Goal: Task Accomplishment & Management: Manage account settings

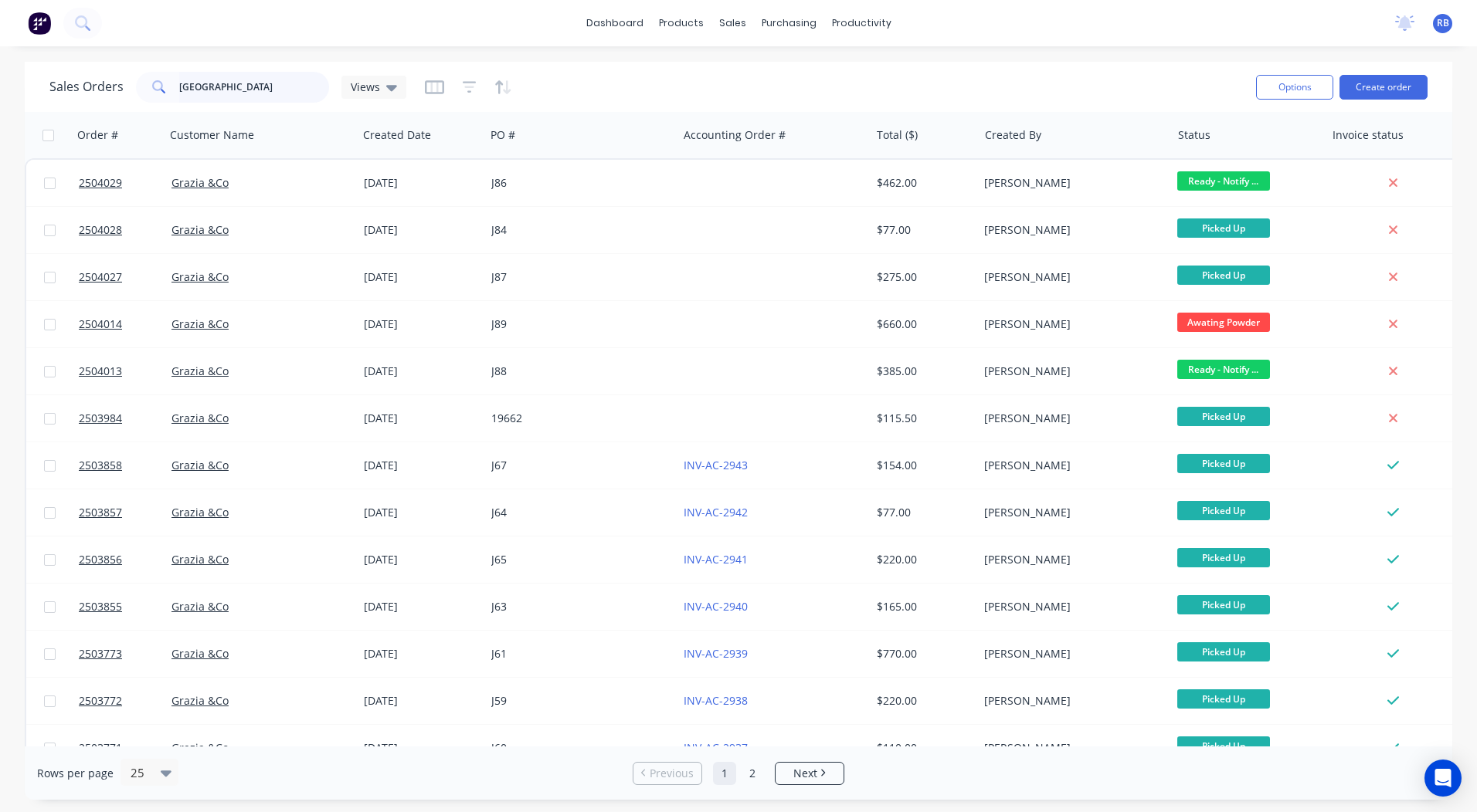
click at [203, 84] on input "graz" at bounding box center [254, 87] width 151 height 31
drag, startPoint x: 203, startPoint y: 84, endPoint x: 0, endPoint y: 122, distance: 206.5
click at [0, 122] on html "dashboard products sales purchasing productivity dashboard products Product Cat…" at bounding box center [738, 406] width 1477 height 812
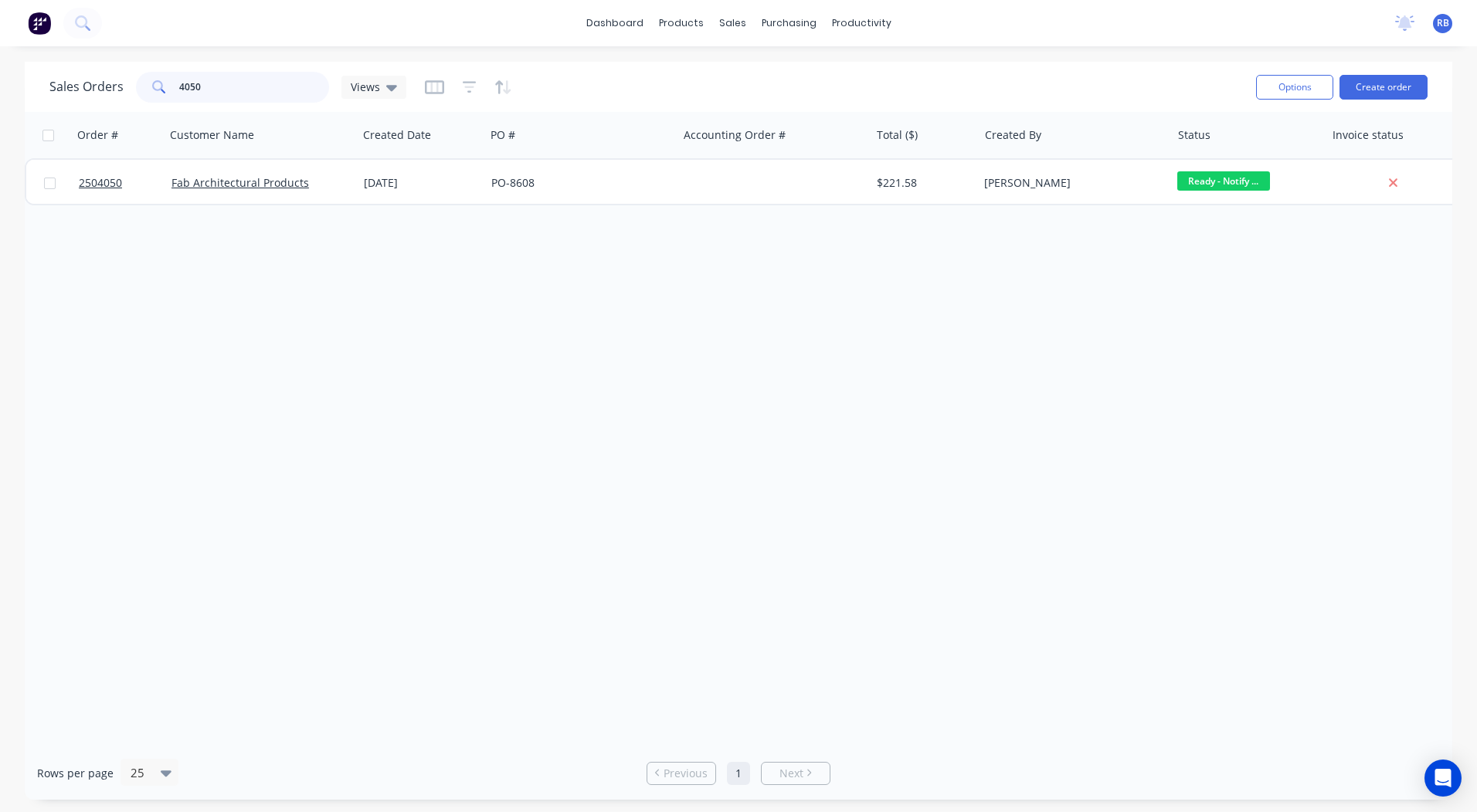
drag, startPoint x: 239, startPoint y: 82, endPoint x: 0, endPoint y: 103, distance: 239.9
click at [0, 103] on html "dashboard products sales purchasing productivity dashboard products Product Cat…" at bounding box center [738, 406] width 1477 height 812
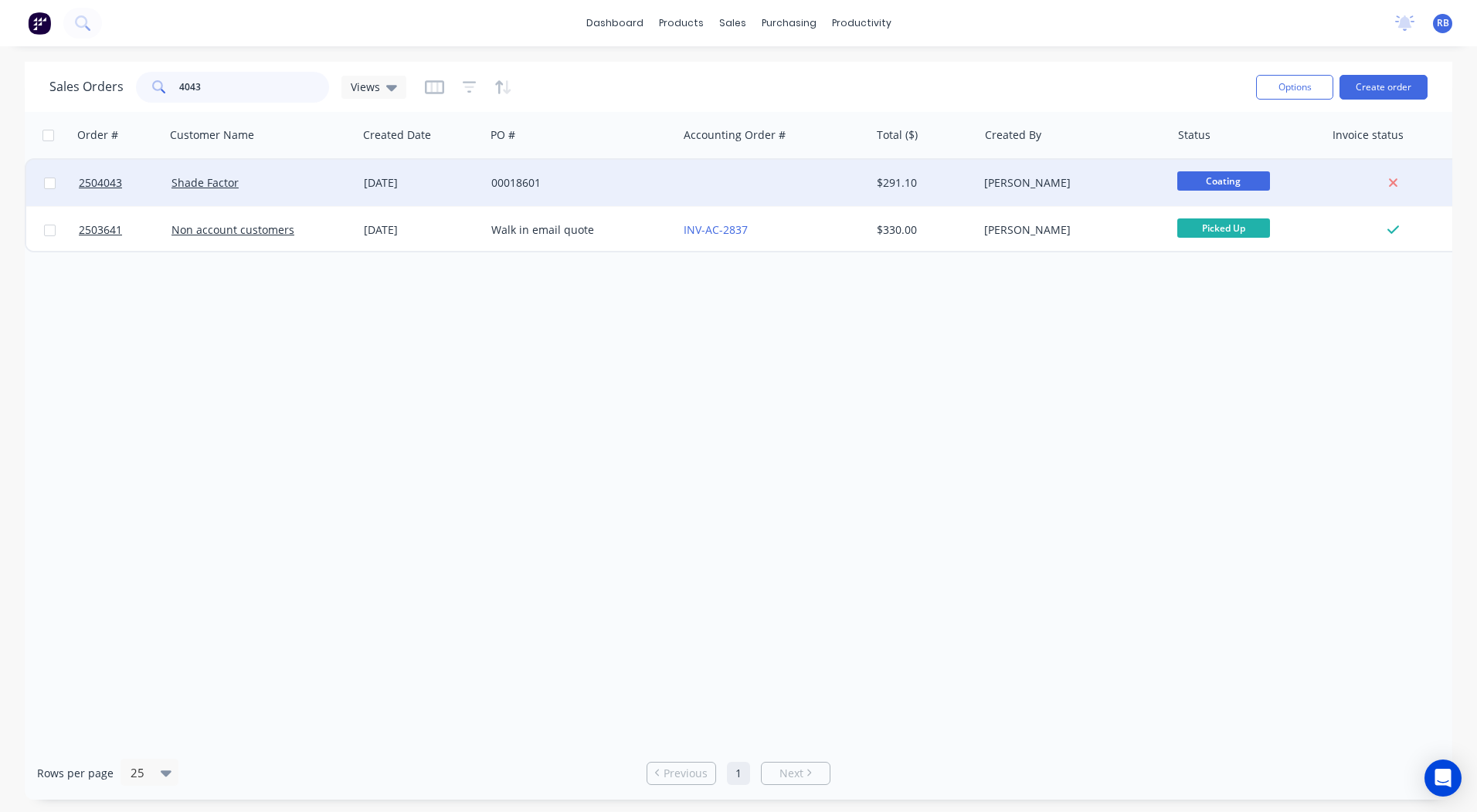
type input "4043"
click at [307, 181] on div "Shade Factor" at bounding box center [257, 183] width 172 height 15
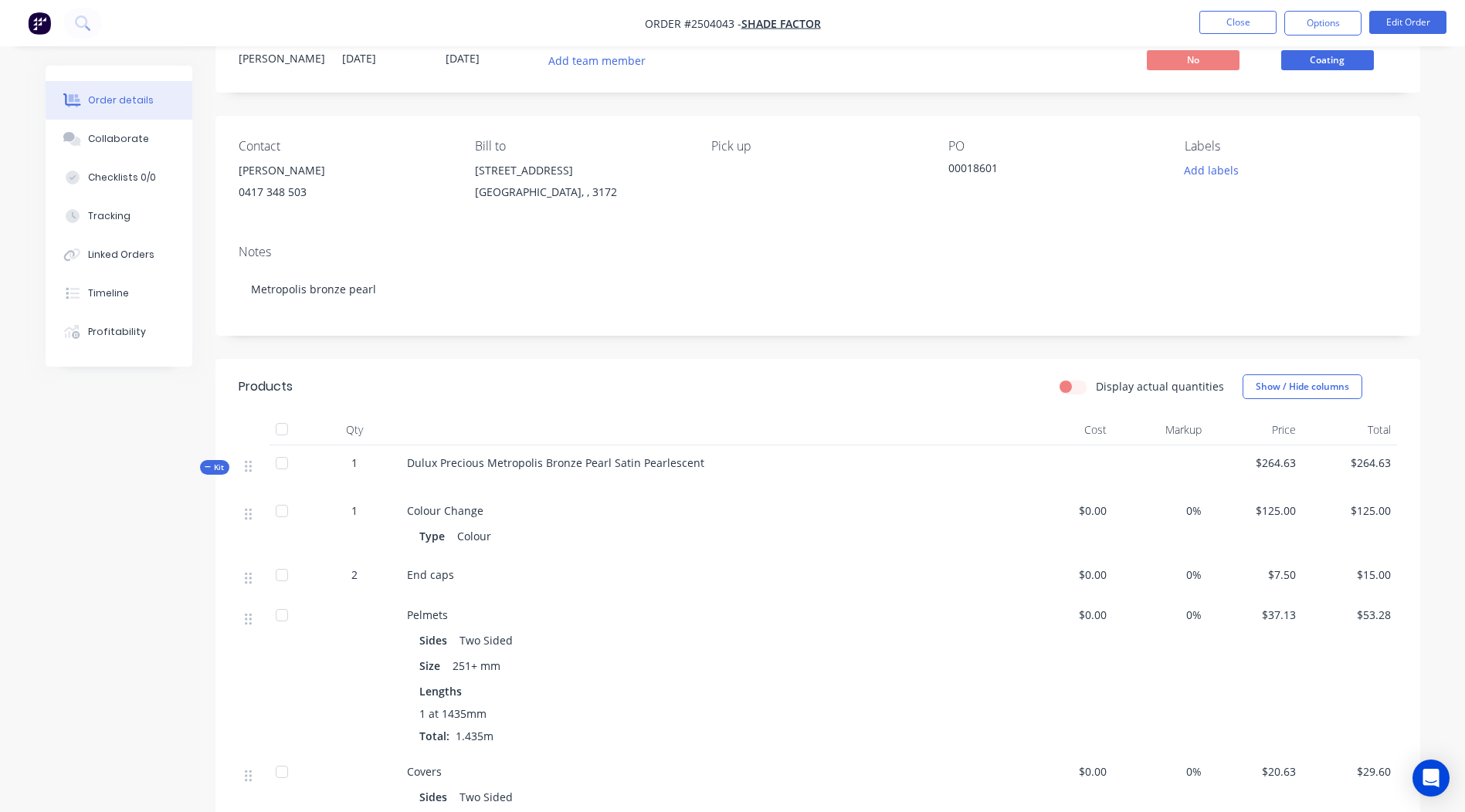
scroll to position [53, 0]
click at [1319, 64] on span "Coating" at bounding box center [1327, 61] width 93 height 20
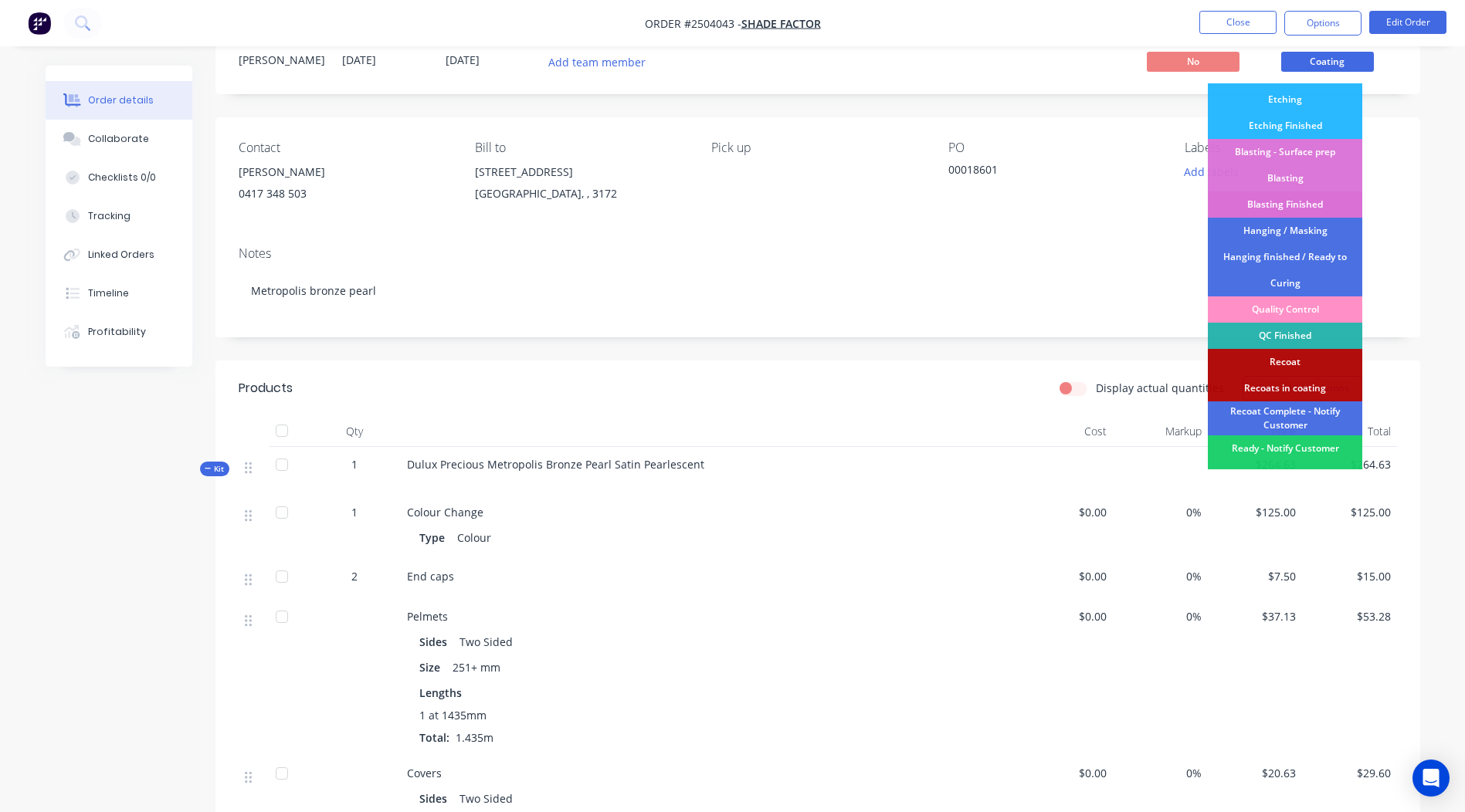
scroll to position [331, 0]
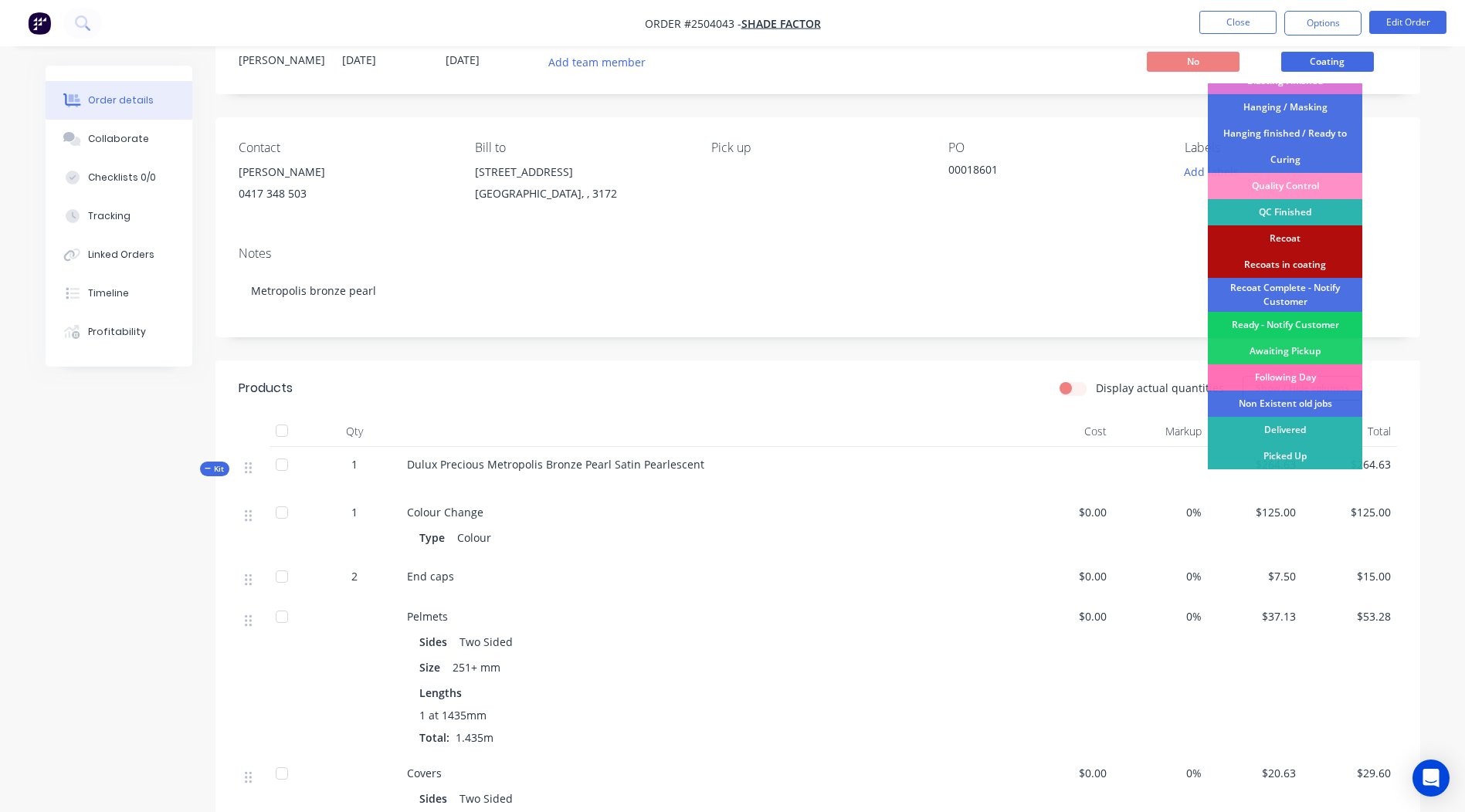
click at [1282, 317] on div "Ready - Notify Customer" at bounding box center [1285, 325] width 155 height 26
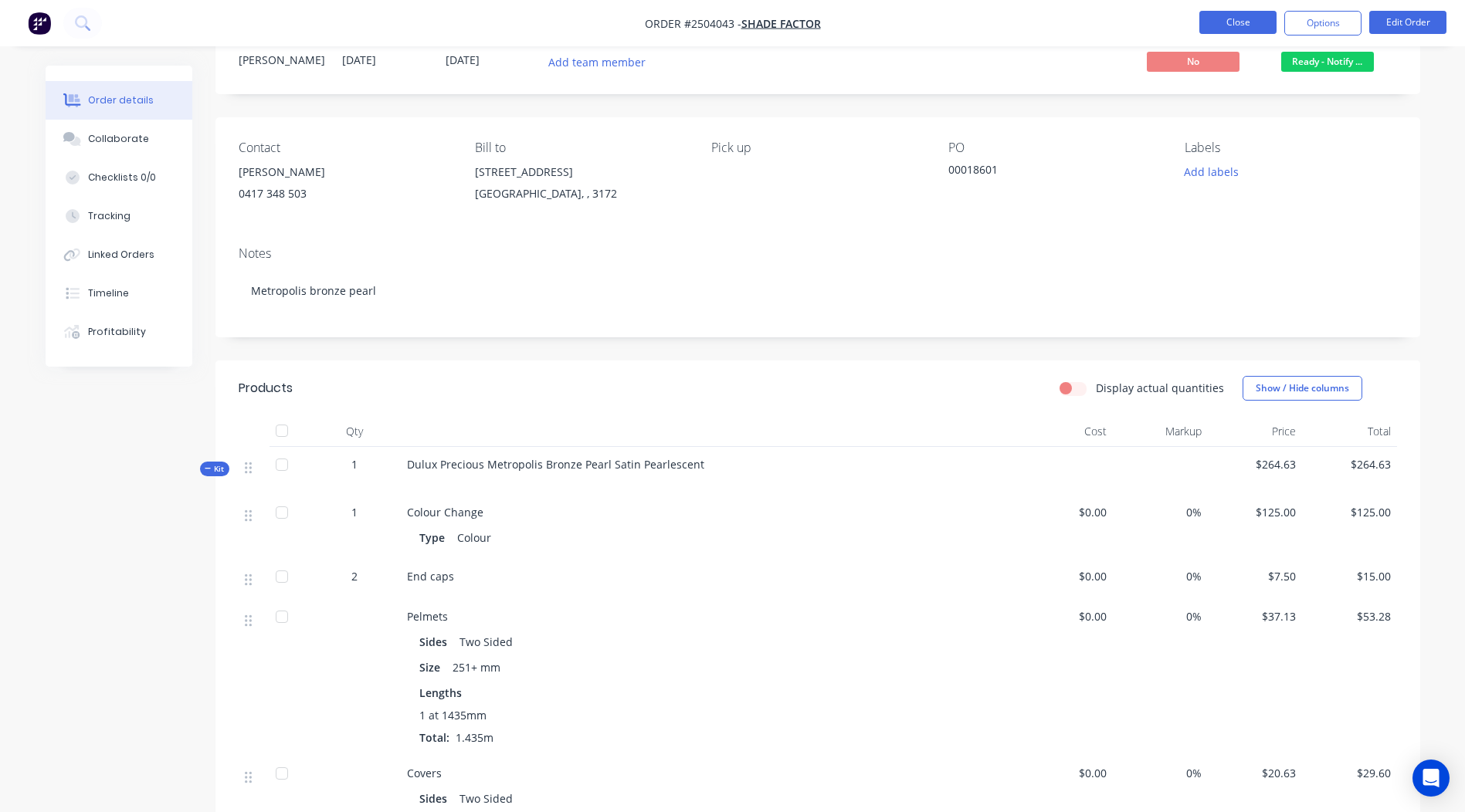
click at [1235, 28] on button "Close" at bounding box center [1238, 23] width 77 height 23
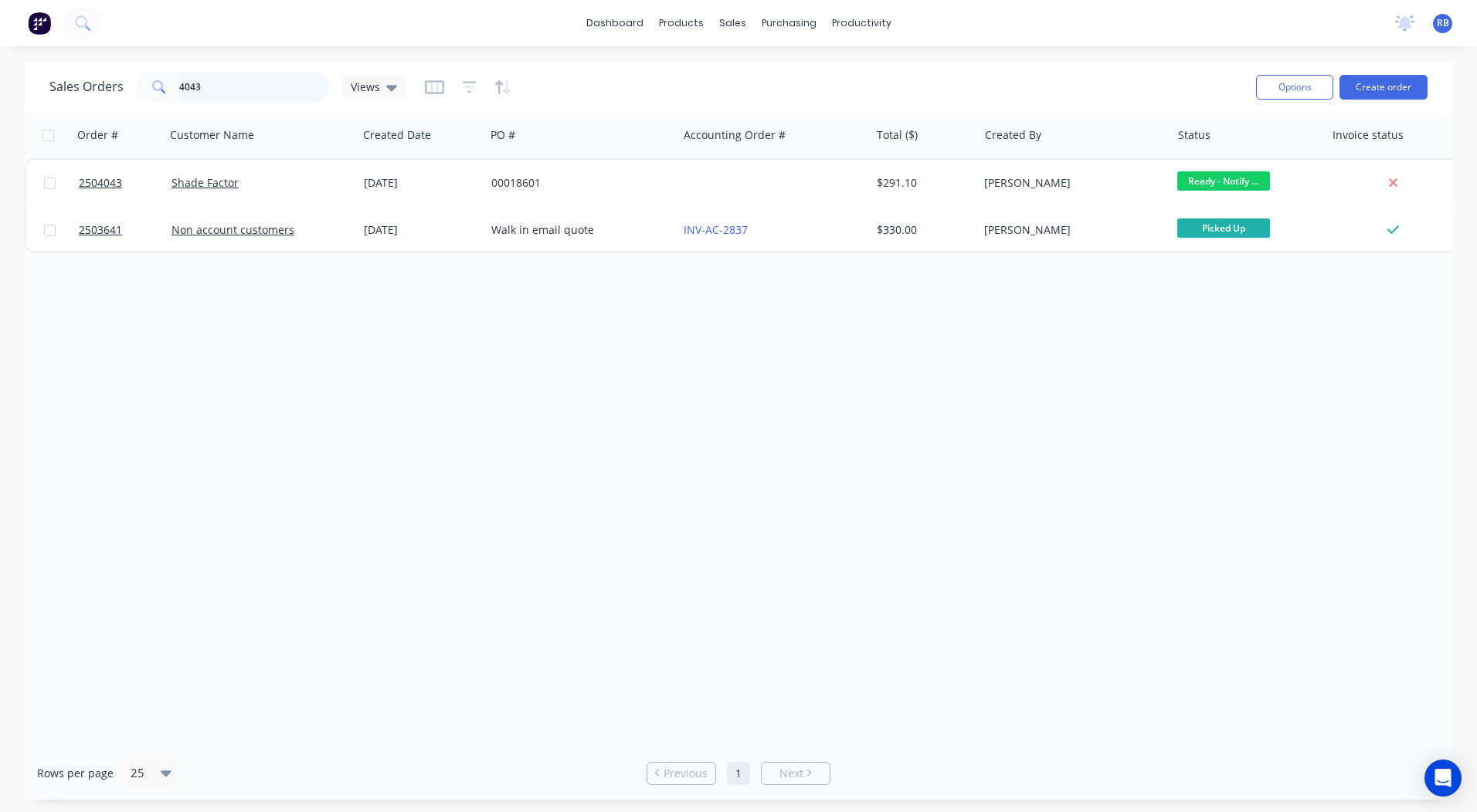
click at [256, 72] on input "4043" at bounding box center [254, 87] width 151 height 31
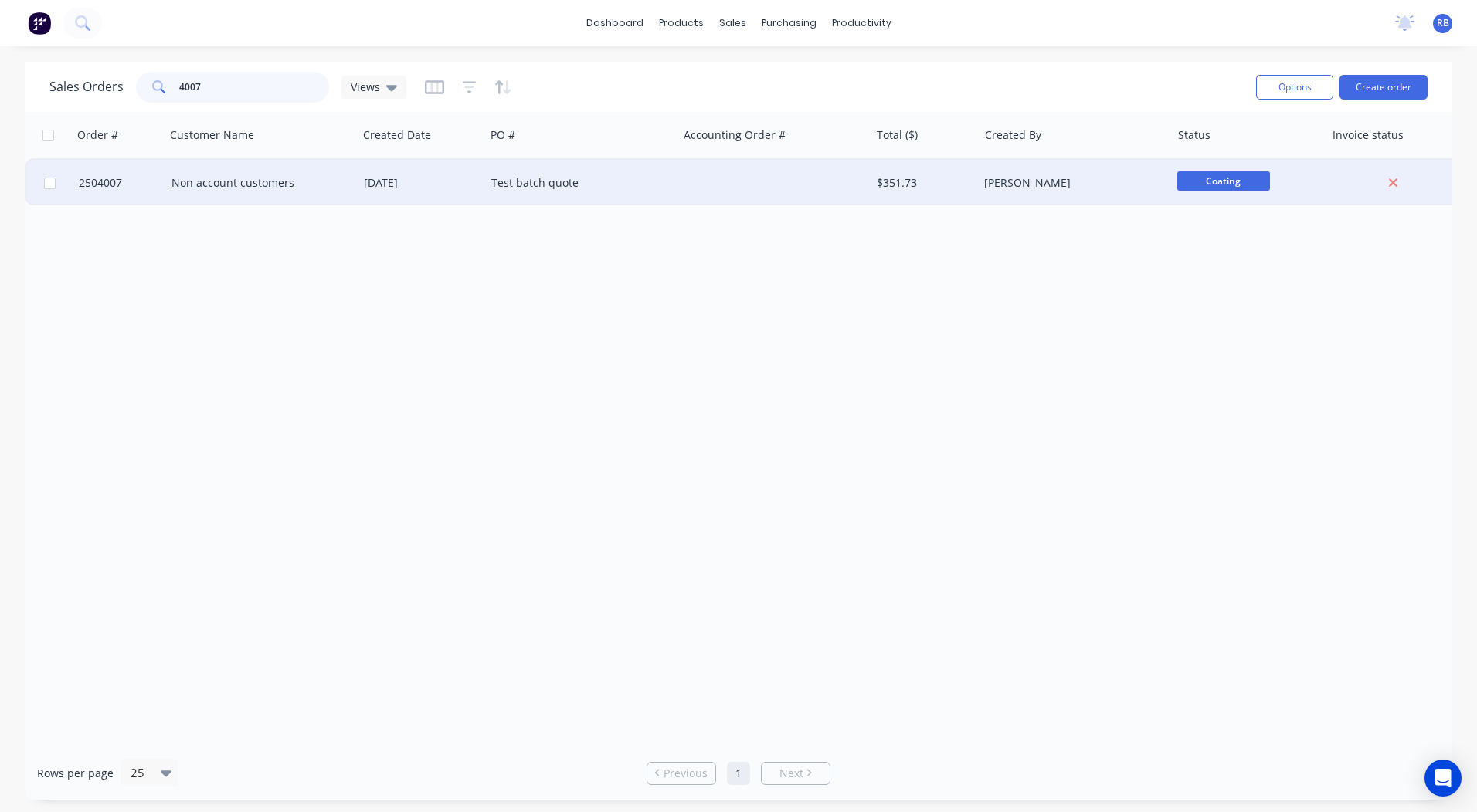
type input "4007"
click at [402, 190] on div "04 Sep 2025" at bounding box center [421, 182] width 128 height 46
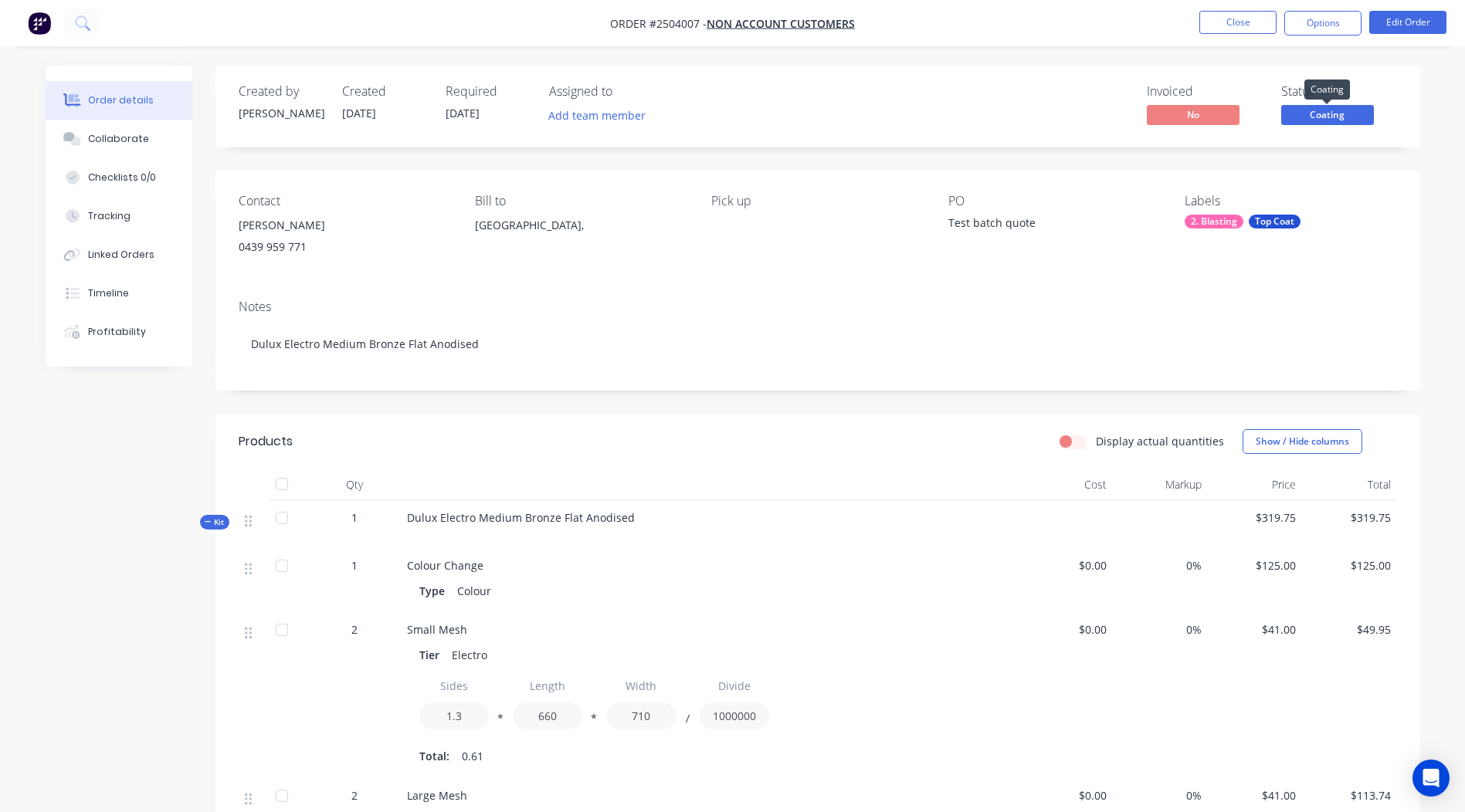
click at [1321, 121] on span "Coating" at bounding box center [1327, 114] width 93 height 20
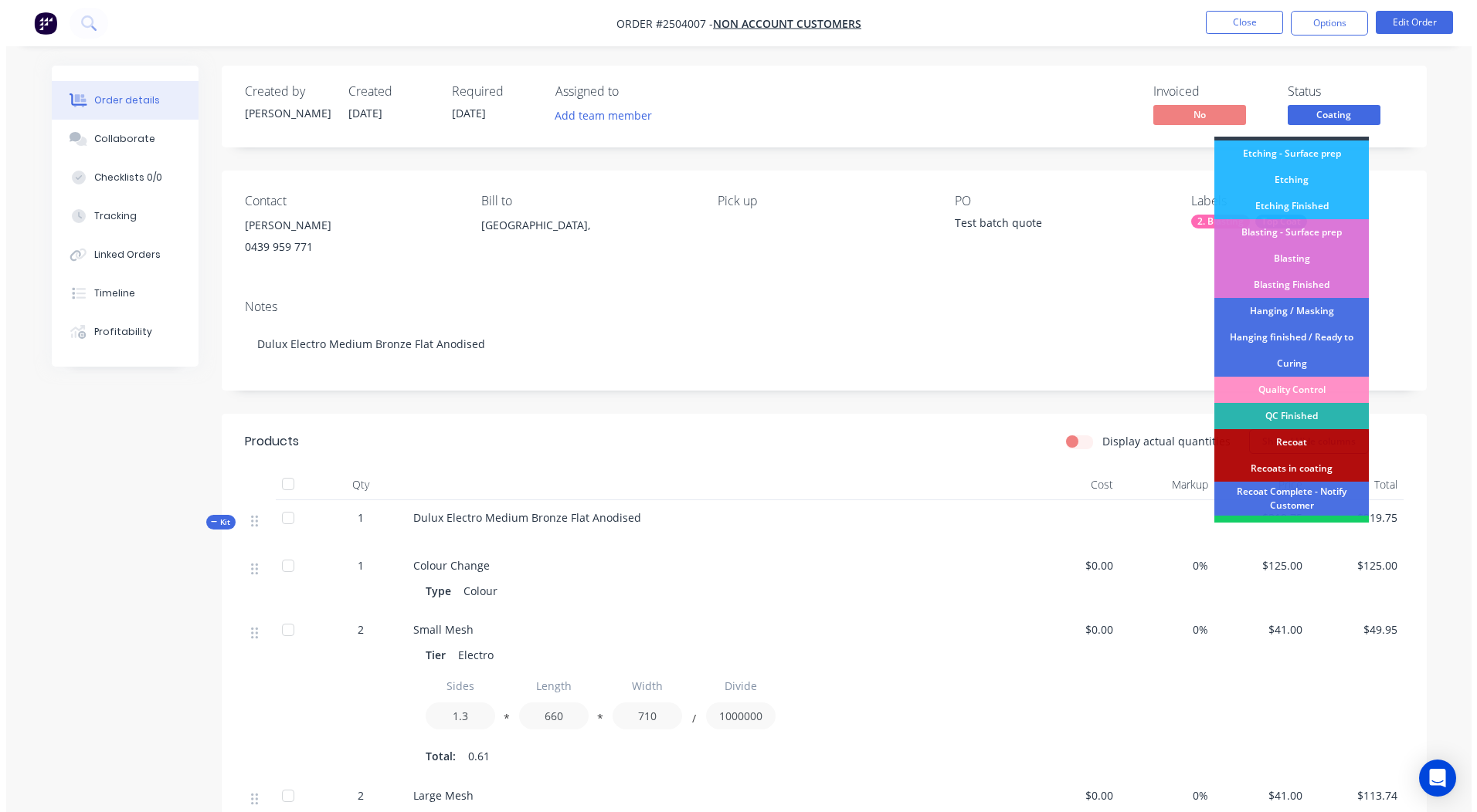
scroll to position [331, 0]
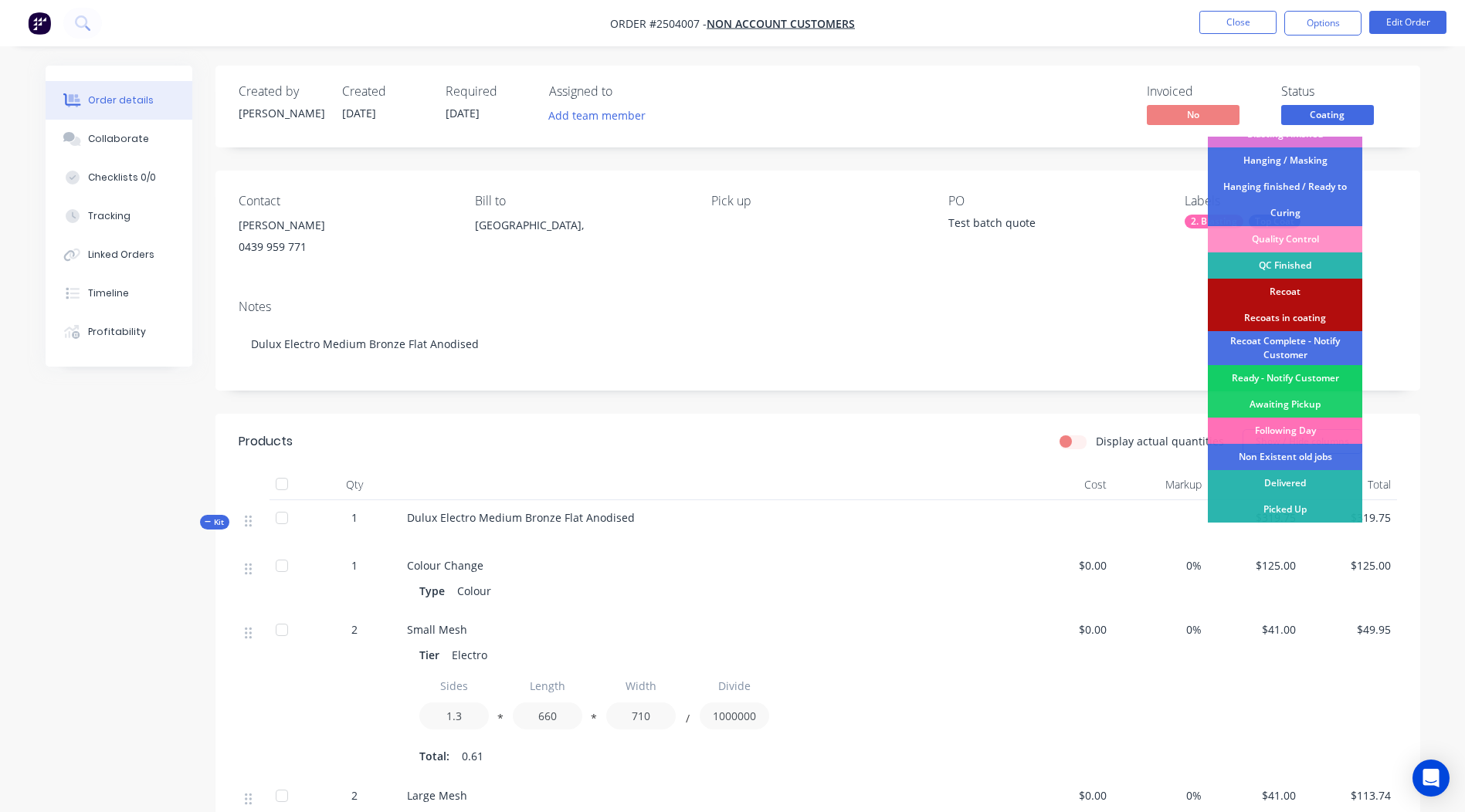
click at [1287, 377] on div "Ready - Notify Customer" at bounding box center [1285, 379] width 155 height 26
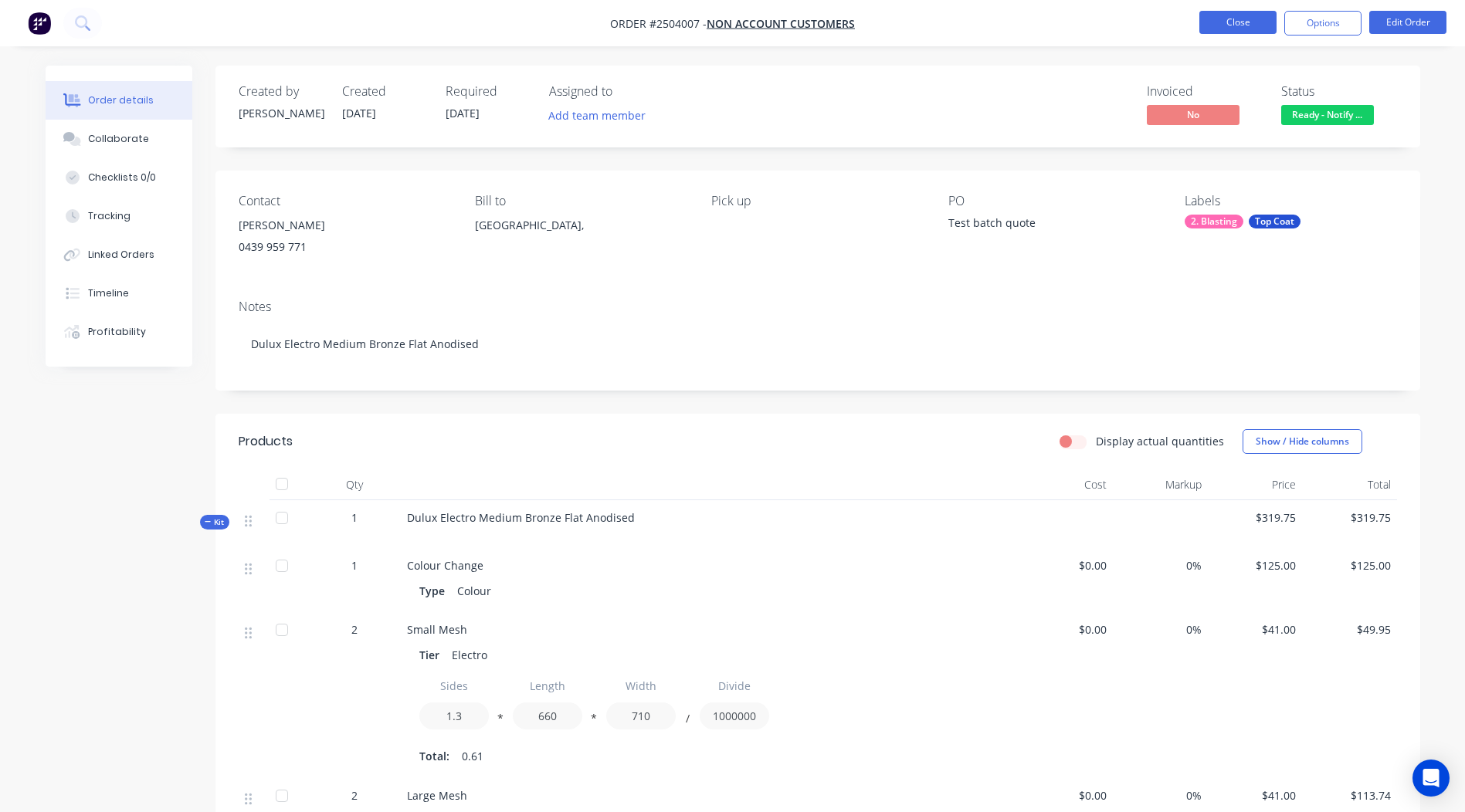
click at [1227, 23] on button "Close" at bounding box center [1238, 23] width 77 height 23
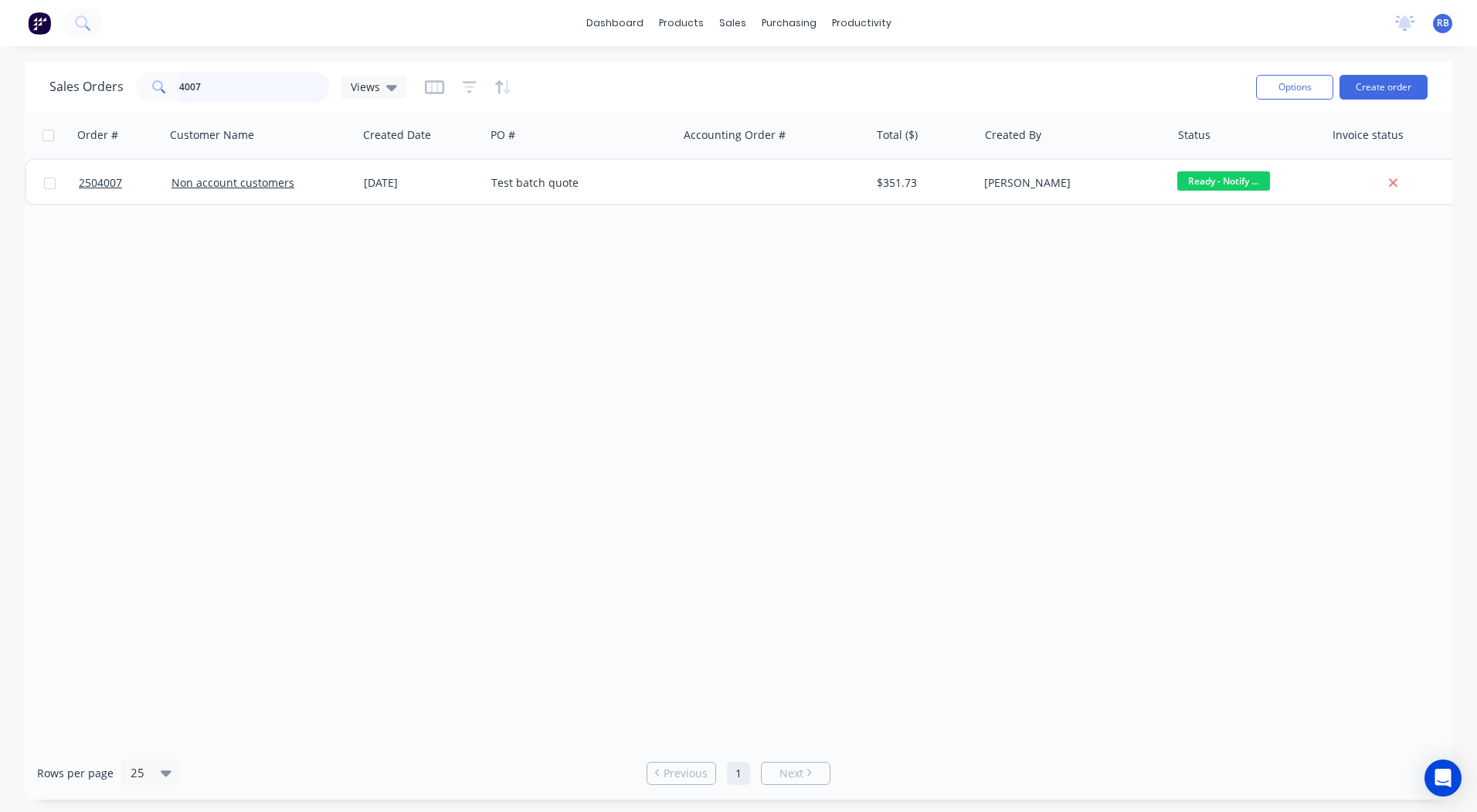
drag, startPoint x: 261, startPoint y: 92, endPoint x: 0, endPoint y: 106, distance: 261.4
click at [0, 107] on html "dashboard products sales purchasing productivity dashboard products Product Cat…" at bounding box center [738, 406] width 1477 height 812
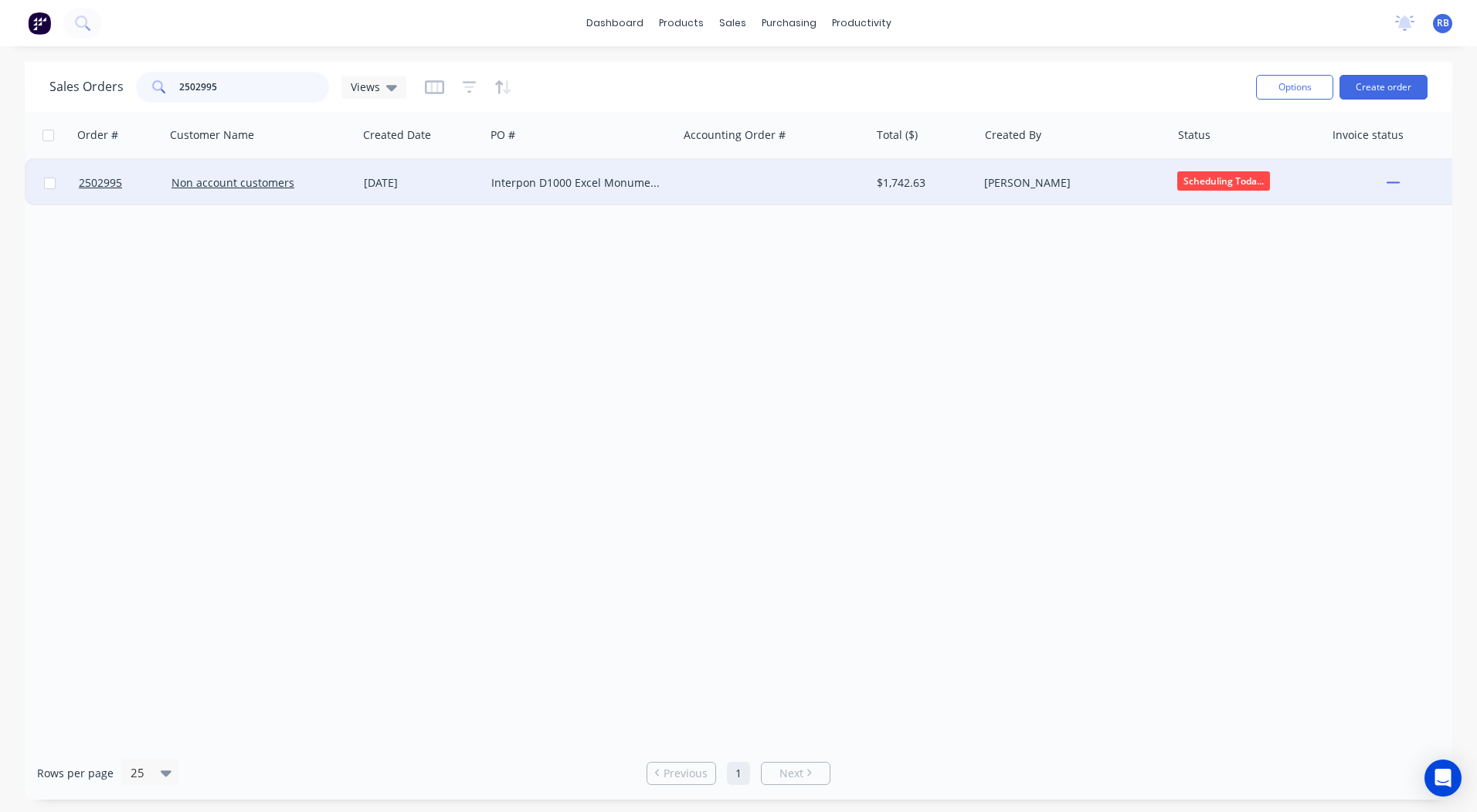
type input "2502995"
click at [729, 173] on div at bounding box center [773, 182] width 192 height 46
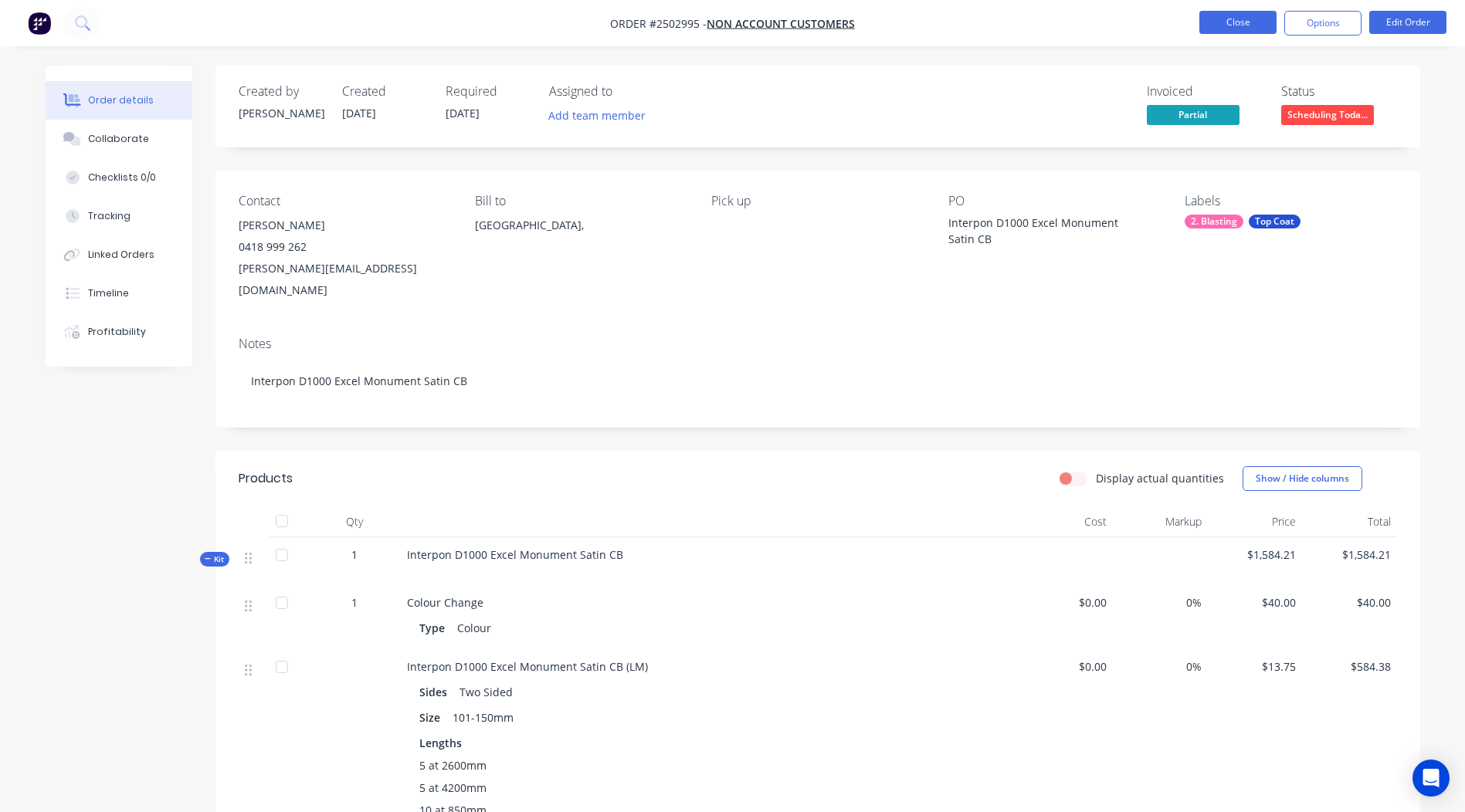
click at [1230, 25] on button "Close" at bounding box center [1238, 23] width 77 height 23
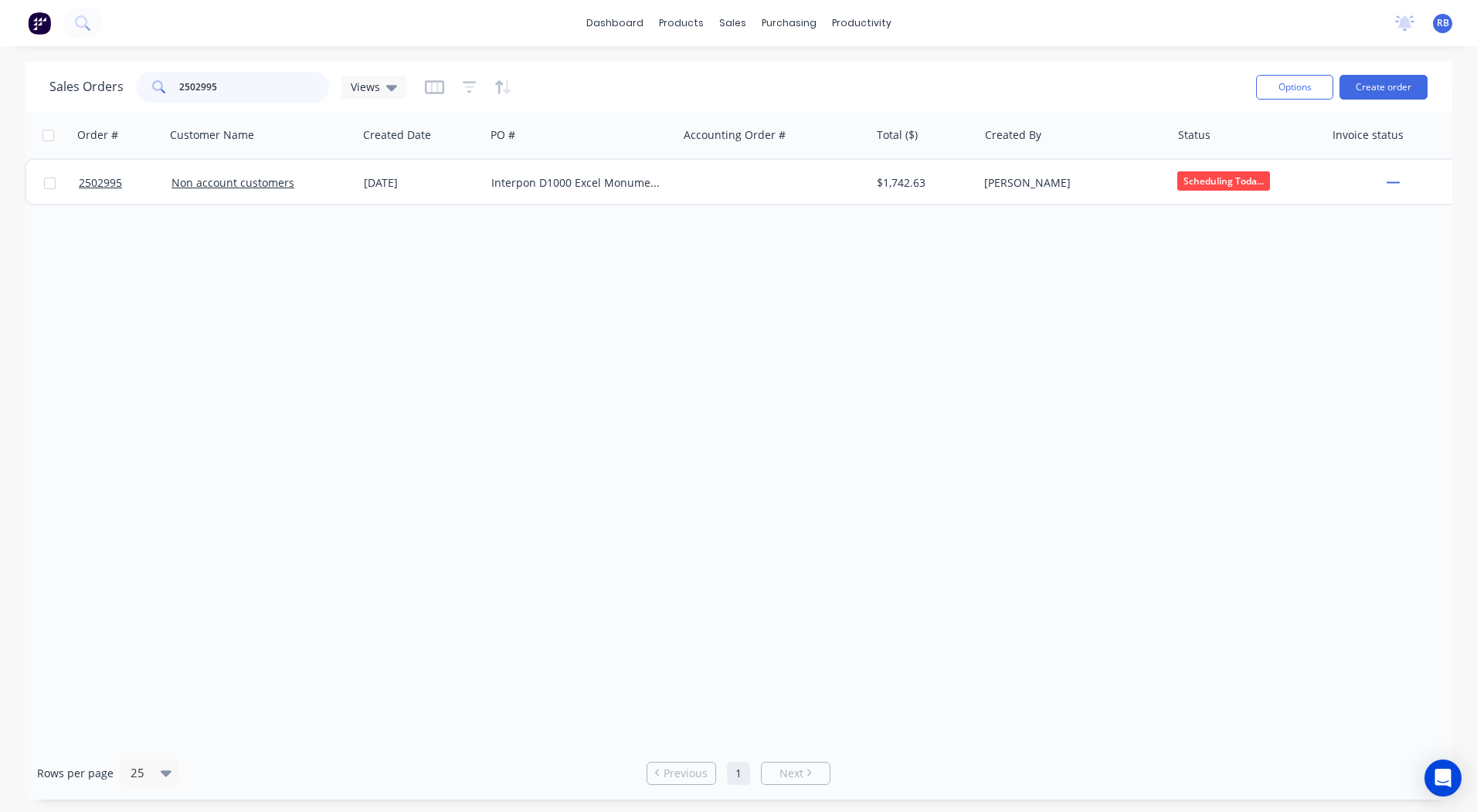
drag, startPoint x: 257, startPoint y: 77, endPoint x: 0, endPoint y: 98, distance: 257.9
click at [0, 98] on html "dashboard products sales purchasing productivity dashboard products Product Cat…" at bounding box center [738, 406] width 1477 height 812
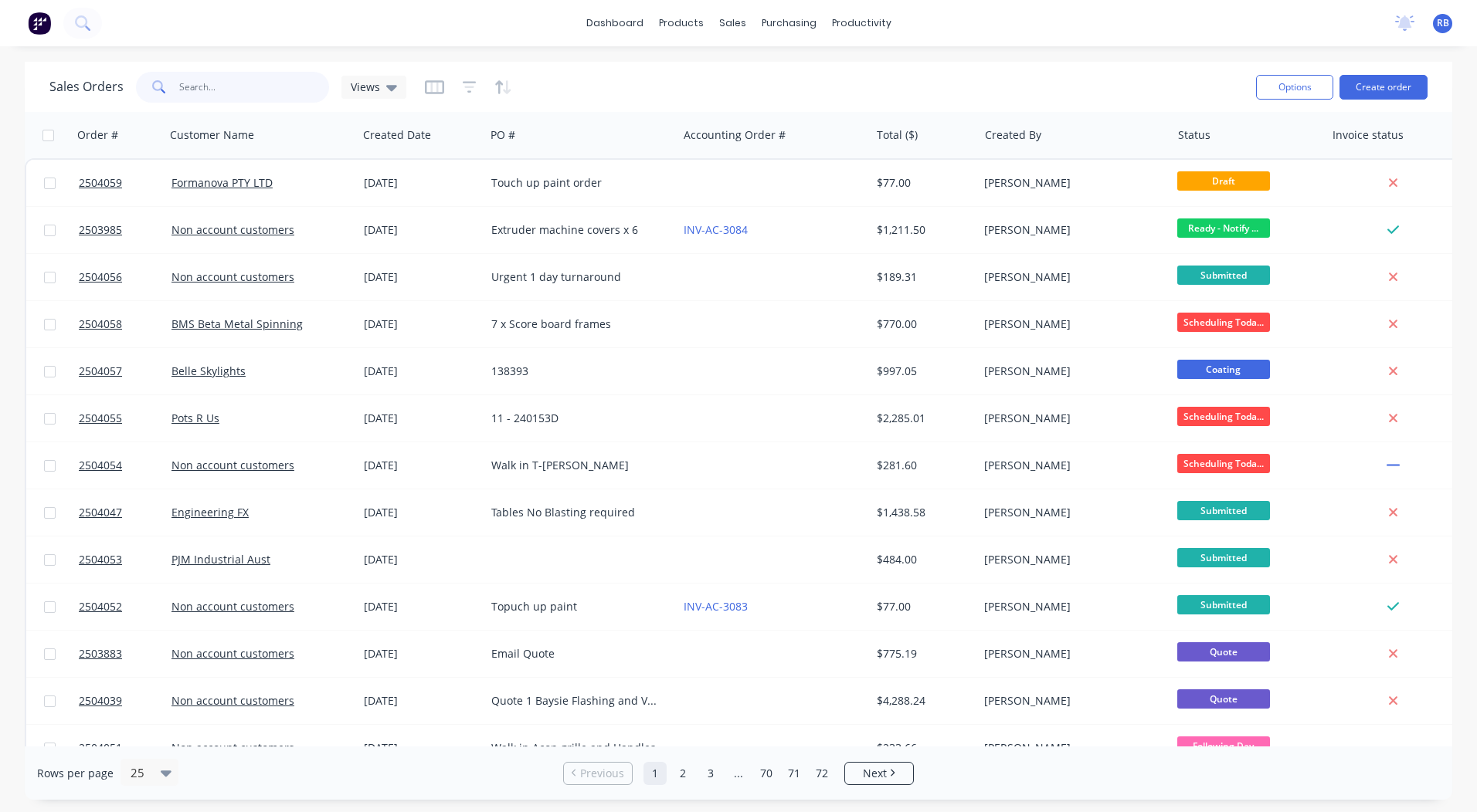
click at [212, 95] on input "text" at bounding box center [254, 87] width 151 height 31
type input "2503985"
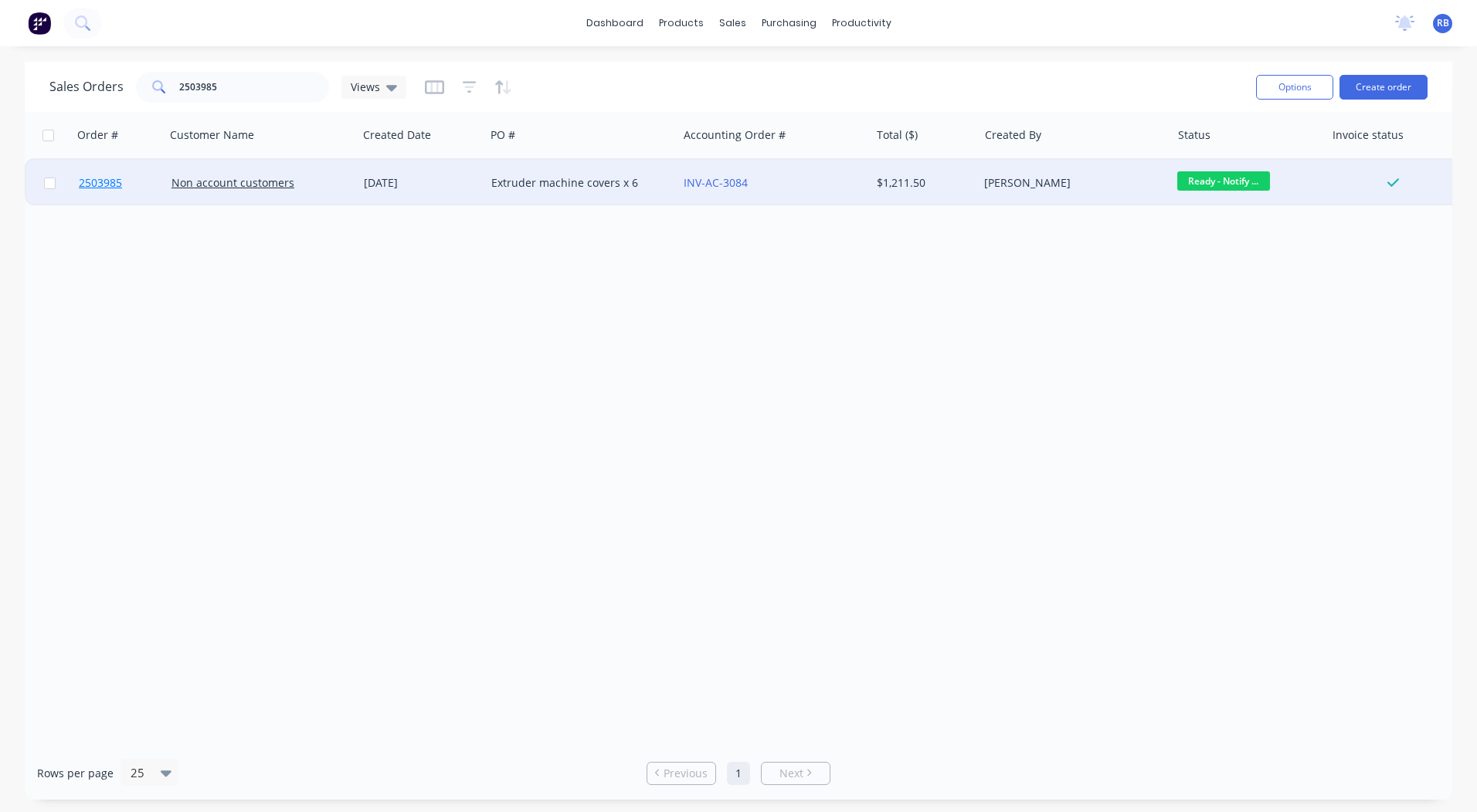
click at [81, 178] on span "2503985" at bounding box center [100, 183] width 43 height 15
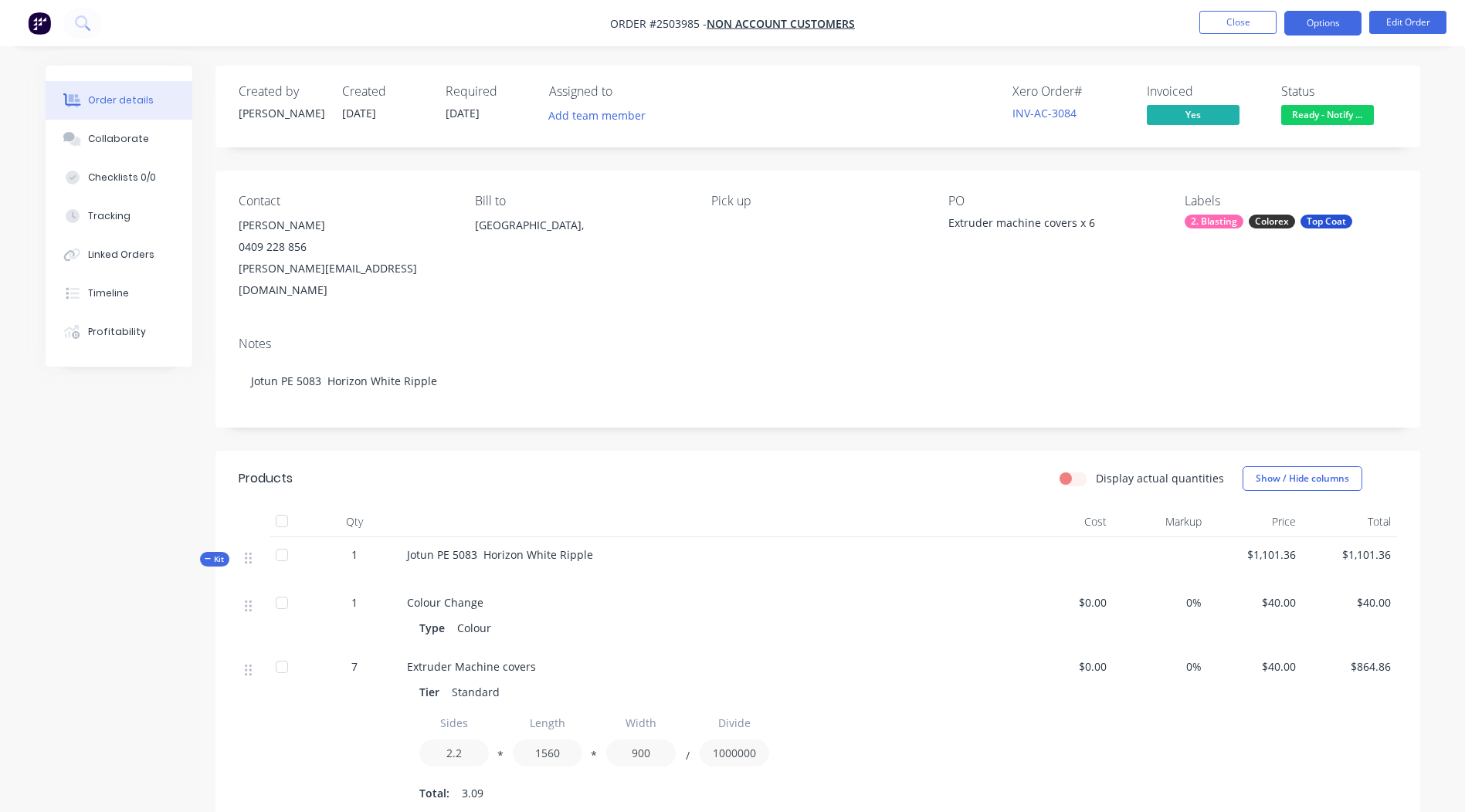
click at [1324, 28] on button "Options" at bounding box center [1323, 23] width 77 height 24
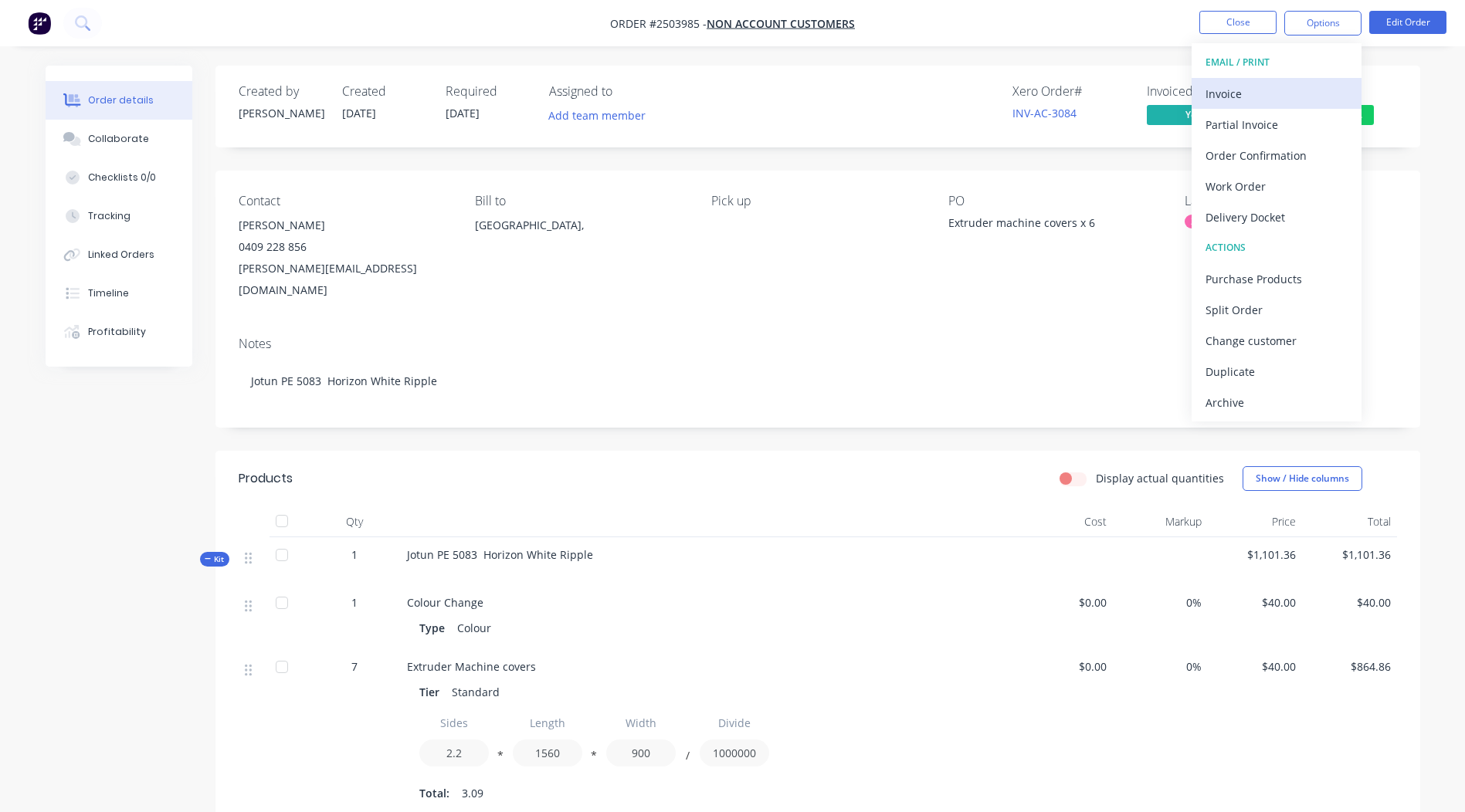
click at [1260, 99] on div "Invoice" at bounding box center [1277, 94] width 143 height 23
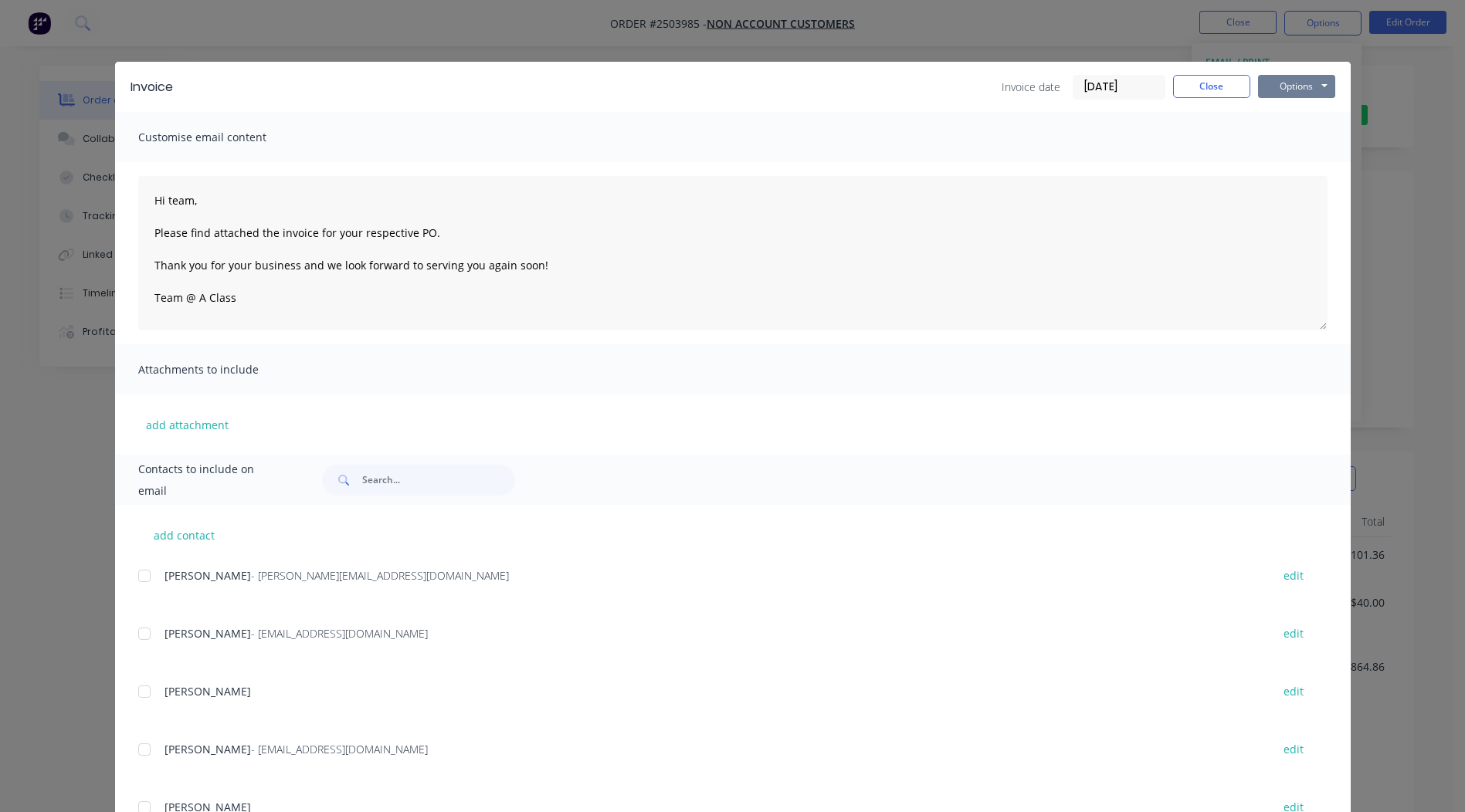
click at [1285, 81] on button "Options" at bounding box center [1297, 86] width 77 height 23
click at [1288, 116] on button "Preview" at bounding box center [1307, 113] width 98 height 25
click at [1285, 81] on button "Options" at bounding box center [1297, 86] width 77 height 23
click at [1291, 140] on button "Print" at bounding box center [1307, 139] width 98 height 25
click at [1203, 86] on button "Close" at bounding box center [1212, 86] width 77 height 23
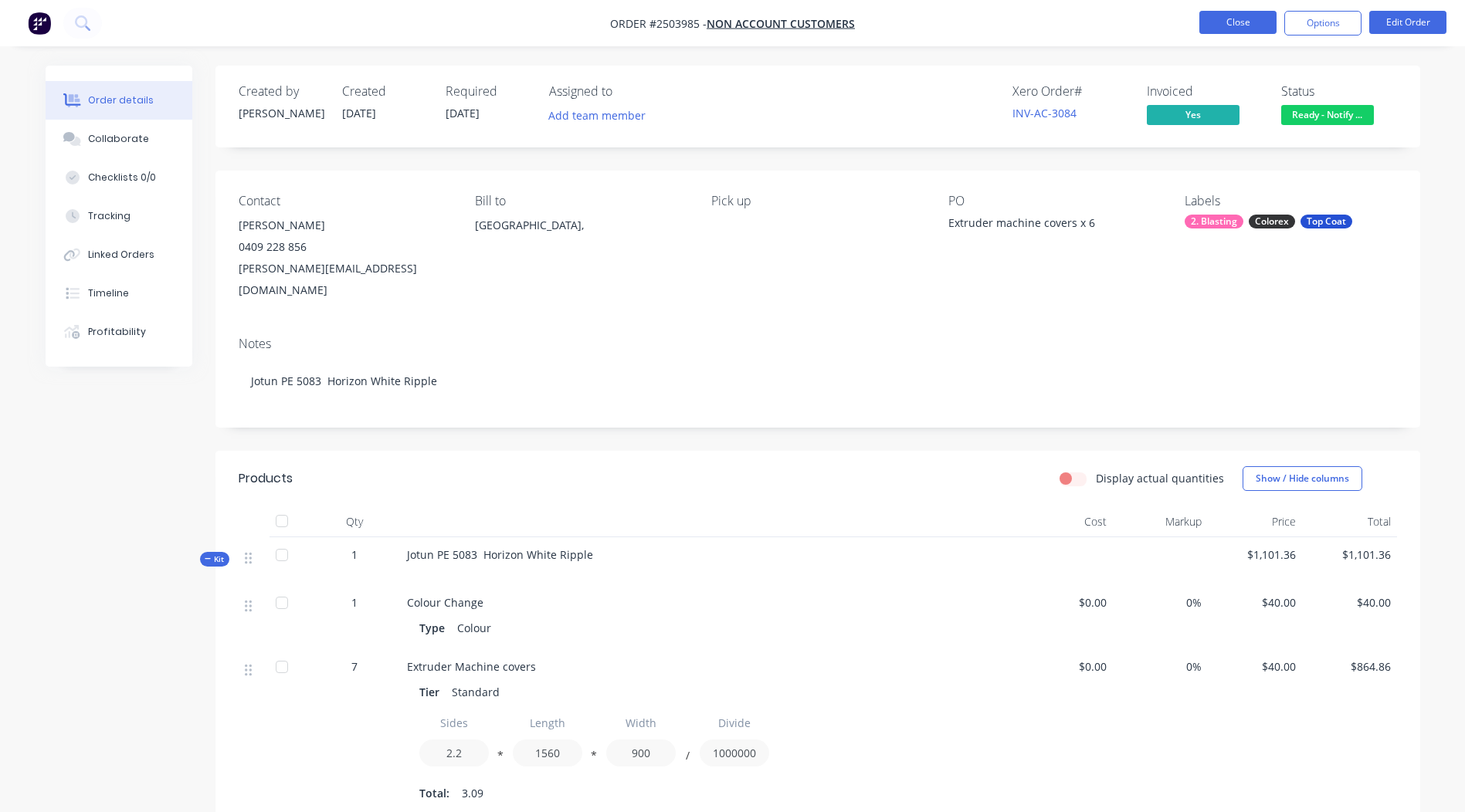
click at [1241, 24] on button "Close" at bounding box center [1238, 23] width 77 height 23
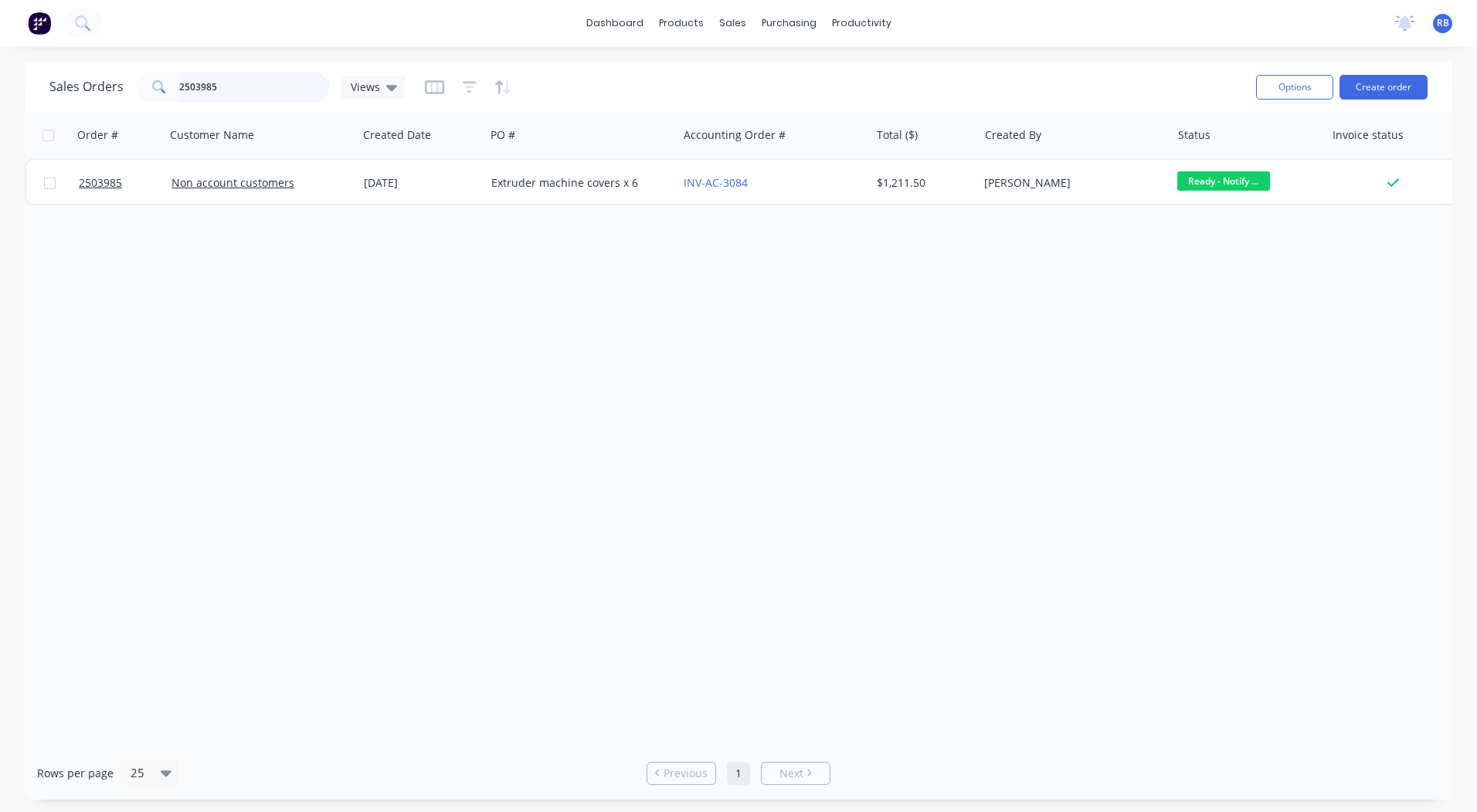
click at [263, 90] on input "2503985" at bounding box center [254, 87] width 151 height 31
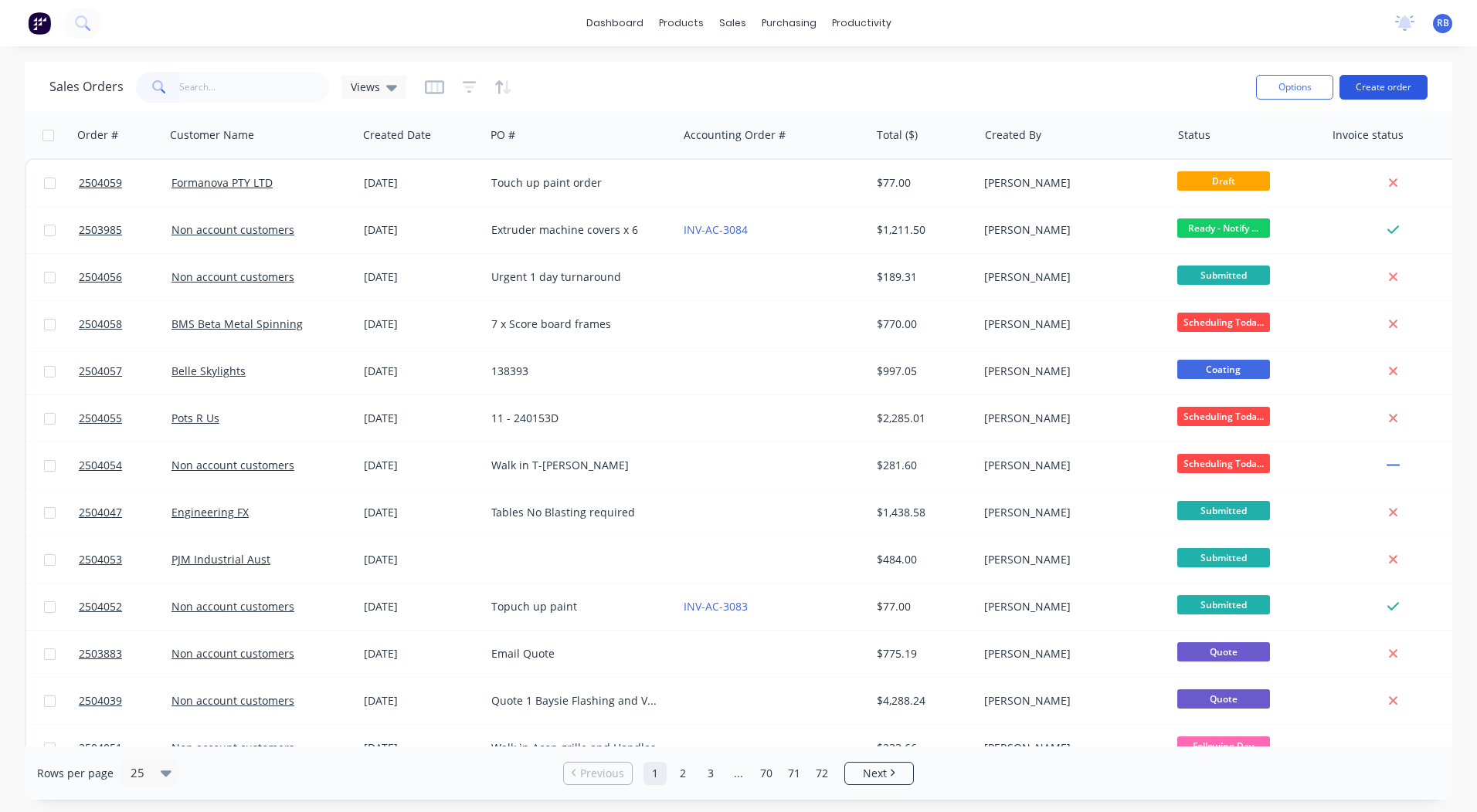
click at [1379, 83] on button "Create order" at bounding box center [1383, 87] width 88 height 24
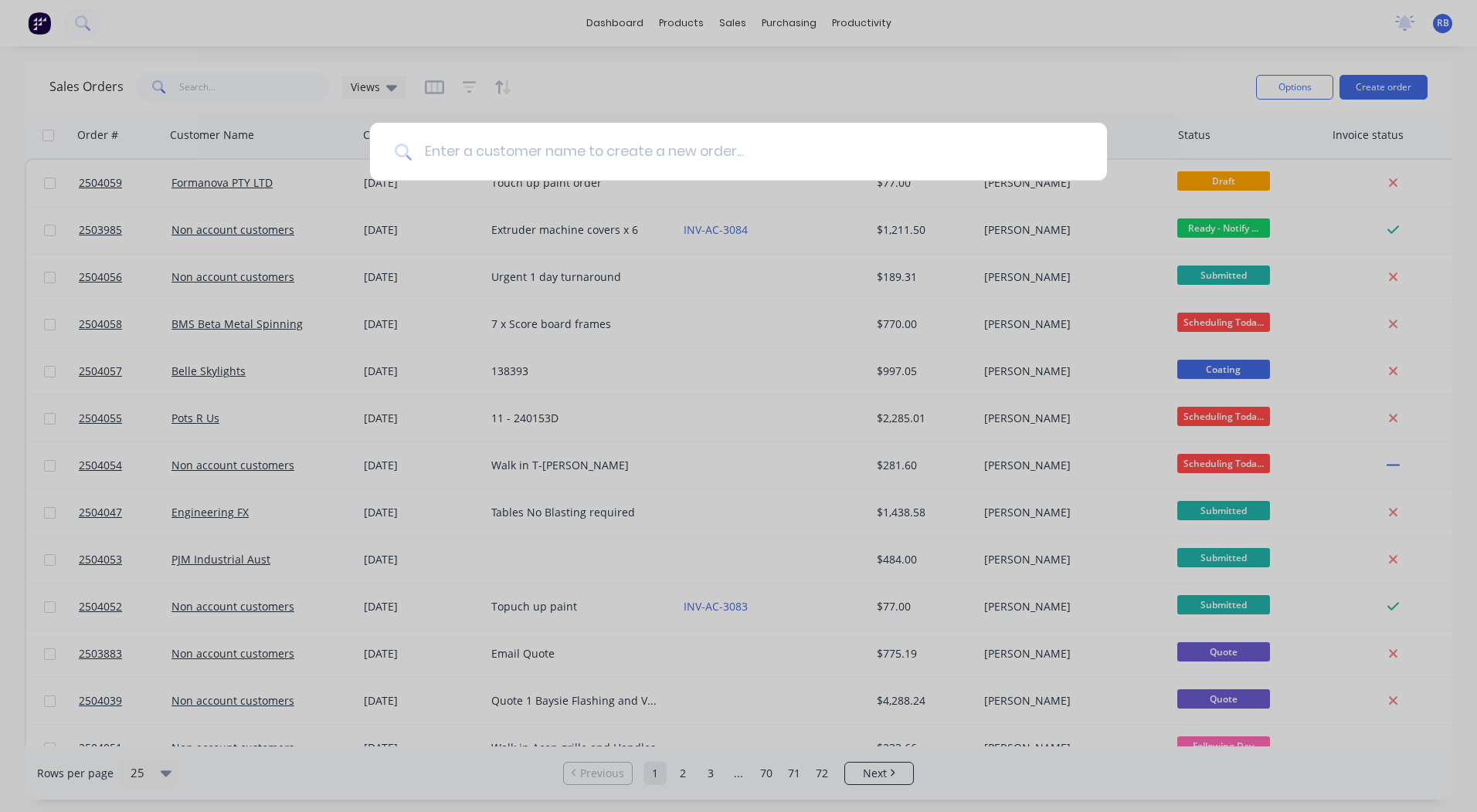
click at [523, 155] on input at bounding box center [746, 152] width 671 height 58
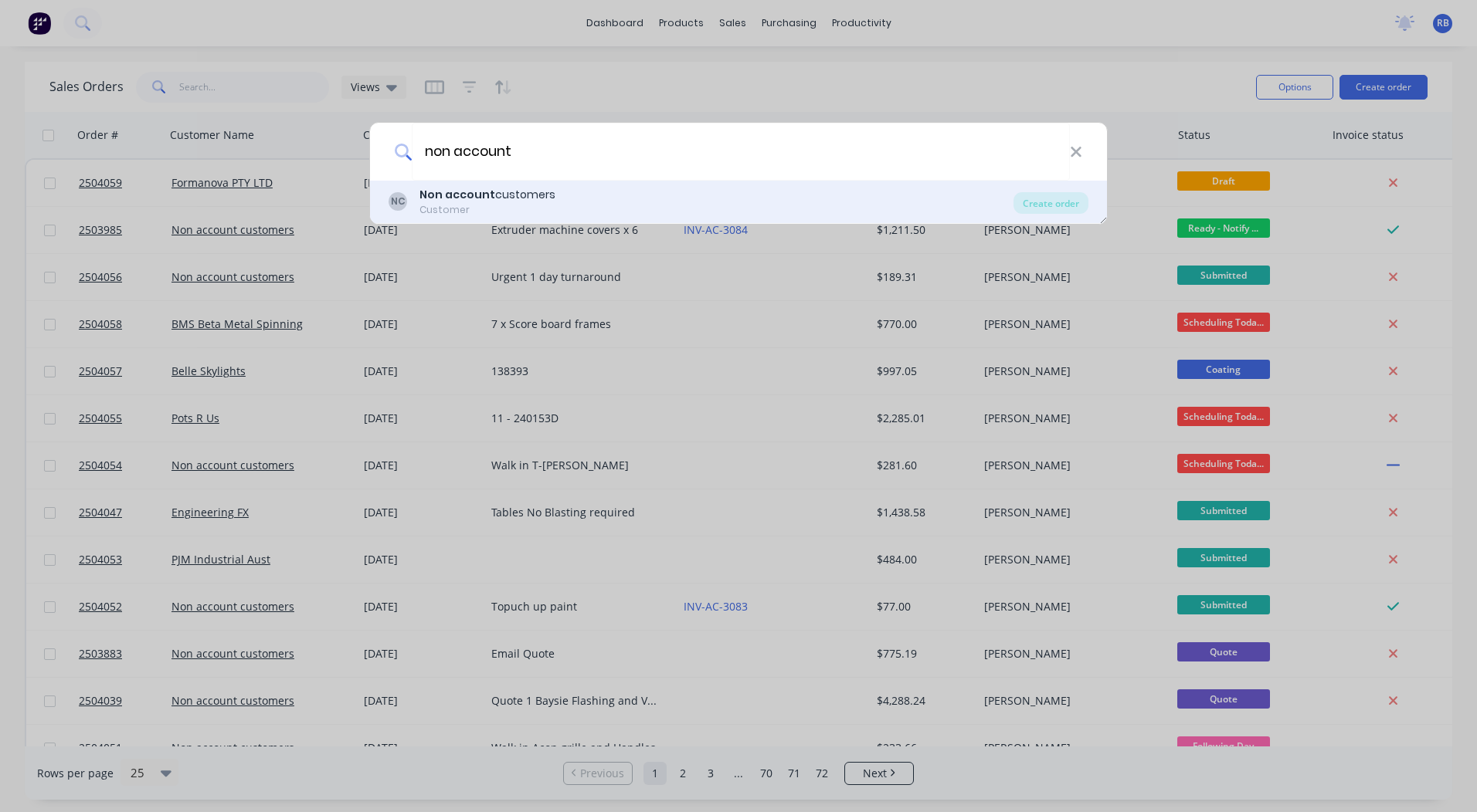
type input "non account"
click at [477, 194] on b "Non account" at bounding box center [457, 194] width 76 height 15
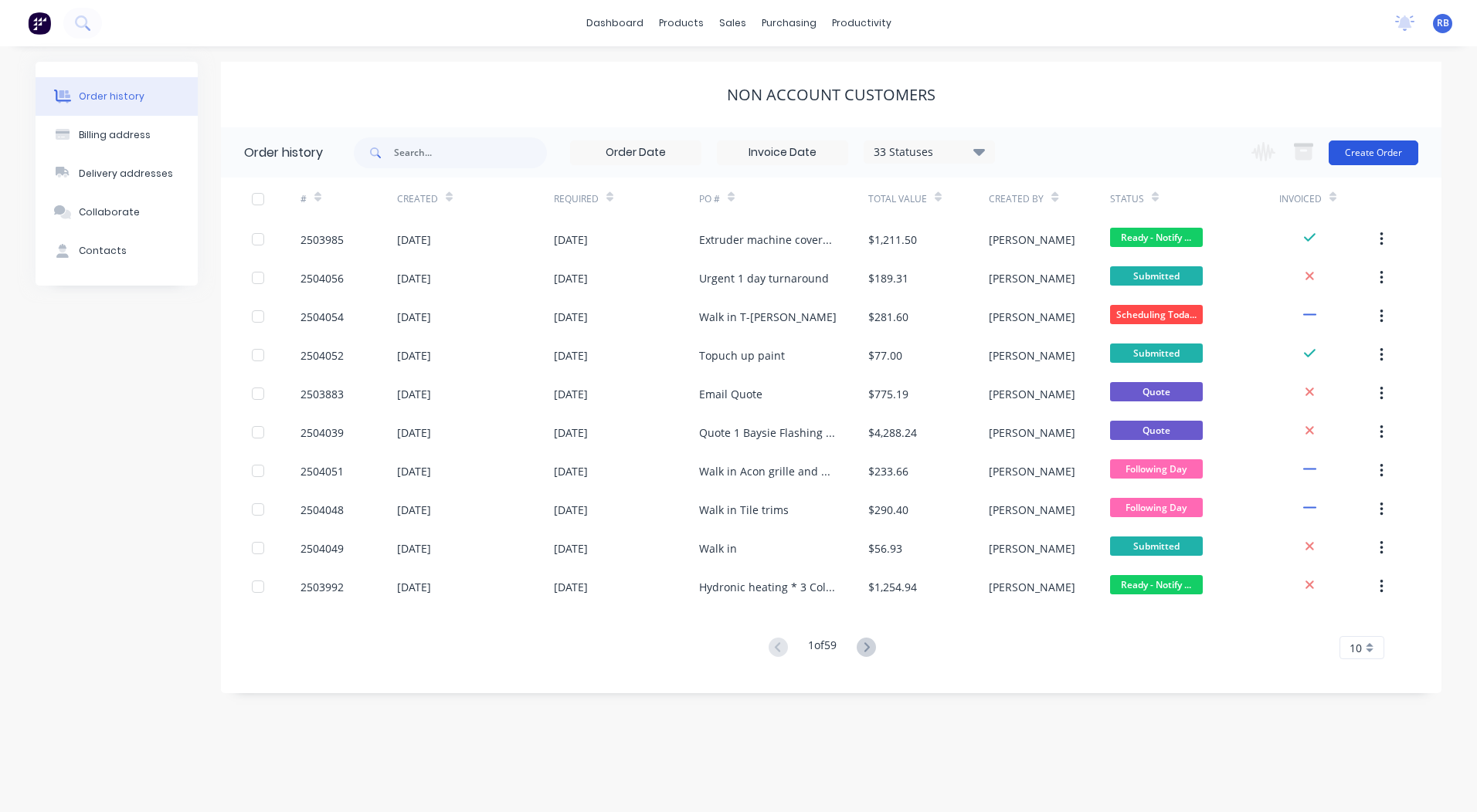
click at [1364, 145] on button "Create Order" at bounding box center [1374, 153] width 90 height 24
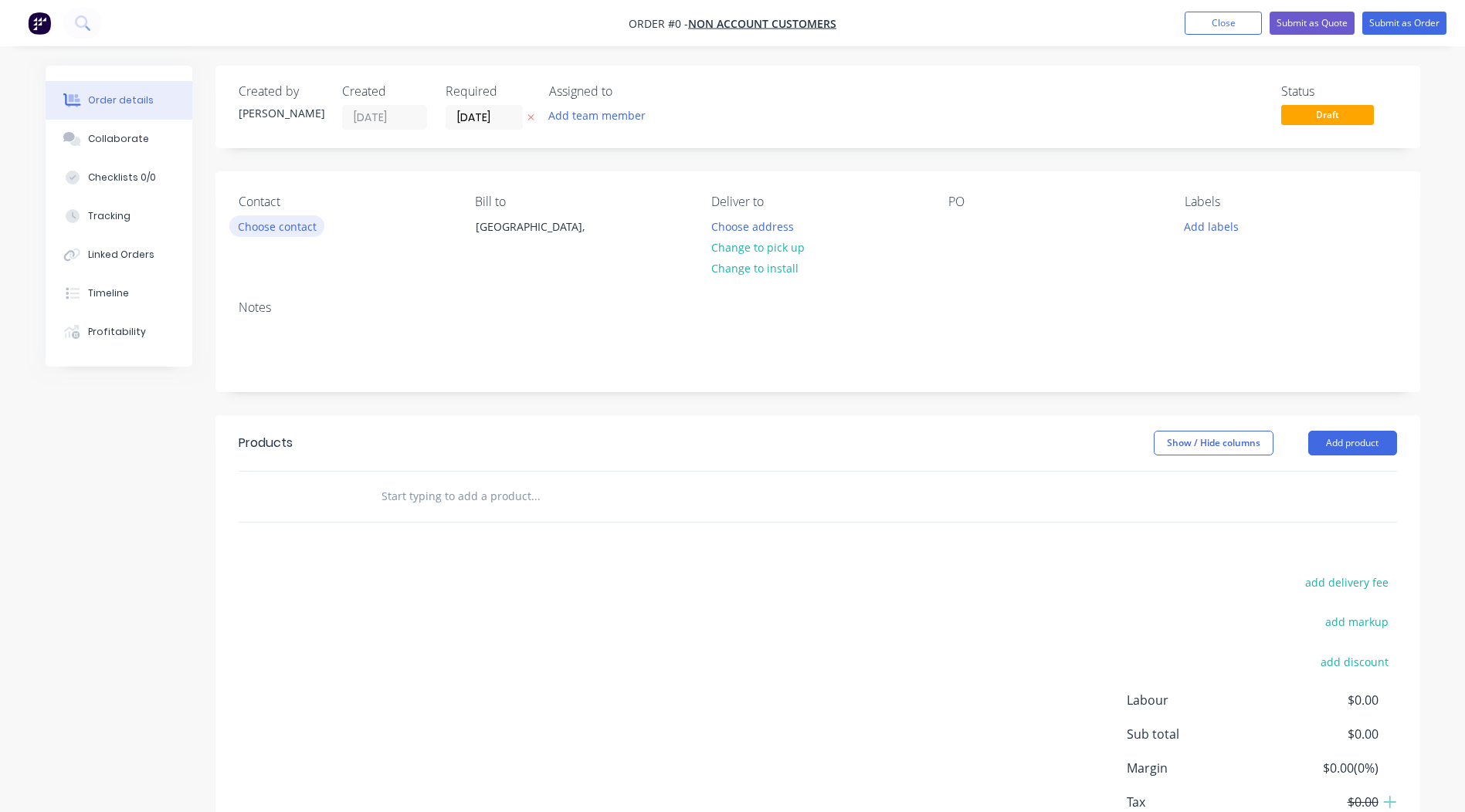
click at [289, 225] on button "Choose contact" at bounding box center [277, 226] width 95 height 21
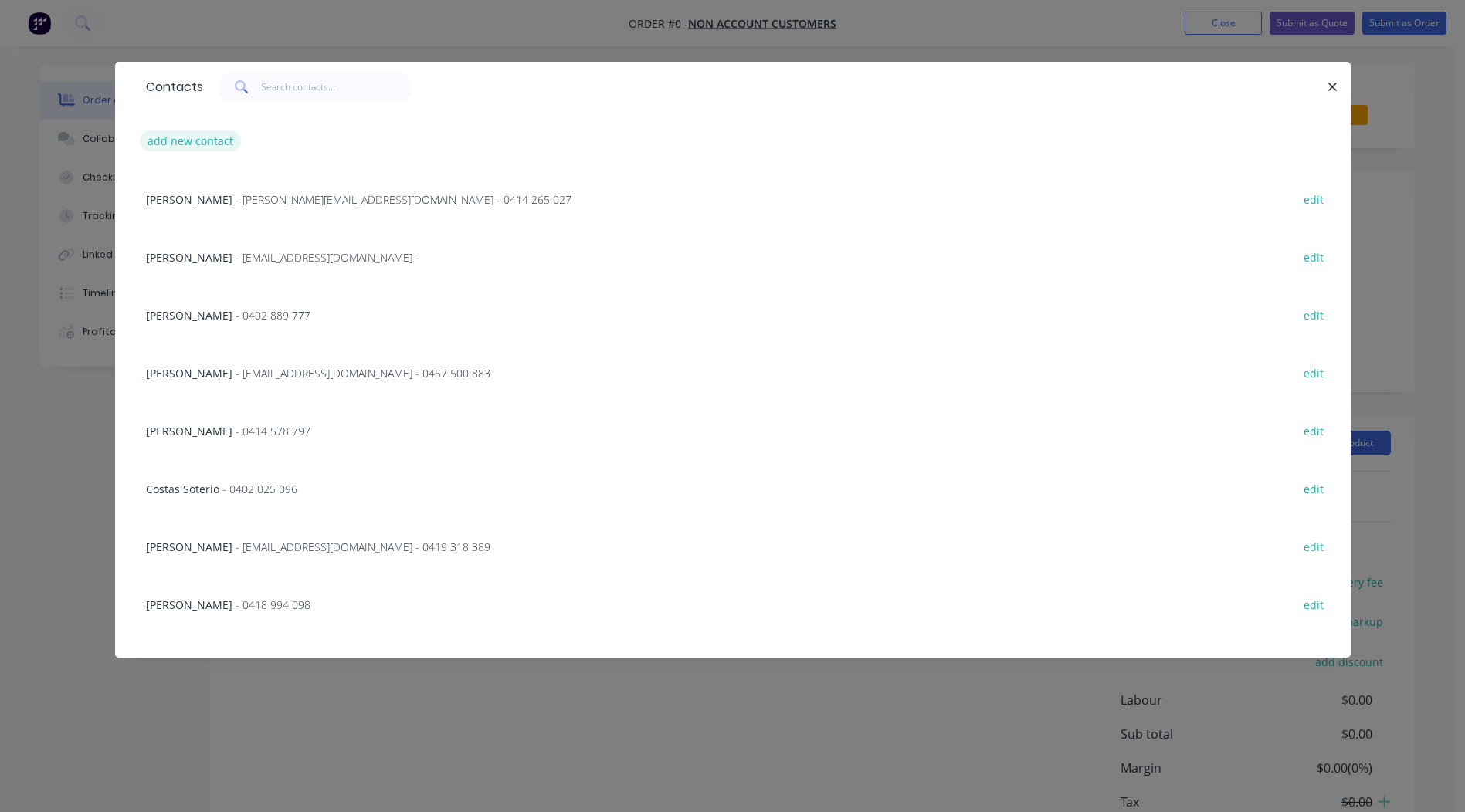
click at [191, 143] on button "add new contact" at bounding box center [190, 141] width 102 height 21
select select "AU"
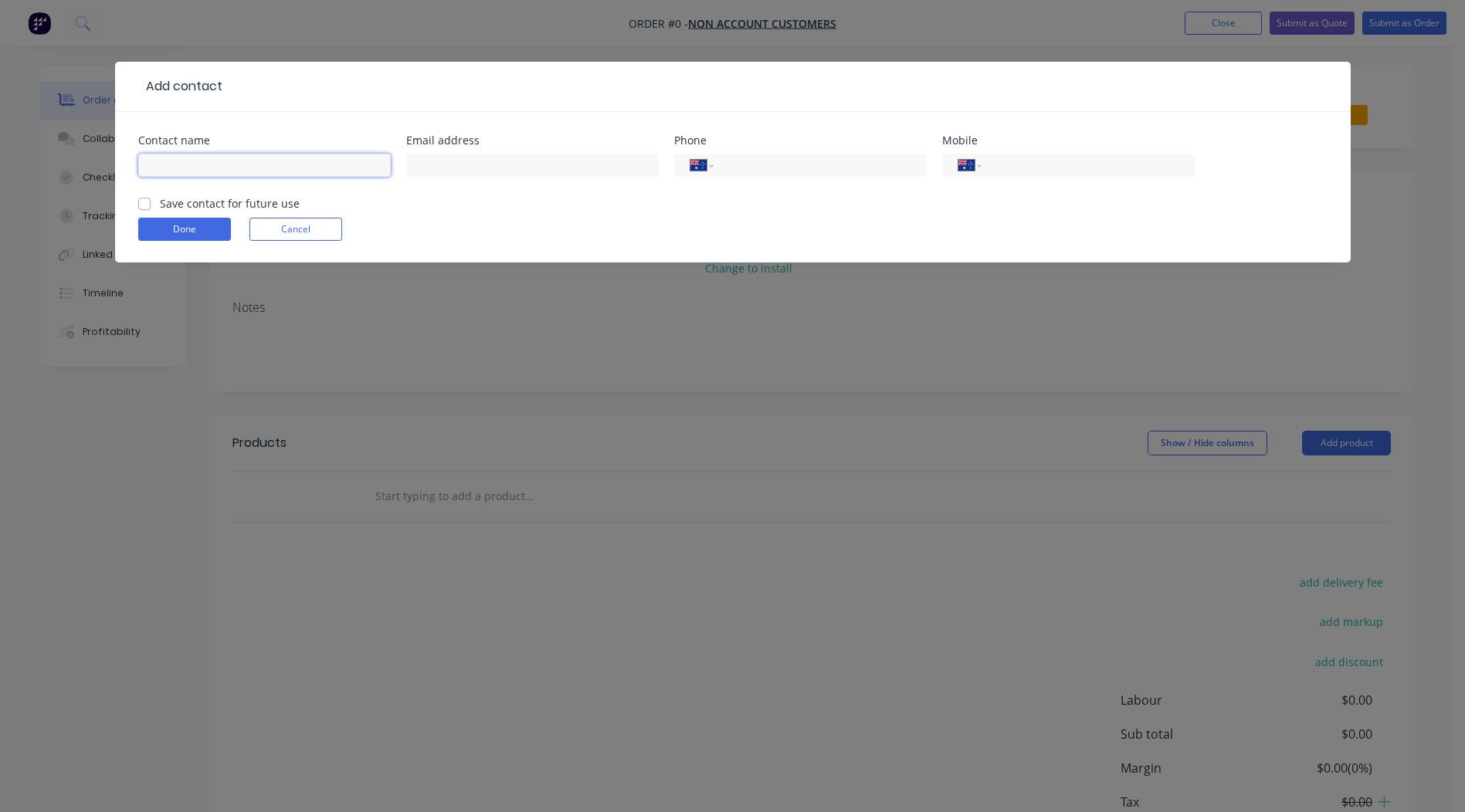
click at [236, 168] on input "text" at bounding box center [264, 165] width 252 height 23
click at [143, 204] on form "Contact name Email address Phone International [GEOGRAPHIC_DATA] [GEOGRAPHIC_DA…" at bounding box center [732, 199] width 1189 height 128
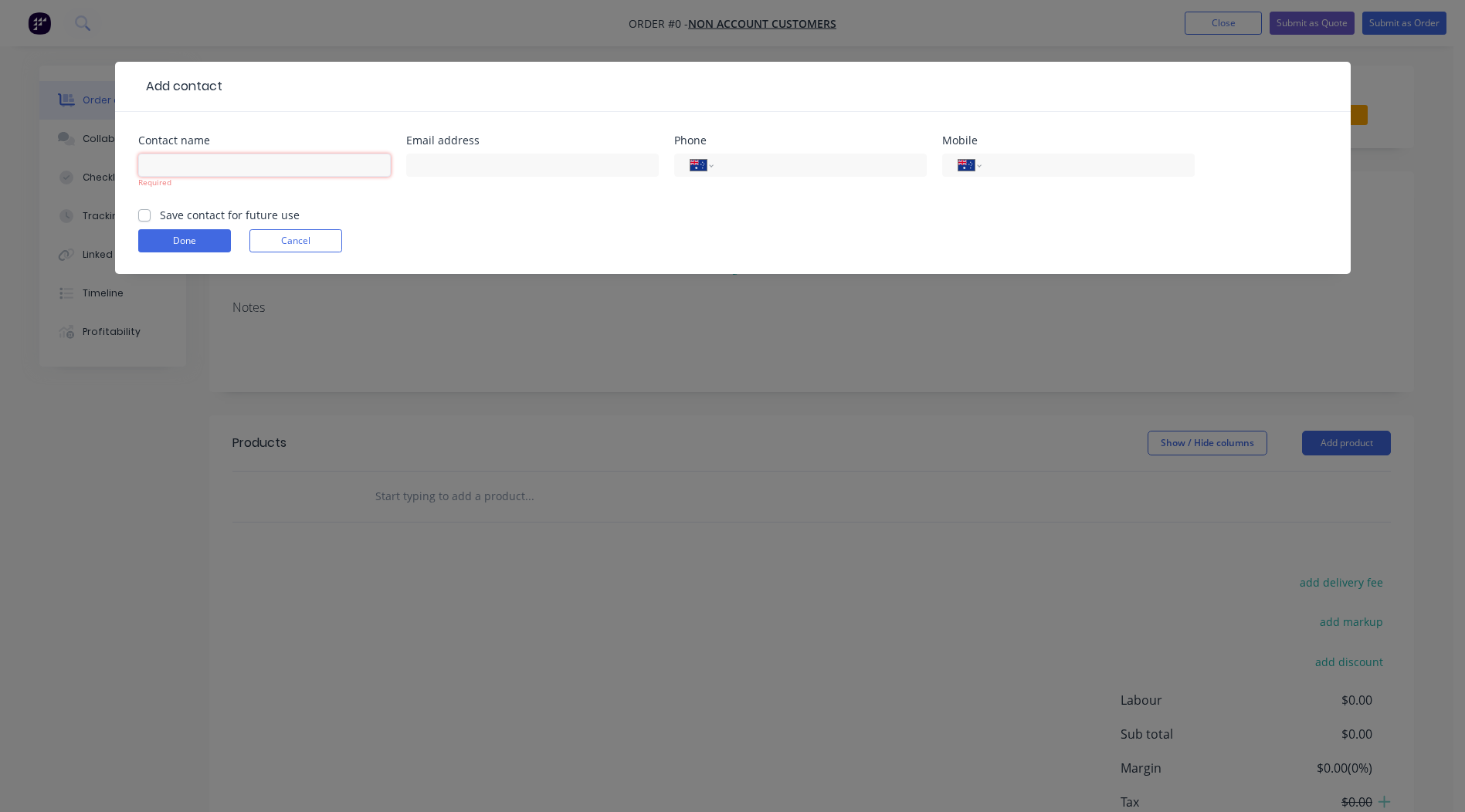
click at [203, 166] on input "text" at bounding box center [264, 165] width 252 height 23
click at [189, 170] on input "text" at bounding box center [264, 165] width 252 height 23
type input "[PERSON_NAME]"
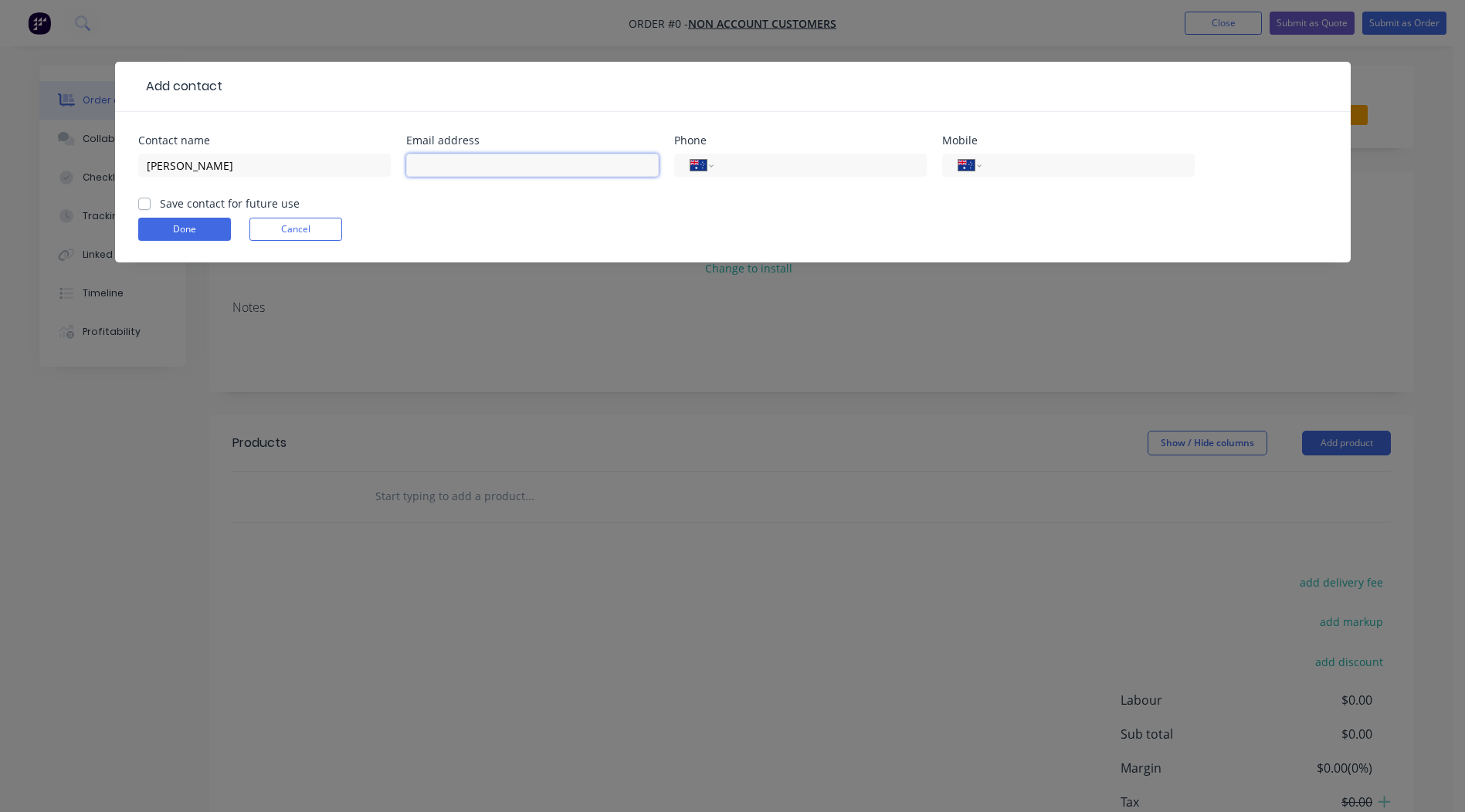
click at [440, 164] on input "text" at bounding box center [532, 165] width 252 height 23
type input "[PERSON_NAME][EMAIL_ADDRESS][DOMAIN_NAME]"
click at [1019, 168] on input "tel" at bounding box center [1085, 165] width 186 height 18
type input "0424 420 580"
click at [159, 202] on label "Save contact for future use" at bounding box center [229, 203] width 140 height 16
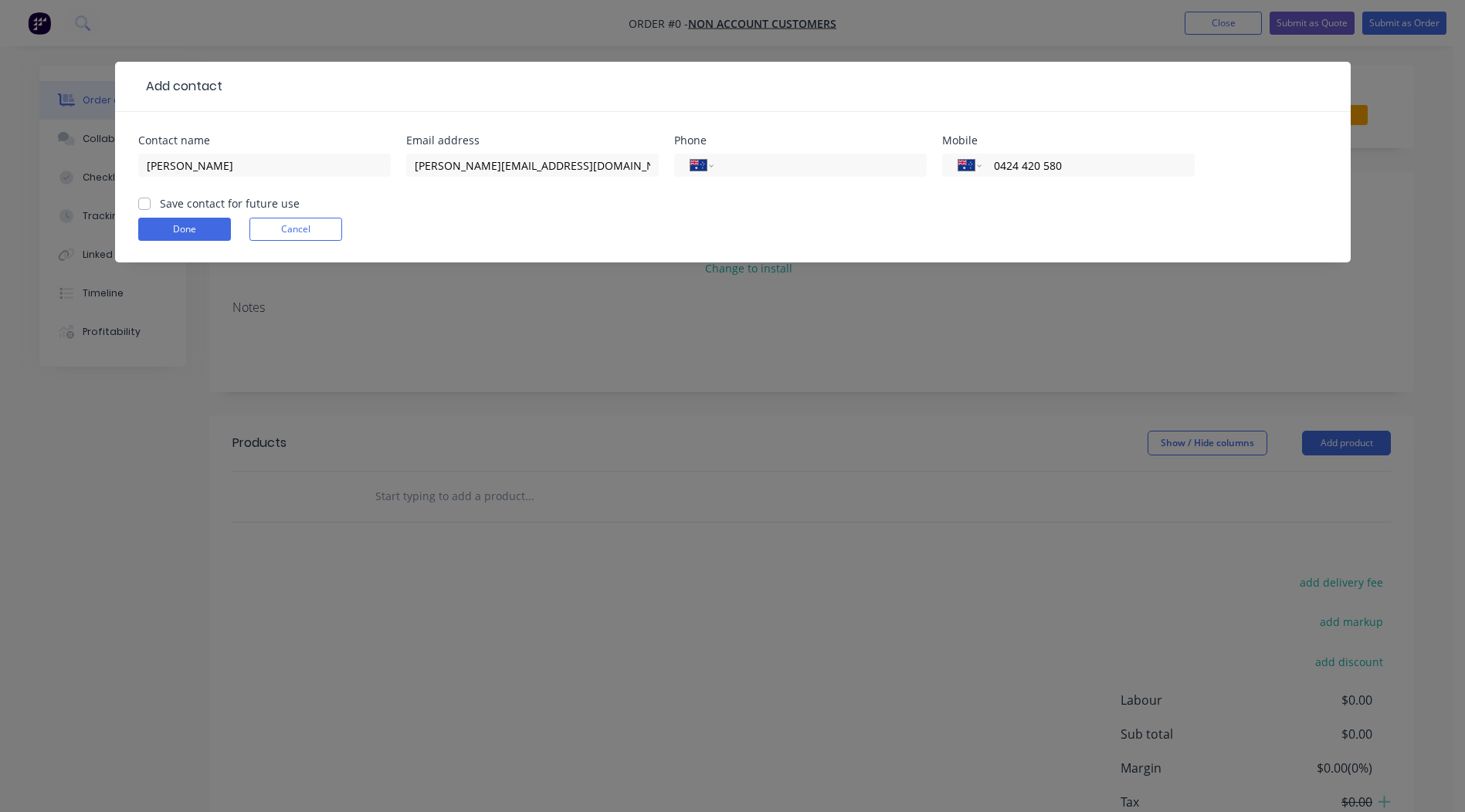
click at [146, 202] on input "Save contact for future use" at bounding box center [143, 203] width 12 height 15
checkbox input "true"
click at [172, 229] on button "Done" at bounding box center [184, 229] width 93 height 23
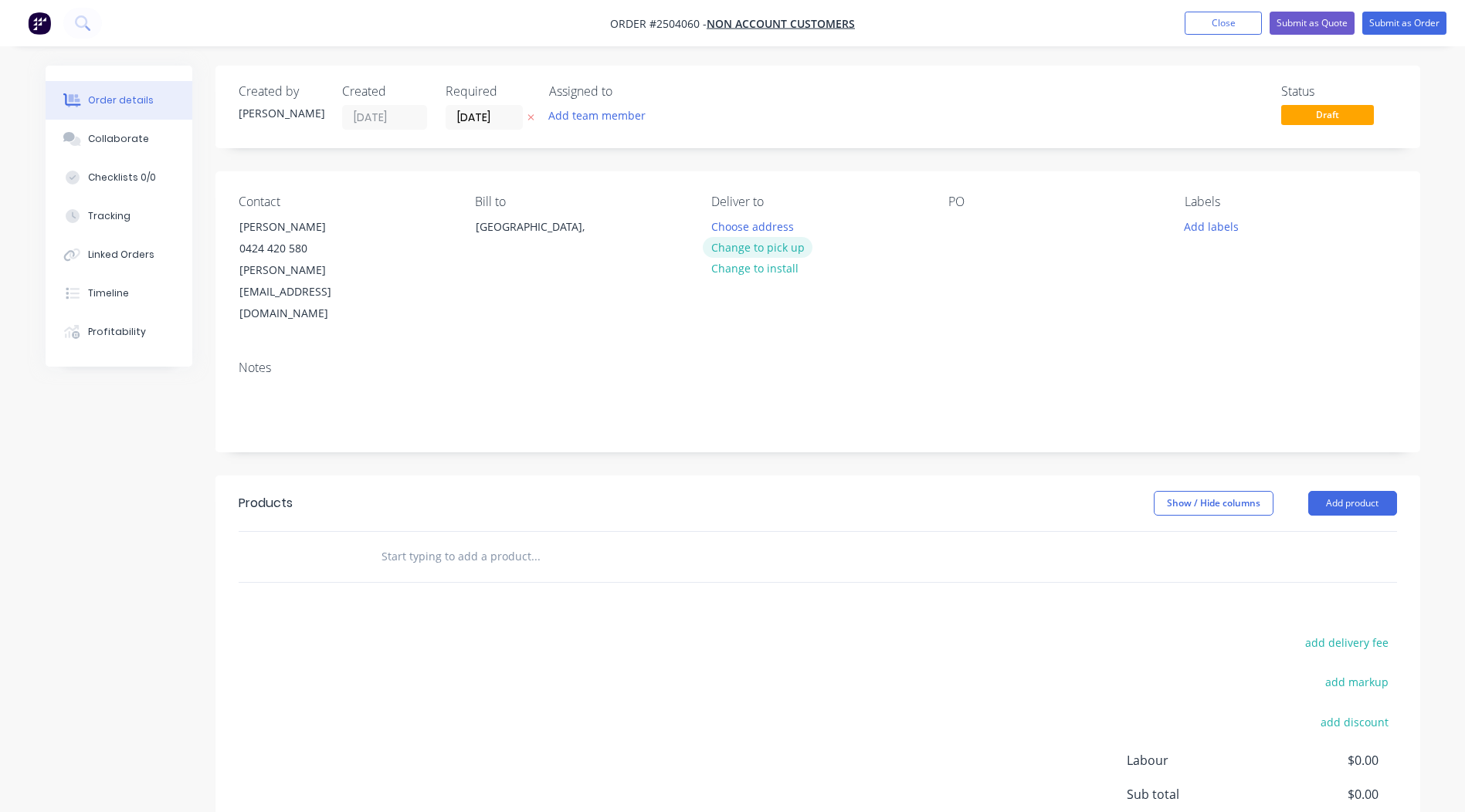
click at [758, 245] on button "Change to pick up" at bounding box center [757, 248] width 110 height 21
click at [959, 228] on div at bounding box center [960, 227] width 24 height 23
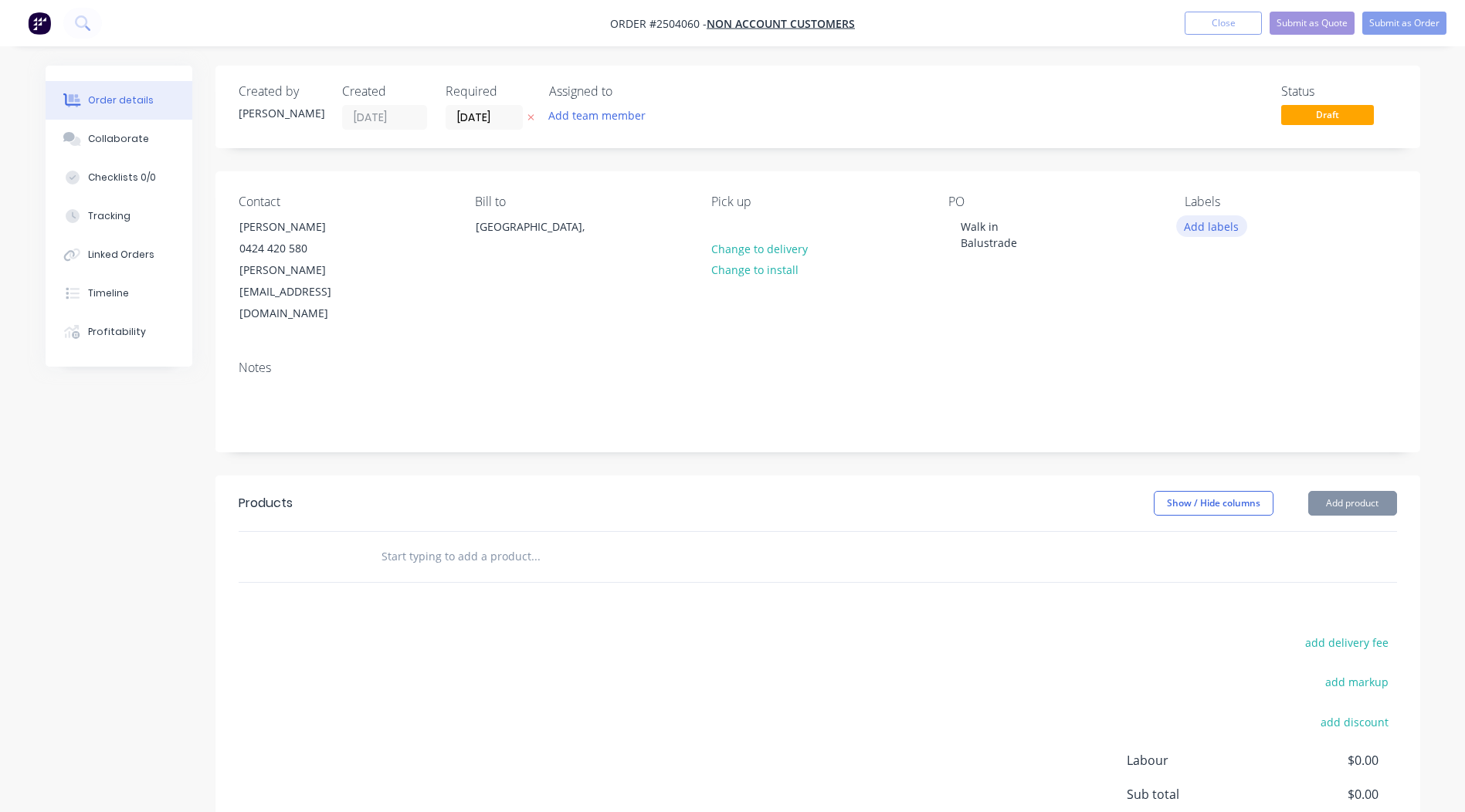
click at [1214, 230] on button "Add labels" at bounding box center [1212, 226] width 71 height 21
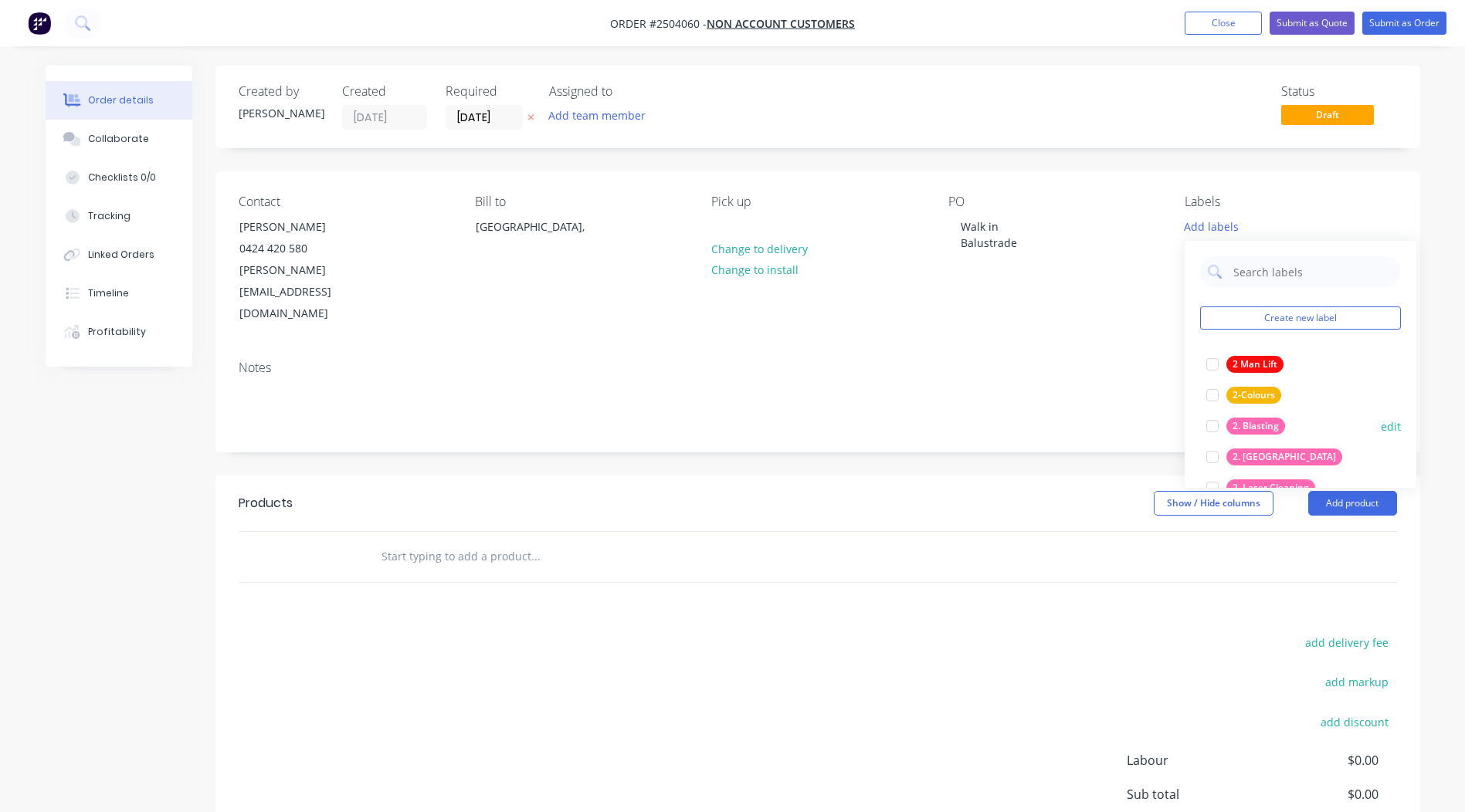
click at [1208, 423] on div at bounding box center [1213, 426] width 31 height 31
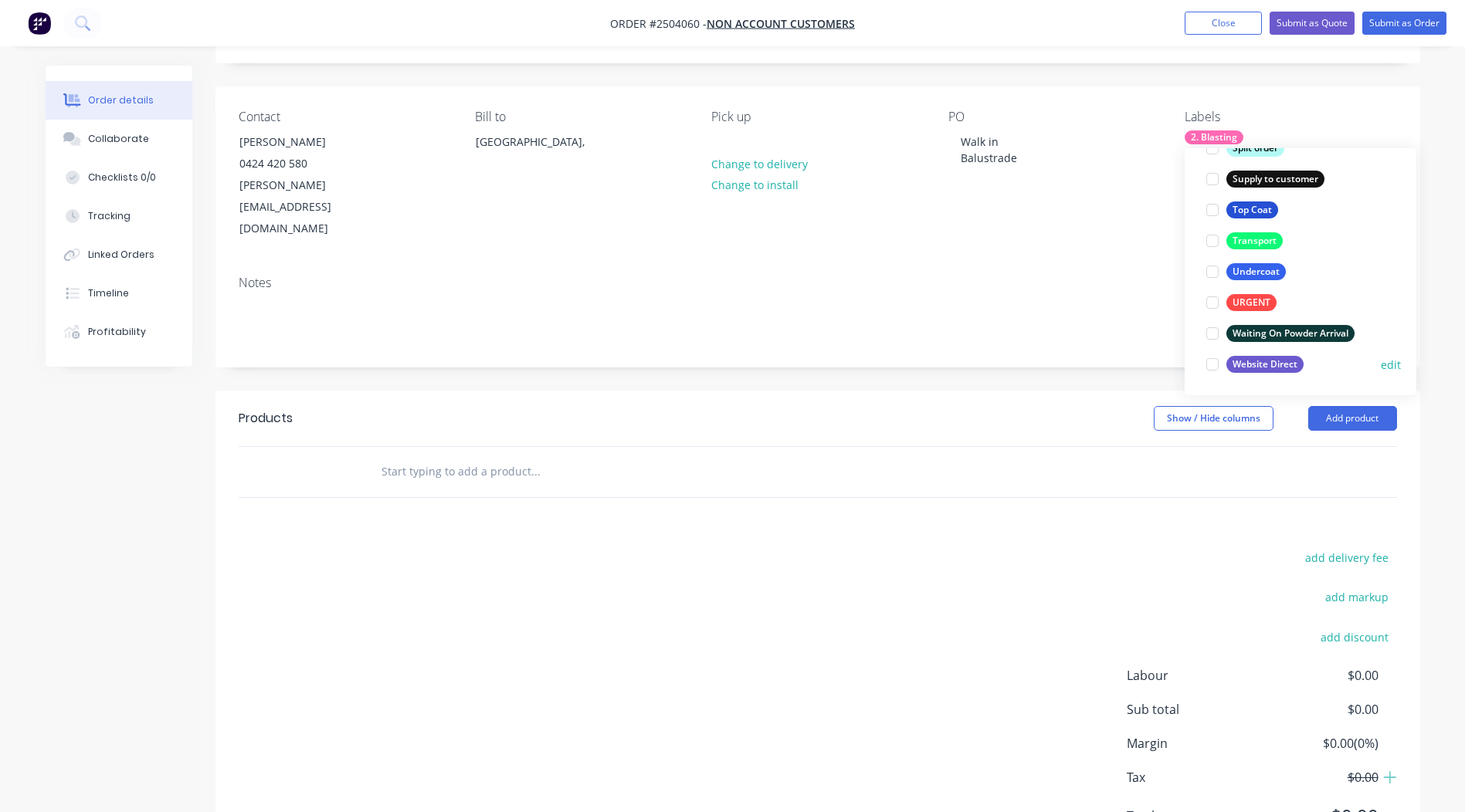
scroll to position [121, 0]
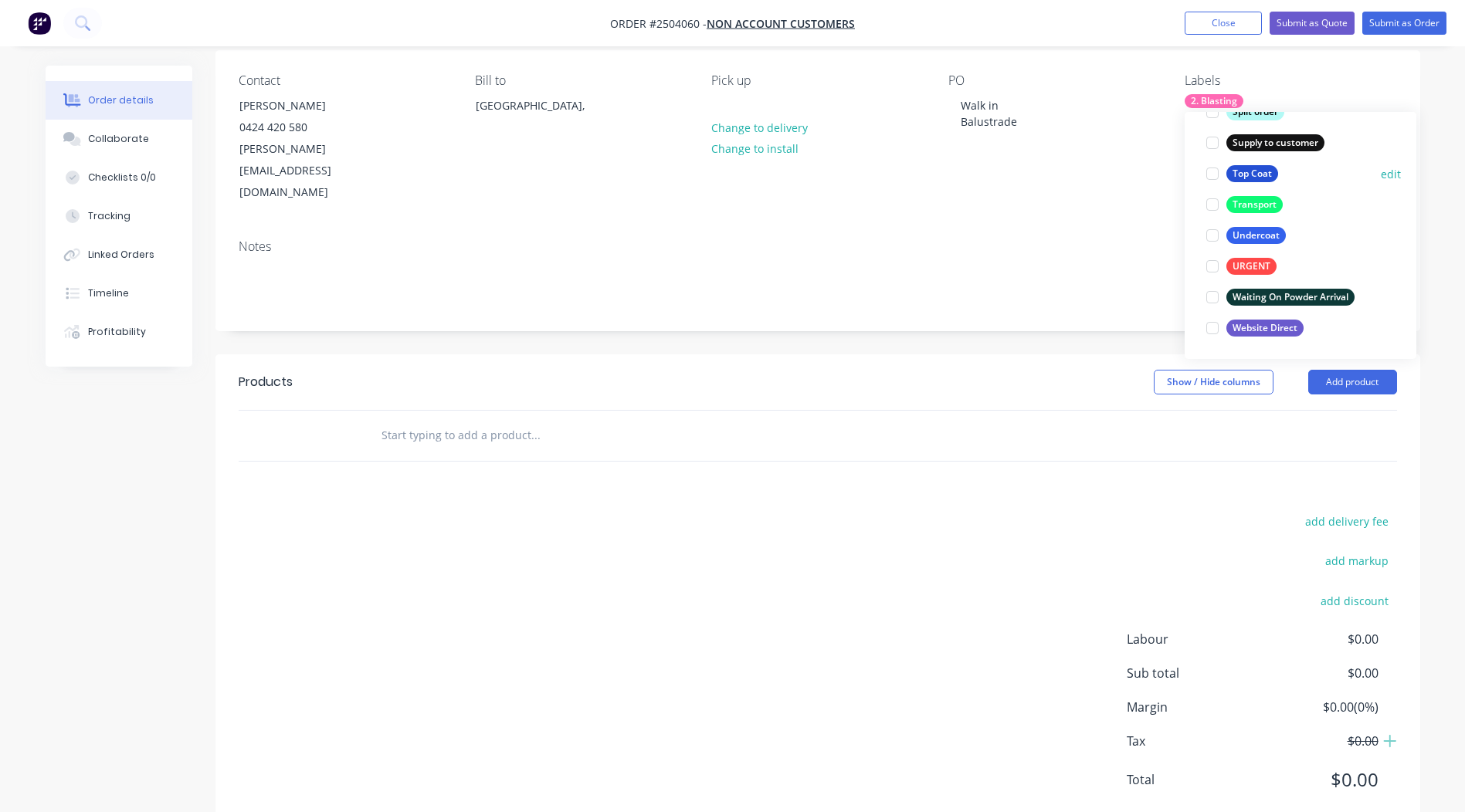
click at [1211, 173] on div at bounding box center [1213, 173] width 31 height 31
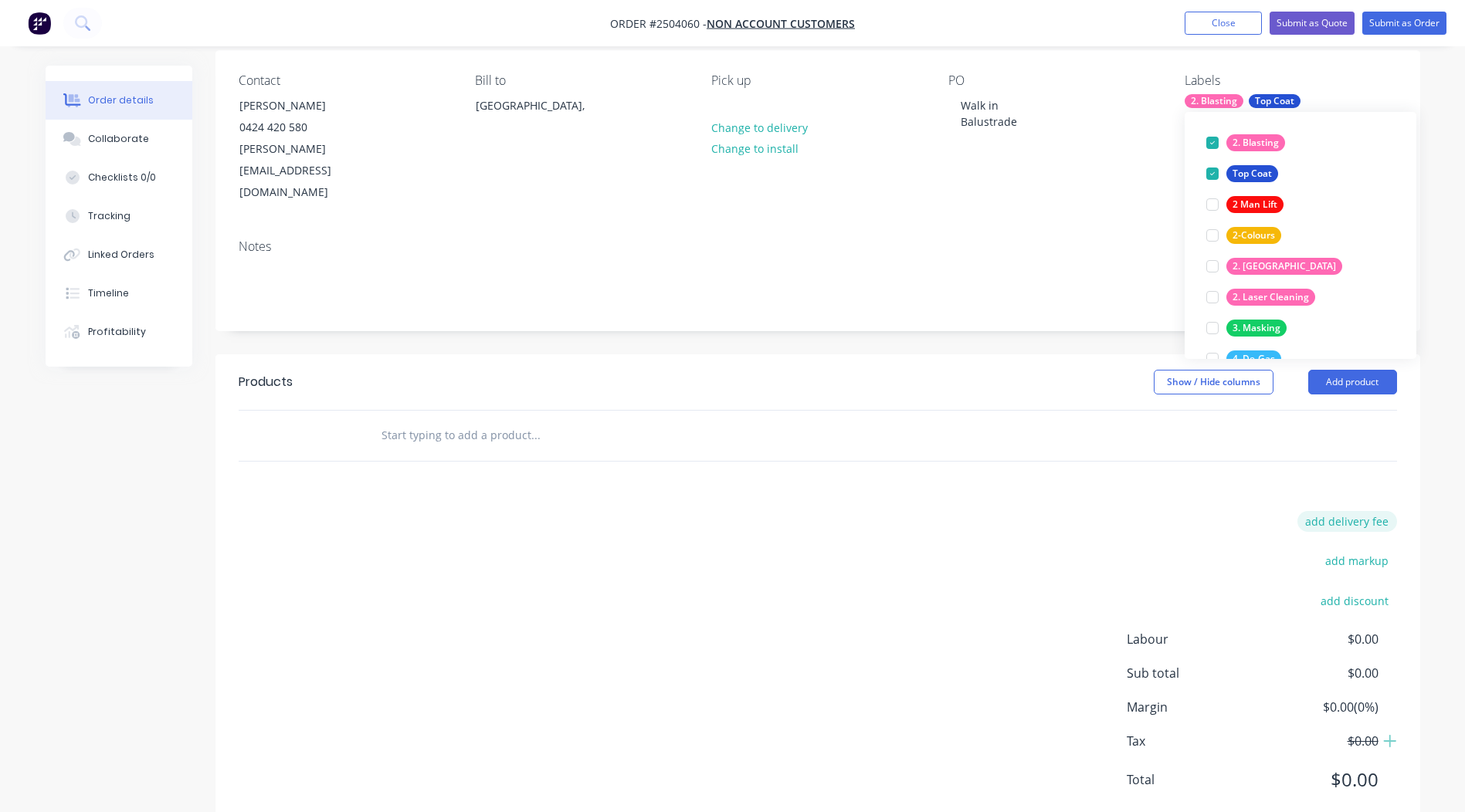
click at [1361, 511] on button "add delivery fee" at bounding box center [1348, 521] width 99 height 21
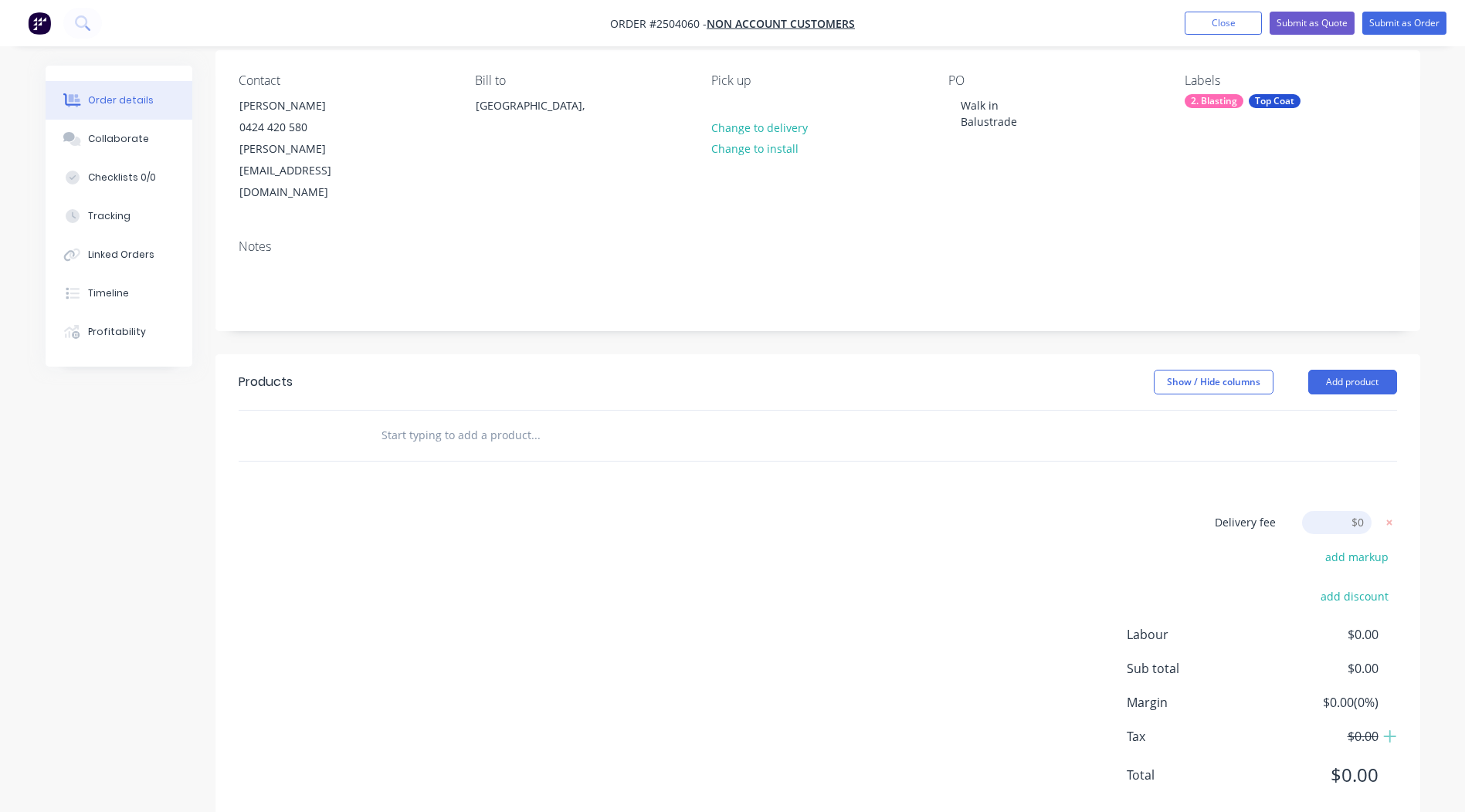
scroll to position [116, 0]
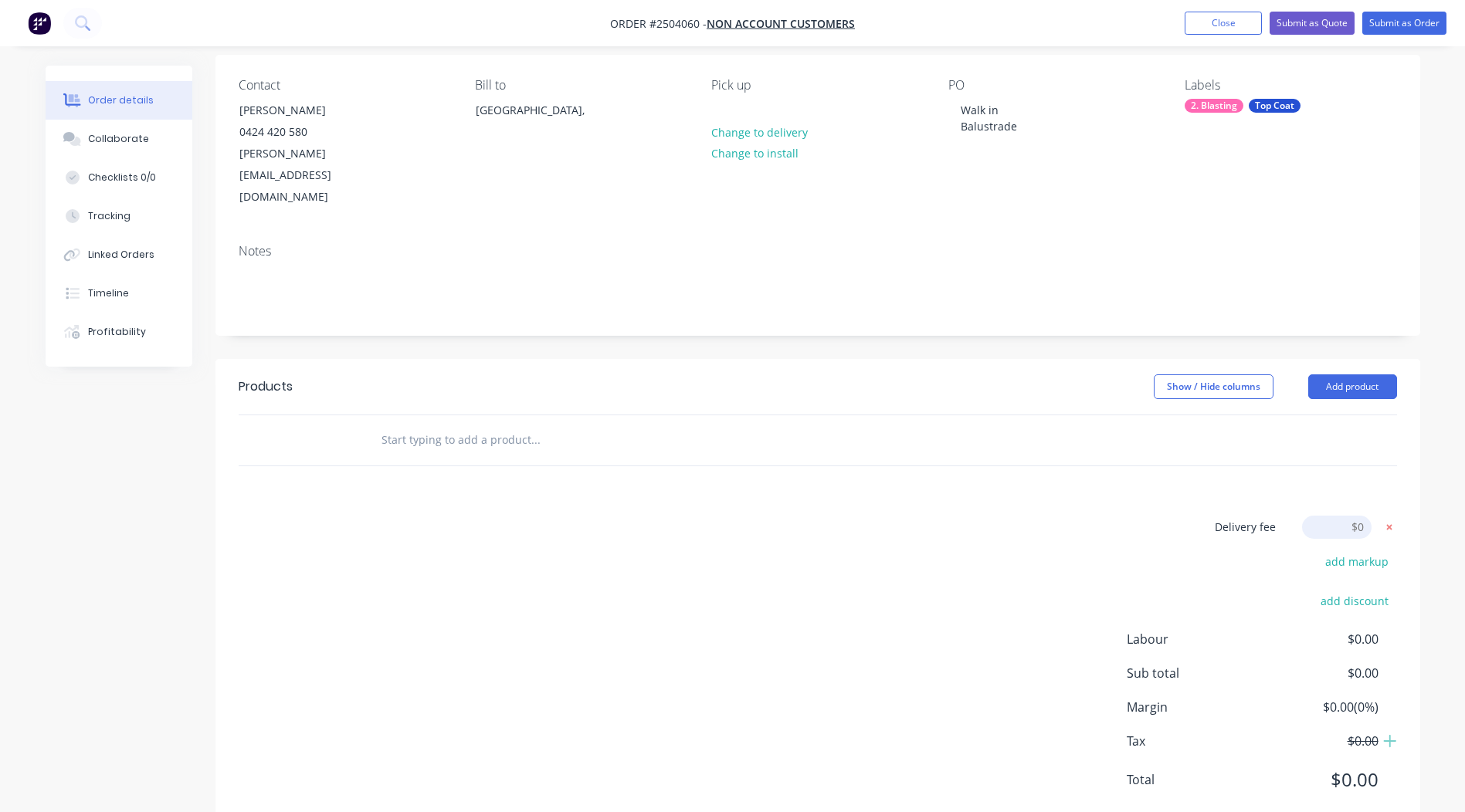
click at [1390, 524] on icon at bounding box center [1389, 527] width 6 height 6
click at [1367, 374] on button "Add product" at bounding box center [1352, 386] width 89 height 24
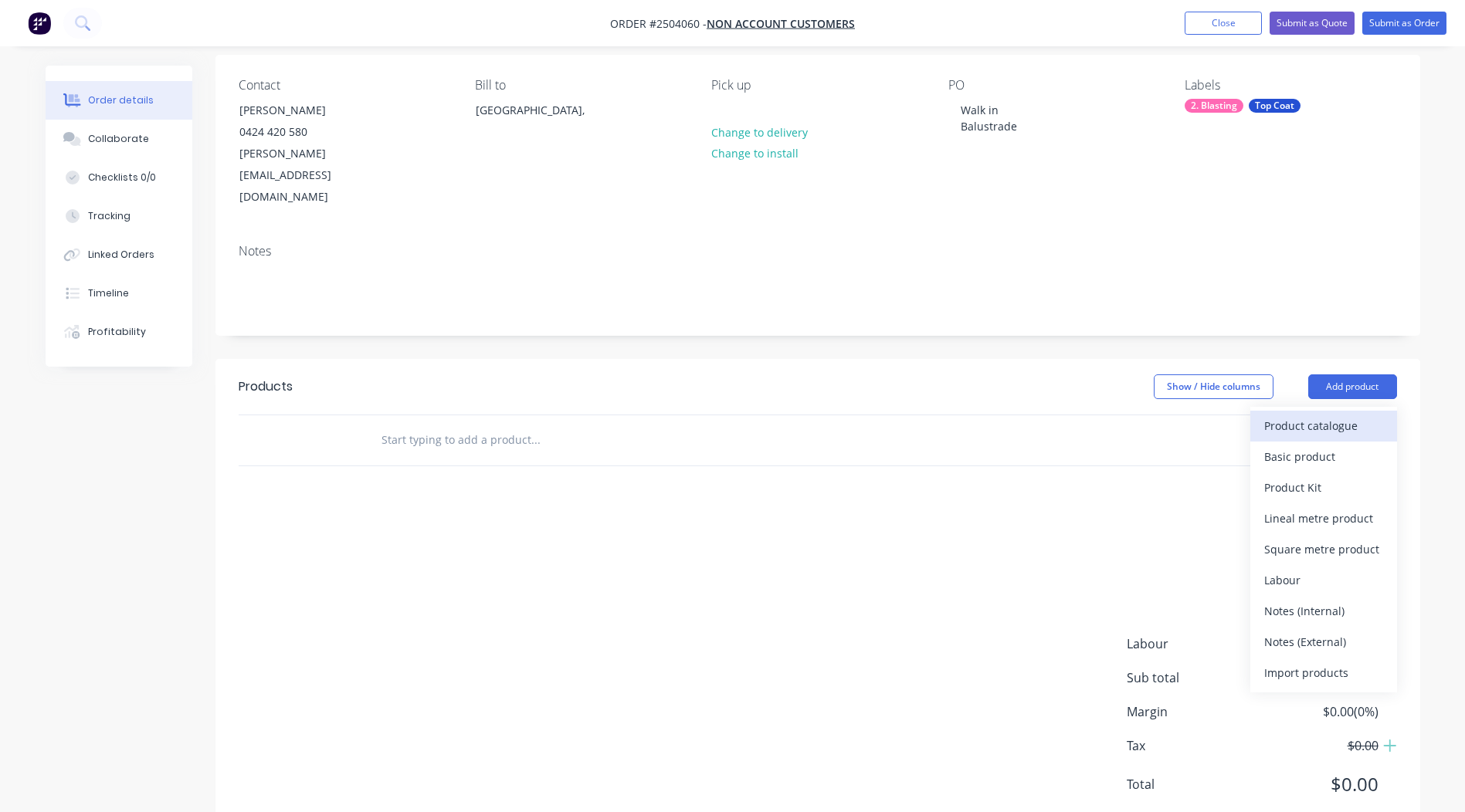
click at [1328, 414] on div "Product catalogue" at bounding box center [1323, 426] width 119 height 23
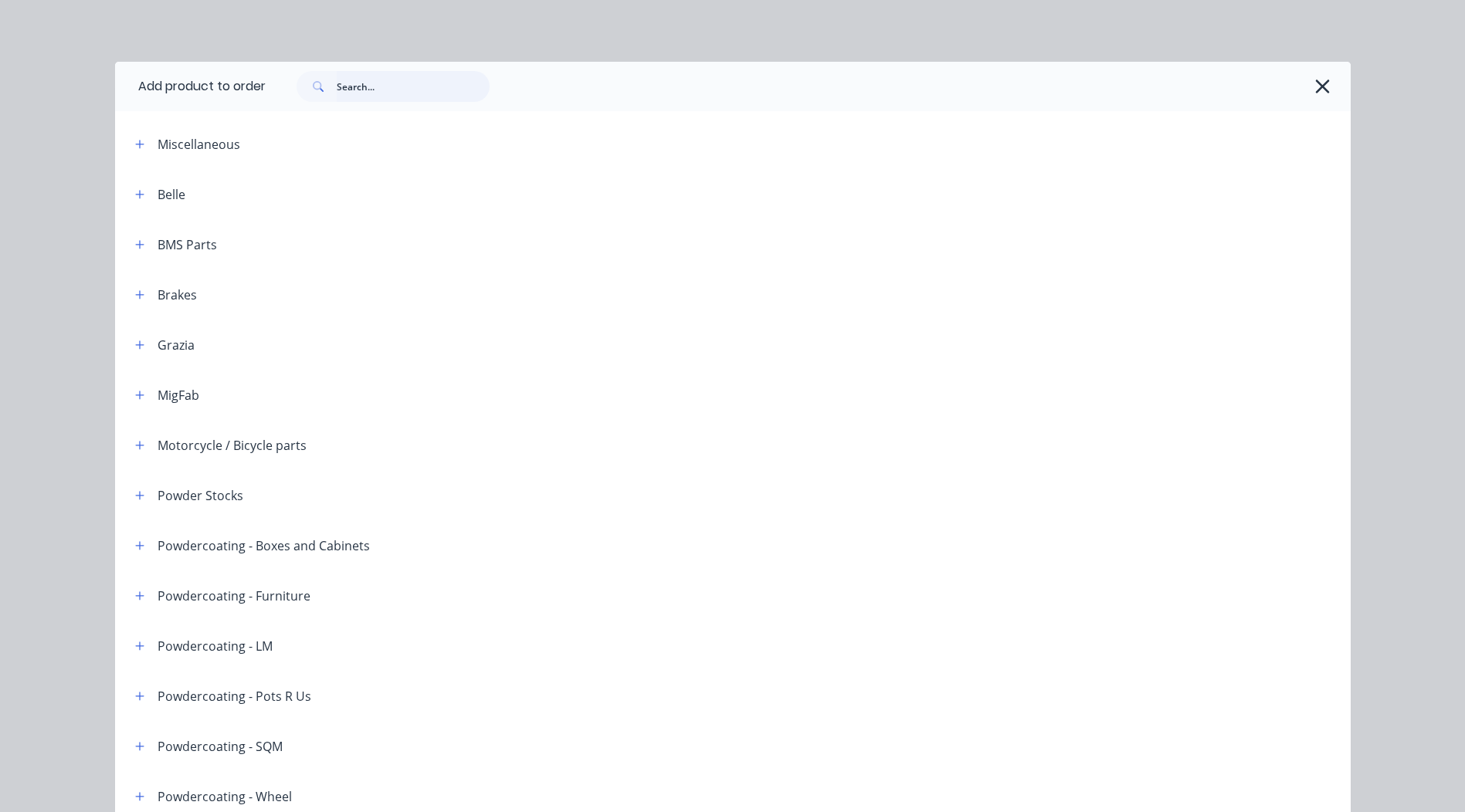
click at [403, 94] on input "text" at bounding box center [413, 86] width 153 height 31
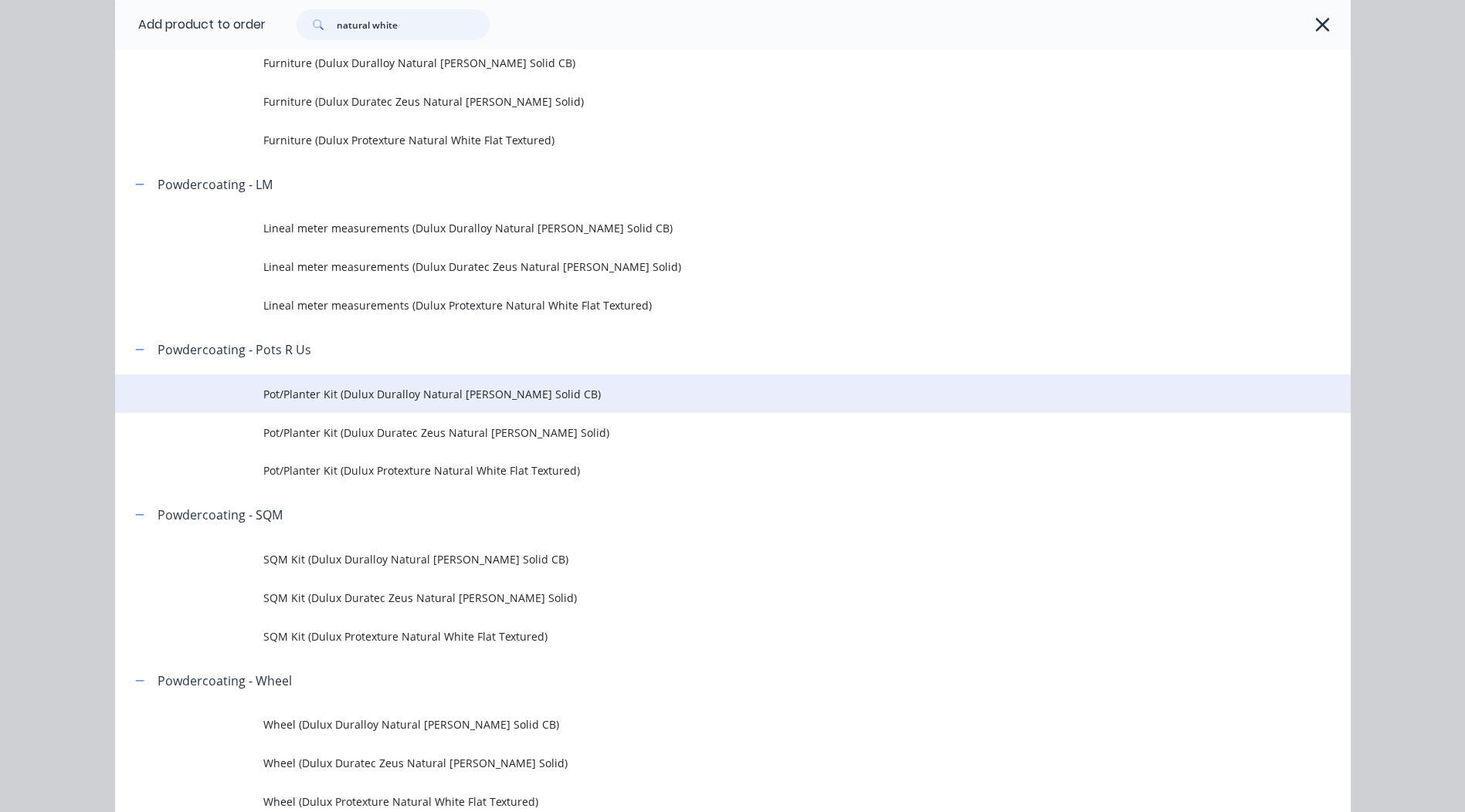
scroll to position [463, 0]
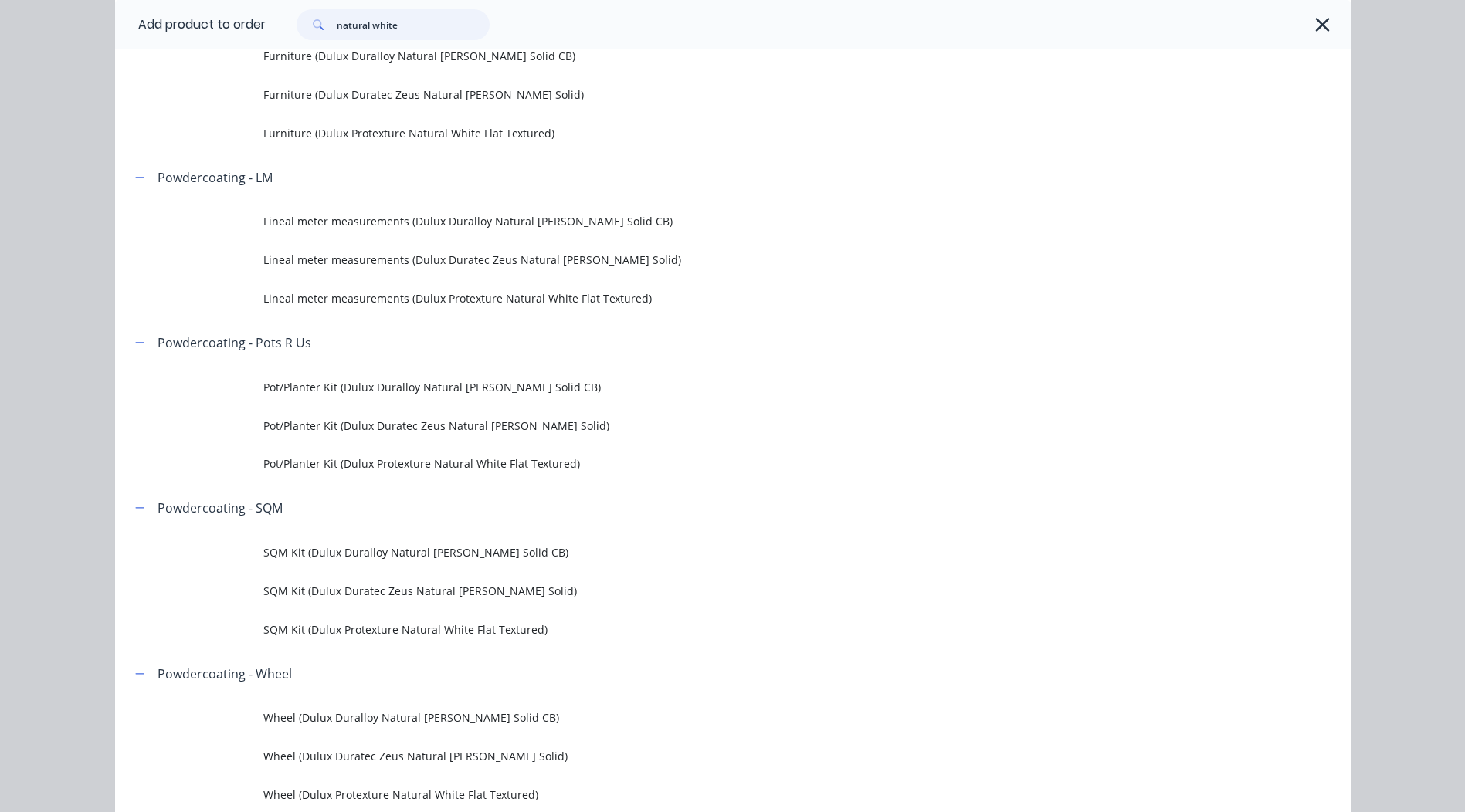
type input "natural white"
drag, startPoint x: 462, startPoint y: 21, endPoint x: 36, endPoint y: 184, distance: 456.1
click at [36, 185] on div "Add product to order natural white Miscellaneous Powdercoating - Boxes and Cabi…" at bounding box center [732, 406] width 1465 height 812
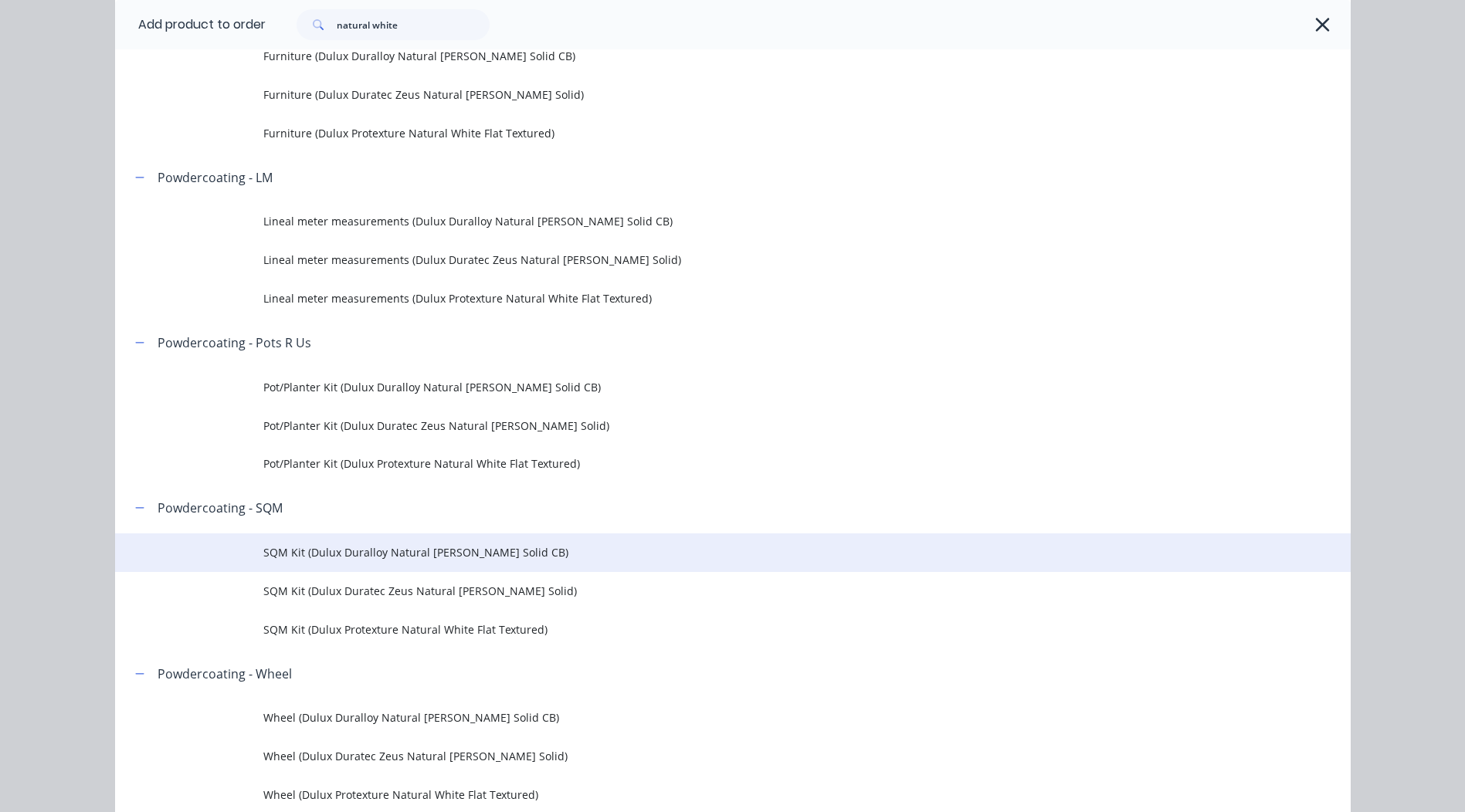
click at [445, 554] on span "SQM Kit (Dulux Duralloy Natural [PERSON_NAME] Solid CB)" at bounding box center [698, 552] width 869 height 16
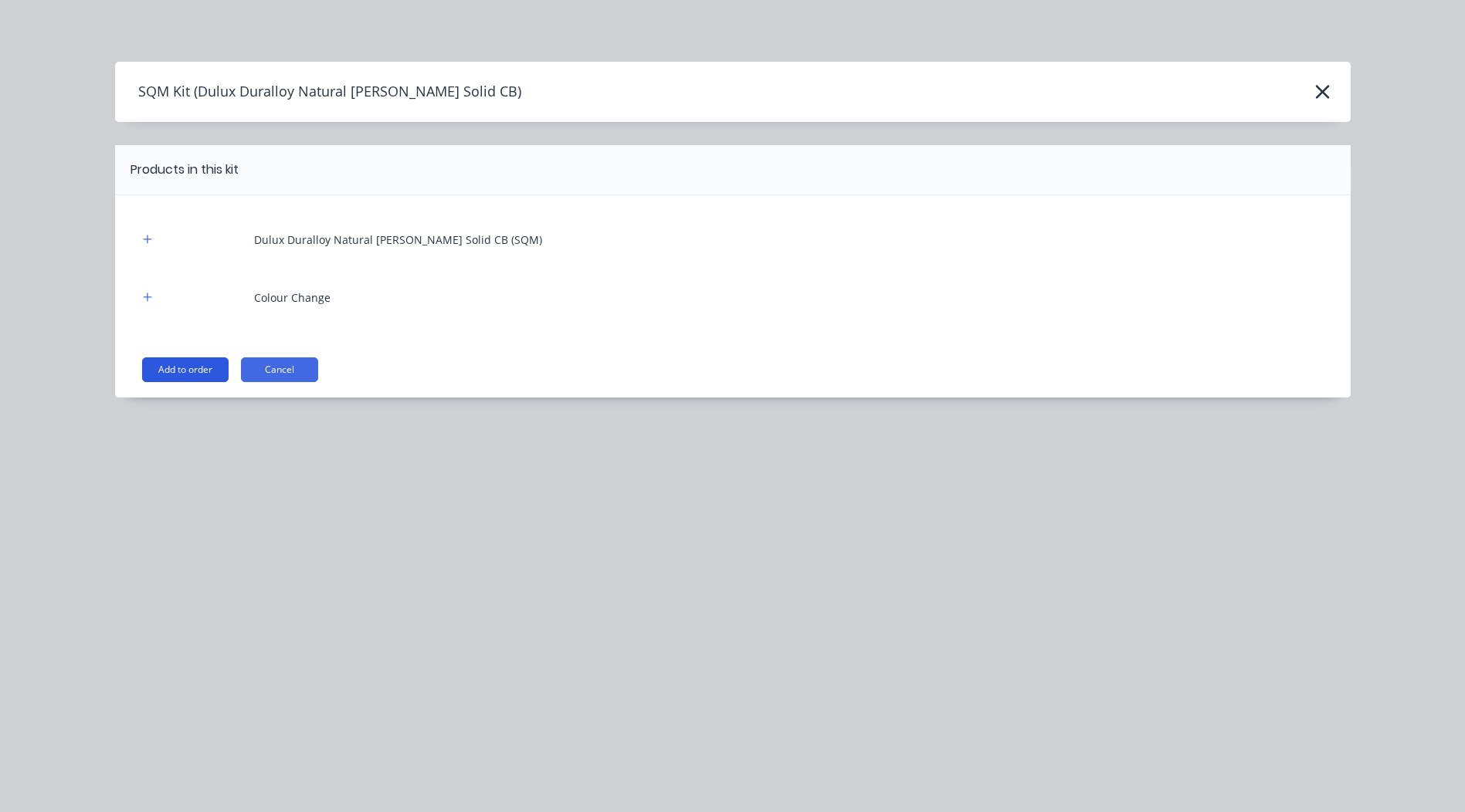
click at [189, 375] on button "Add to order" at bounding box center [186, 369] width 86 height 24
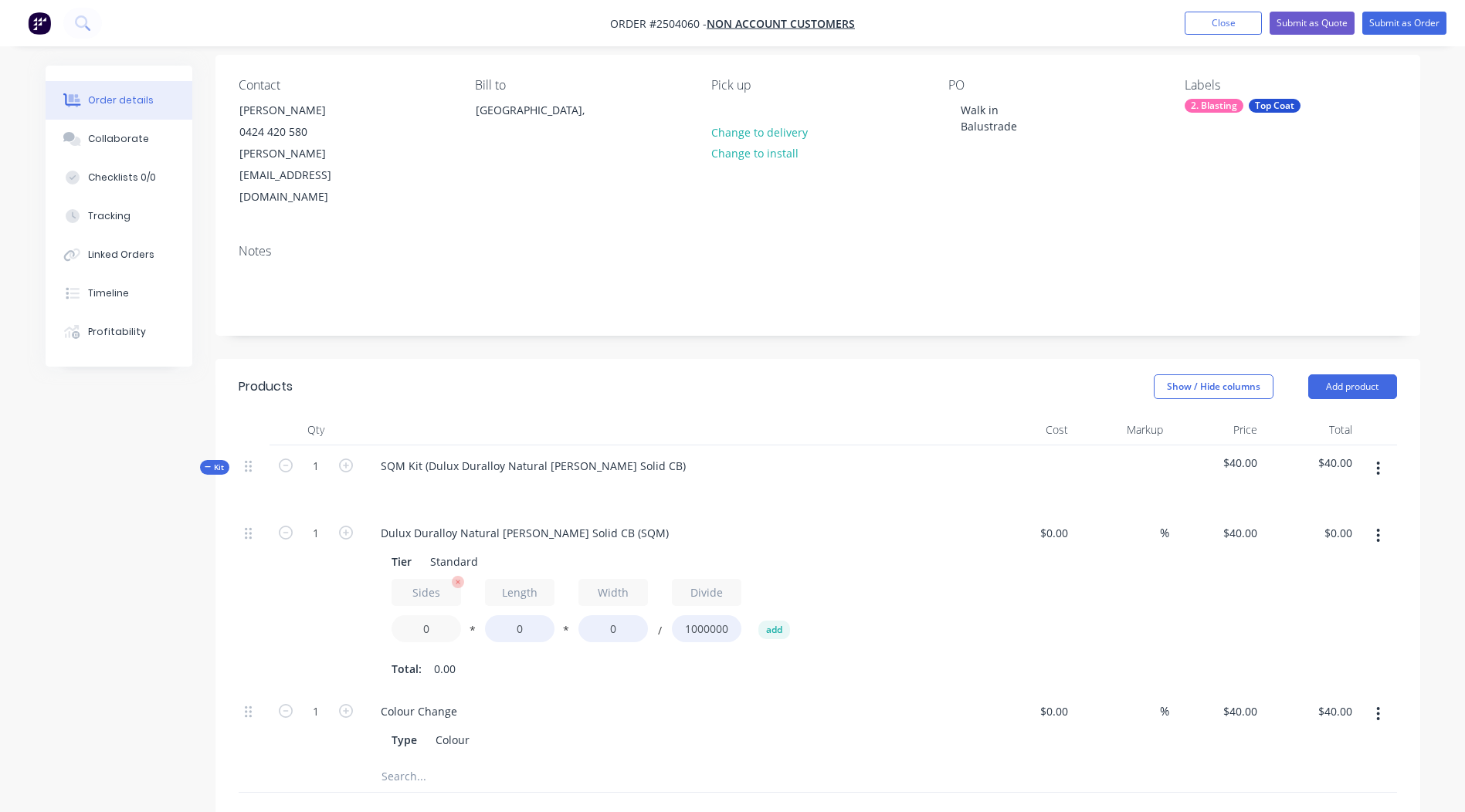
click at [427, 615] on input "0" at bounding box center [427, 628] width 69 height 27
type input "2"
click at [515, 615] on input "0" at bounding box center [520, 628] width 69 height 27
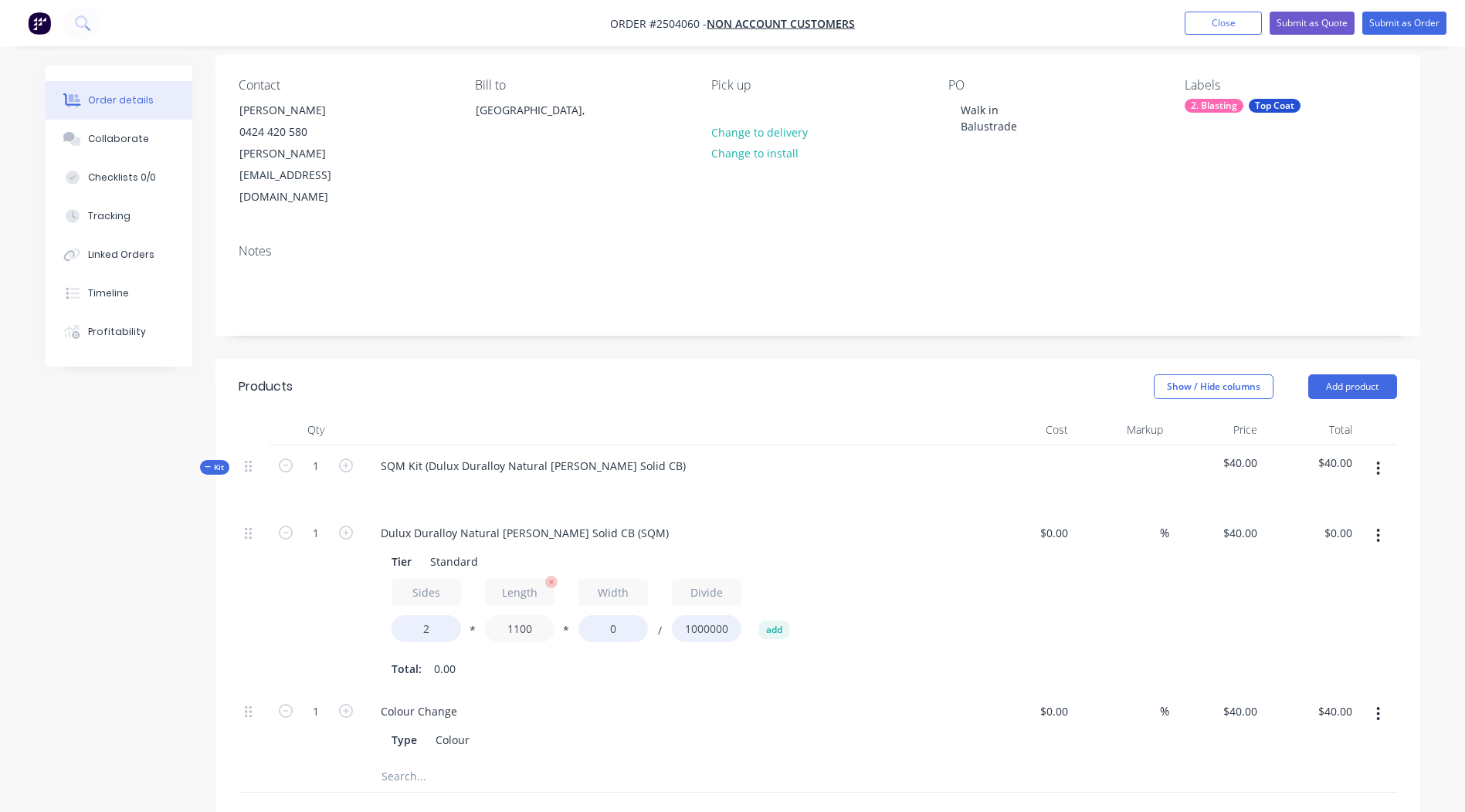
type input "1100"
type input "600"
type input "$52.80"
click at [913, 580] on div "Sides 2 * Length 1100 * Width 600 / Divide 1000000 add" at bounding box center [672, 614] width 559 height 69
click at [1377, 528] on icon "button" at bounding box center [1379, 536] width 4 height 17
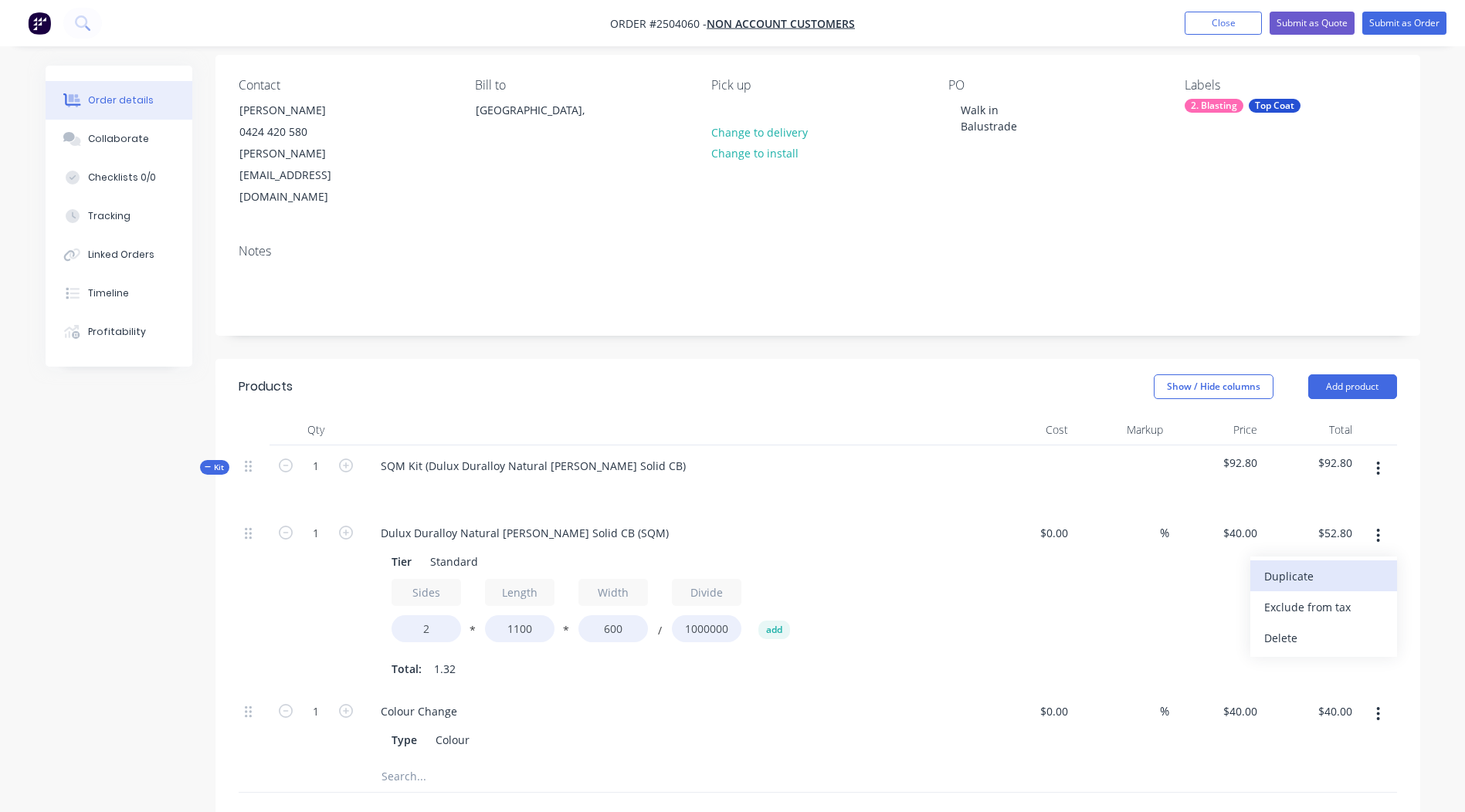
click at [1337, 565] on div "Duplicate" at bounding box center [1323, 577] width 119 height 23
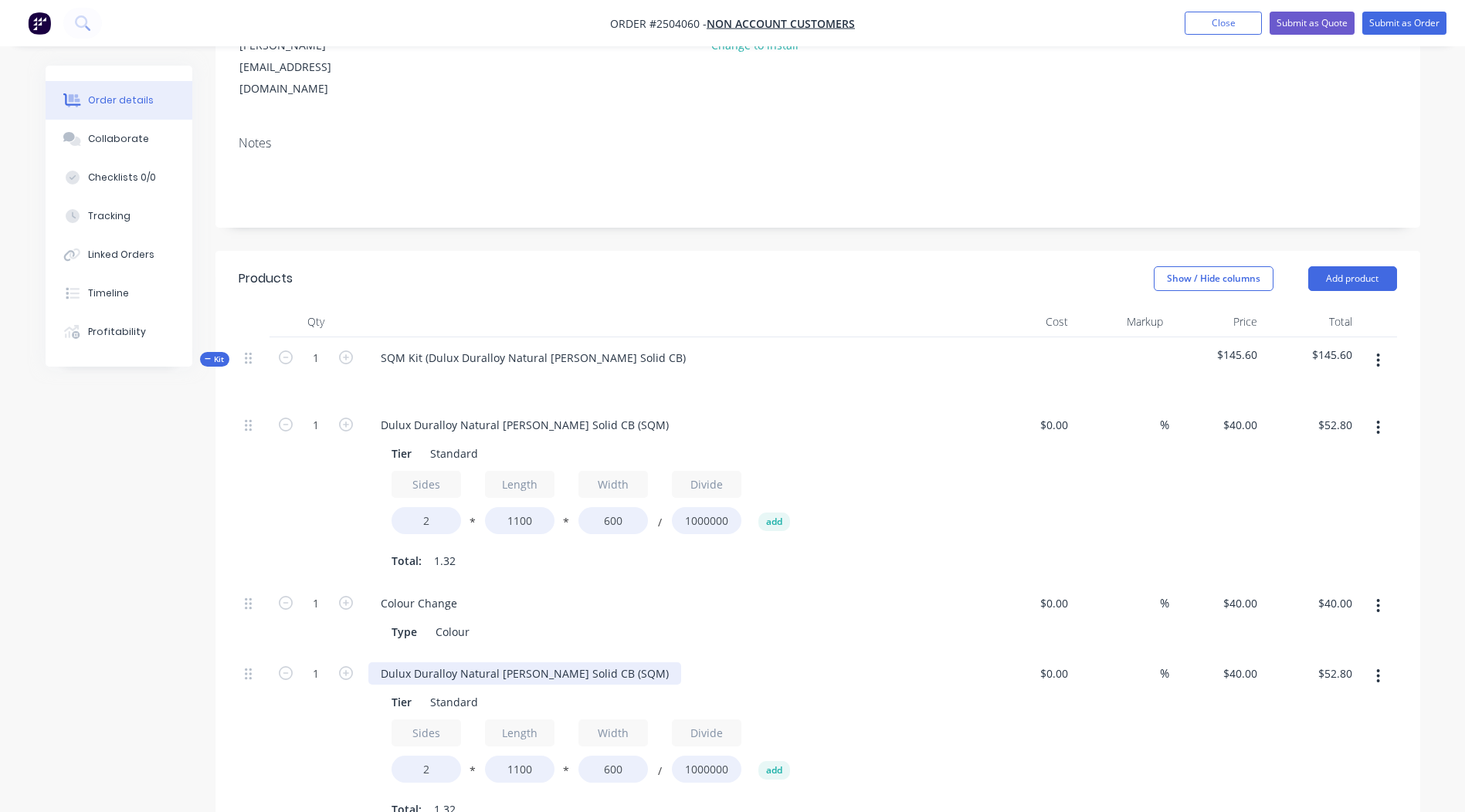
scroll to position [271, 0]
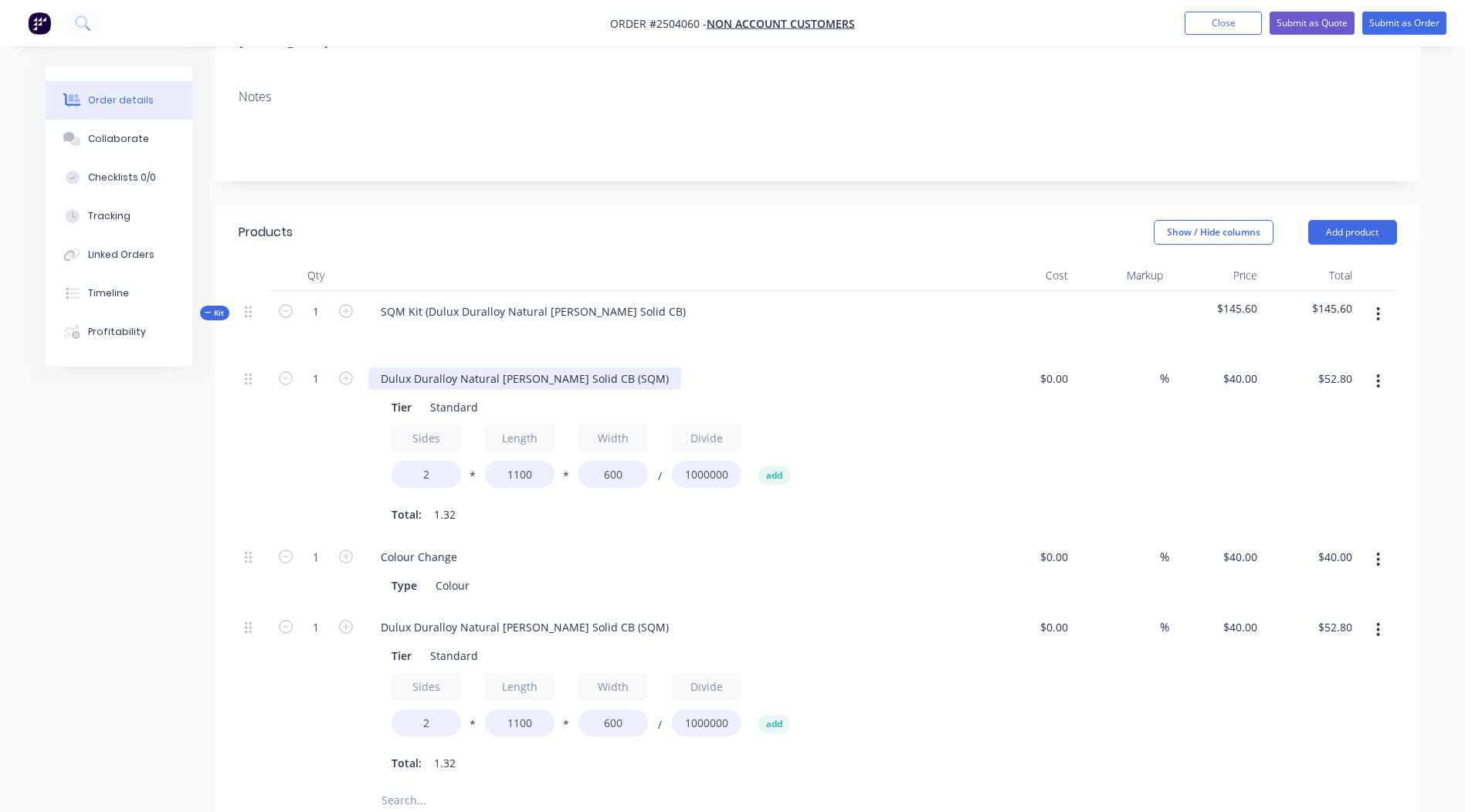
click at [513, 368] on div "Dulux Duralloy Natural [PERSON_NAME] Solid CB (SQM)" at bounding box center [525, 379] width 313 height 23
click at [511, 368] on div "Dulux Duralloy Natural [PERSON_NAME] Solid CB (SQM)" at bounding box center [525, 379] width 313 height 23
click at [380, 368] on div "Grille cover" at bounding box center [410, 379] width 83 height 23
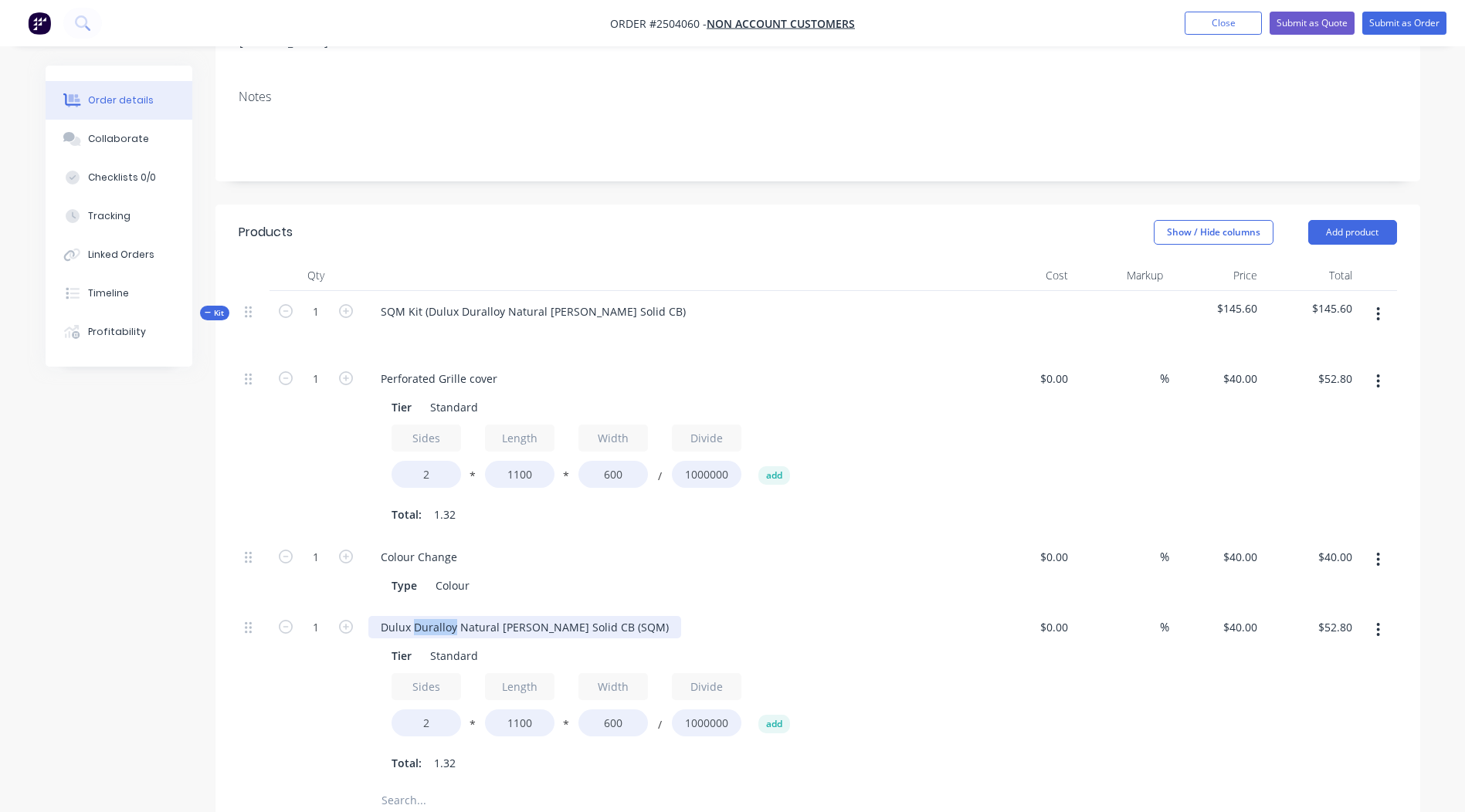
click at [433, 616] on div "Dulux Duralloy Natural [PERSON_NAME] Solid CB (SQM)" at bounding box center [525, 627] width 313 height 23
click at [596, 607] on div "Balustrade Tier Standard Sides 2 * Length 1100 * Width 600 / Divide 1000000 add…" at bounding box center [671, 696] width 618 height 178
click at [436, 710] on input "2" at bounding box center [427, 723] width 69 height 27
click at [427, 710] on input "2" at bounding box center [427, 723] width 69 height 27
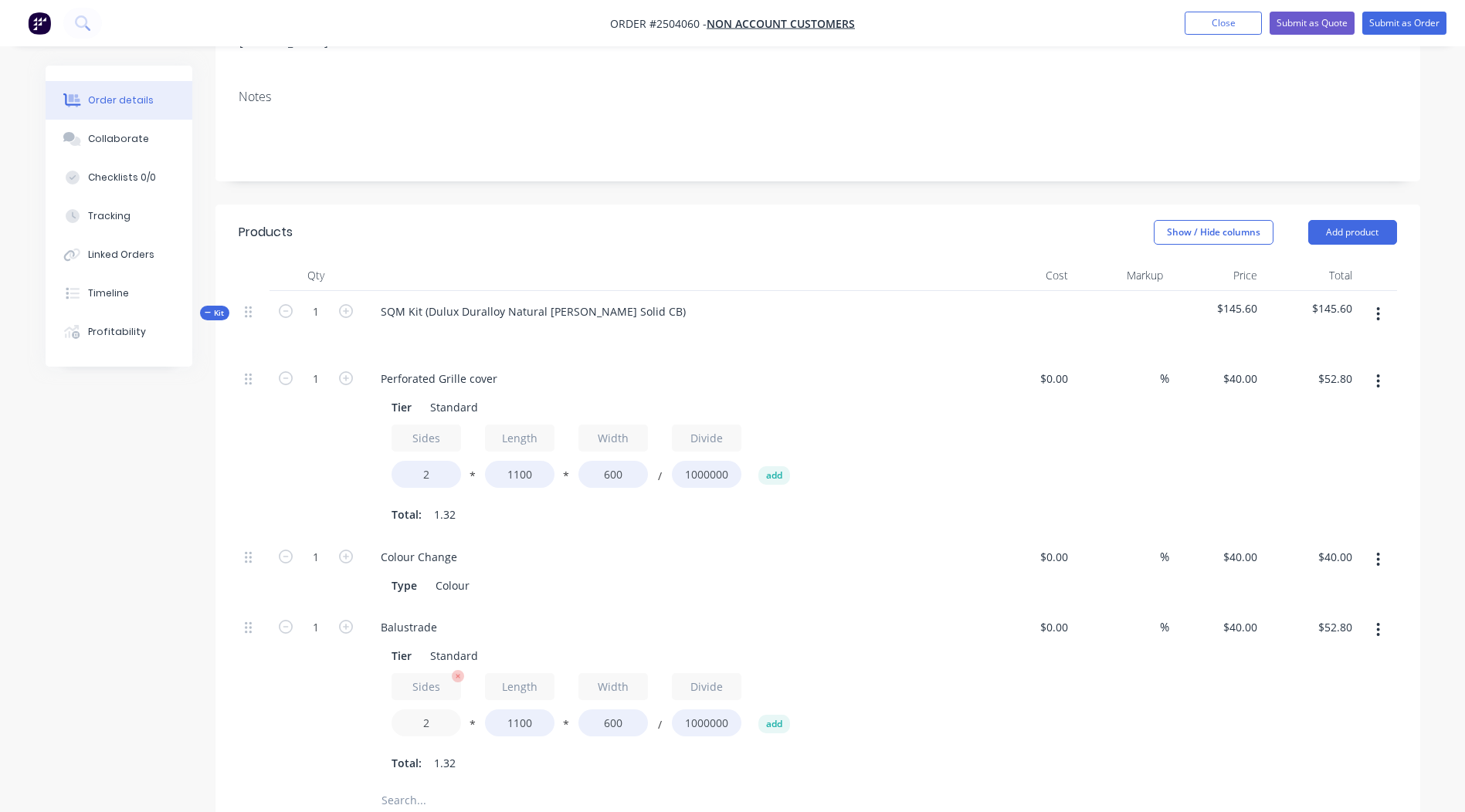
click at [427, 710] on input "2" at bounding box center [427, 723] width 69 height 27
type input "1.4"
type input "$36.96"
click at [519, 710] on input "1100" at bounding box center [520, 723] width 69 height 27
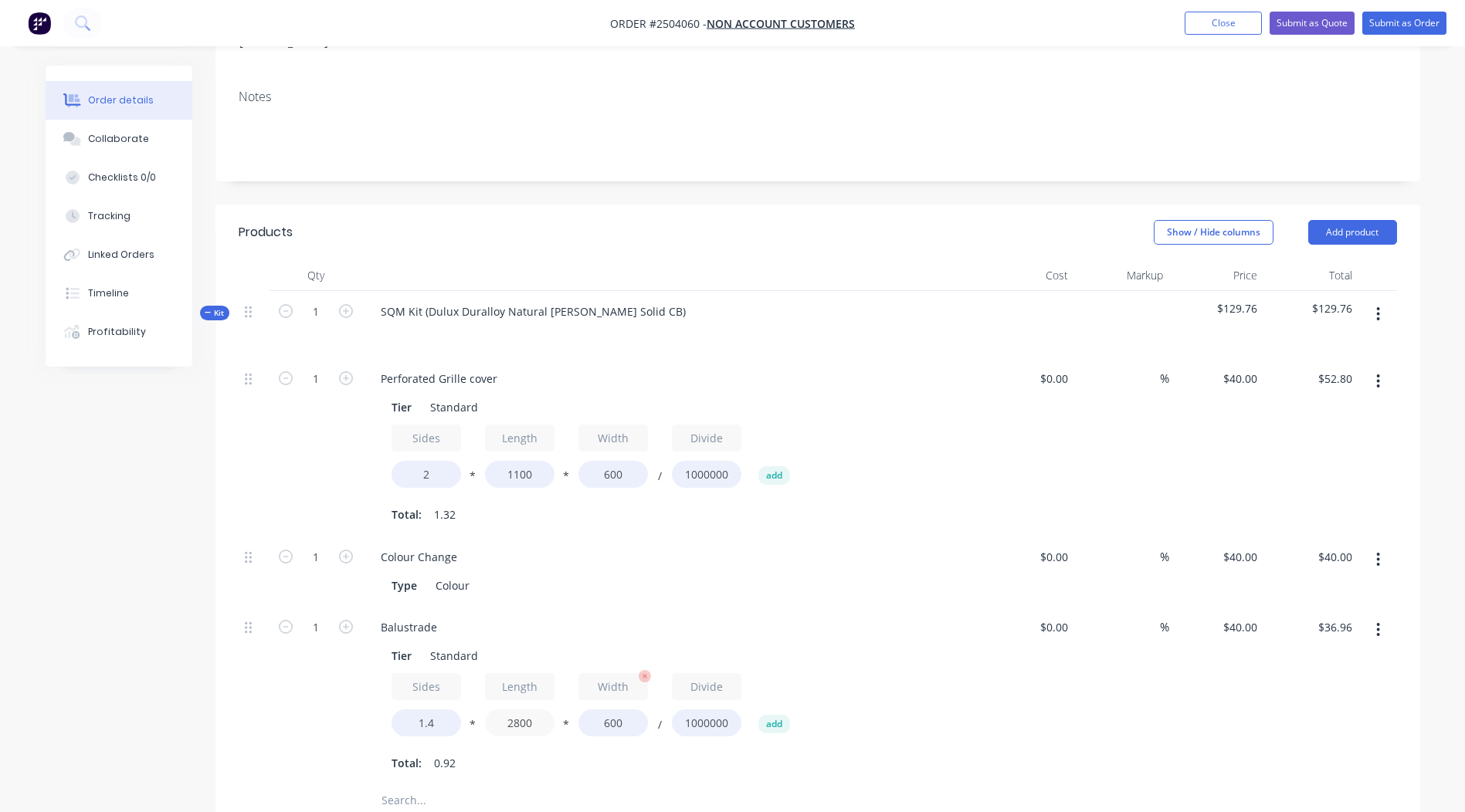
type input "2800"
type input "$94.08"
click at [617, 710] on input "600" at bounding box center [613, 723] width 69 height 27
type input "800"
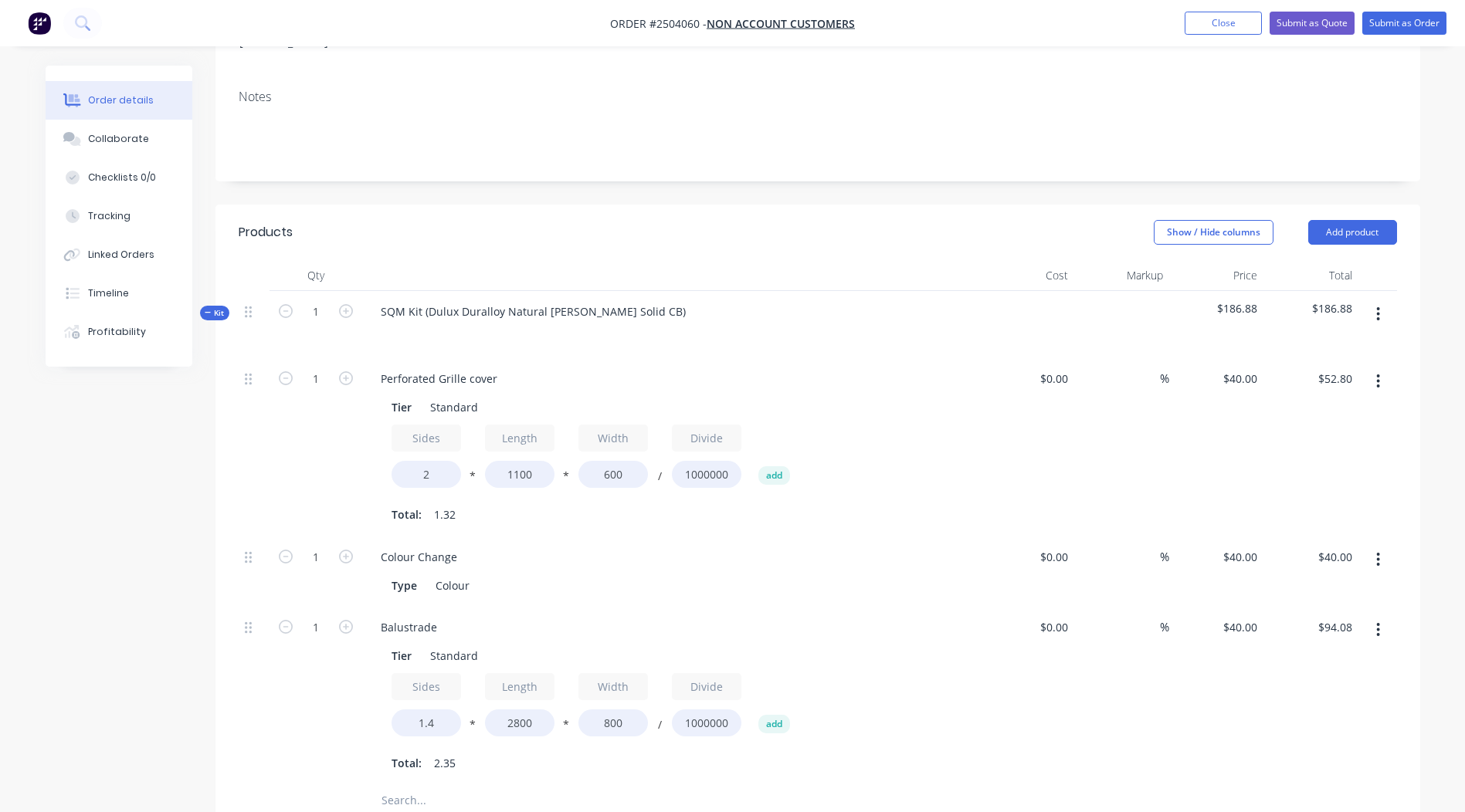
type input "$125.44"
click at [973, 668] on div "Tier Standard Sides 1.4 * Length 2800 * Width 800 / Divide 1000000 add Total: 2…" at bounding box center [672, 708] width 606 height 133
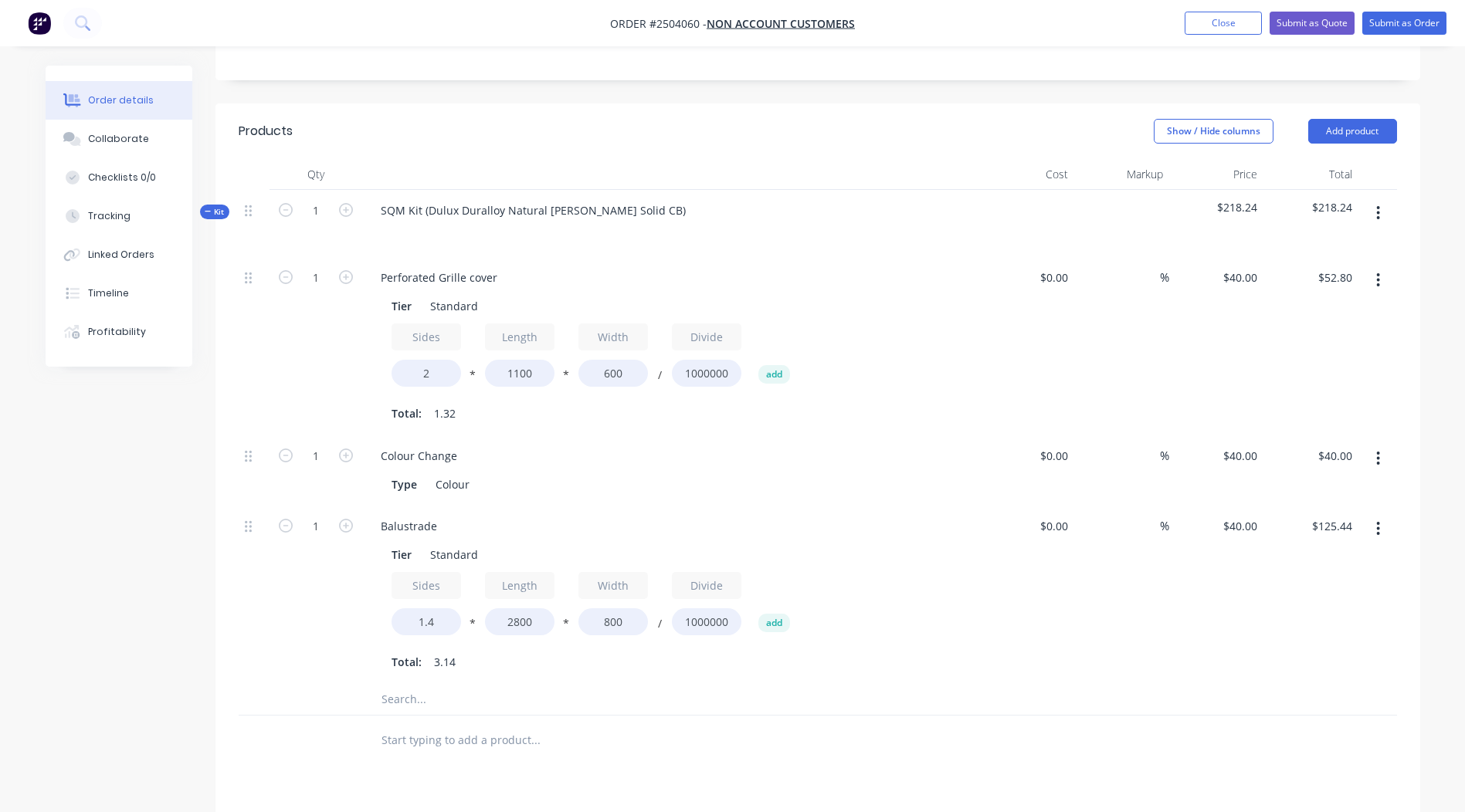
scroll to position [348, 0]
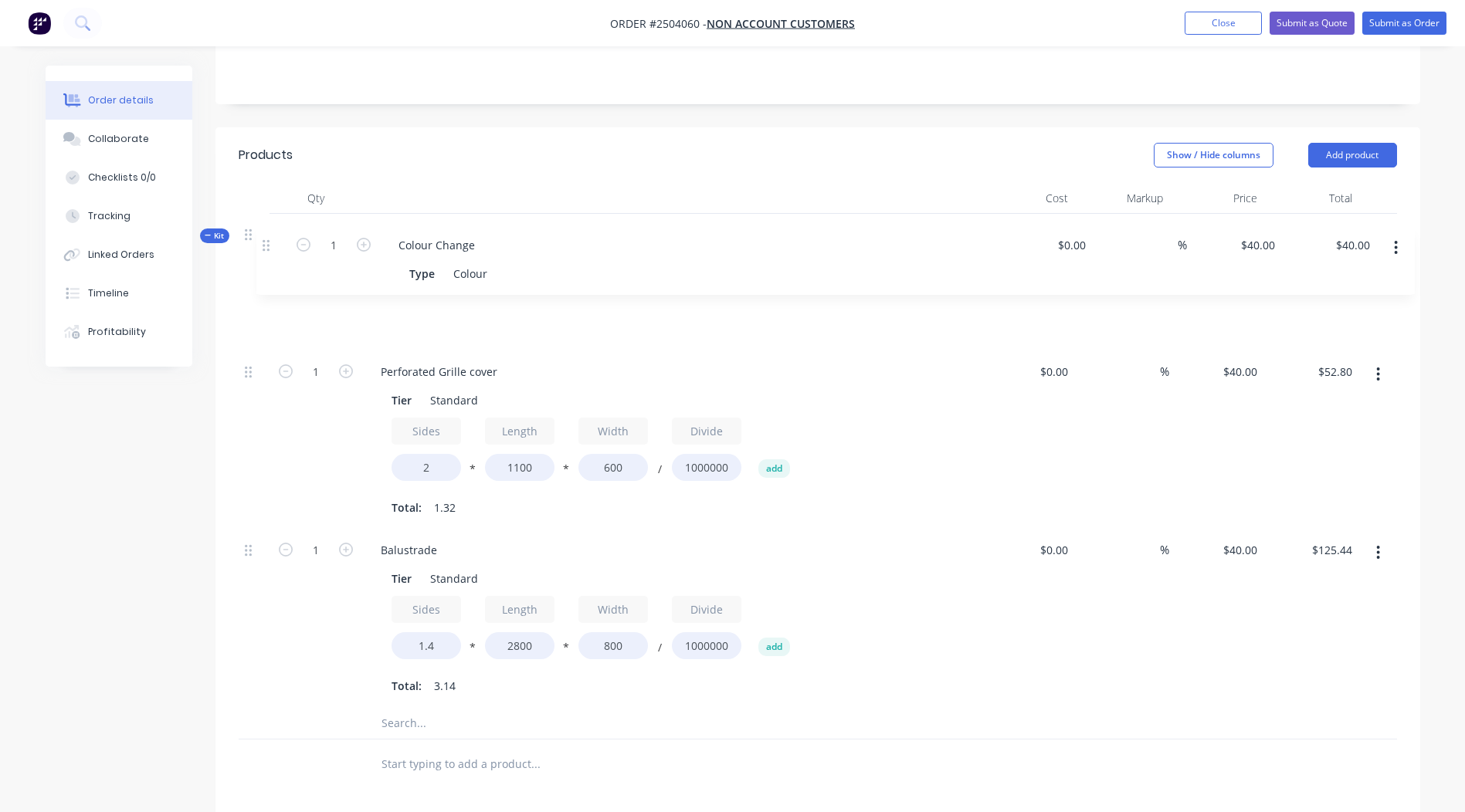
drag, startPoint x: 245, startPoint y: 436, endPoint x: 264, endPoint y: 240, distance: 196.9
click at [264, 281] on div "1 Perforated Grille cover Tier Standard Sides 2 * Length 1100 * Width 600 / Div…" at bounding box center [817, 494] width 1158 height 427
click at [1377, 229] on icon "button" at bounding box center [1379, 237] width 4 height 17
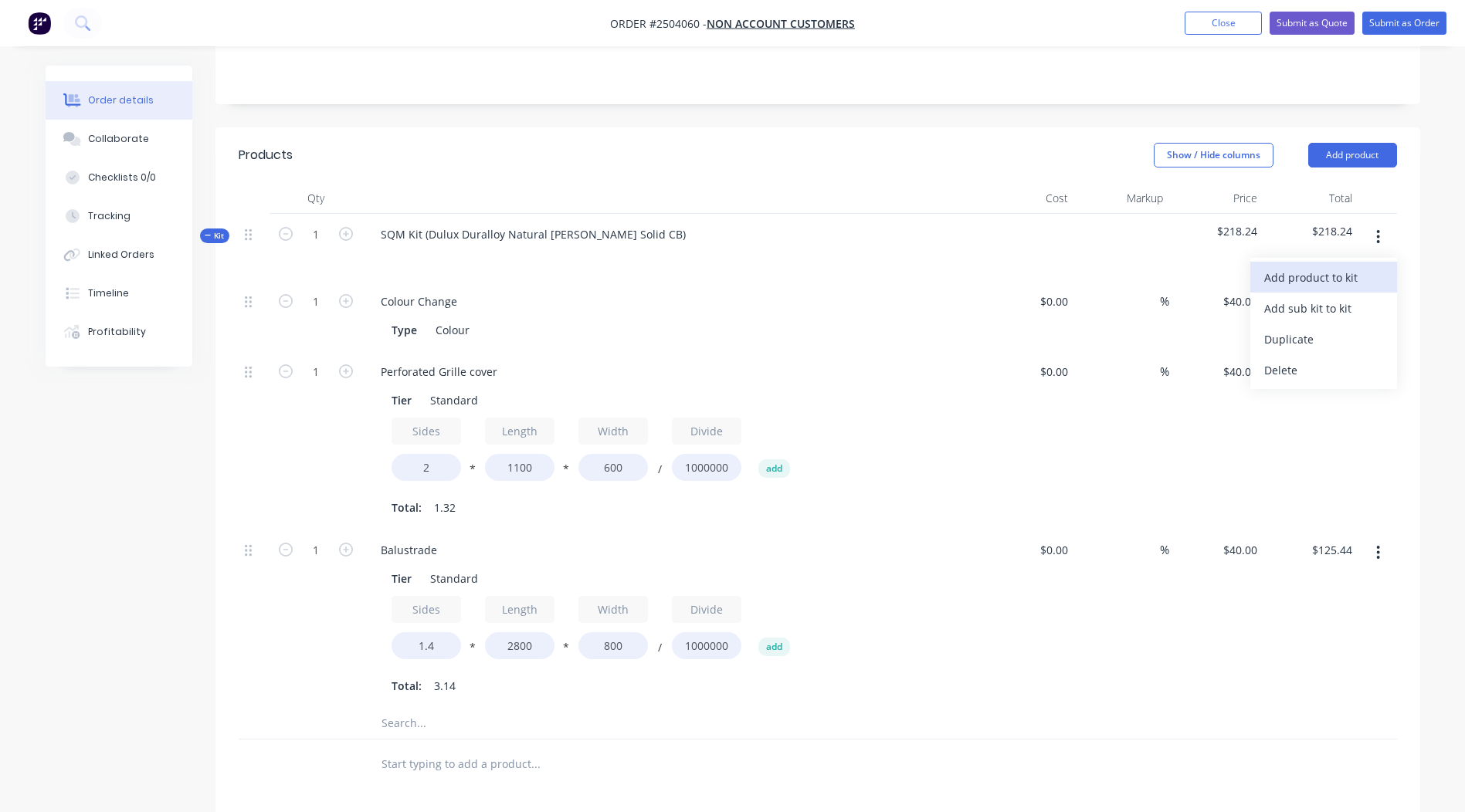
click at [1319, 266] on div "Add product to kit" at bounding box center [1323, 278] width 119 height 23
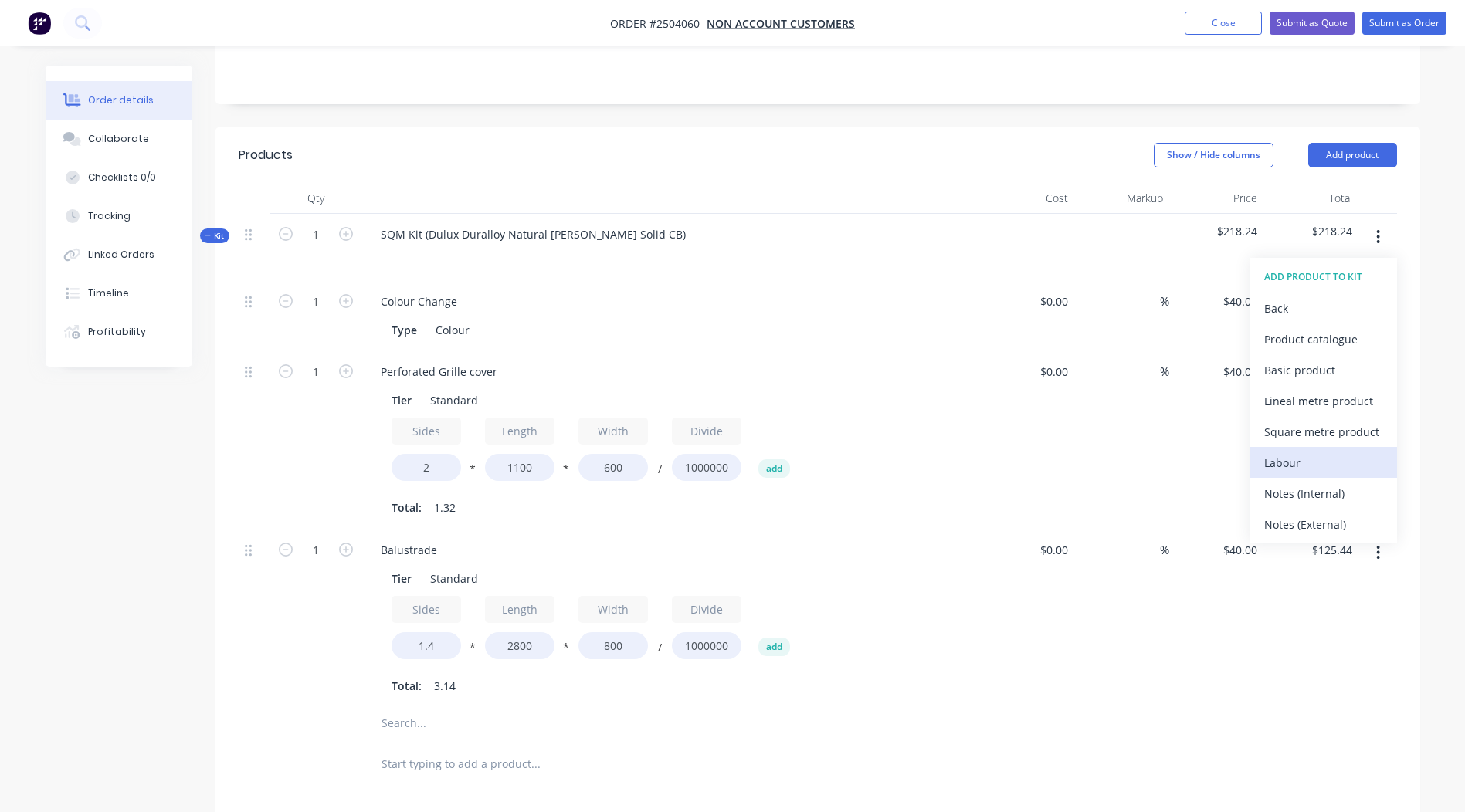
click at [1316, 452] on div "Labour" at bounding box center [1323, 463] width 119 height 23
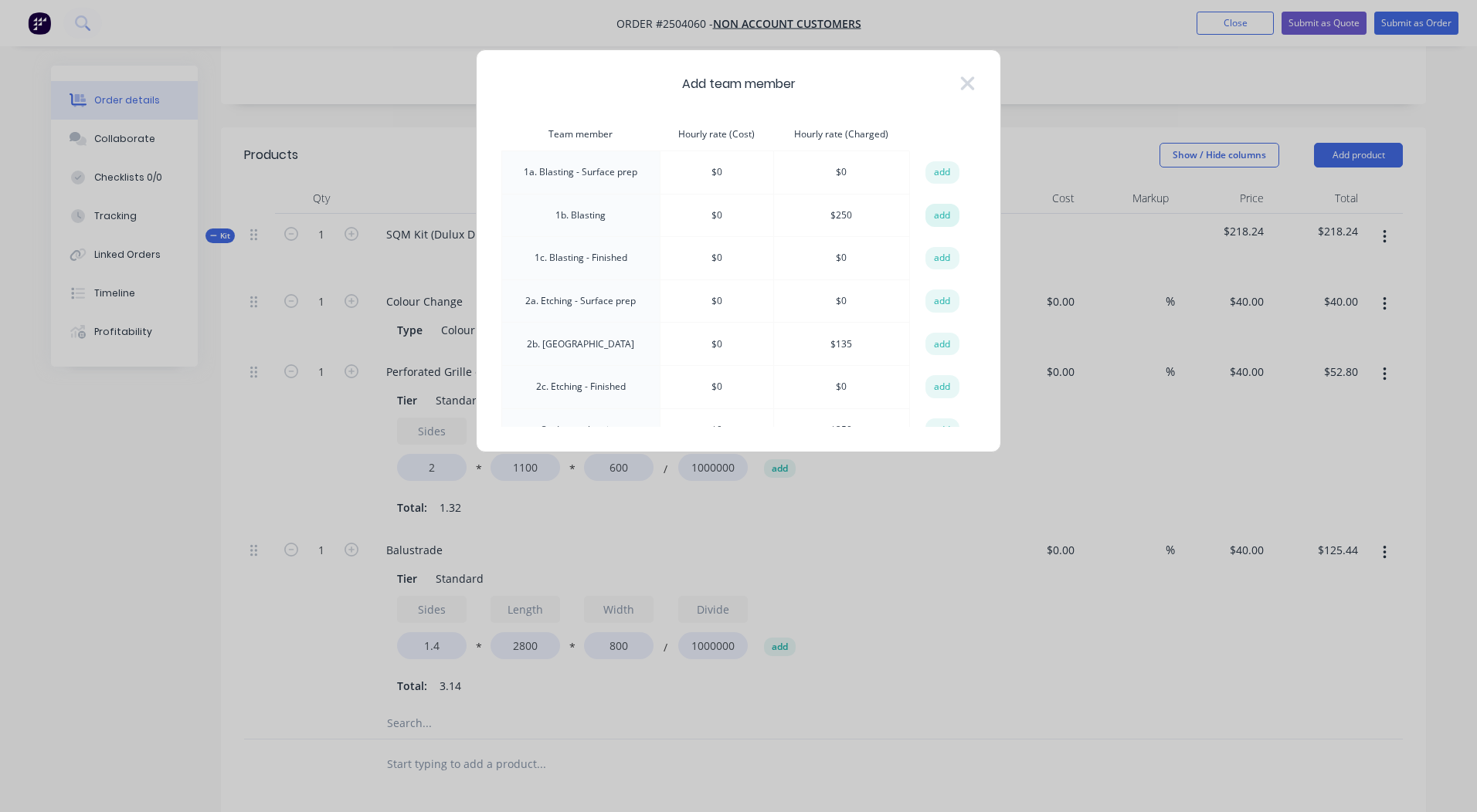
click at [942, 218] on button "add" at bounding box center [942, 215] width 34 height 23
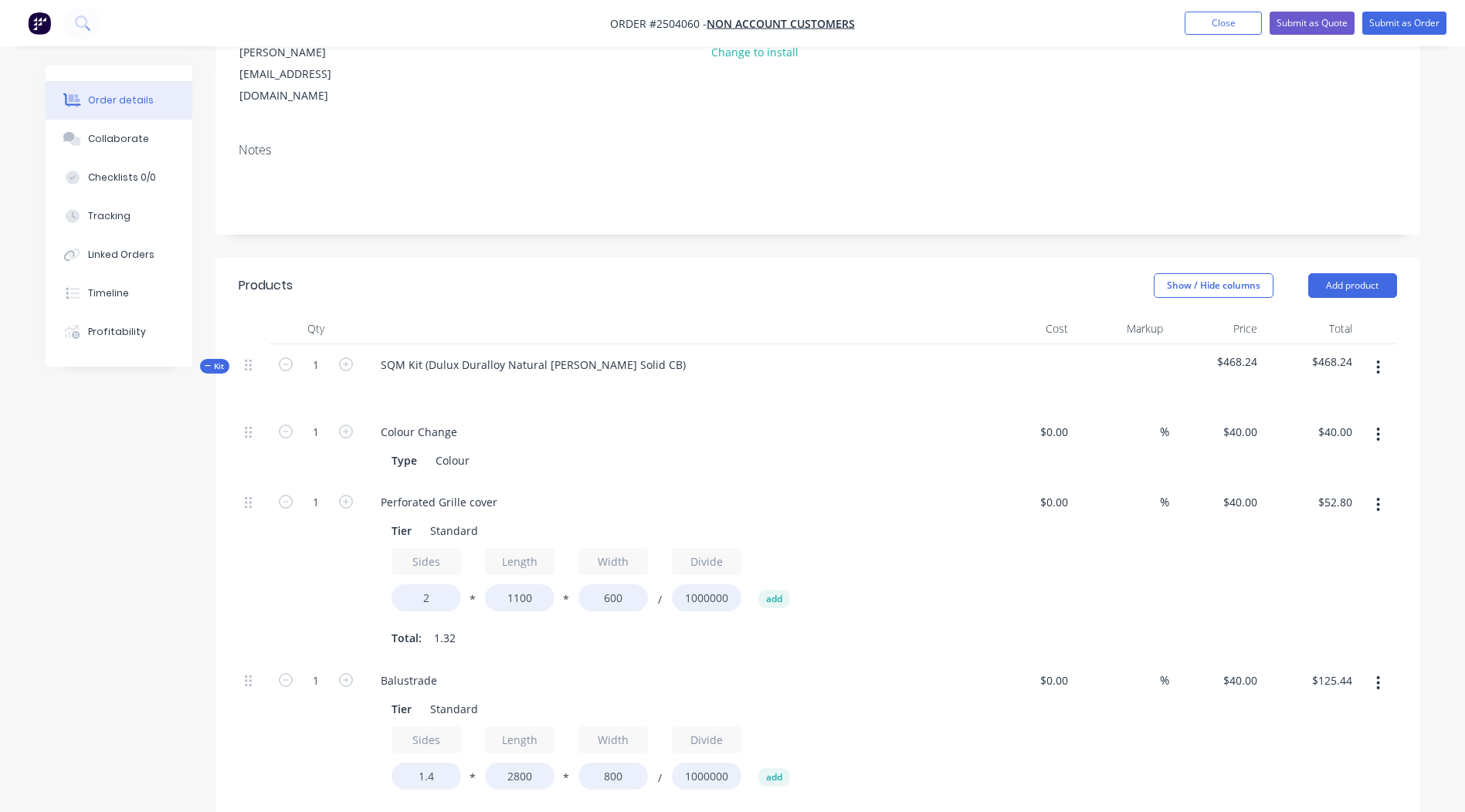
scroll to position [0, 0]
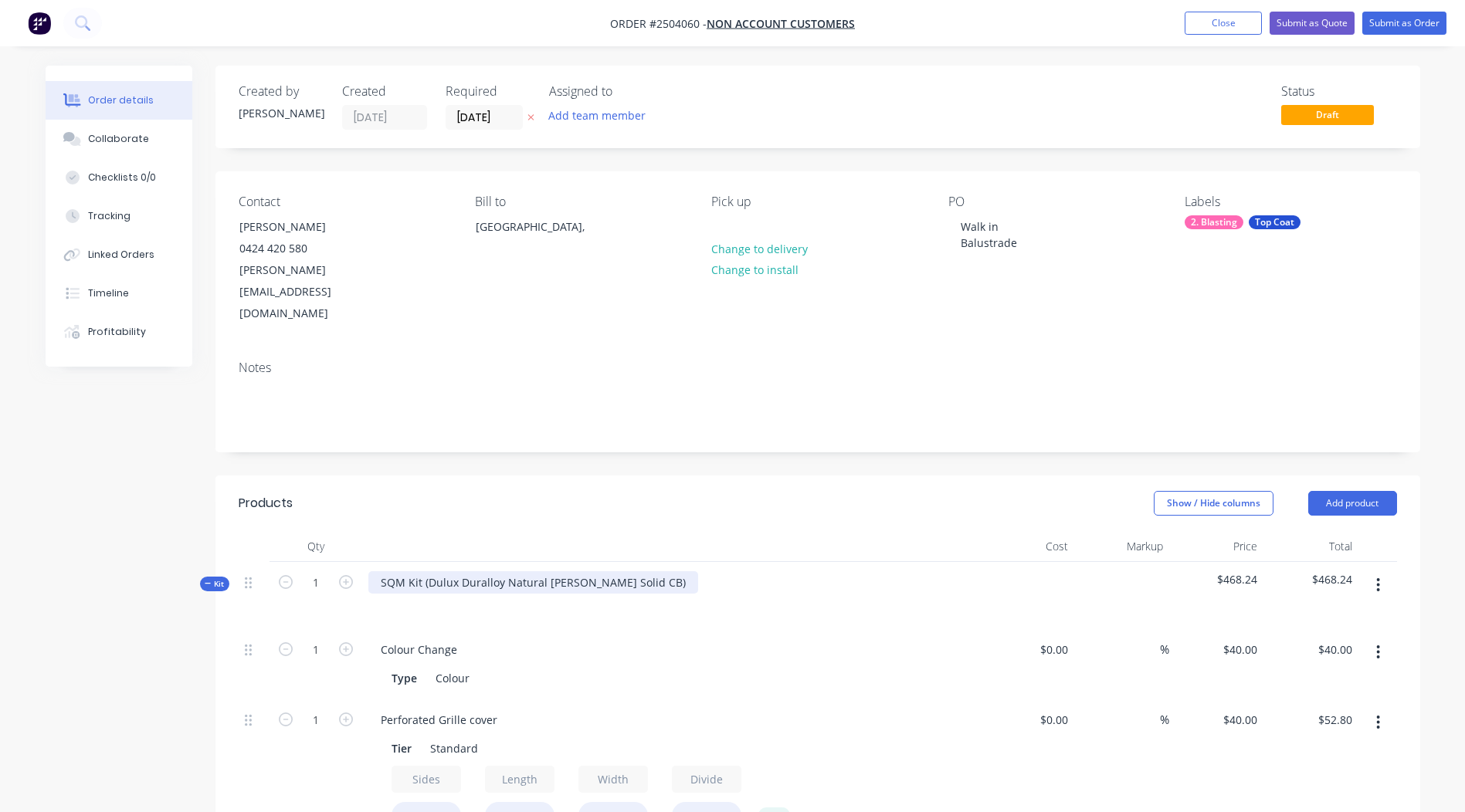
click at [653, 571] on div "SQM Kit (Dulux Duralloy Natural [PERSON_NAME] Solid CB)" at bounding box center [534, 582] width 330 height 23
copy div "Dulux Duralloy Natural [PERSON_NAME] Solid CB"
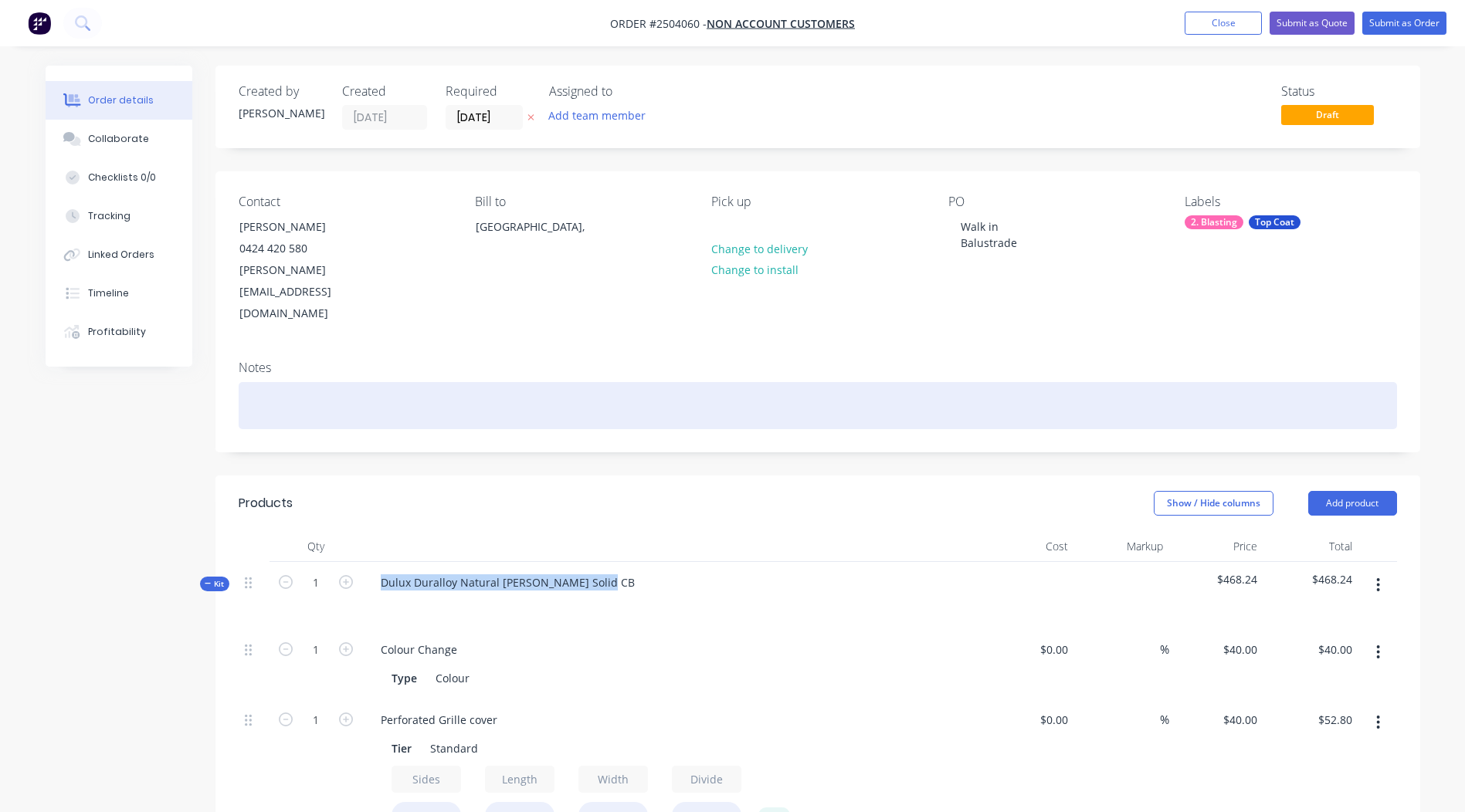
click at [295, 383] on div at bounding box center [817, 406] width 1158 height 47
paste div
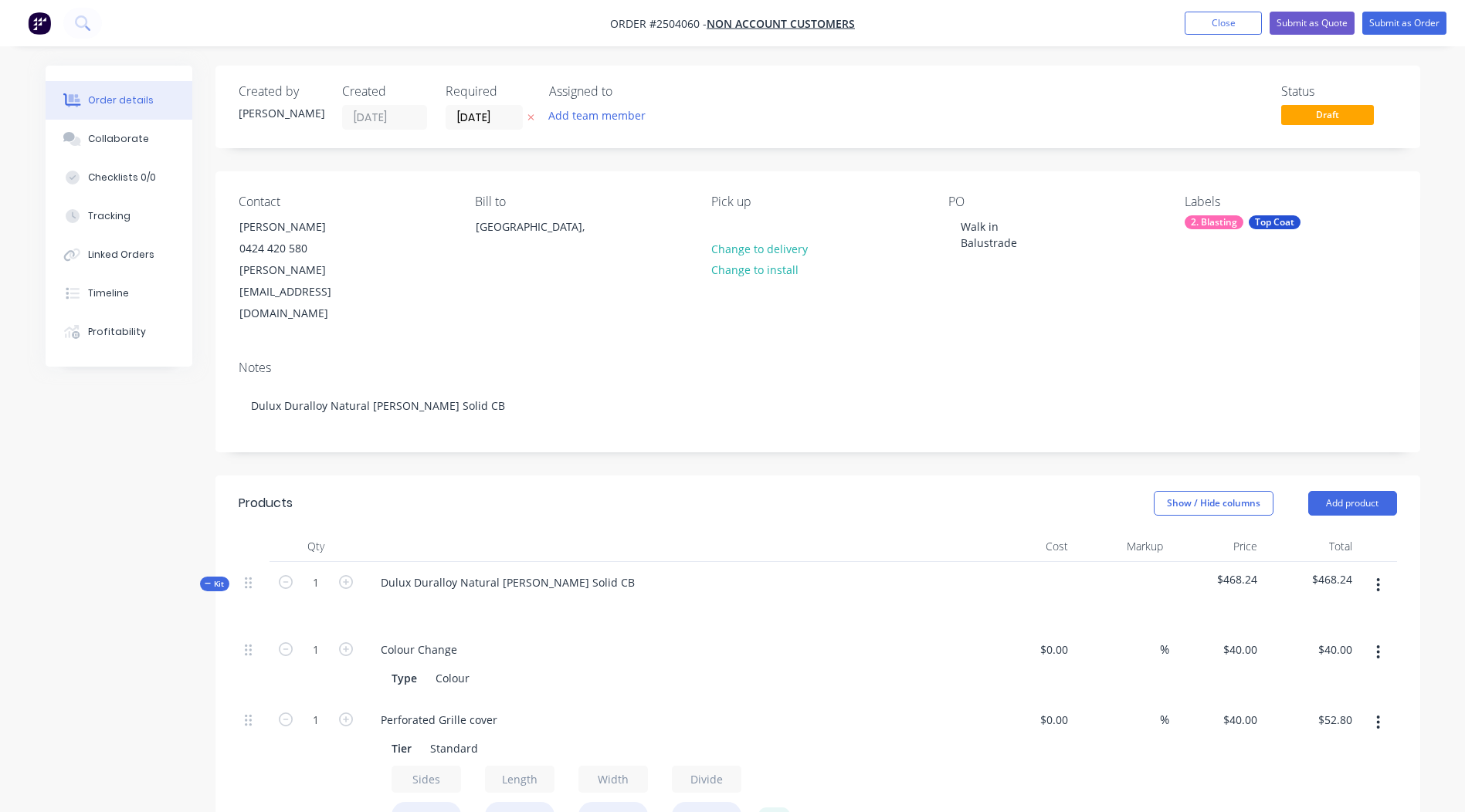
click at [874, 475] on header "Products Show / Hide columns Add product" at bounding box center [818, 503] width 1205 height 55
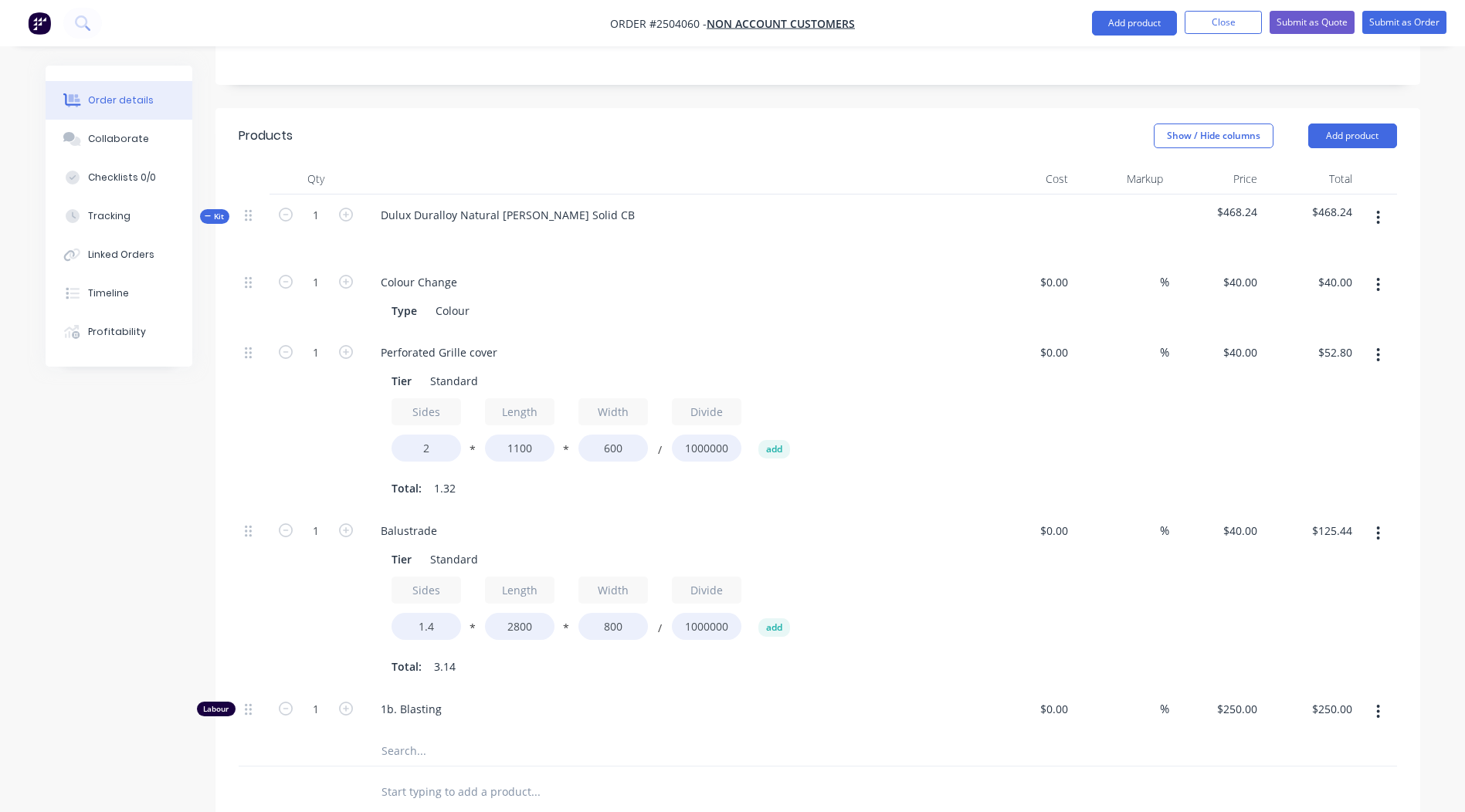
scroll to position [463, 0]
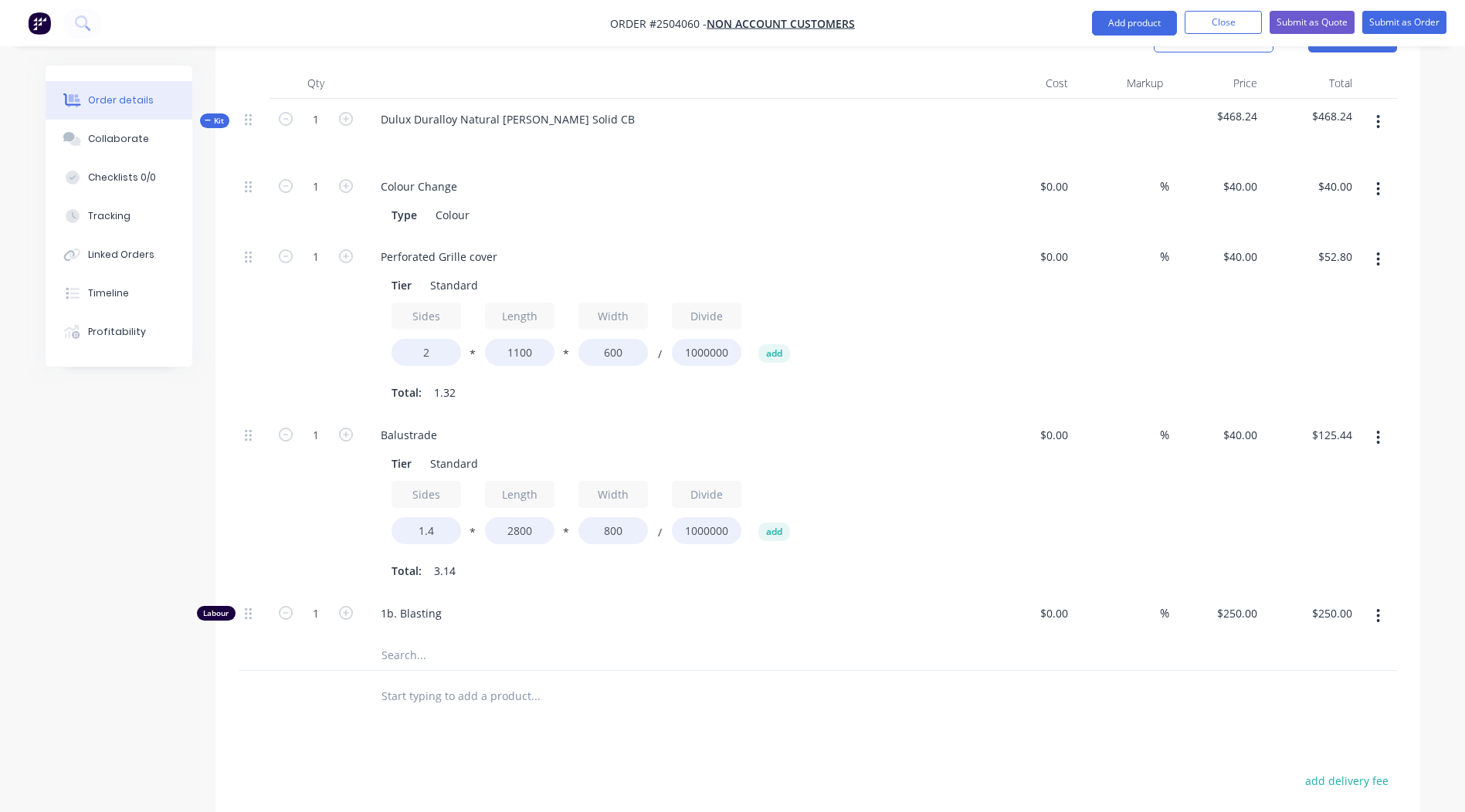
click at [797, 681] on div at bounding box center [600, 696] width 463 height 31
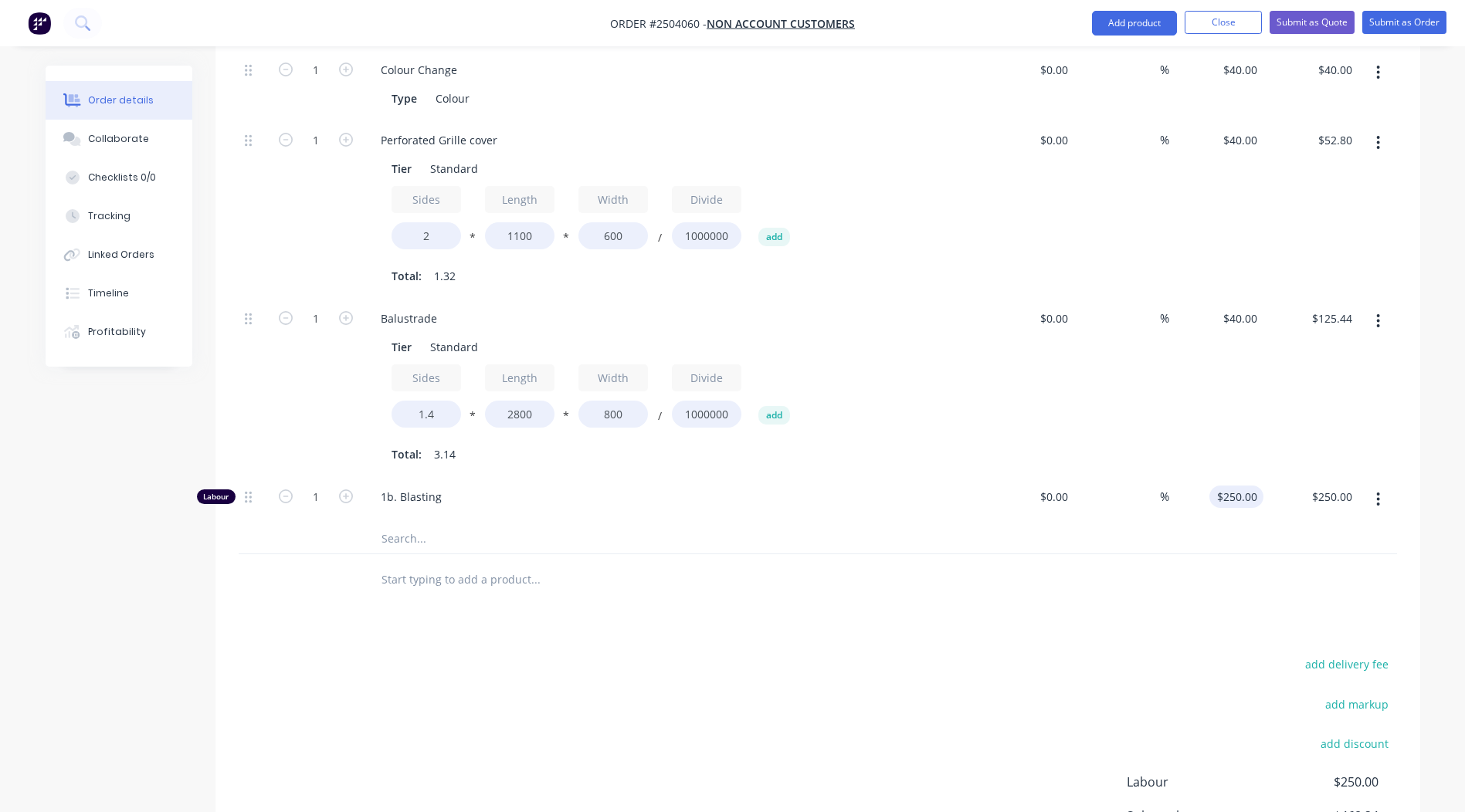
scroll to position [723, 0]
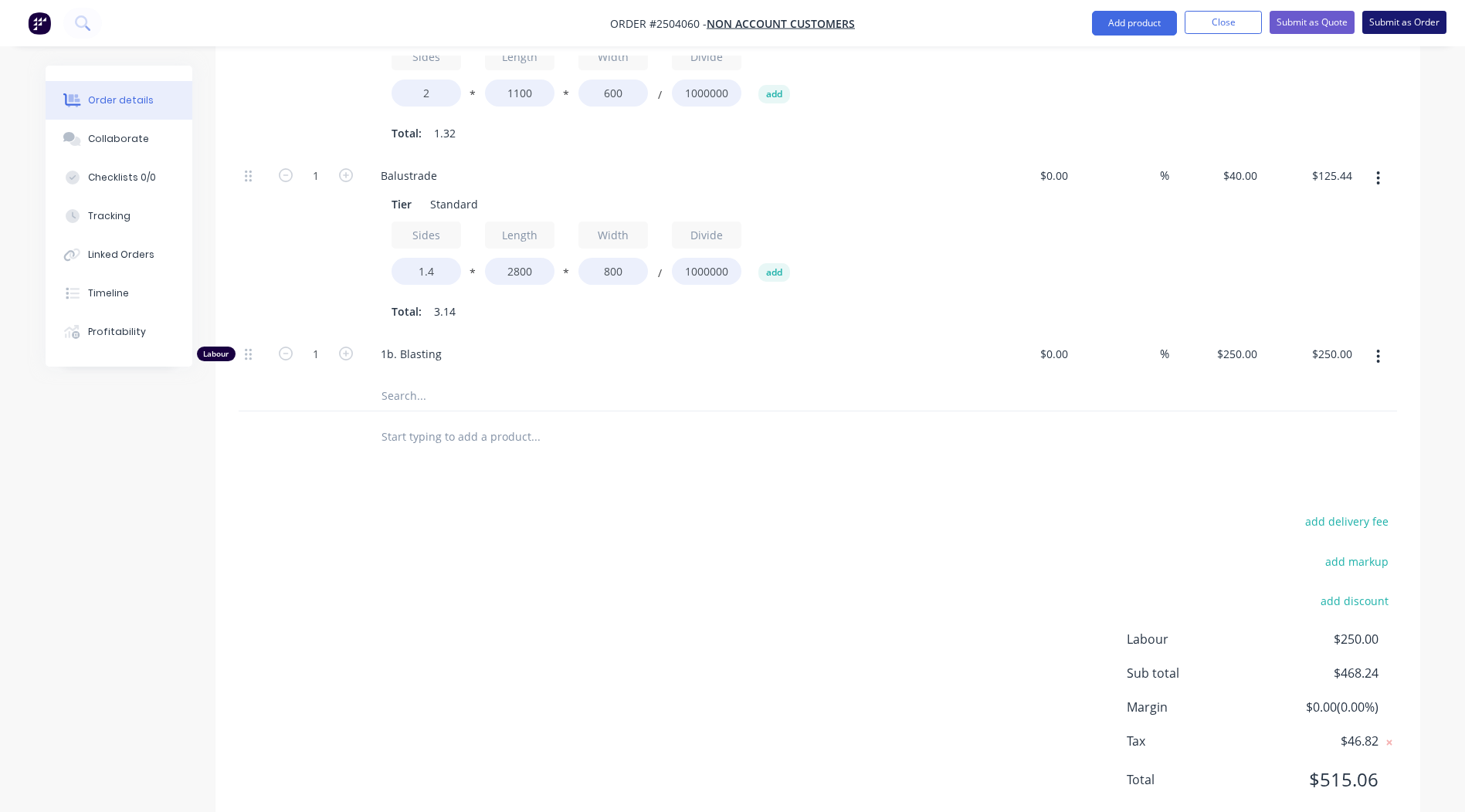
click at [1405, 20] on button "Submit as Order" at bounding box center [1405, 23] width 84 height 23
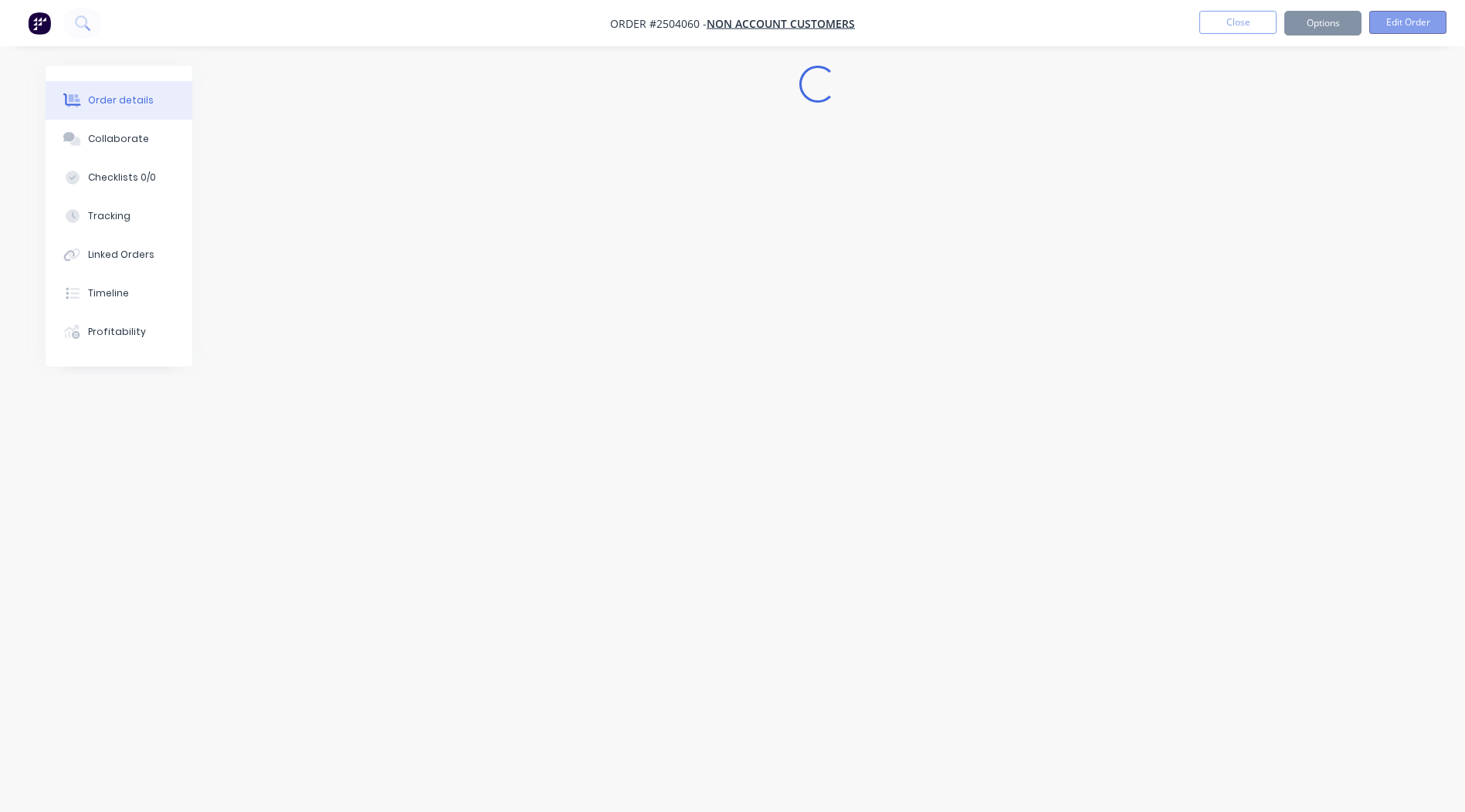
scroll to position [0, 0]
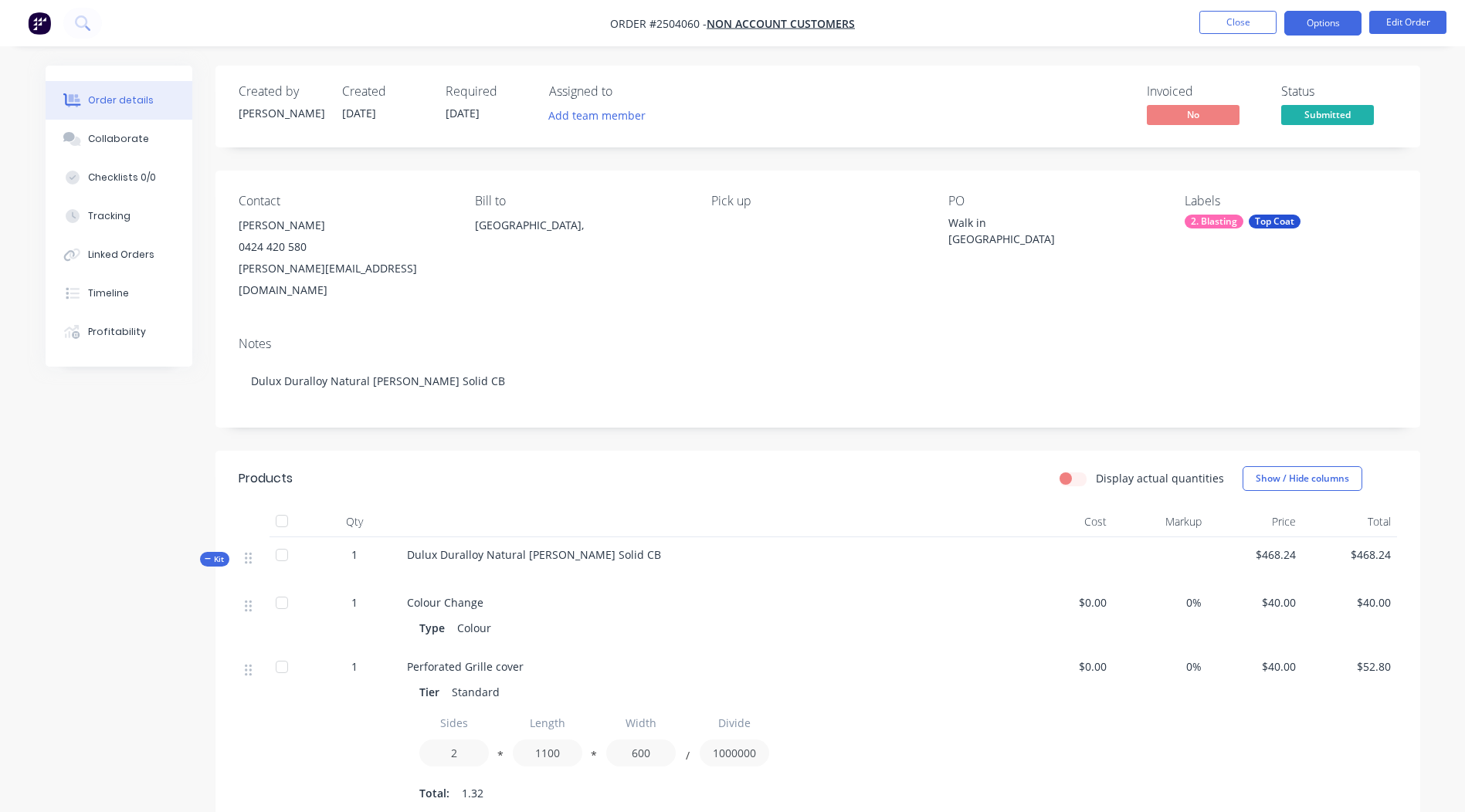
click at [1311, 22] on button "Options" at bounding box center [1323, 23] width 77 height 24
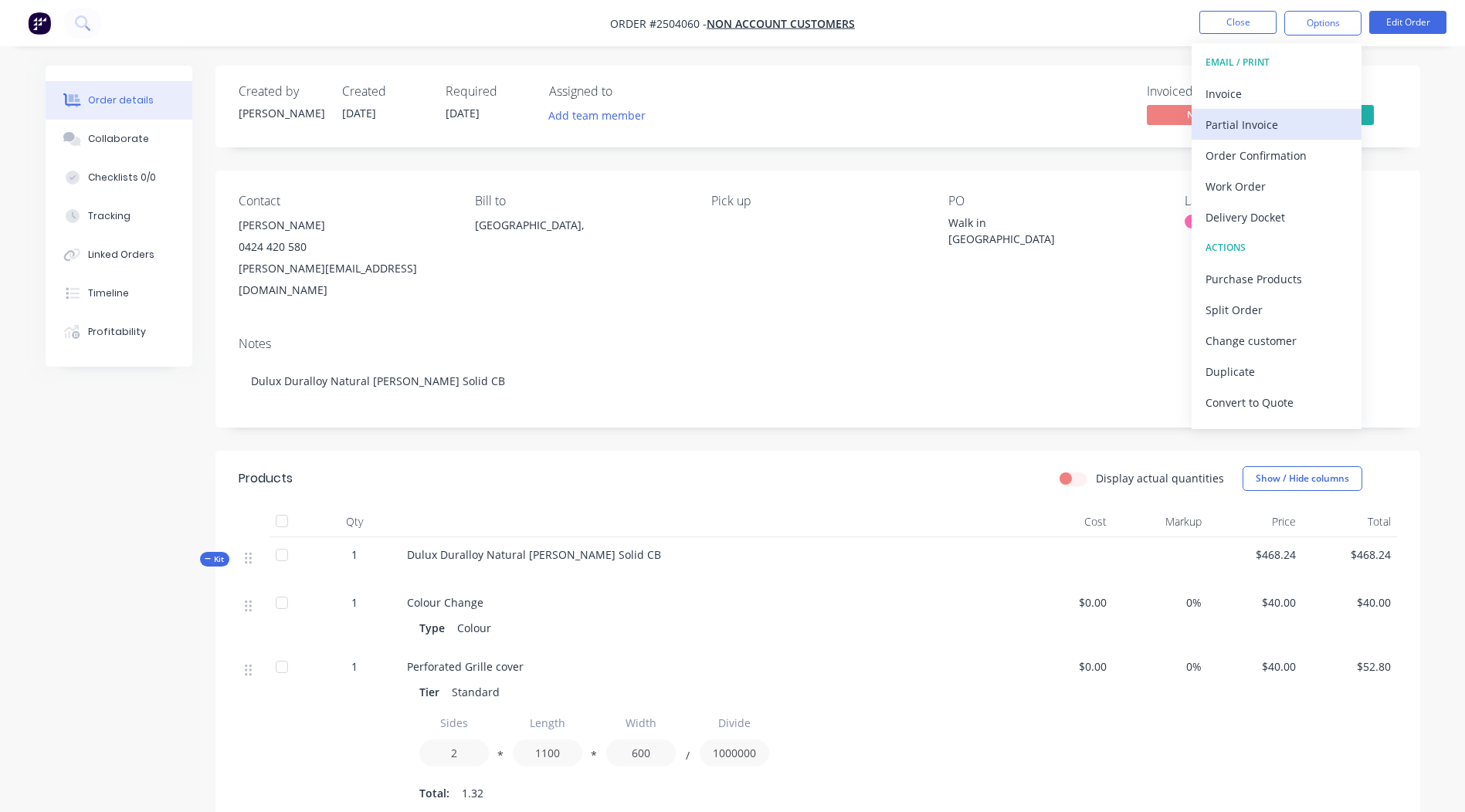
click at [1256, 118] on div "Partial Invoice" at bounding box center [1277, 125] width 143 height 23
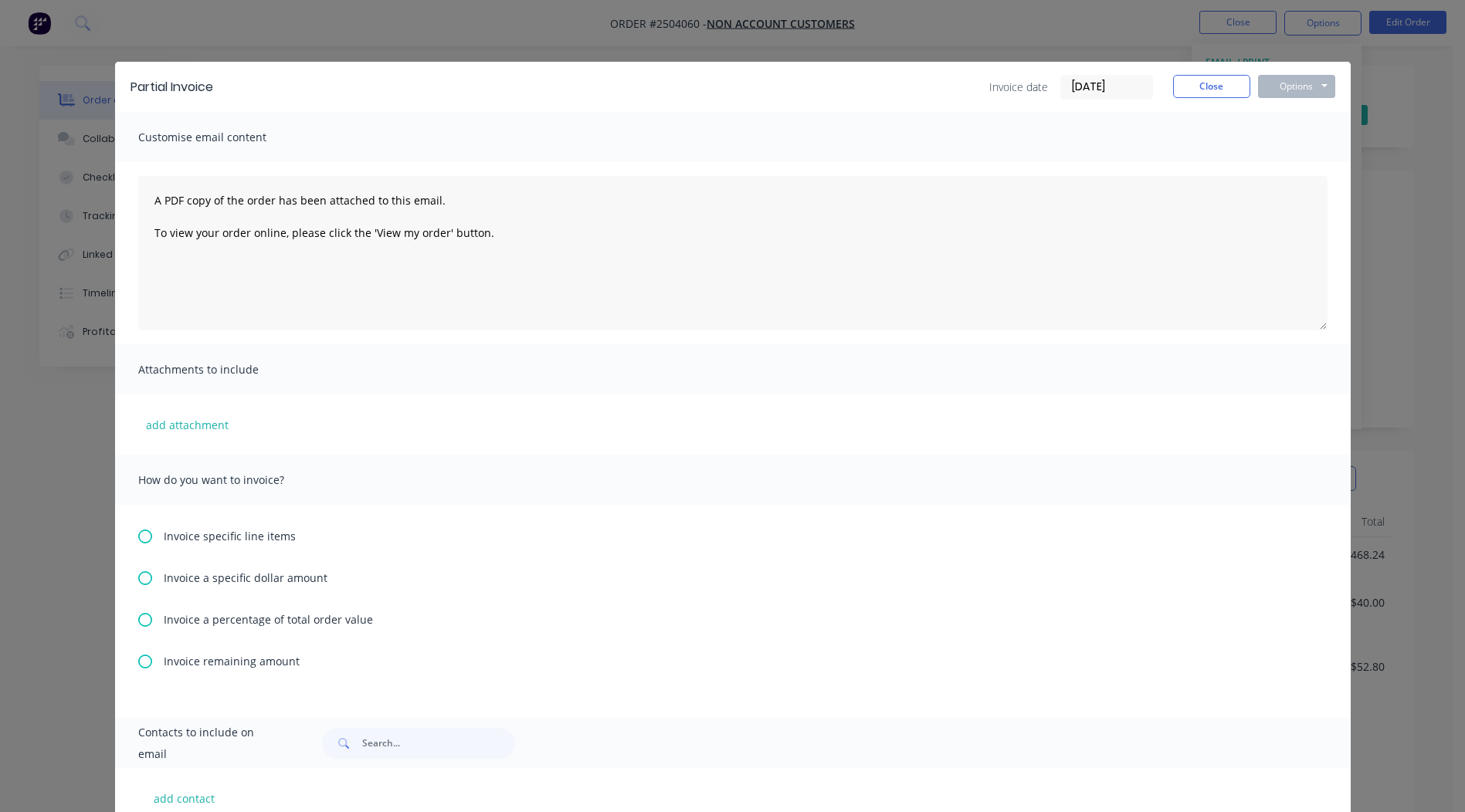
click at [140, 618] on icon at bounding box center [144, 620] width 14 height 14
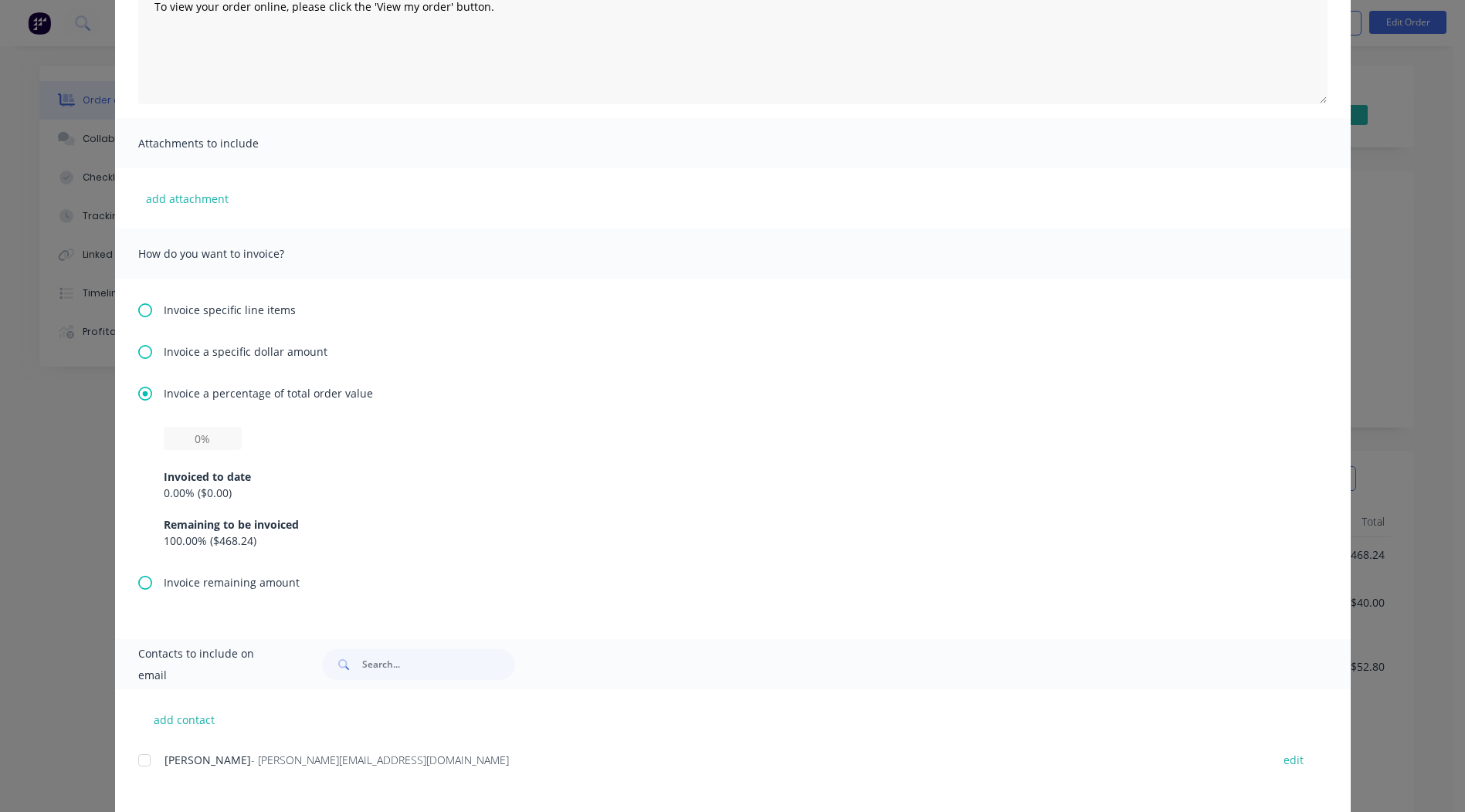
scroll to position [232, 0]
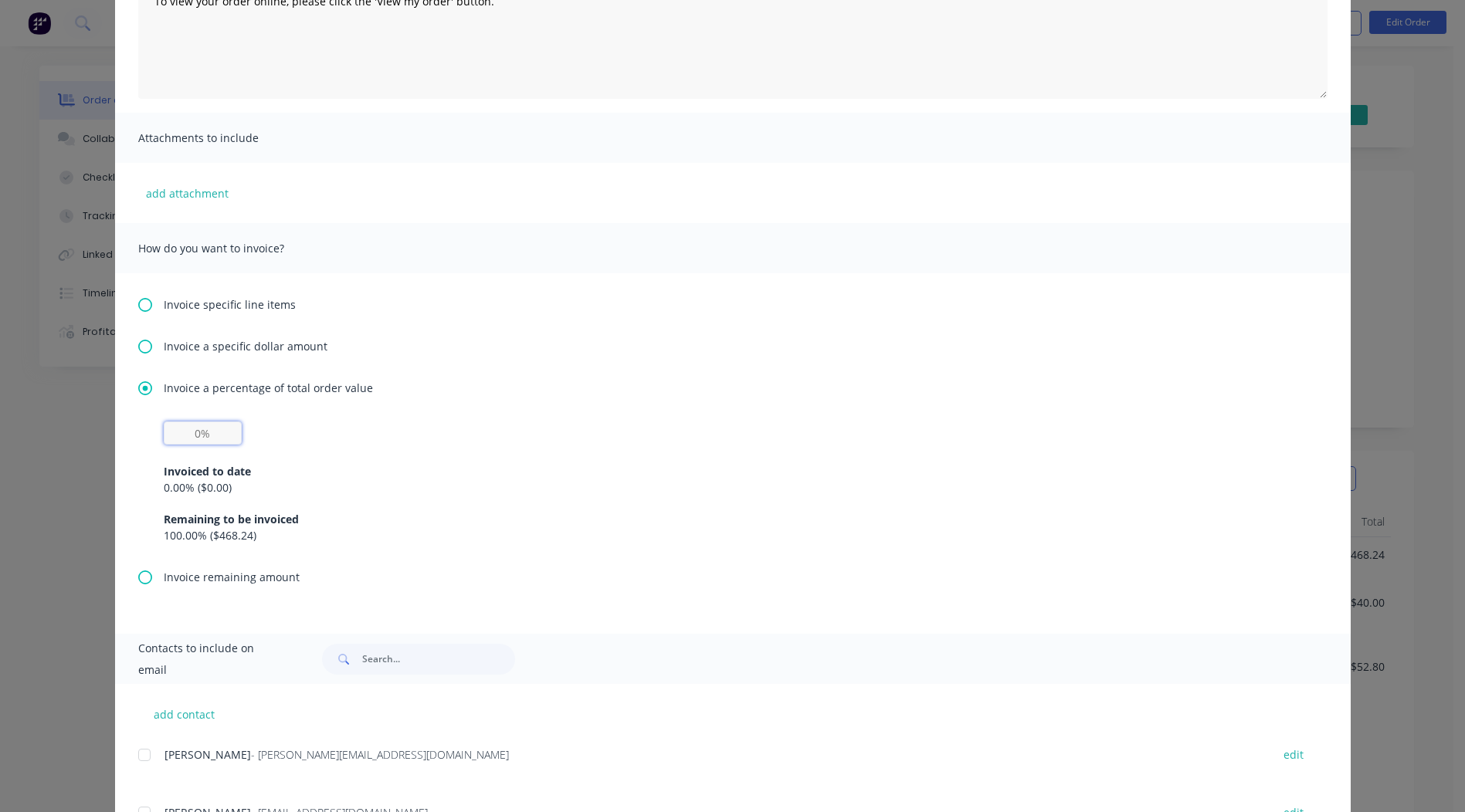
click at [189, 434] on input "text" at bounding box center [203, 433] width 78 height 23
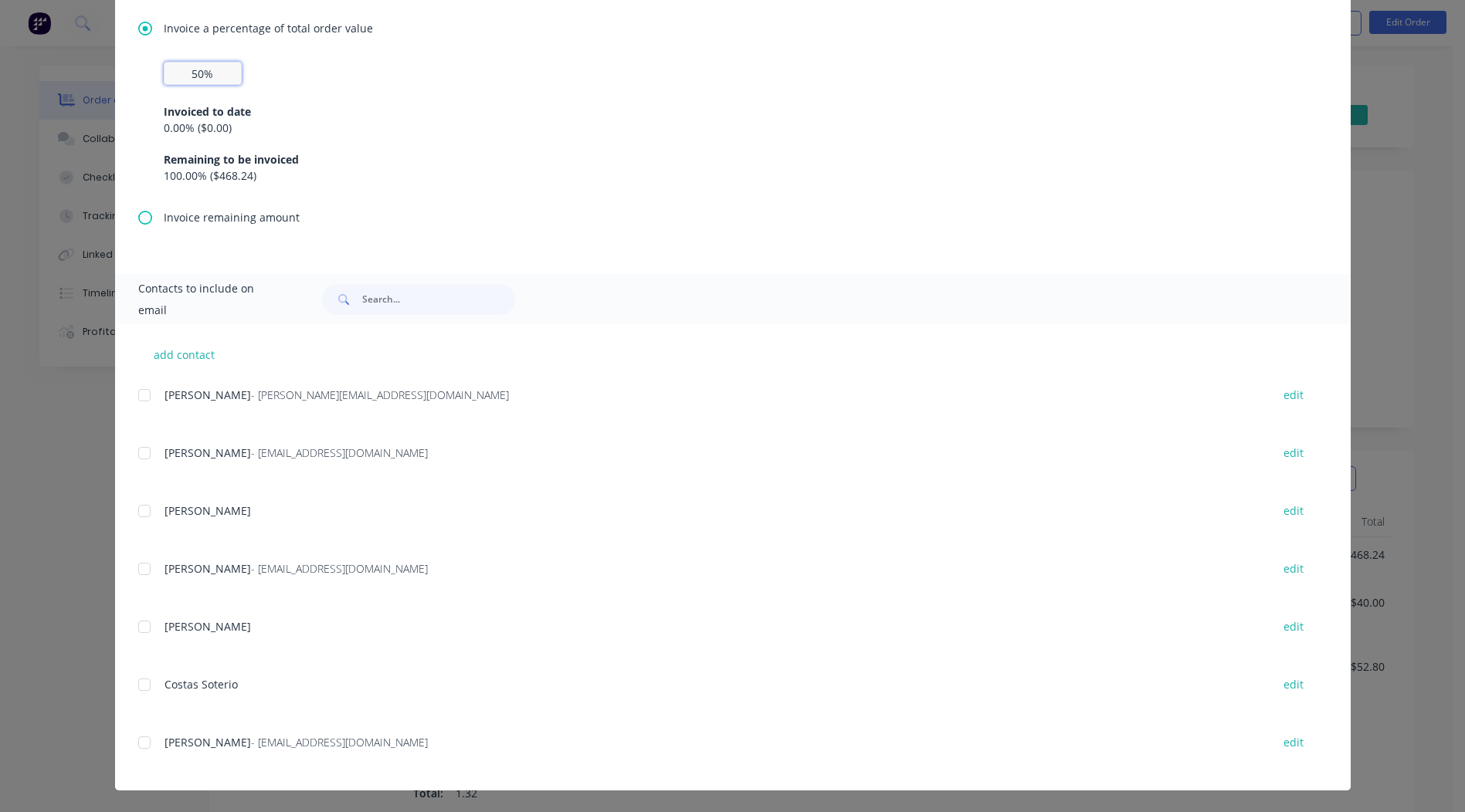
scroll to position [0, 0]
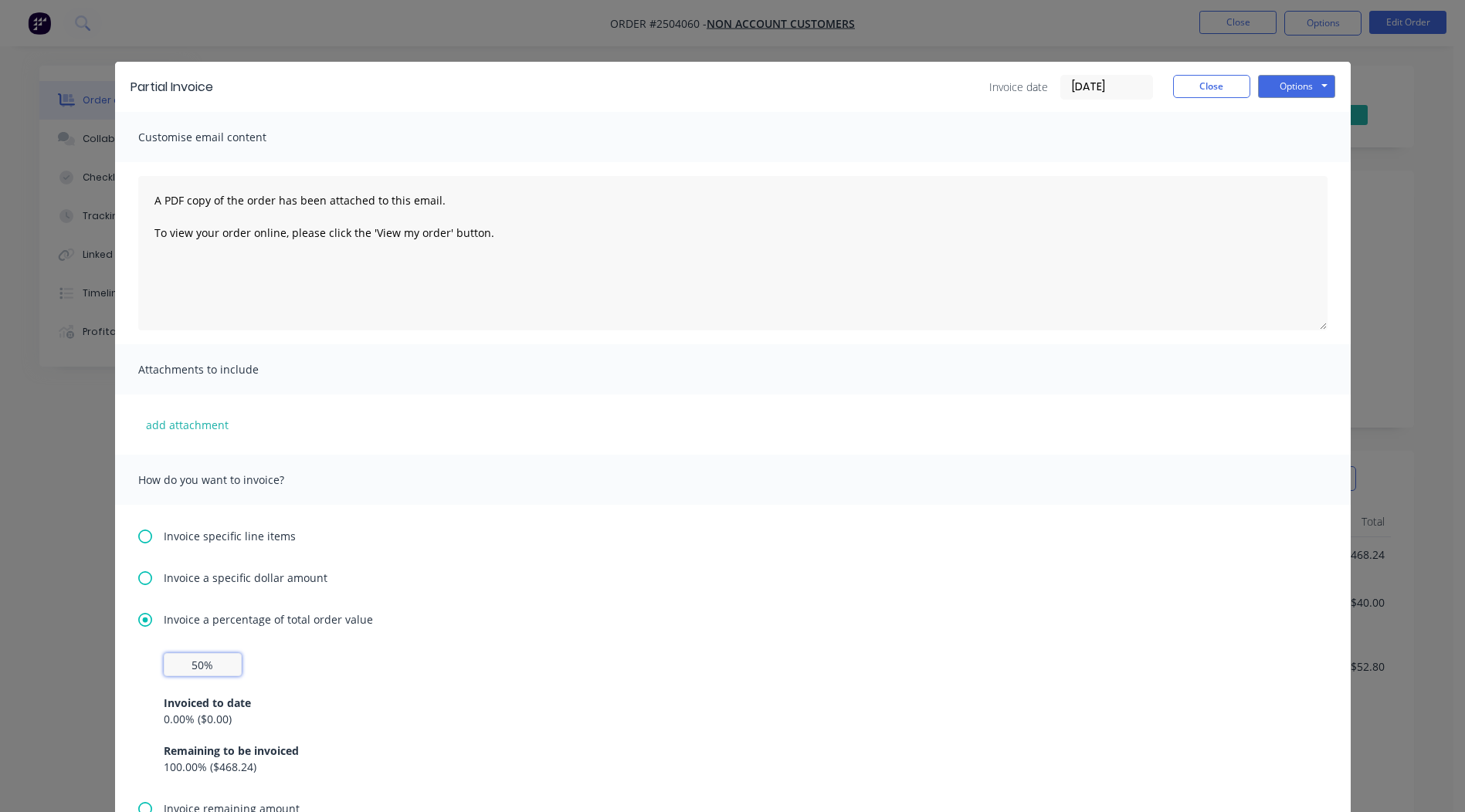
type input "50%"
click at [1207, 87] on button "Close" at bounding box center [1212, 86] width 77 height 23
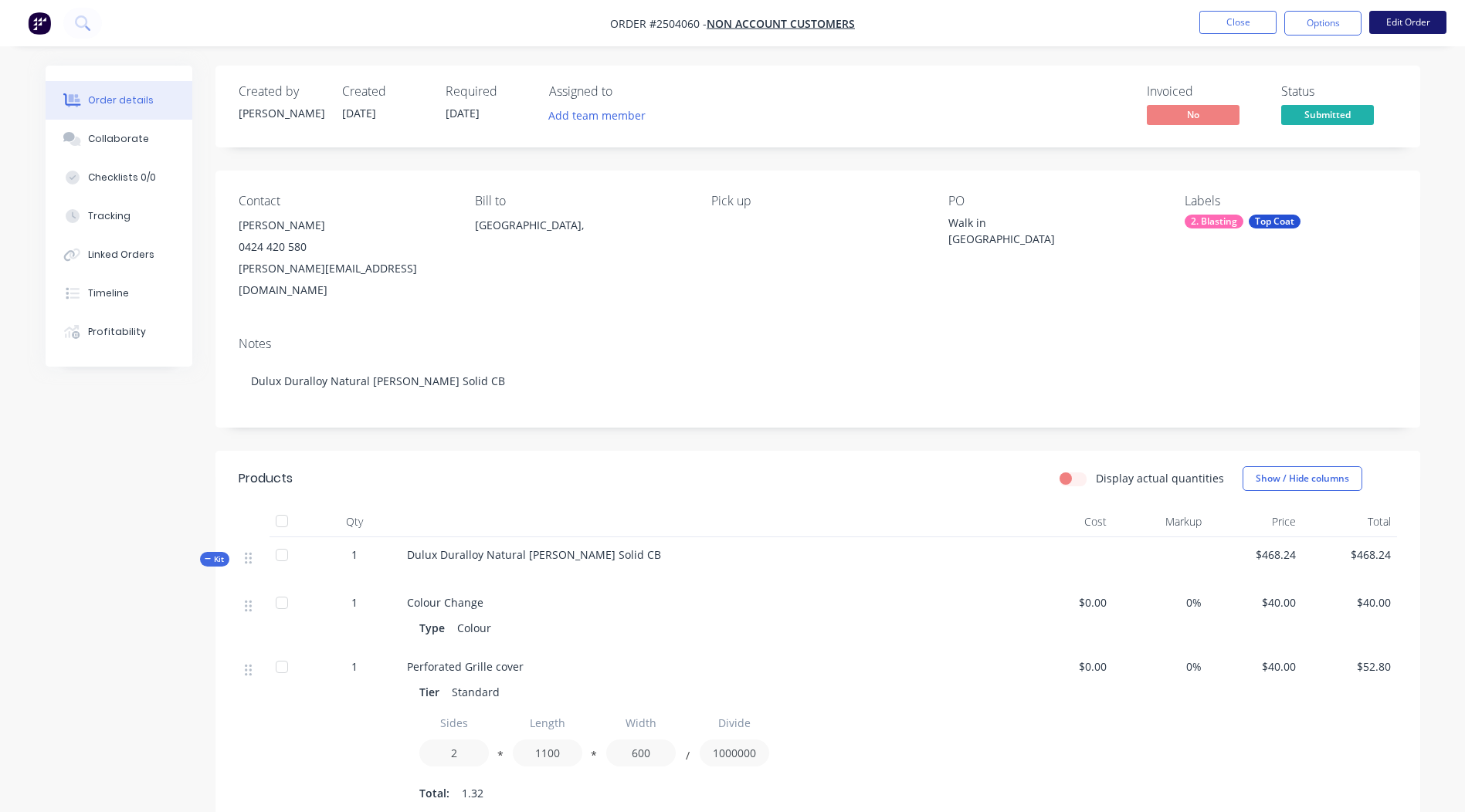
click at [1397, 22] on button "Edit Order" at bounding box center [1408, 23] width 77 height 23
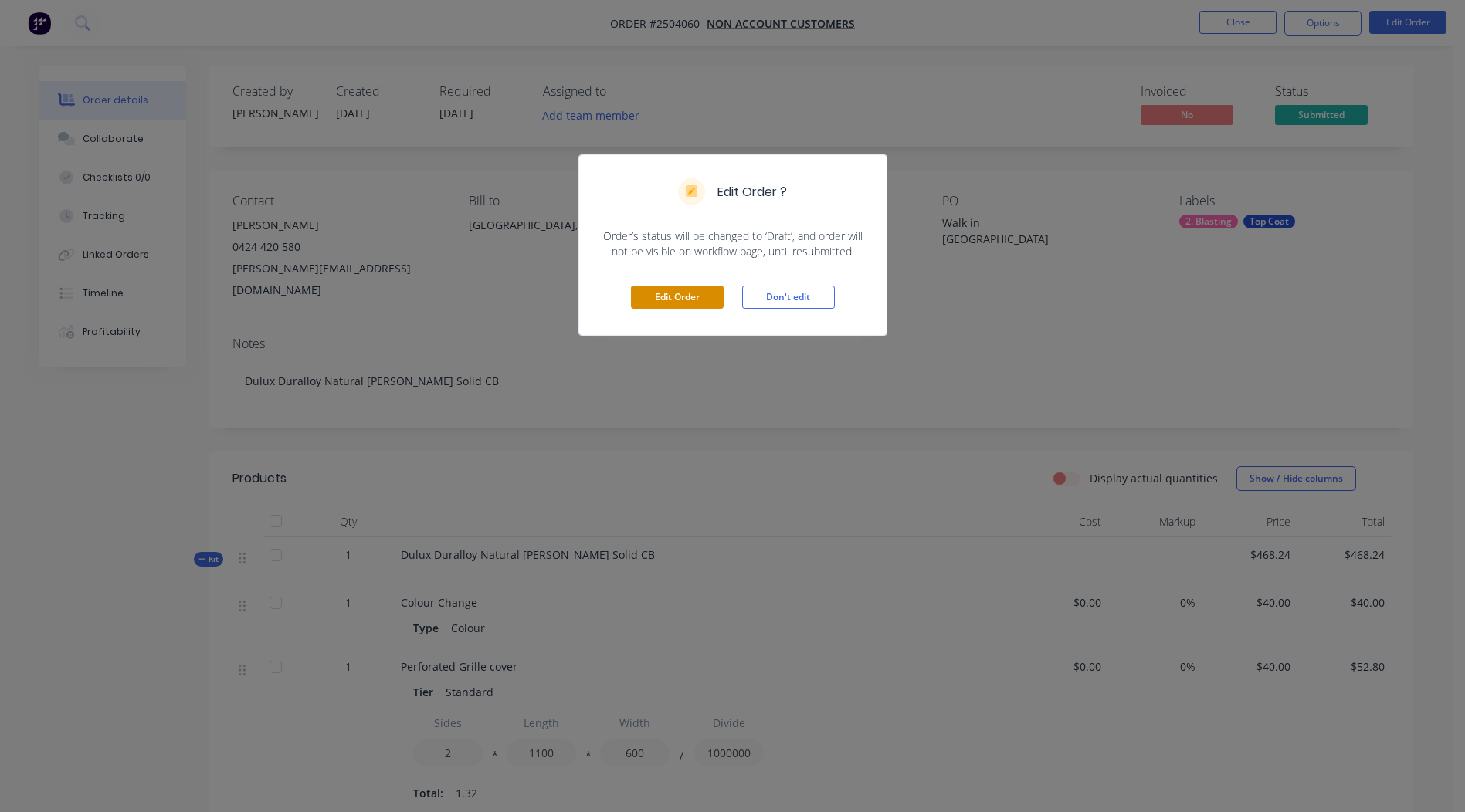
click at [686, 292] on button "Edit Order" at bounding box center [677, 297] width 93 height 23
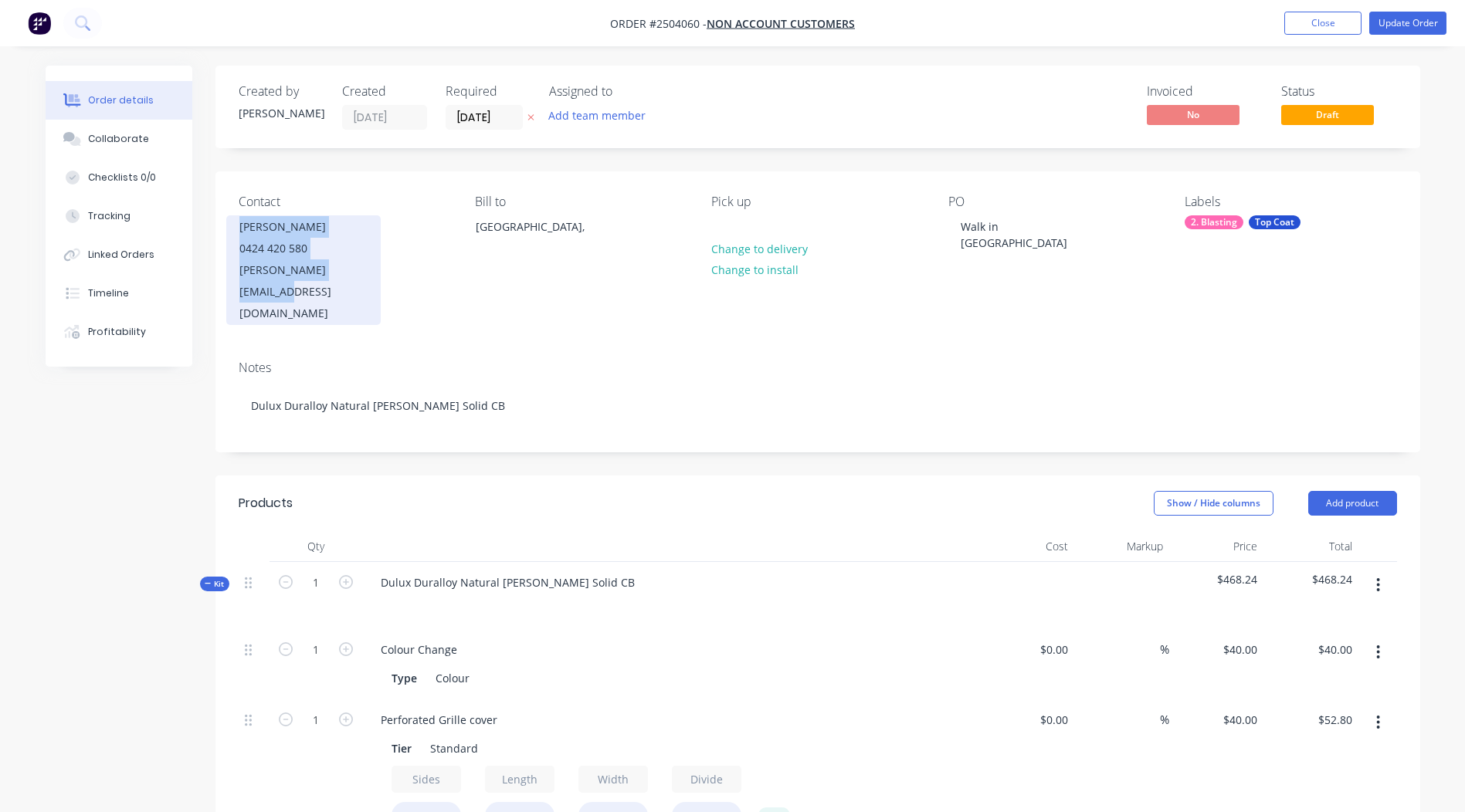
drag, startPoint x: 366, startPoint y: 270, endPoint x: 234, endPoint y: 219, distance: 141.5
click at [234, 219] on div "[PERSON_NAME] 0424 420 580 [PERSON_NAME][EMAIL_ADDRESS][DOMAIN_NAME]" at bounding box center [303, 270] width 155 height 110
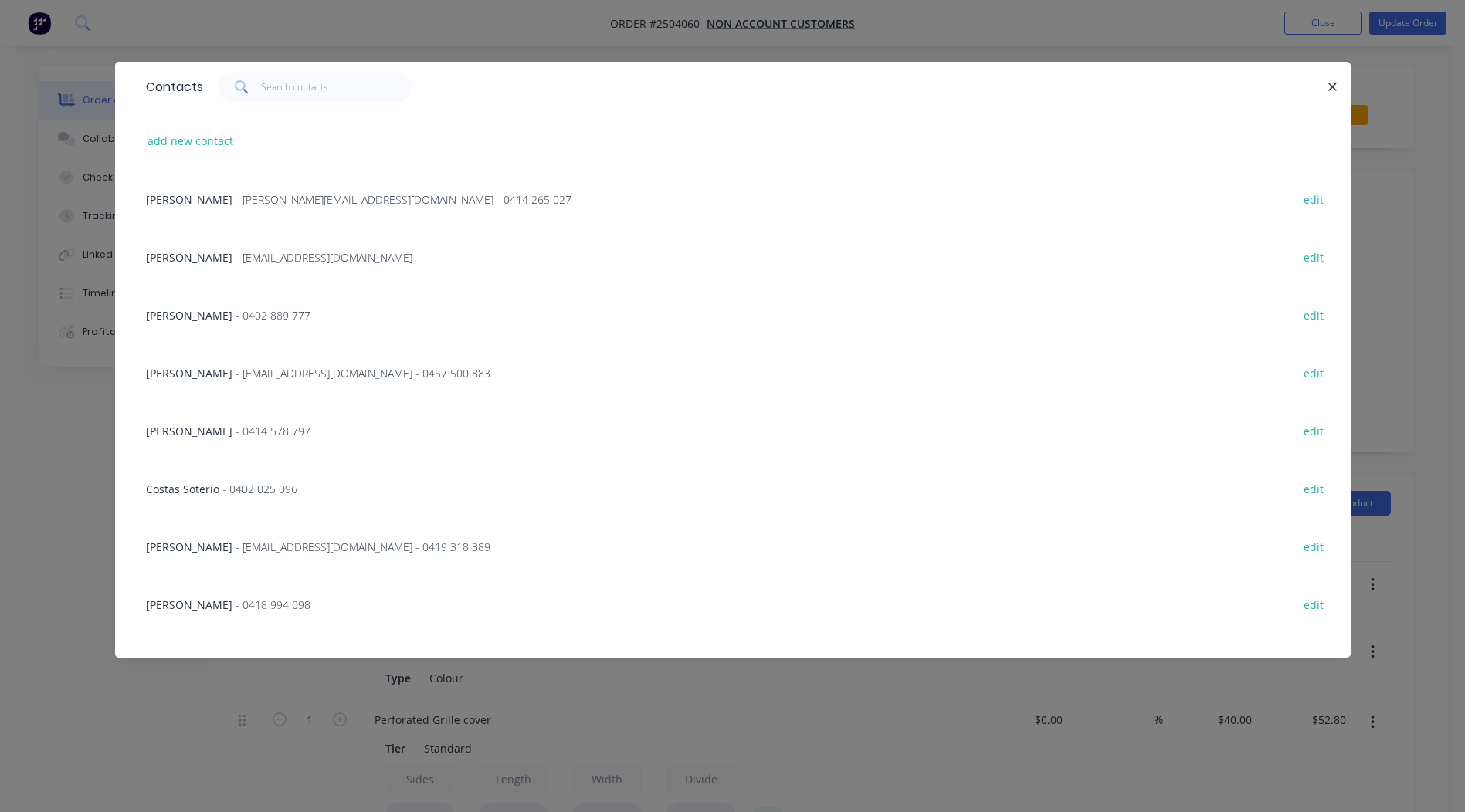
click at [1334, 85] on icon "button" at bounding box center [1333, 86] width 8 height 8
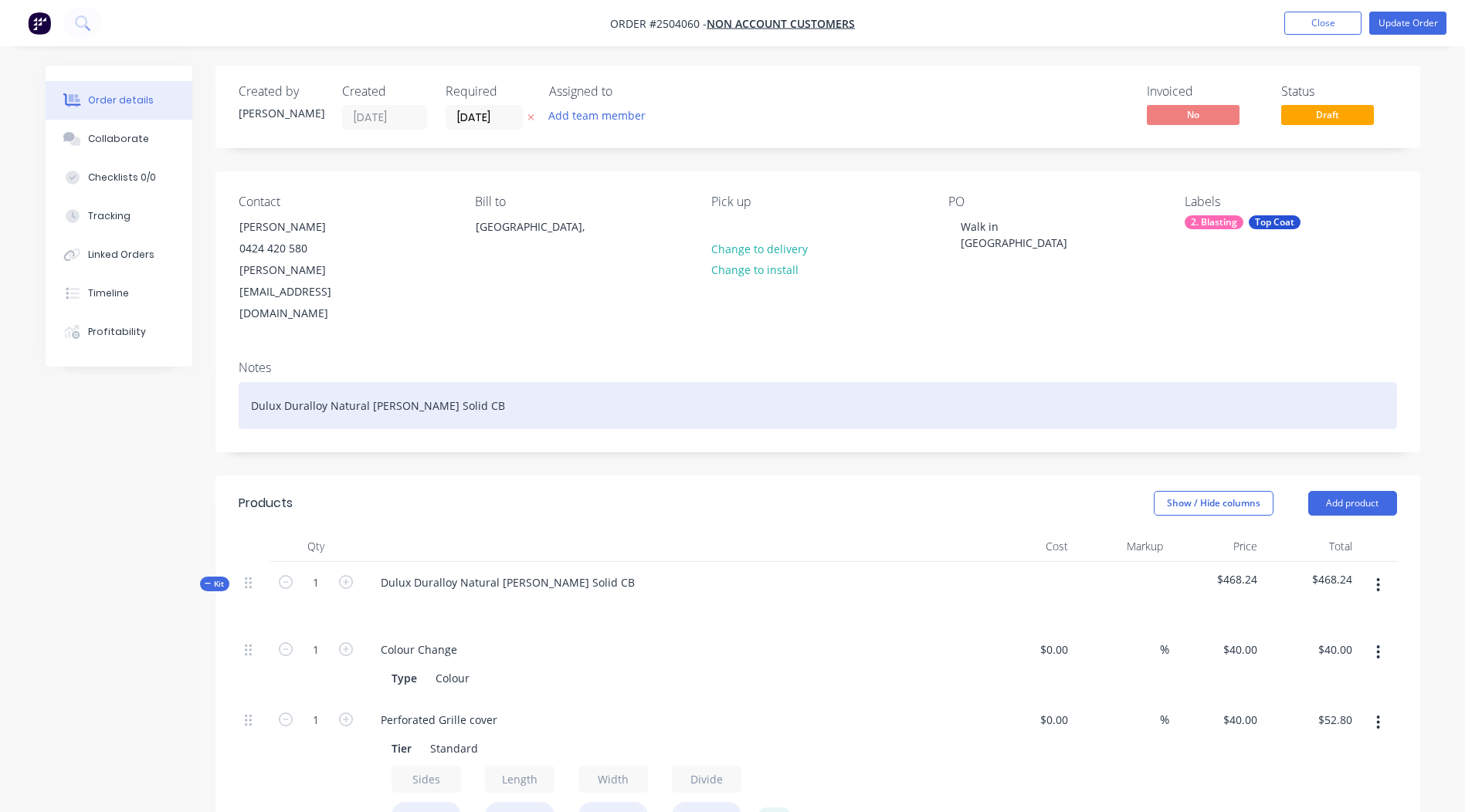
click at [645, 383] on div "Dulux Duralloy Natural [PERSON_NAME] Solid CB" at bounding box center [817, 406] width 1158 height 47
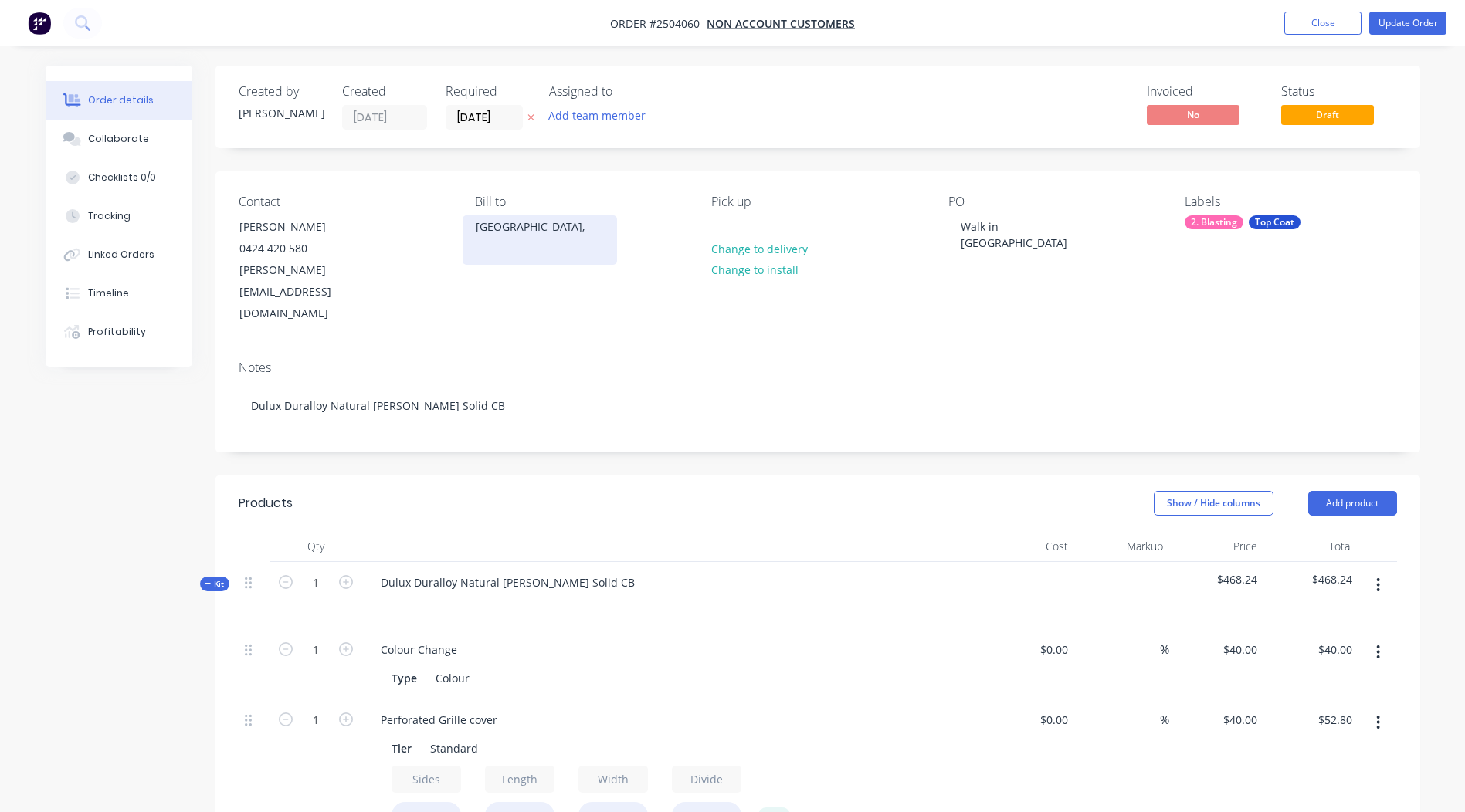
click at [503, 235] on div "[GEOGRAPHIC_DATA]," at bounding box center [539, 227] width 128 height 22
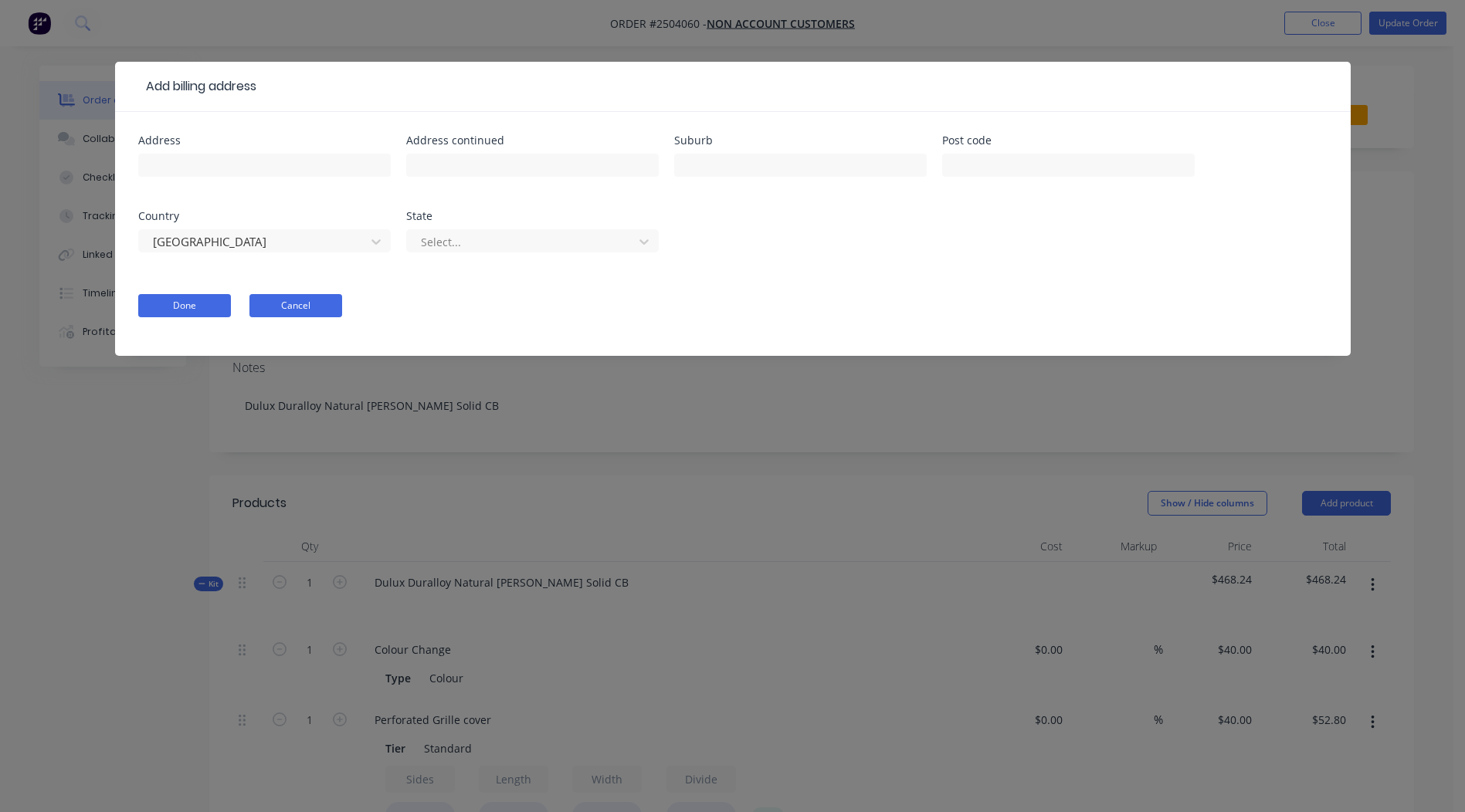
click at [303, 308] on button "Cancel" at bounding box center [295, 306] width 93 height 23
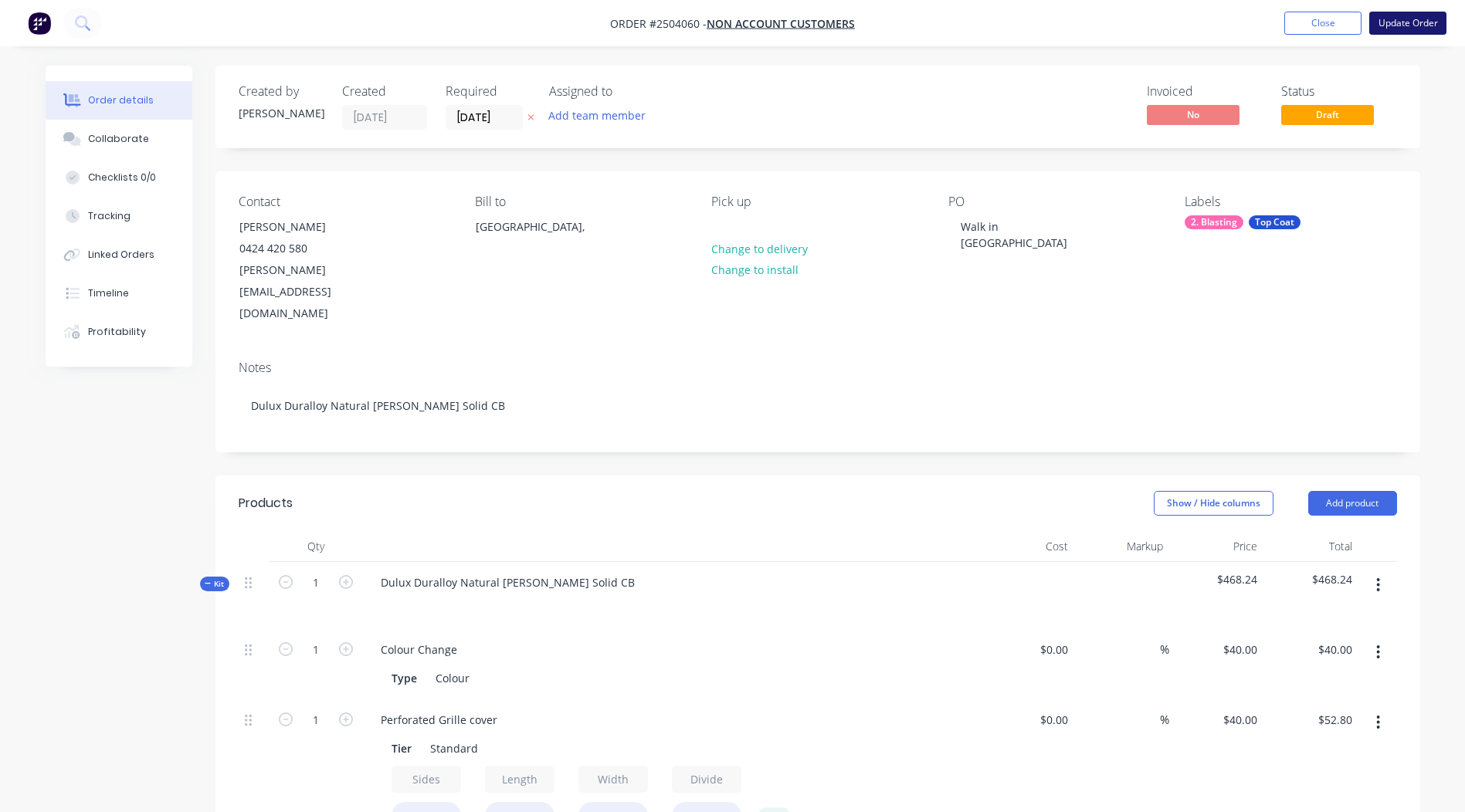
click at [1421, 15] on button "Update Order" at bounding box center [1408, 23] width 77 height 23
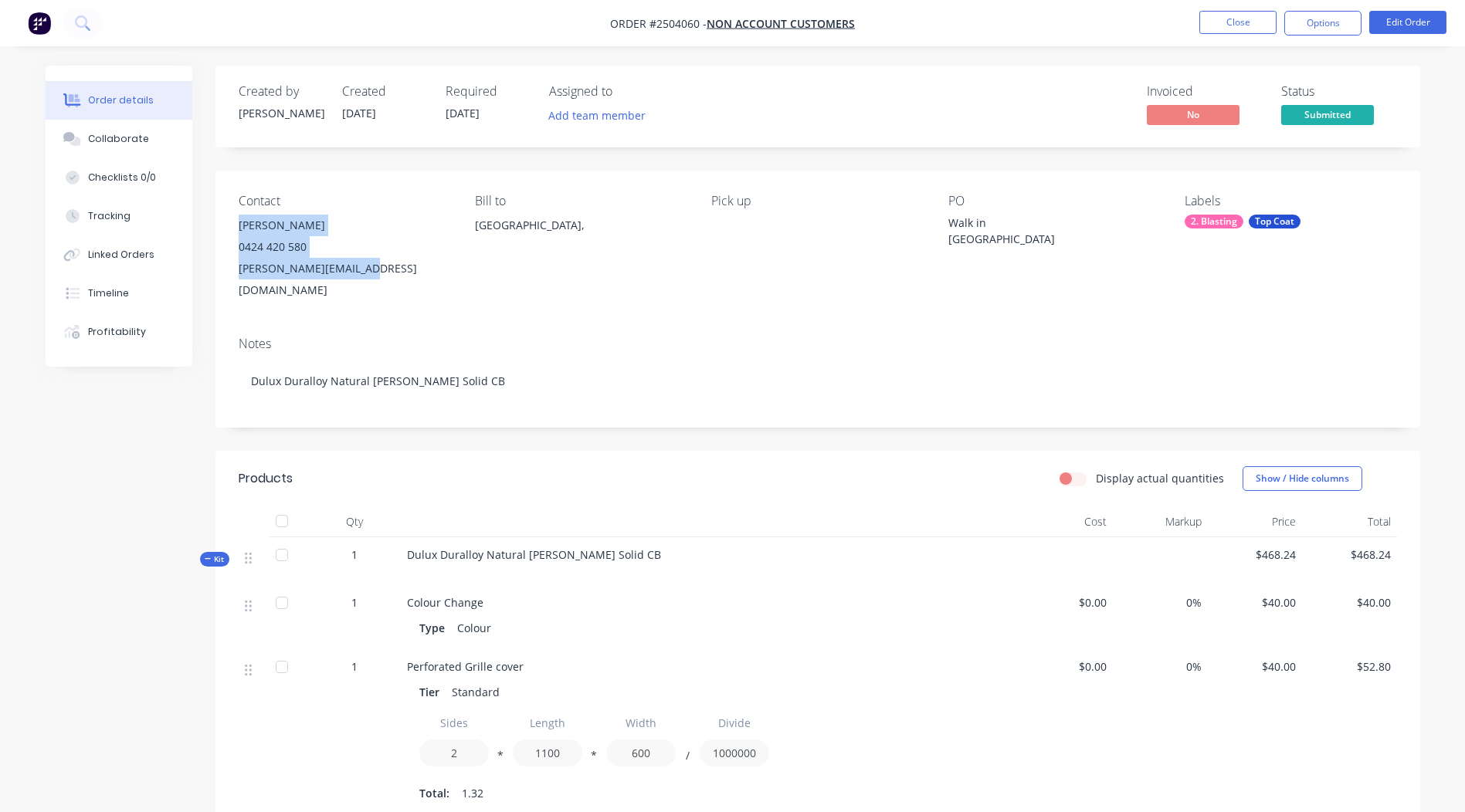
drag, startPoint x: 363, startPoint y: 273, endPoint x: 238, endPoint y: 225, distance: 133.9
click at [238, 225] on div "[PERSON_NAME] 0424 420 580 [PERSON_NAME][EMAIL_ADDRESS][DOMAIN_NAME]" at bounding box center [344, 258] width 212 height 86
drag, startPoint x: 238, startPoint y: 225, endPoint x: 265, endPoint y: 230, distance: 27.5
copy div "[PERSON_NAME] 0424 420 580 [PERSON_NAME][EMAIL_ADDRESS][DOMAIN_NAME]"
click at [111, 156] on button "Collaborate" at bounding box center [119, 139] width 146 height 38
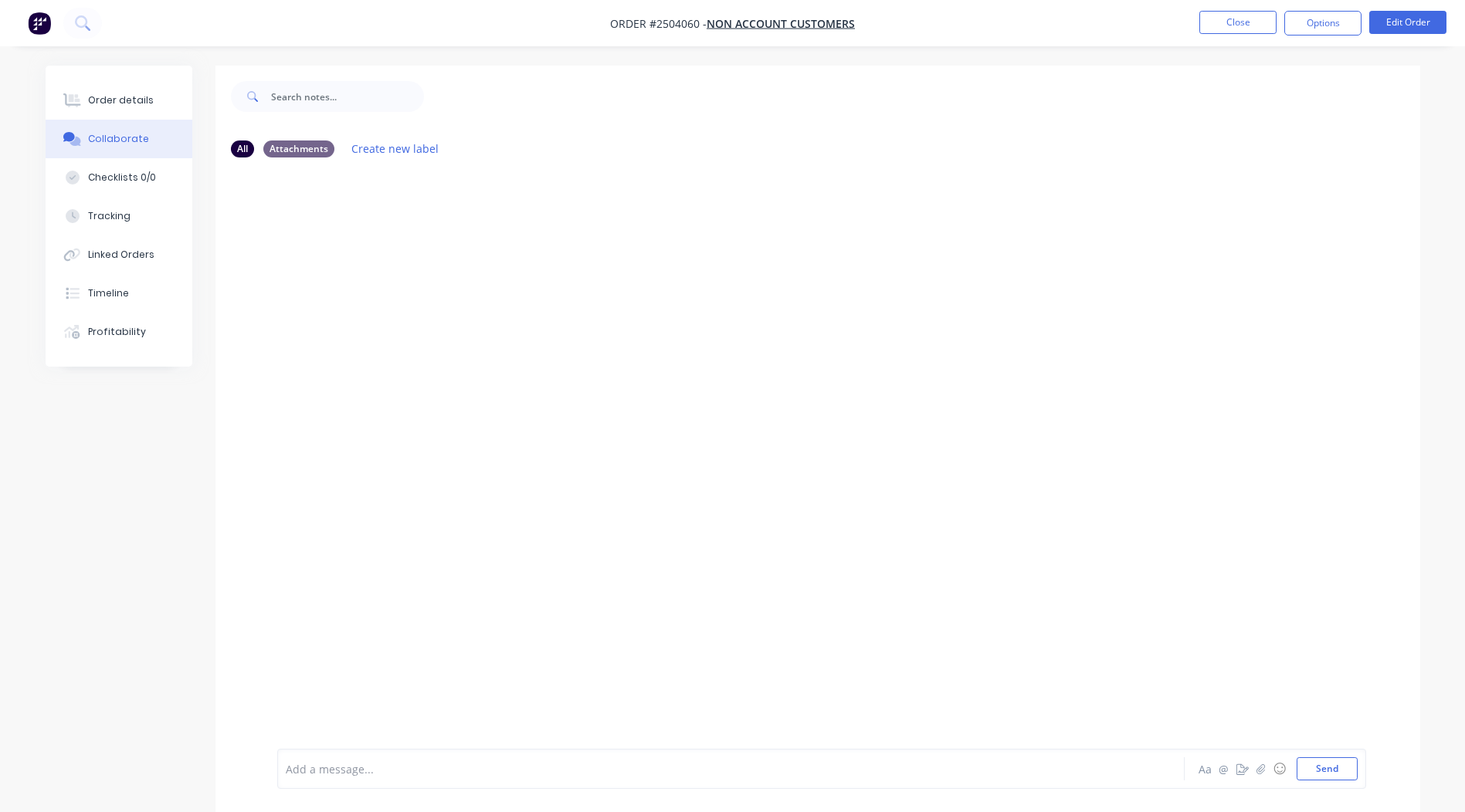
drag, startPoint x: 571, startPoint y: 781, endPoint x: 463, endPoint y: 770, distance: 108.6
click at [464, 770] on div at bounding box center [688, 769] width 804 height 16
click at [1332, 768] on button "Send" at bounding box center [1327, 769] width 61 height 23
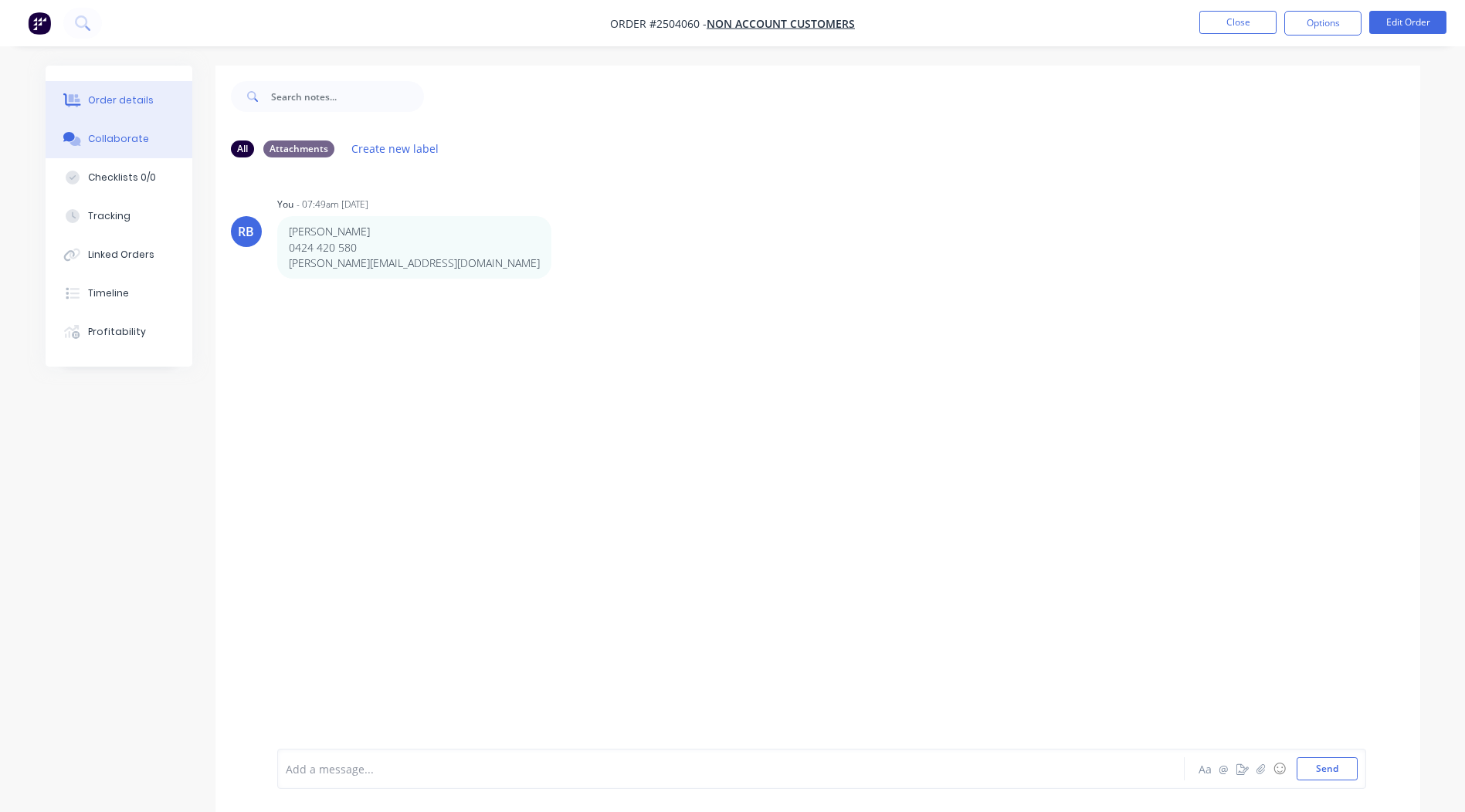
click at [115, 102] on div "Order details" at bounding box center [121, 100] width 66 height 14
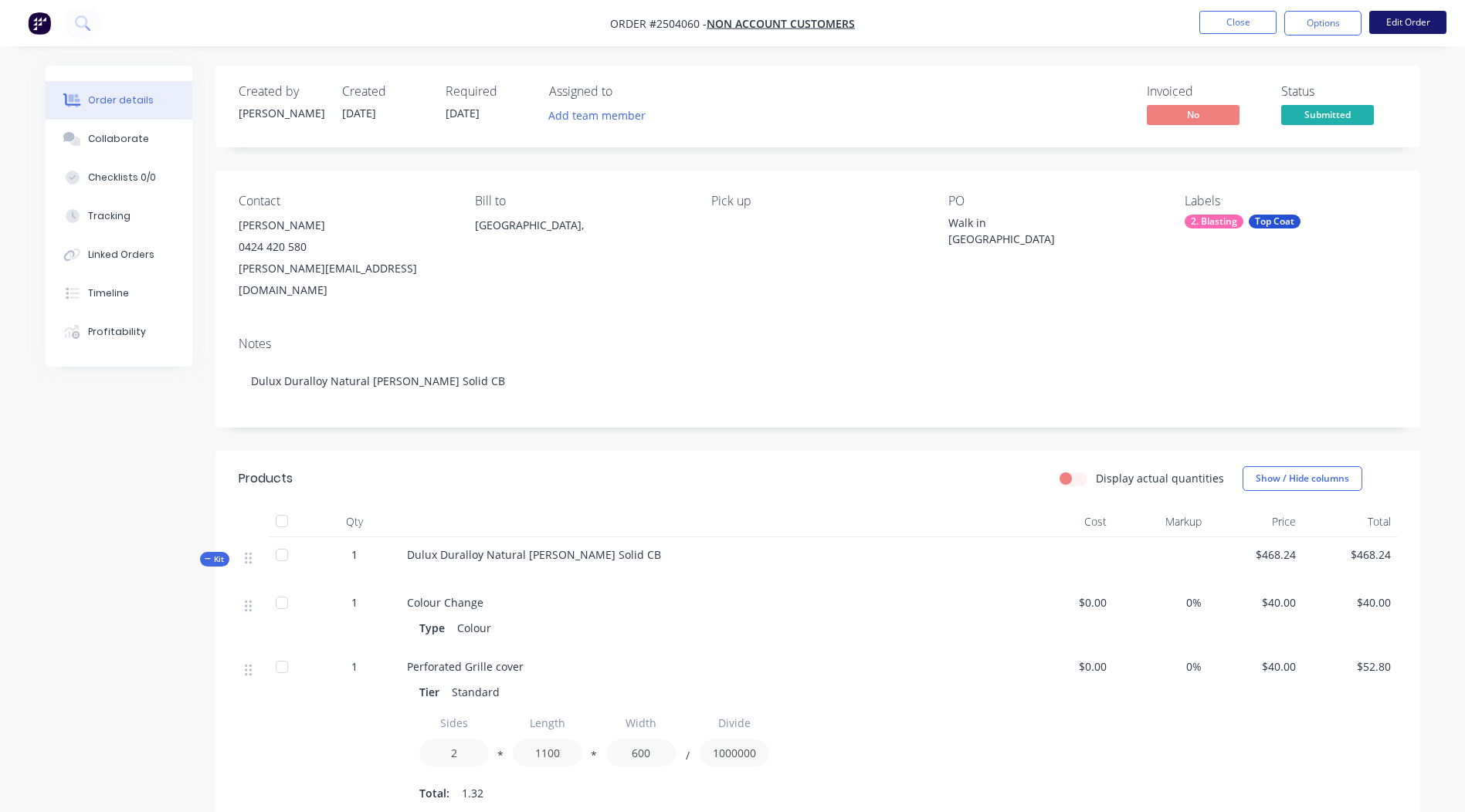
click at [1391, 28] on button "Edit Order" at bounding box center [1408, 23] width 77 height 23
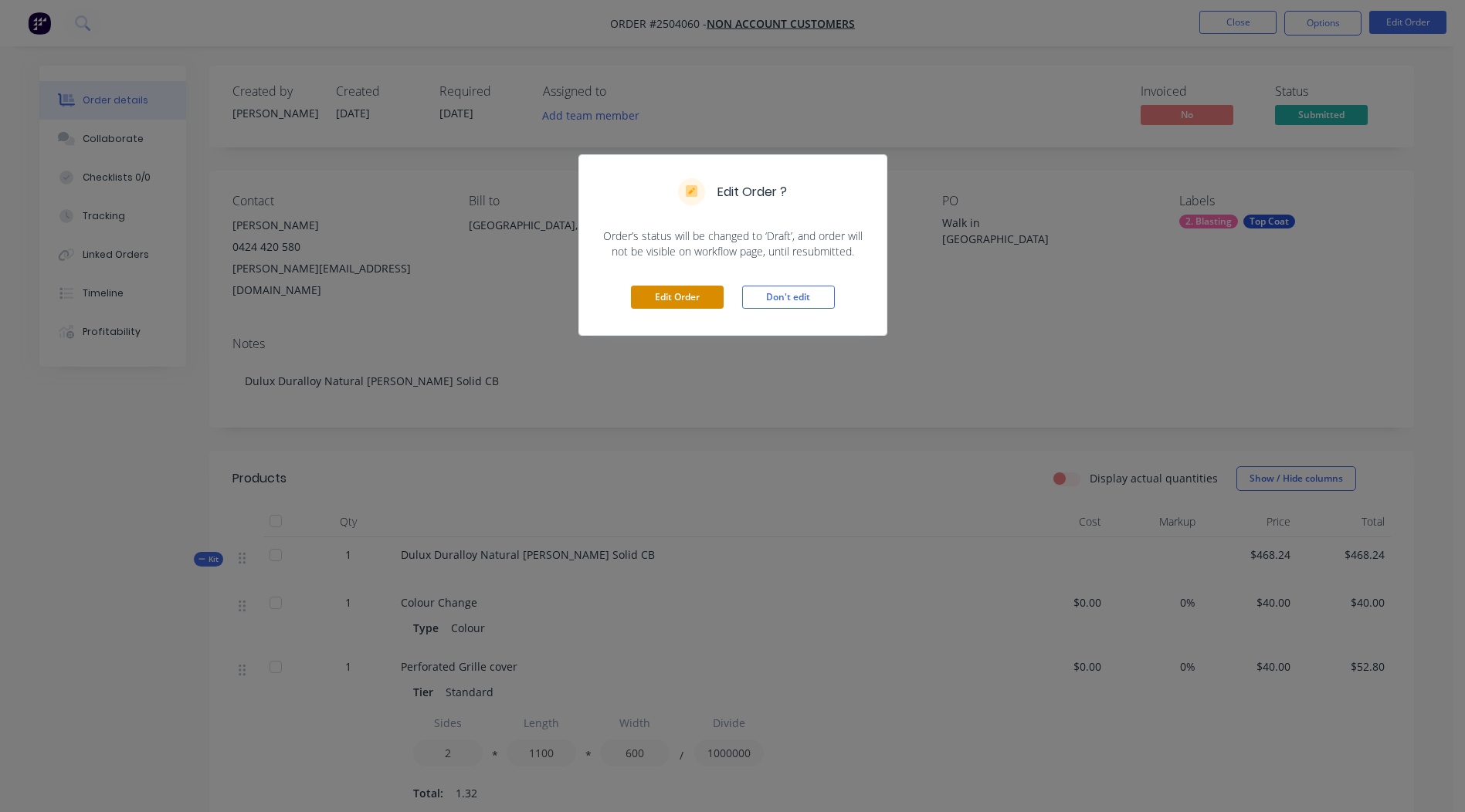
click at [666, 295] on button "Edit Order" at bounding box center [677, 297] width 93 height 23
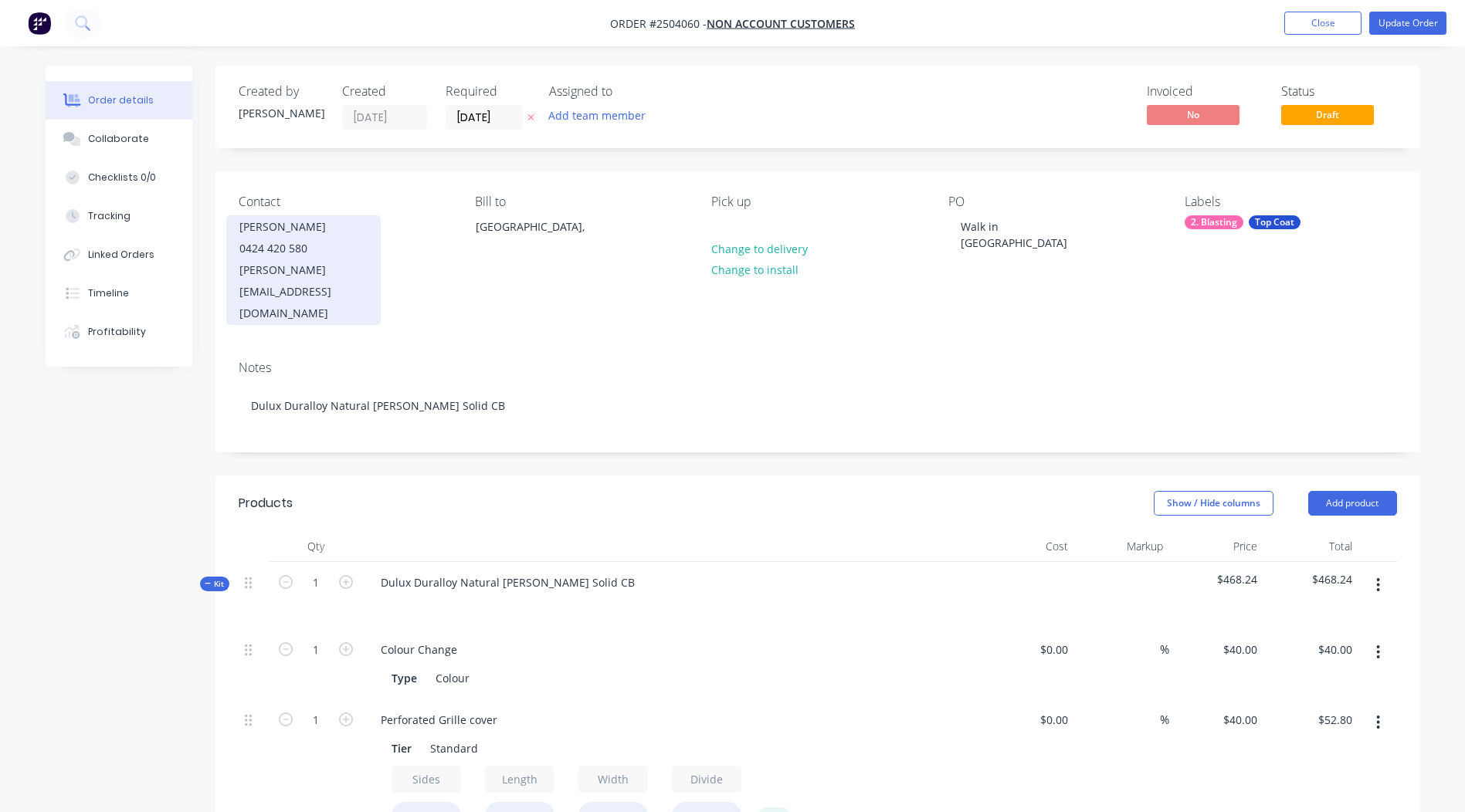
click at [329, 248] on div "0424 420 580" at bounding box center [303, 248] width 128 height 22
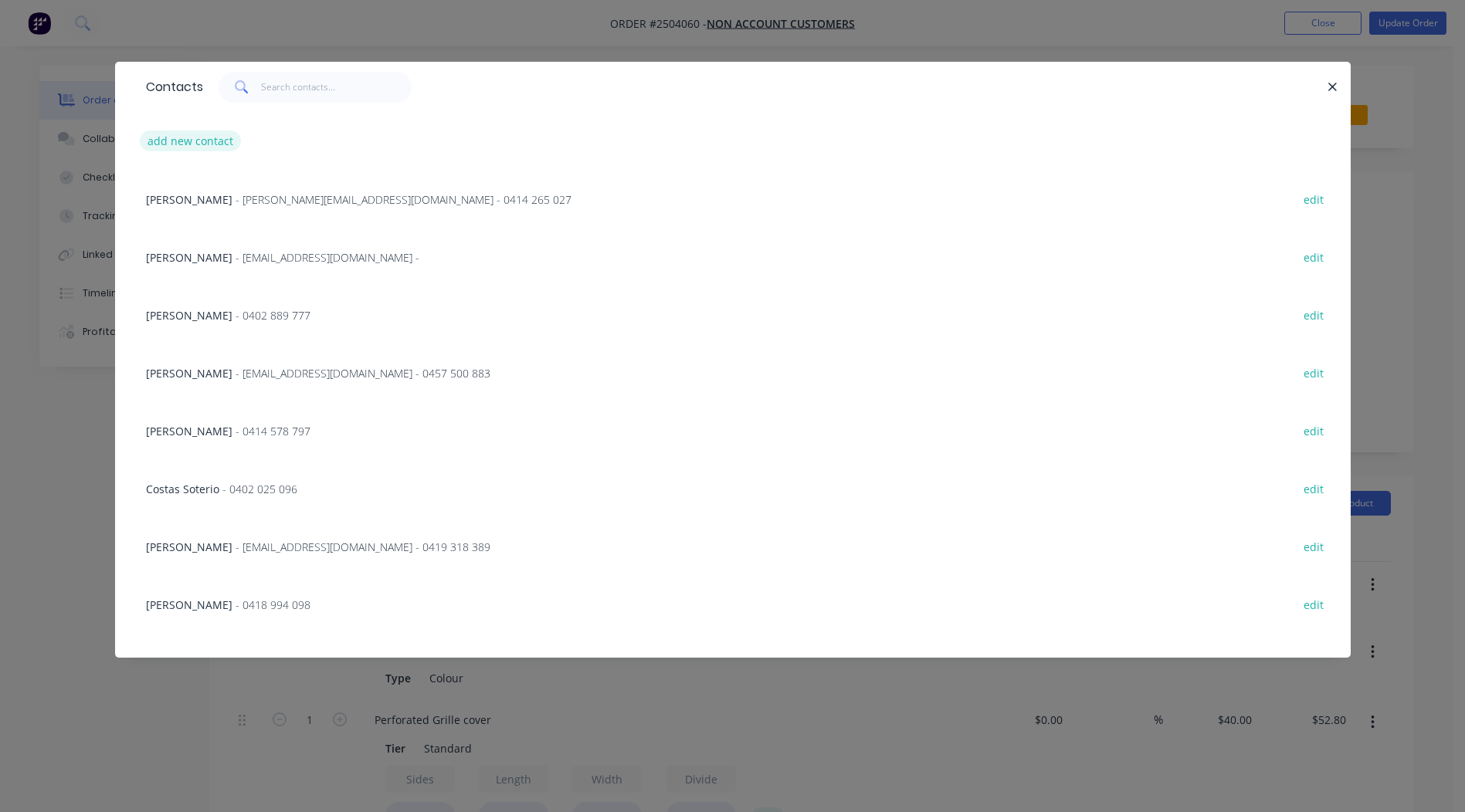
click at [182, 144] on button "add new contact" at bounding box center [190, 141] width 102 height 21
select select "AU"
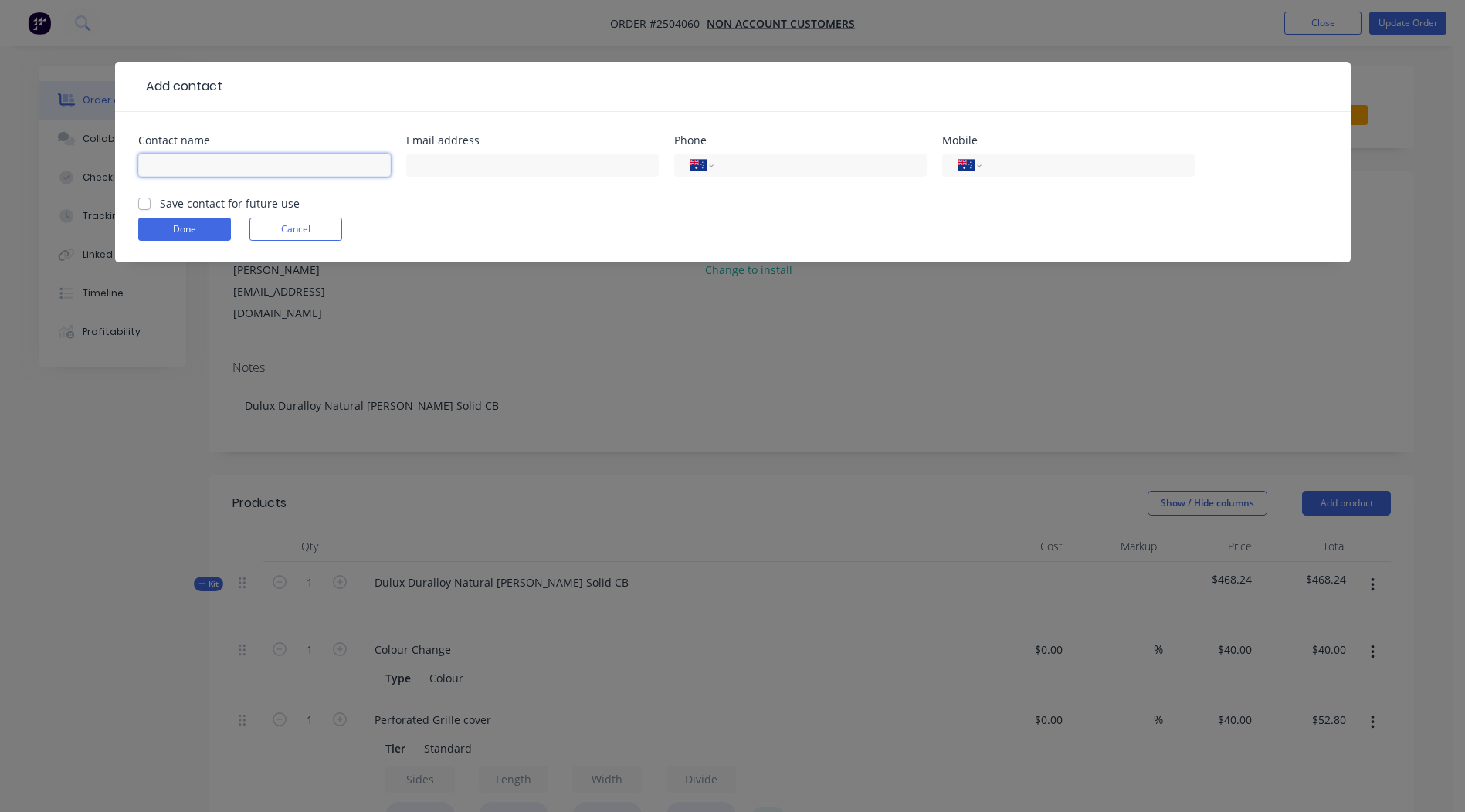
click at [221, 170] on input "text" at bounding box center [264, 165] width 252 height 23
type input "[PERSON_NAME] Construction group"
click at [474, 164] on input "text" at bounding box center [532, 165] width 252 height 23
type input "[PERSON_NAME][EMAIL_ADDRESS][DOMAIN_NAME]"
click at [1015, 171] on input "tel" at bounding box center [1085, 165] width 186 height 18
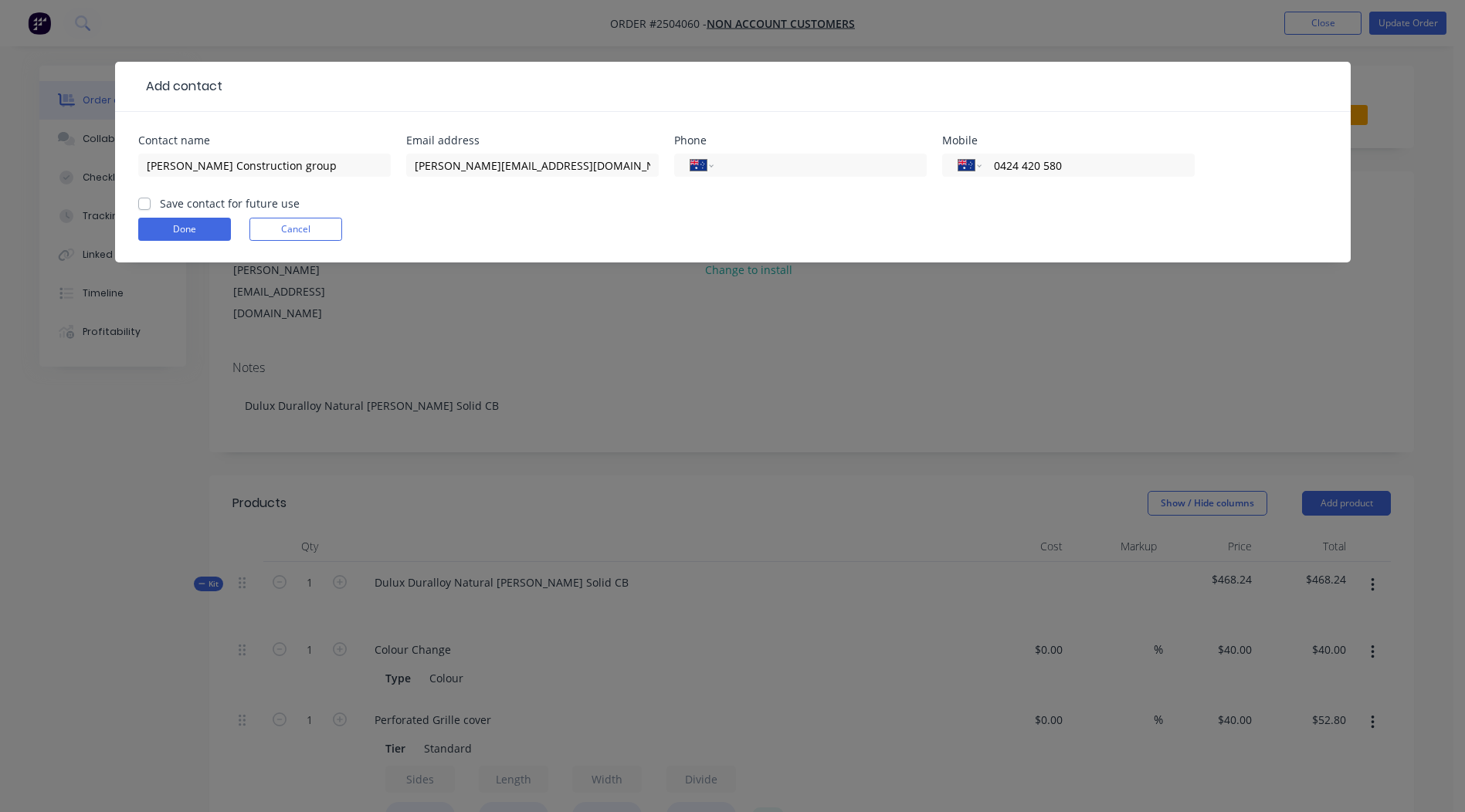
type input "0424 420 580"
click at [159, 200] on label "Save contact for future use" at bounding box center [229, 203] width 140 height 16
click at [143, 200] on input "Save contact for future use" at bounding box center [143, 203] width 12 height 15
checkbox input "true"
click at [167, 225] on button "Done" at bounding box center [184, 229] width 93 height 23
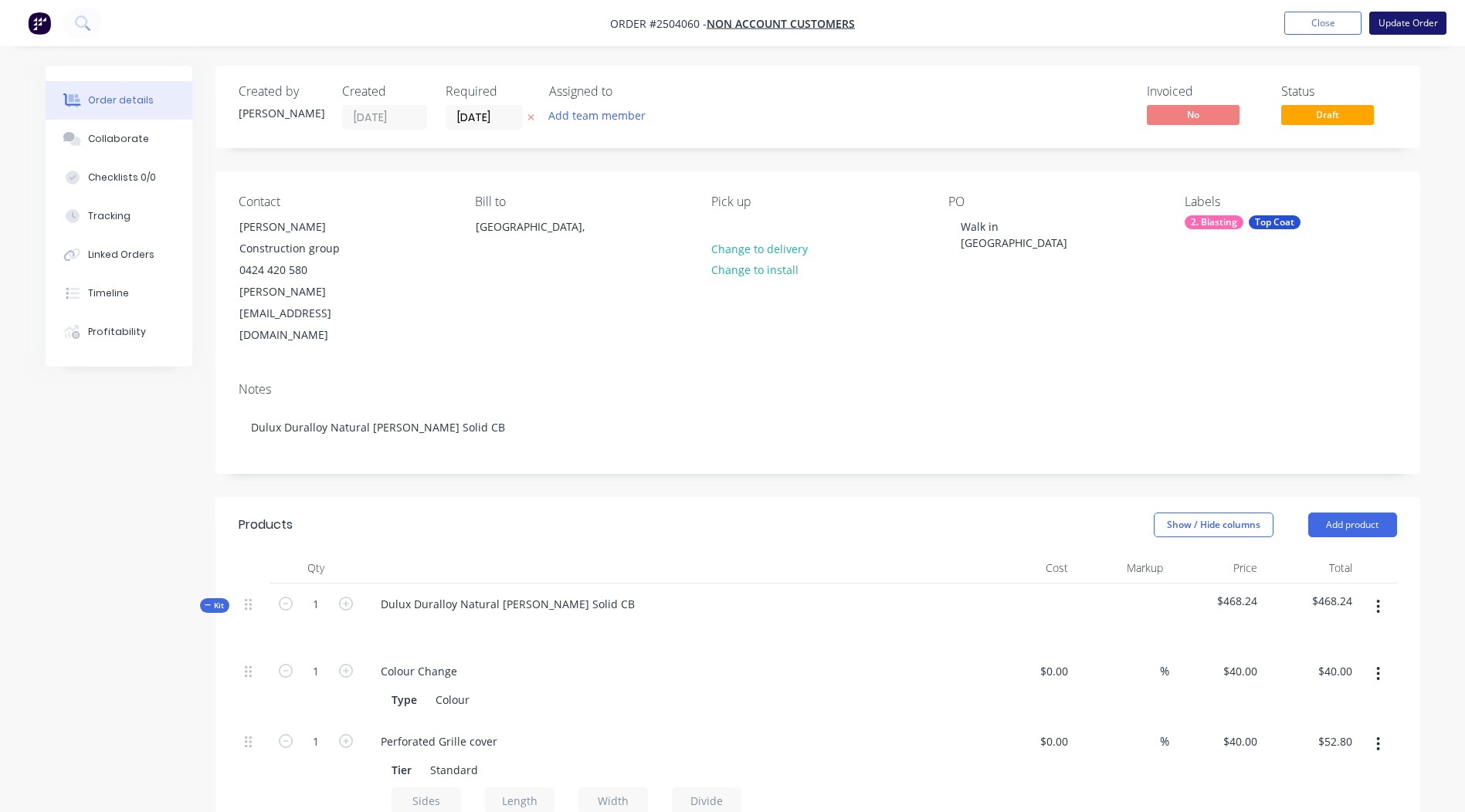
click at [1396, 25] on button "Update Order" at bounding box center [1408, 23] width 77 height 23
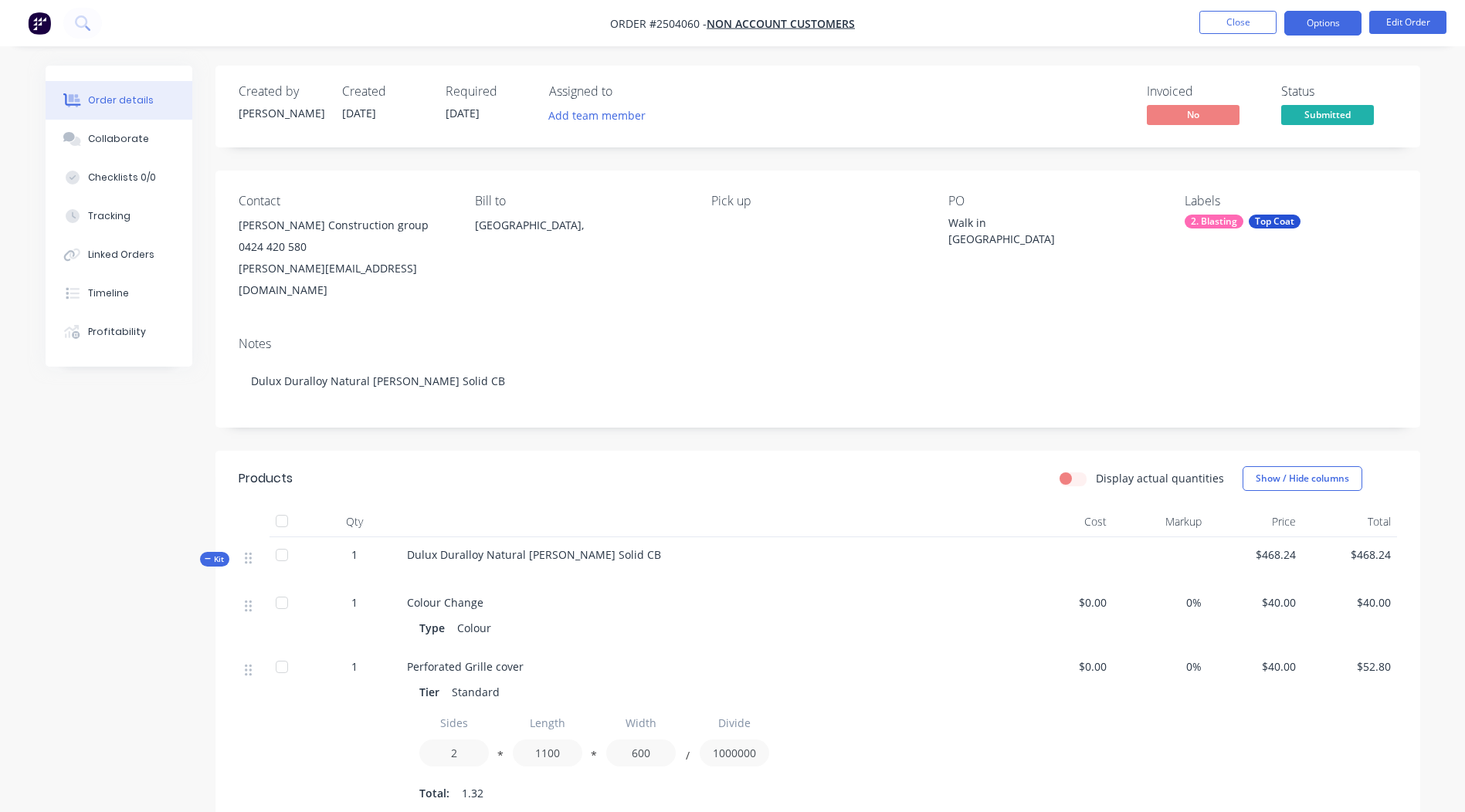
click at [1314, 16] on button "Options" at bounding box center [1323, 23] width 77 height 24
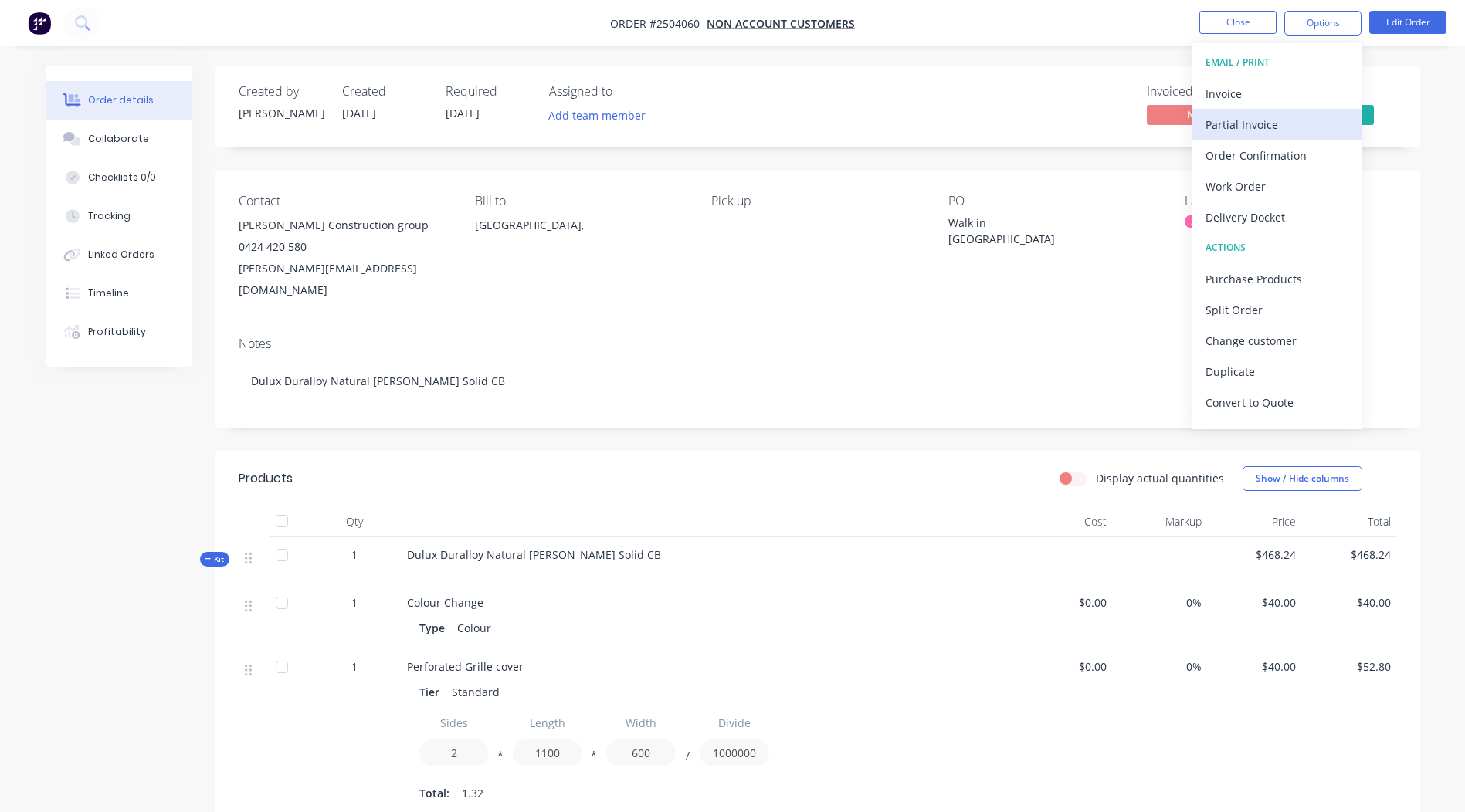
click at [1246, 116] on div "Partial Invoice" at bounding box center [1277, 125] width 143 height 23
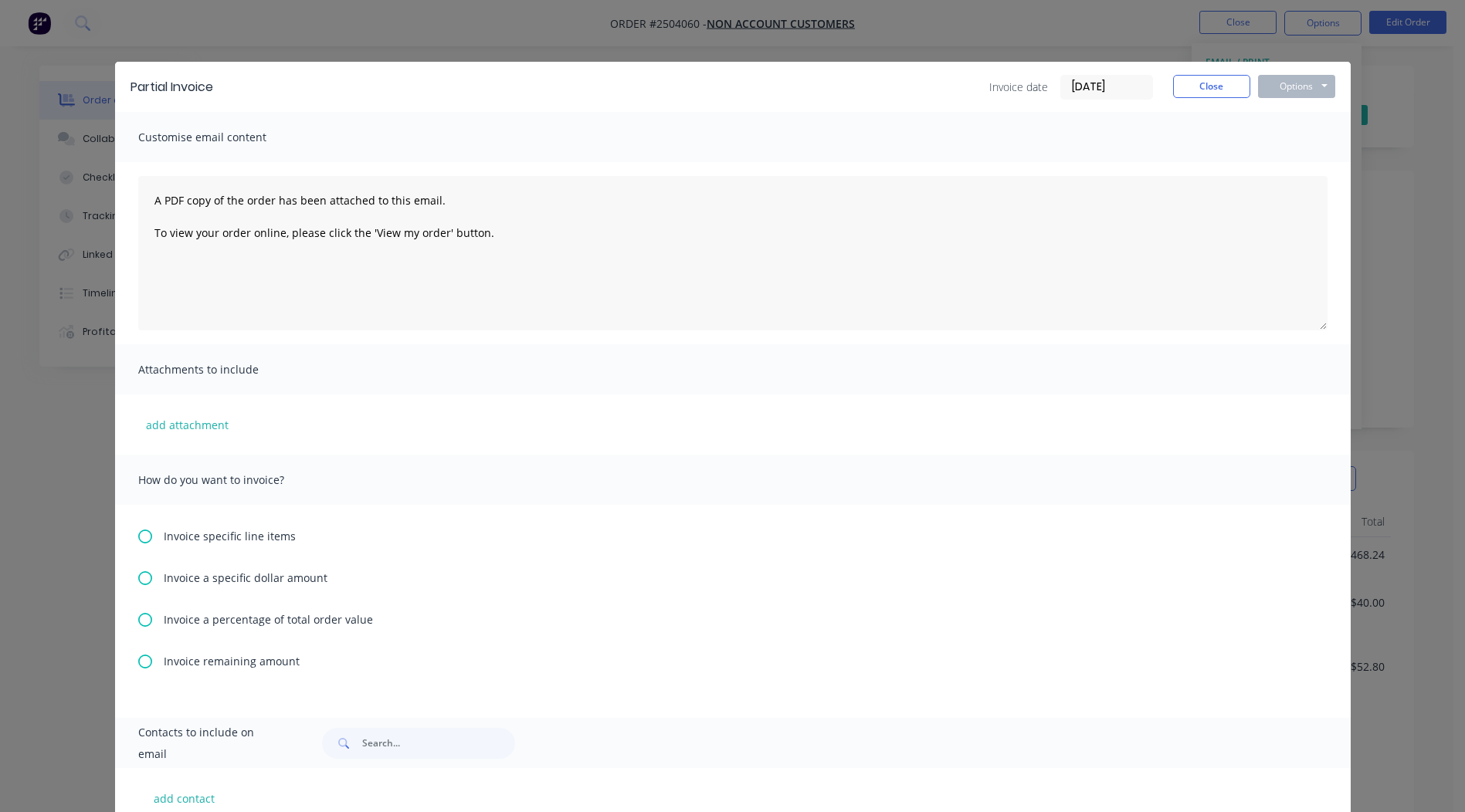
click at [139, 619] on icon at bounding box center [144, 620] width 14 height 14
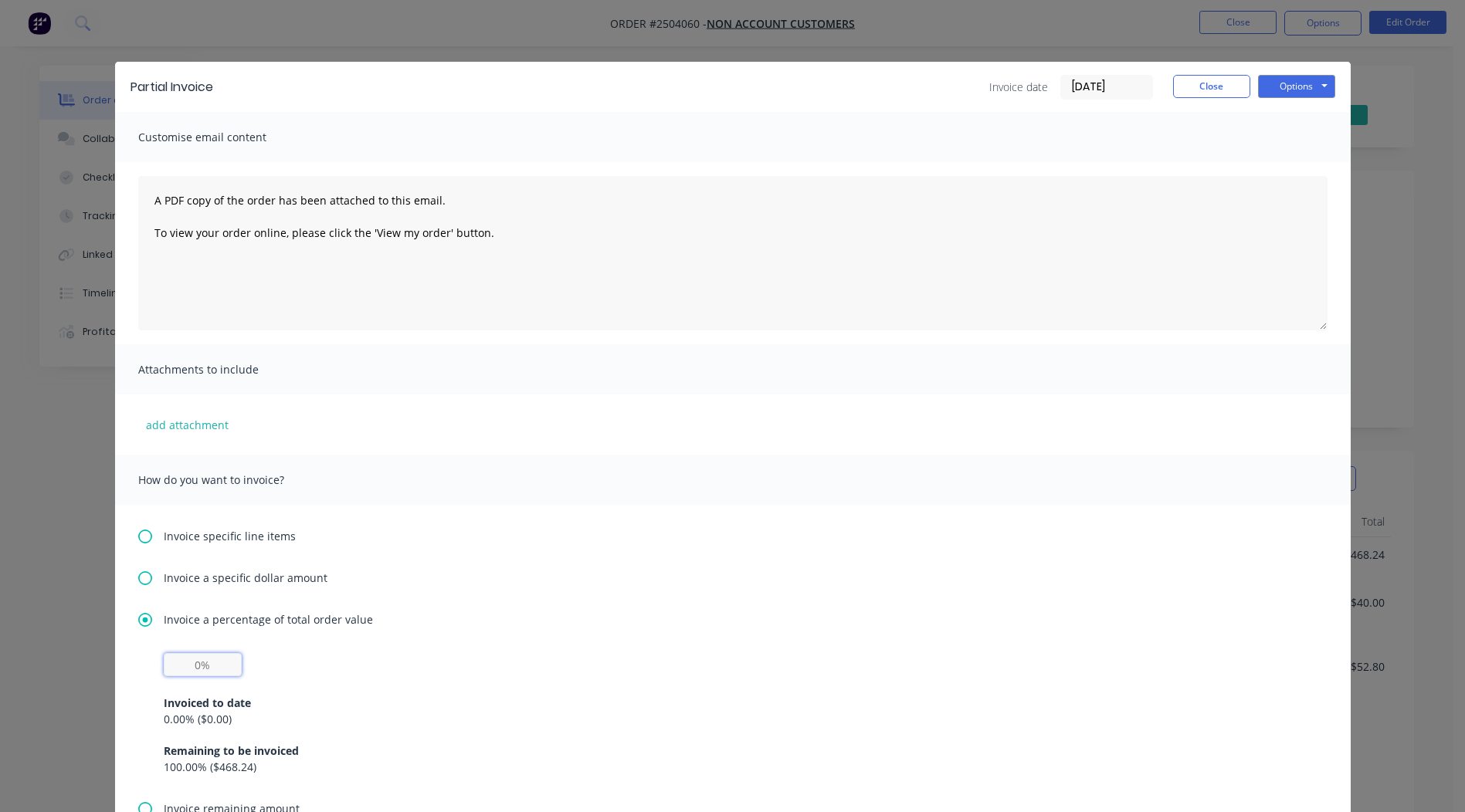
click at [188, 664] on input "text" at bounding box center [203, 665] width 78 height 23
type input "50%"
click at [532, 633] on div "Invoice a percentage of total order value 50% Invoiced to date 0.00 % ( $0.00 )…" at bounding box center [732, 706] width 1189 height 189
click at [1295, 81] on button "Options" at bounding box center [1297, 86] width 77 height 23
click at [1296, 142] on button "Print" at bounding box center [1307, 139] width 98 height 25
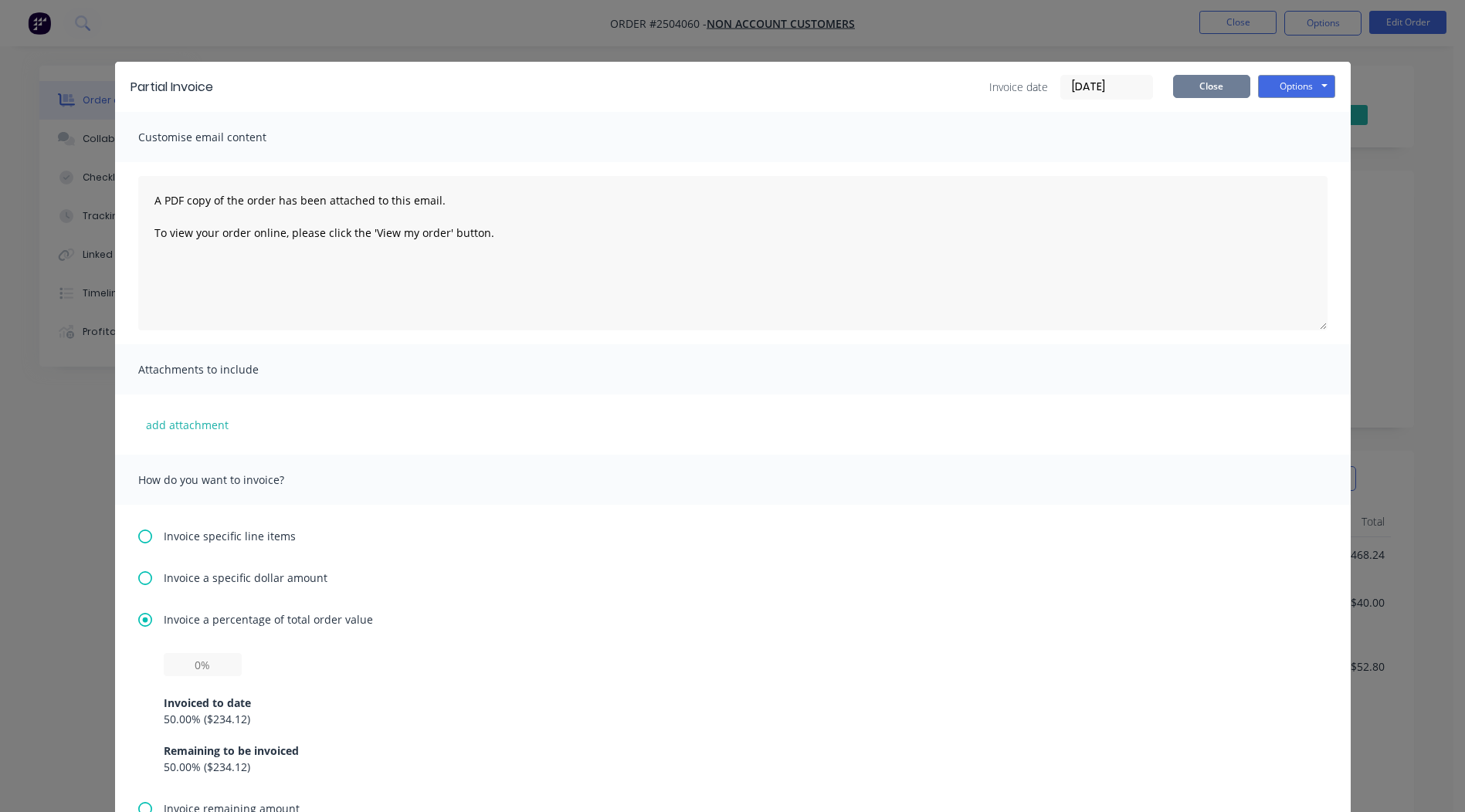
click at [1210, 86] on button "Close" at bounding box center [1212, 86] width 77 height 23
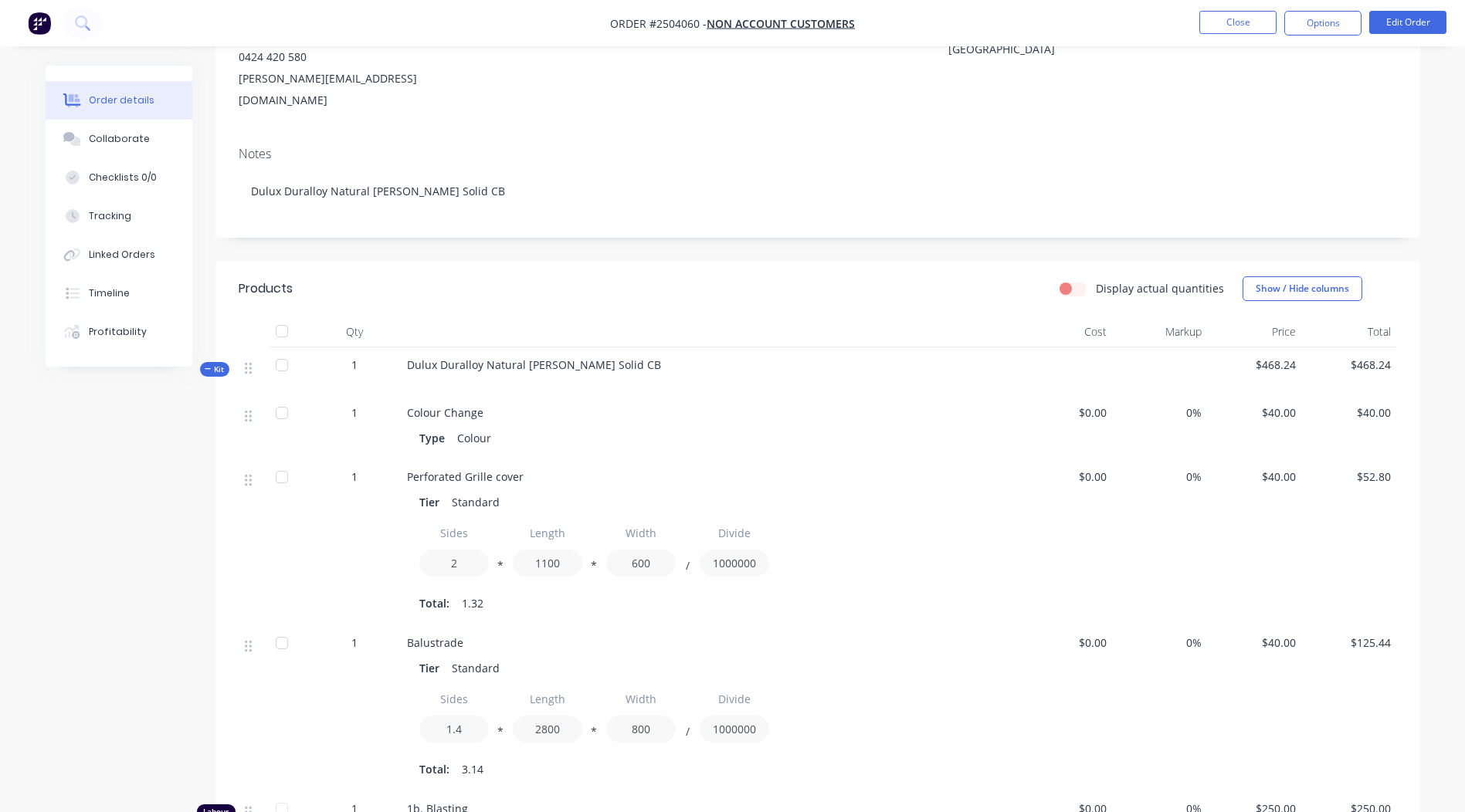
scroll to position [462, 0]
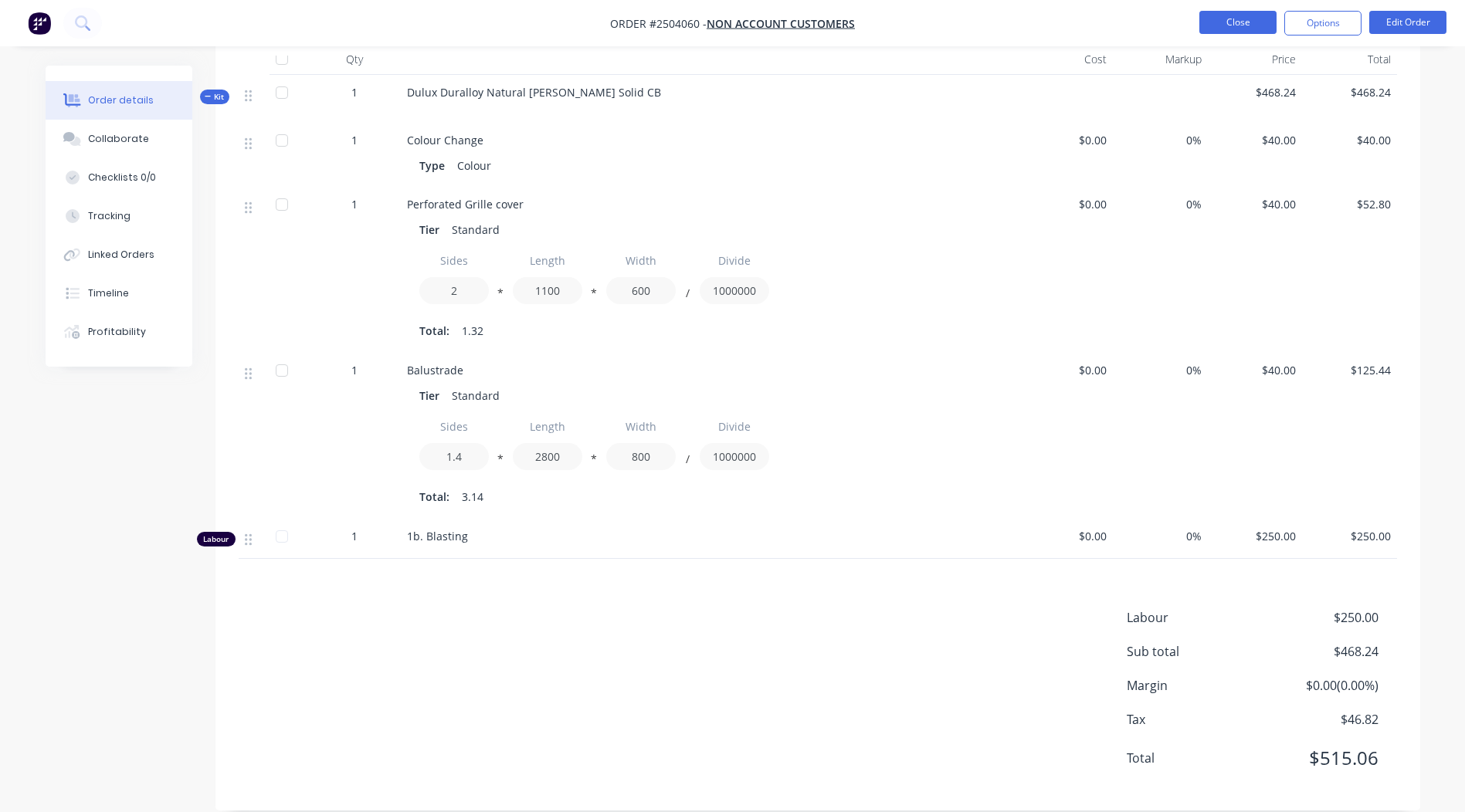
click at [1235, 20] on button "Close" at bounding box center [1238, 23] width 77 height 23
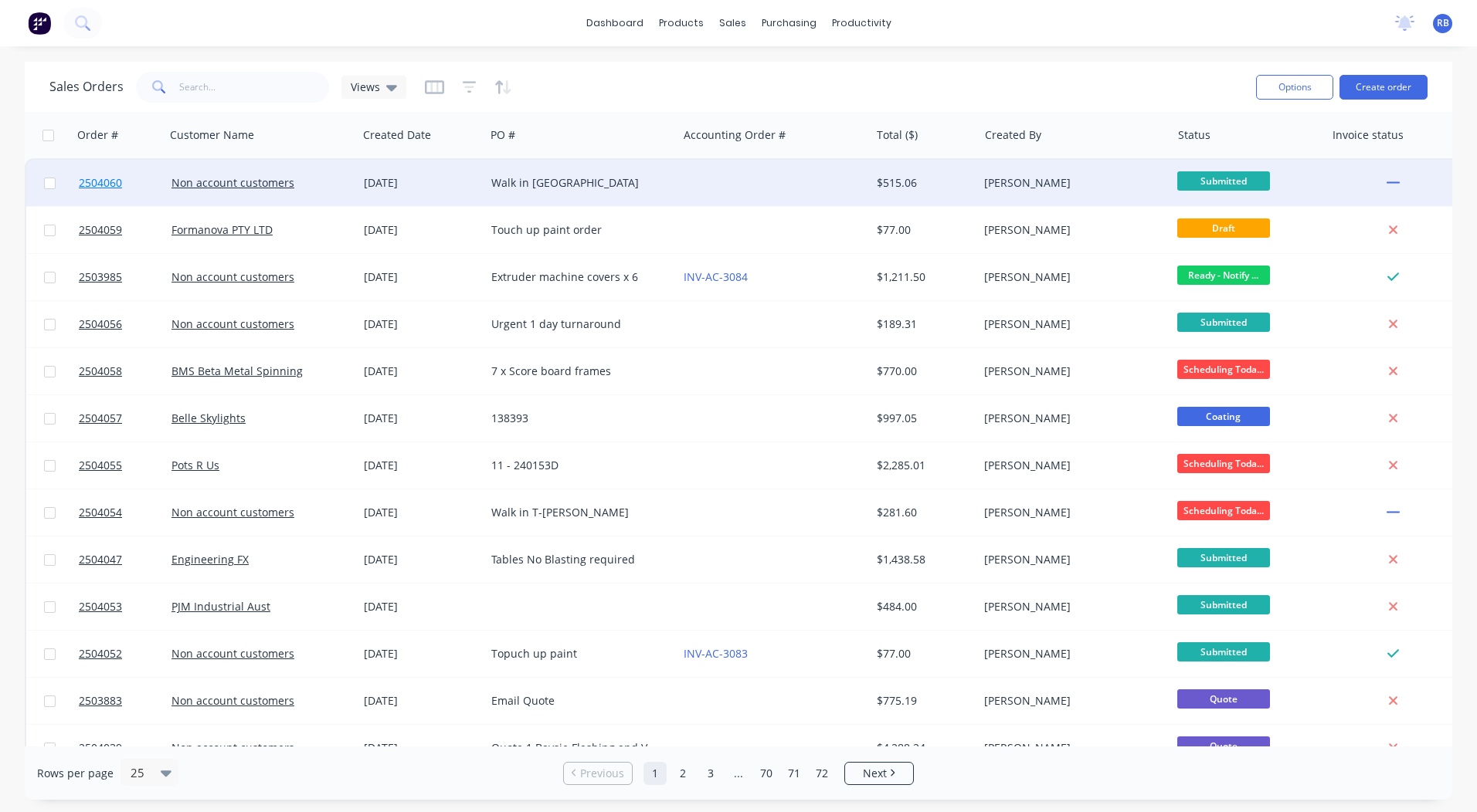
click at [101, 185] on span "2504060" at bounding box center [100, 183] width 43 height 15
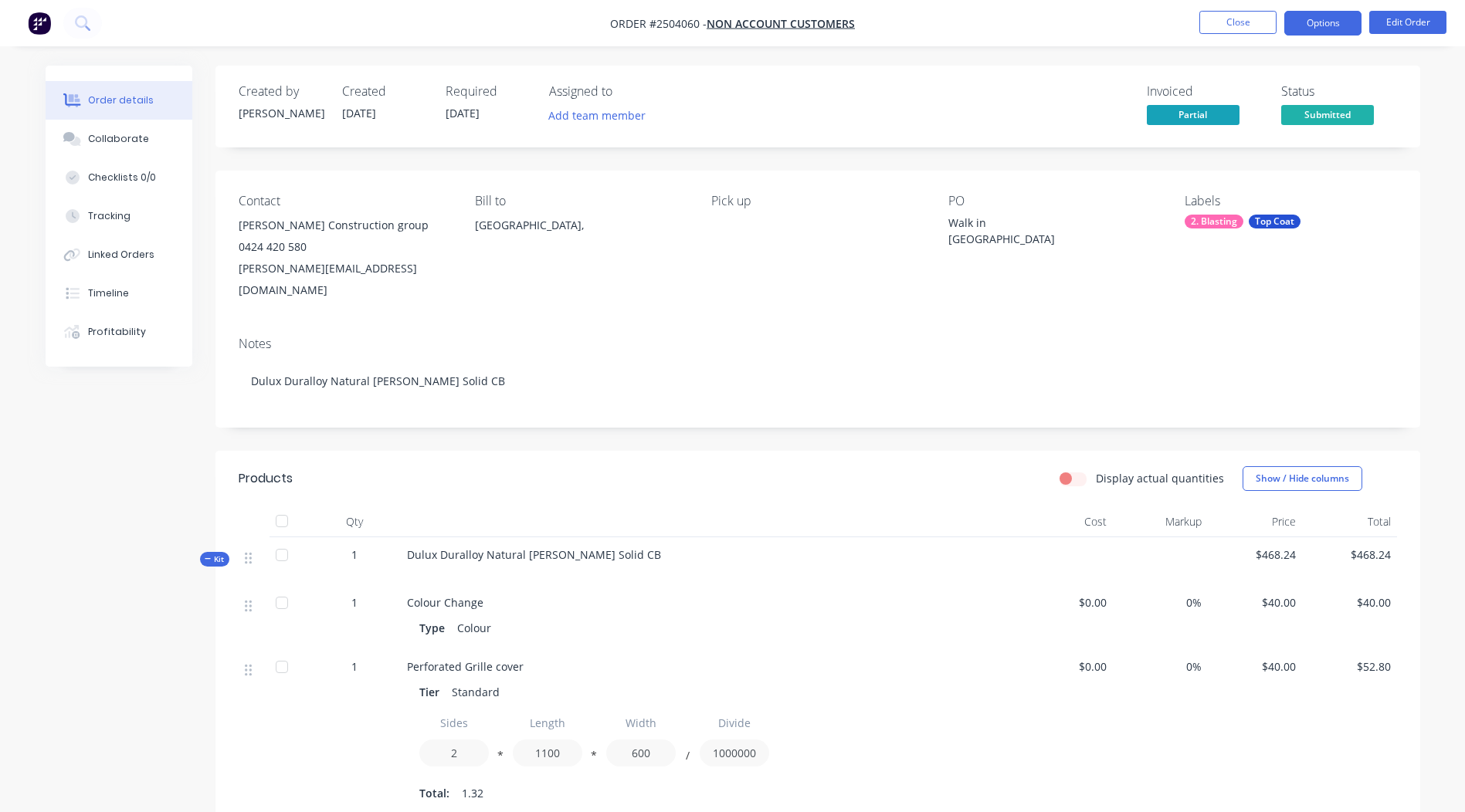
click at [1321, 30] on button "Options" at bounding box center [1323, 23] width 77 height 24
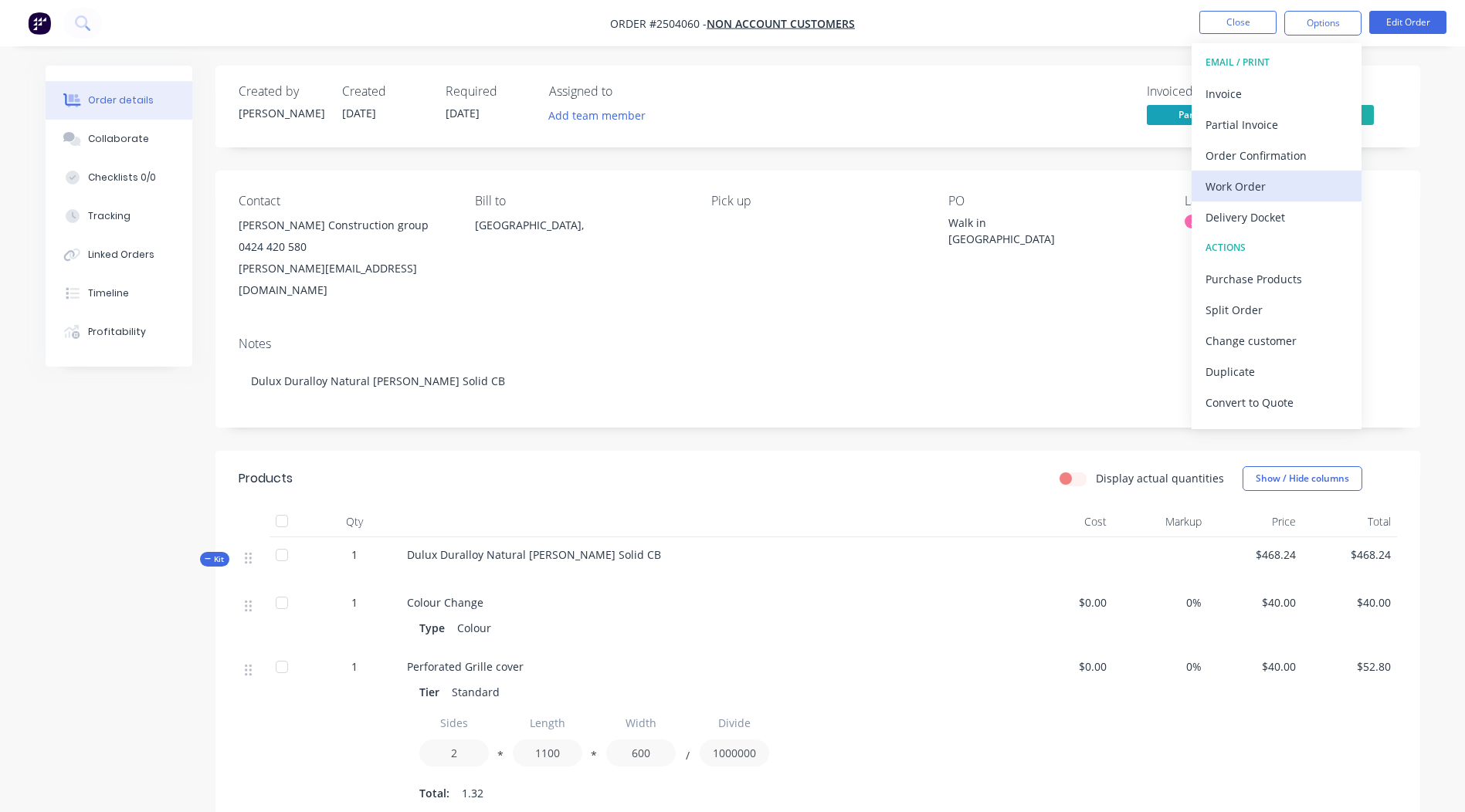
click at [1258, 186] on div "Work Order" at bounding box center [1277, 187] width 143 height 23
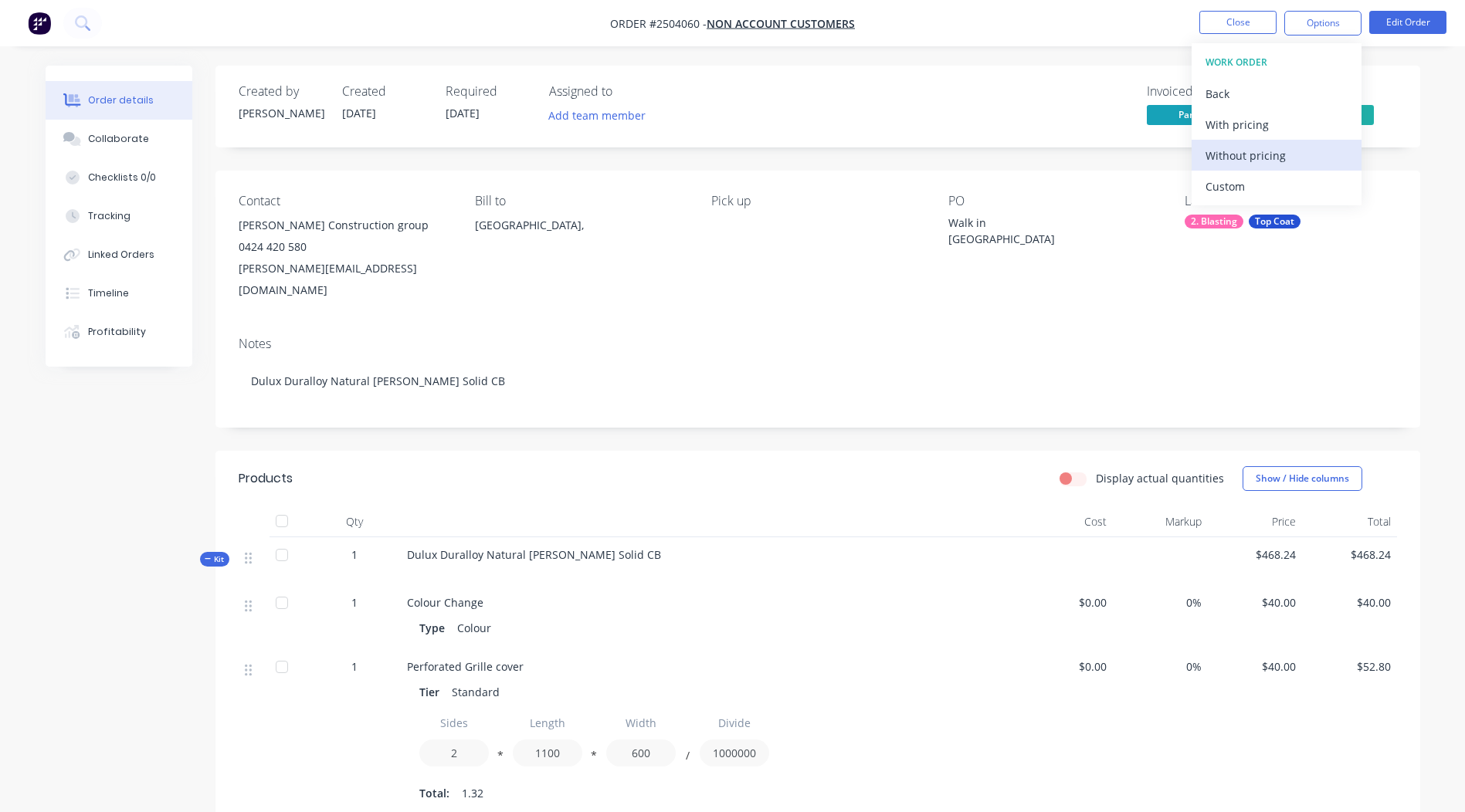
click at [1258, 160] on div "Without pricing" at bounding box center [1277, 156] width 143 height 23
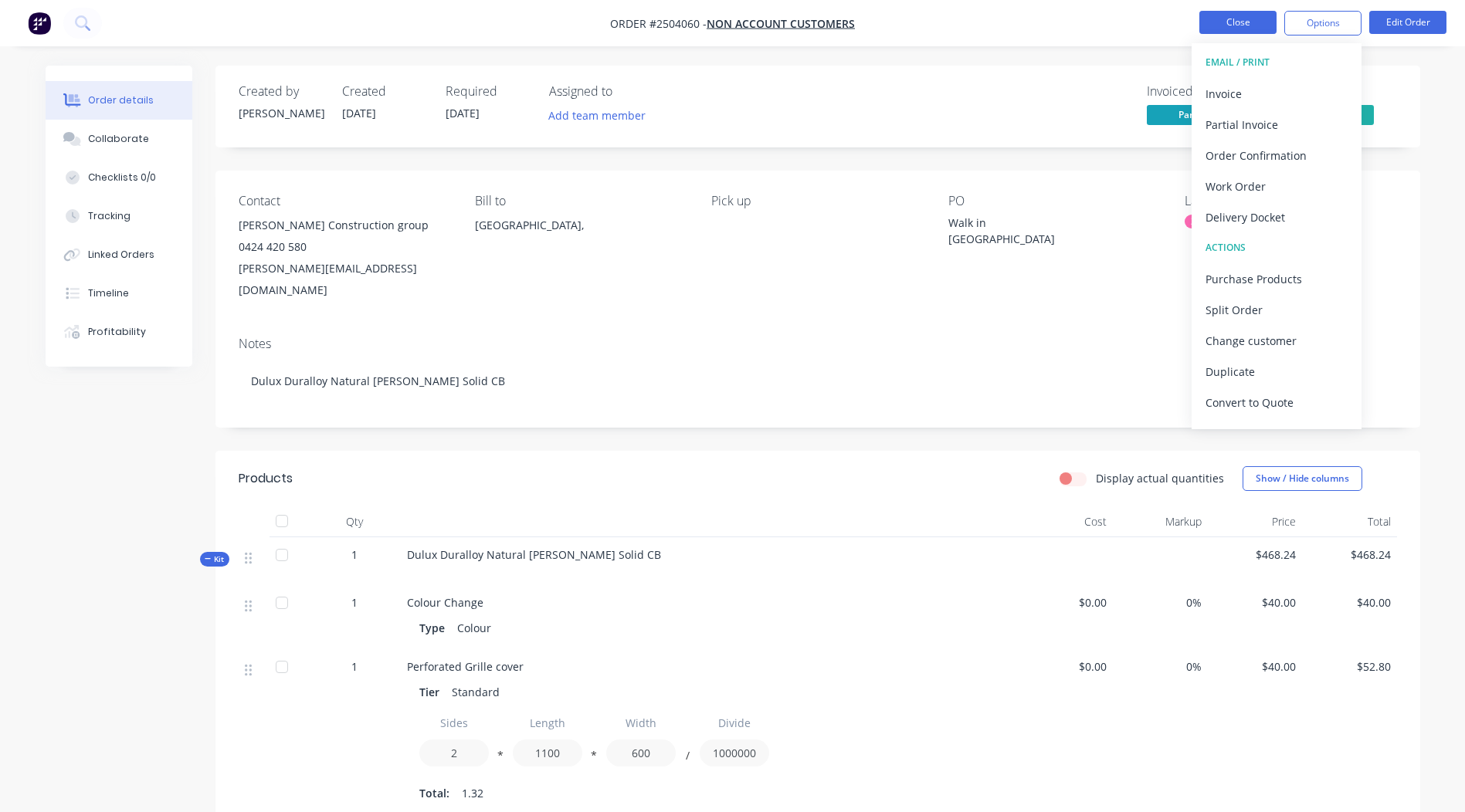
click at [1242, 15] on button "Close" at bounding box center [1238, 23] width 77 height 23
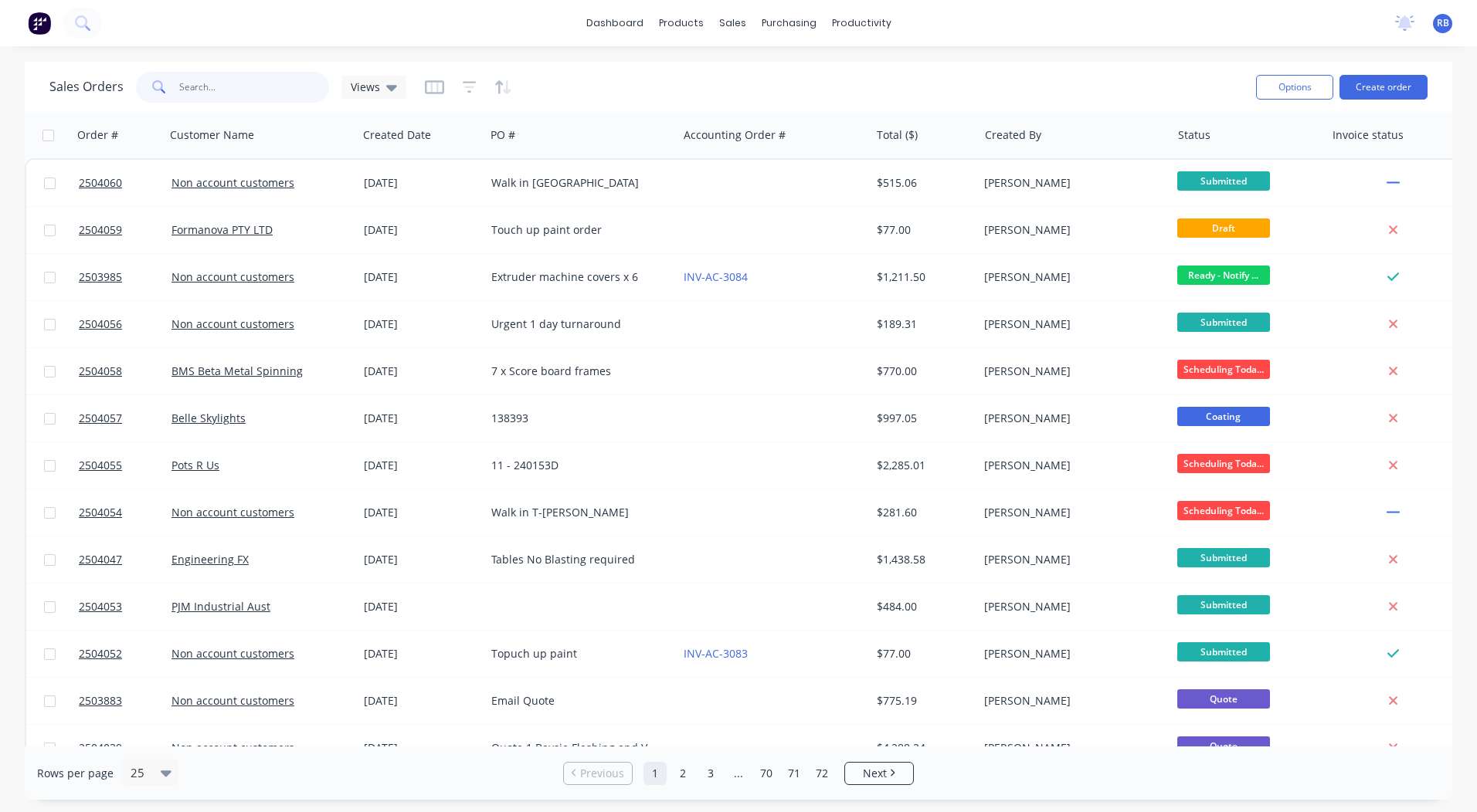
click at [187, 78] on input "text" at bounding box center [254, 87] width 151 height 31
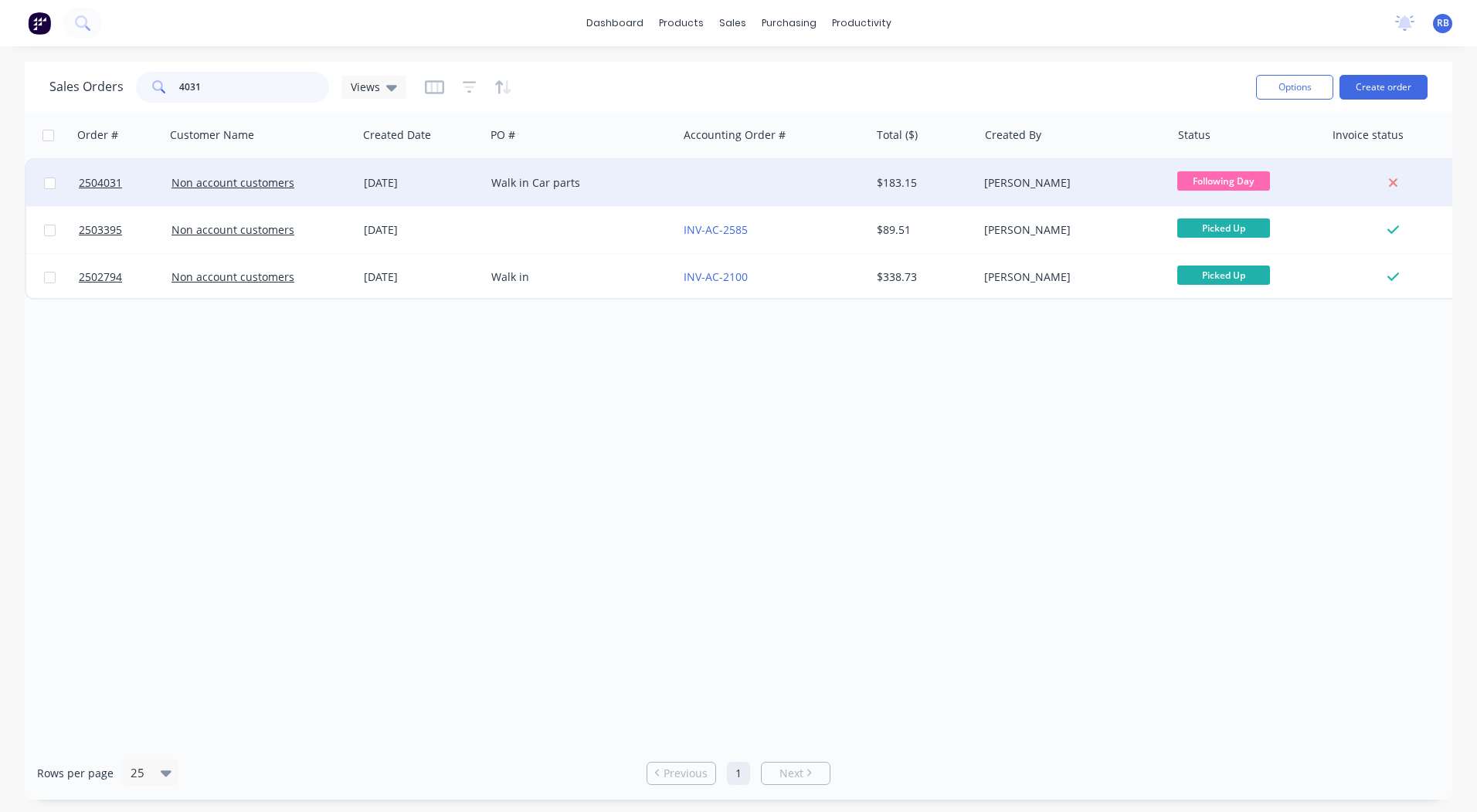
type input "4031"
click at [744, 172] on div at bounding box center [773, 182] width 192 height 46
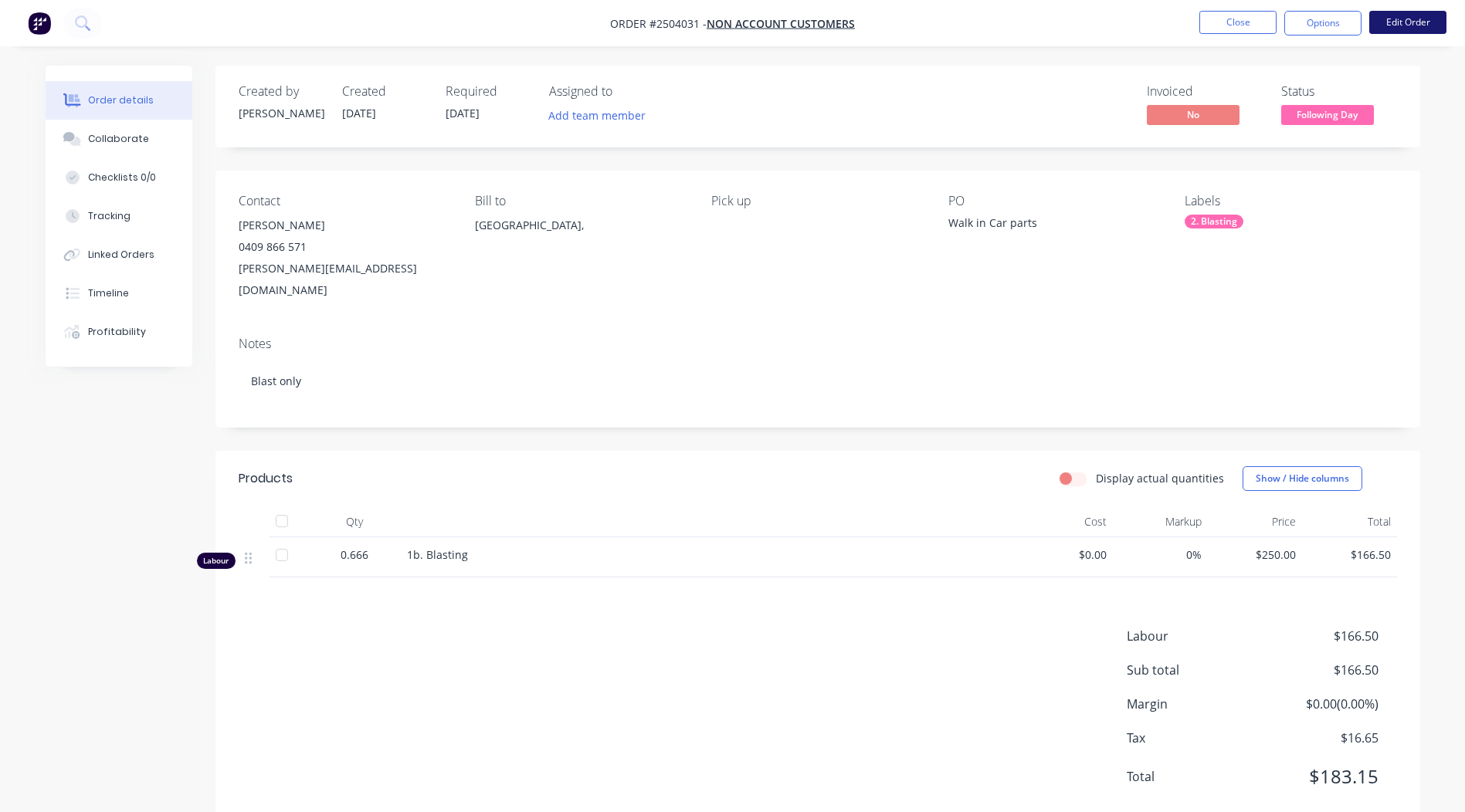
click at [1388, 18] on button "Edit Order" at bounding box center [1408, 23] width 77 height 23
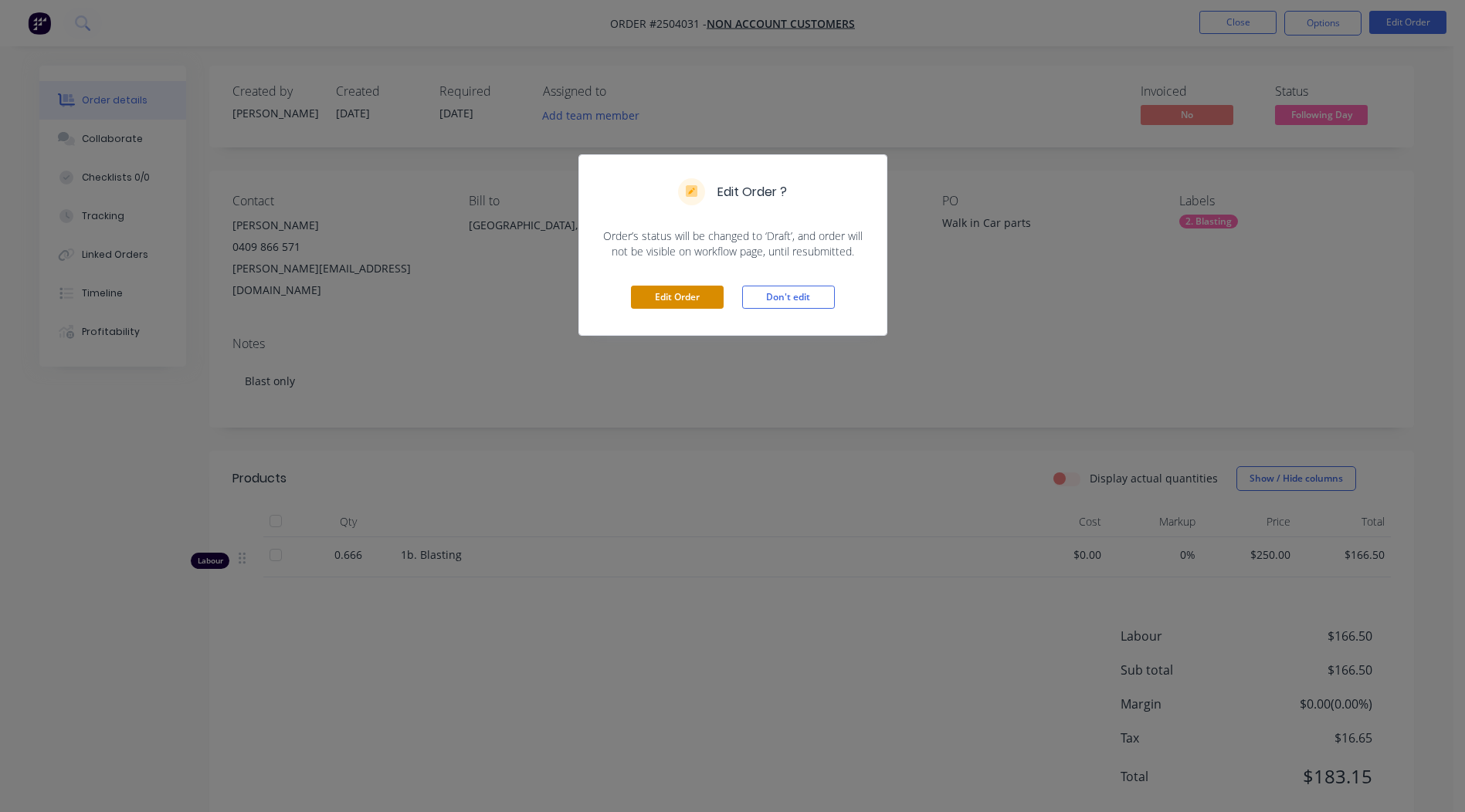
click at [667, 302] on button "Edit Order" at bounding box center [677, 297] width 93 height 23
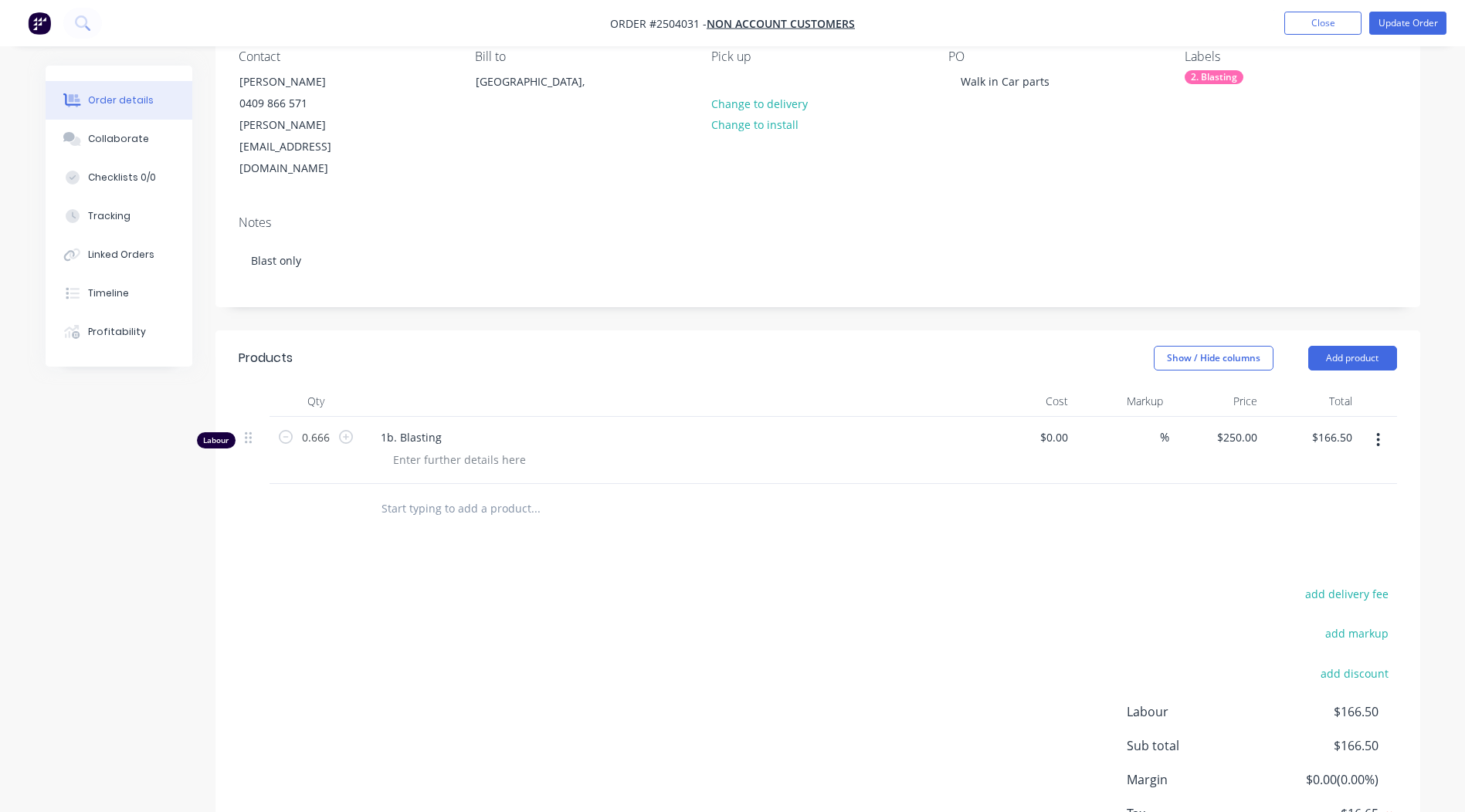
scroll to position [218, 0]
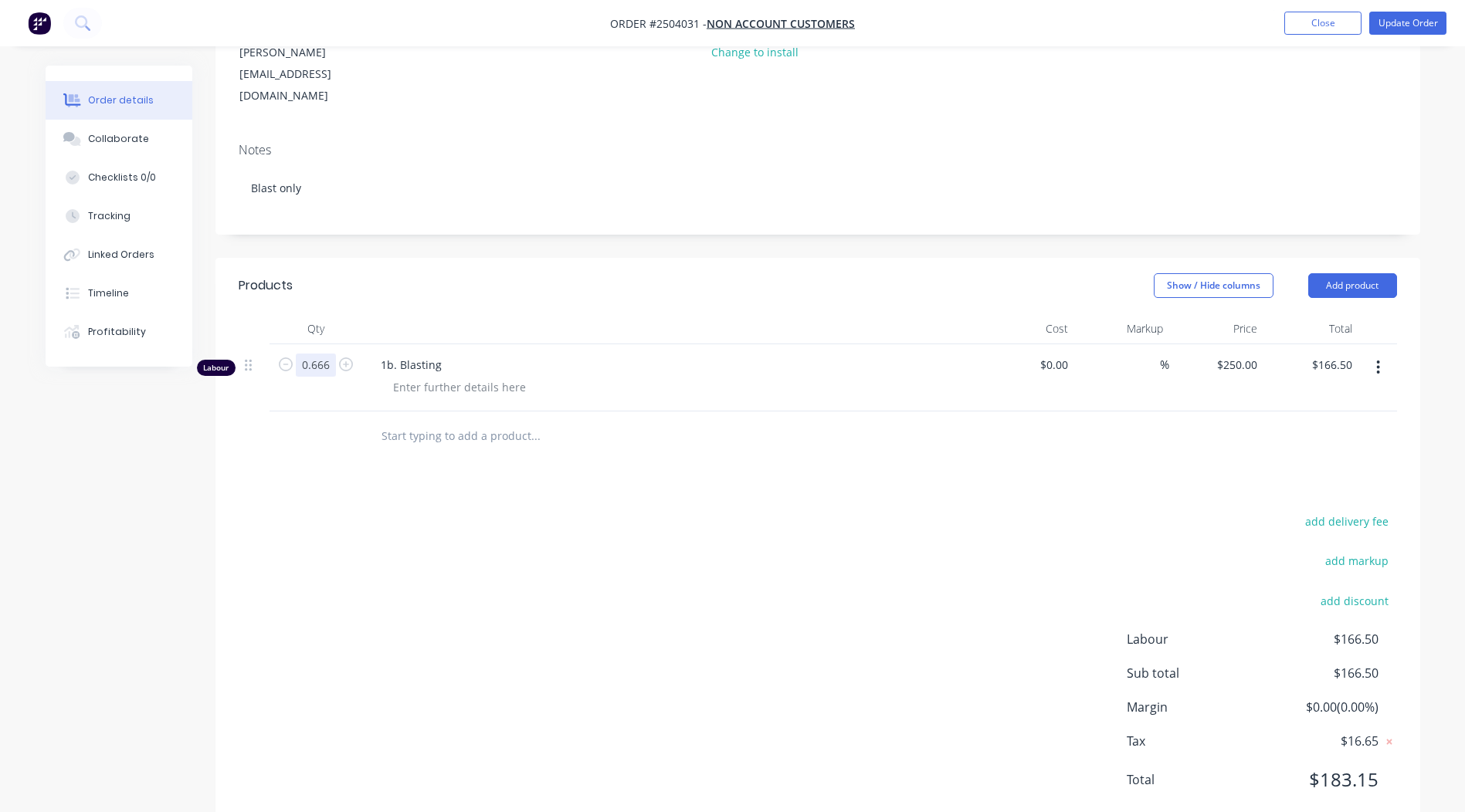
click at [326, 353] on input "0.666" at bounding box center [315, 365] width 40 height 23
type input "0.5"
type input "$125.00"
click at [796, 563] on div "add delivery fee add markup add discount Labour $166.50 Sub total $166.50 Margi…" at bounding box center [817, 660] width 1158 height 298
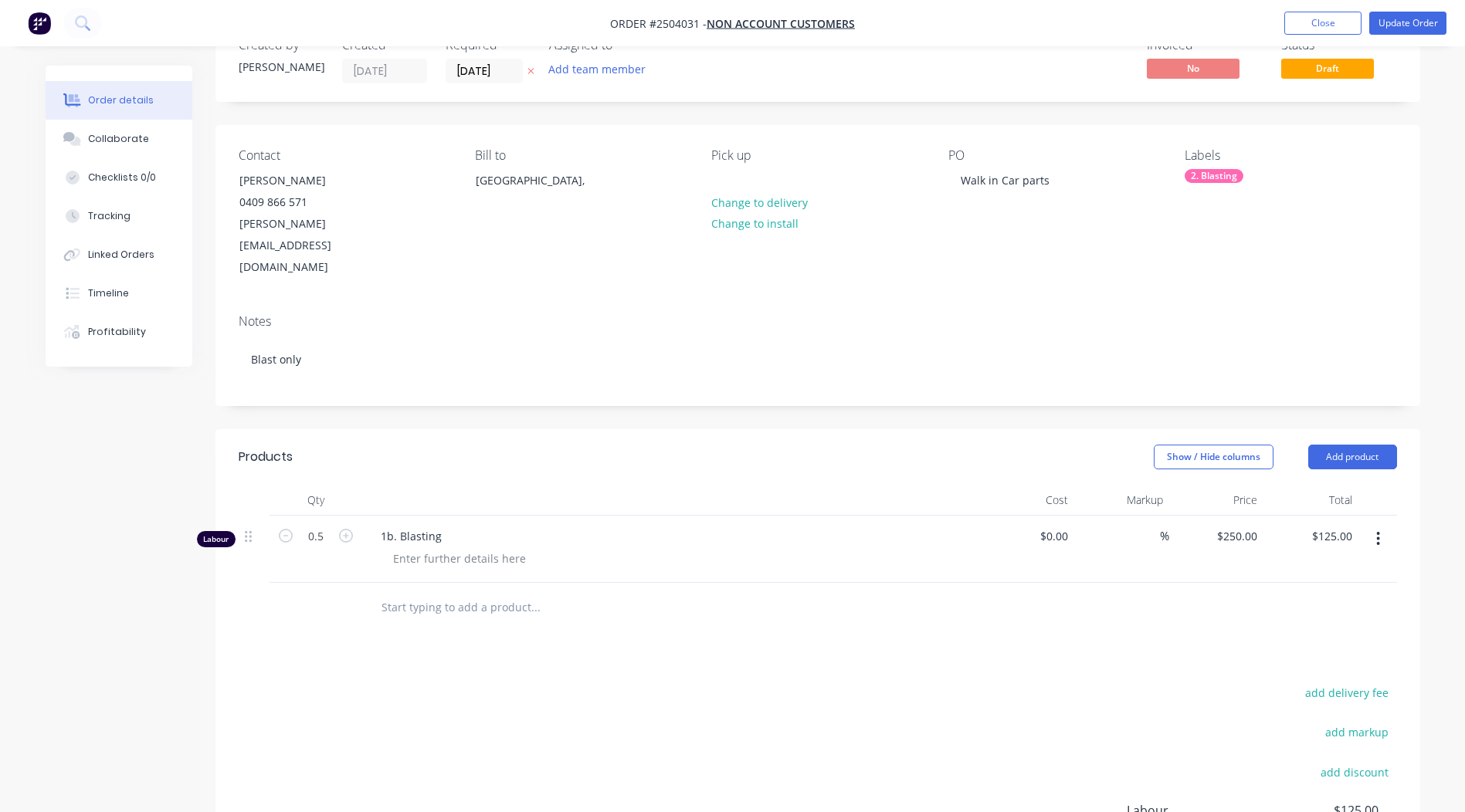
scroll to position [33, 0]
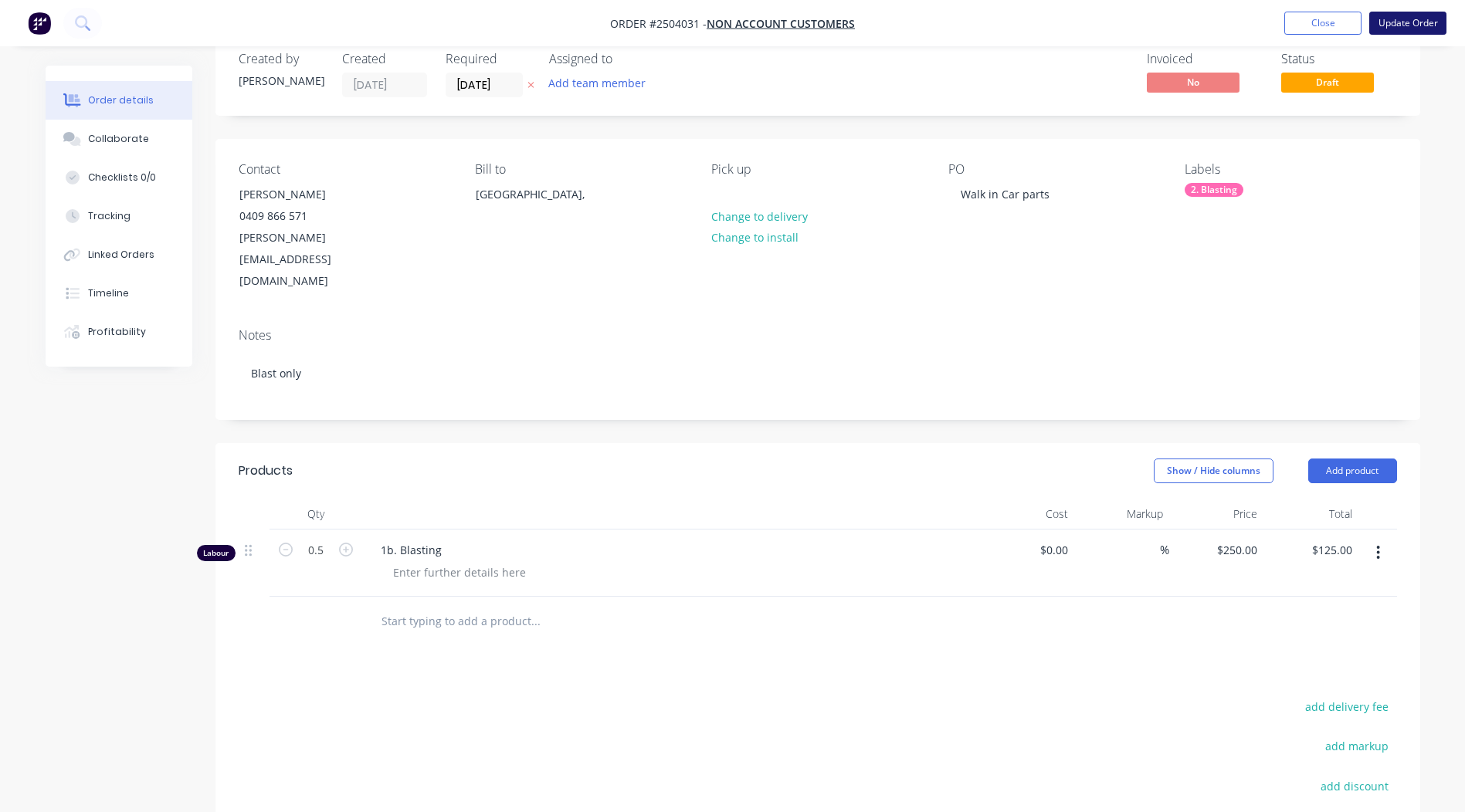
click at [1397, 26] on button "Update Order" at bounding box center [1408, 23] width 77 height 23
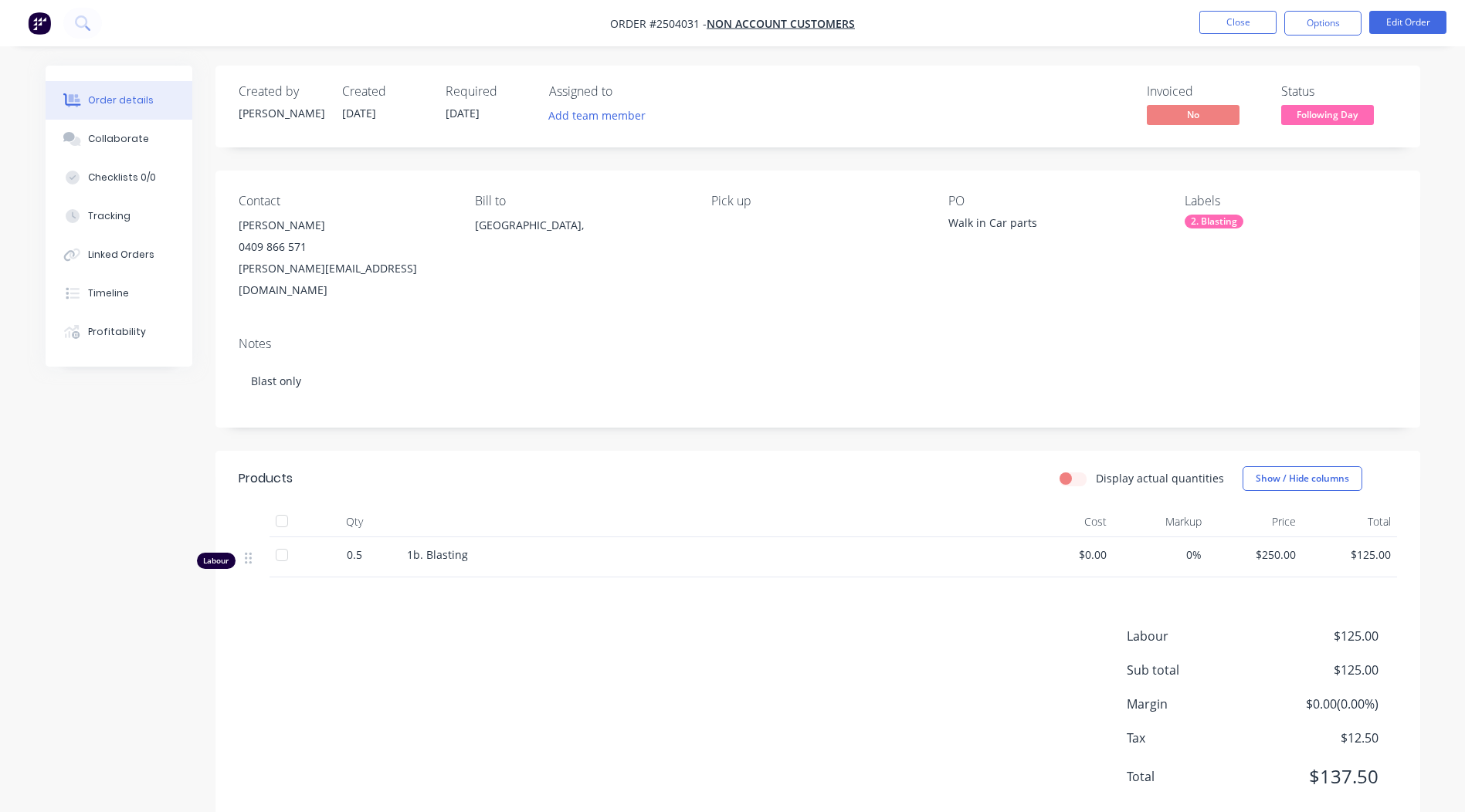
click at [1328, 114] on span "Following Day" at bounding box center [1327, 114] width 93 height 20
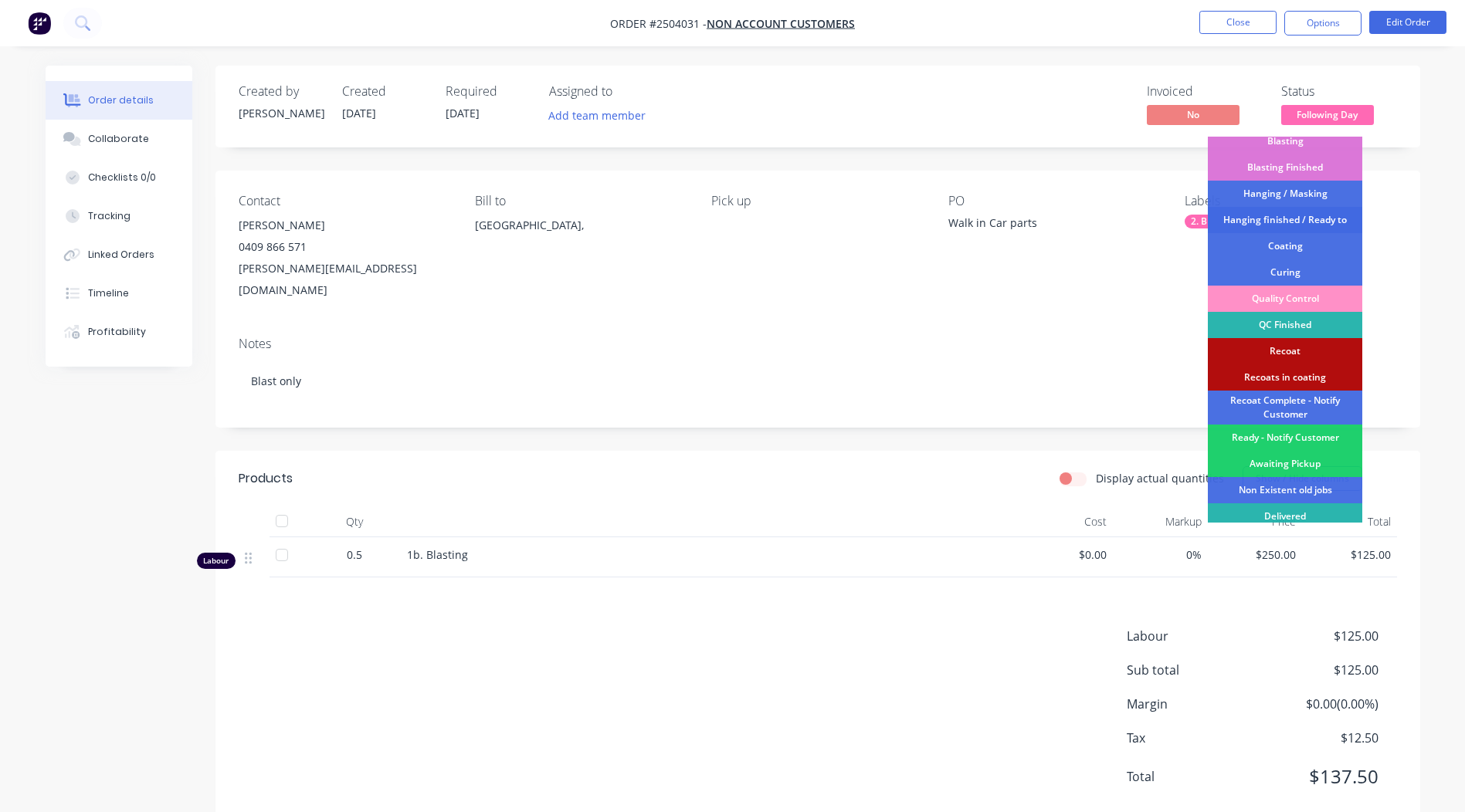
scroll to position [331, 0]
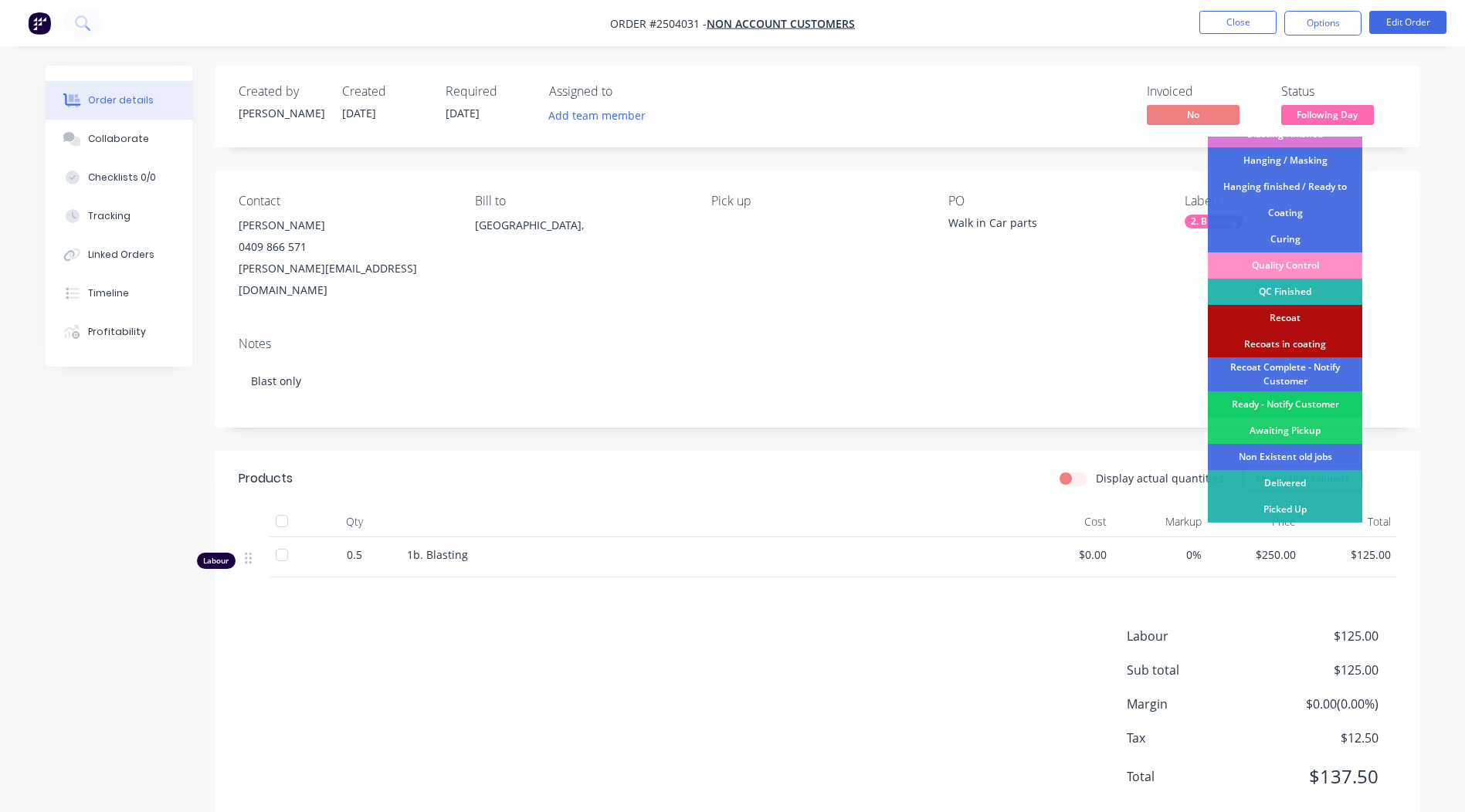
click at [1281, 401] on div "Ready - Notify Customer" at bounding box center [1285, 405] width 155 height 26
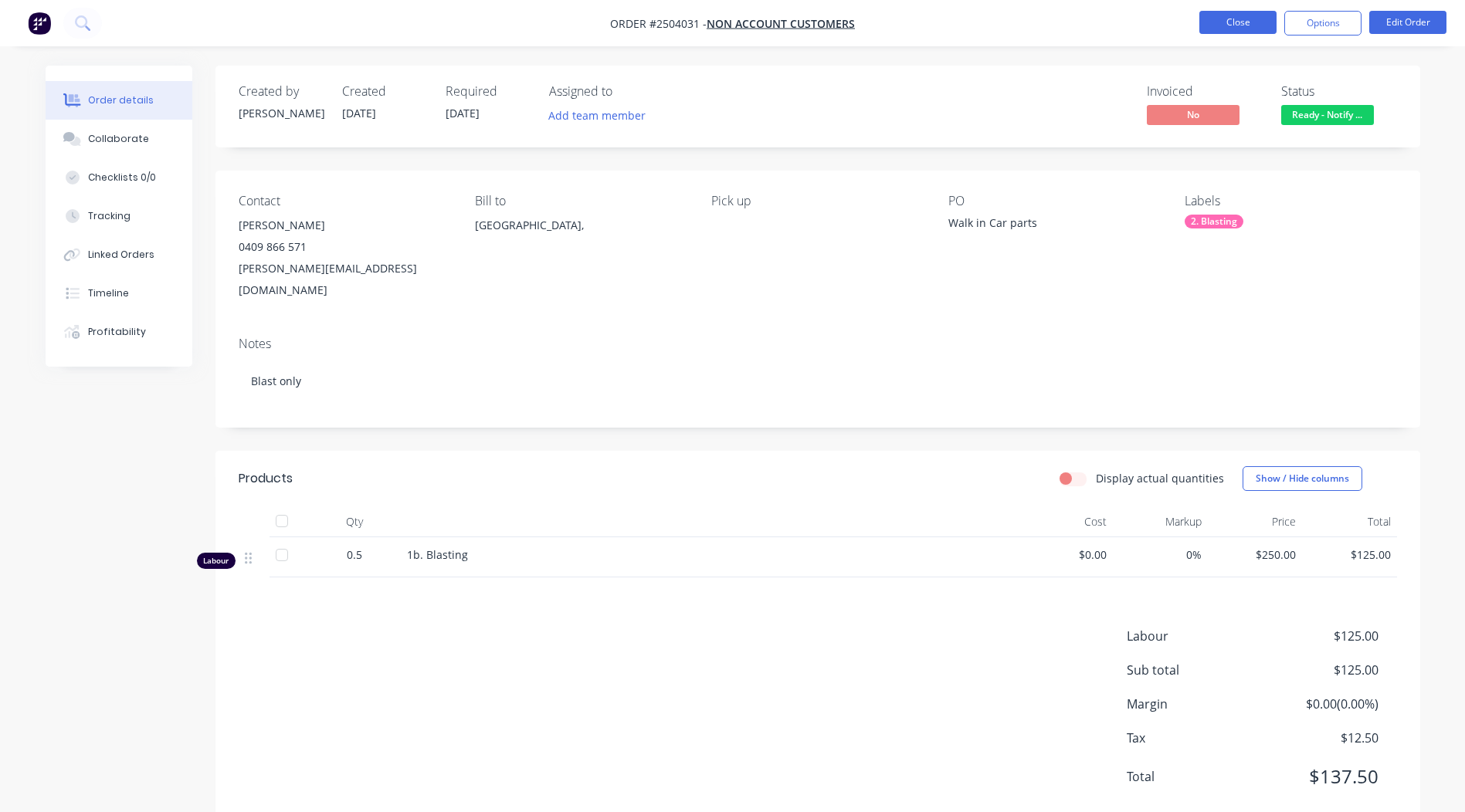
click at [1229, 28] on button "Close" at bounding box center [1238, 23] width 77 height 23
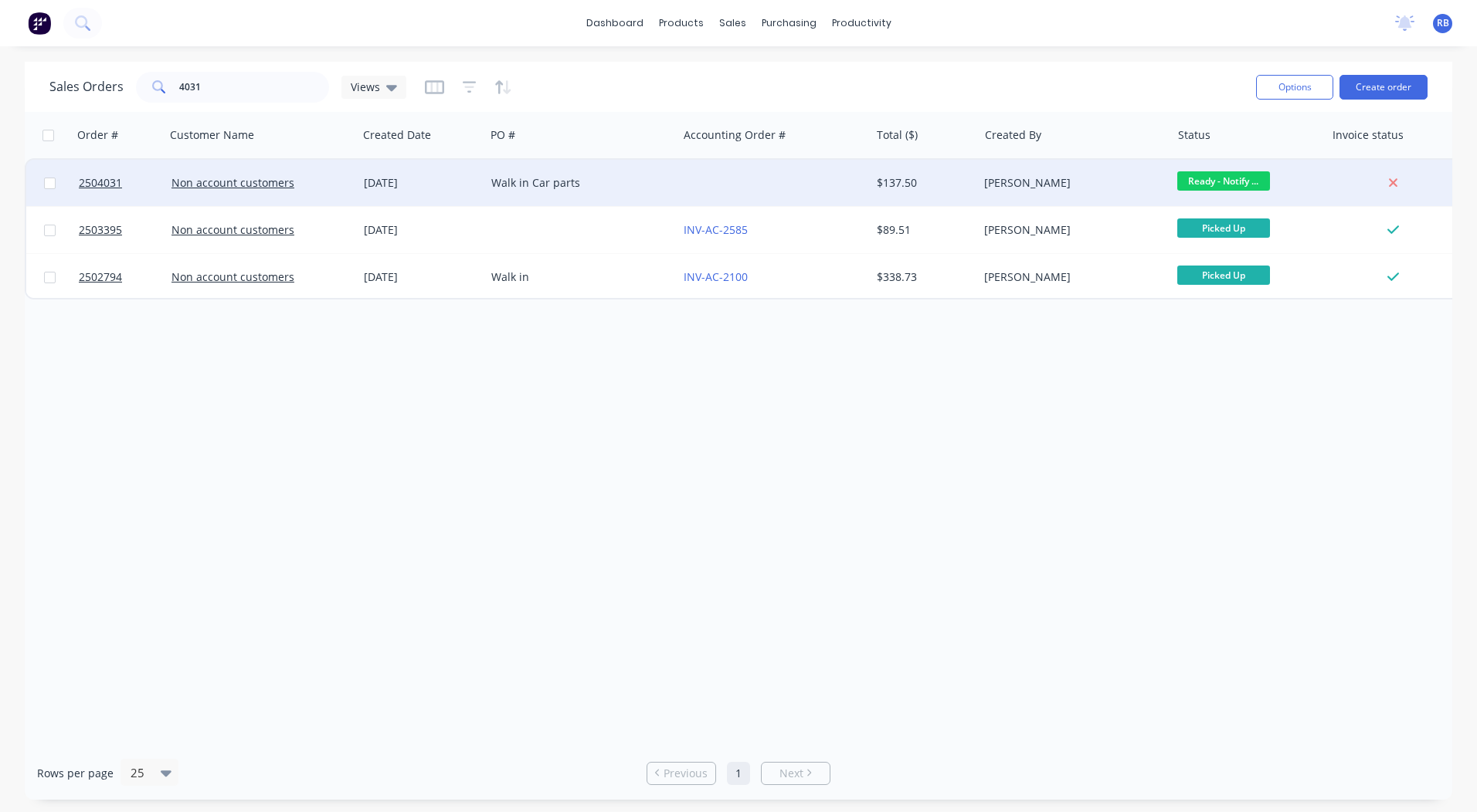
click at [595, 188] on div "Walk in Car parts" at bounding box center [577, 183] width 172 height 15
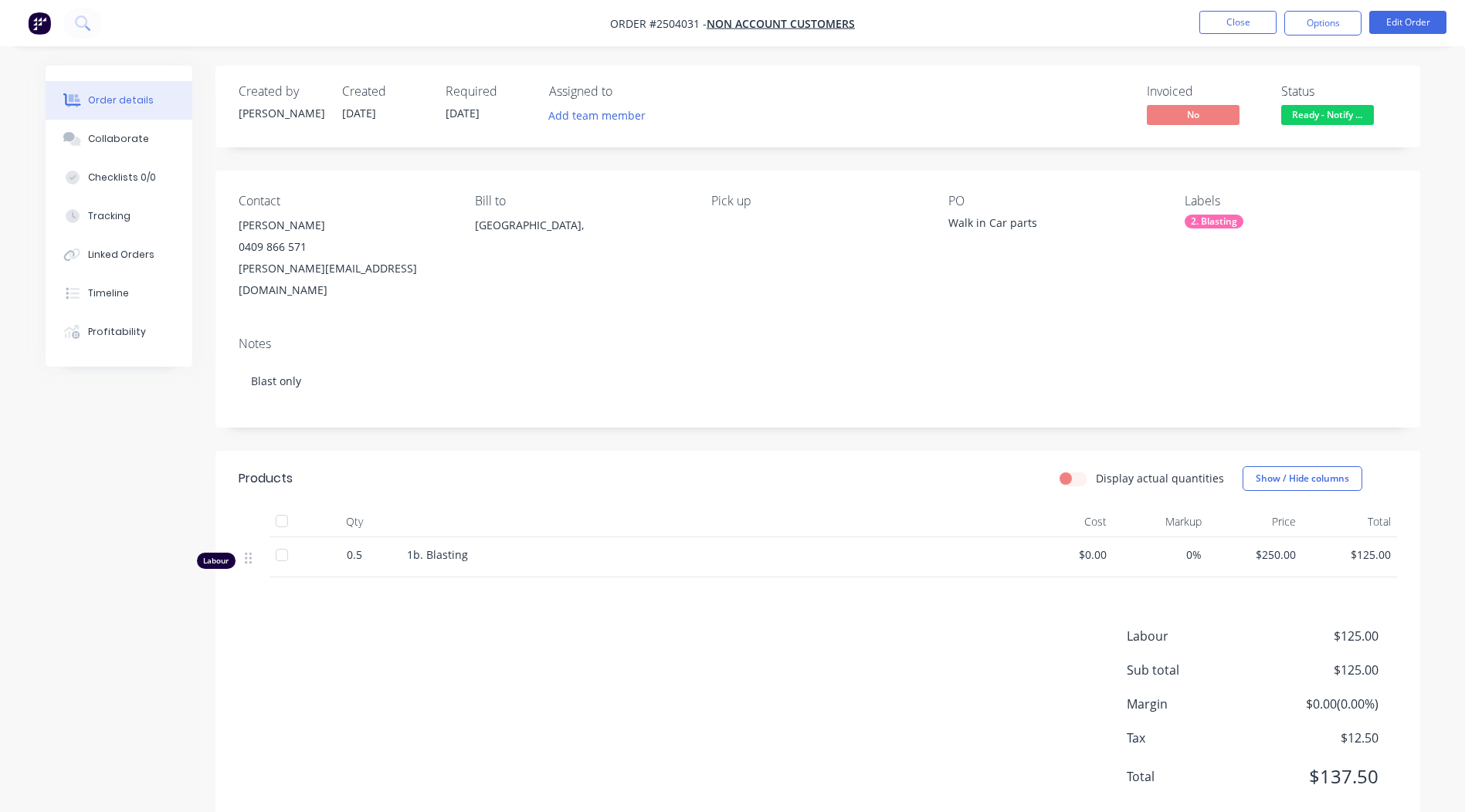
click at [1300, 112] on span "Ready - Notify ..." at bounding box center [1327, 114] width 93 height 20
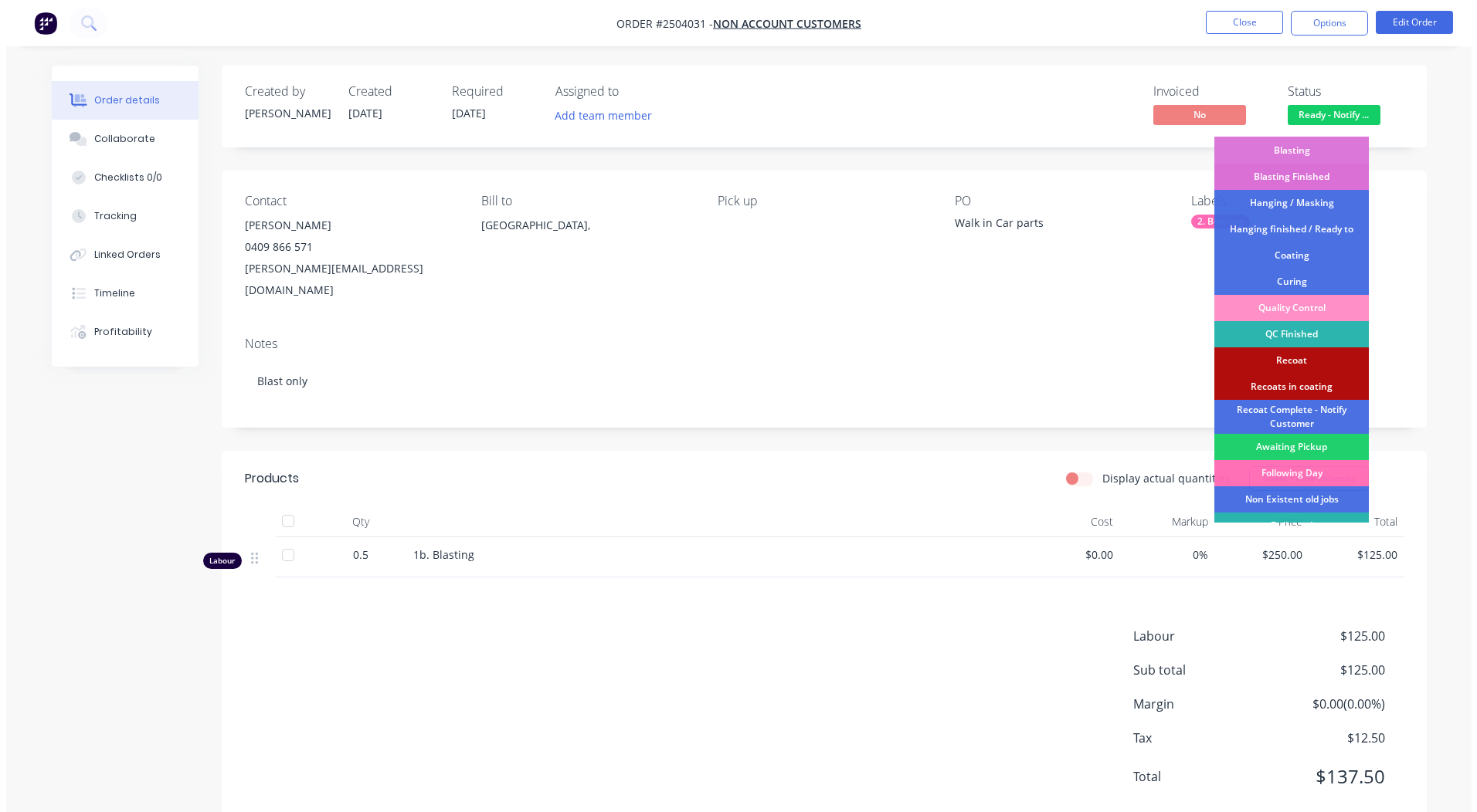
scroll to position [331, 0]
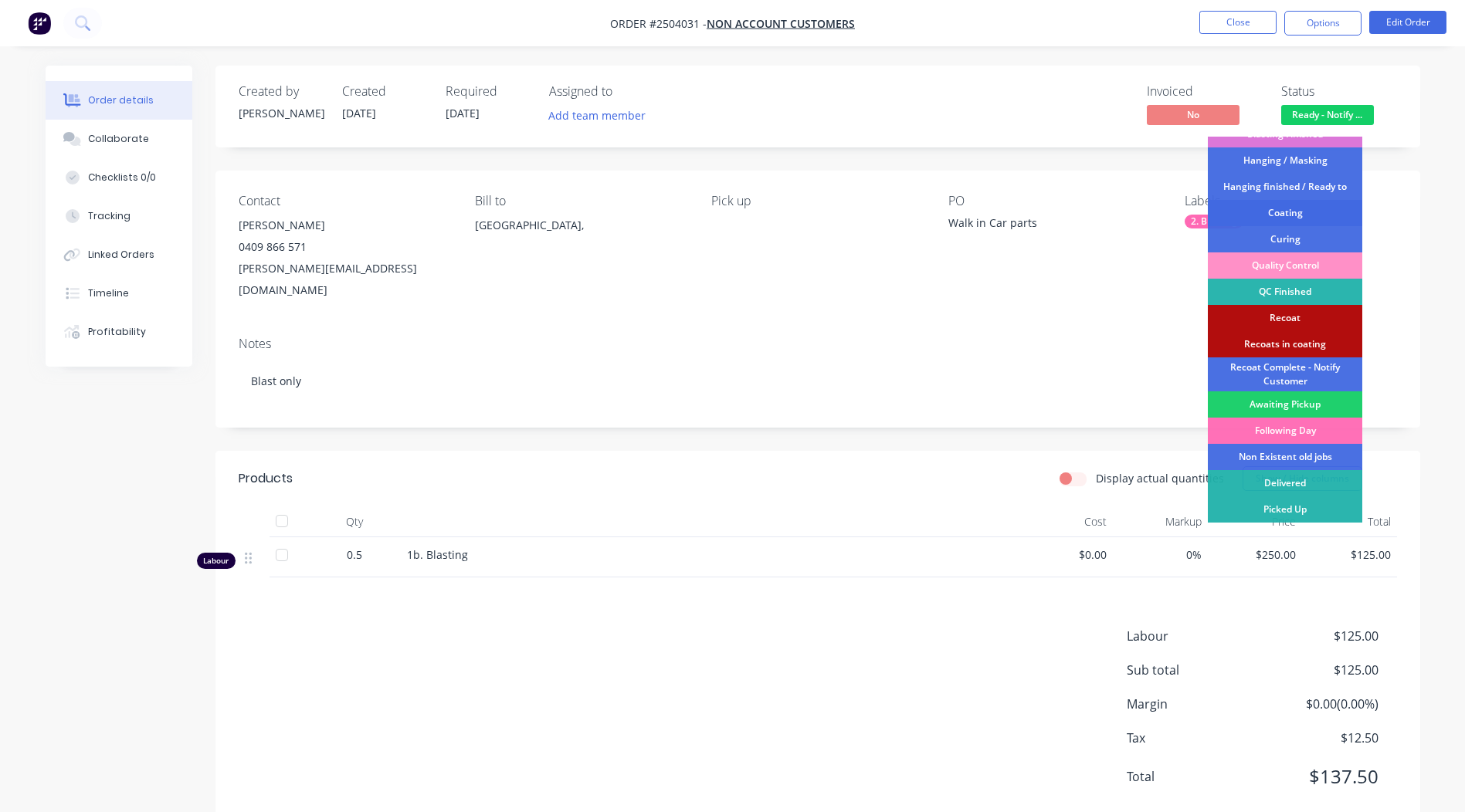
click at [1291, 212] on div "Coating" at bounding box center [1285, 213] width 155 height 26
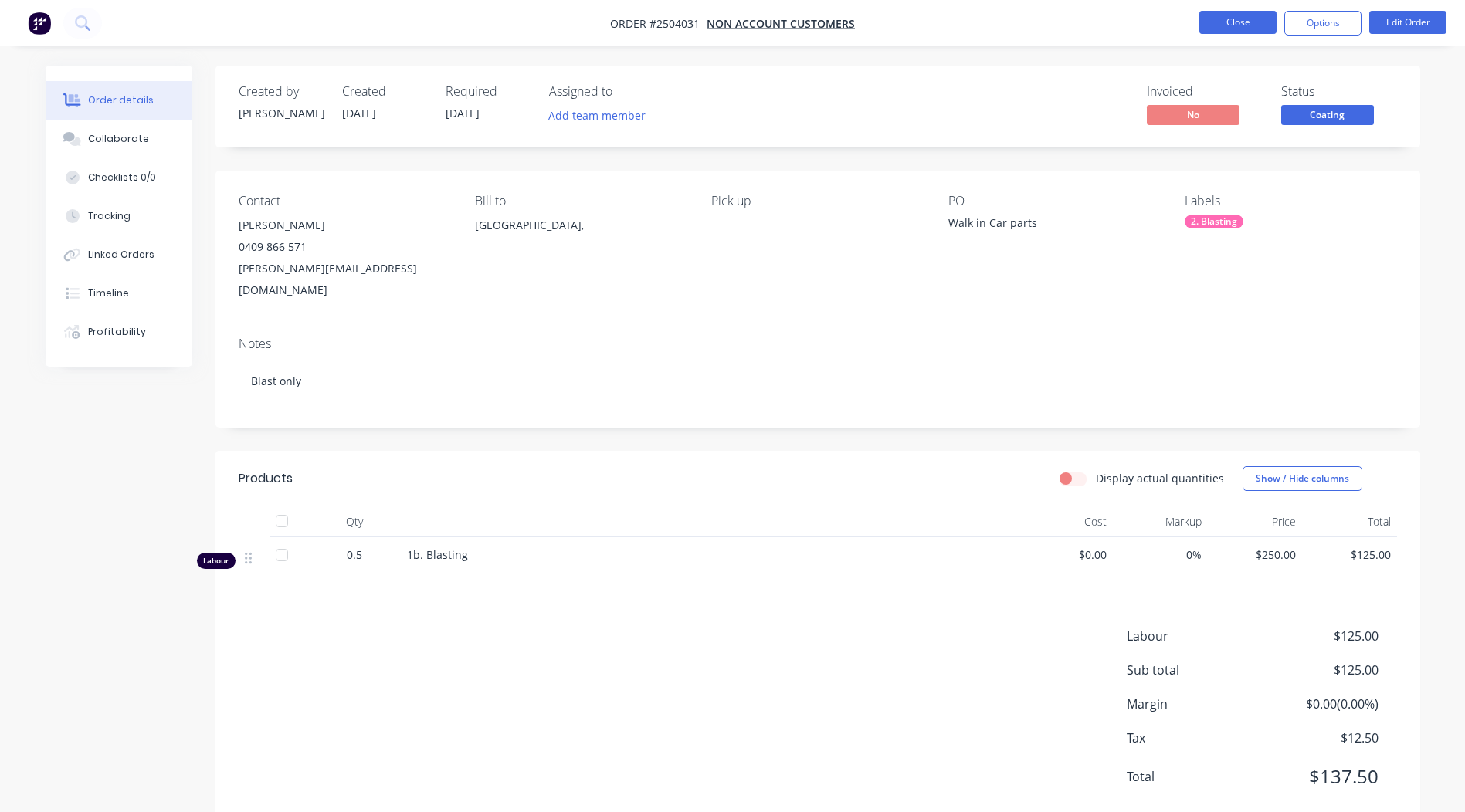
click at [1202, 11] on button "Close" at bounding box center [1238, 23] width 77 height 23
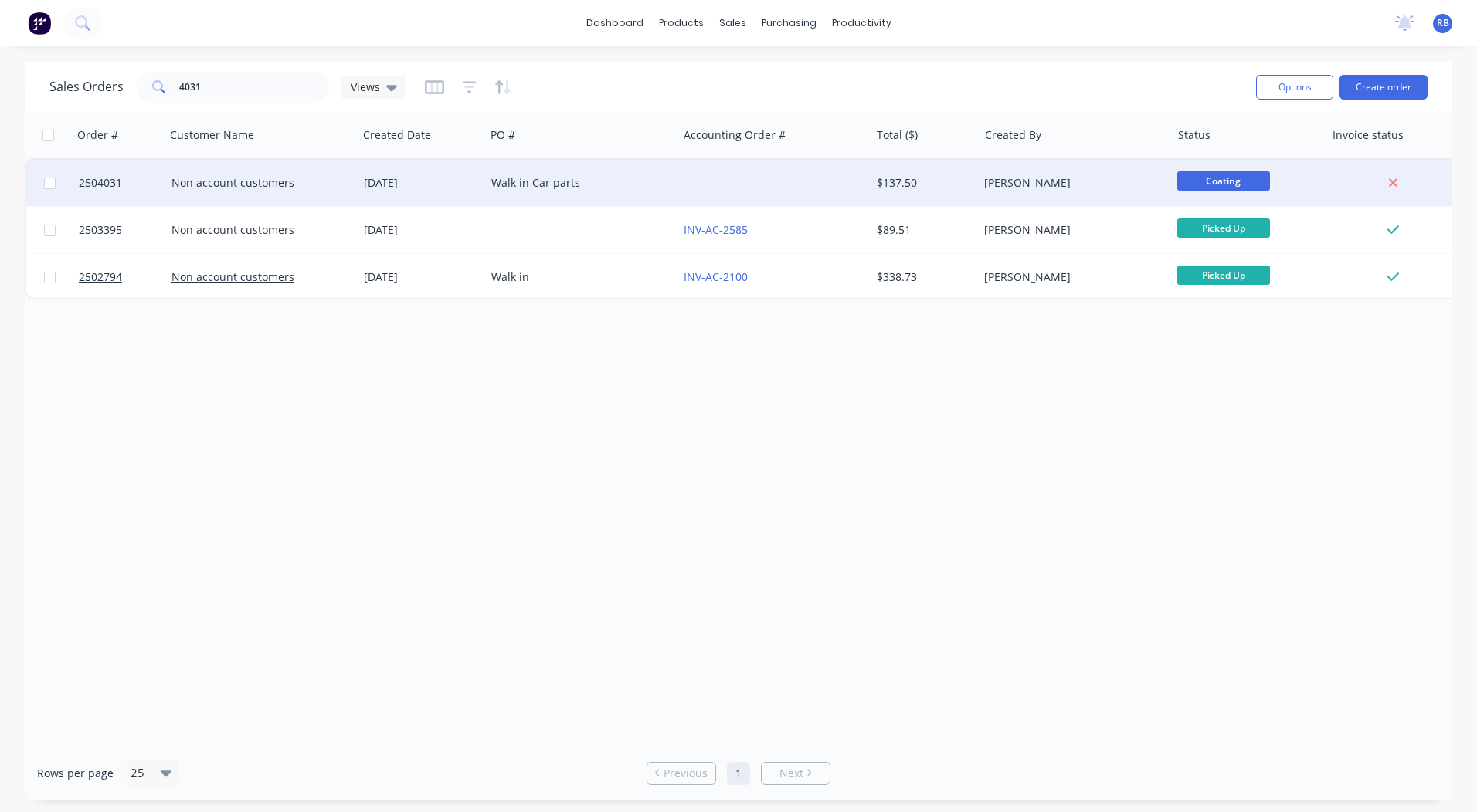
click at [1211, 178] on span "Coating" at bounding box center [1223, 181] width 93 height 20
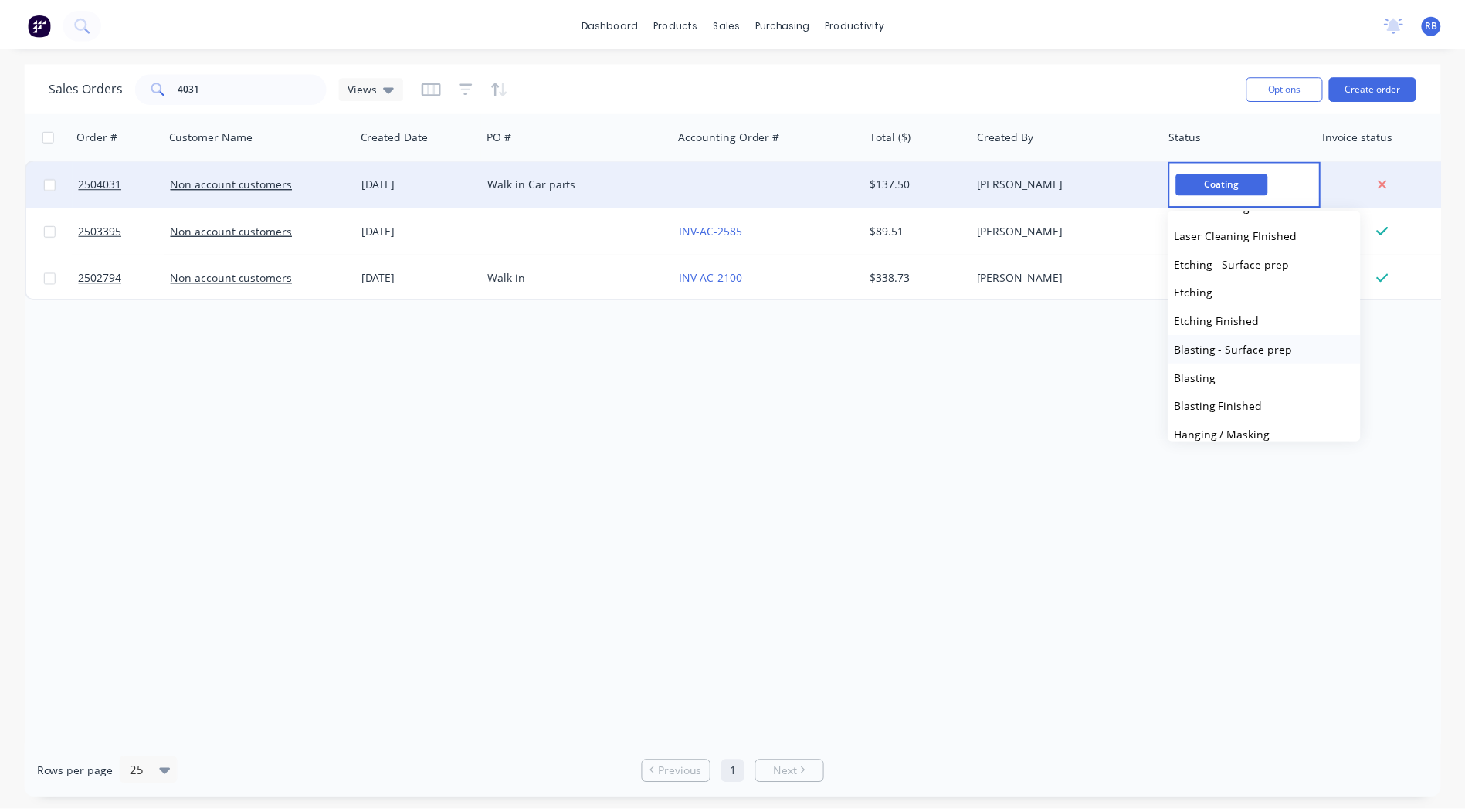
scroll to position [463, 0]
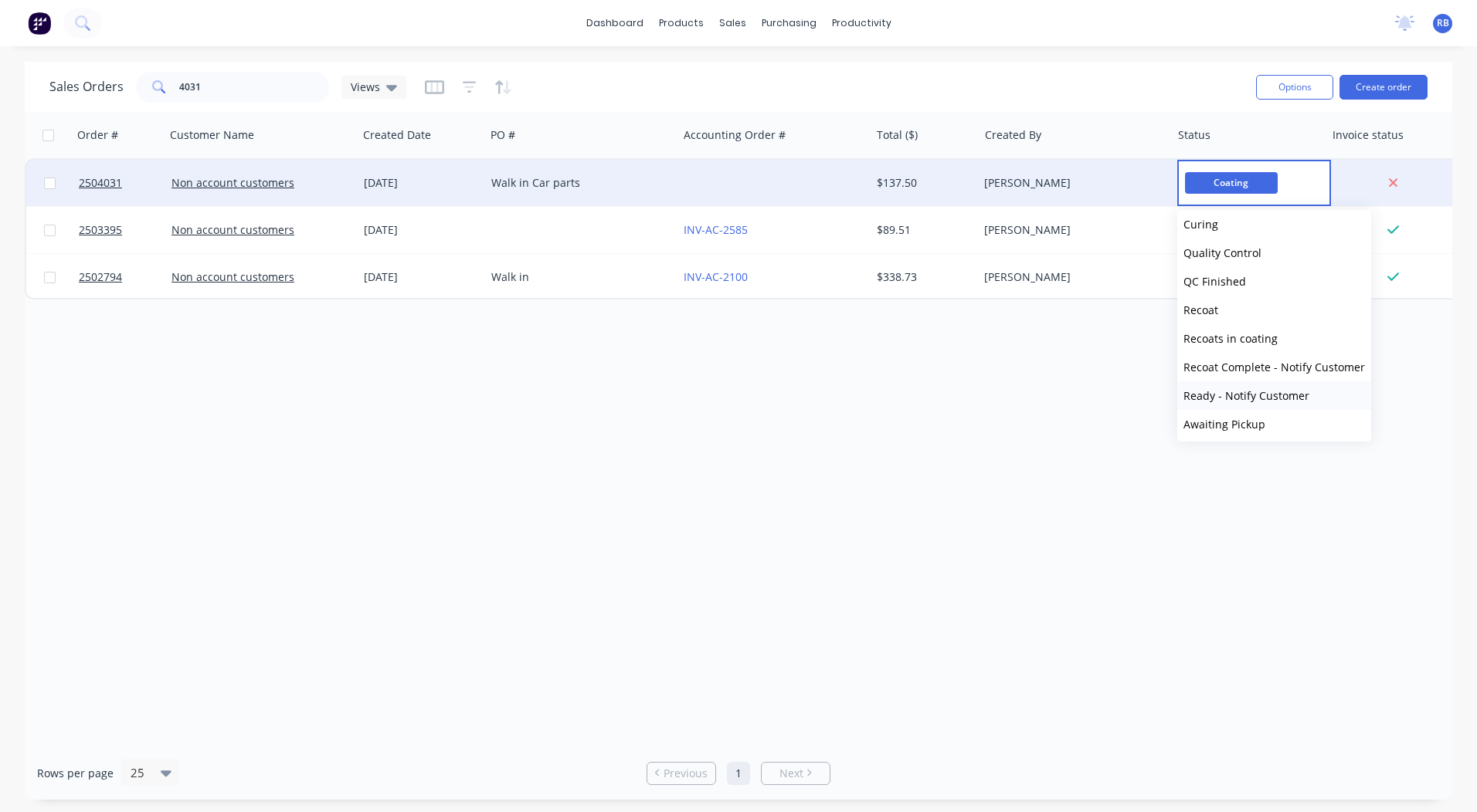
click at [1245, 401] on span "Ready - Notify Customer" at bounding box center [1246, 396] width 126 height 15
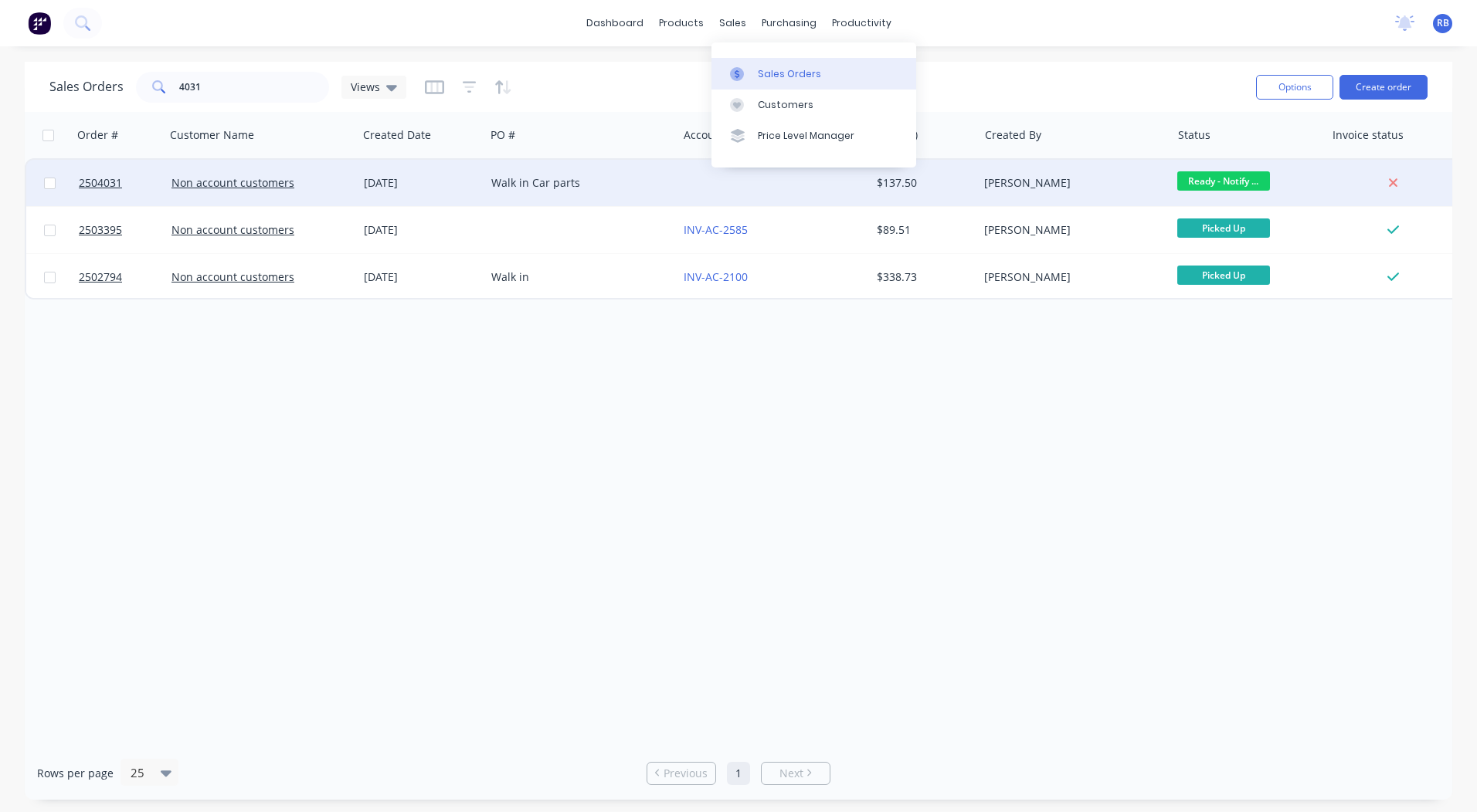
click at [761, 75] on div "Sales Orders" at bounding box center [790, 74] width 64 height 14
drag, startPoint x: 216, startPoint y: 83, endPoint x: 0, endPoint y: 90, distance: 216.1
click at [155, 93] on div "4031" at bounding box center [233, 87] width 193 height 31
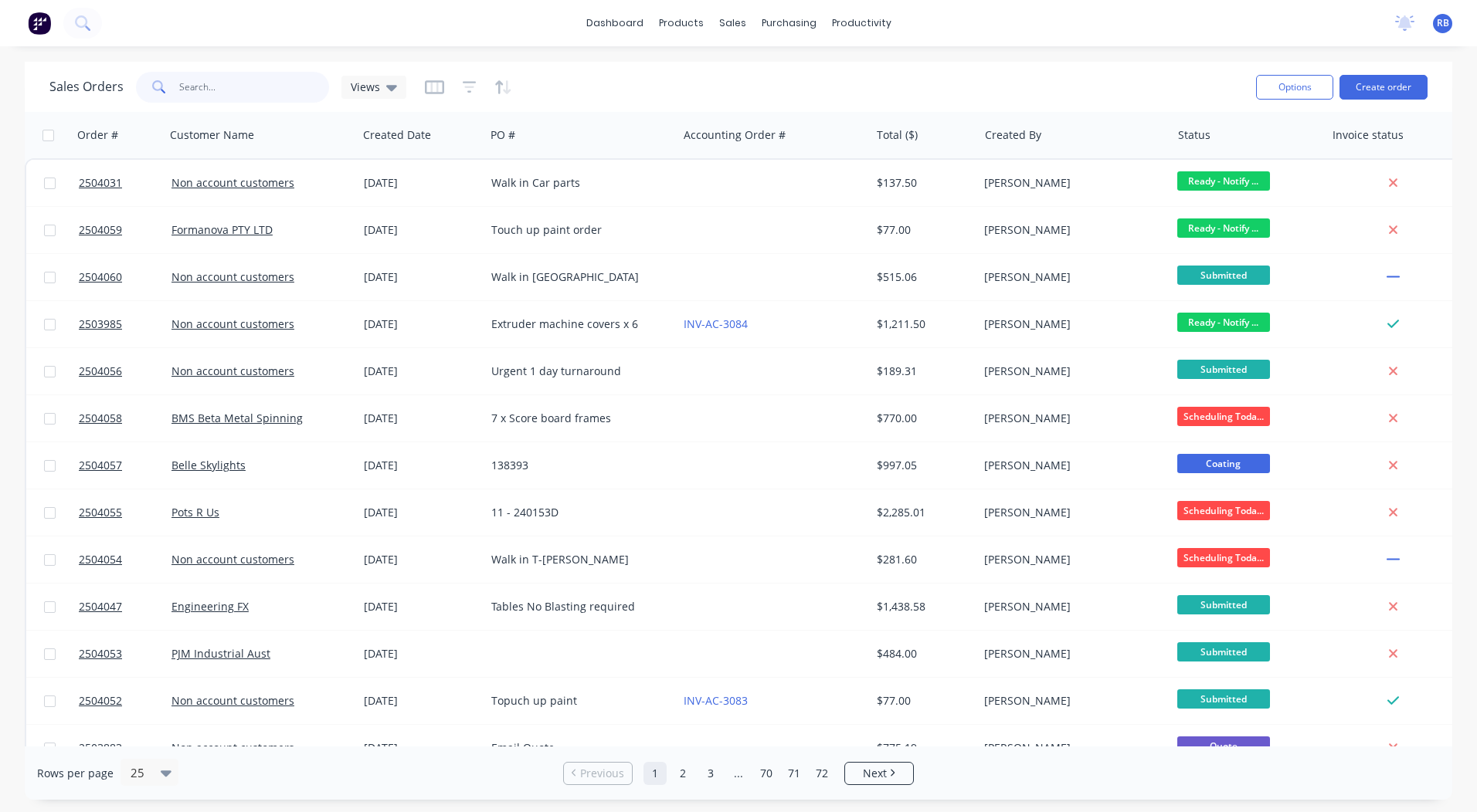
click at [191, 94] on input "text" at bounding box center [254, 87] width 151 height 31
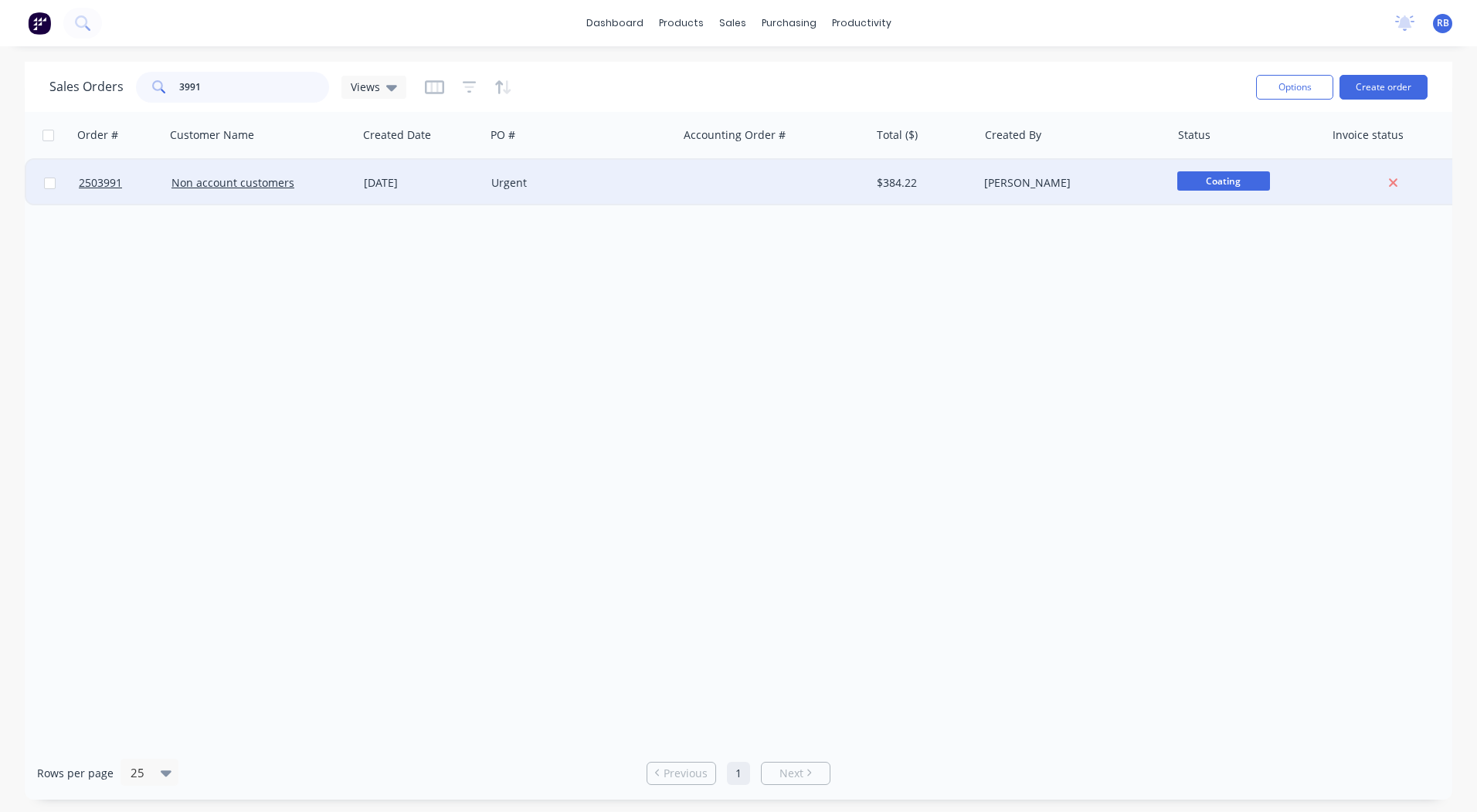
type input "3991"
click at [403, 174] on div "[DATE]" at bounding box center [421, 182] width 128 height 46
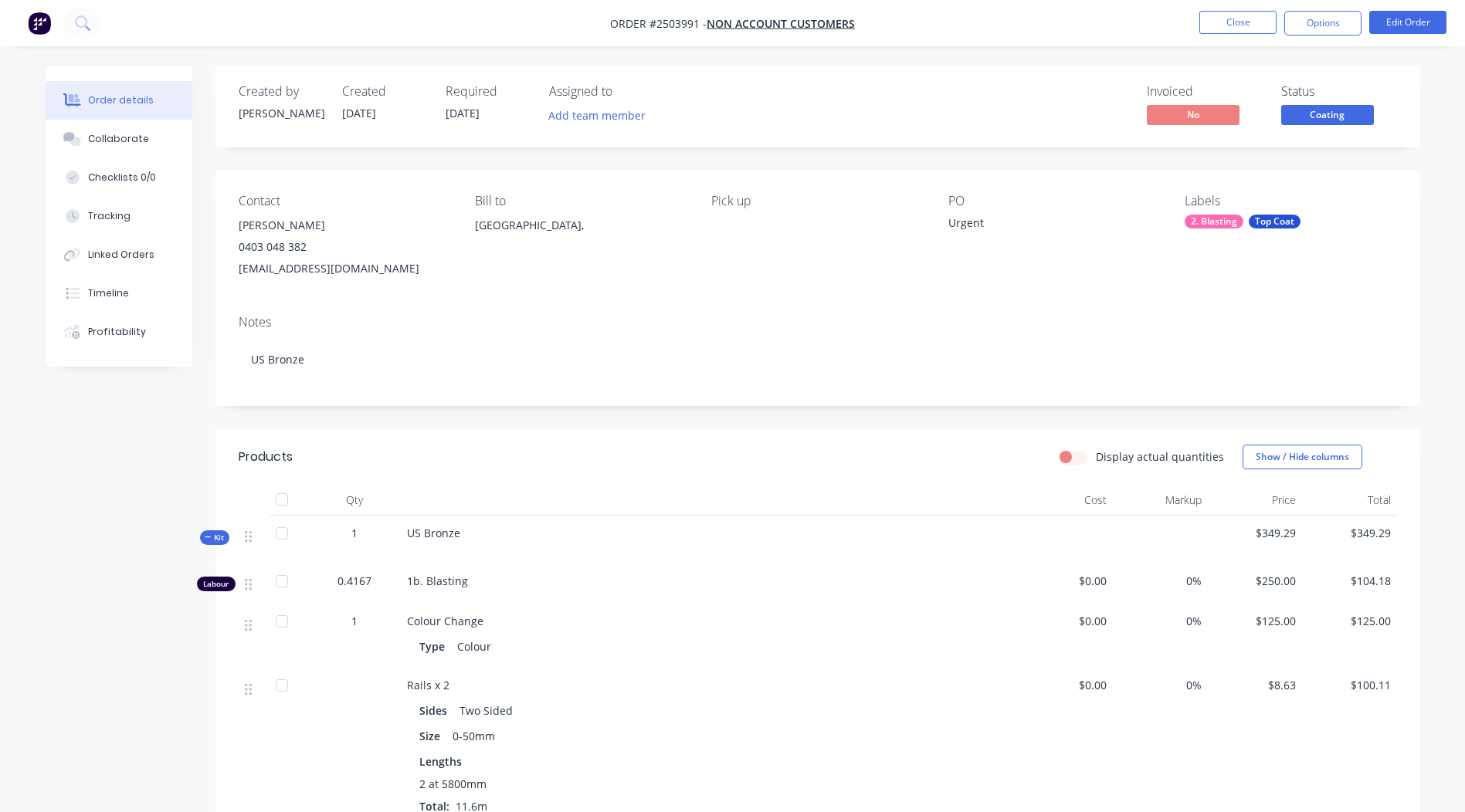
click at [1310, 122] on span "Coating" at bounding box center [1327, 114] width 93 height 20
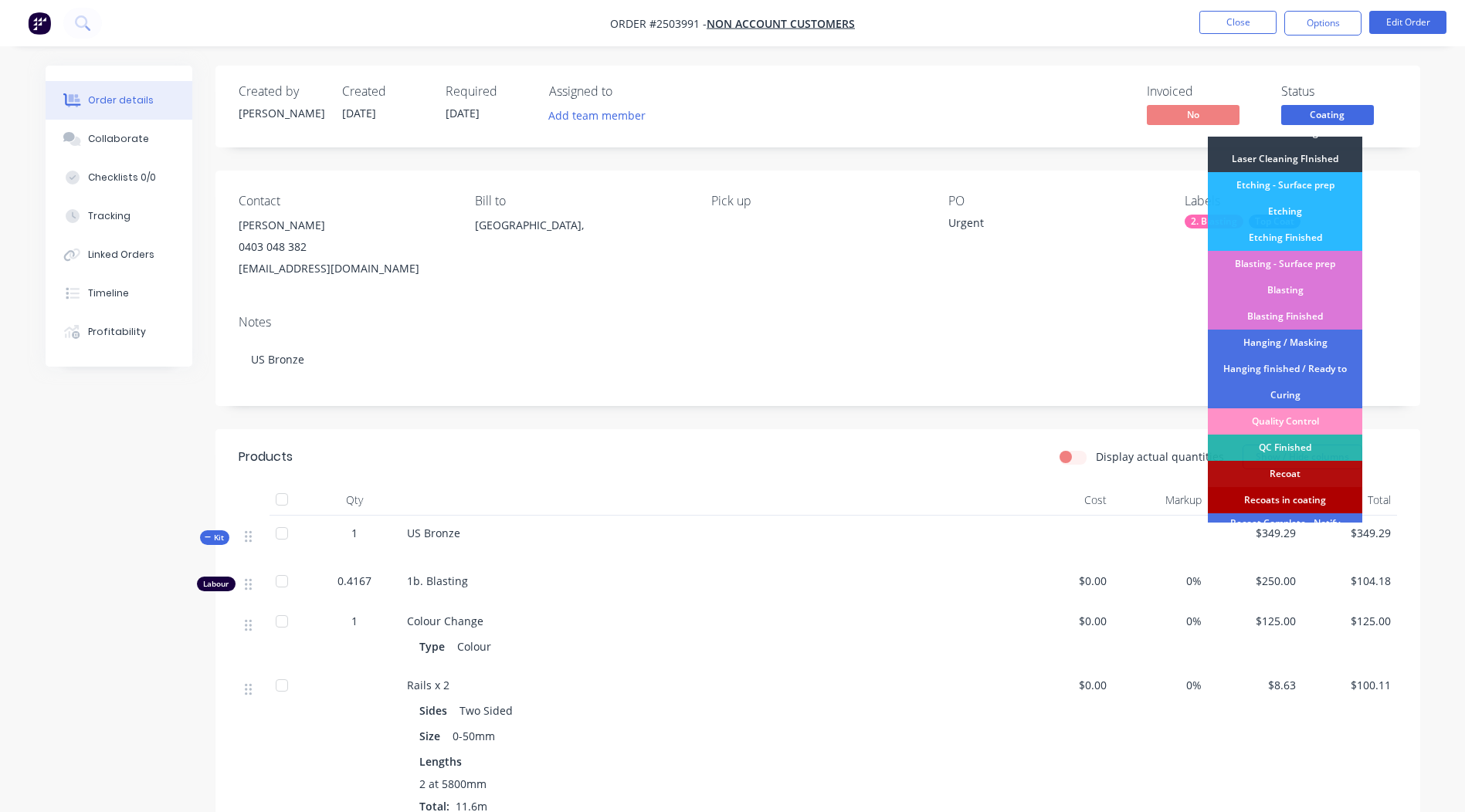
scroll to position [331, 0]
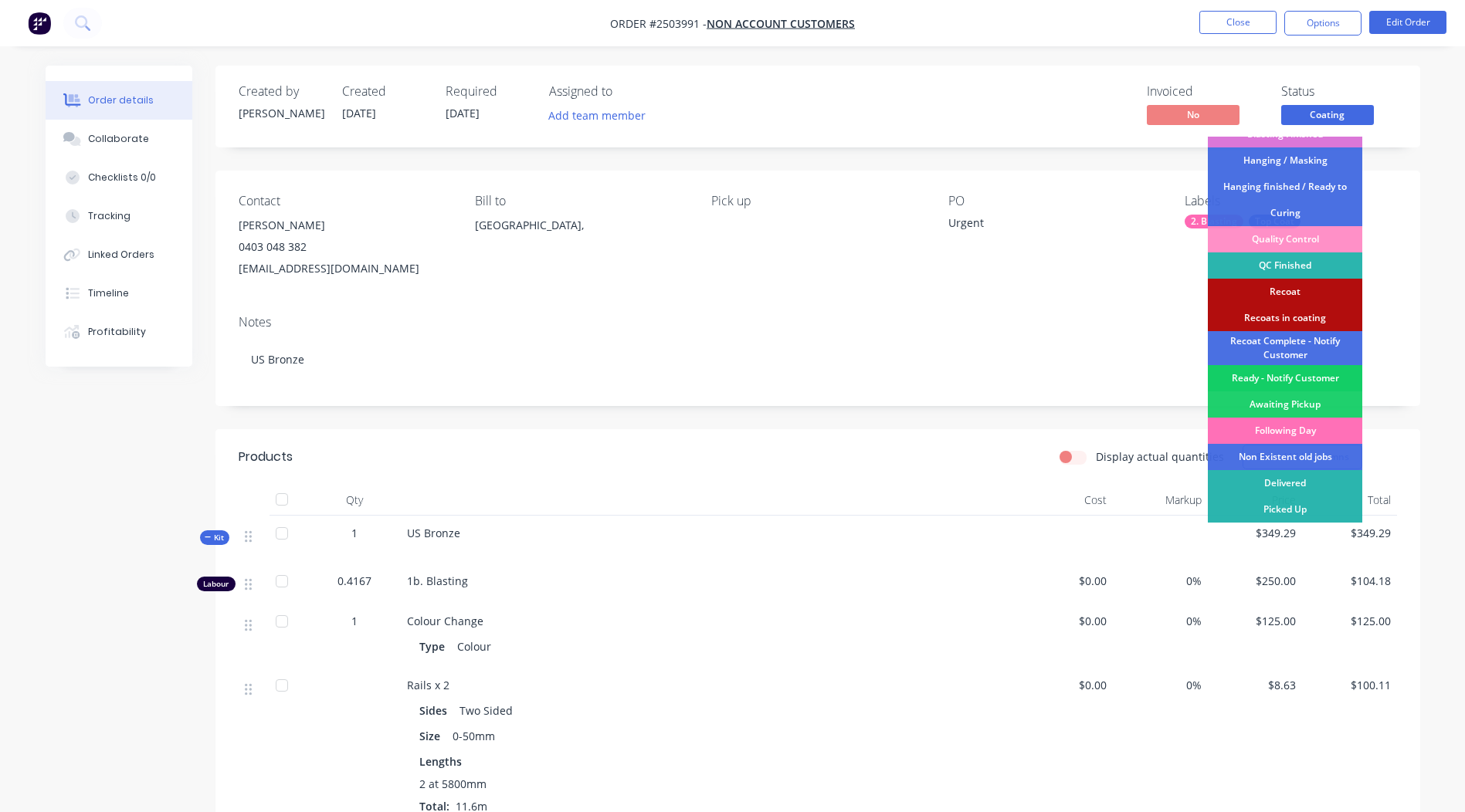
click at [1294, 380] on div "Ready - Notify Customer" at bounding box center [1285, 379] width 155 height 26
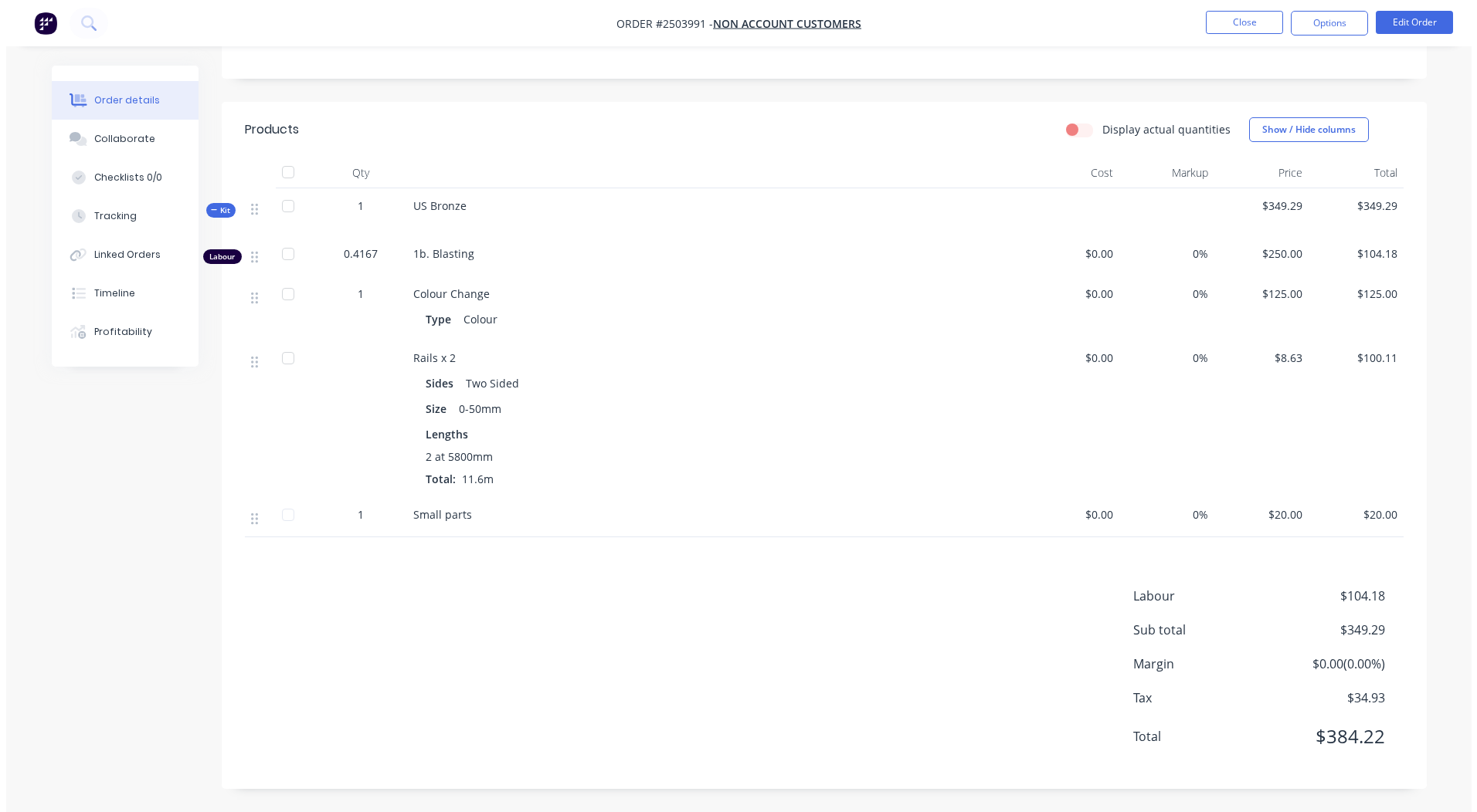
scroll to position [0, 0]
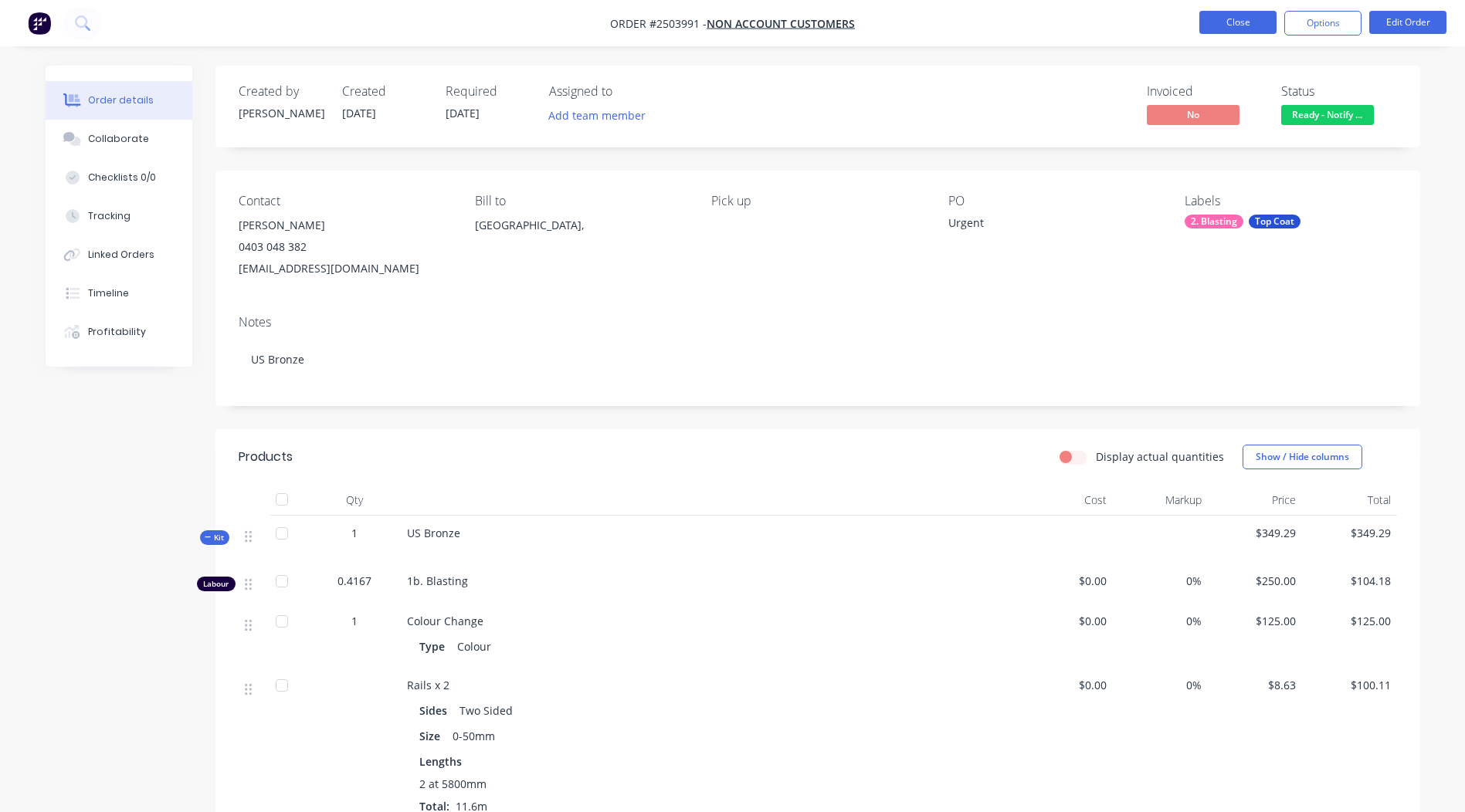
click at [1221, 19] on button "Close" at bounding box center [1238, 23] width 77 height 23
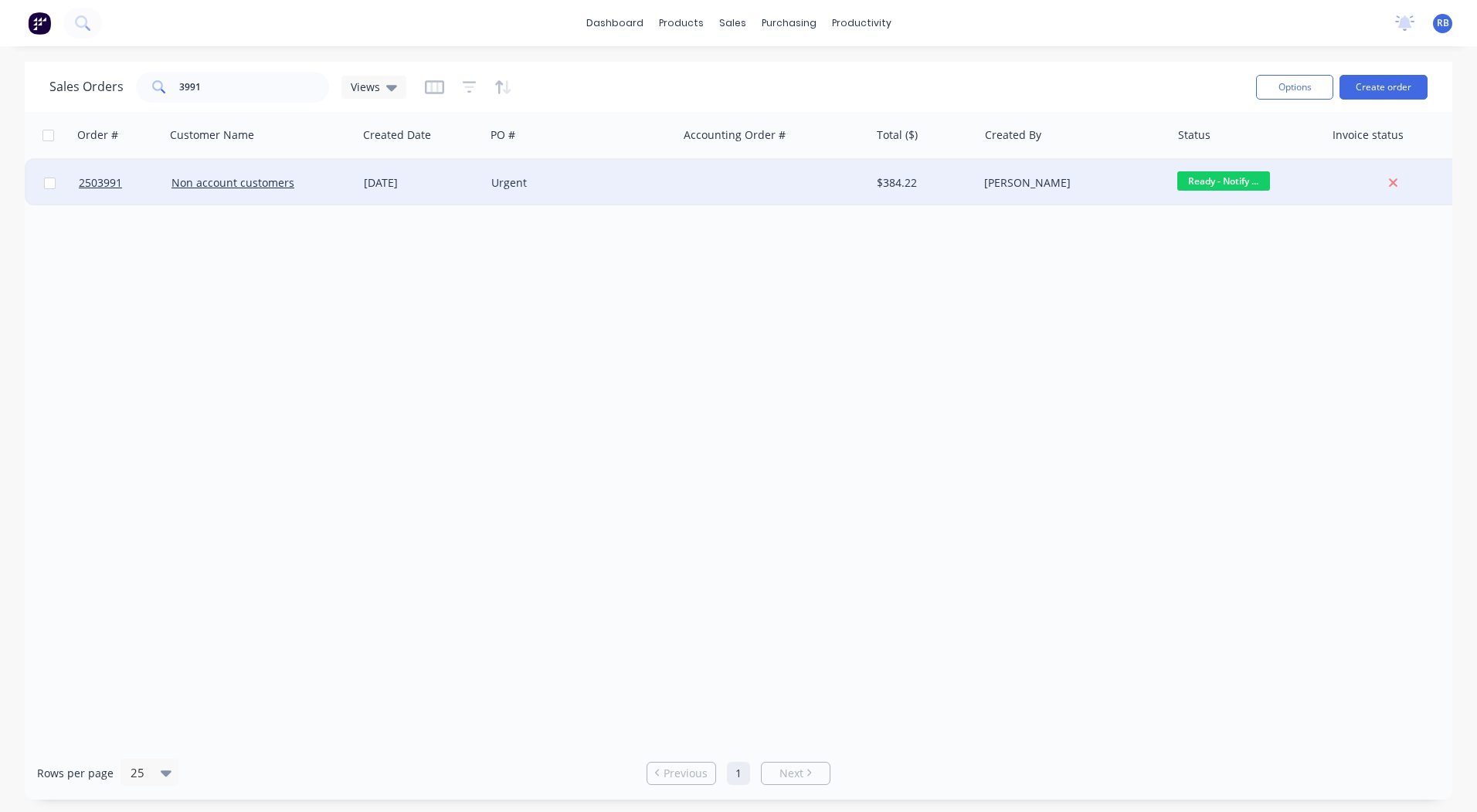
click at [374, 174] on div "[DATE]" at bounding box center [421, 182] width 128 height 46
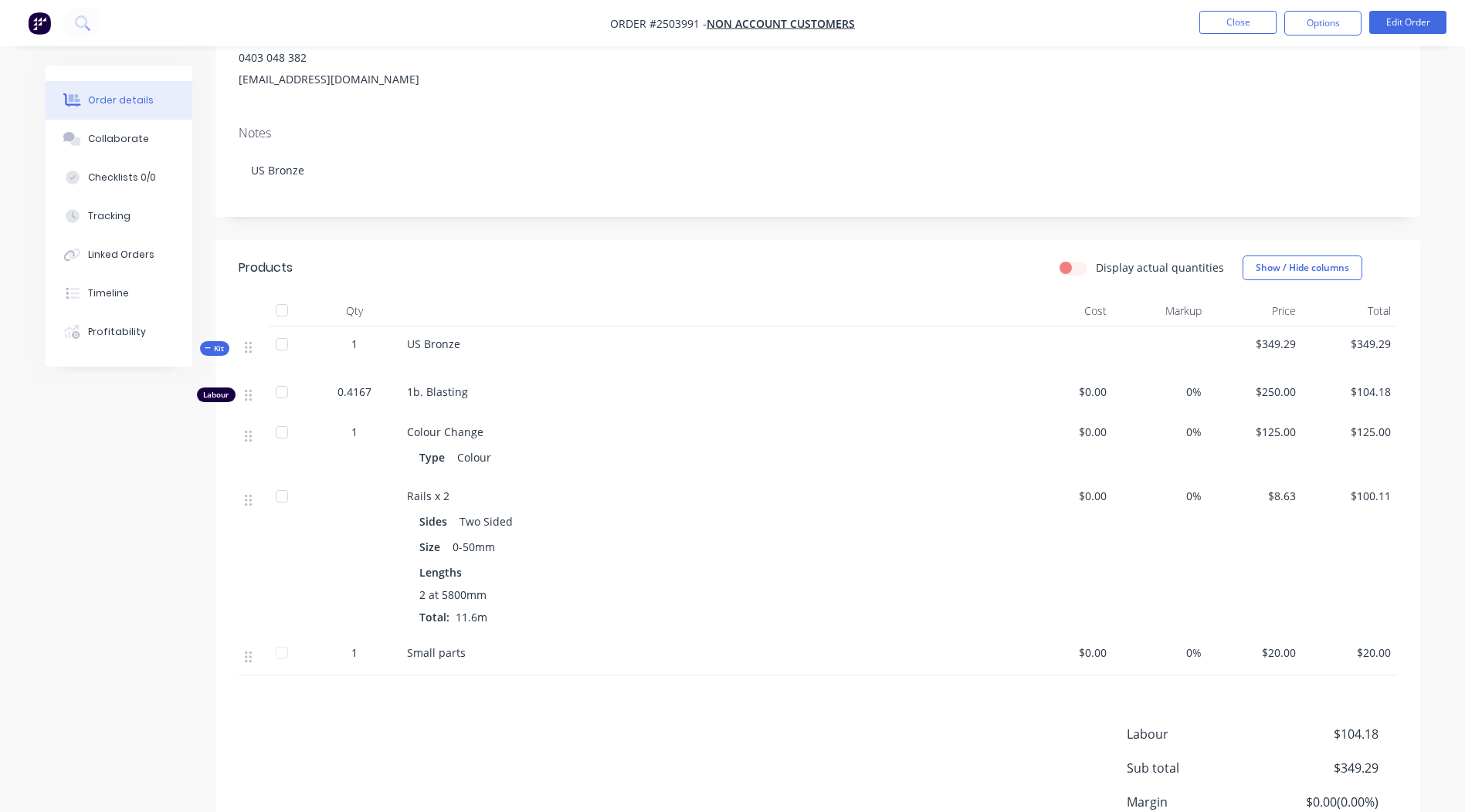
scroll to position [19, 0]
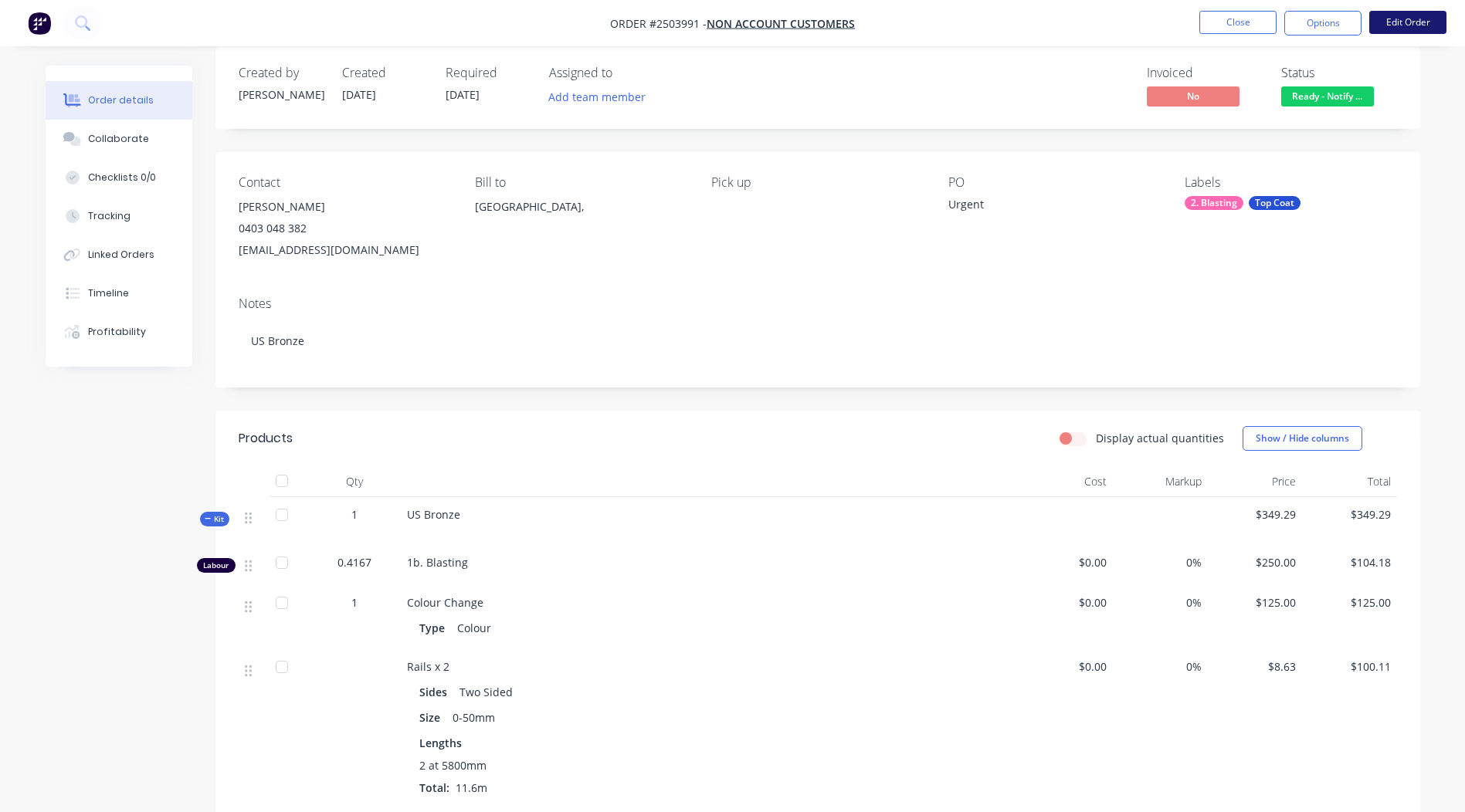
click at [1395, 21] on button "Edit Order" at bounding box center [1408, 23] width 77 height 23
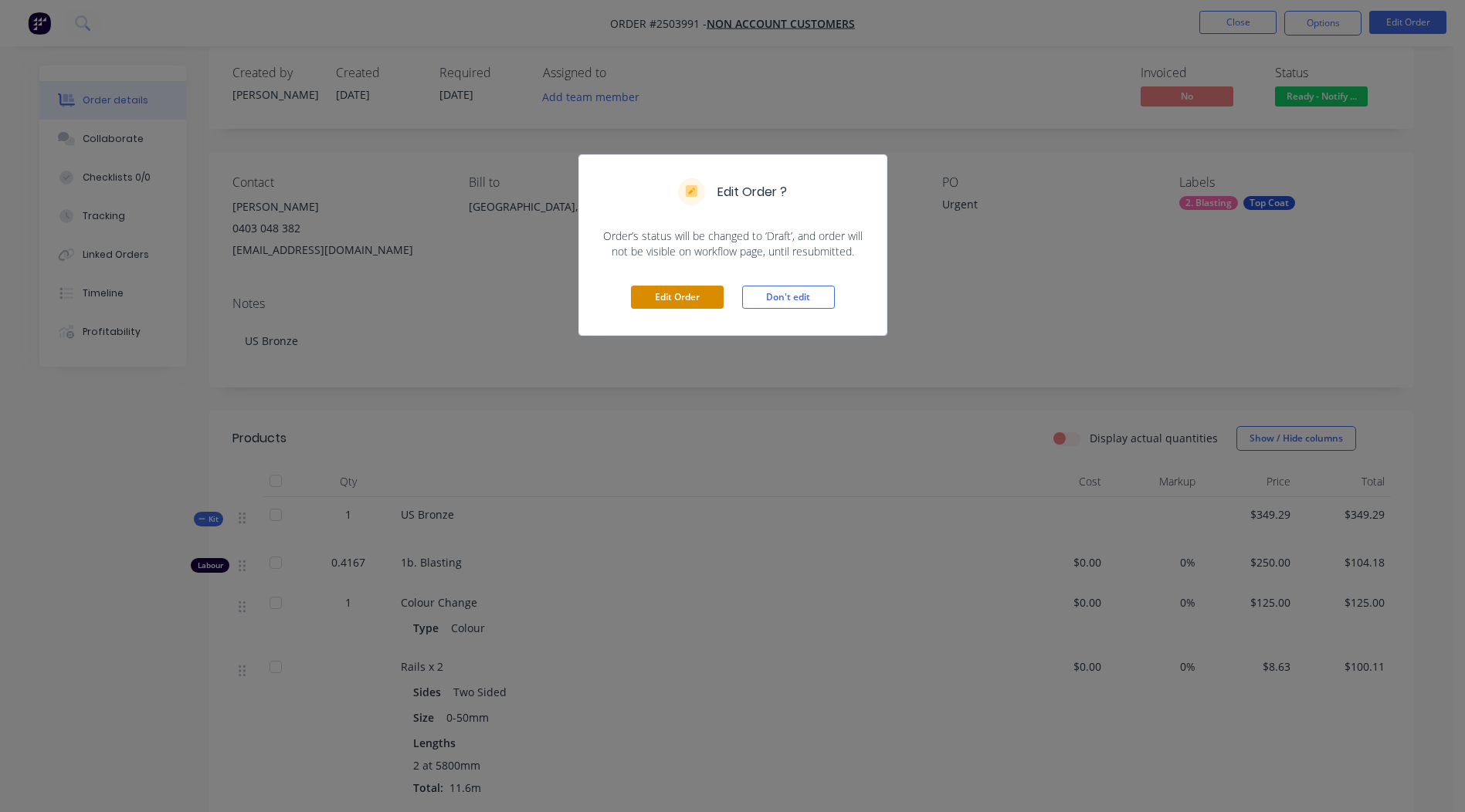
click at [651, 293] on button "Edit Order" at bounding box center [677, 297] width 93 height 23
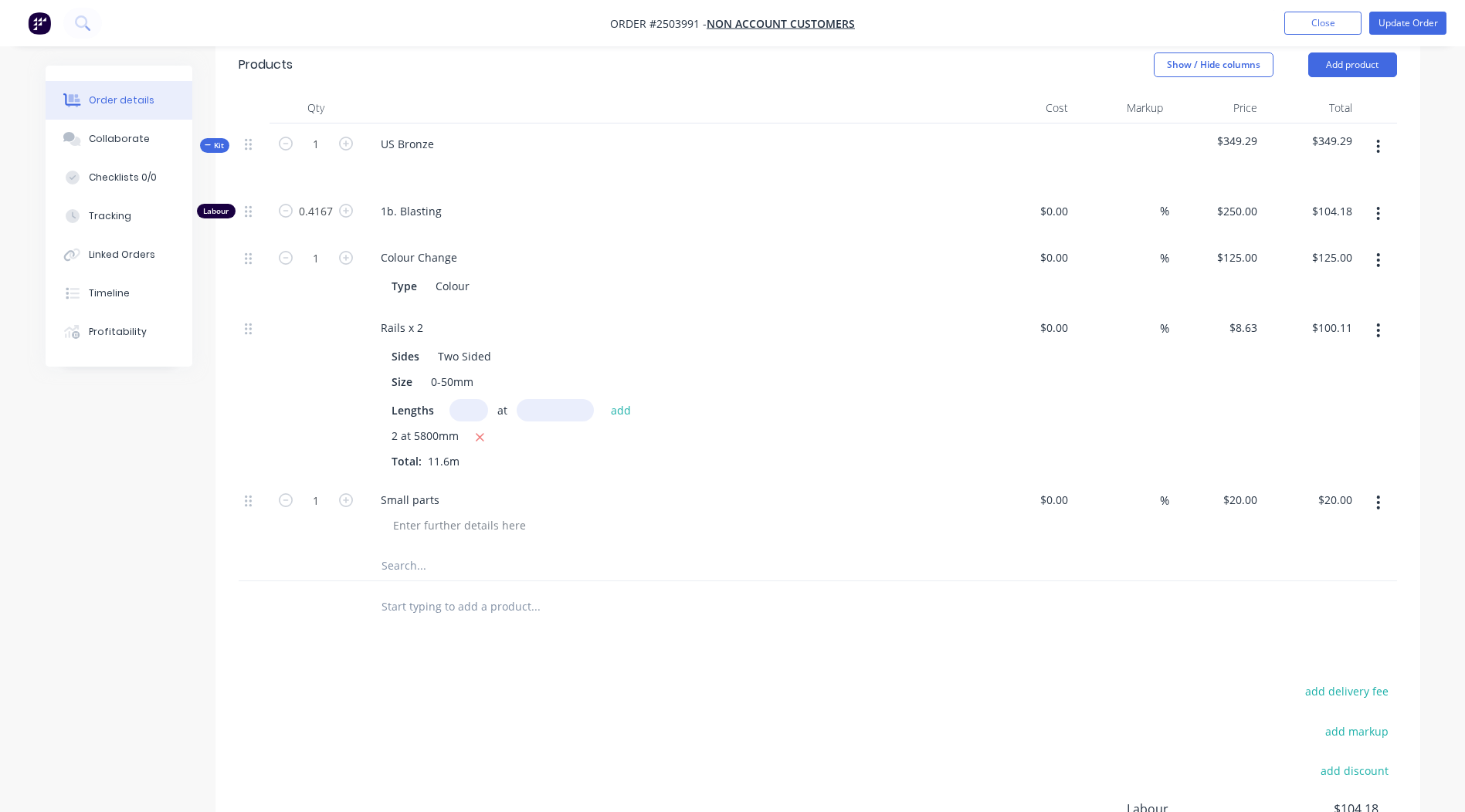
scroll to position [463, 0]
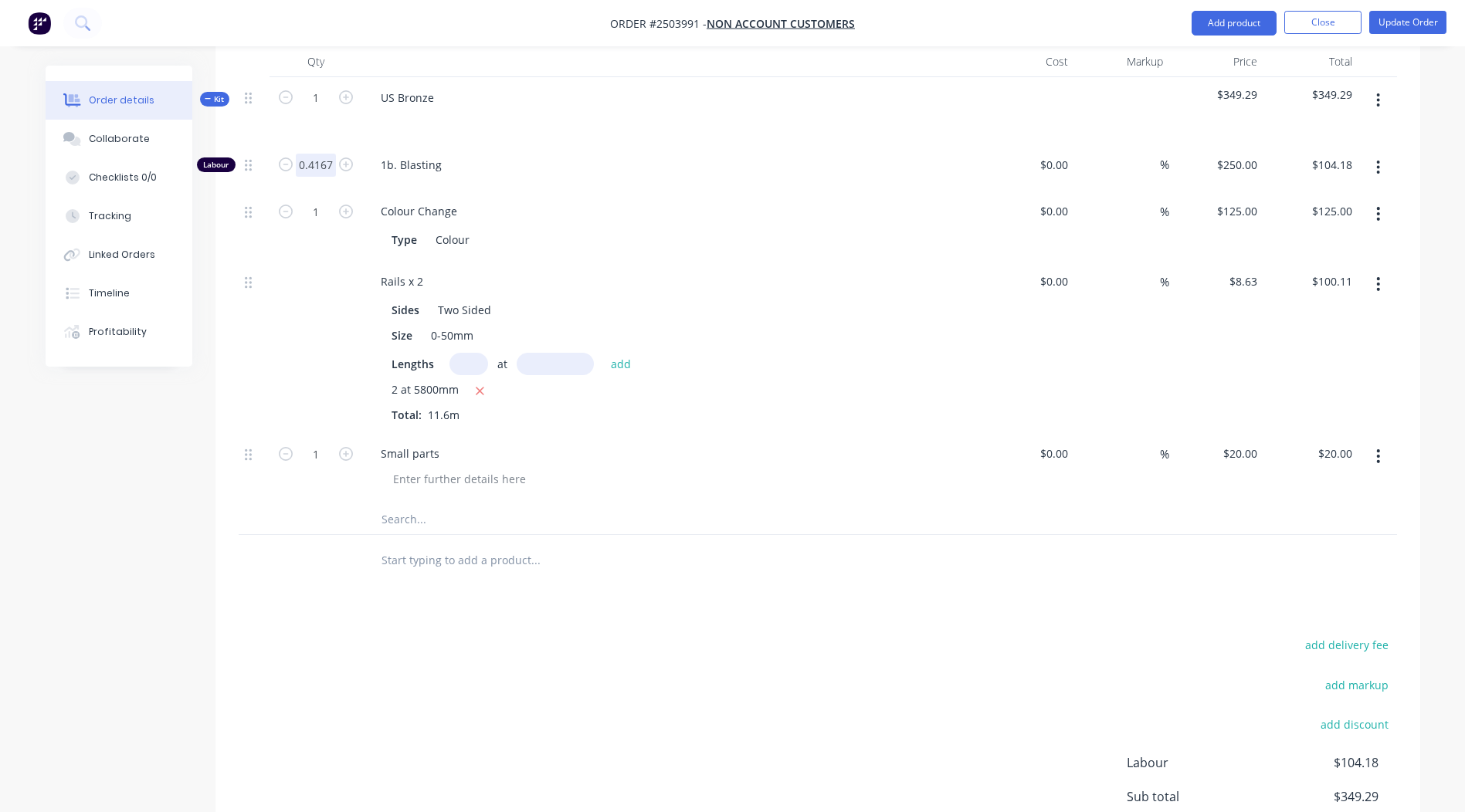
click at [318, 154] on input "0.4167" at bounding box center [315, 165] width 40 height 23
type input "0.167"
type input "$41.75"
click at [806, 602] on div "Products Show / Hide columns Add product Qty Cost Markup Price Total Kit 1 US B…" at bounding box center [818, 474] width 1205 height 966
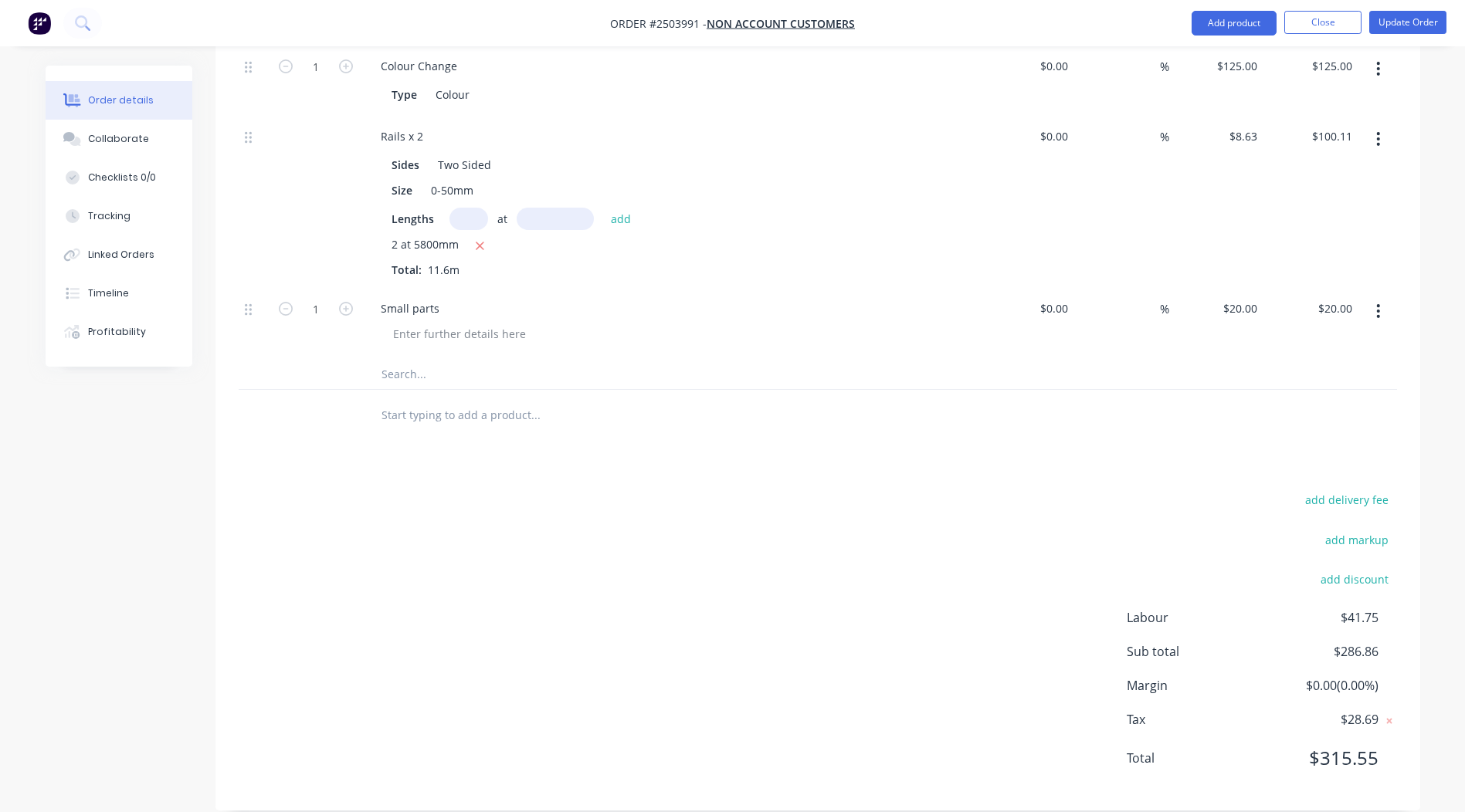
scroll to position [0, 0]
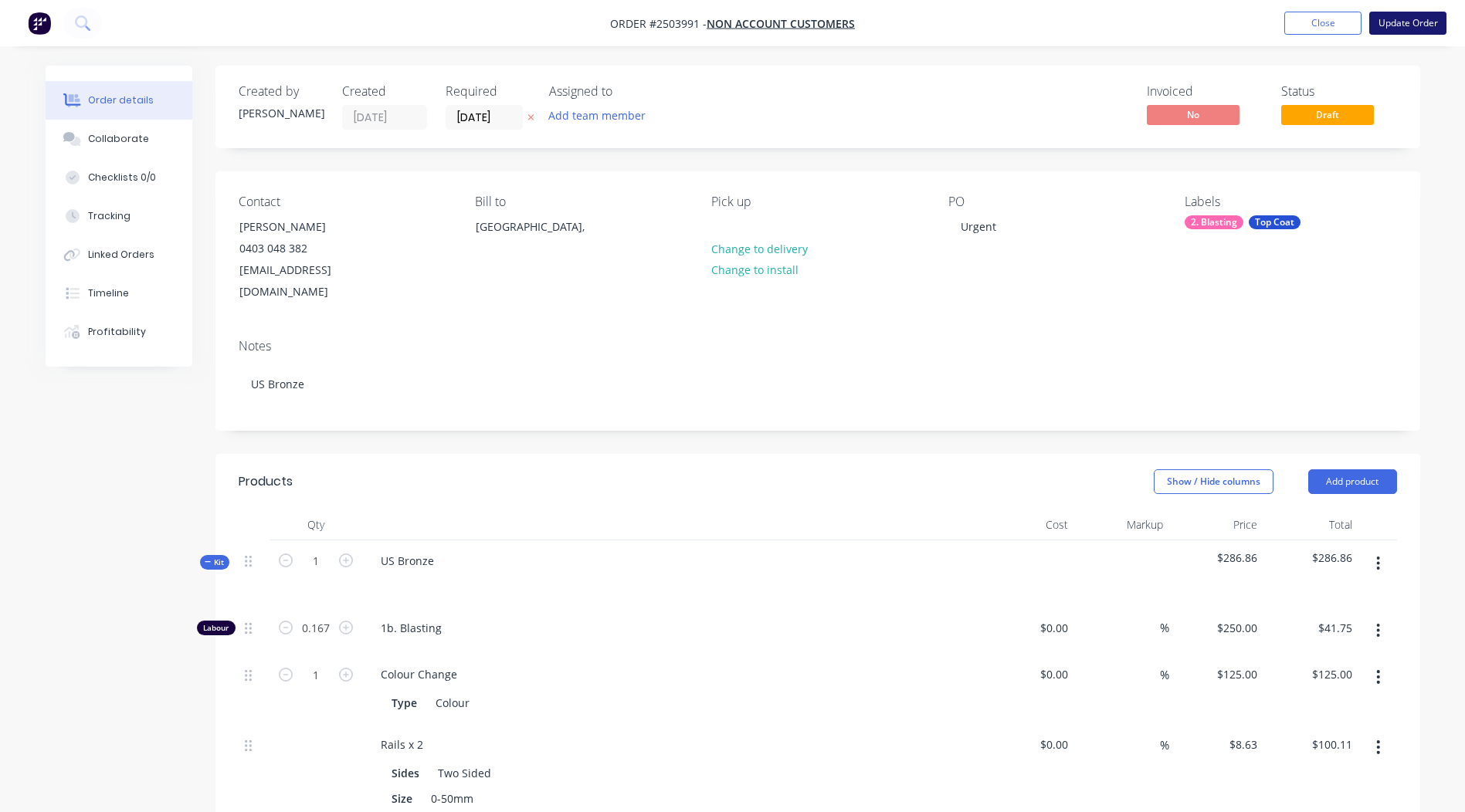
click at [1407, 23] on button "Update Order" at bounding box center [1408, 23] width 77 height 23
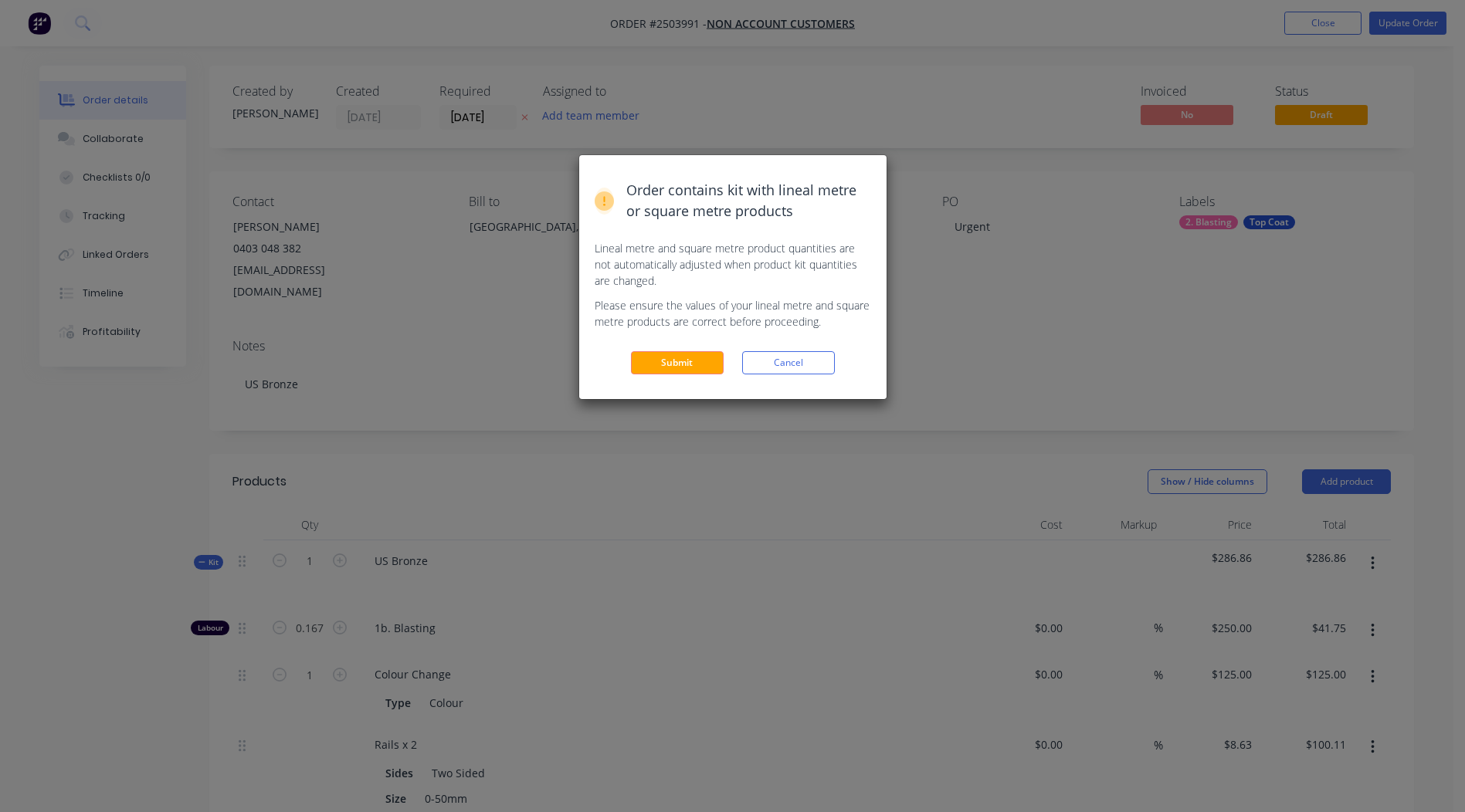
click at [659, 350] on div "Order contains kit with lineal metre or square metre products Lineal metre and …" at bounding box center [733, 278] width 308 height 244
click at [659, 356] on button "Submit" at bounding box center [677, 363] width 93 height 23
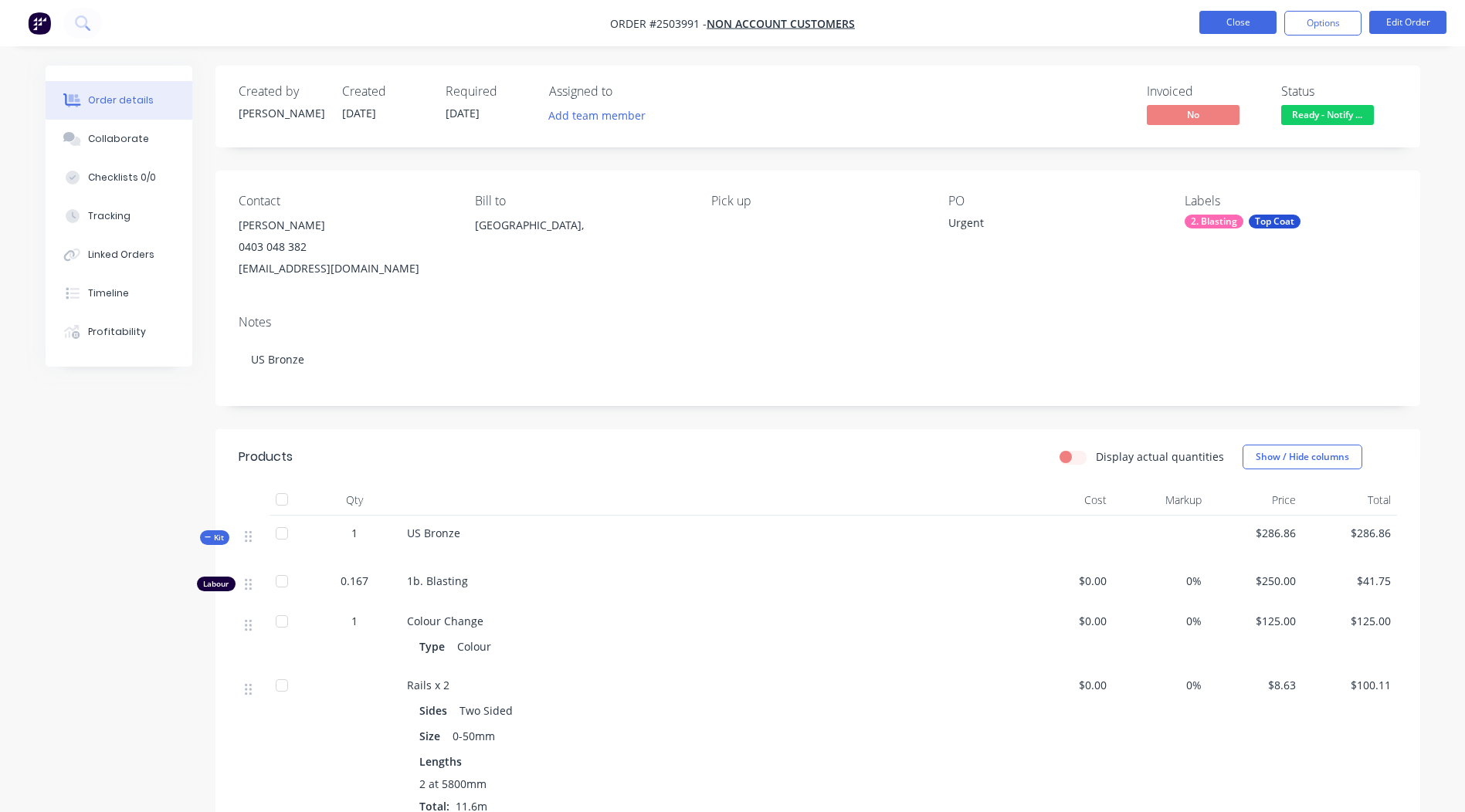
click at [1246, 16] on button "Close" at bounding box center [1238, 23] width 77 height 23
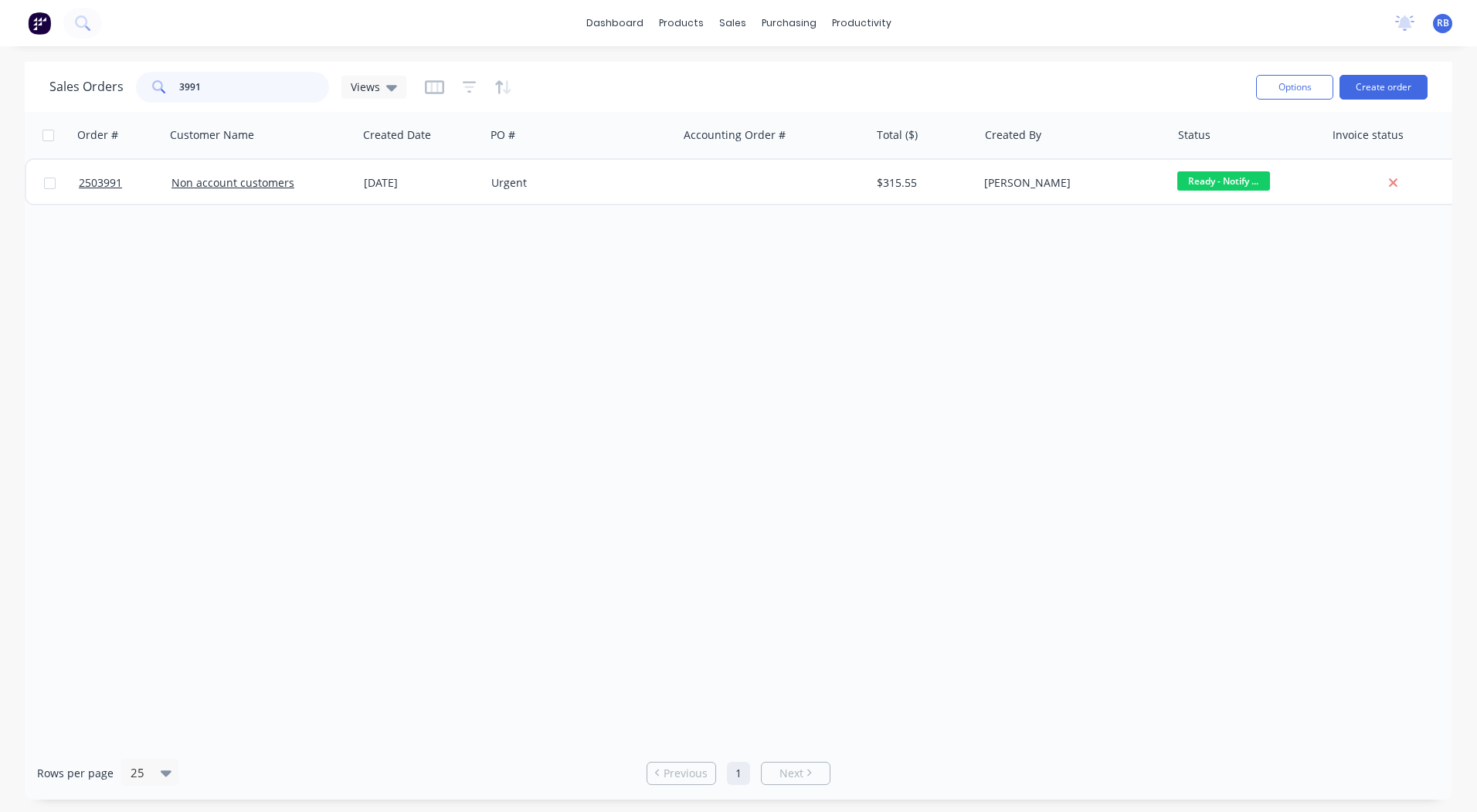
drag, startPoint x: 205, startPoint y: 91, endPoint x: 0, endPoint y: 85, distance: 205.1
click at [0, 94] on html "dashboard products sales purchasing productivity dashboard products Product Cat…" at bounding box center [738, 406] width 1477 height 812
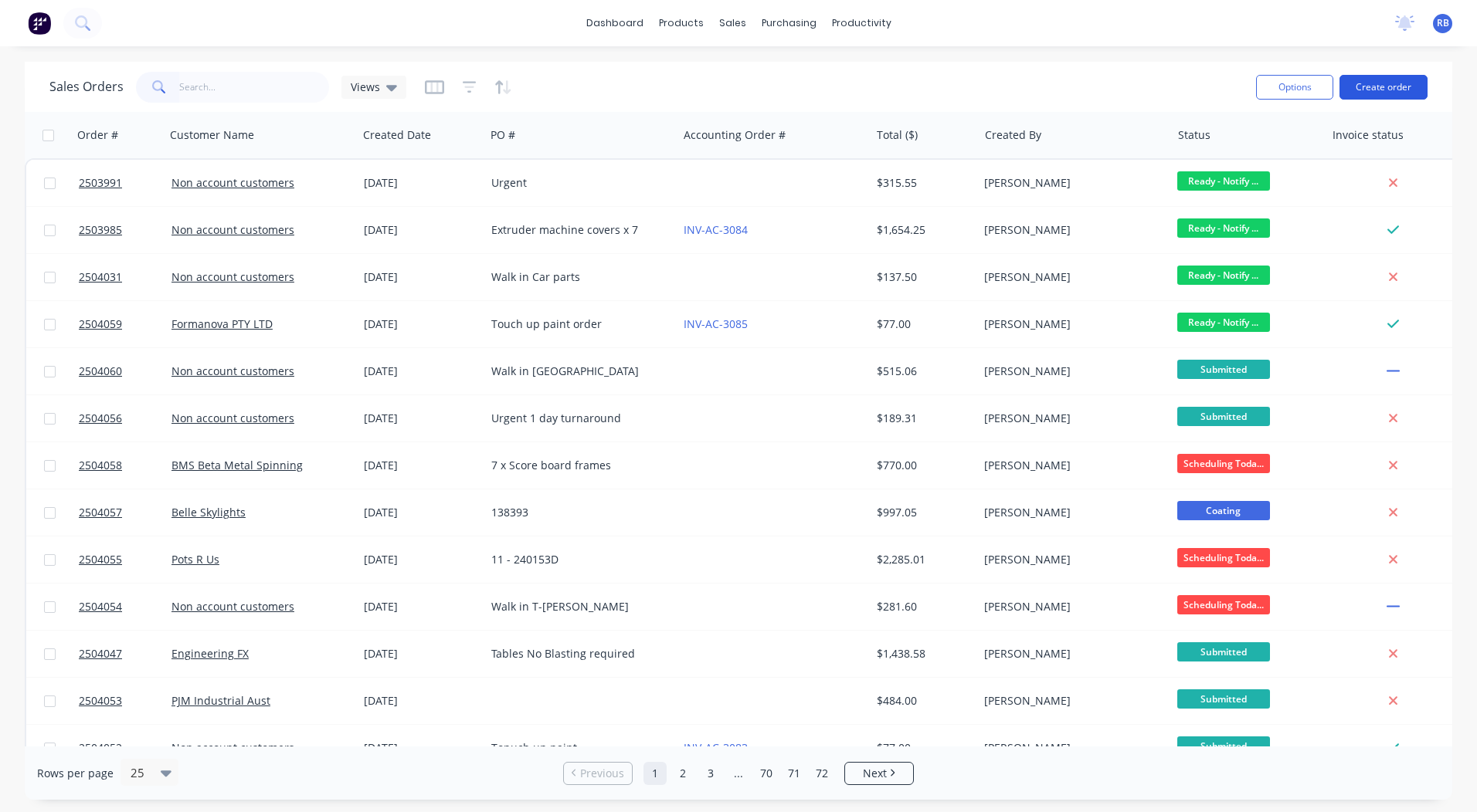
click at [1364, 90] on button "Create order" at bounding box center [1383, 87] width 88 height 24
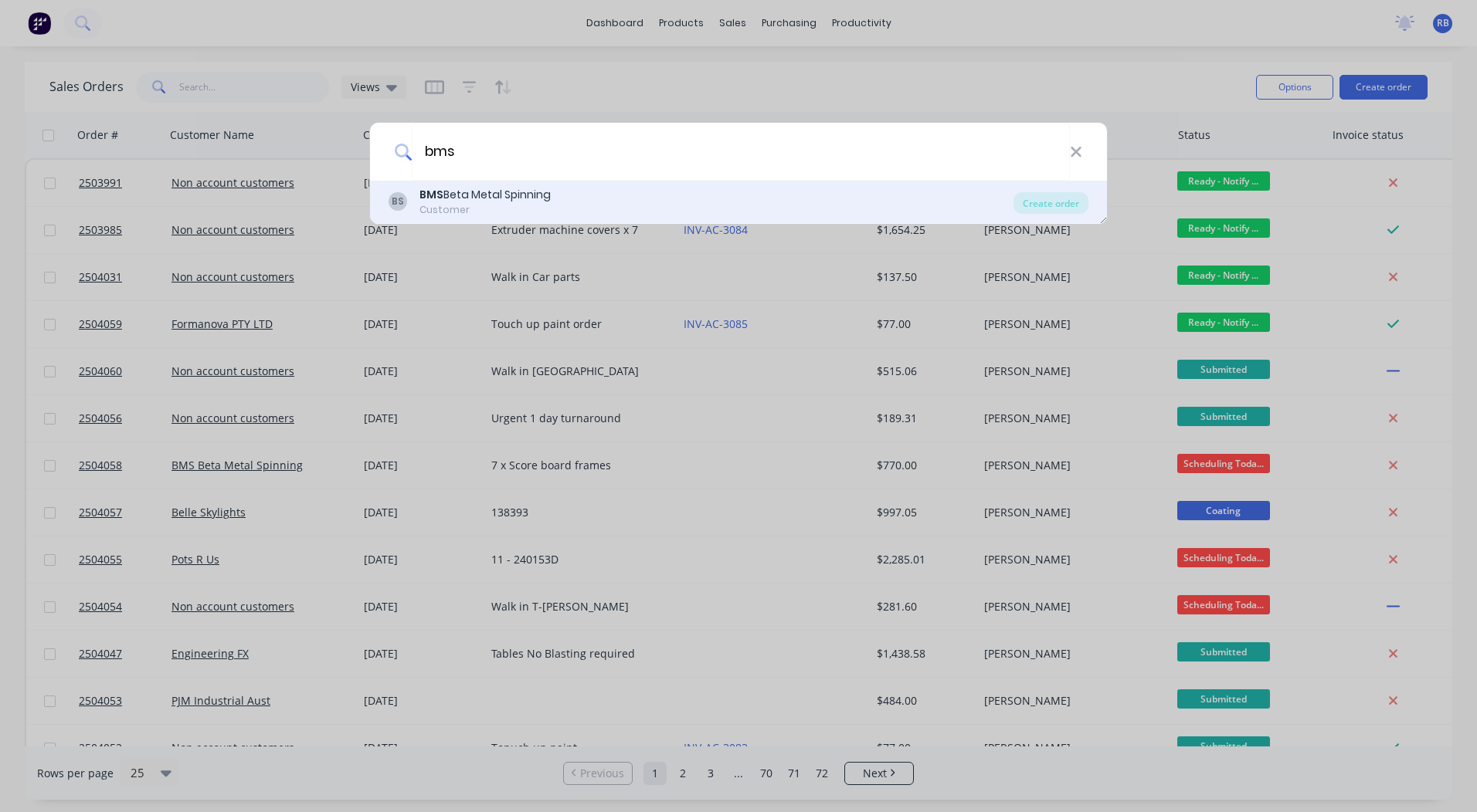
type input "bms"
click at [515, 199] on div "BMS Beta Metal Spinning" at bounding box center [485, 194] width 131 height 16
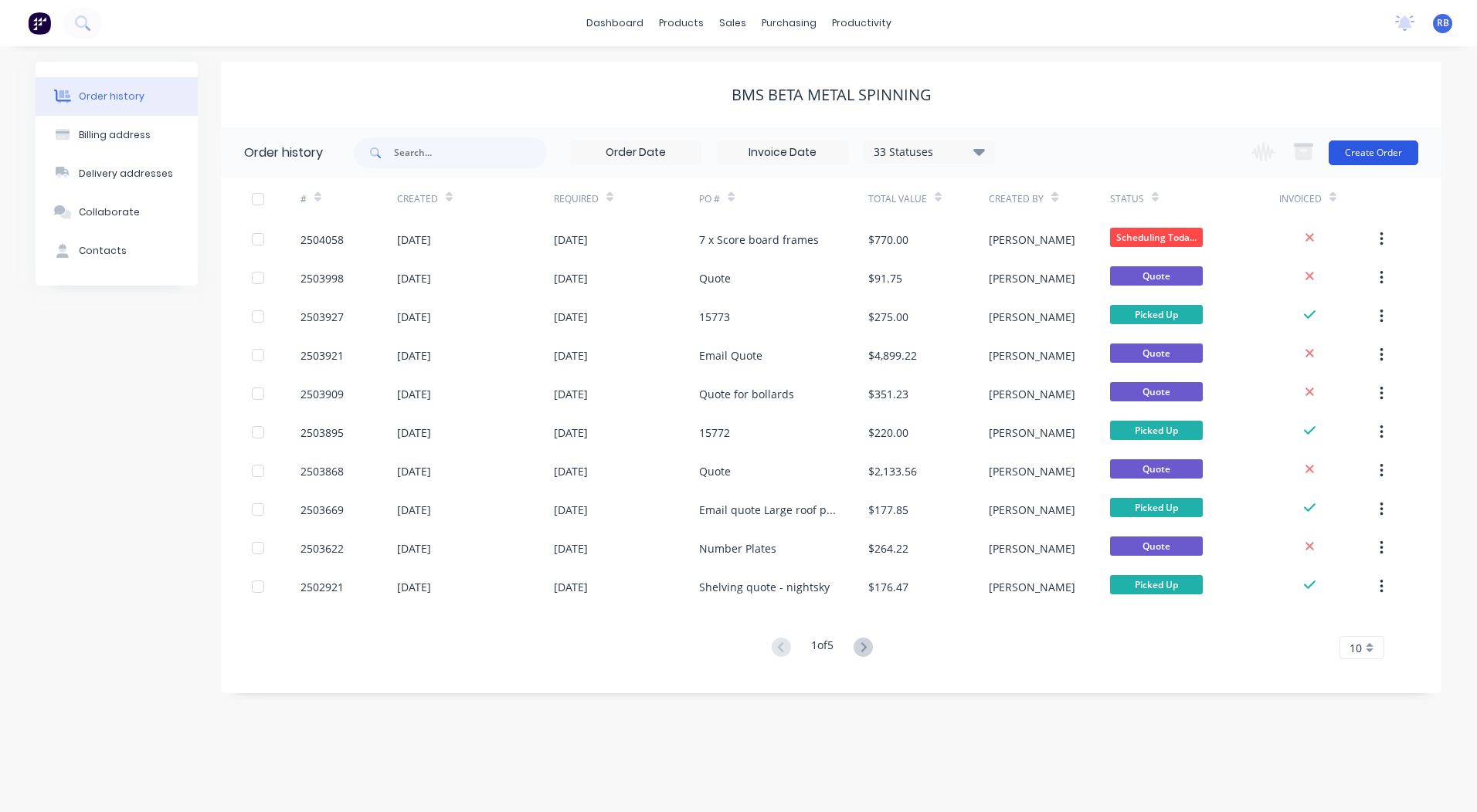
click at [1353, 143] on button "Create Order" at bounding box center [1374, 153] width 90 height 24
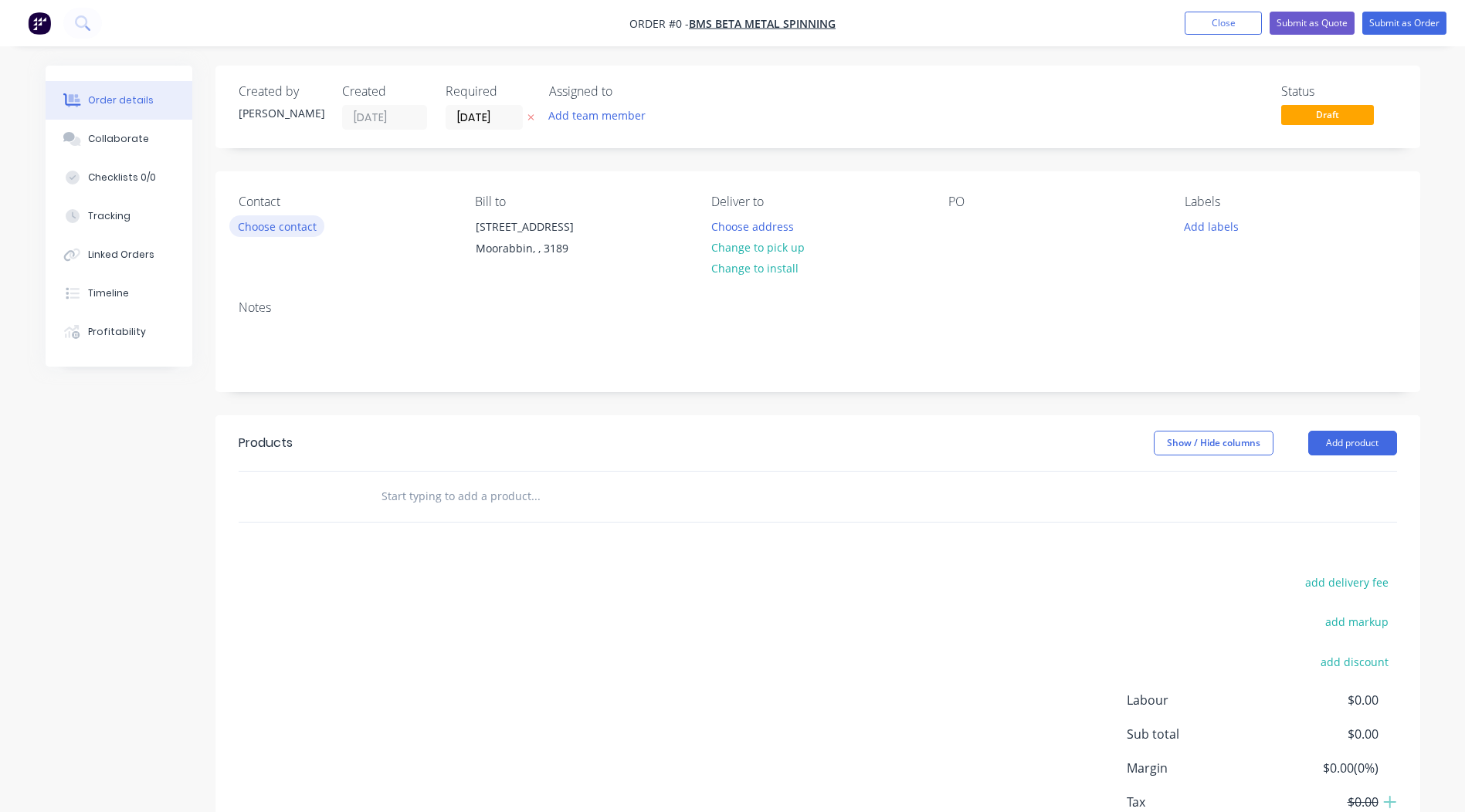
click at [279, 223] on button "Choose contact" at bounding box center [277, 226] width 95 height 21
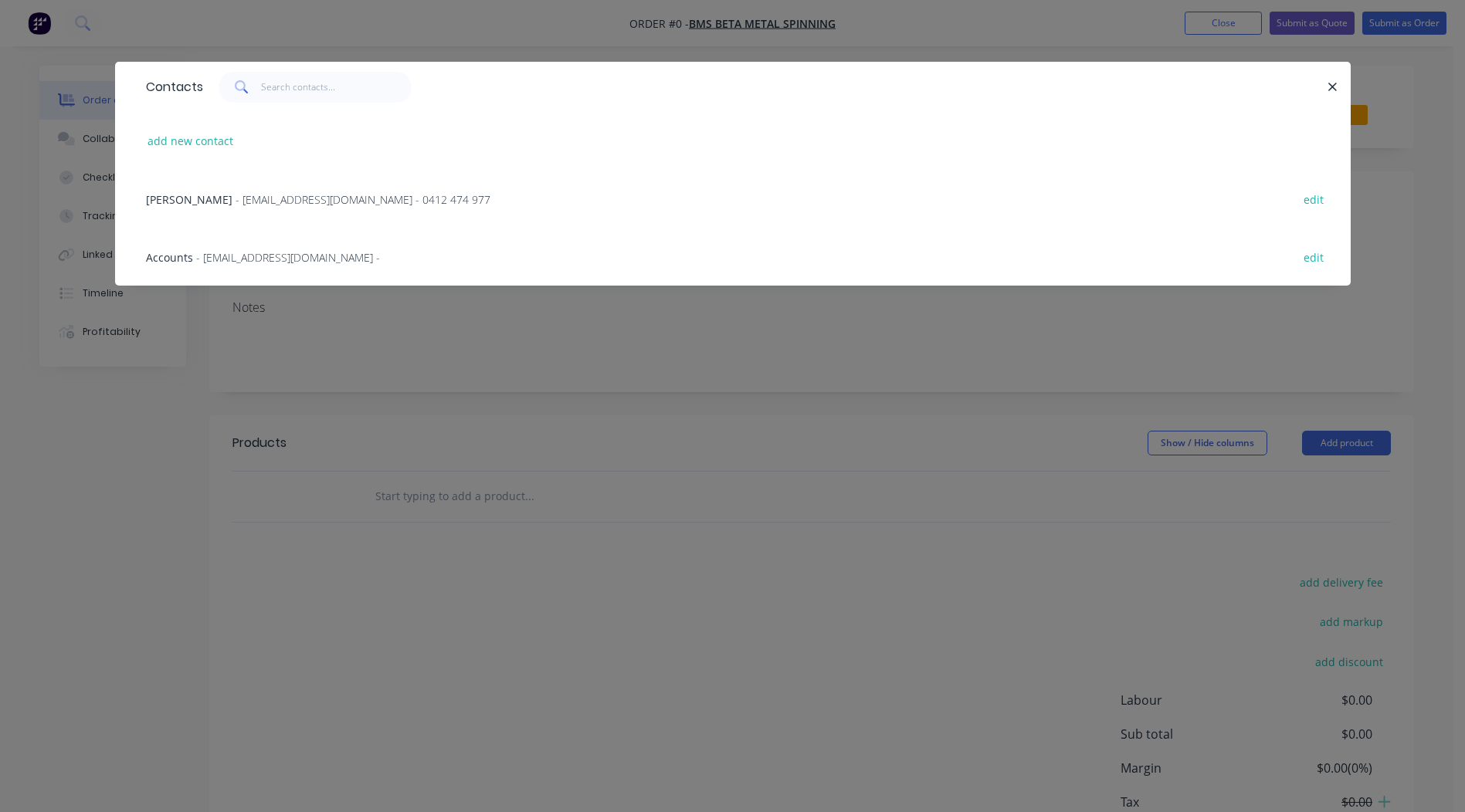
click at [198, 200] on span "[PERSON_NAME]" at bounding box center [189, 200] width 86 height 15
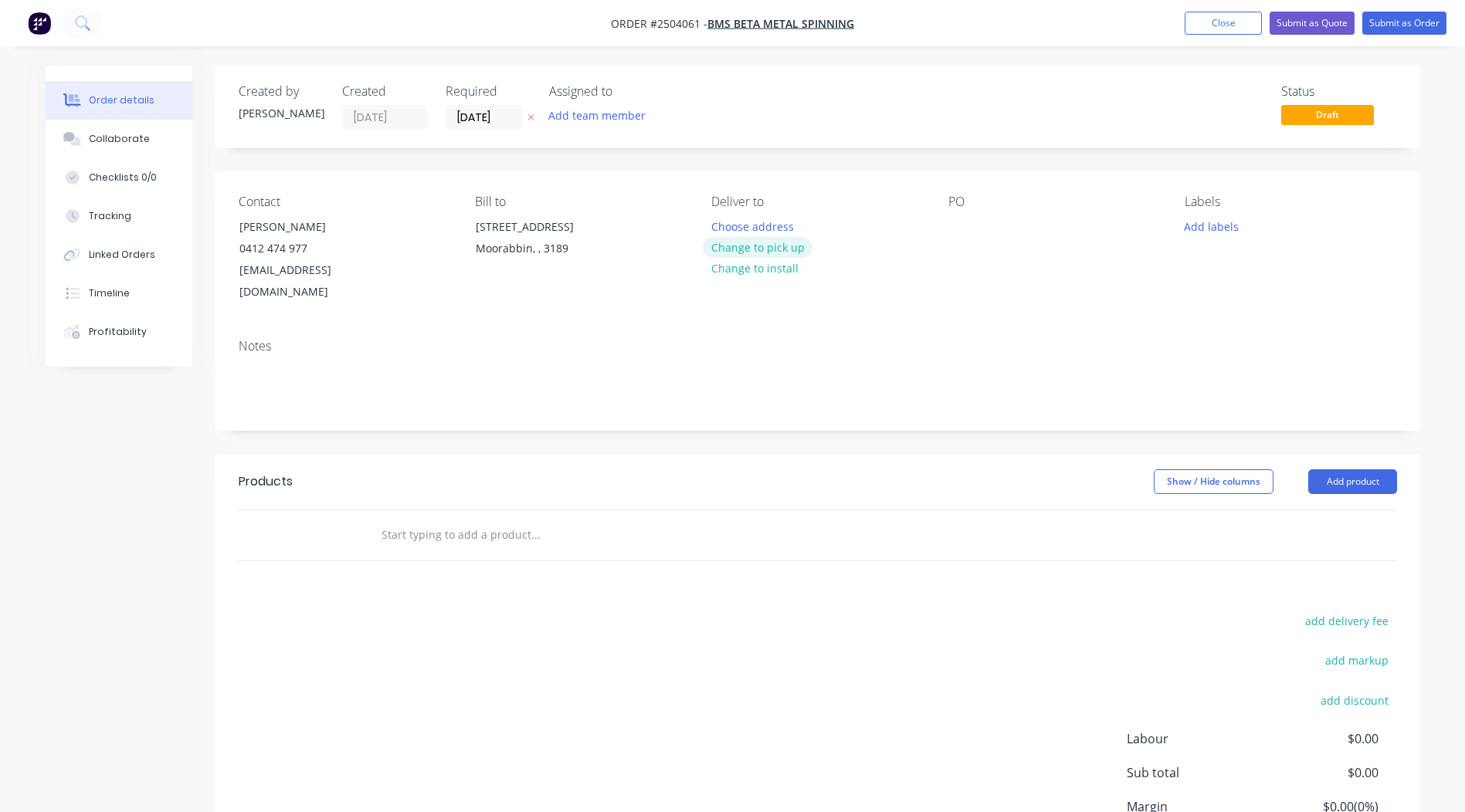
click at [747, 248] on button "Change to pick up" at bounding box center [757, 248] width 110 height 21
click at [945, 223] on div "Contact [PERSON_NAME] [PHONE_NUMBER] [EMAIL_ADDRESS][DOMAIN_NAME] Bill to [STRE…" at bounding box center [818, 249] width 1205 height 156
click at [954, 221] on div at bounding box center [960, 227] width 24 height 23
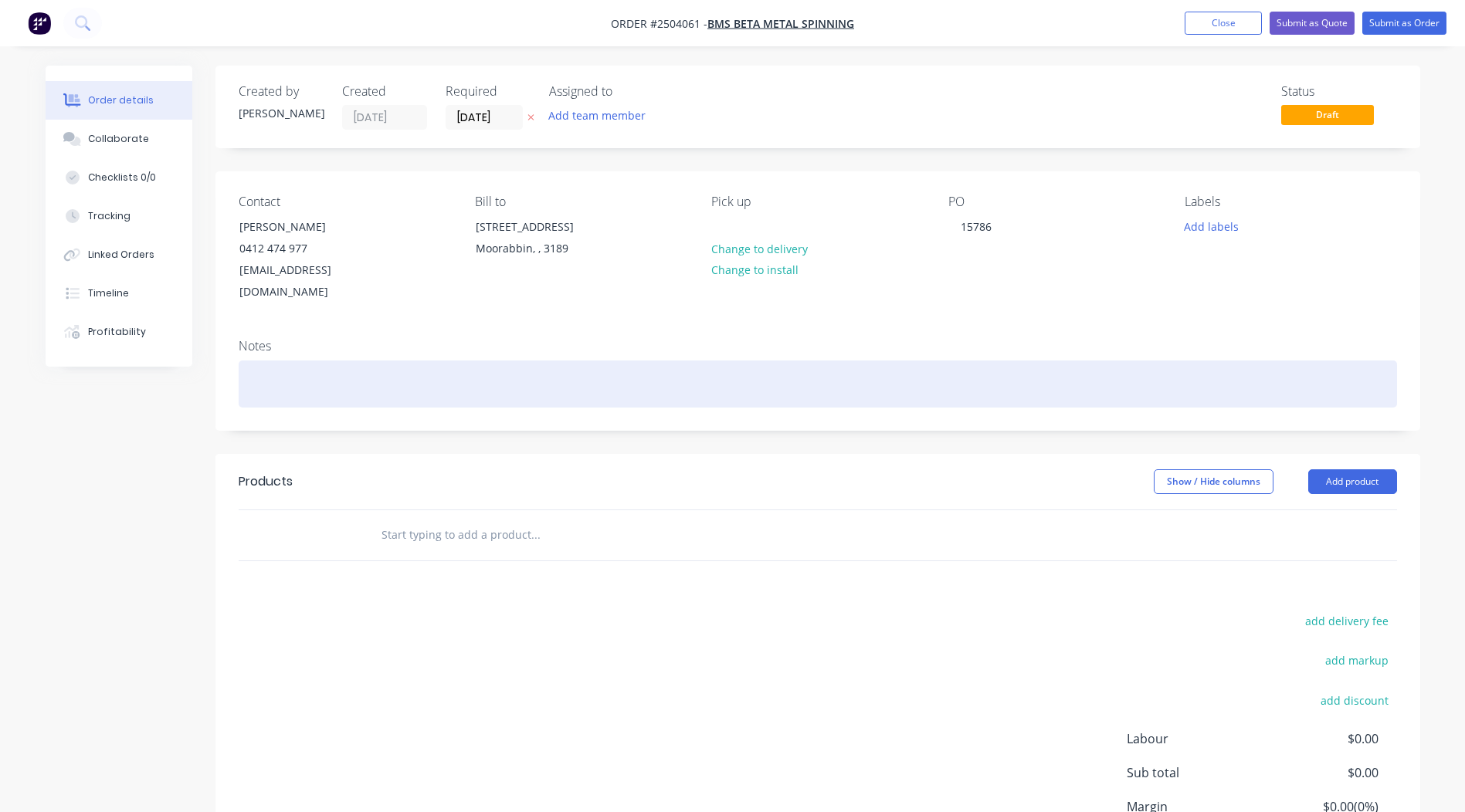
click at [370, 374] on div at bounding box center [817, 384] width 1158 height 47
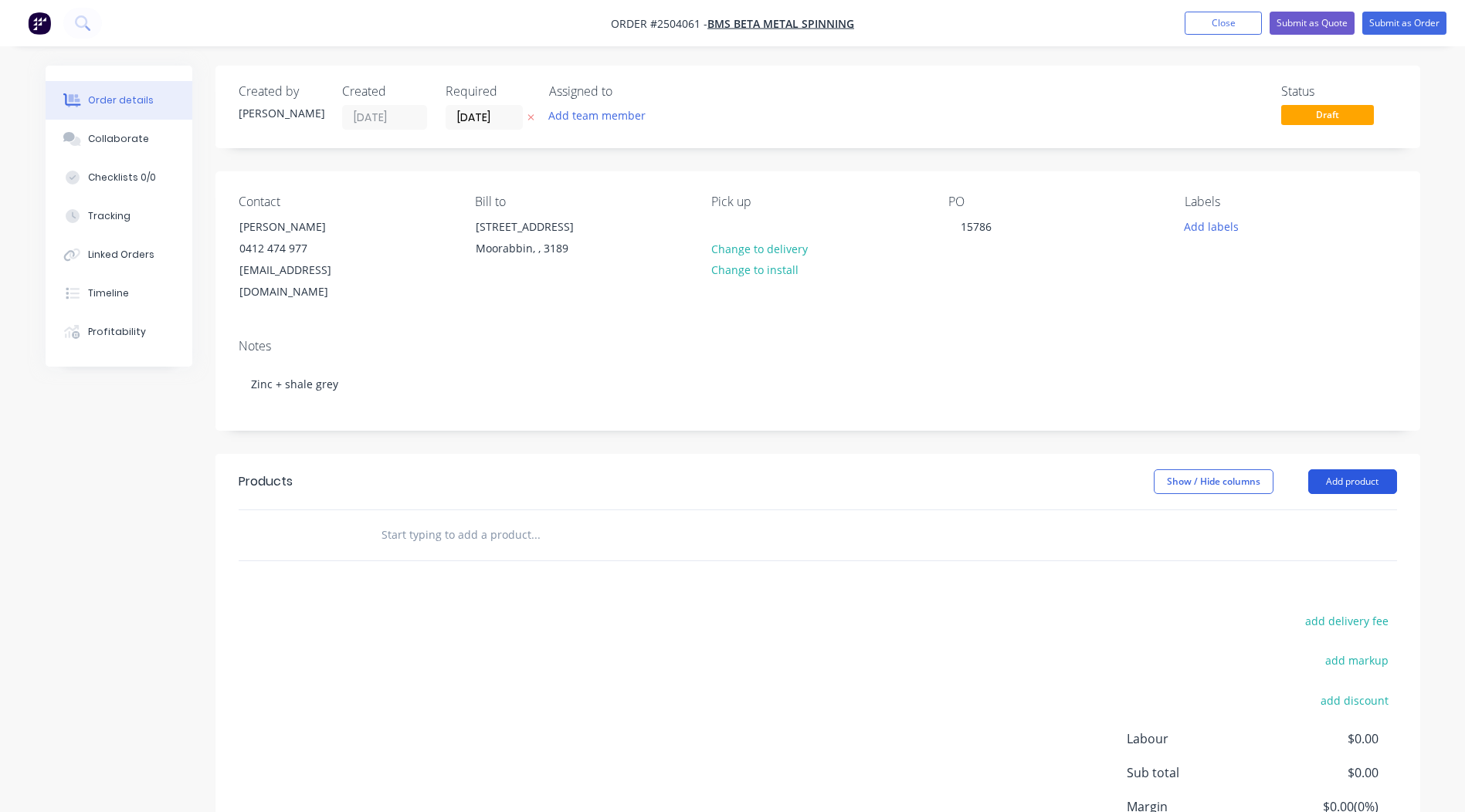
click at [1337, 470] on button "Add product" at bounding box center [1352, 482] width 89 height 24
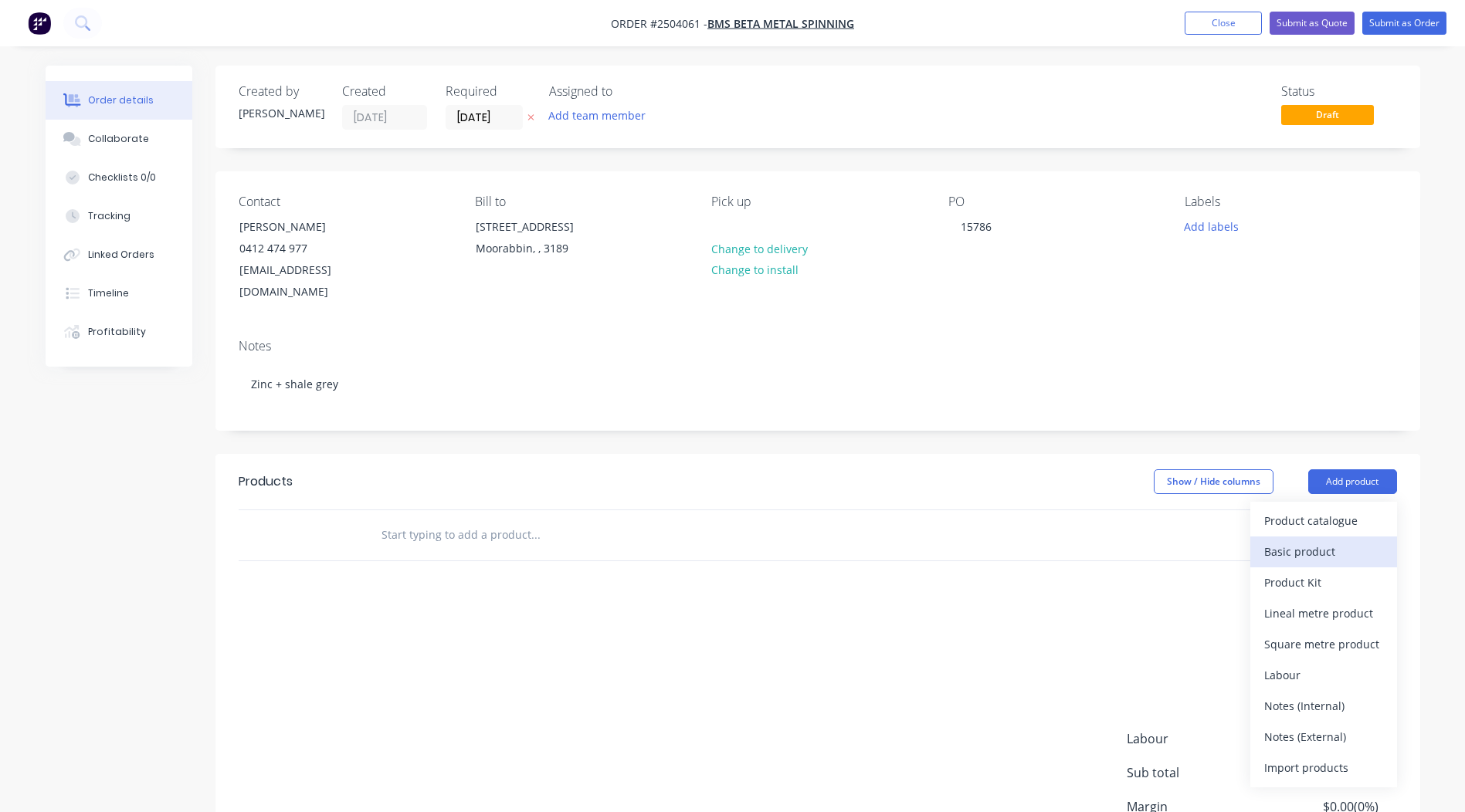
click at [1337, 541] on div "Basic product" at bounding box center [1323, 552] width 119 height 23
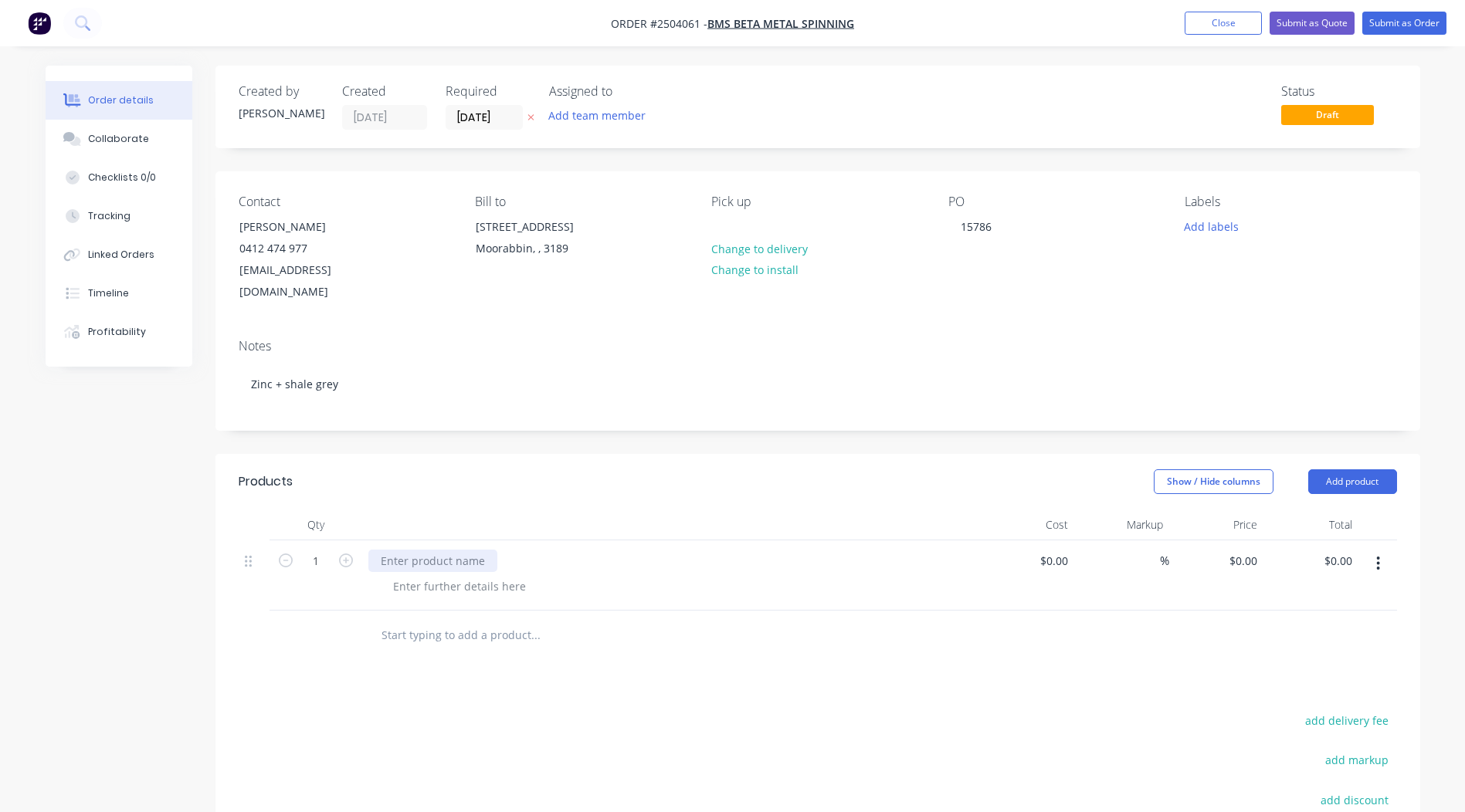
click at [453, 549] on div at bounding box center [433, 561] width 129 height 23
click at [1245, 549] on div "0 $0.00" at bounding box center [1243, 561] width 41 height 23
type input "$8.00"
click at [308, 549] on input "1" at bounding box center [315, 561] width 40 height 23
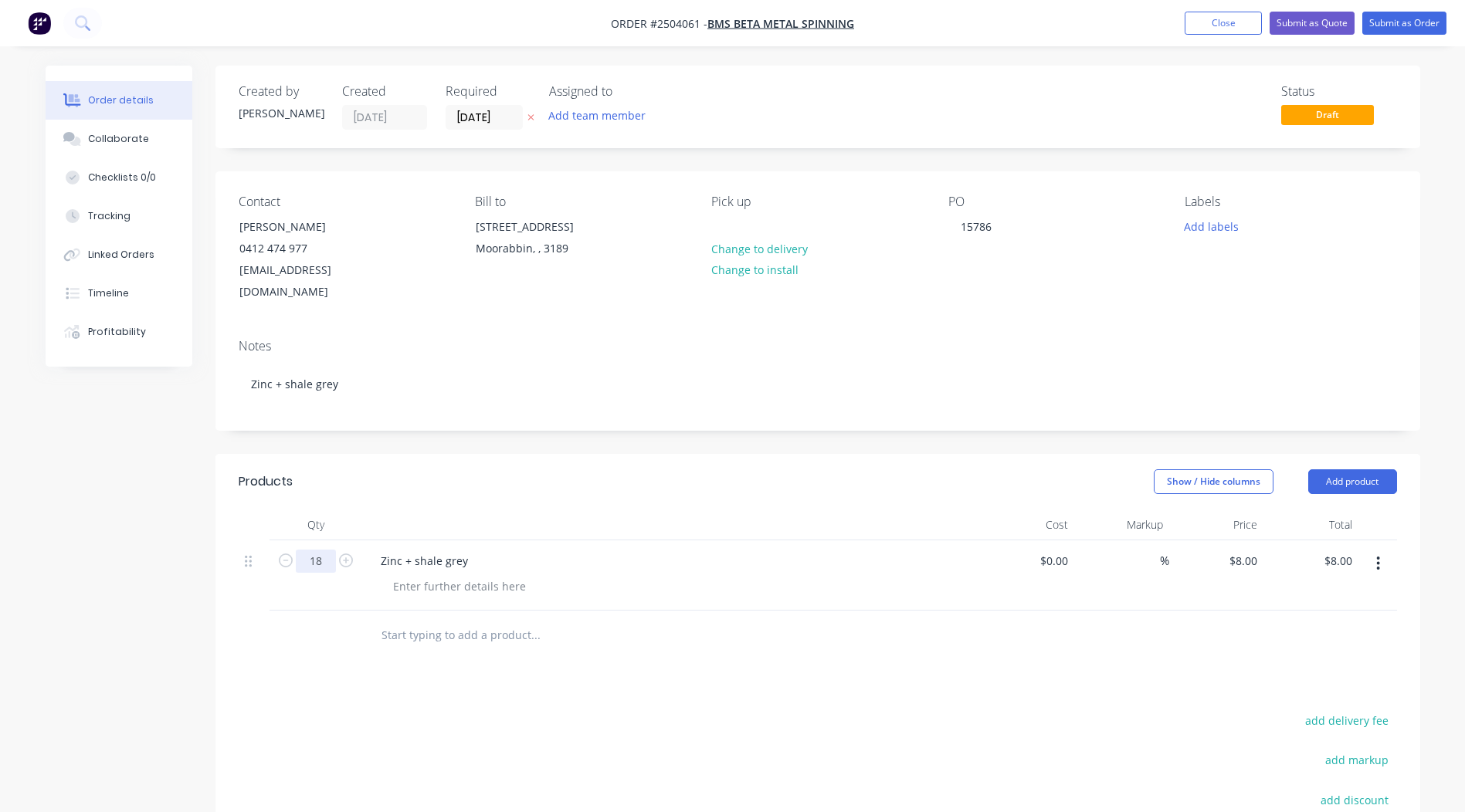
type input "18"
type input "$144.00"
click at [506, 415] on div "Created by [PERSON_NAME] Created [DATE] Required [DATE] Assigned to Add team me…" at bounding box center [818, 549] width 1205 height 966
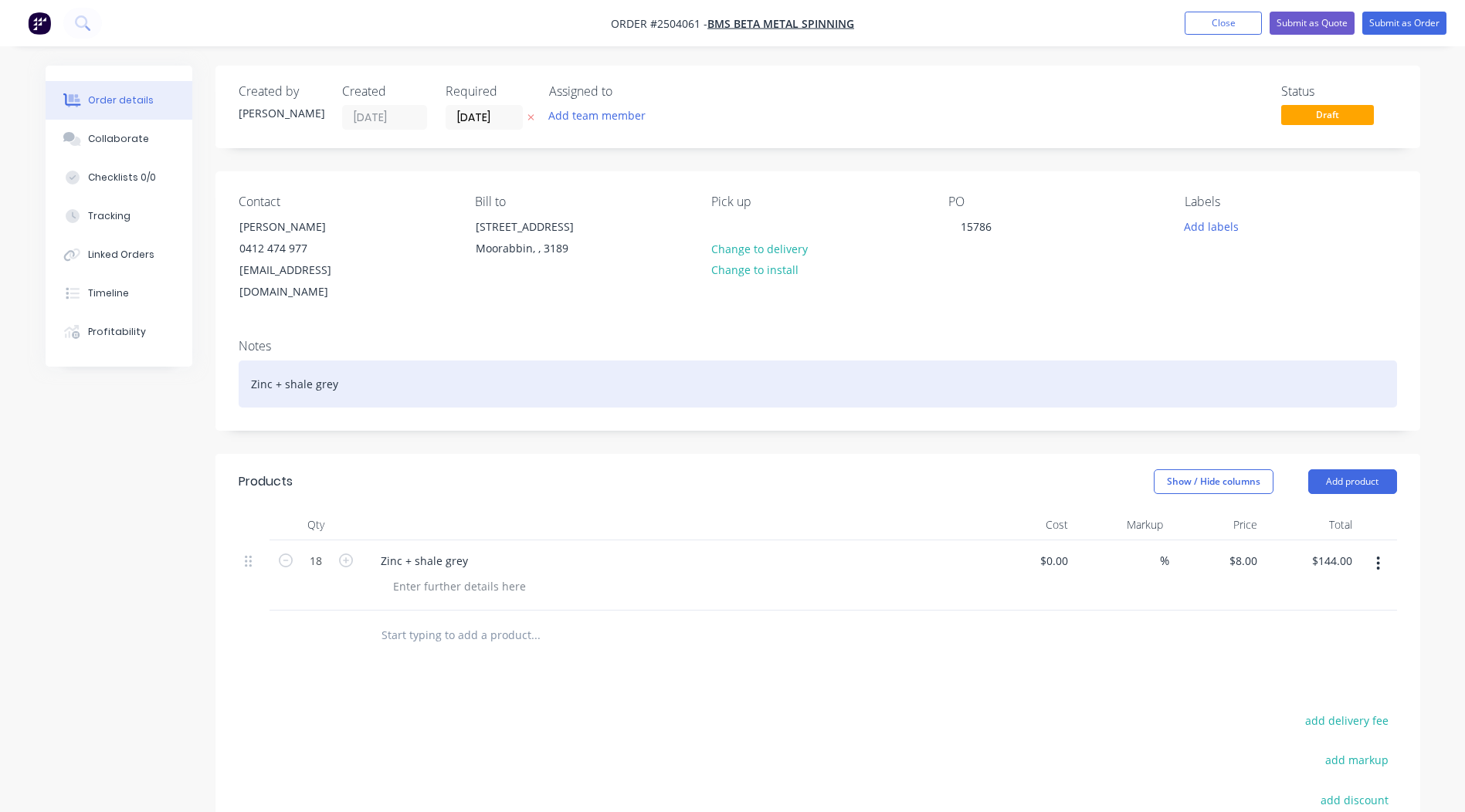
click at [249, 361] on div "Zinc + shale grey" at bounding box center [817, 384] width 1158 height 47
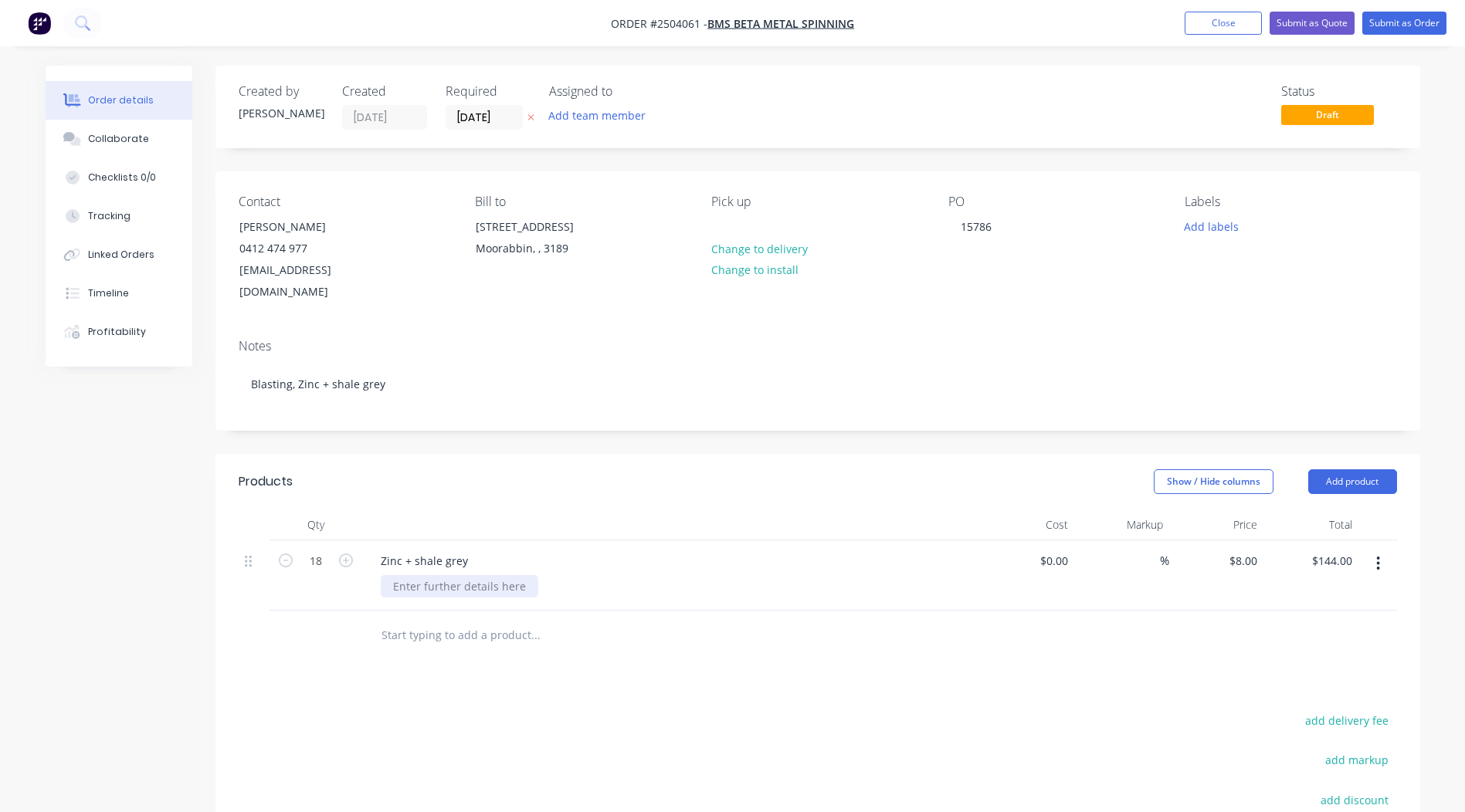
click at [443, 576] on div at bounding box center [460, 587] width 158 height 23
click at [432, 576] on div at bounding box center [460, 587] width 158 height 23
click at [655, 470] on div "Show / Hide columns Add product" at bounding box center [940, 482] width 913 height 24
click at [1387, 33] on button "Submit as Order" at bounding box center [1405, 23] width 84 height 23
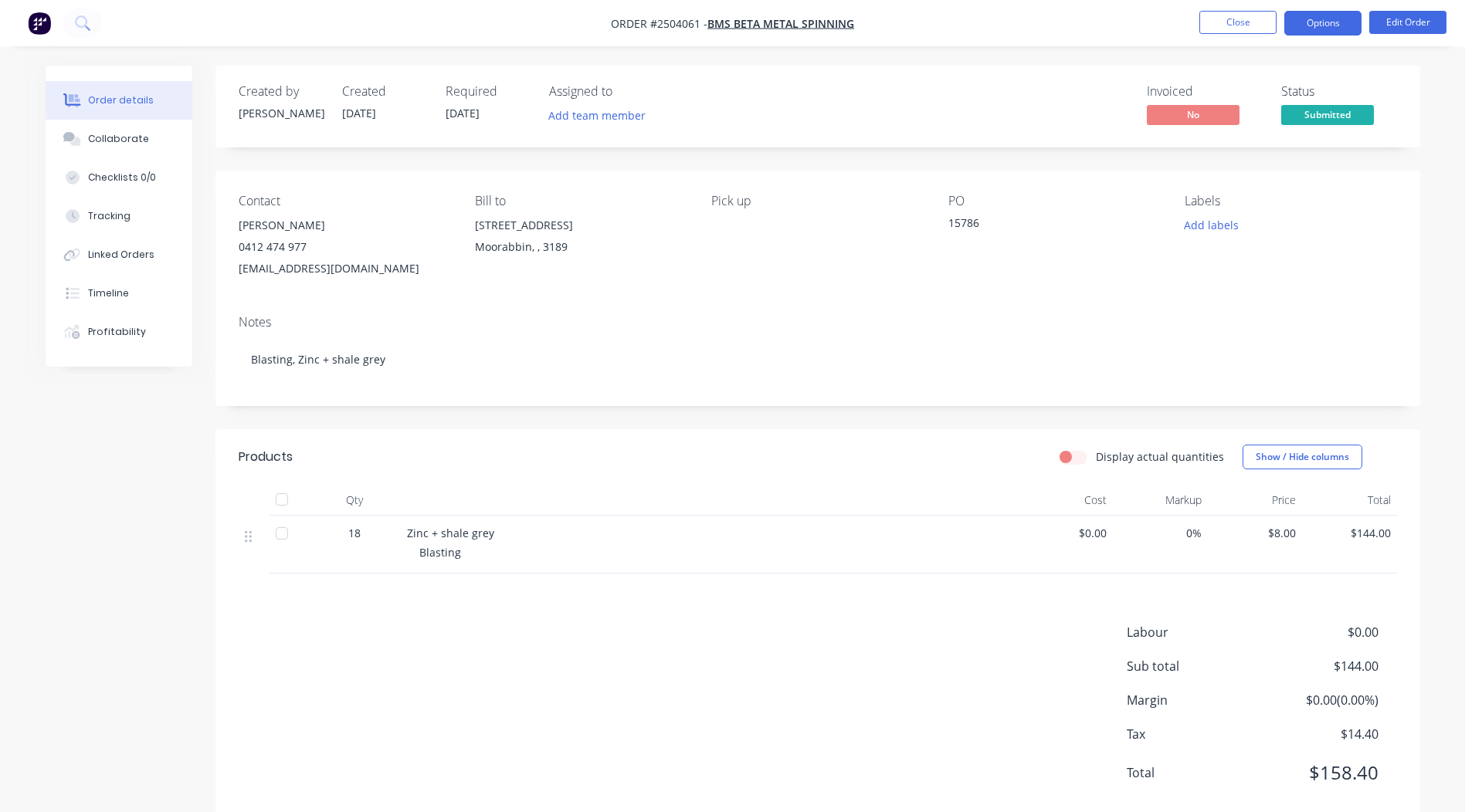
click at [1321, 26] on button "Options" at bounding box center [1323, 23] width 77 height 24
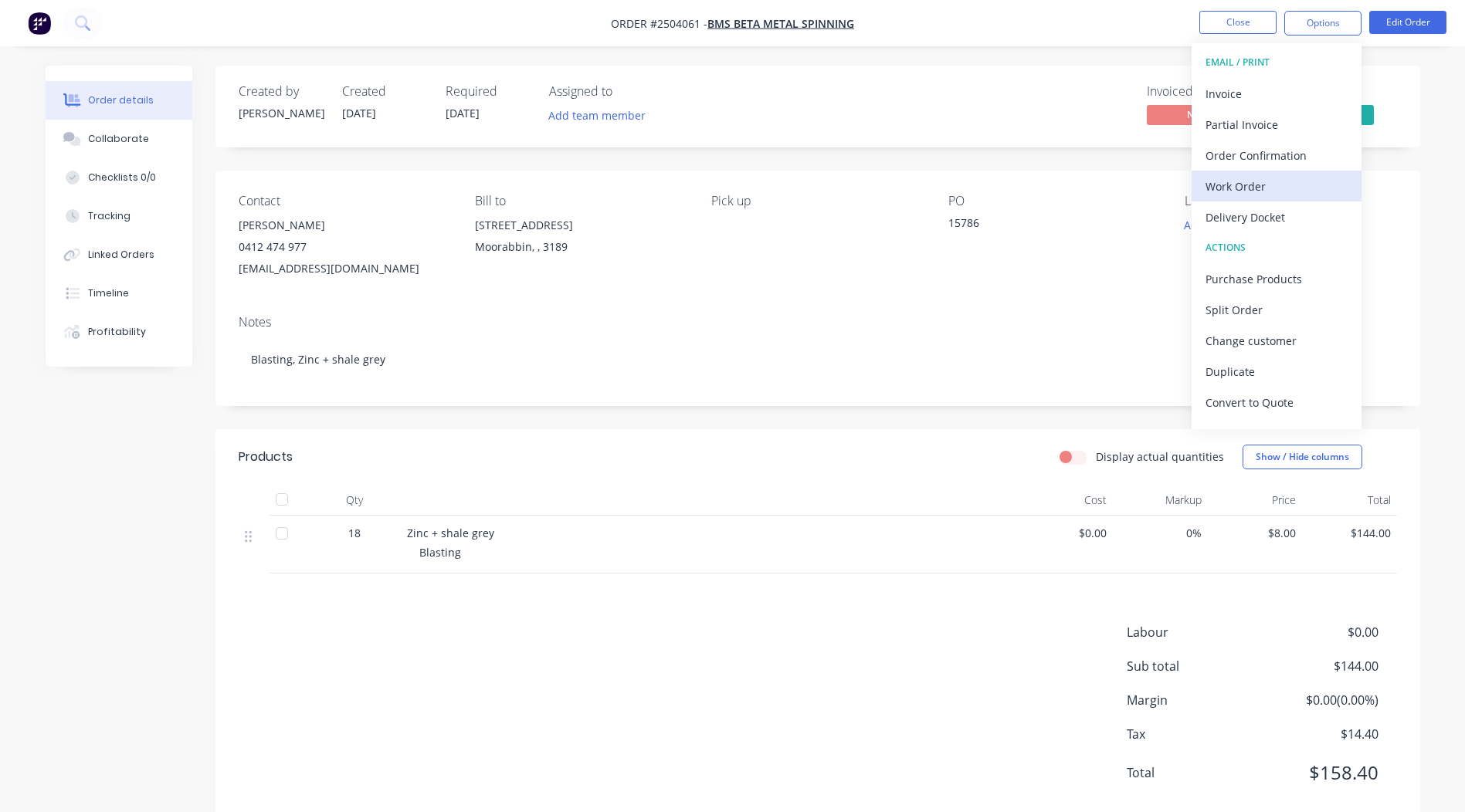
click at [1250, 191] on div "Work Order" at bounding box center [1277, 187] width 143 height 23
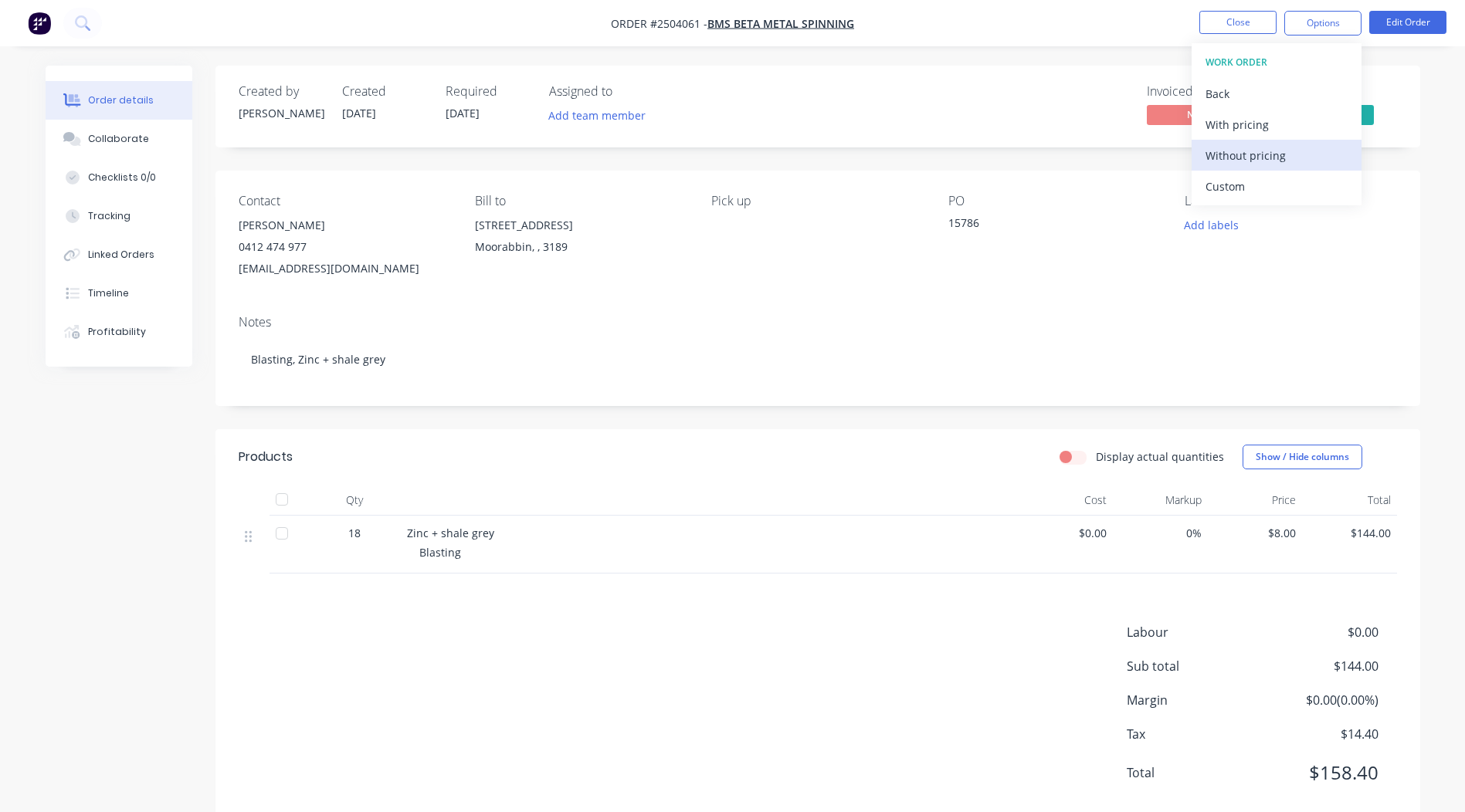
click at [1272, 159] on div "Without pricing" at bounding box center [1277, 156] width 143 height 23
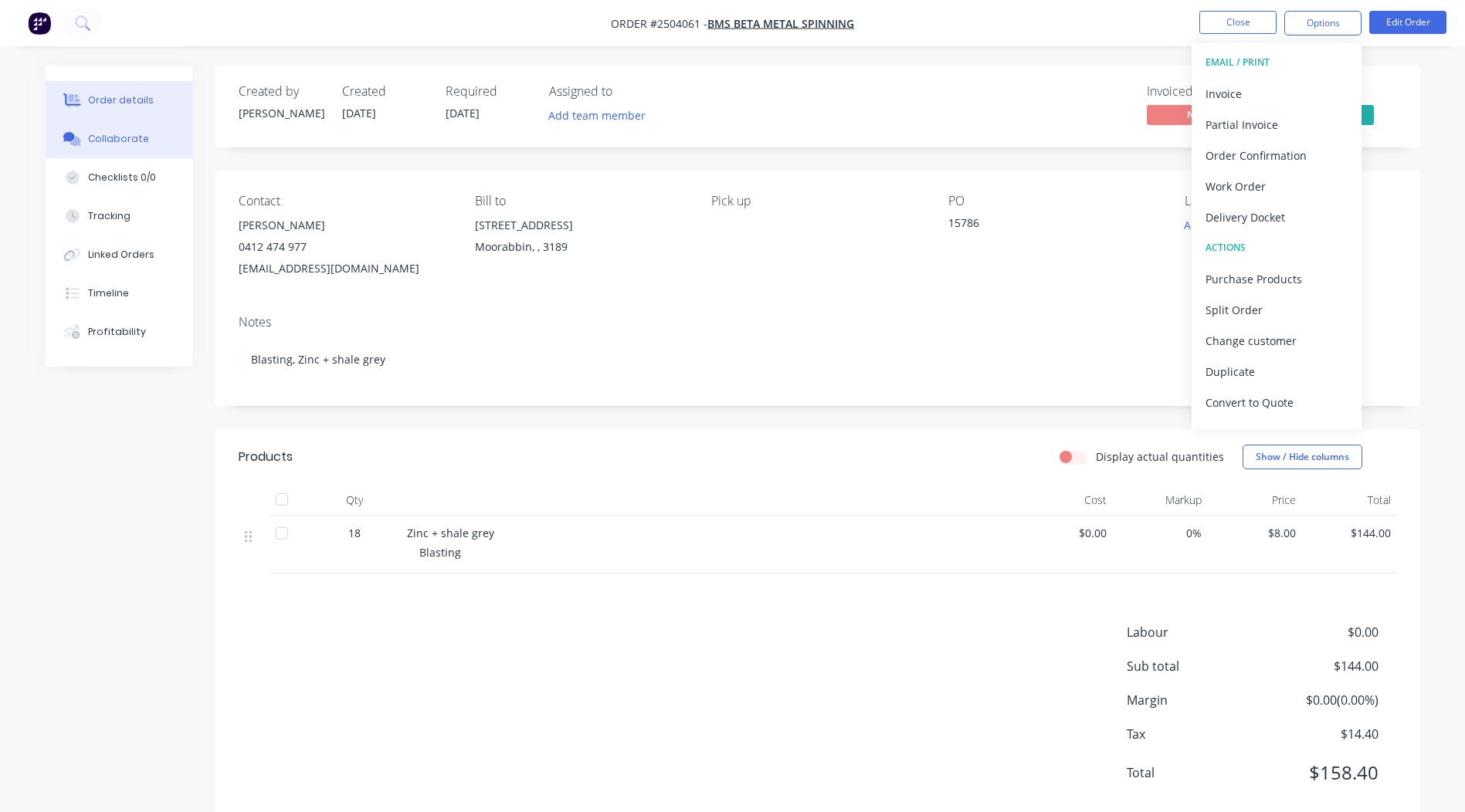
click at [107, 128] on button "Collaborate" at bounding box center [119, 139] width 146 height 38
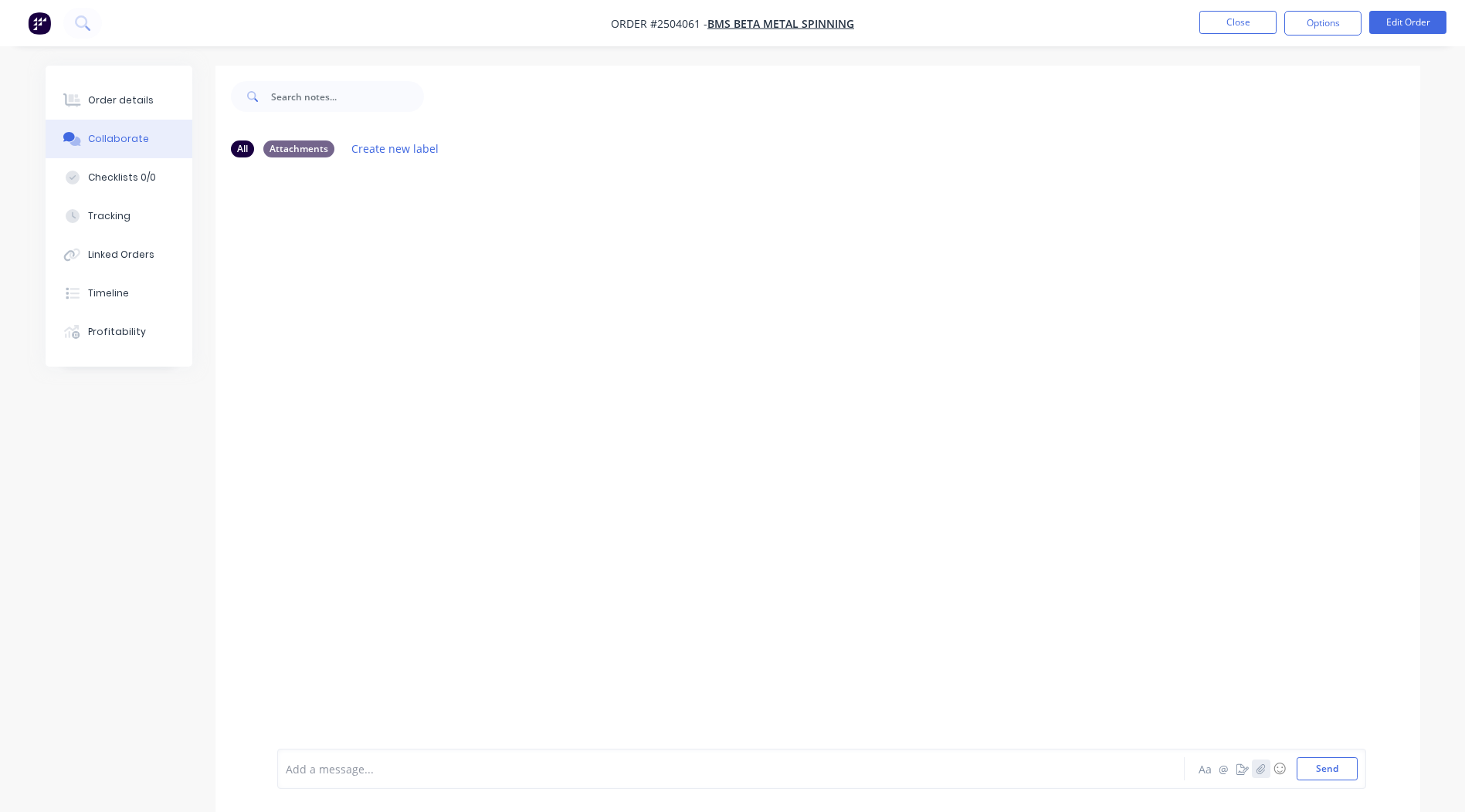
click at [1259, 767] on icon "button" at bounding box center [1261, 770] width 9 height 11
click at [1333, 774] on button "Send" at bounding box center [1327, 769] width 61 height 23
click at [126, 106] on div "Order details" at bounding box center [121, 100] width 66 height 14
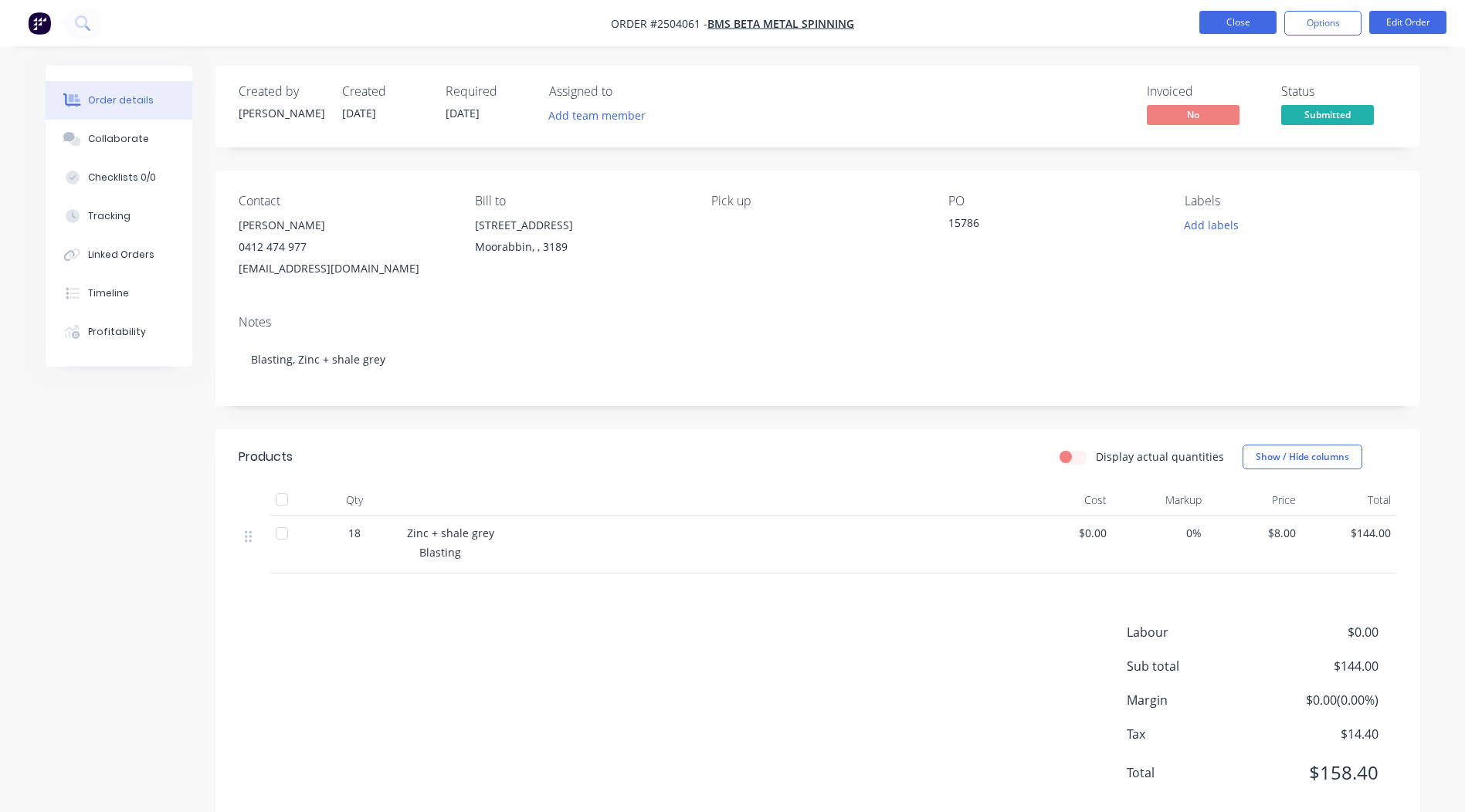
click at [1232, 21] on button "Close" at bounding box center [1238, 23] width 77 height 23
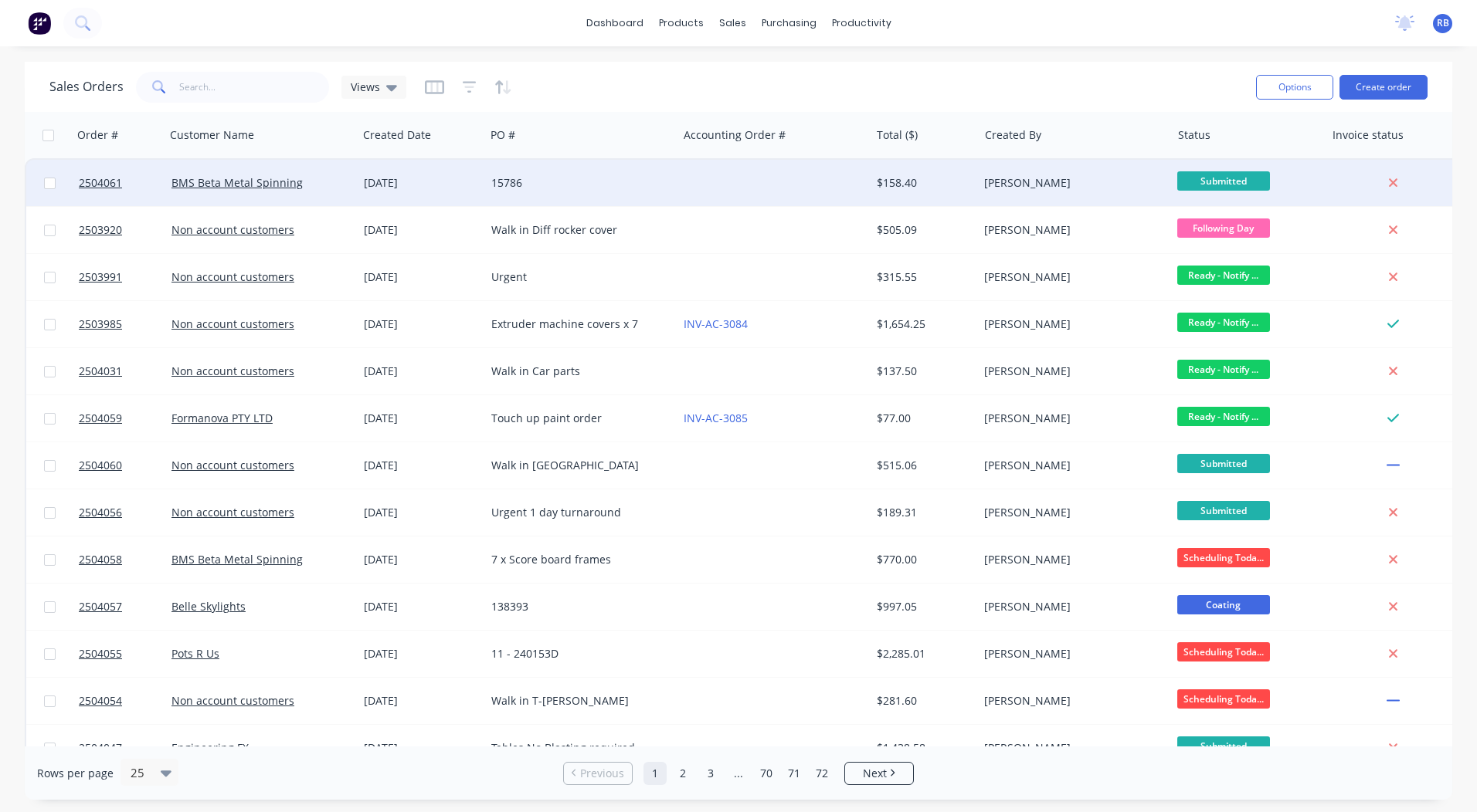
click at [722, 172] on div at bounding box center [773, 182] width 192 height 46
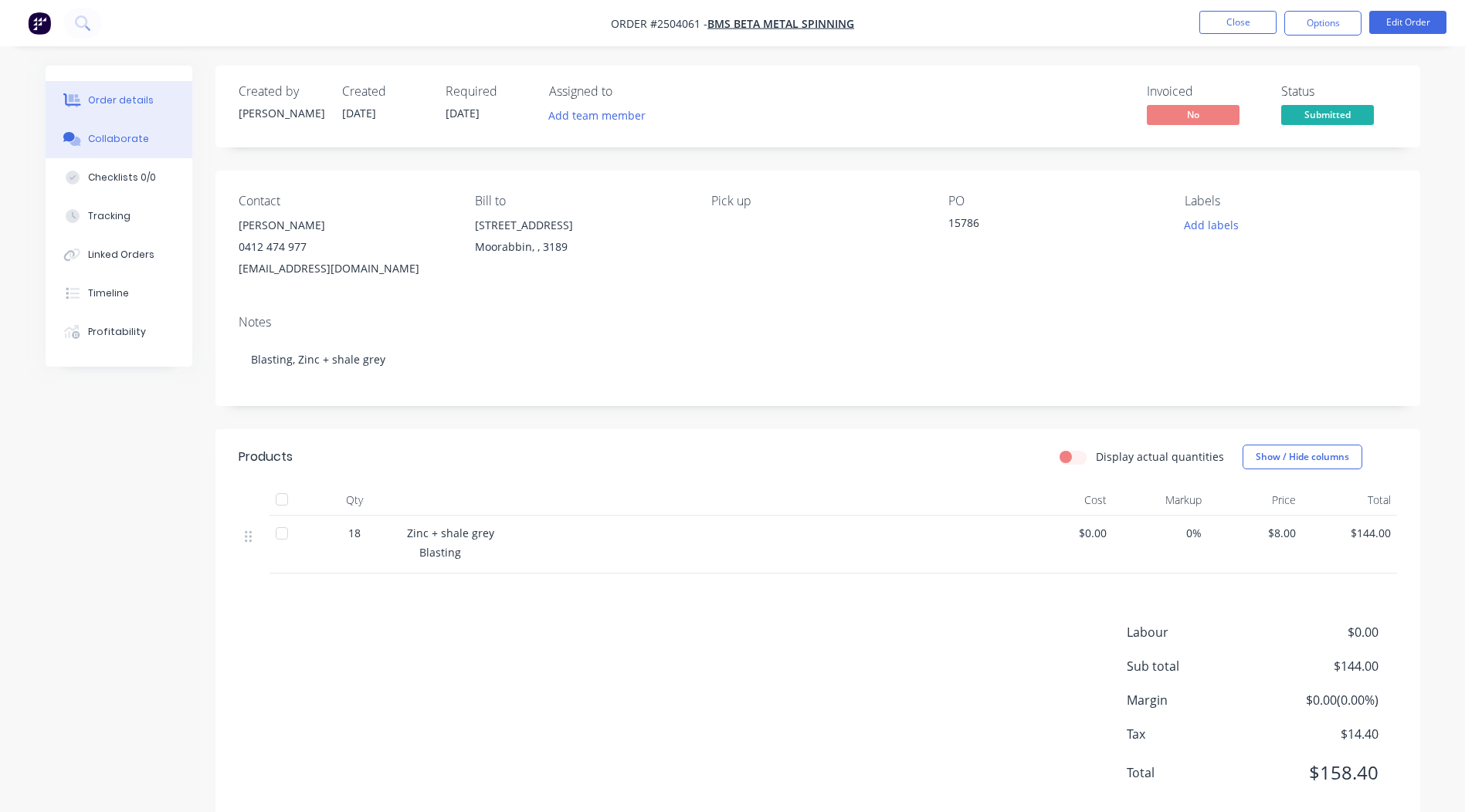
click at [146, 135] on button "Collaborate" at bounding box center [119, 139] width 146 height 38
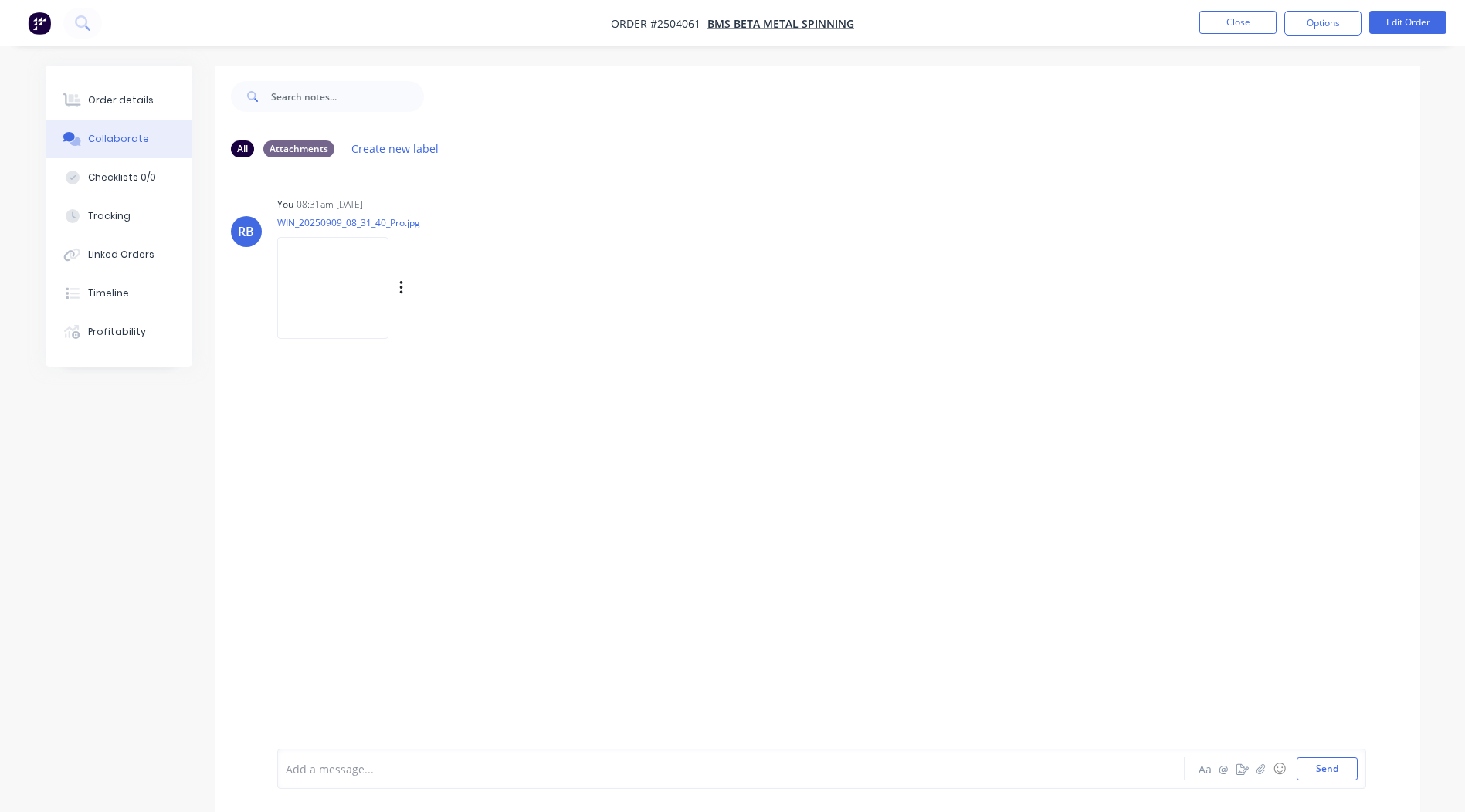
click at [388, 308] on img at bounding box center [333, 288] width 112 height 101
click at [116, 93] on button "Order details" at bounding box center [119, 99] width 146 height 38
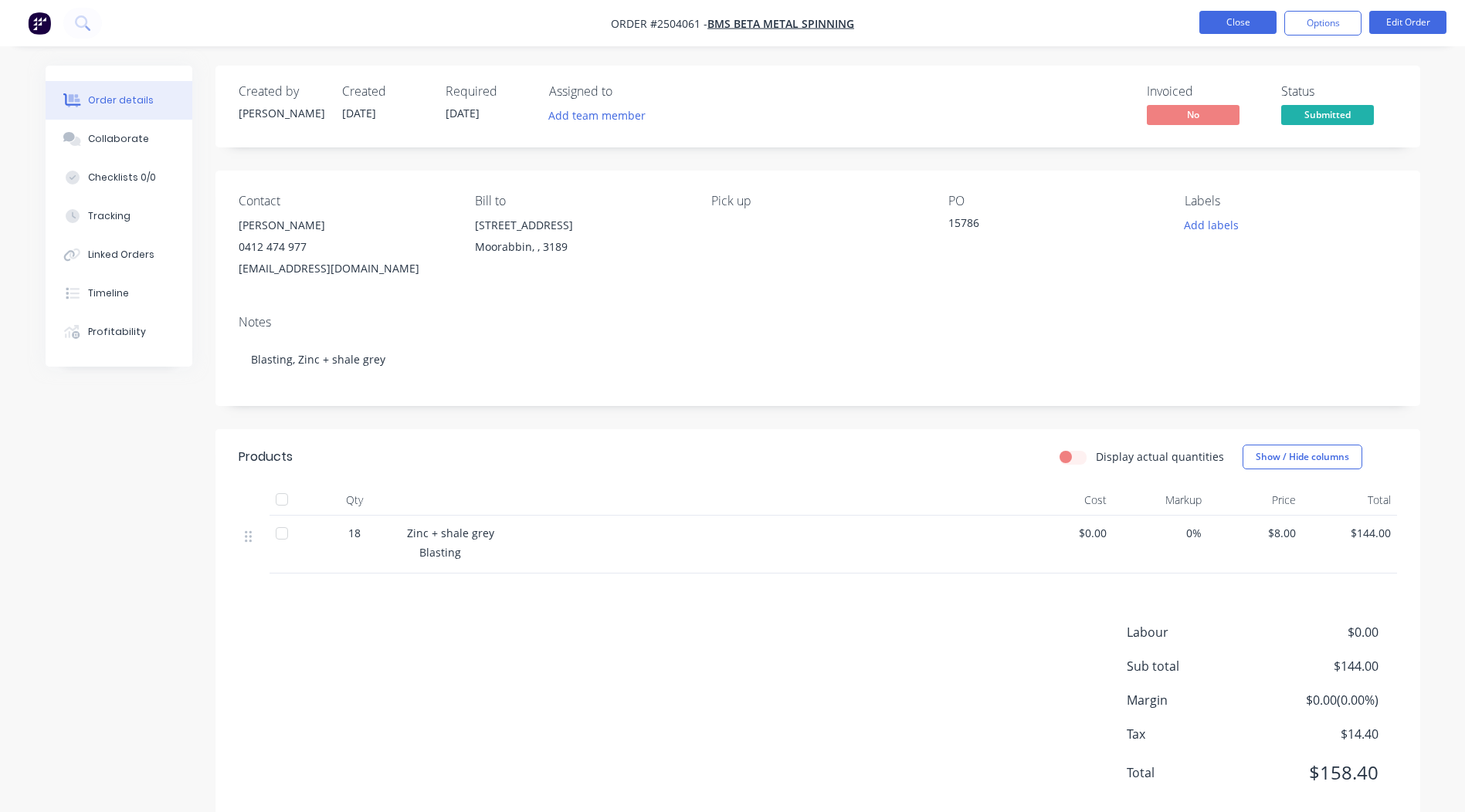
click at [1237, 26] on button "Close" at bounding box center [1238, 23] width 77 height 23
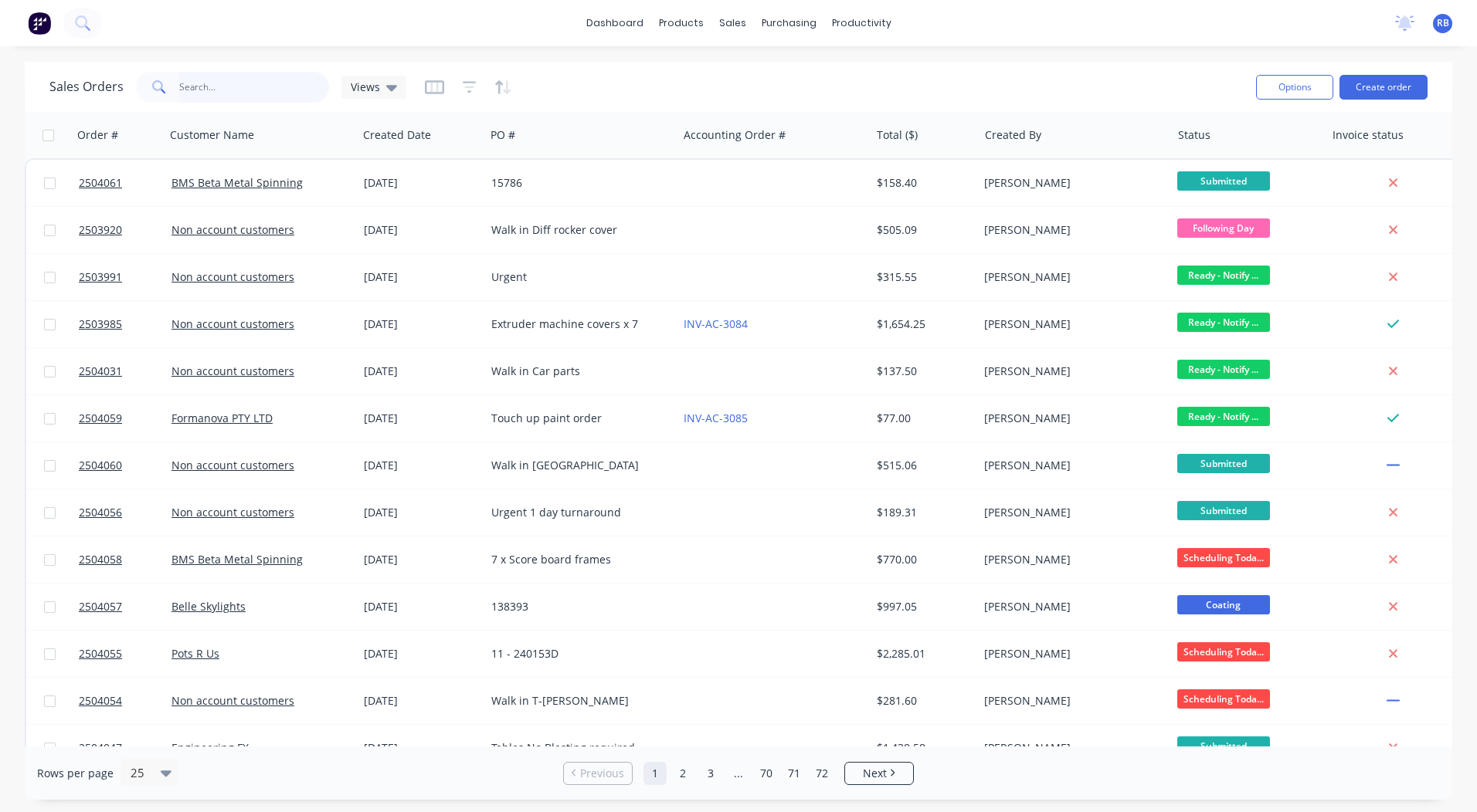
click at [257, 97] on input "text" at bounding box center [254, 87] width 151 height 31
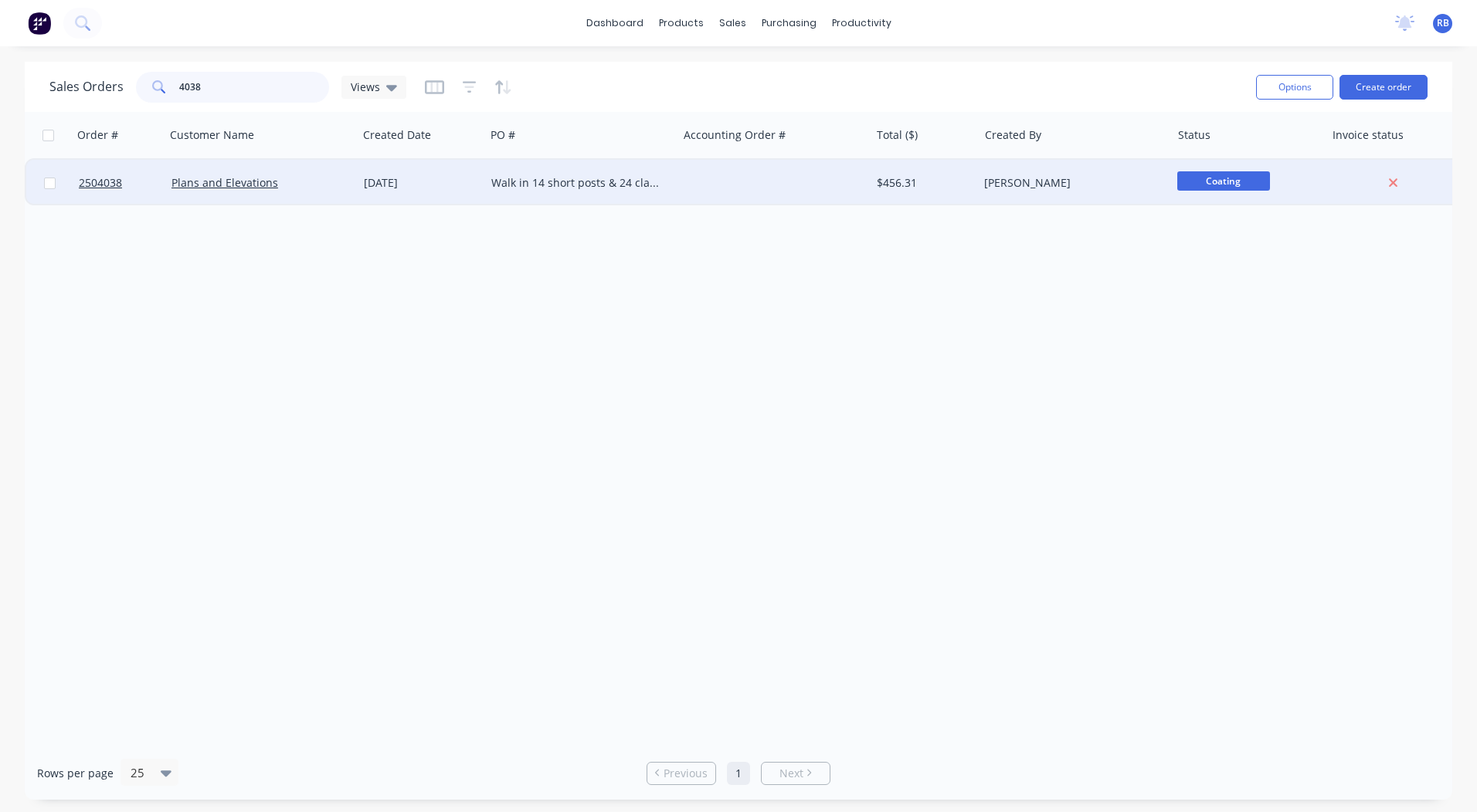
type input "4038"
click at [361, 165] on div "[DATE]" at bounding box center [421, 182] width 128 height 46
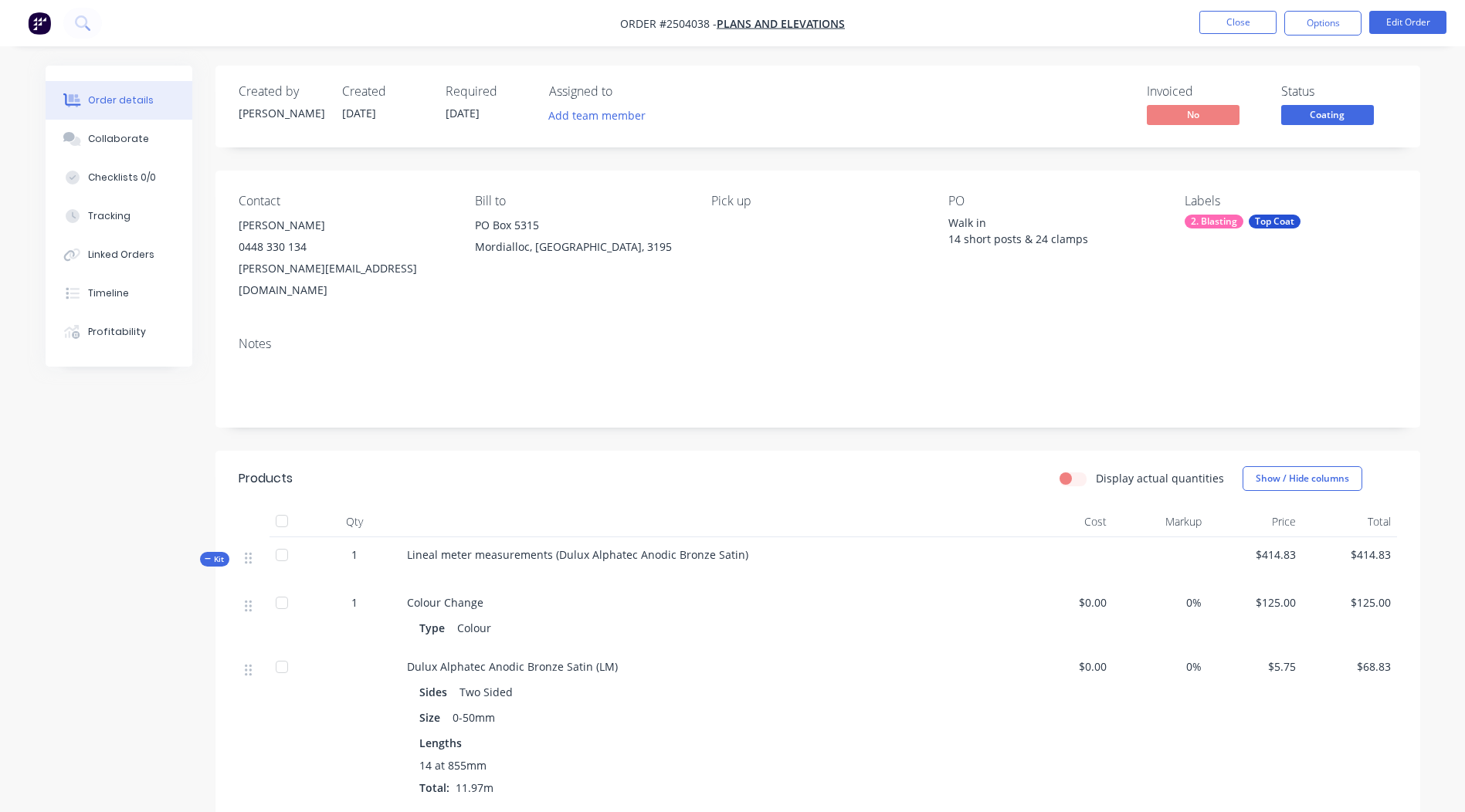
click at [1412, 9] on nav "Order #2504038 - Plans and Elevations Close Options Edit Order" at bounding box center [732, 23] width 1465 height 46
click at [1406, 19] on button "Edit Order" at bounding box center [1408, 23] width 77 height 23
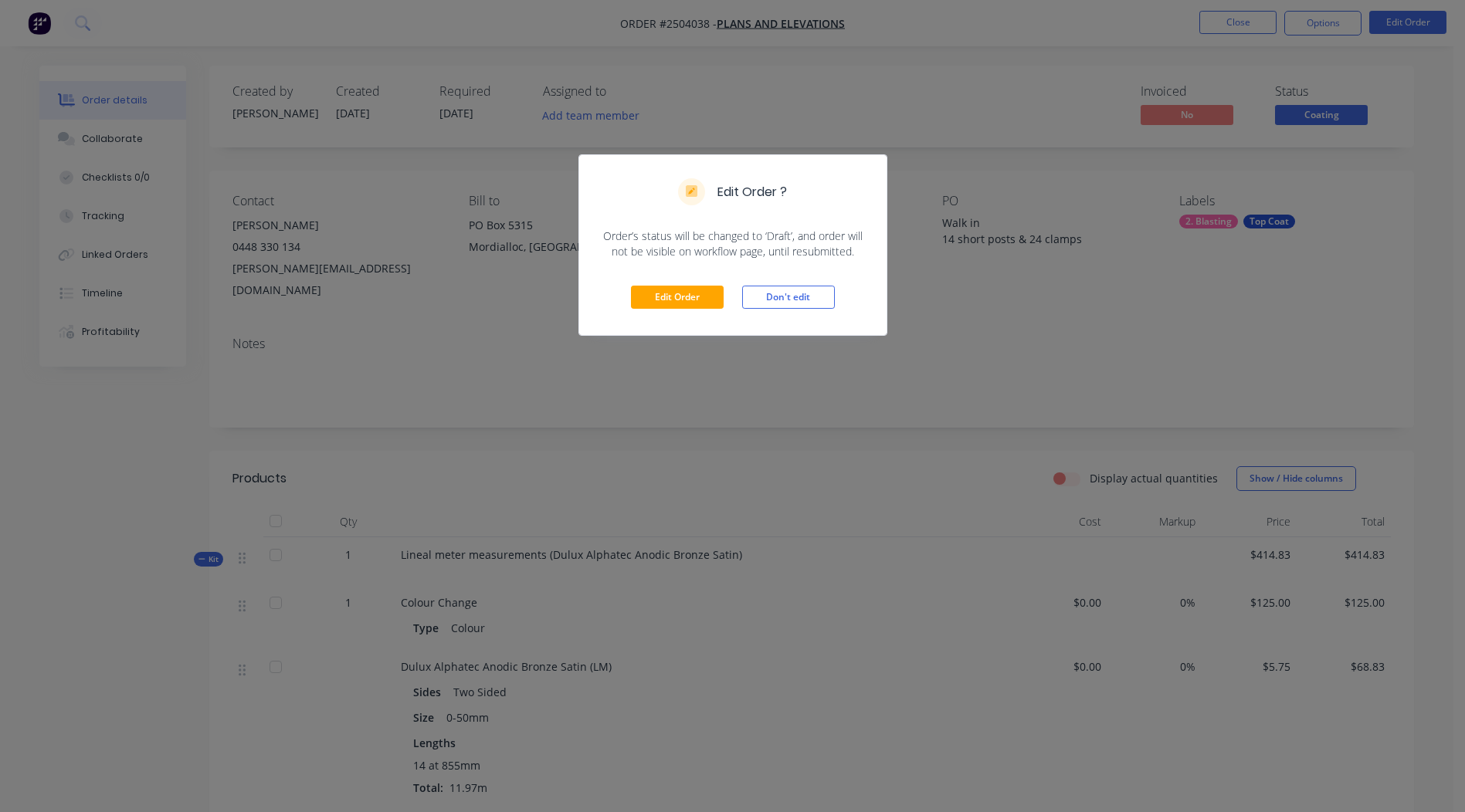
click at [668, 284] on div "Edit Order Don't edit" at bounding box center [733, 297] width 308 height 76
drag, startPoint x: 665, startPoint y: 292, endPoint x: 676, endPoint y: 313, distance: 23.7
click at [665, 292] on button "Edit Order" at bounding box center [677, 297] width 93 height 23
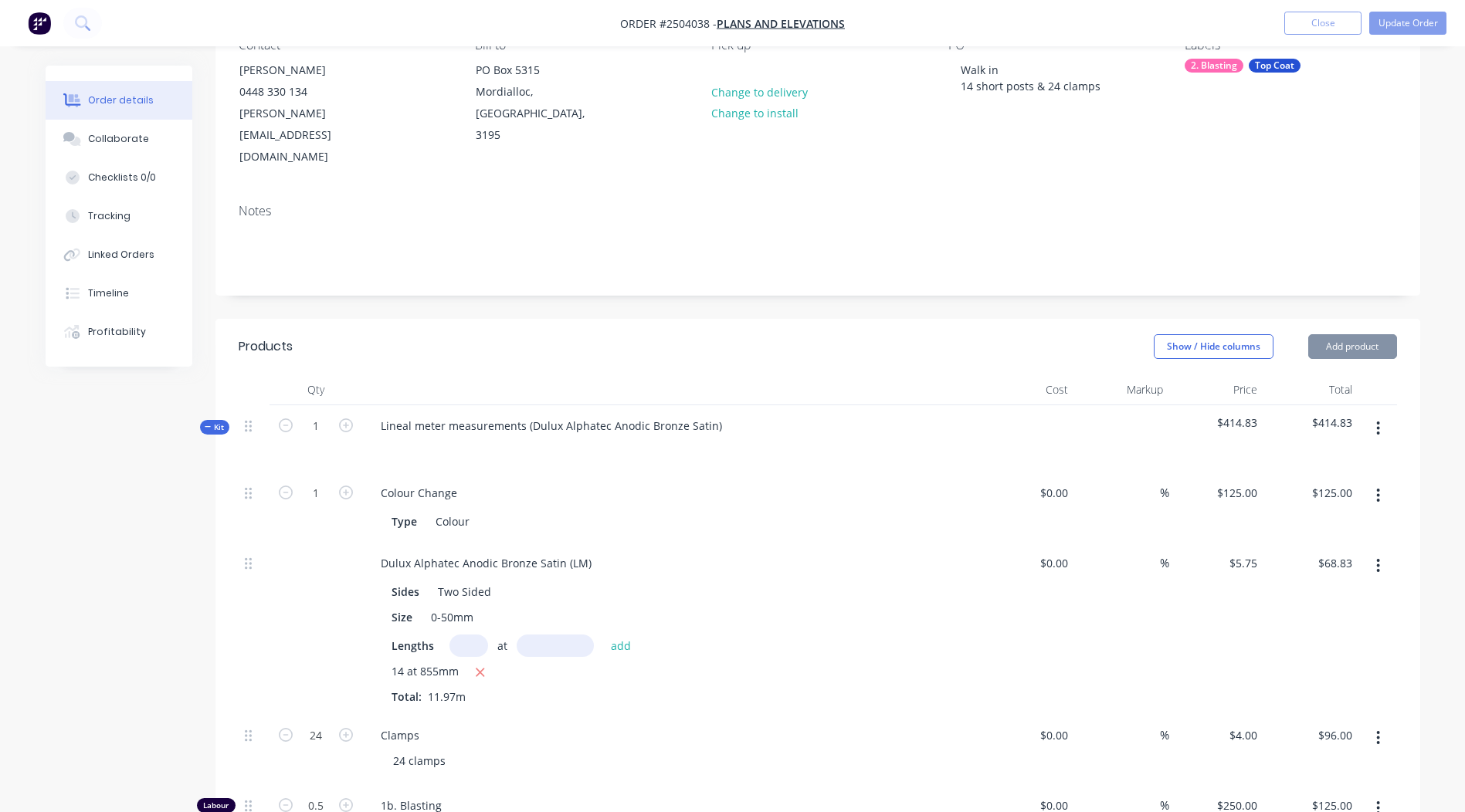
scroll to position [232, 0]
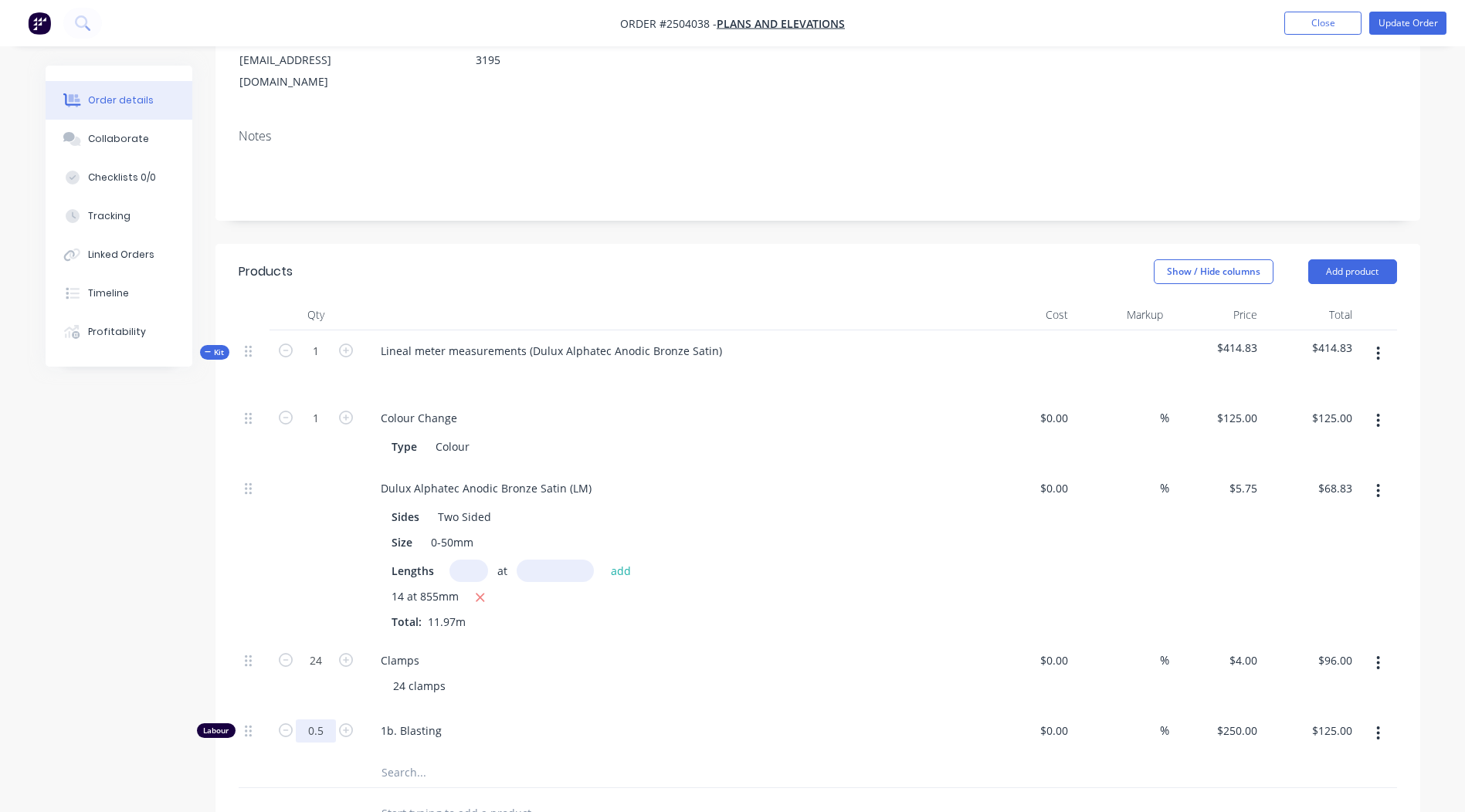
click at [331, 720] on input "0.5" at bounding box center [315, 731] width 40 height 23
type input "0.25"
type input "$62.50"
click at [870, 260] on div "Show / Hide columns Add product" at bounding box center [940, 272] width 913 height 24
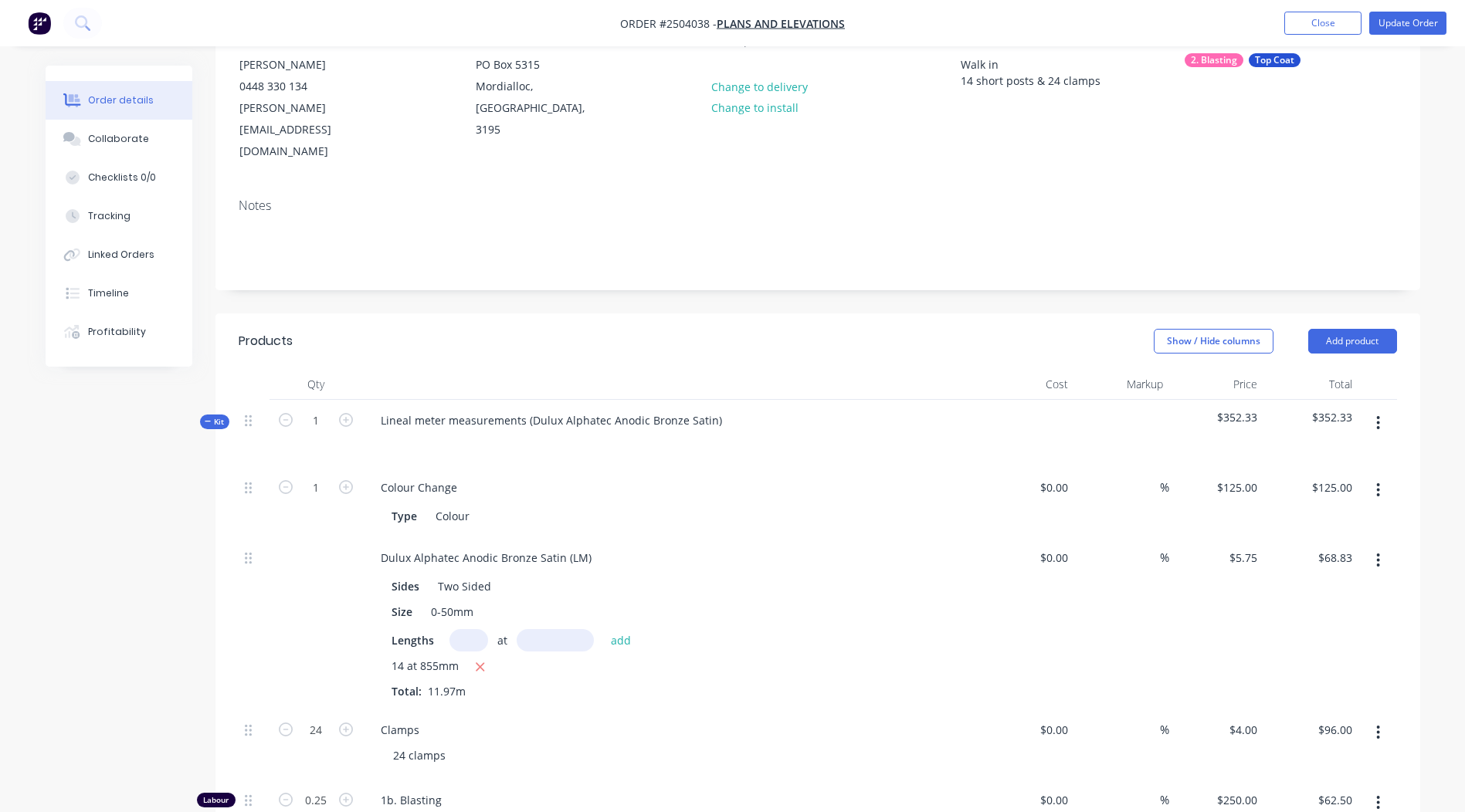
scroll to position [0, 0]
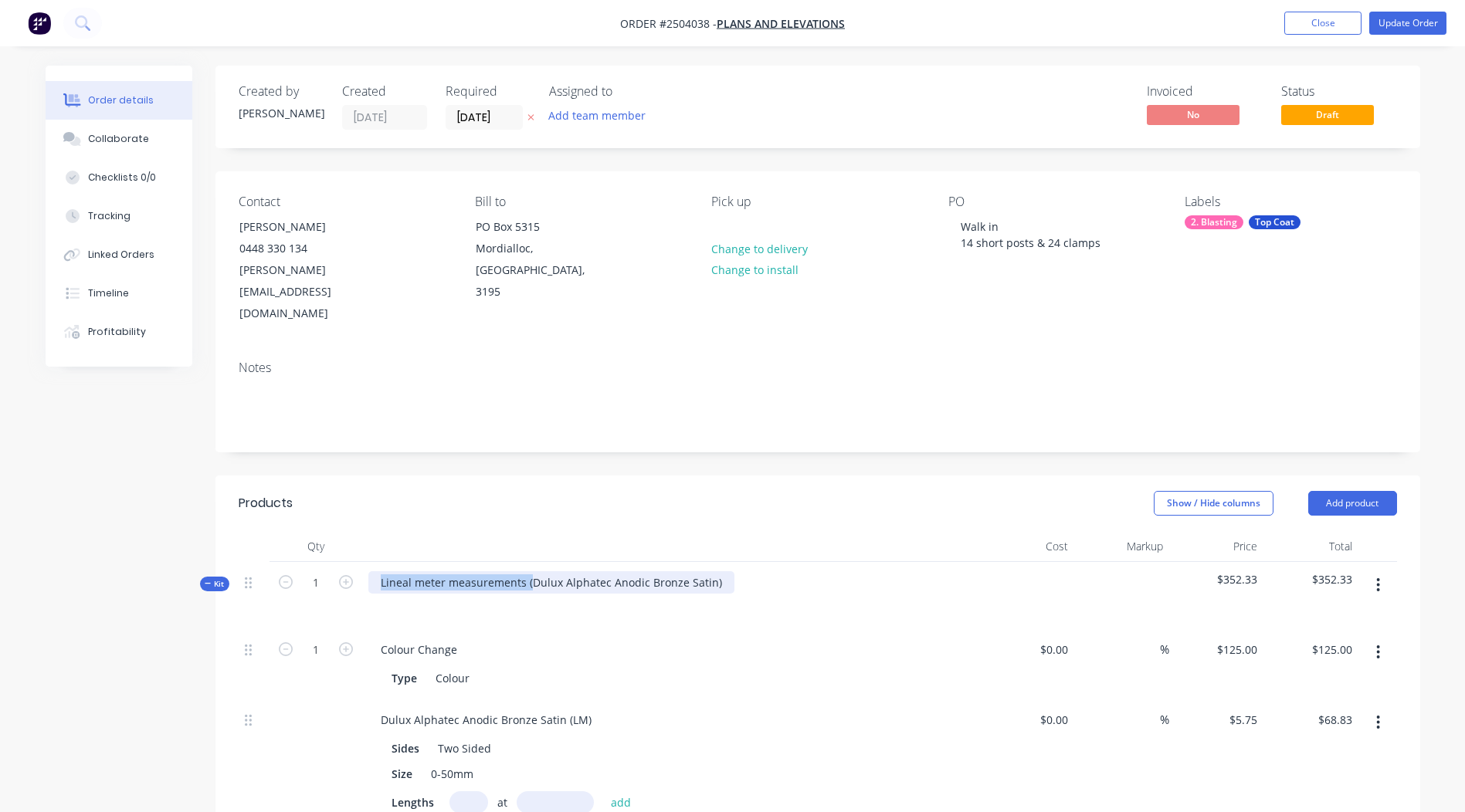
drag, startPoint x: 531, startPoint y: 537, endPoint x: 0, endPoint y: 602, distance: 535.0
click at [0, 602] on html "Order #2504038 - Plans and Elevations Add product Close Update Order Order deta…" at bounding box center [732, 732] width 1465 height 1465
click at [567, 571] on div "Dulux Alphatec Anodic Bronze Satin)" at bounding box center [476, 582] width 214 height 23
click at [655, 484] on header "Products Show / Hide columns Add product" at bounding box center [818, 503] width 1205 height 55
click at [1391, 23] on button "Update Order" at bounding box center [1408, 23] width 77 height 23
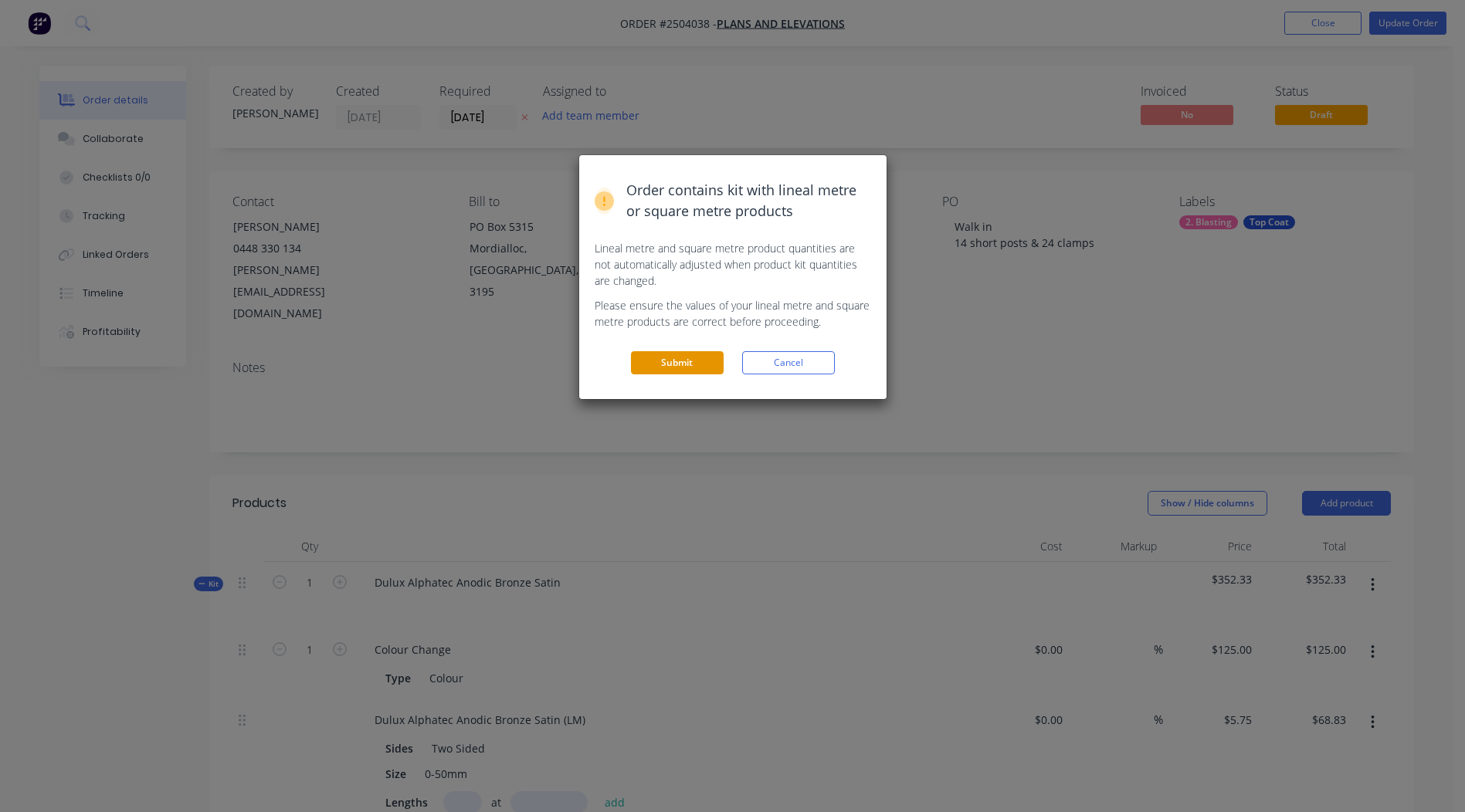
click at [664, 357] on button "Submit" at bounding box center [677, 363] width 93 height 23
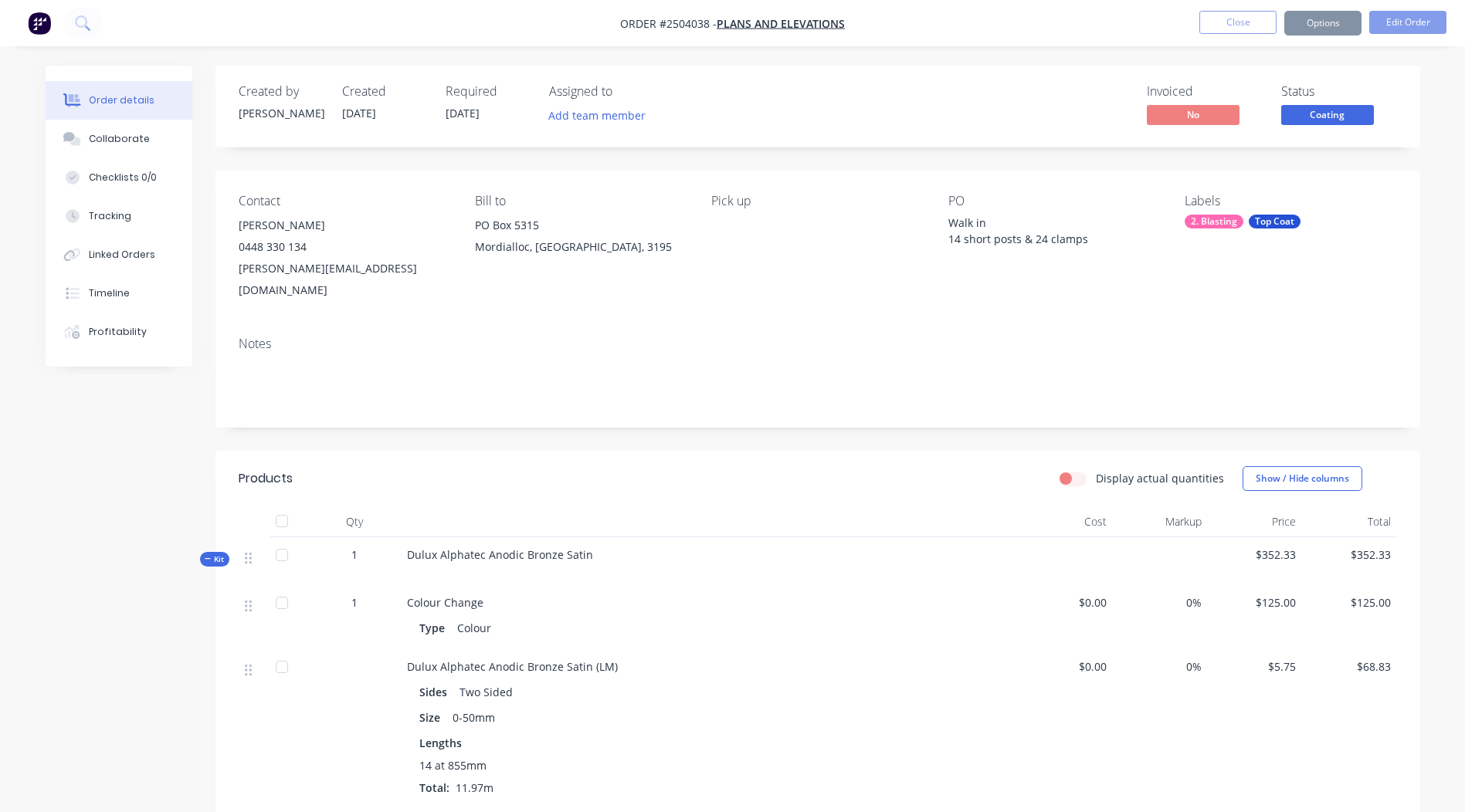
click at [1333, 120] on span "Coating" at bounding box center [1327, 114] width 93 height 20
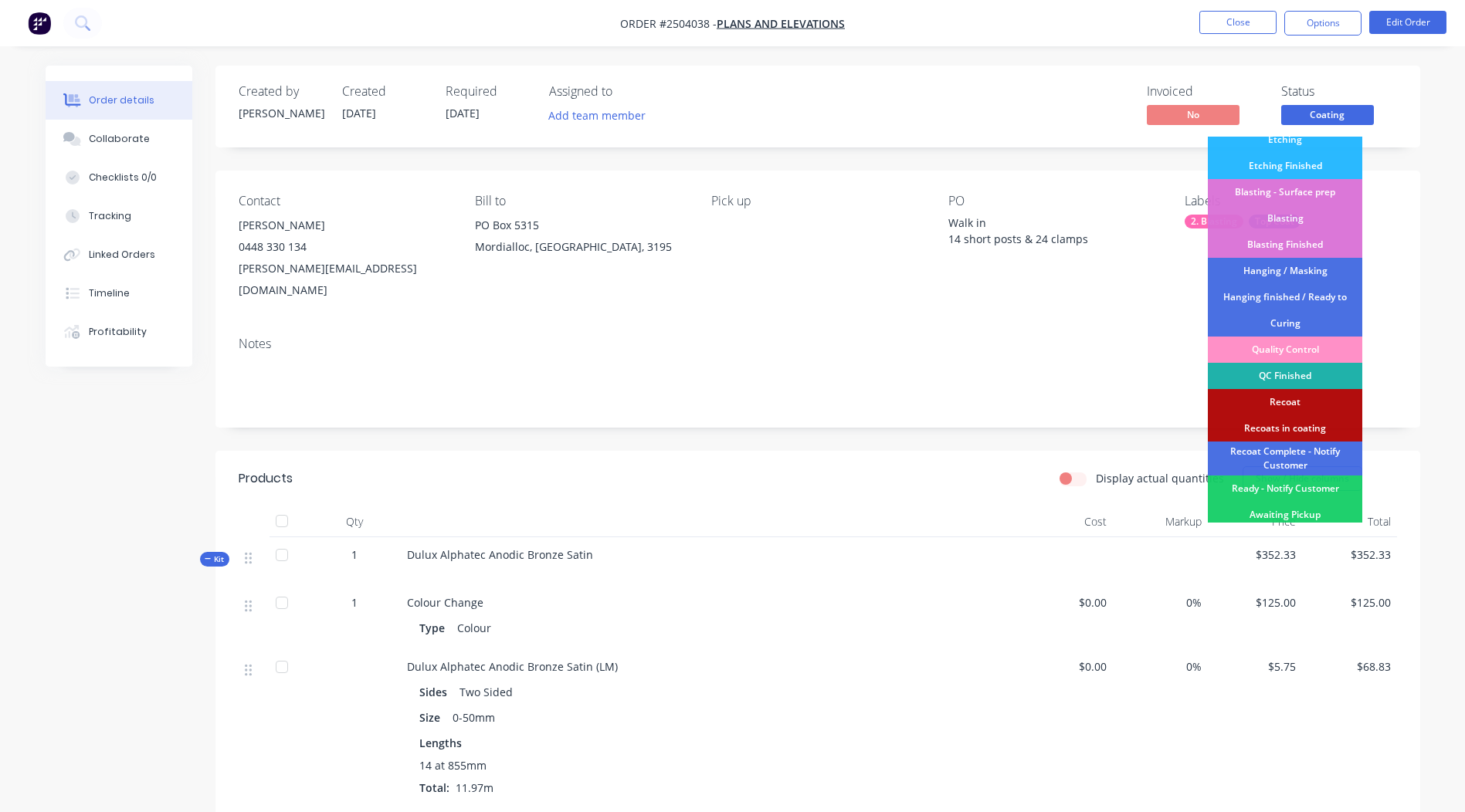
scroll to position [331, 0]
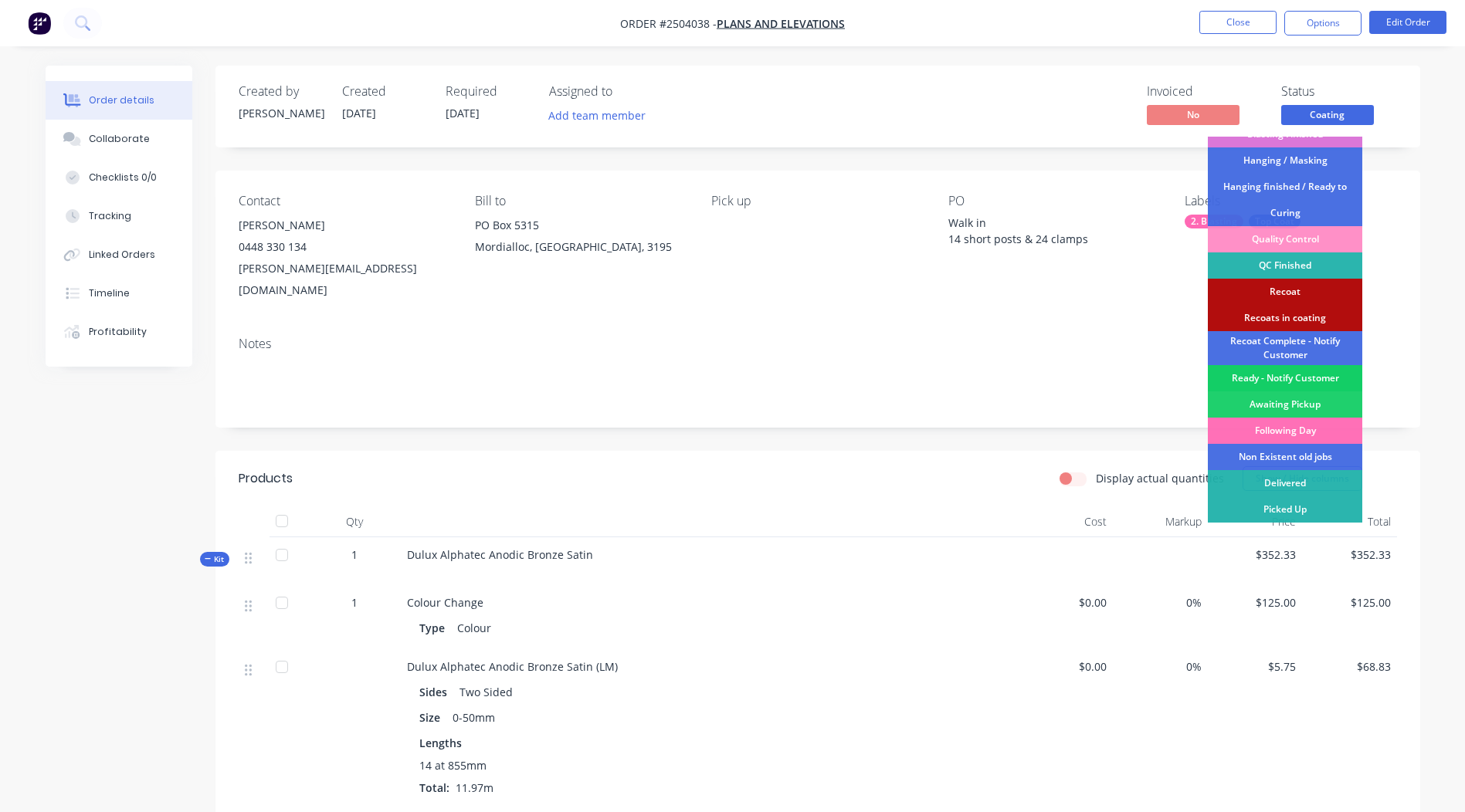
click at [1283, 375] on div "Ready - Notify Customer" at bounding box center [1285, 379] width 155 height 26
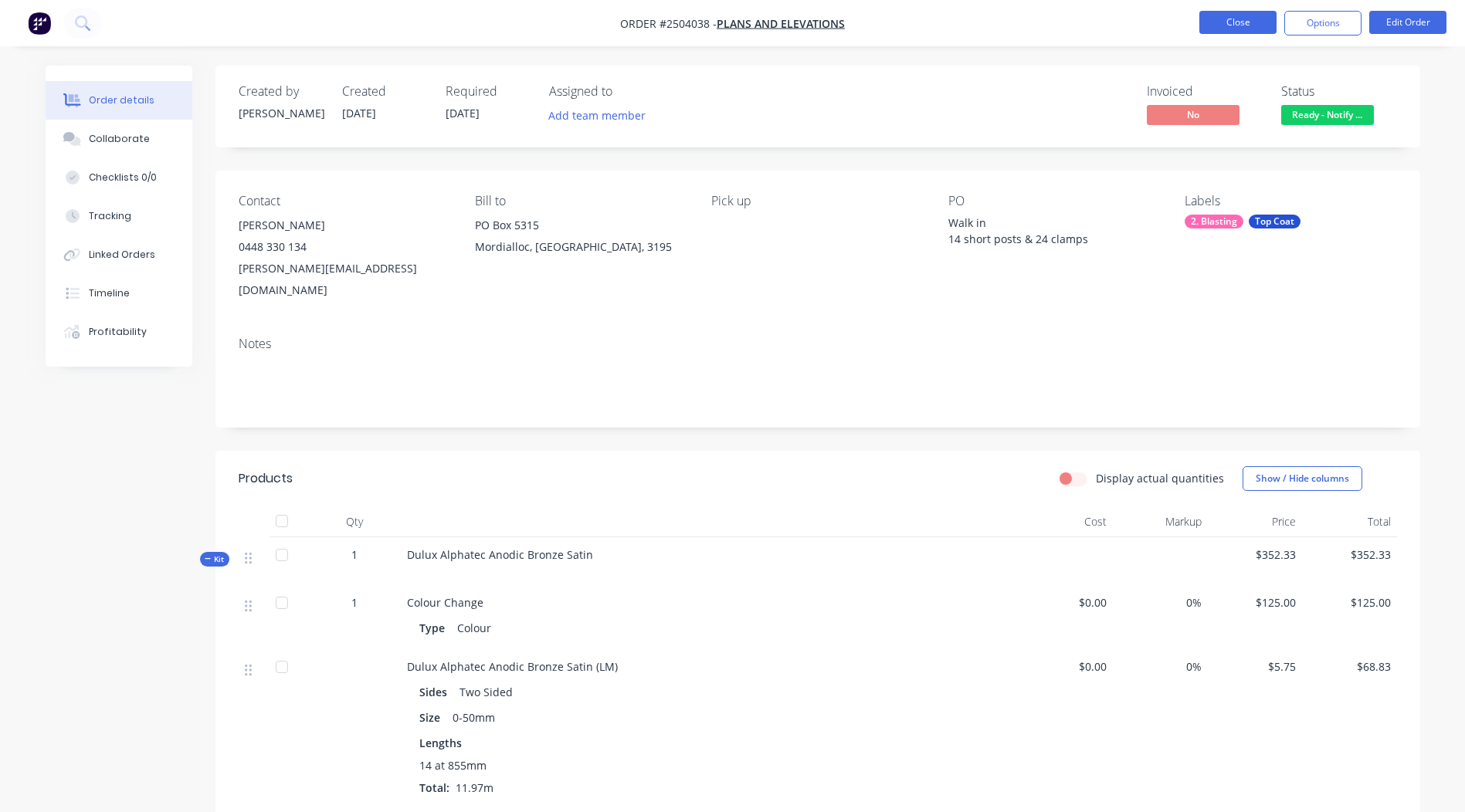
click at [1254, 25] on button "Close" at bounding box center [1238, 23] width 77 height 23
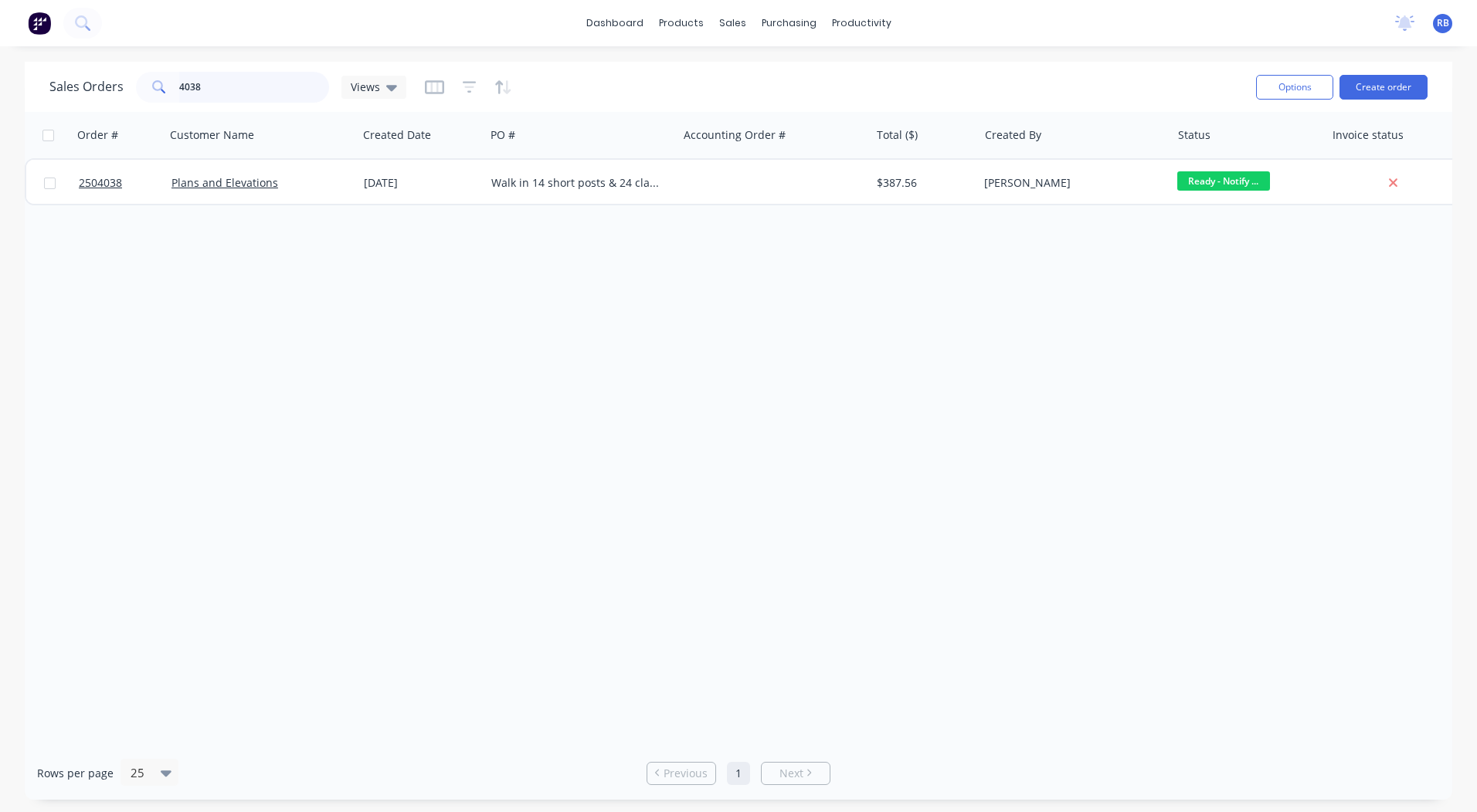
click at [262, 90] on input "4038" at bounding box center [254, 87] width 151 height 31
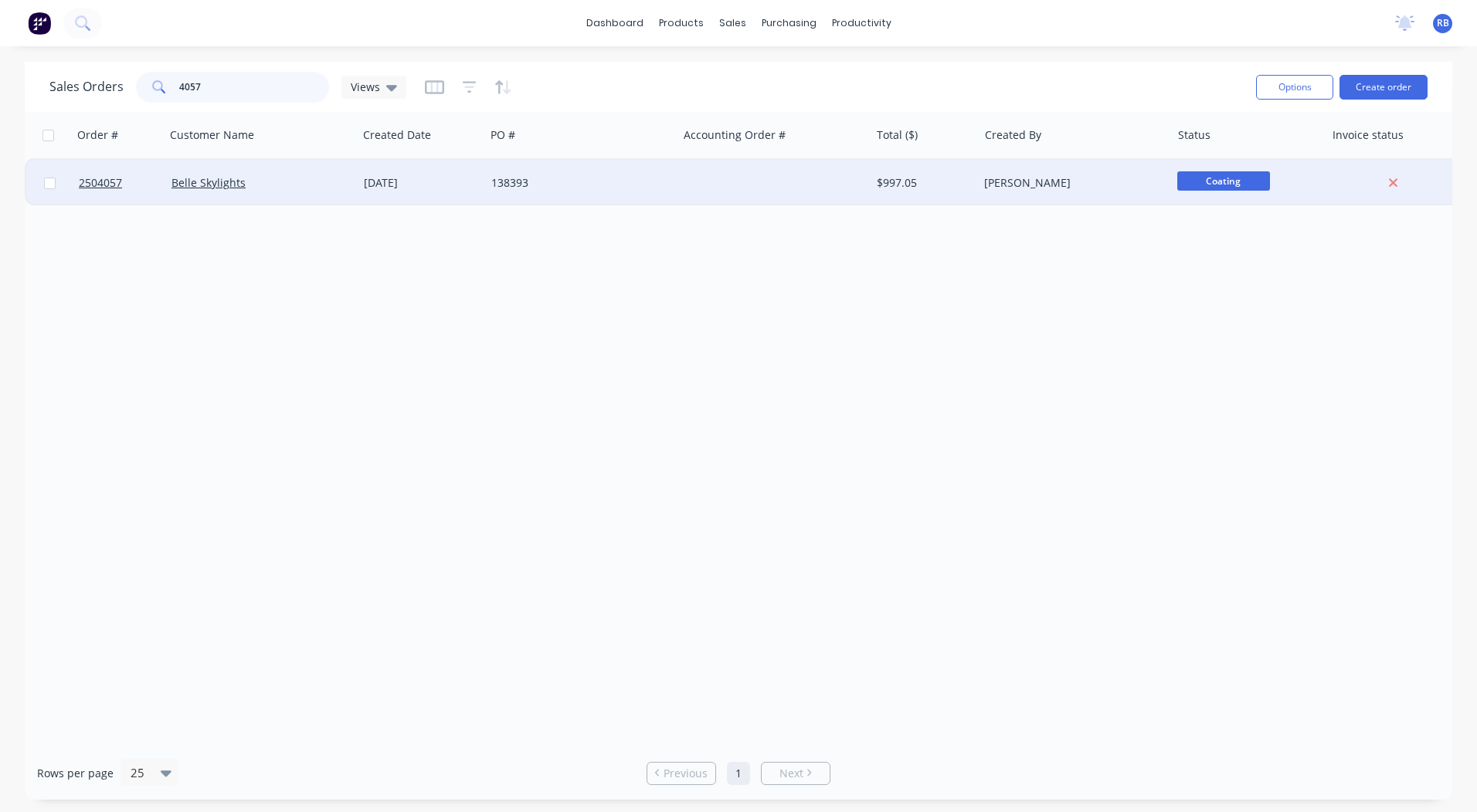
type input "4057"
click at [326, 170] on div "Belle Skylights" at bounding box center [261, 182] width 192 height 46
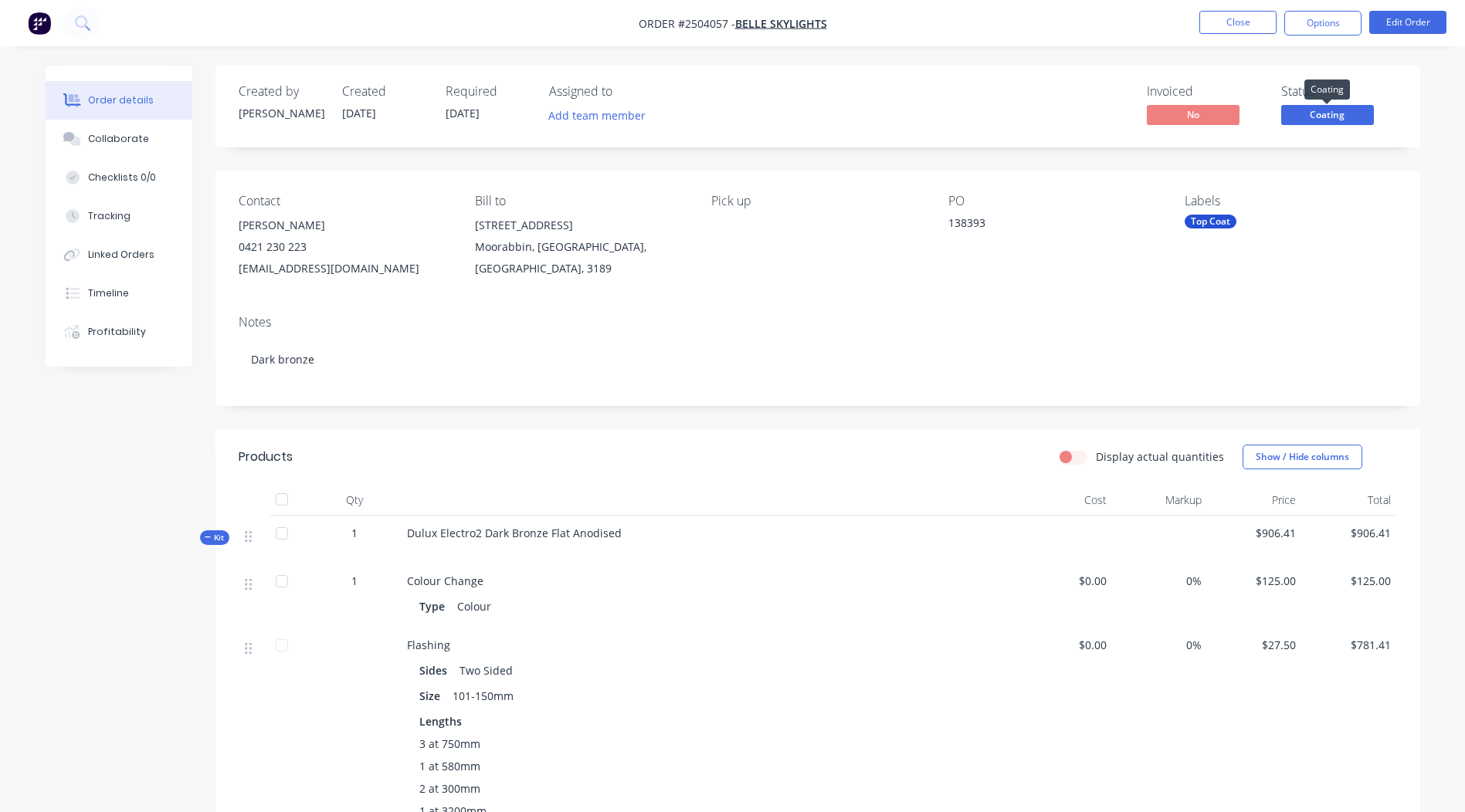
click at [1325, 105] on span "Coating" at bounding box center [1327, 114] width 93 height 20
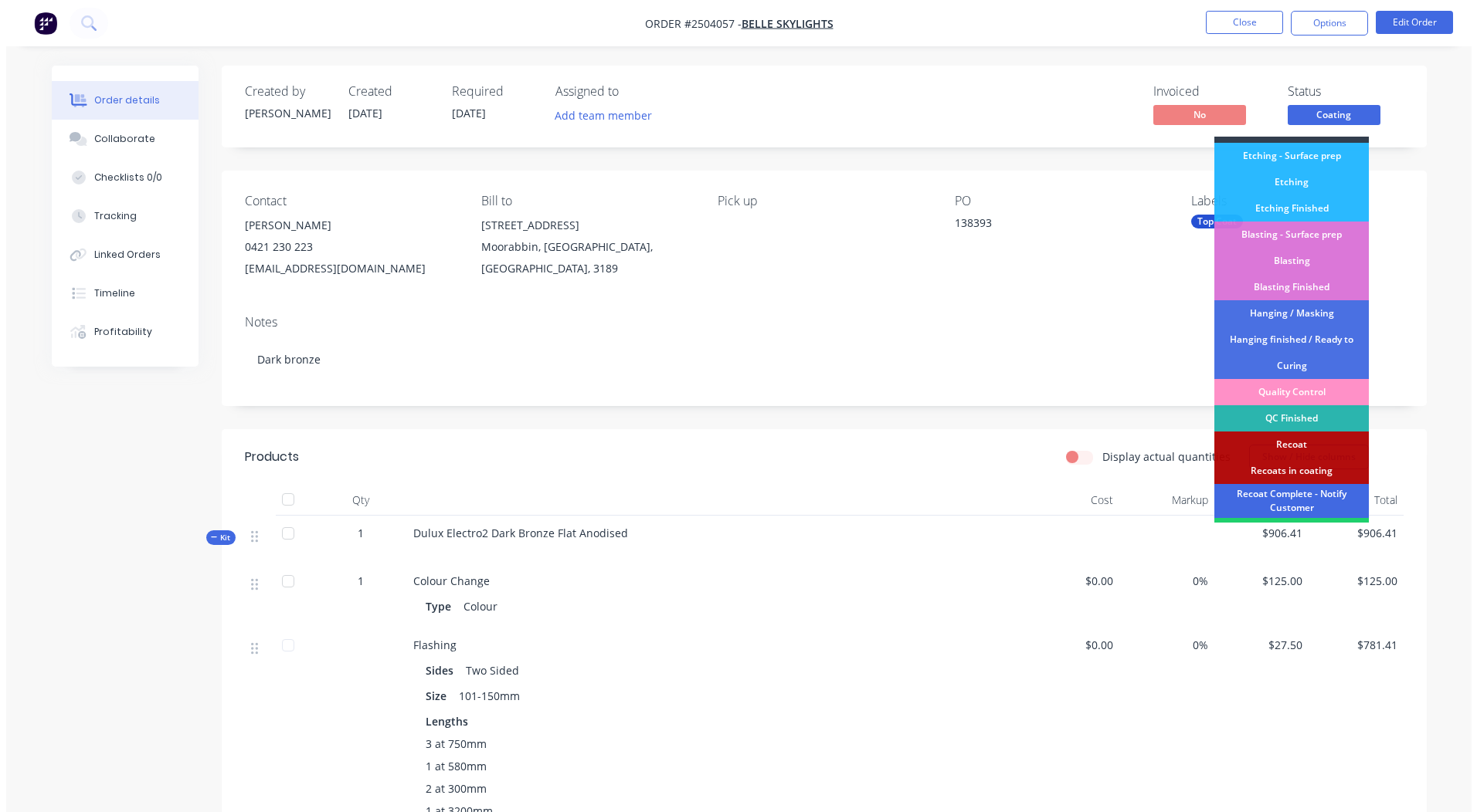
scroll to position [331, 0]
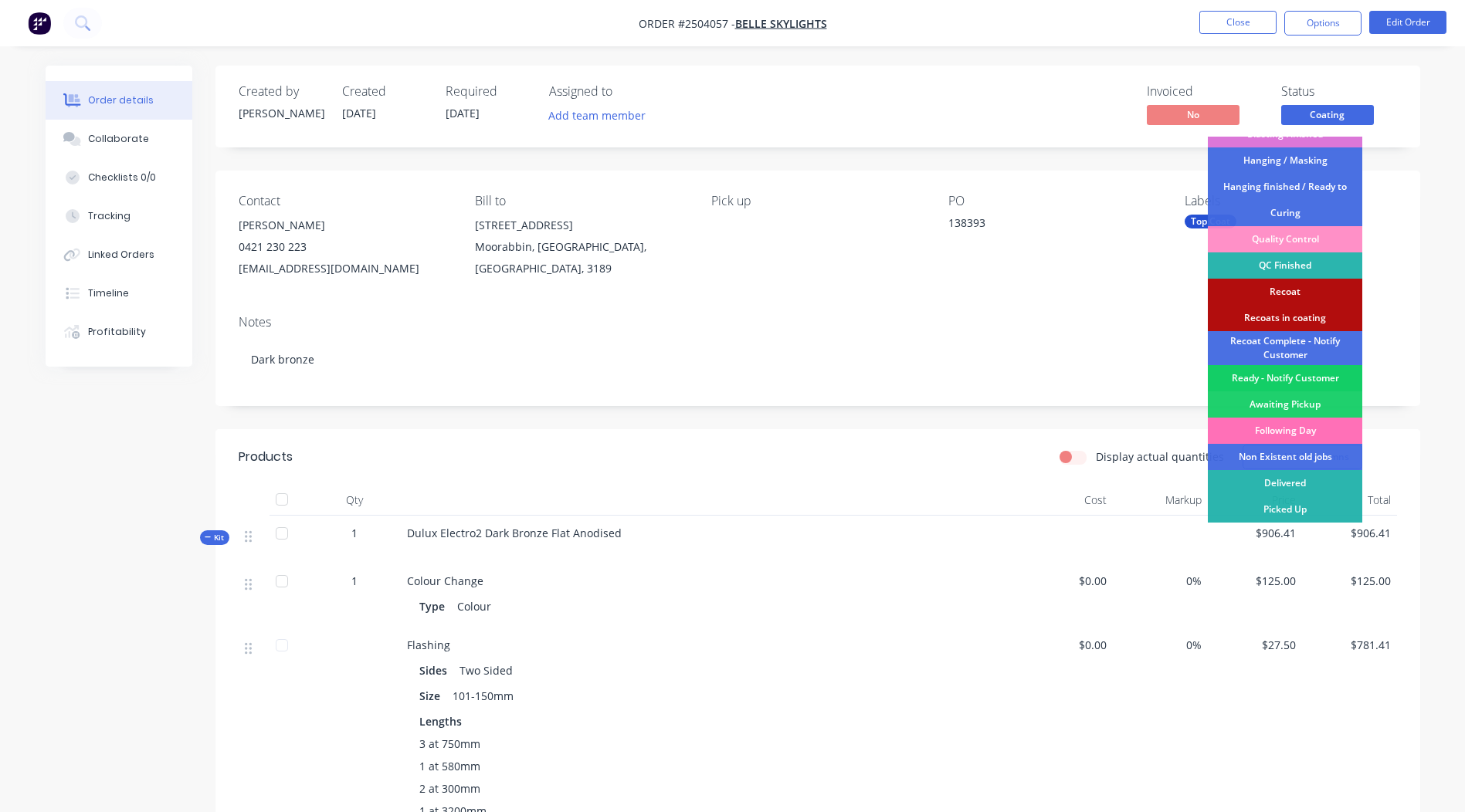
click at [1304, 374] on div "Ready - Notify Customer" at bounding box center [1285, 379] width 155 height 26
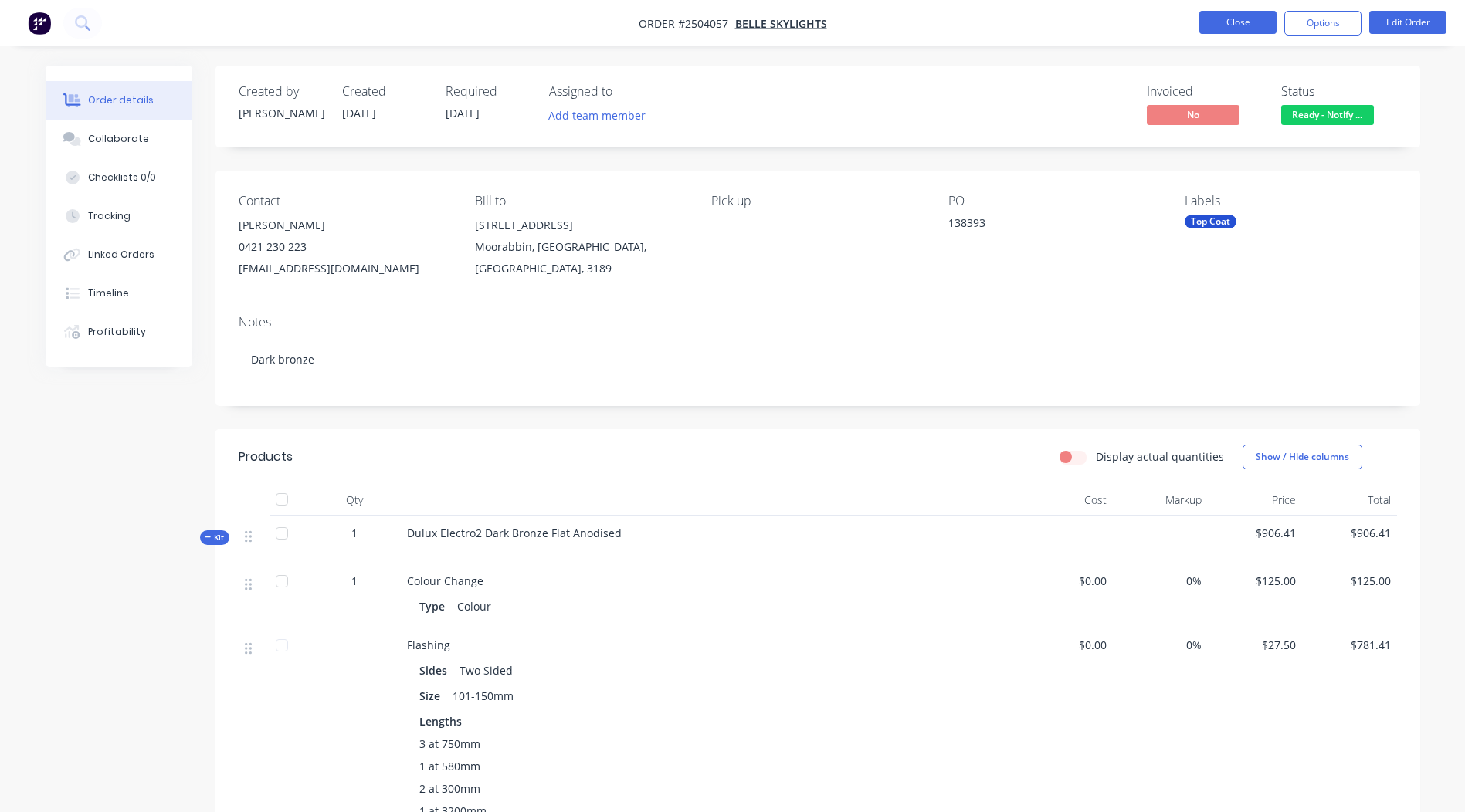
click at [1245, 15] on button "Close" at bounding box center [1238, 23] width 77 height 23
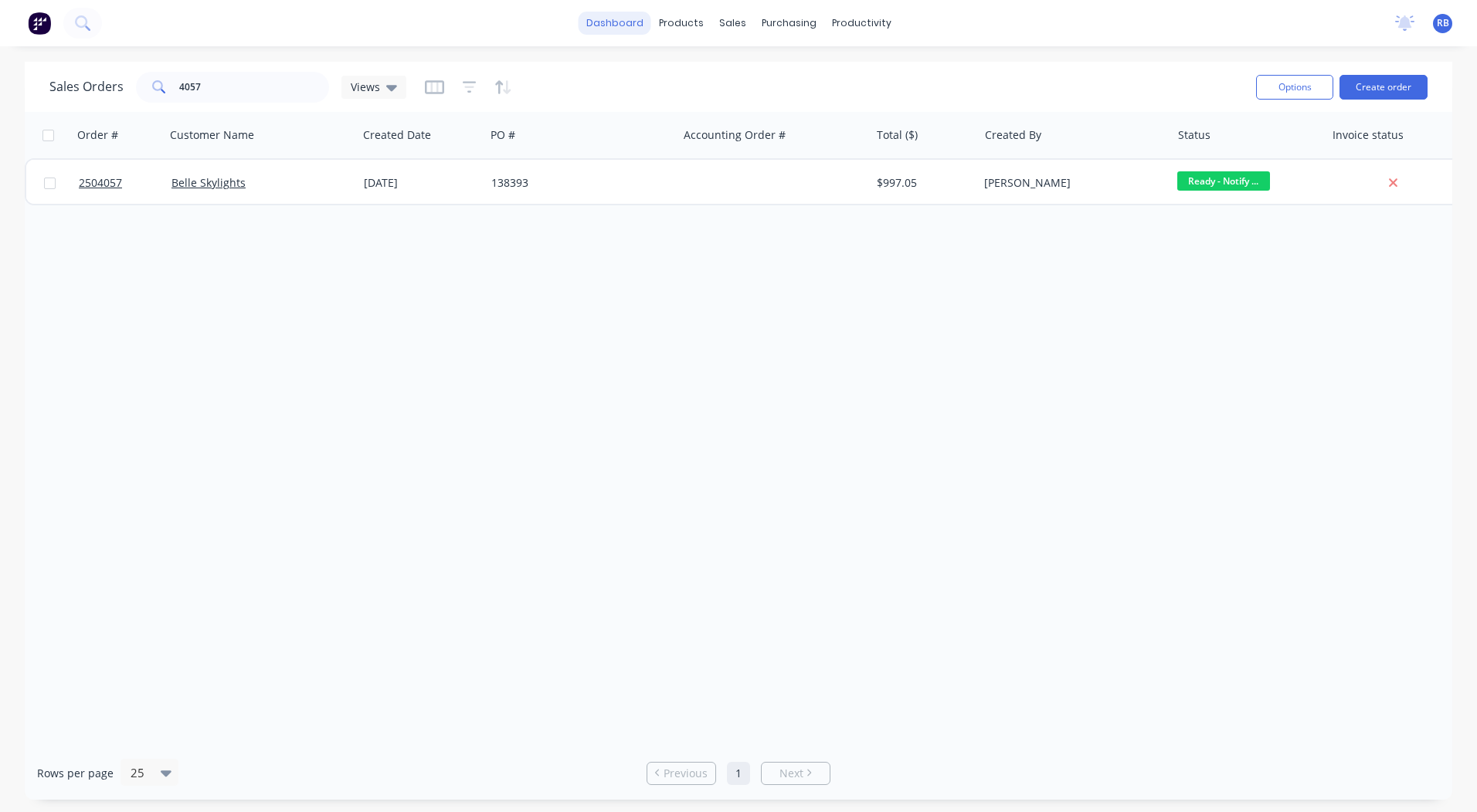
click at [615, 23] on link "dashboard" at bounding box center [614, 23] width 72 height 23
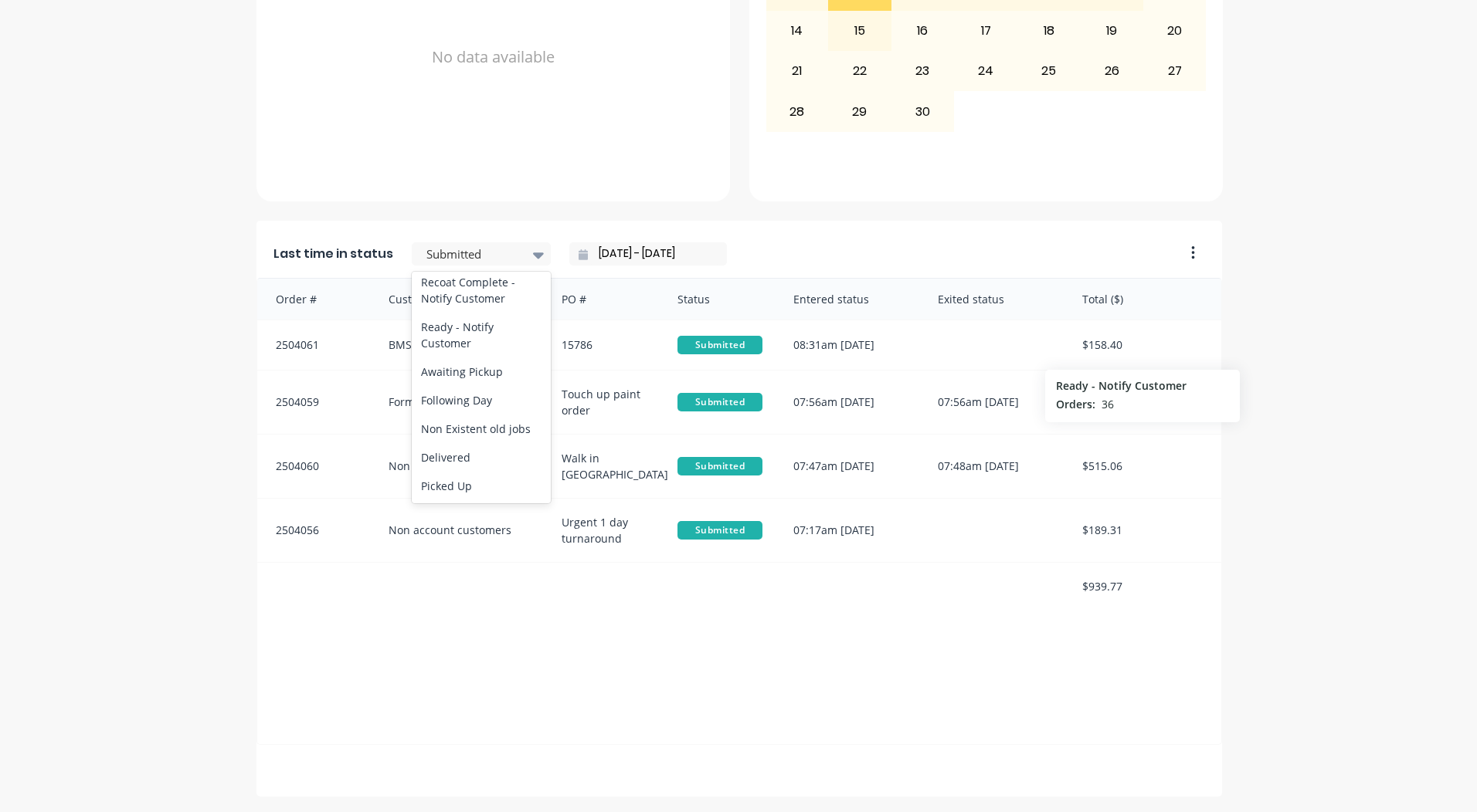
scroll to position [803, 0]
click at [450, 343] on div "Ready - Notify Customer" at bounding box center [481, 336] width 139 height 45
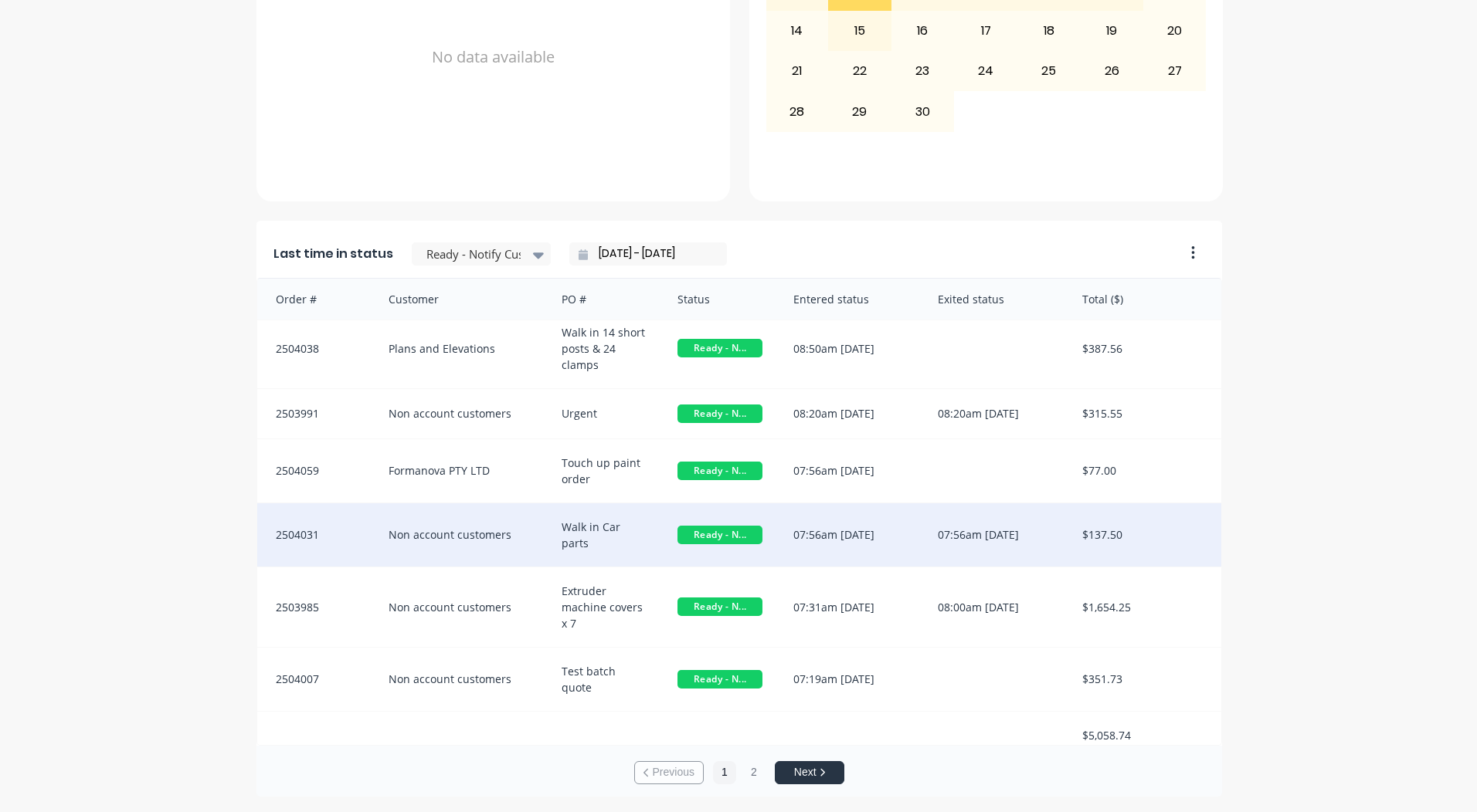
scroll to position [3, 0]
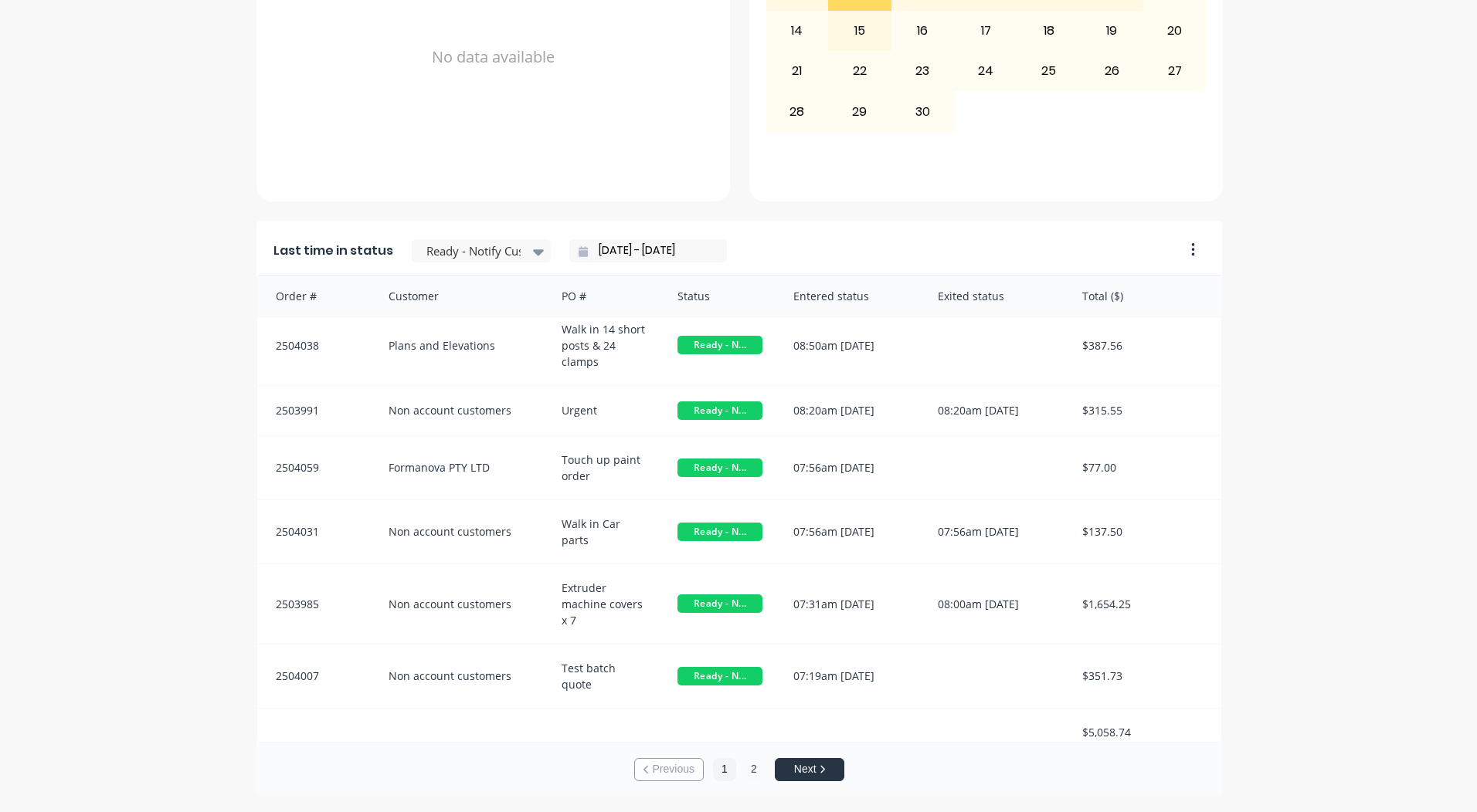
click at [742, 773] on button "2" at bounding box center [753, 770] width 23 height 23
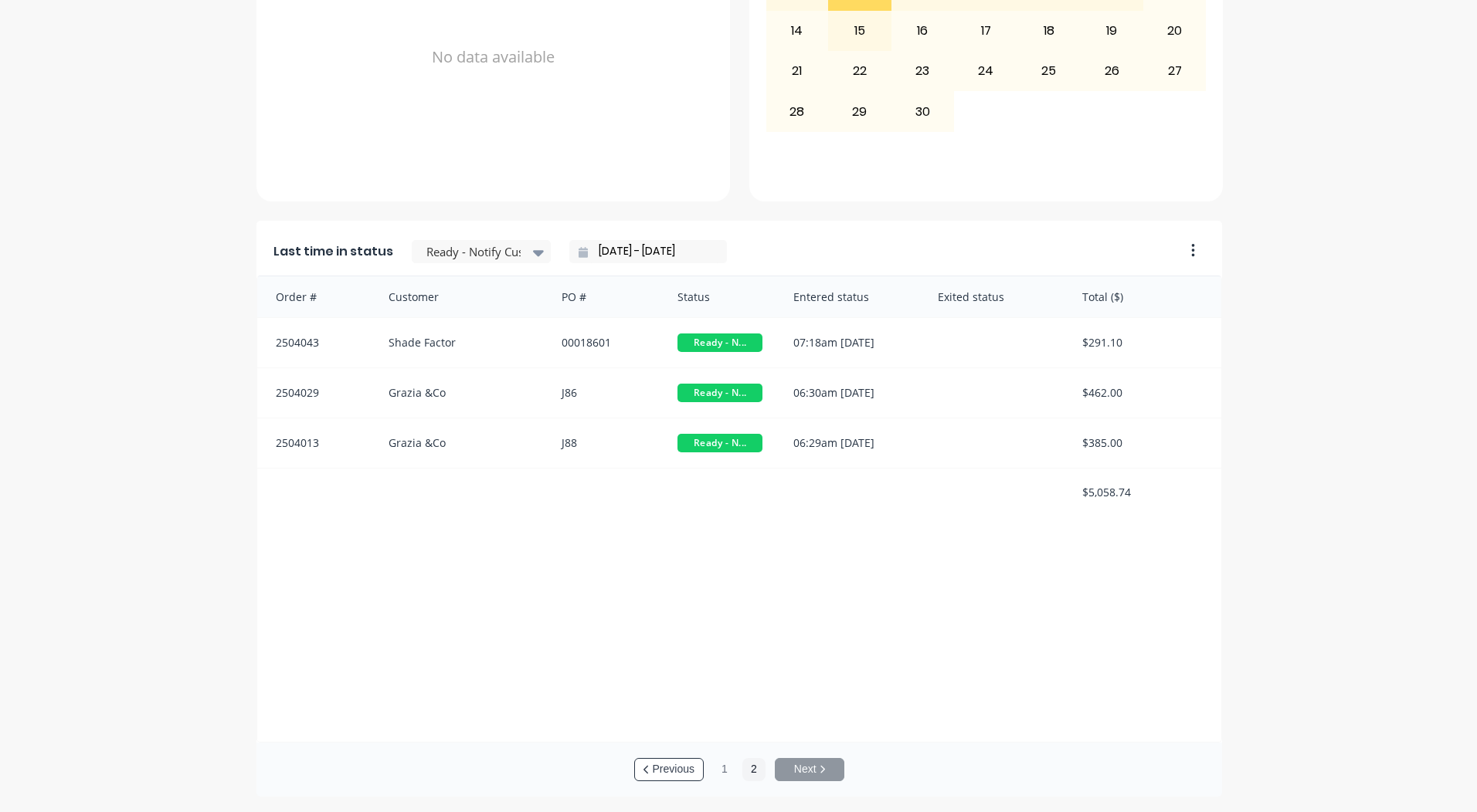
scroll to position [2, 0]
click at [716, 768] on button "1" at bounding box center [724, 770] width 23 height 23
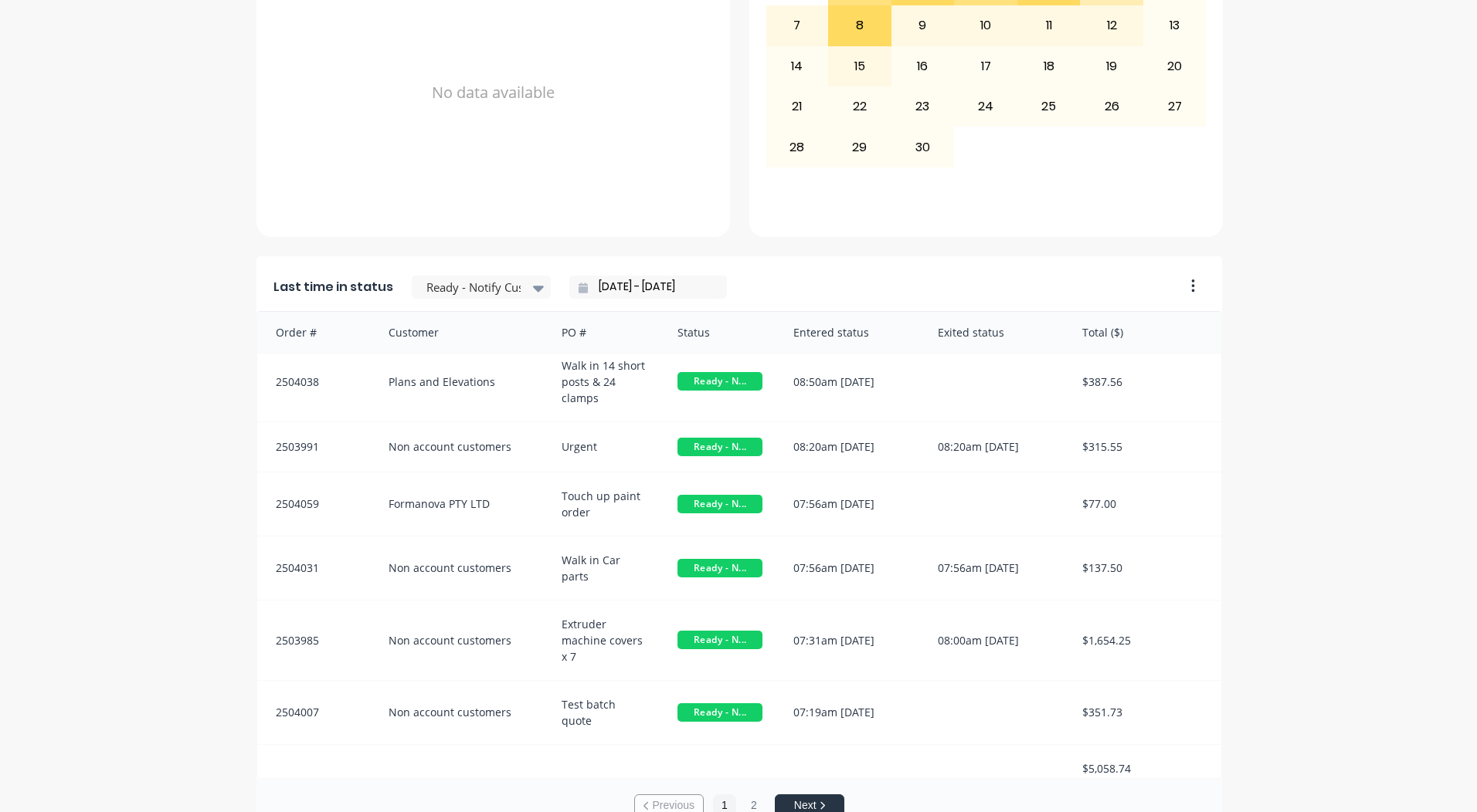
scroll to position [667, 0]
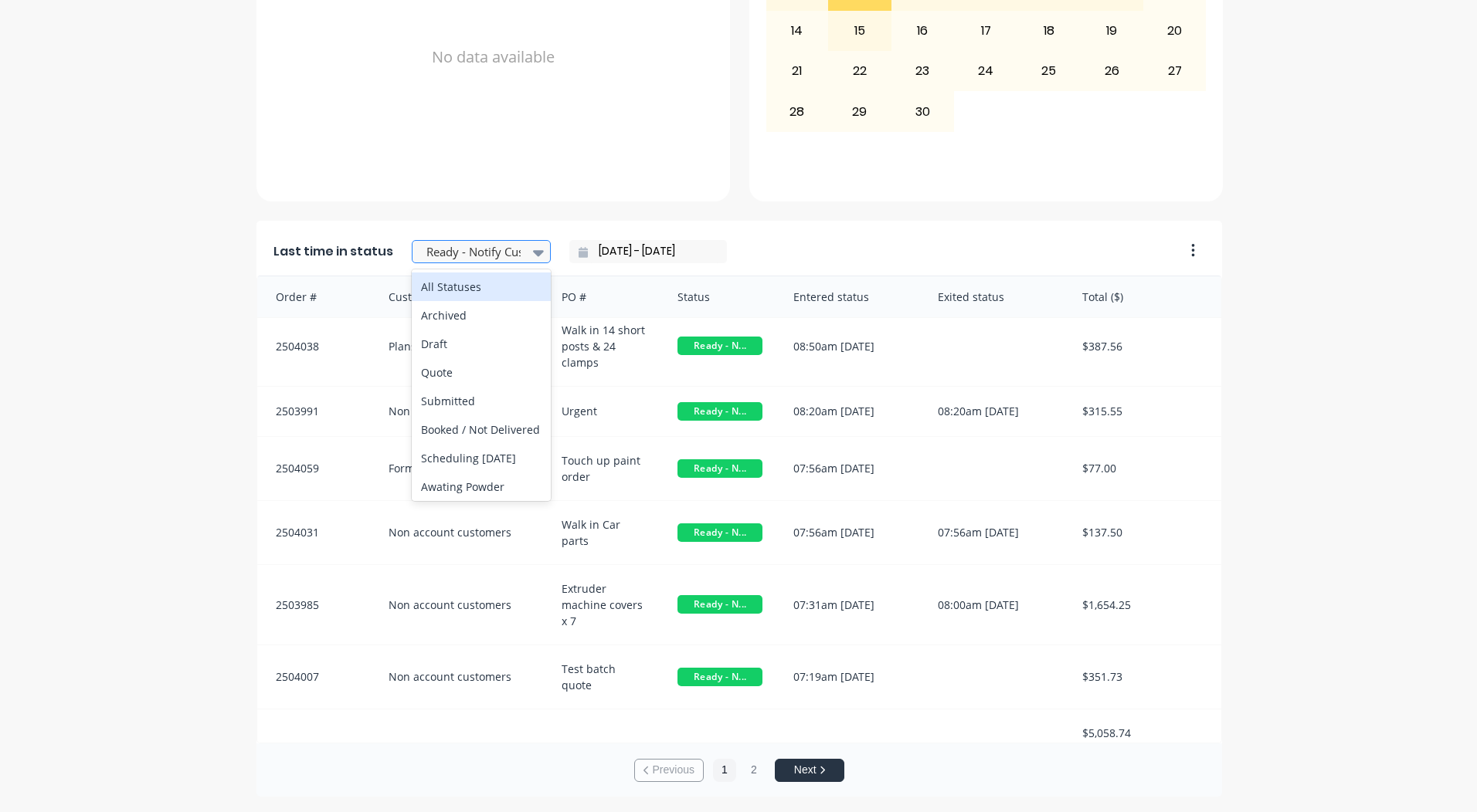
click at [510, 256] on div at bounding box center [474, 252] width 98 height 20
click at [1422, 489] on div "A Class Powder Coating Create sales order Create purchase order Overview Select…" at bounding box center [738, 96] width 1477 height 1402
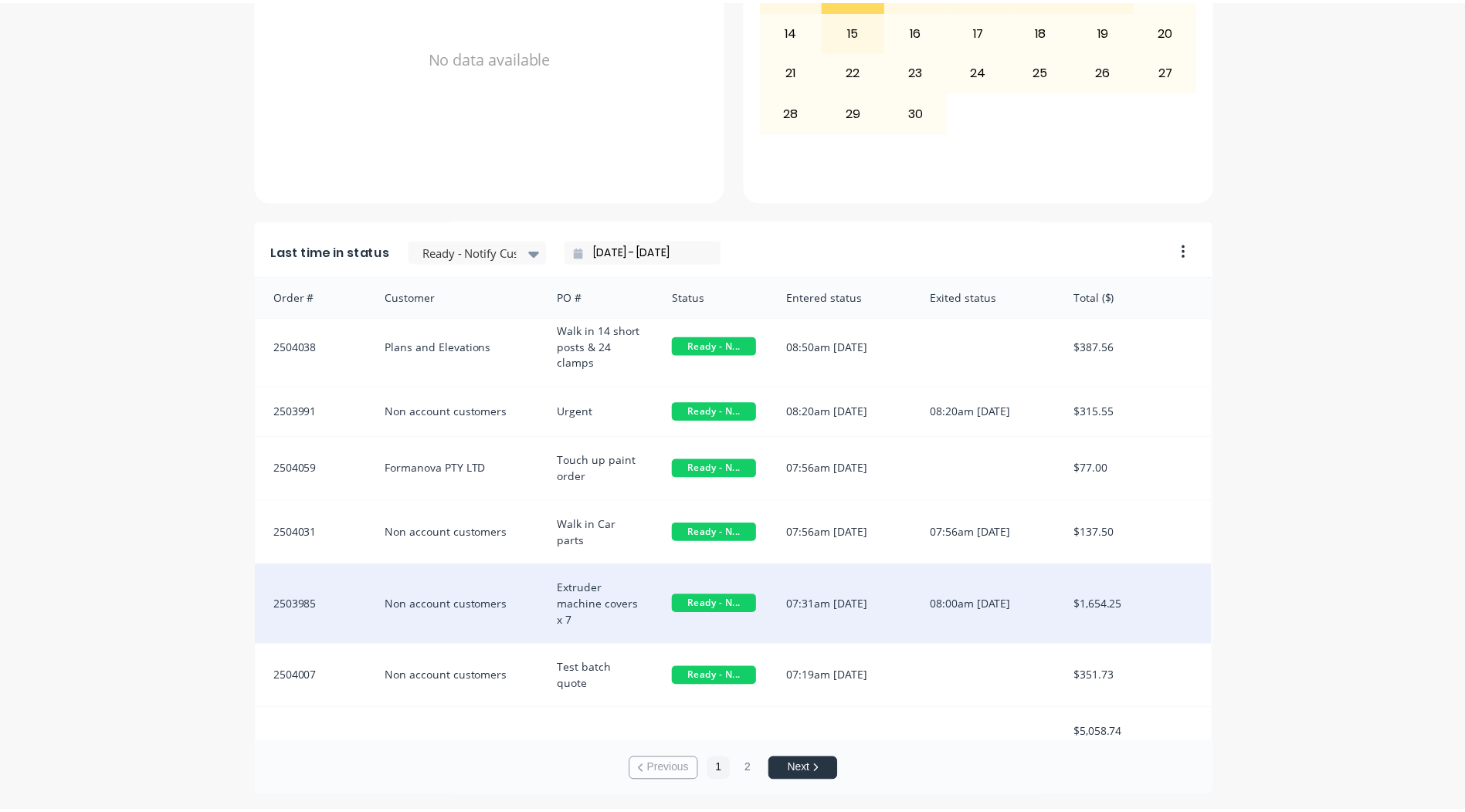
scroll to position [3, 0]
click at [577, 620] on div "Extruder machine covers x 7" at bounding box center [604, 604] width 116 height 80
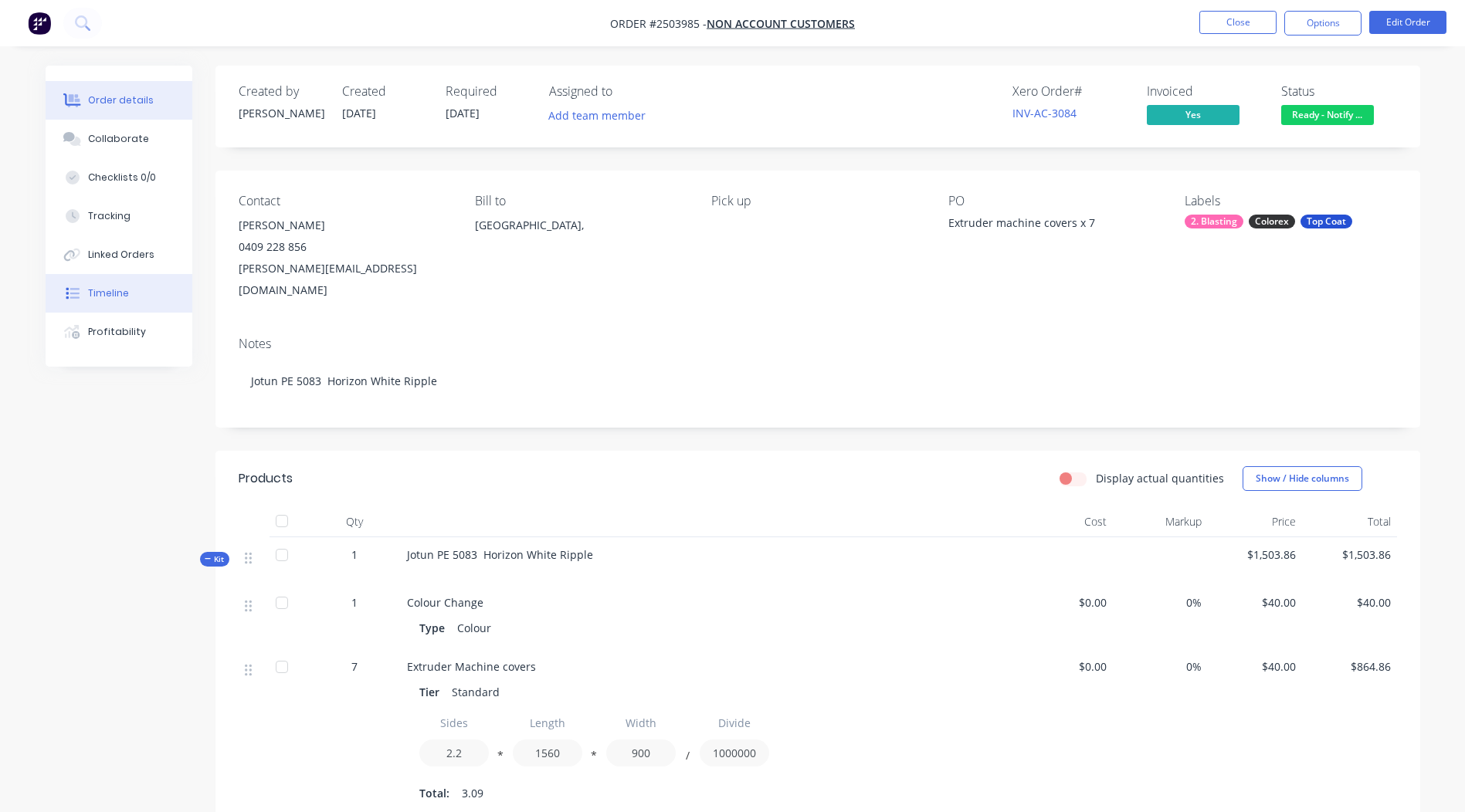
click at [112, 304] on button "Timeline" at bounding box center [119, 293] width 146 height 38
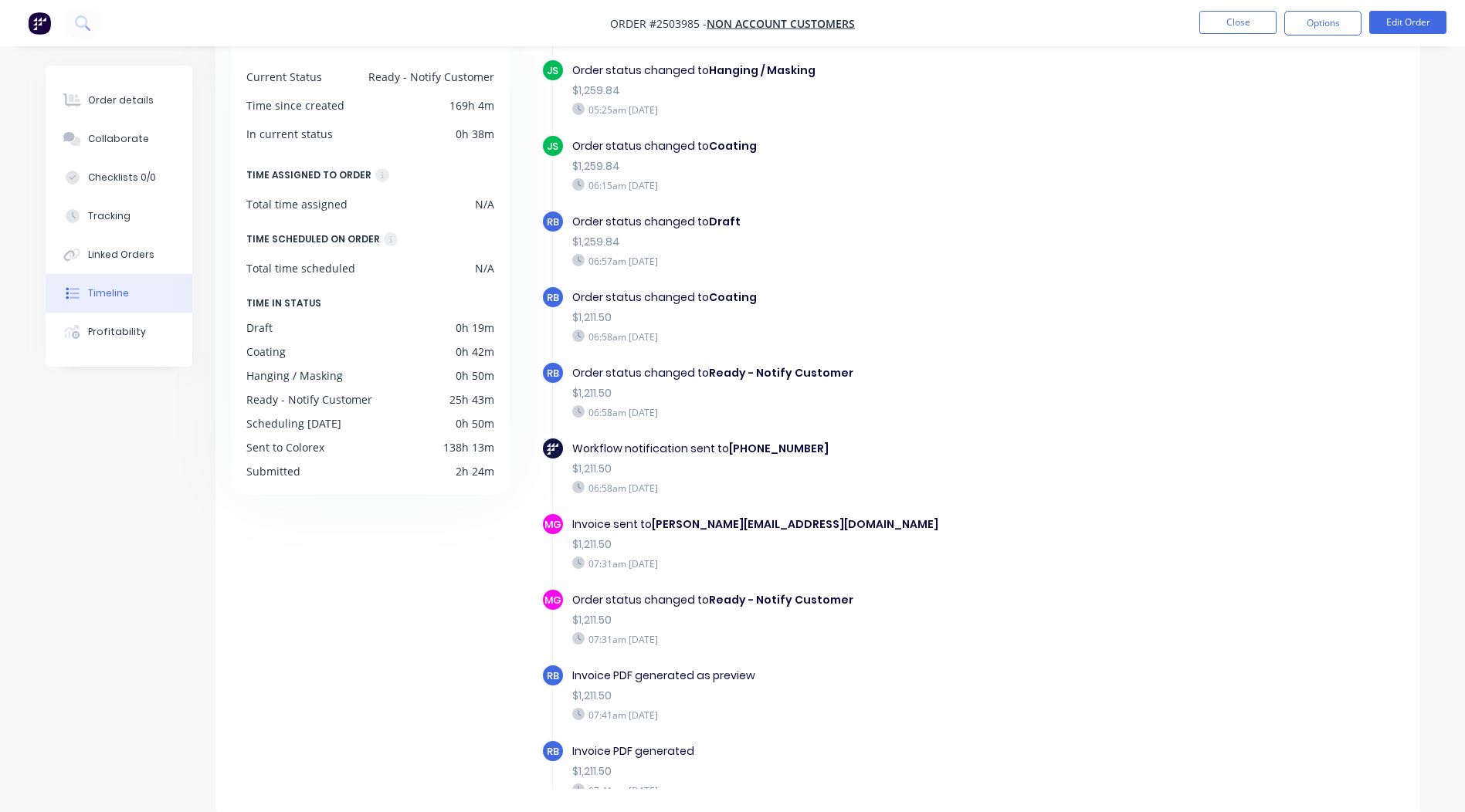
scroll to position [617, 0]
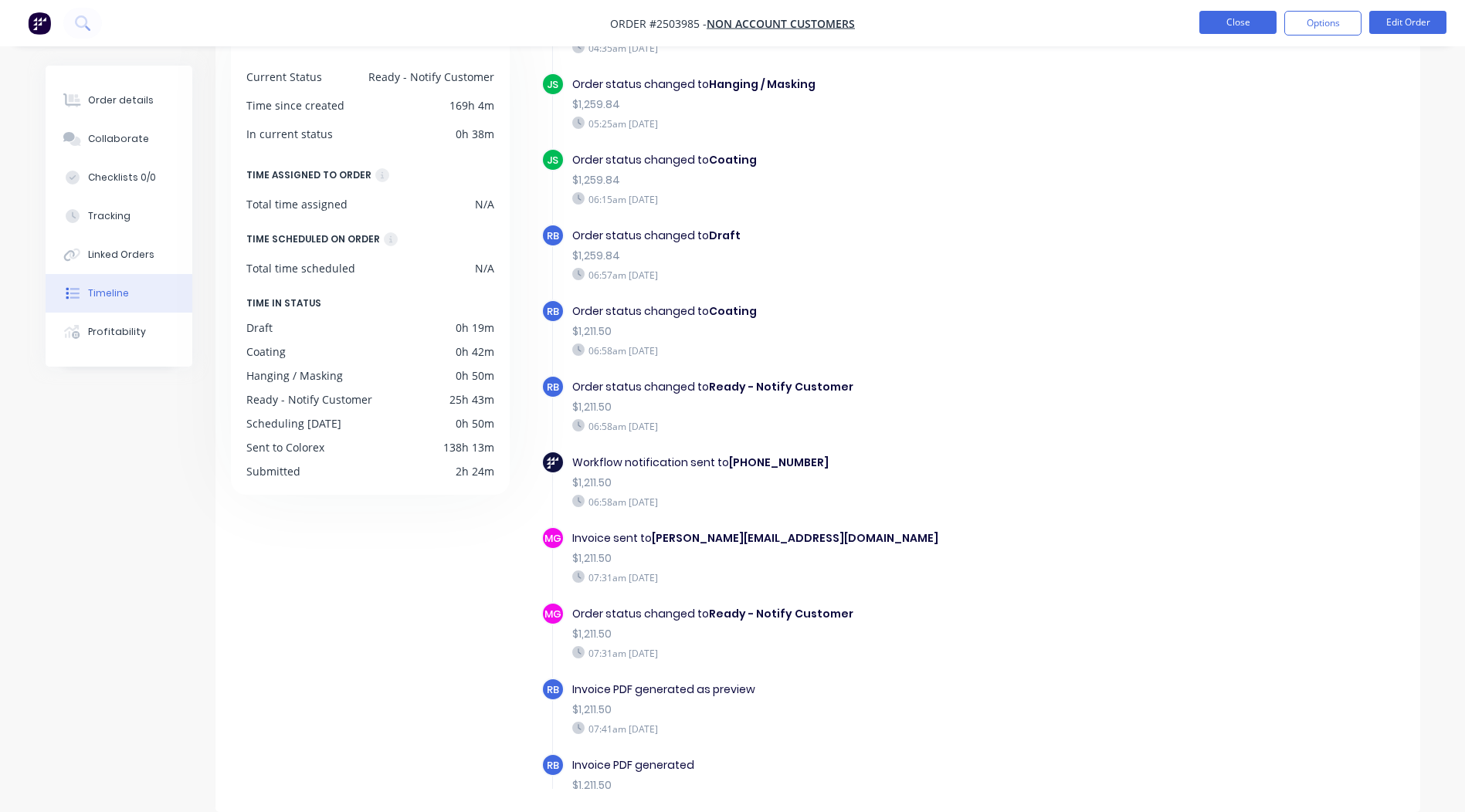
click at [1242, 15] on button "Close" at bounding box center [1238, 23] width 77 height 23
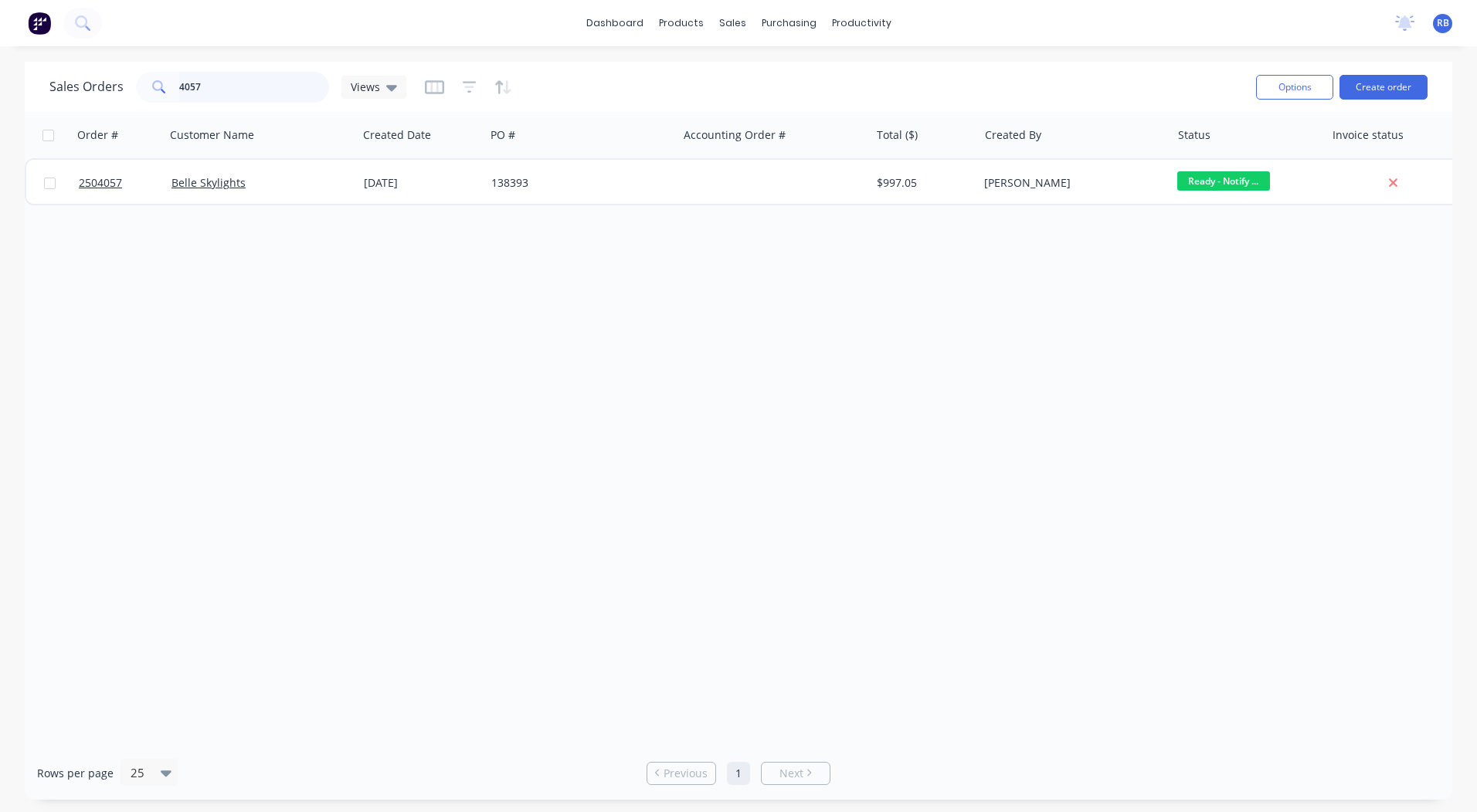
drag, startPoint x: 257, startPoint y: 95, endPoint x: 0, endPoint y: 81, distance: 257.4
click at [0, 81] on html "dashboard products sales purchasing productivity dashboard products Product Cat…" at bounding box center [738, 406] width 1477 height 812
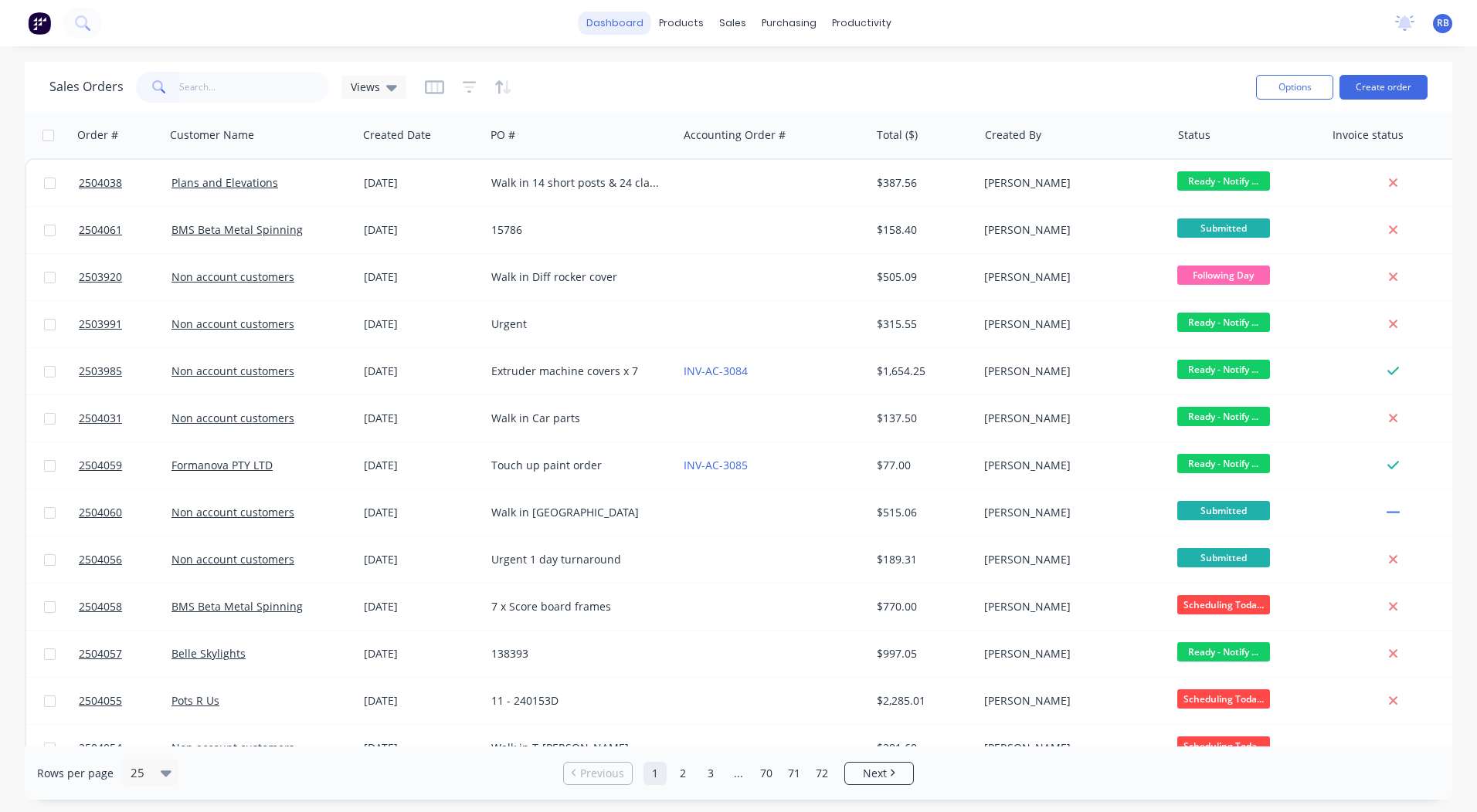
click at [628, 11] on link "dashboard" at bounding box center [614, 23] width 72 height 23
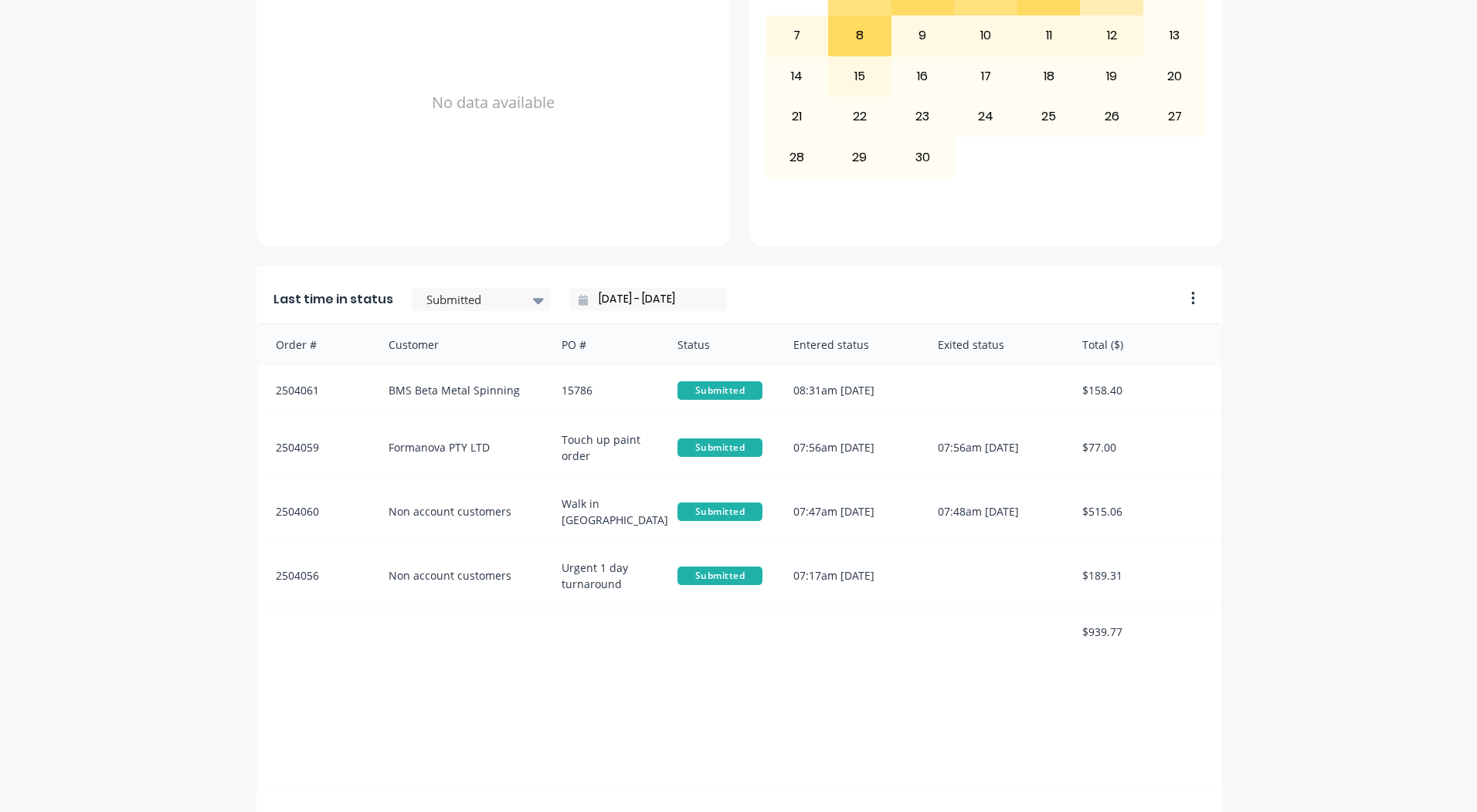
scroll to position [667, 0]
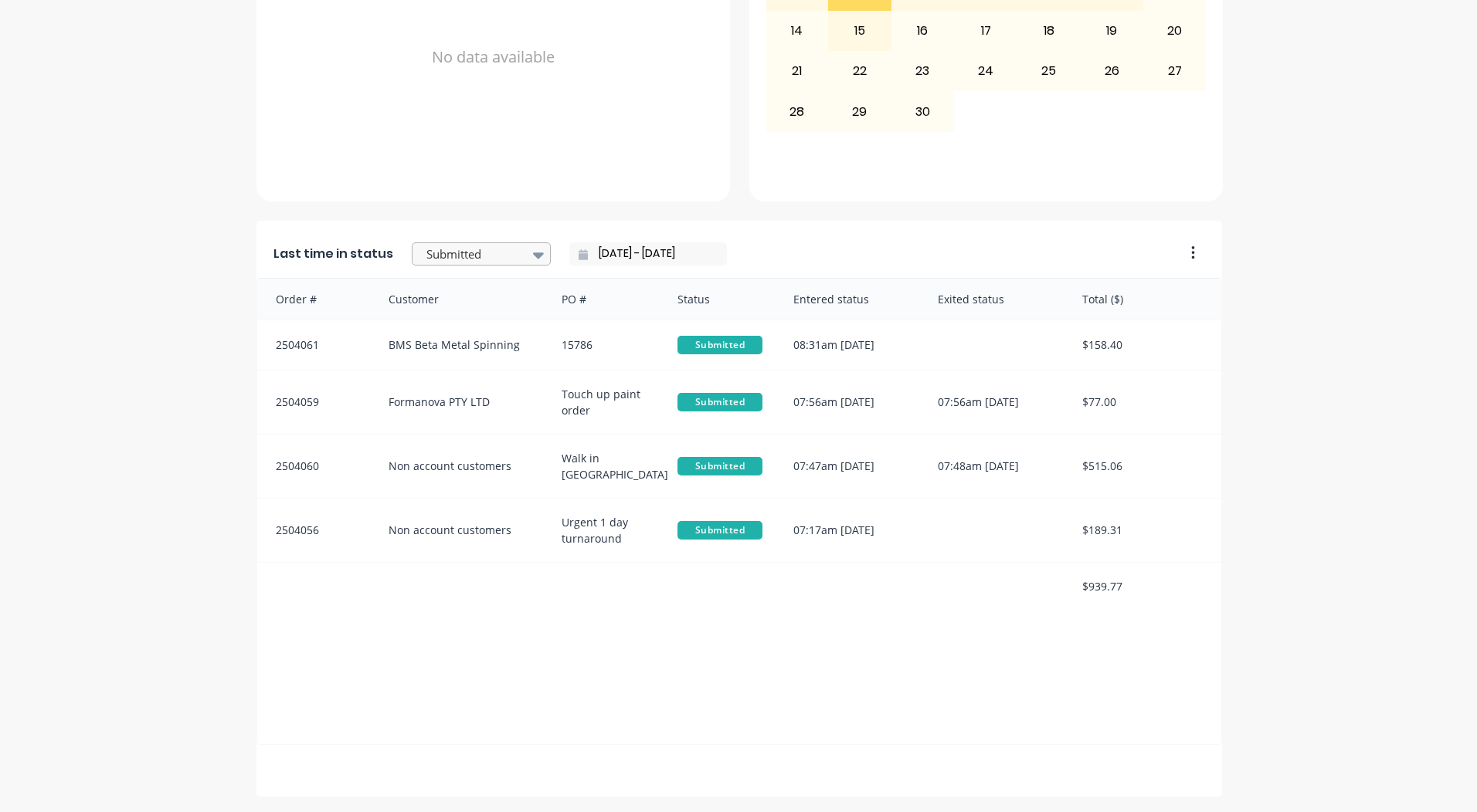
click at [462, 248] on div at bounding box center [474, 254] width 98 height 20
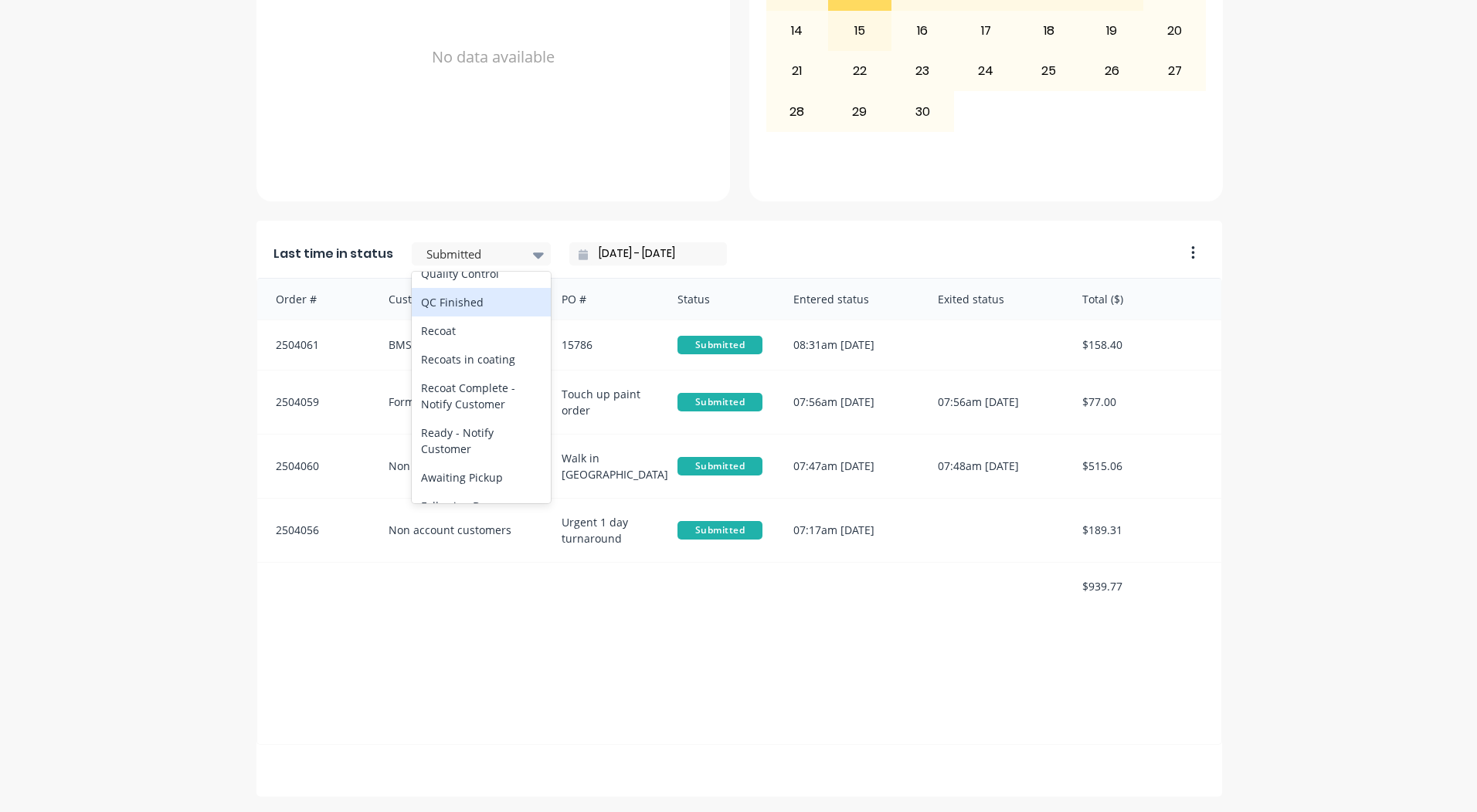
scroll to position [571, 0]
click at [449, 308] on div "Coating" at bounding box center [481, 293] width 139 height 28
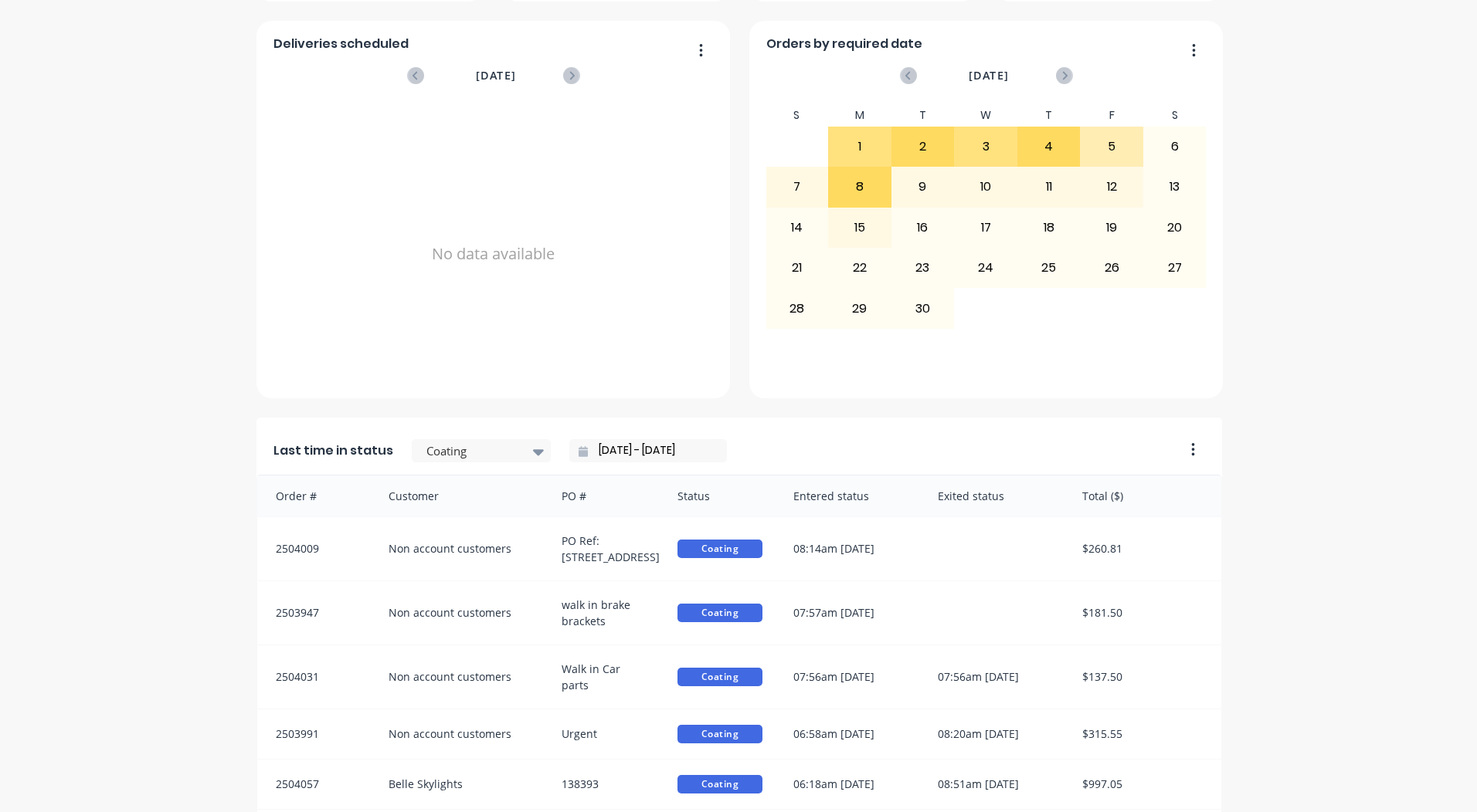
scroll to position [0, 0]
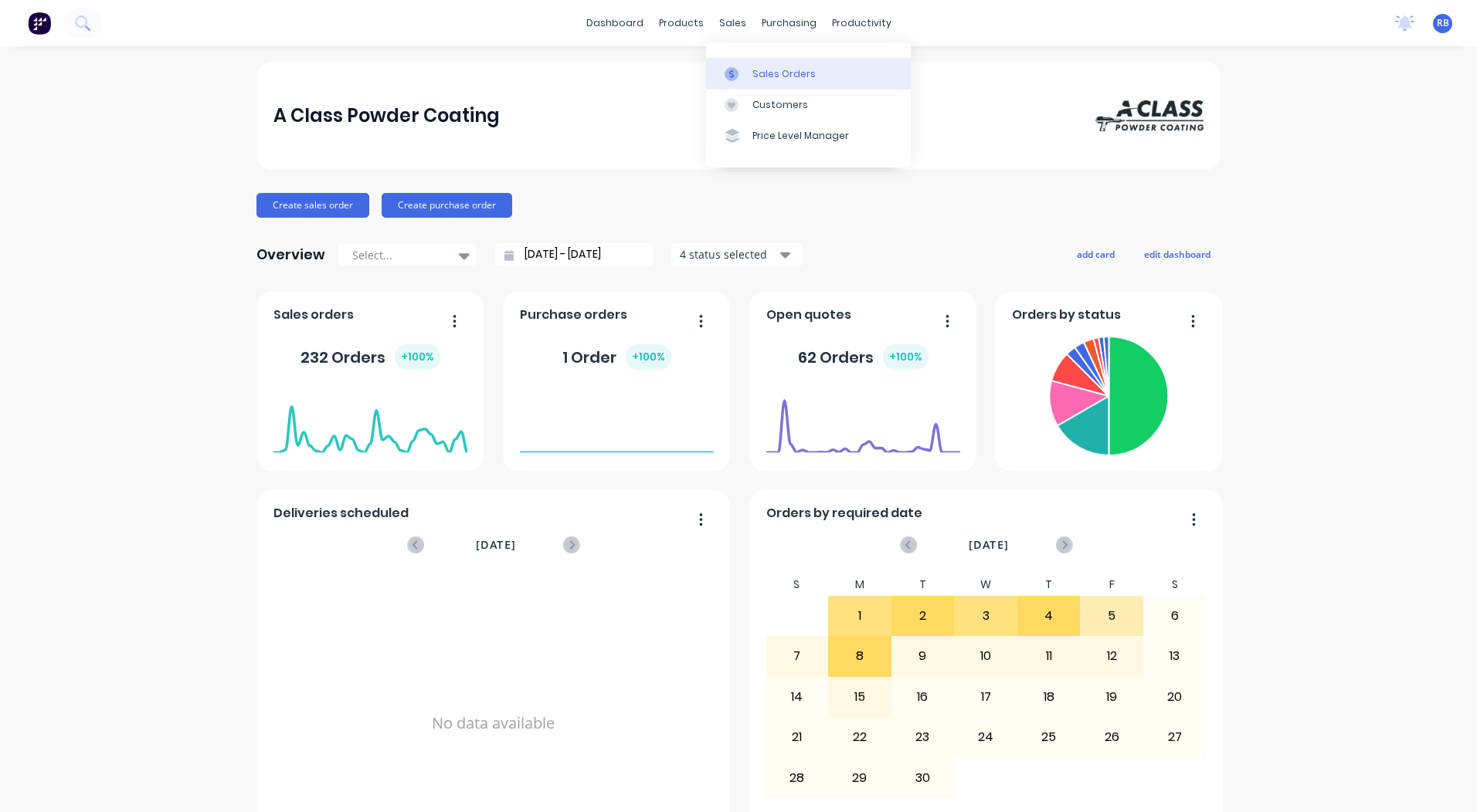
click at [738, 64] on link "Sales Orders" at bounding box center [808, 73] width 204 height 31
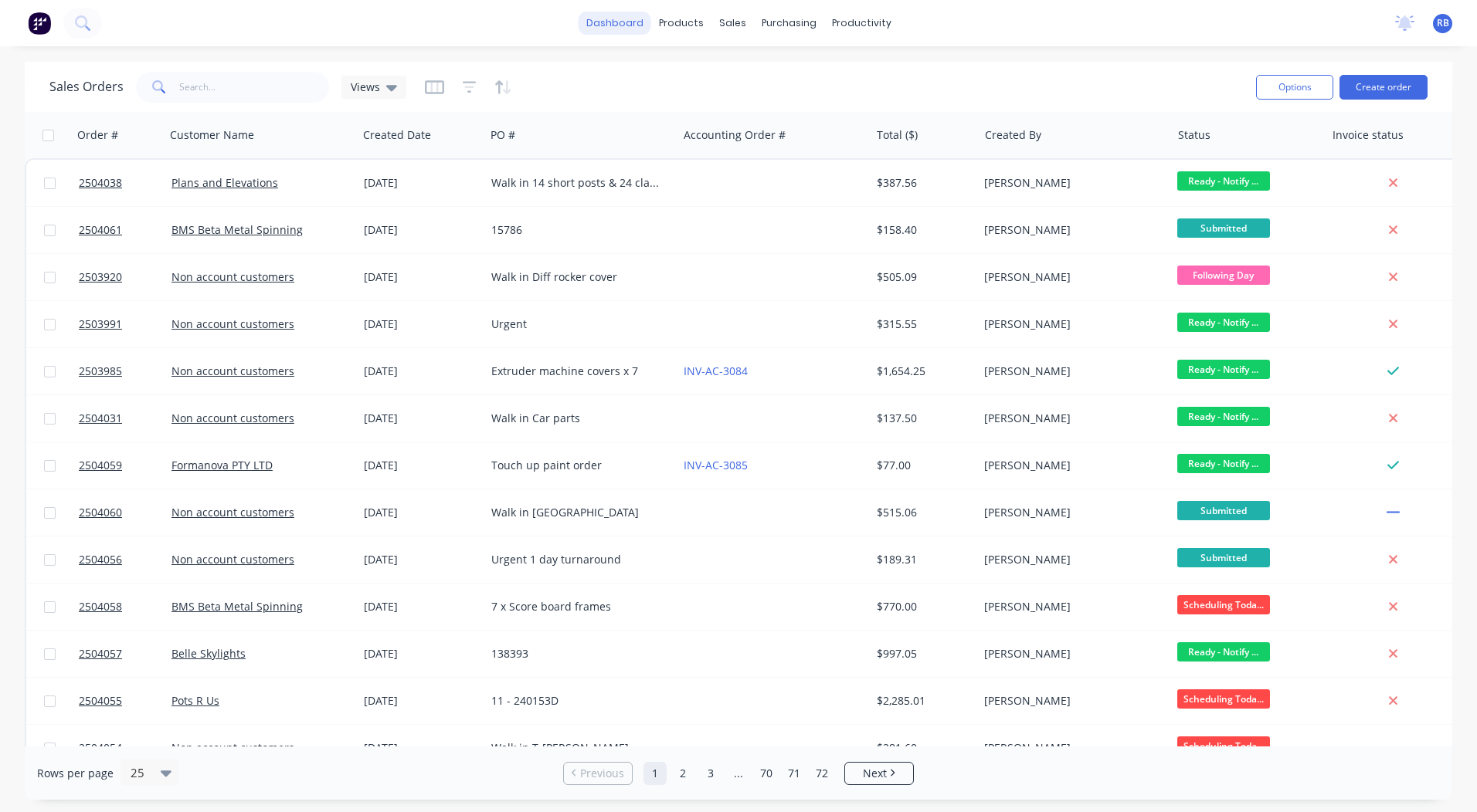
click at [635, 24] on link "dashboard" at bounding box center [614, 23] width 72 height 23
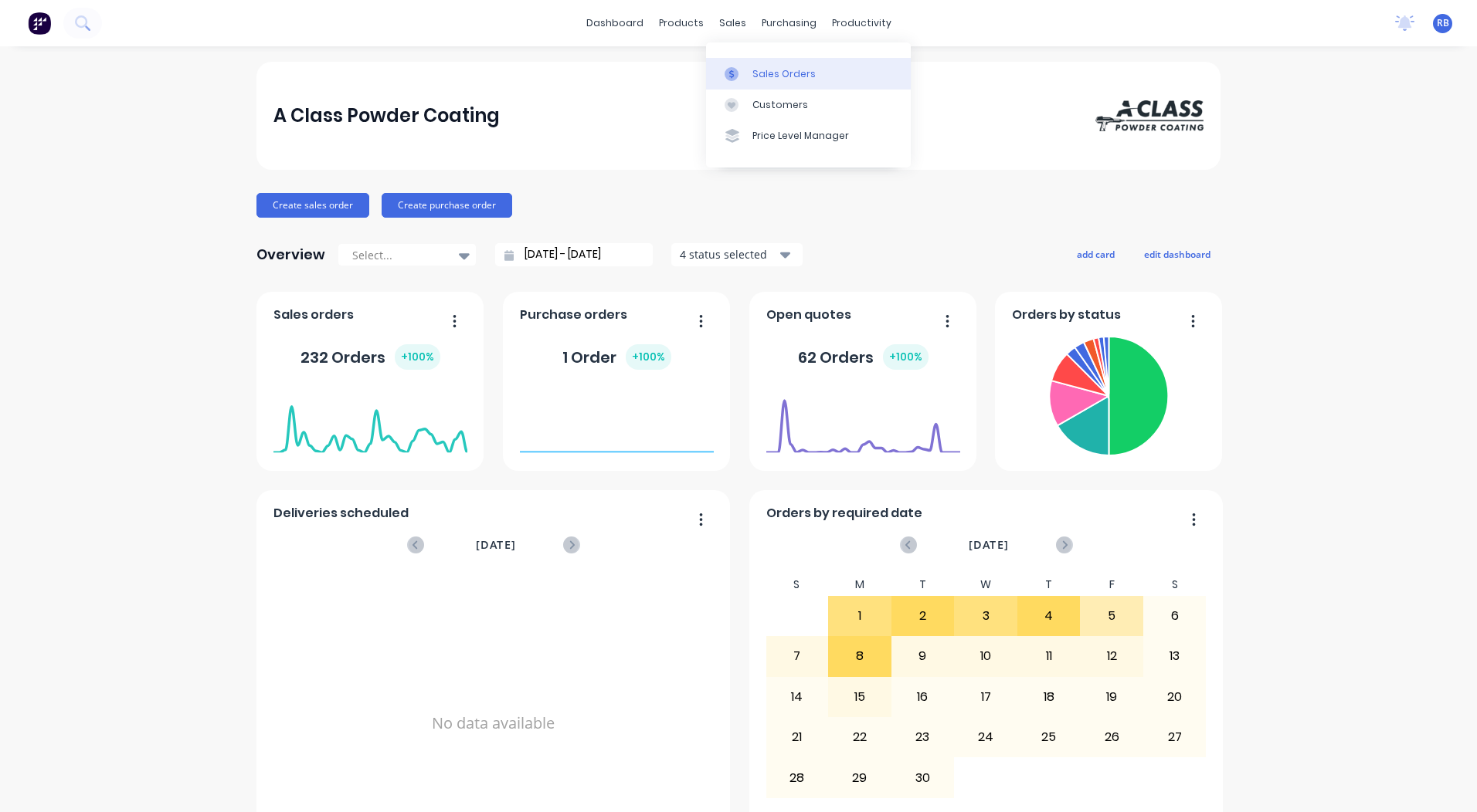
click at [776, 65] on link "Sales Orders" at bounding box center [808, 73] width 204 height 31
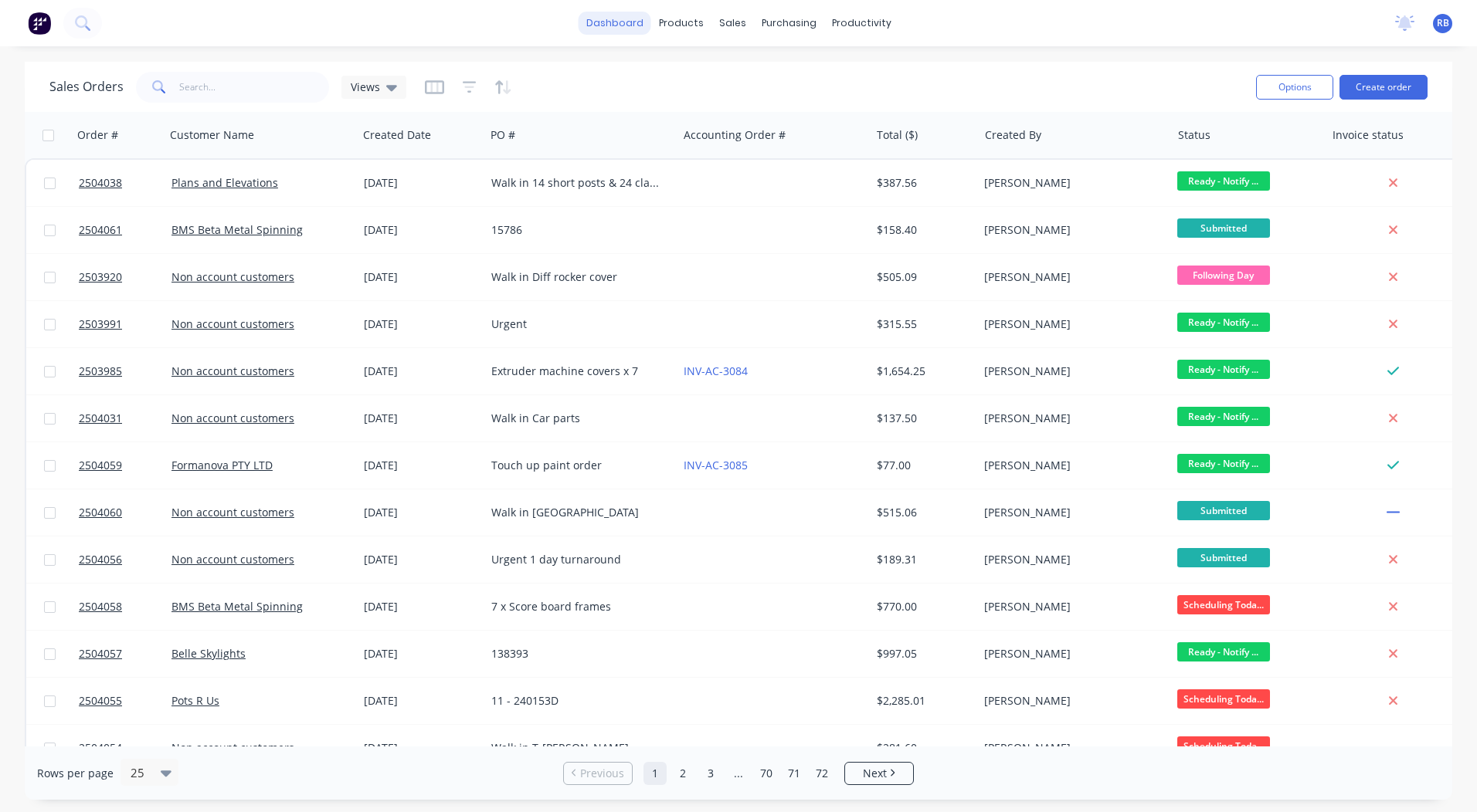
click at [633, 20] on link "dashboard" at bounding box center [614, 23] width 72 height 23
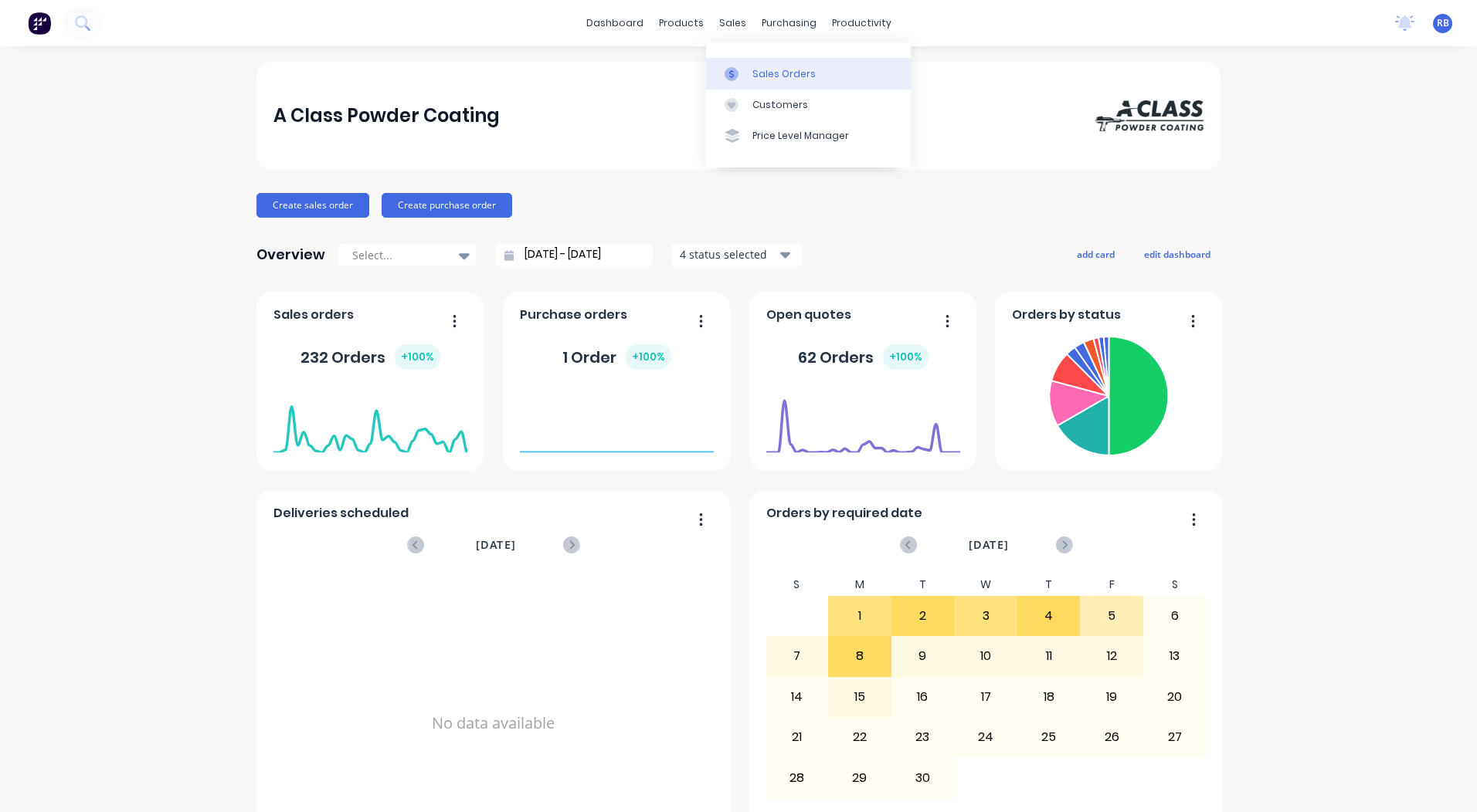
click at [768, 66] on link "Sales Orders" at bounding box center [808, 73] width 204 height 31
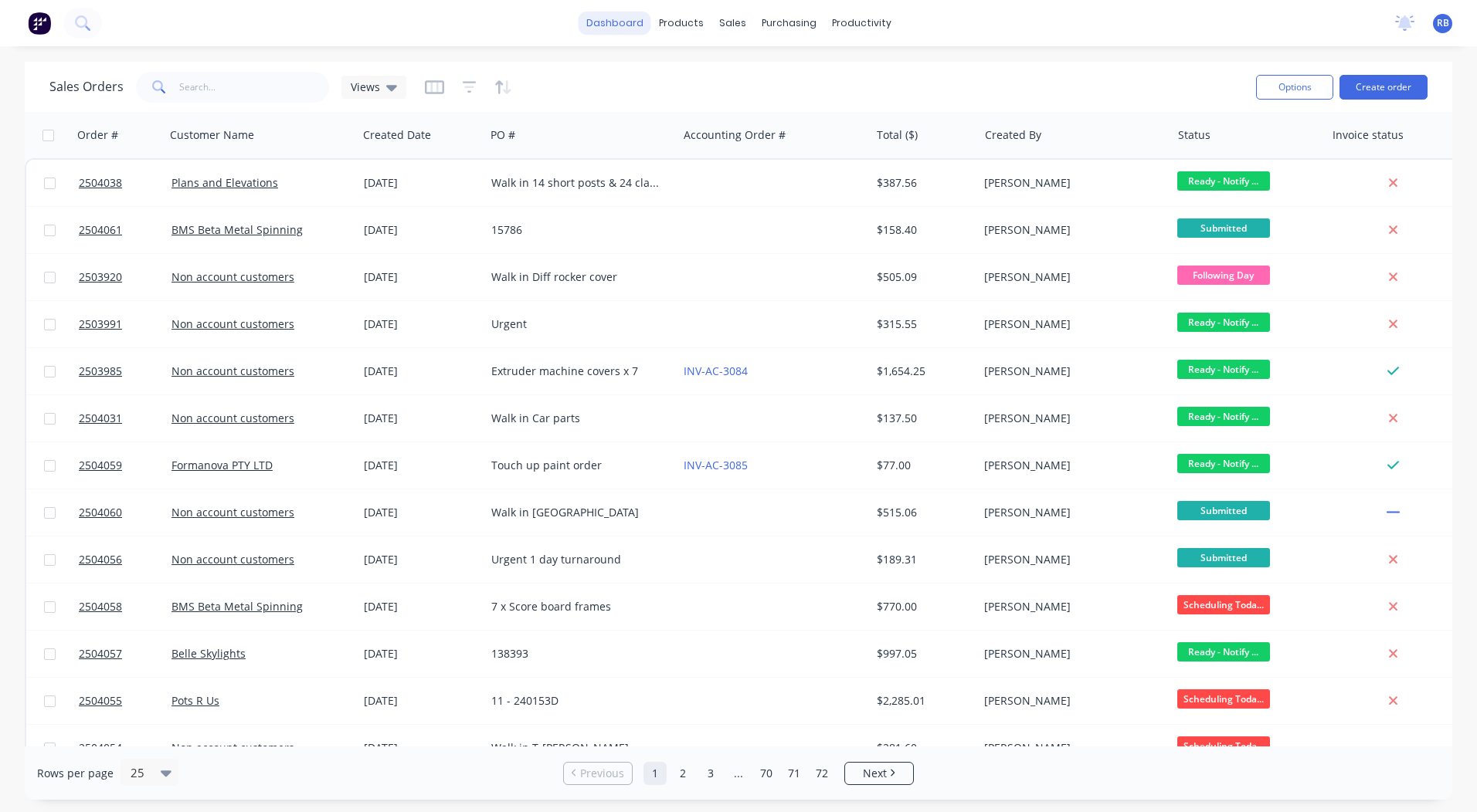
click at [640, 29] on link "dashboard" at bounding box center [614, 23] width 72 height 23
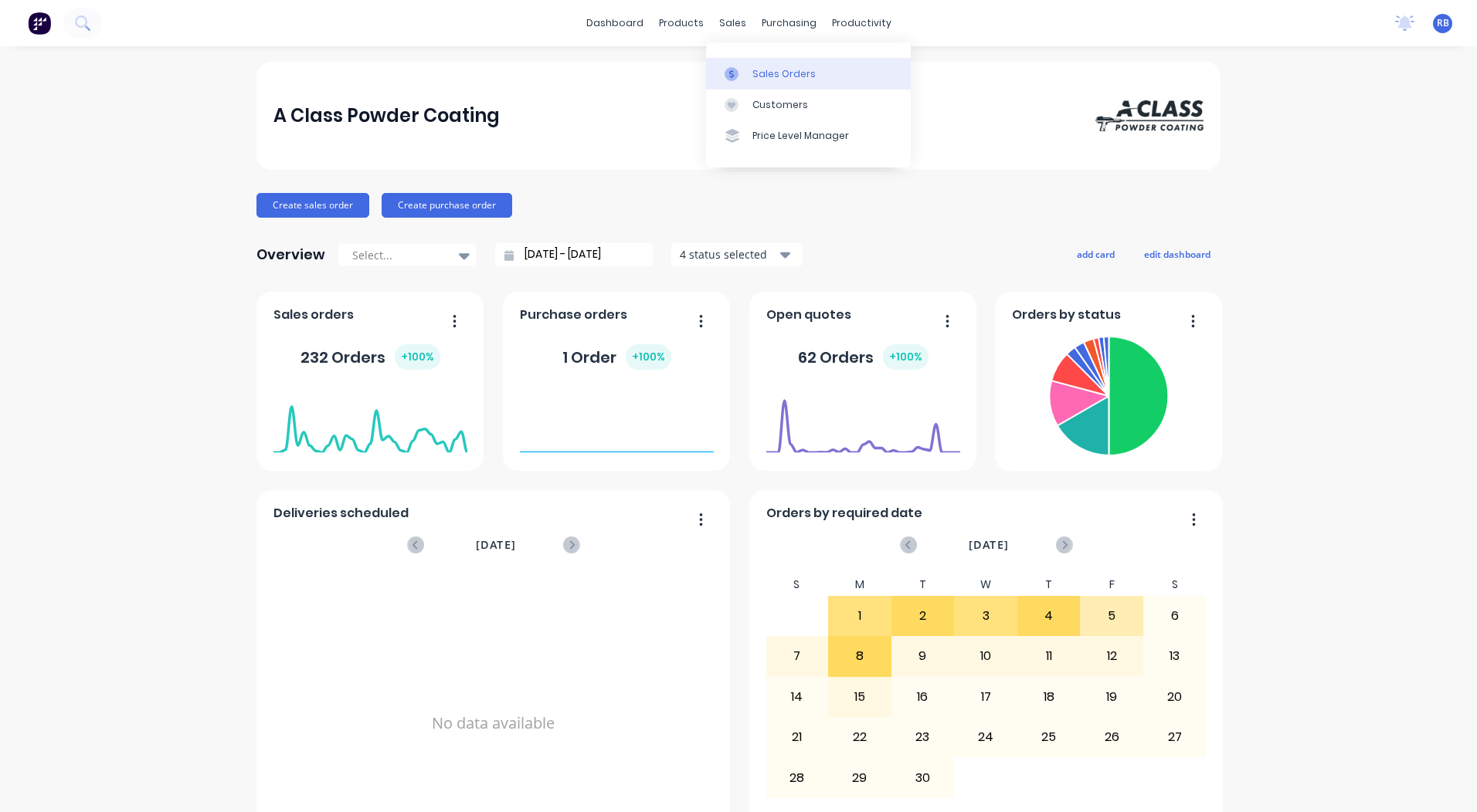
click at [762, 77] on div "Sales Orders" at bounding box center [784, 74] width 64 height 14
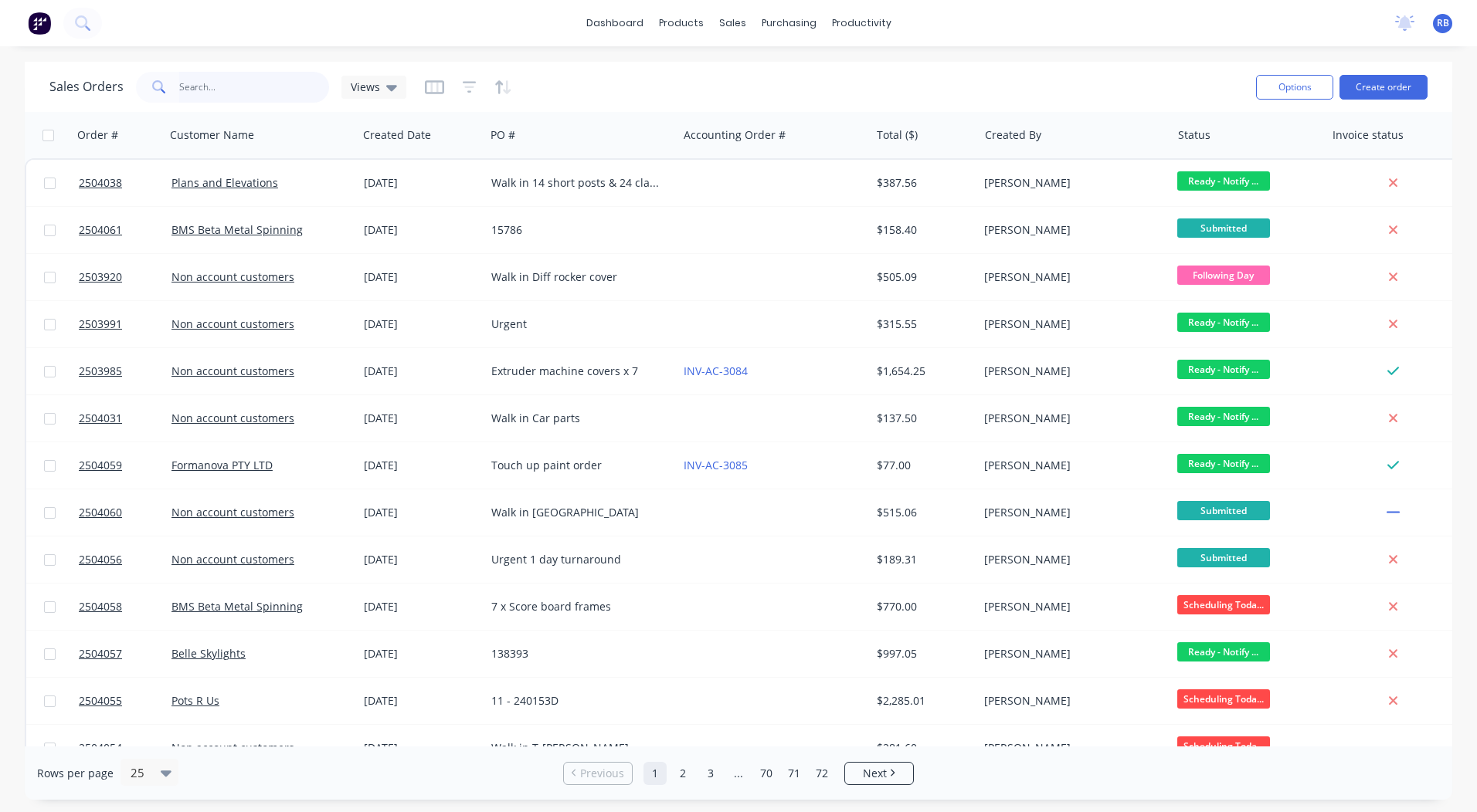
click at [200, 80] on input "text" at bounding box center [254, 87] width 151 height 31
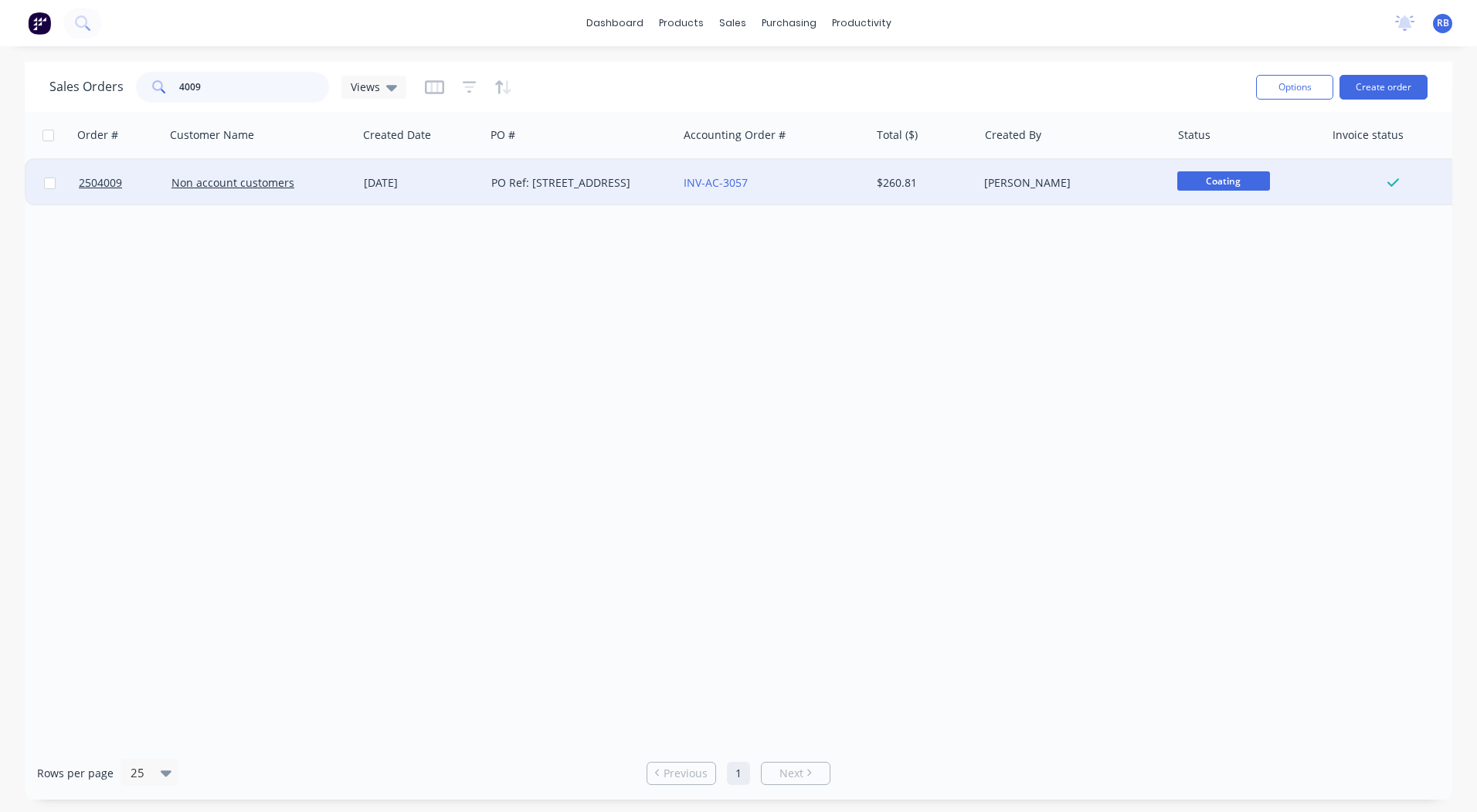
type input "4009"
click at [831, 185] on div "INV-AC-3057" at bounding box center [769, 183] width 172 height 15
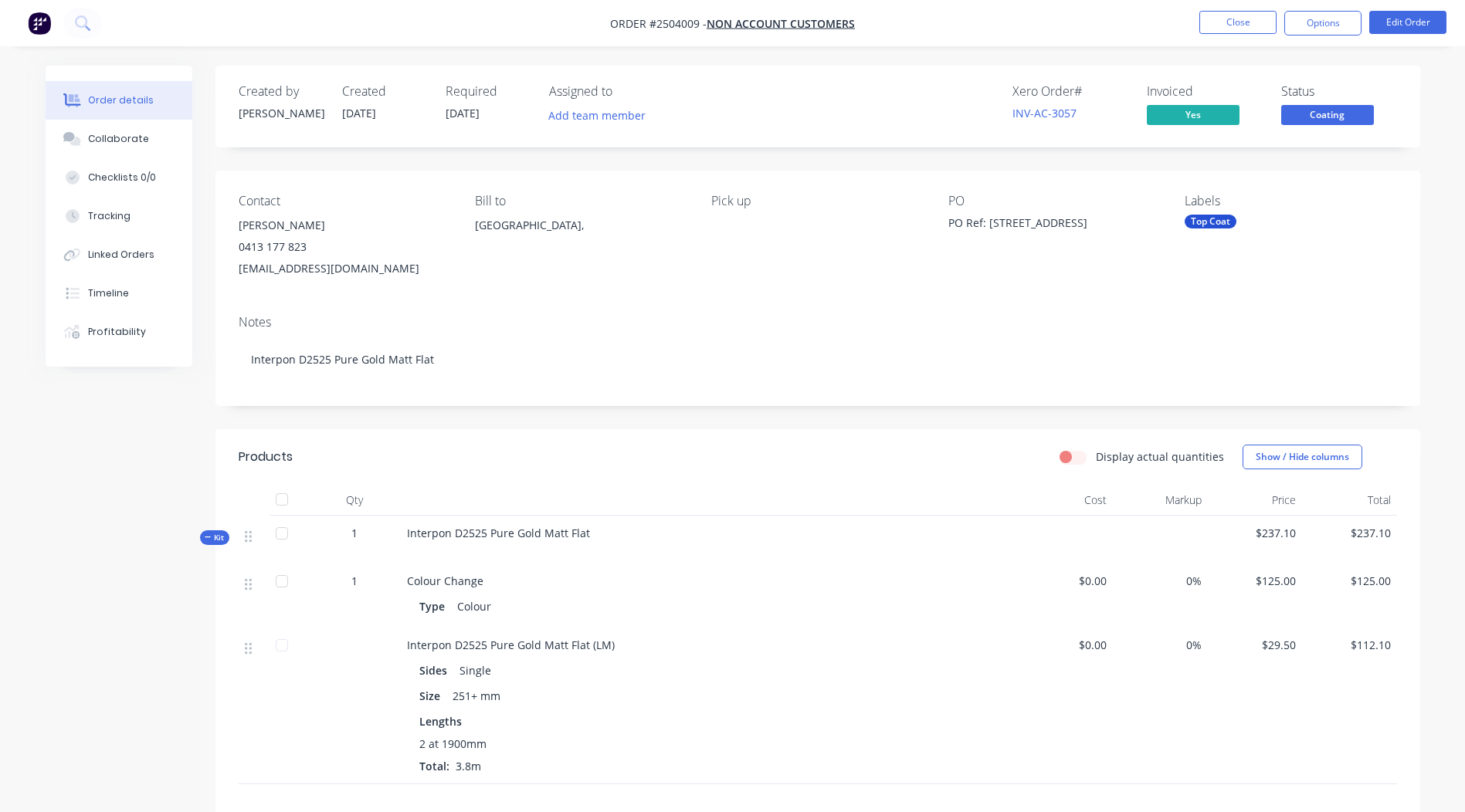
click at [1310, 112] on span "Coating" at bounding box center [1327, 114] width 93 height 20
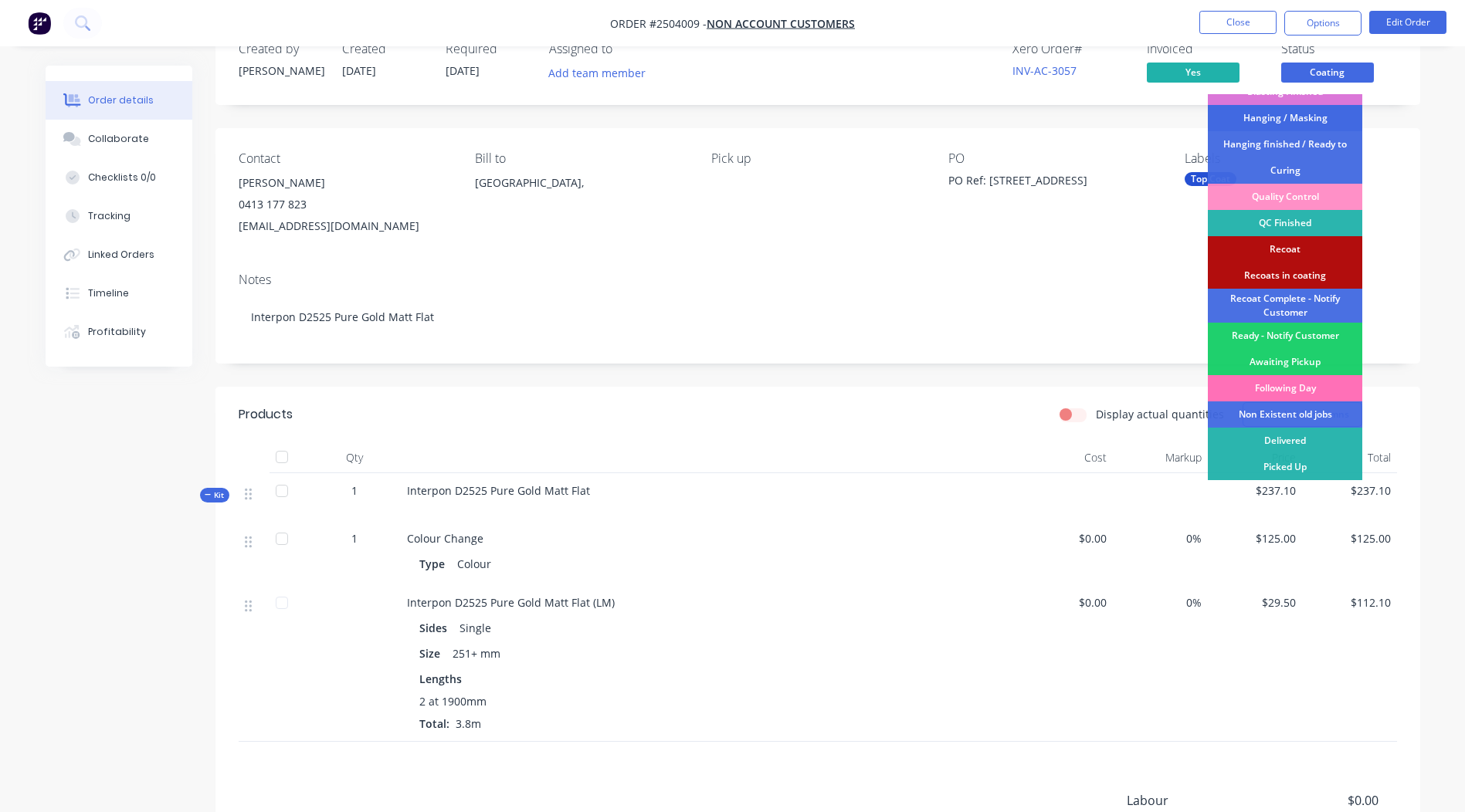
scroll to position [77, 0]
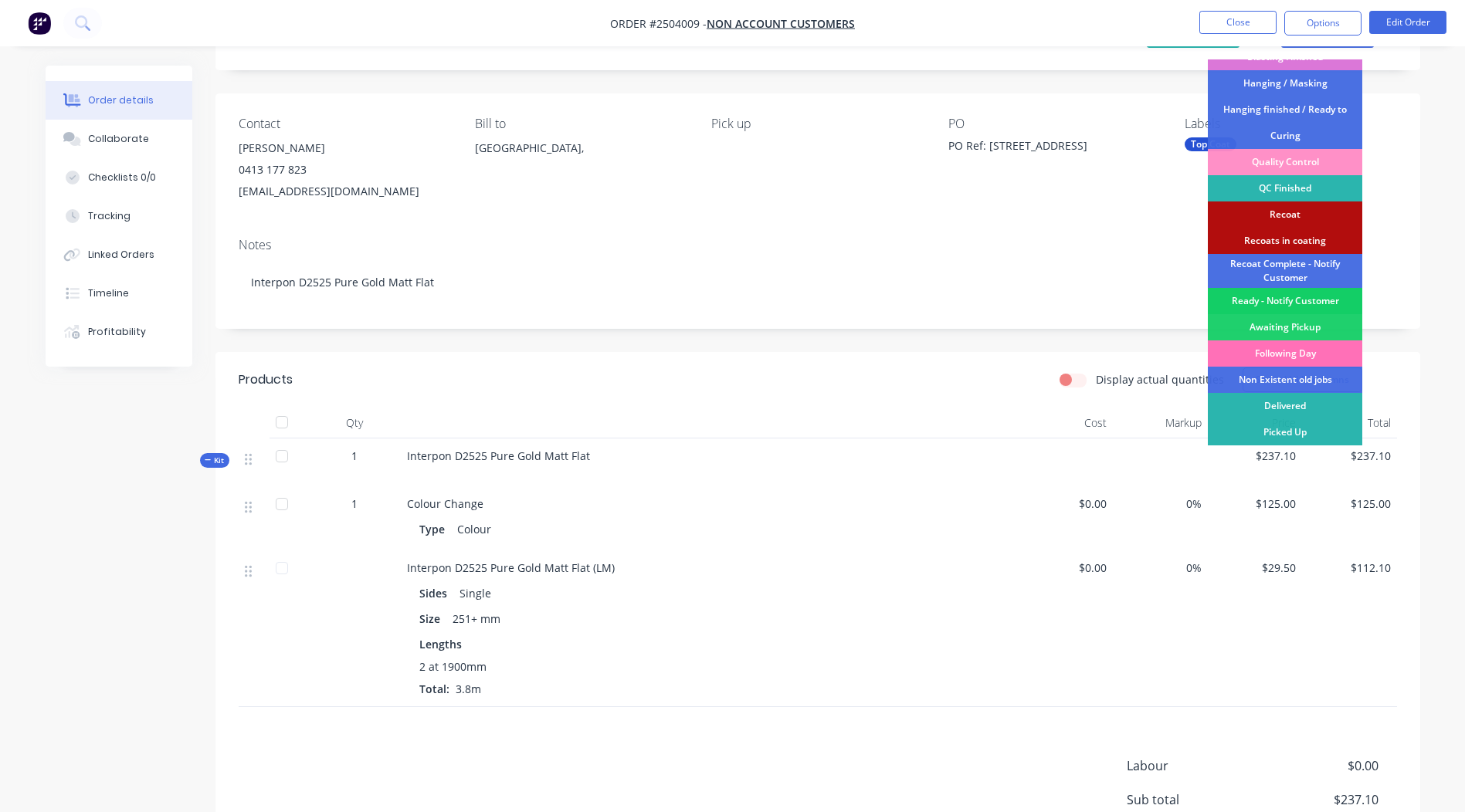
click at [1286, 293] on div "Ready - Notify Customer" at bounding box center [1285, 301] width 155 height 26
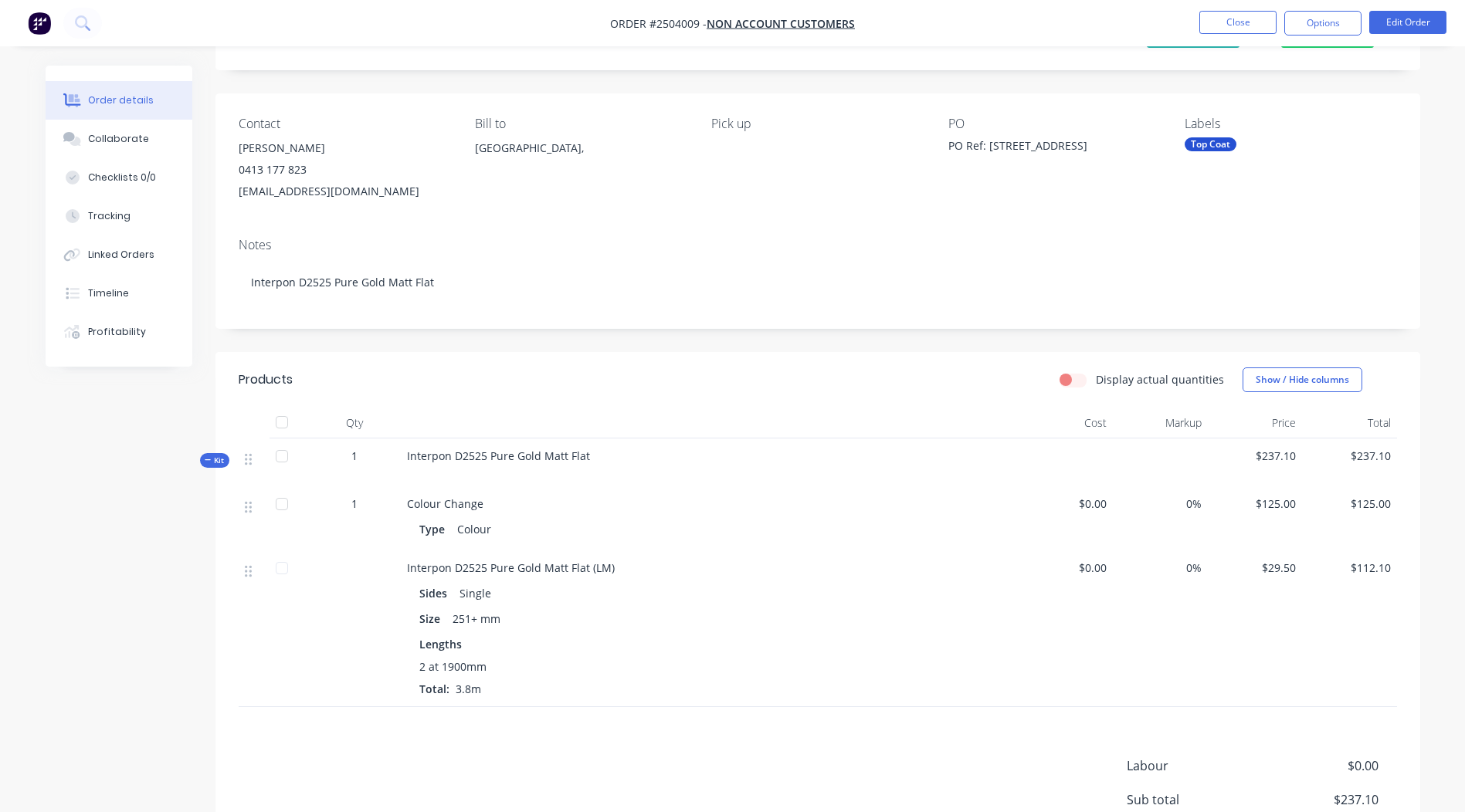
scroll to position [0, 0]
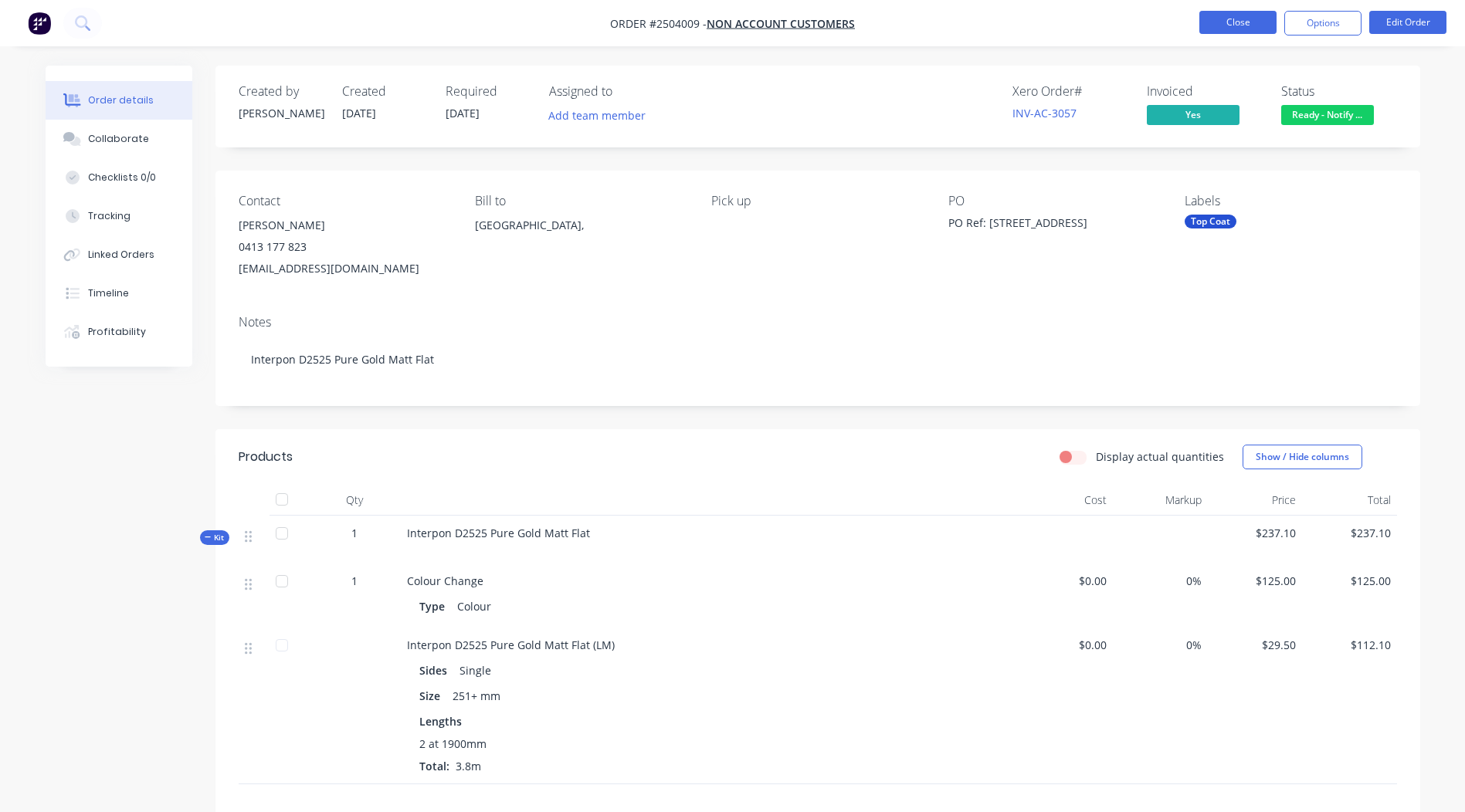
click at [1228, 26] on button "Close" at bounding box center [1238, 23] width 77 height 23
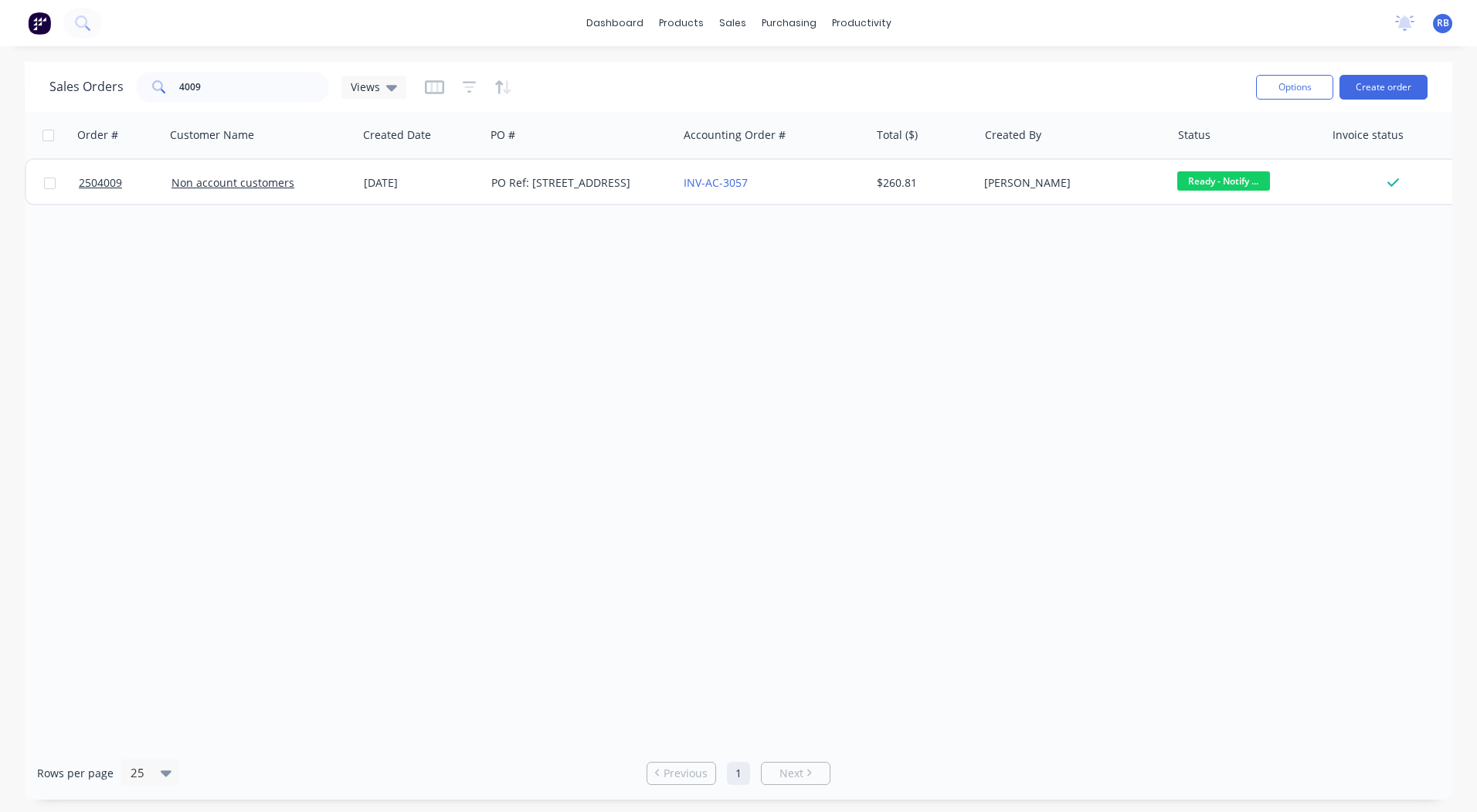
drag, startPoint x: 327, startPoint y: 85, endPoint x: 0, endPoint y: 101, distance: 327.4
click at [0, 101] on html "dashboard products sales purchasing productivity dashboard products Product Cat…" at bounding box center [738, 406] width 1477 height 812
click at [227, 90] on input "4009" at bounding box center [254, 87] width 151 height 31
click at [229, 85] on input "4009" at bounding box center [254, 87] width 151 height 31
drag, startPoint x: 264, startPoint y: 86, endPoint x: 33, endPoint y: 61, distance: 232.3
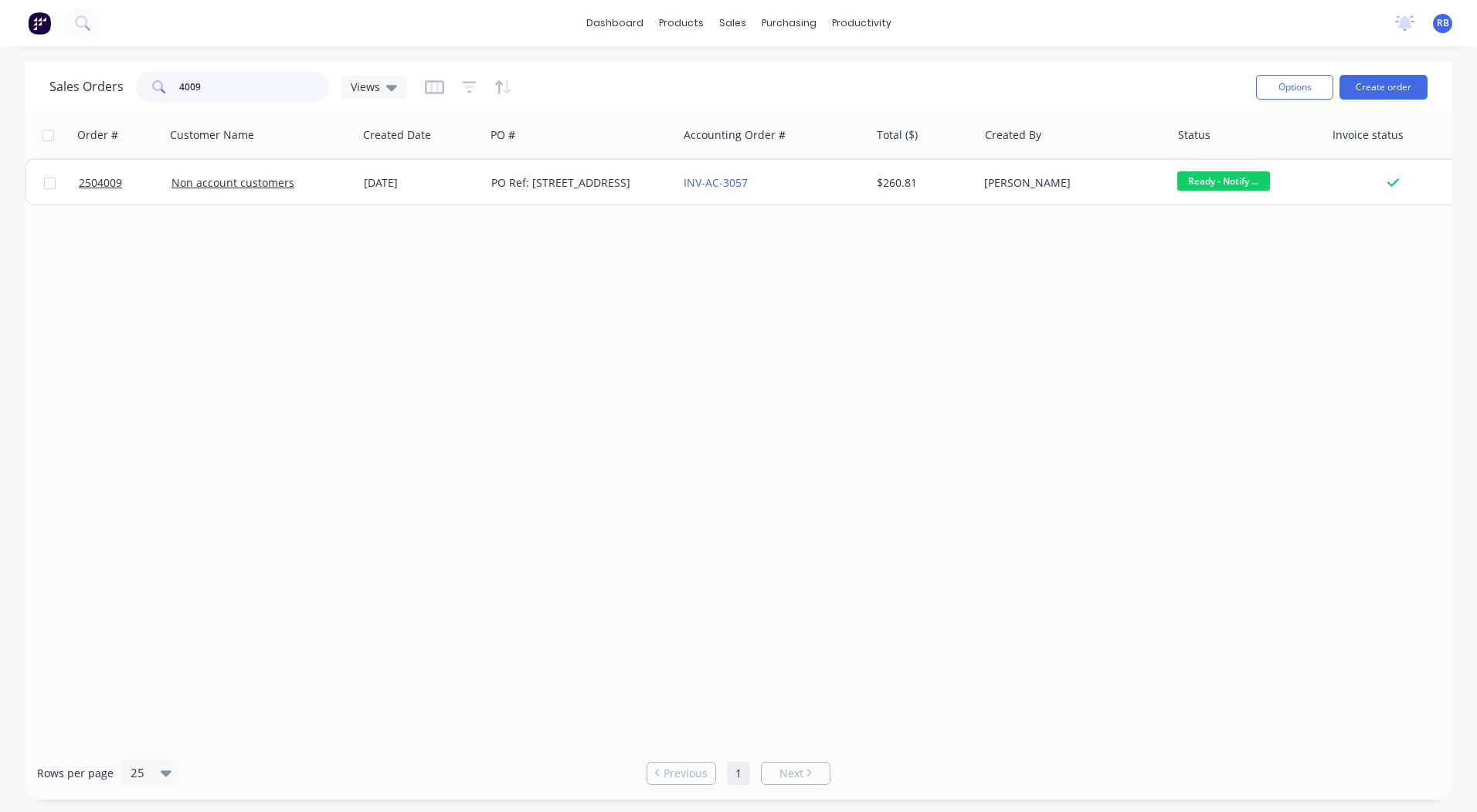
click at [35, 62] on div "Sales Orders 4009 Views Options Create order" at bounding box center [738, 87] width 1427 height 51
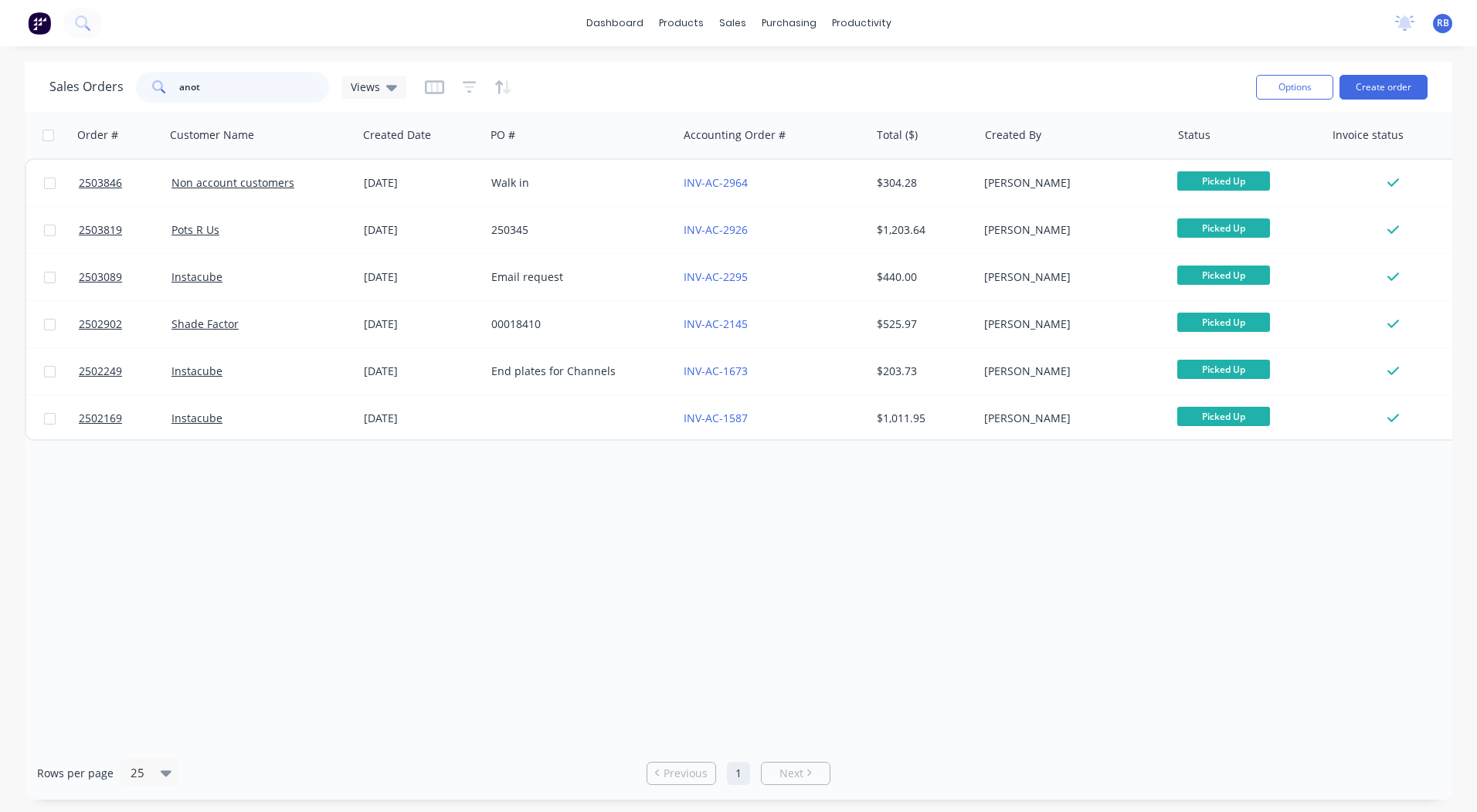
drag, startPoint x: 224, startPoint y: 87, endPoint x: 0, endPoint y: 92, distance: 224.1
click at [0, 91] on html "dashboard products sales purchasing productivity dashboard products Product Cat…" at bounding box center [738, 406] width 1477 height 812
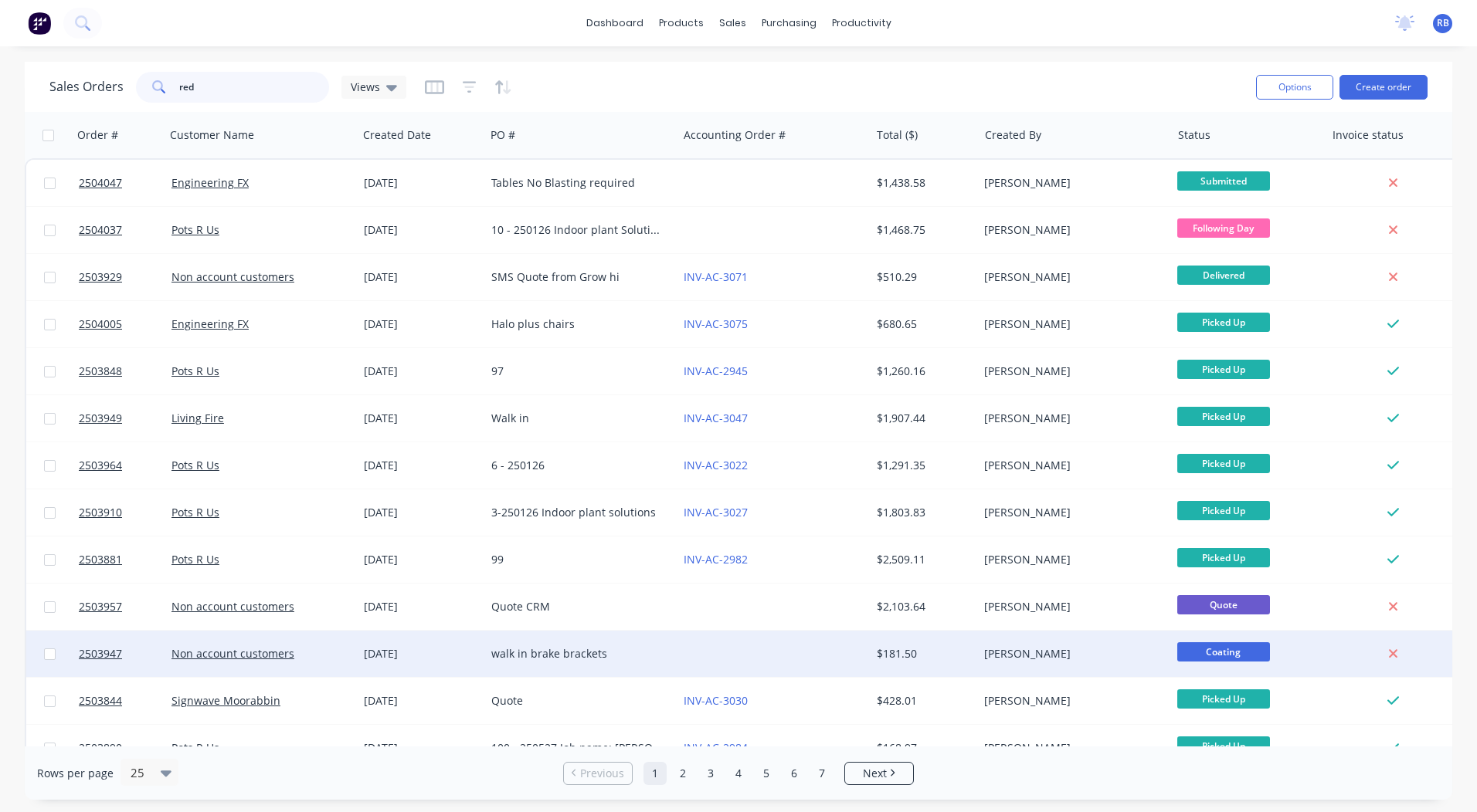
type input "red"
click at [673, 667] on div "walk in brake brackets" at bounding box center [580, 654] width 192 height 46
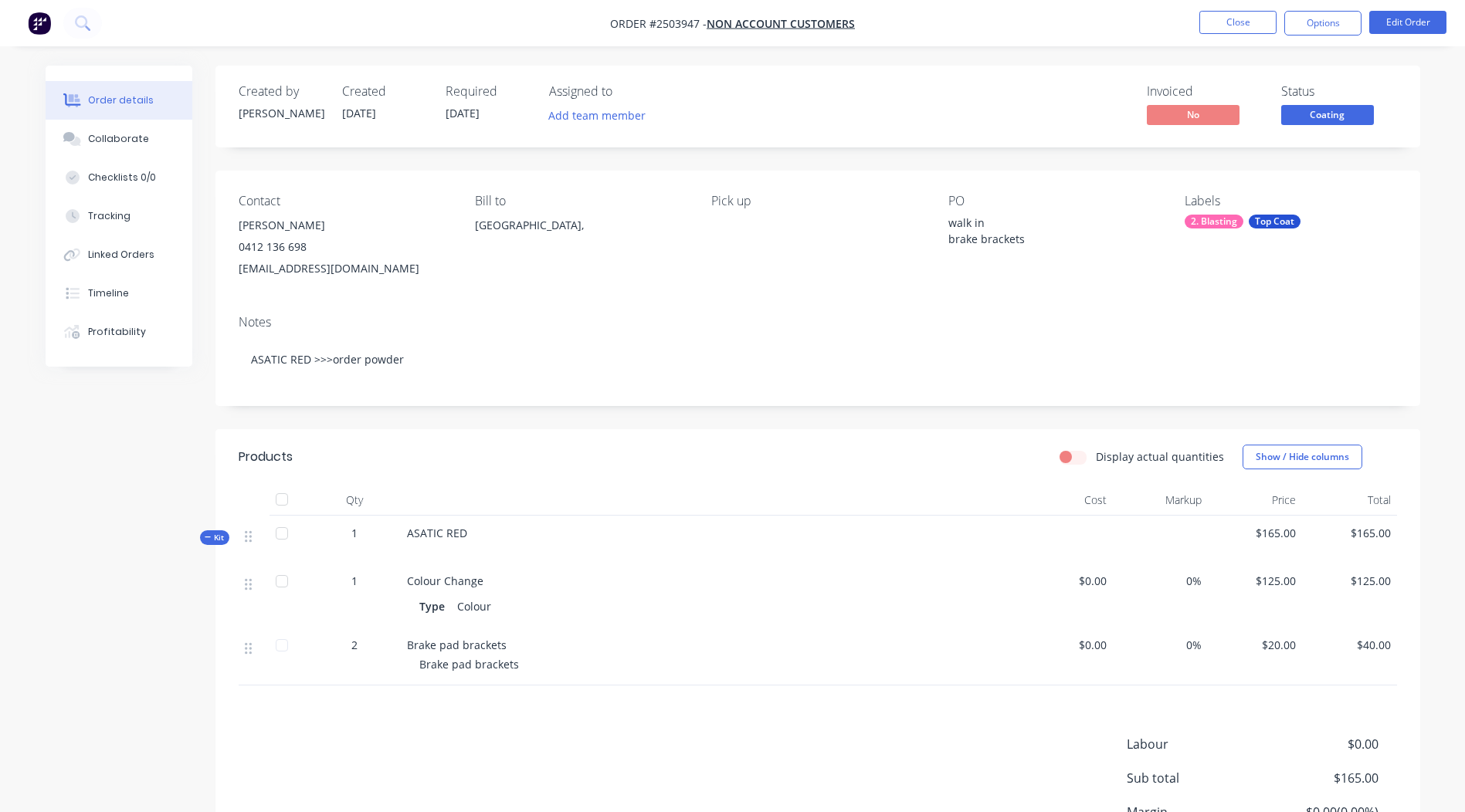
click at [1323, 107] on span "Coating" at bounding box center [1327, 114] width 93 height 20
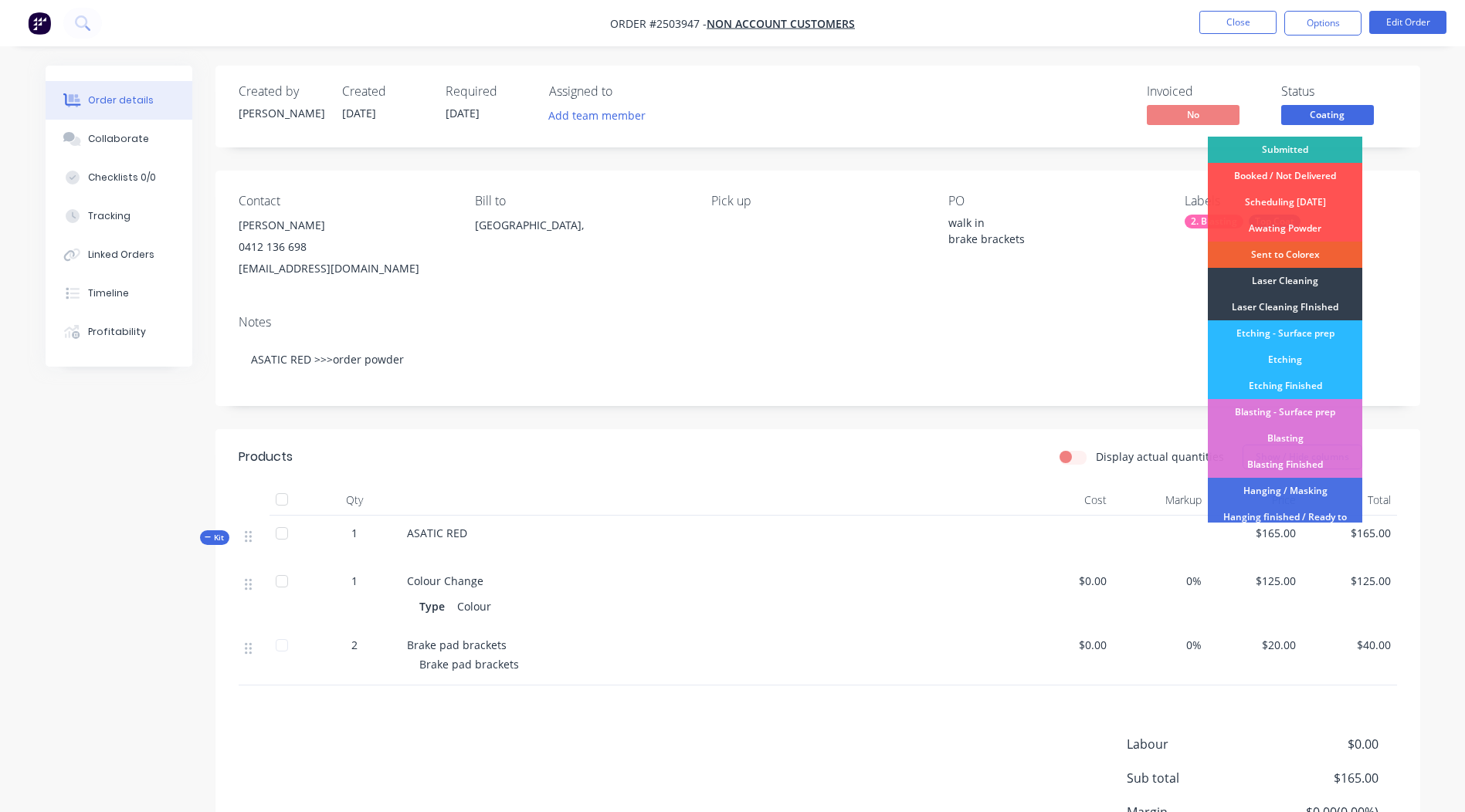
scroll to position [331, 0]
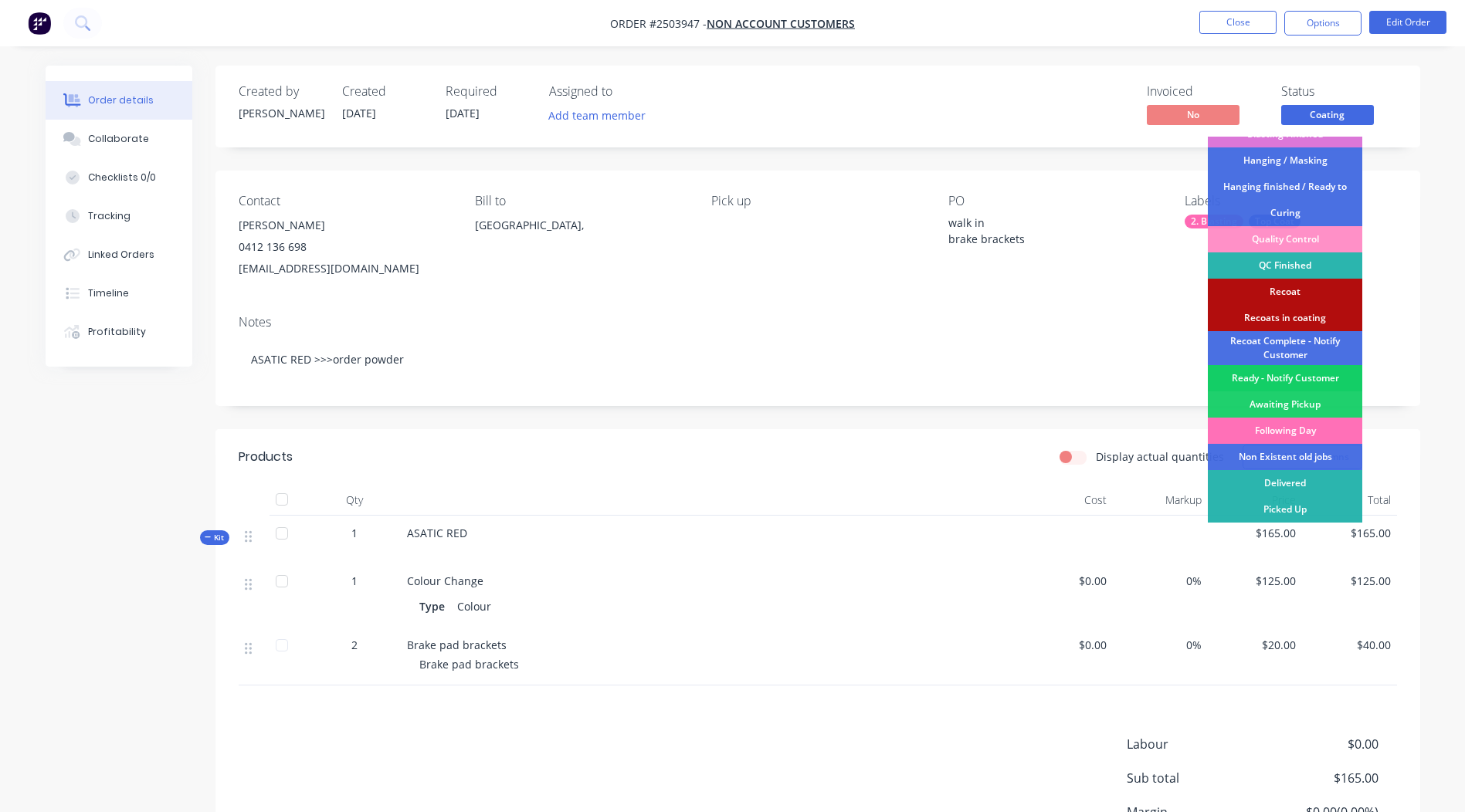
click at [1285, 376] on div "Ready - Notify Customer" at bounding box center [1285, 379] width 155 height 26
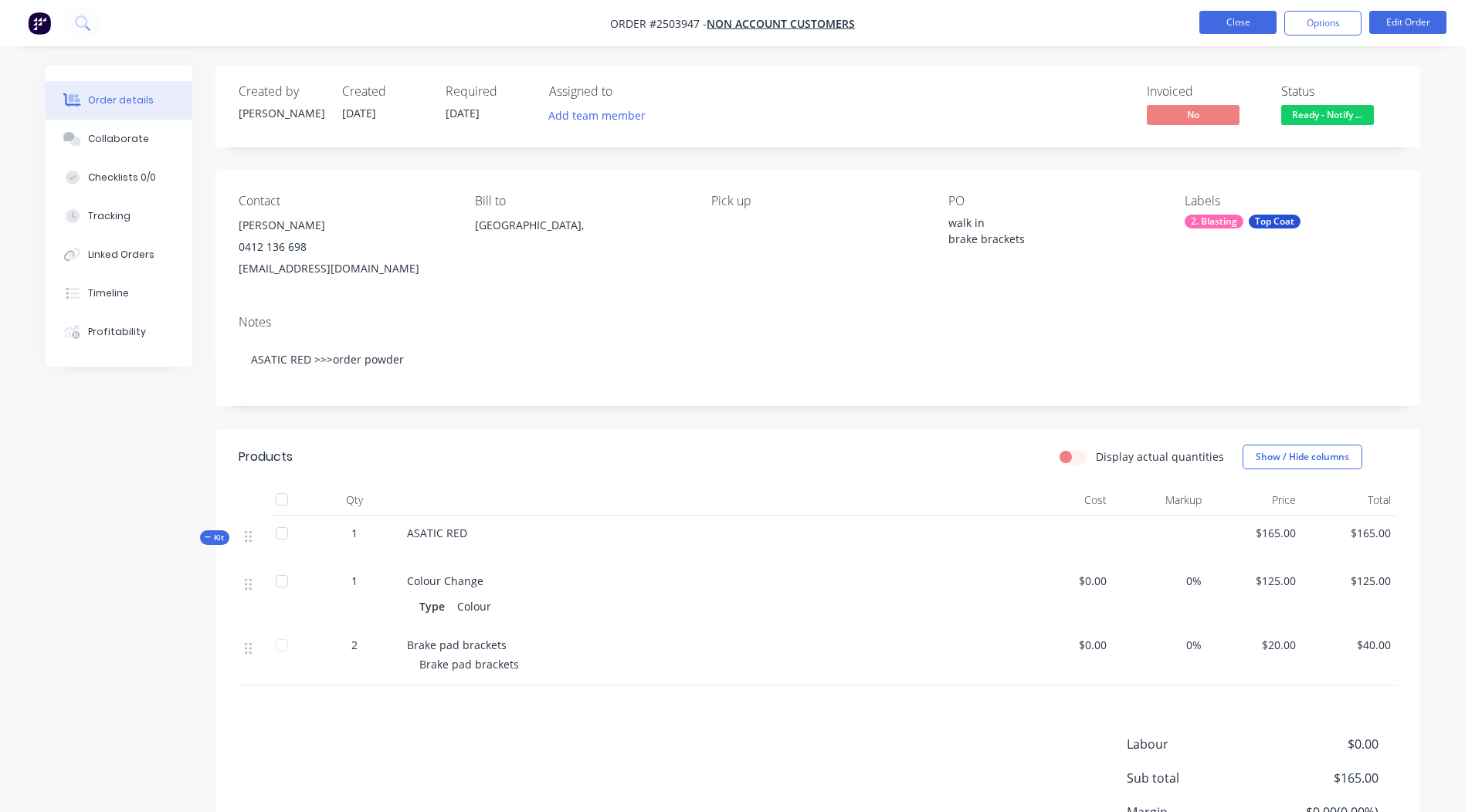
click at [1248, 13] on button "Close" at bounding box center [1238, 23] width 77 height 23
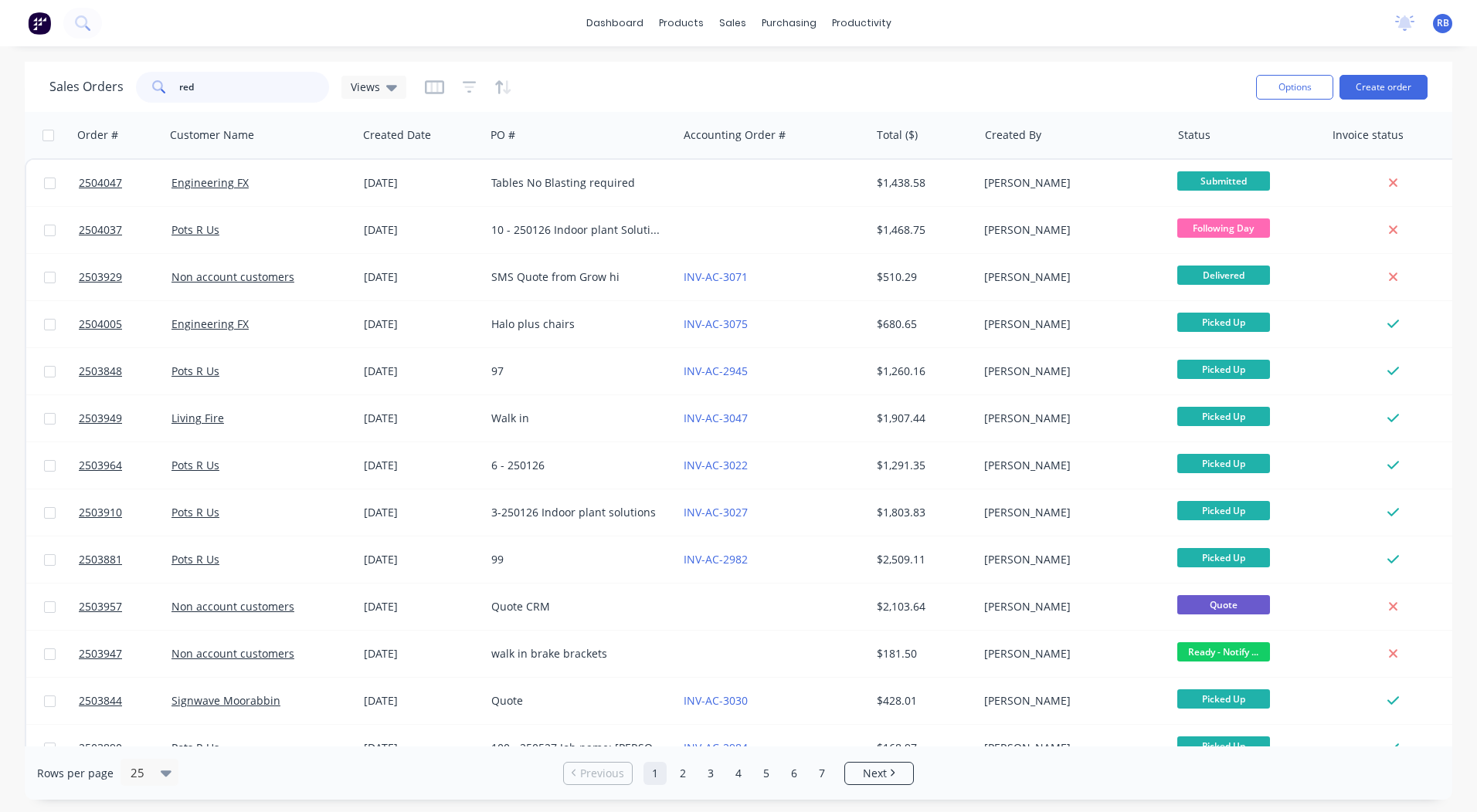
drag, startPoint x: 108, startPoint y: 102, endPoint x: 0, endPoint y: 102, distance: 108.0
click at [0, 102] on html "dashboard products sales purchasing productivity dashboard products Product Cat…" at bounding box center [738, 406] width 1477 height 812
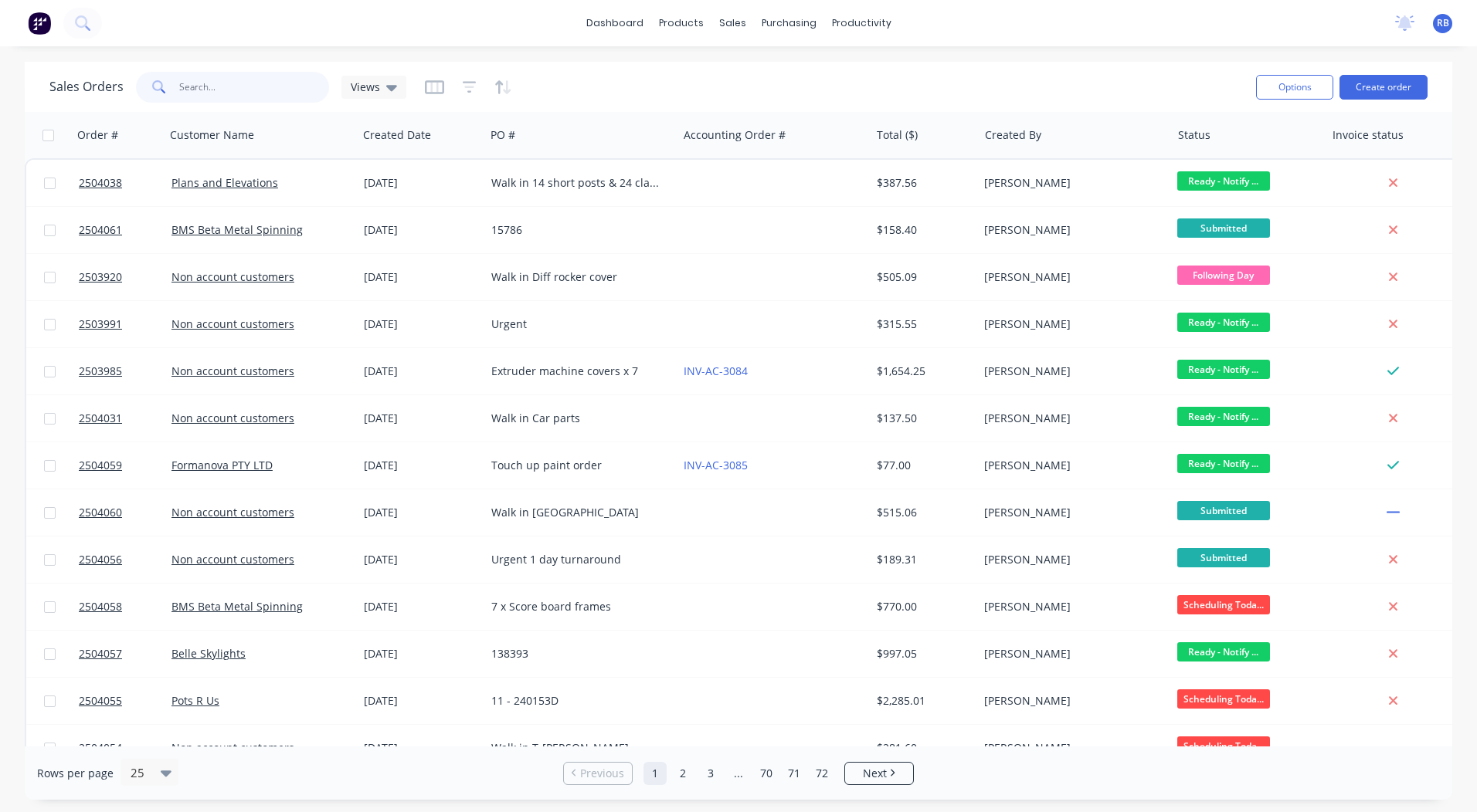
click at [250, 88] on input "text" at bounding box center [254, 87] width 151 height 31
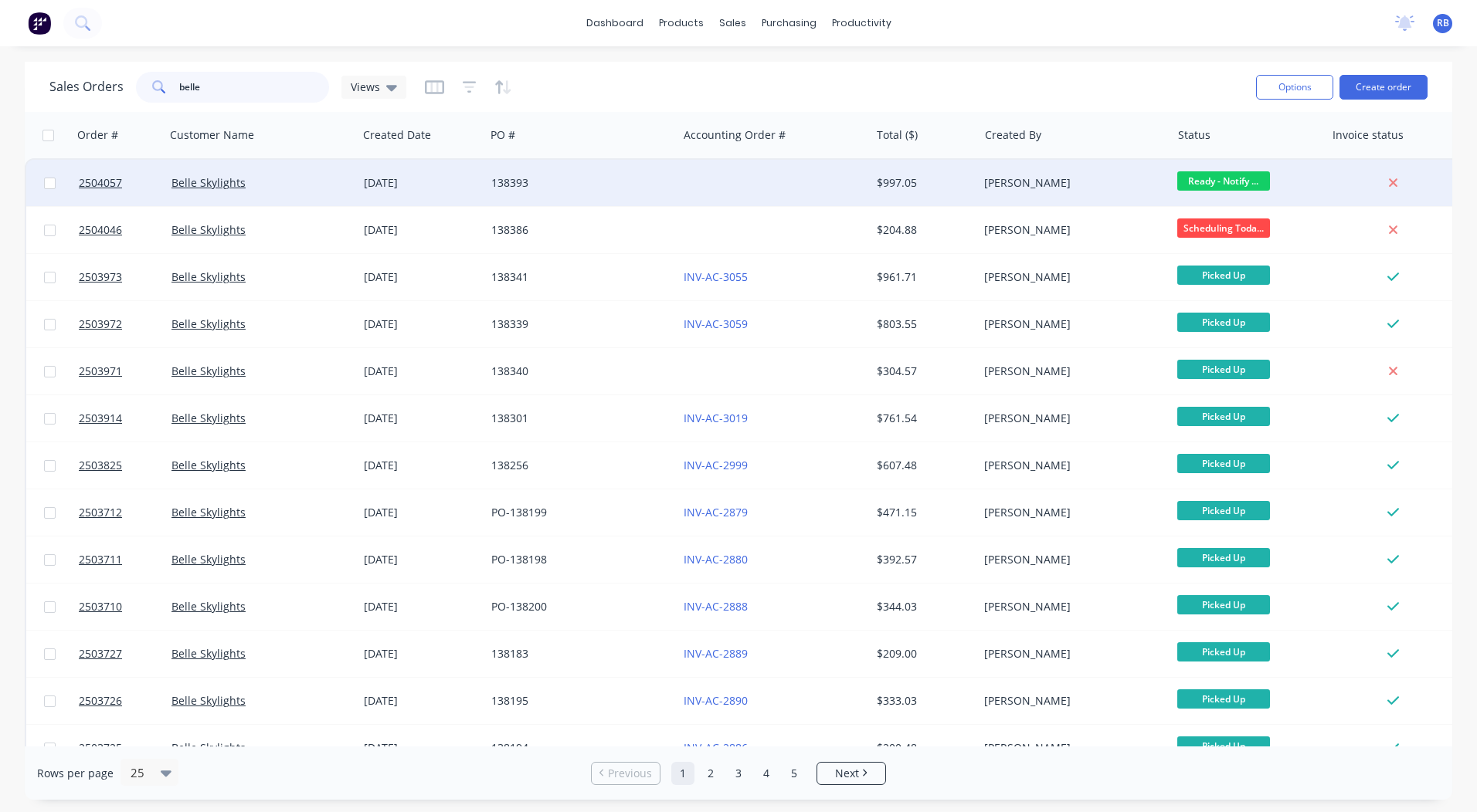
type input "belle"
click at [746, 163] on div at bounding box center [773, 182] width 192 height 46
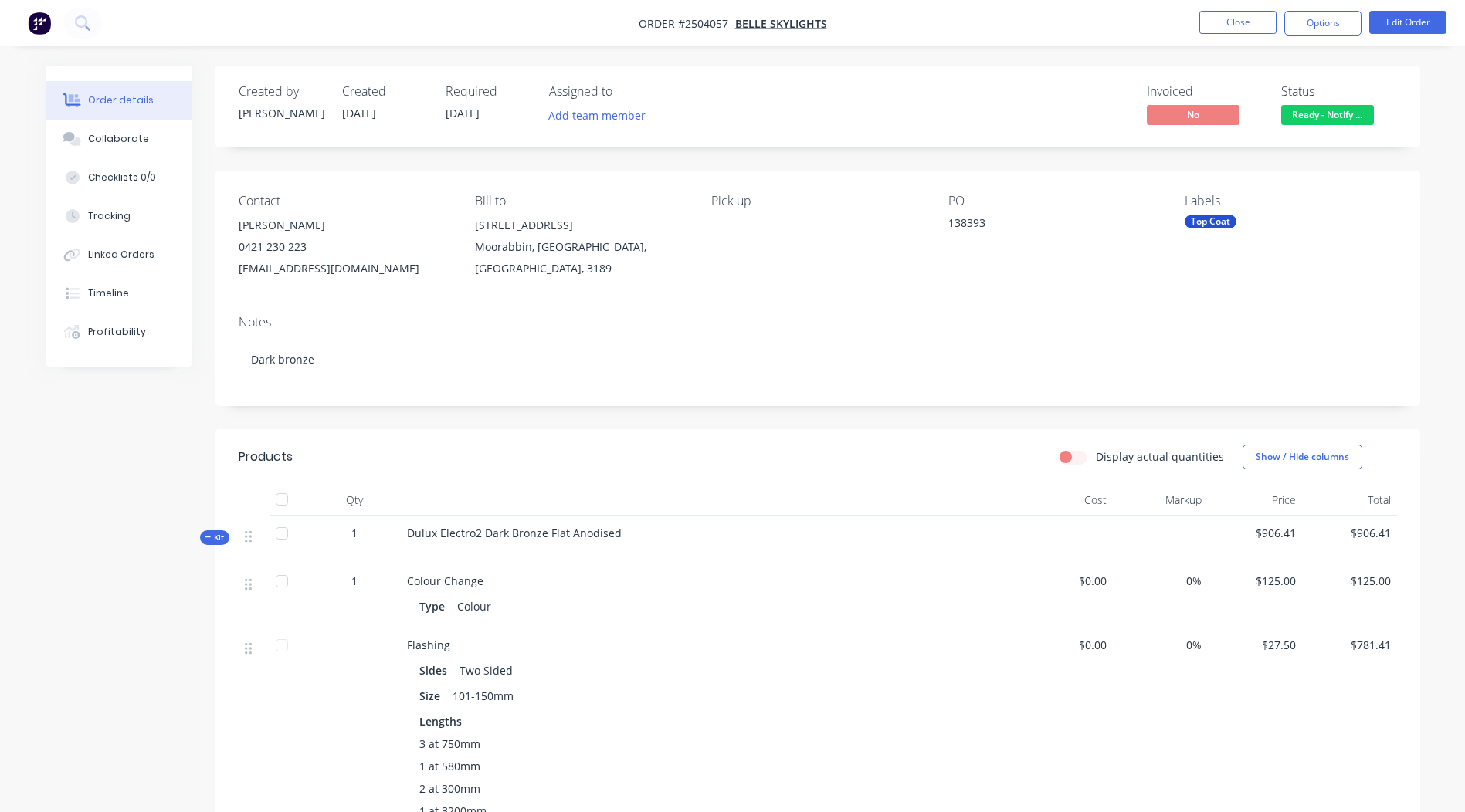
click at [1304, 120] on span "Ready - Notify ..." at bounding box center [1327, 114] width 93 height 20
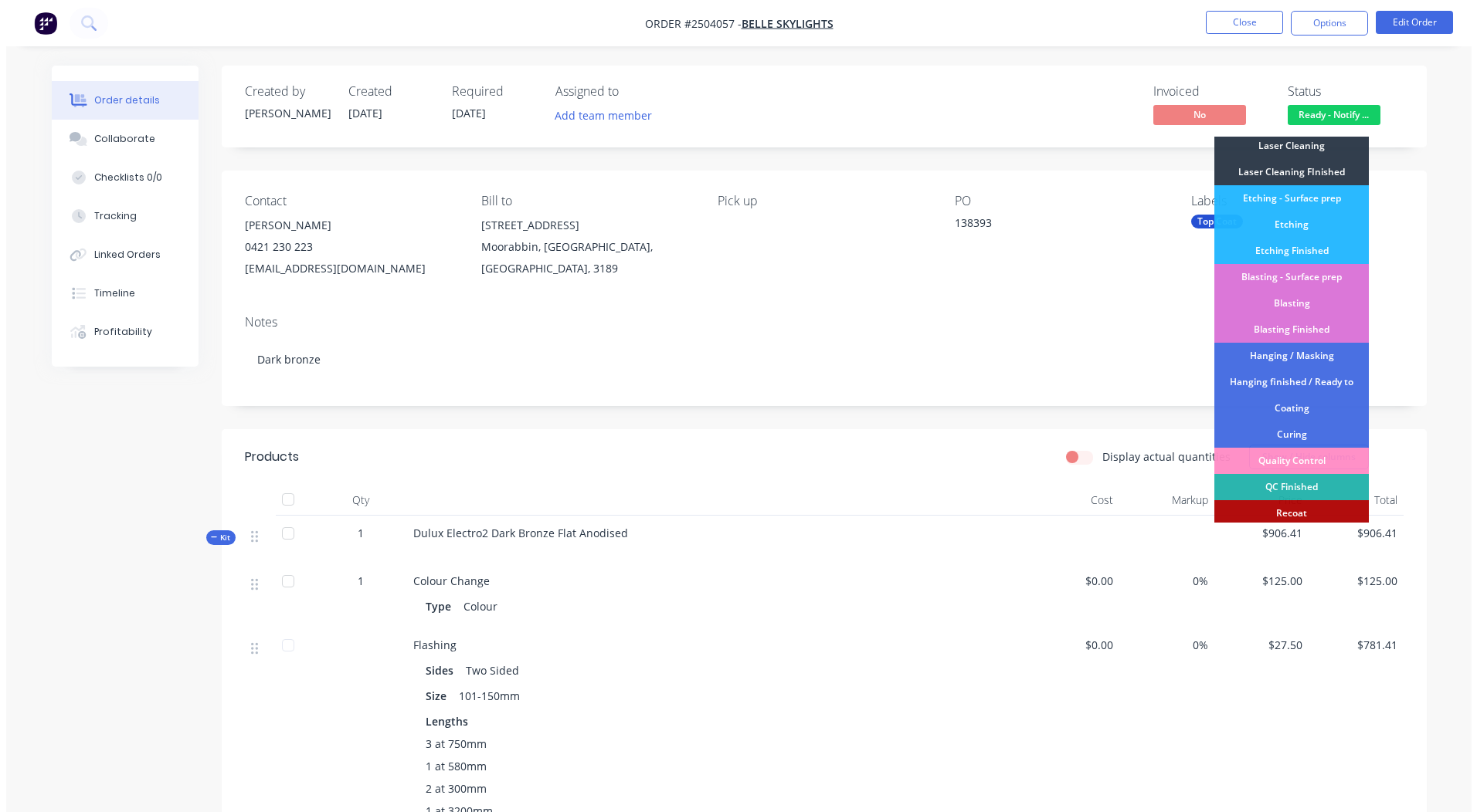
scroll to position [331, 0]
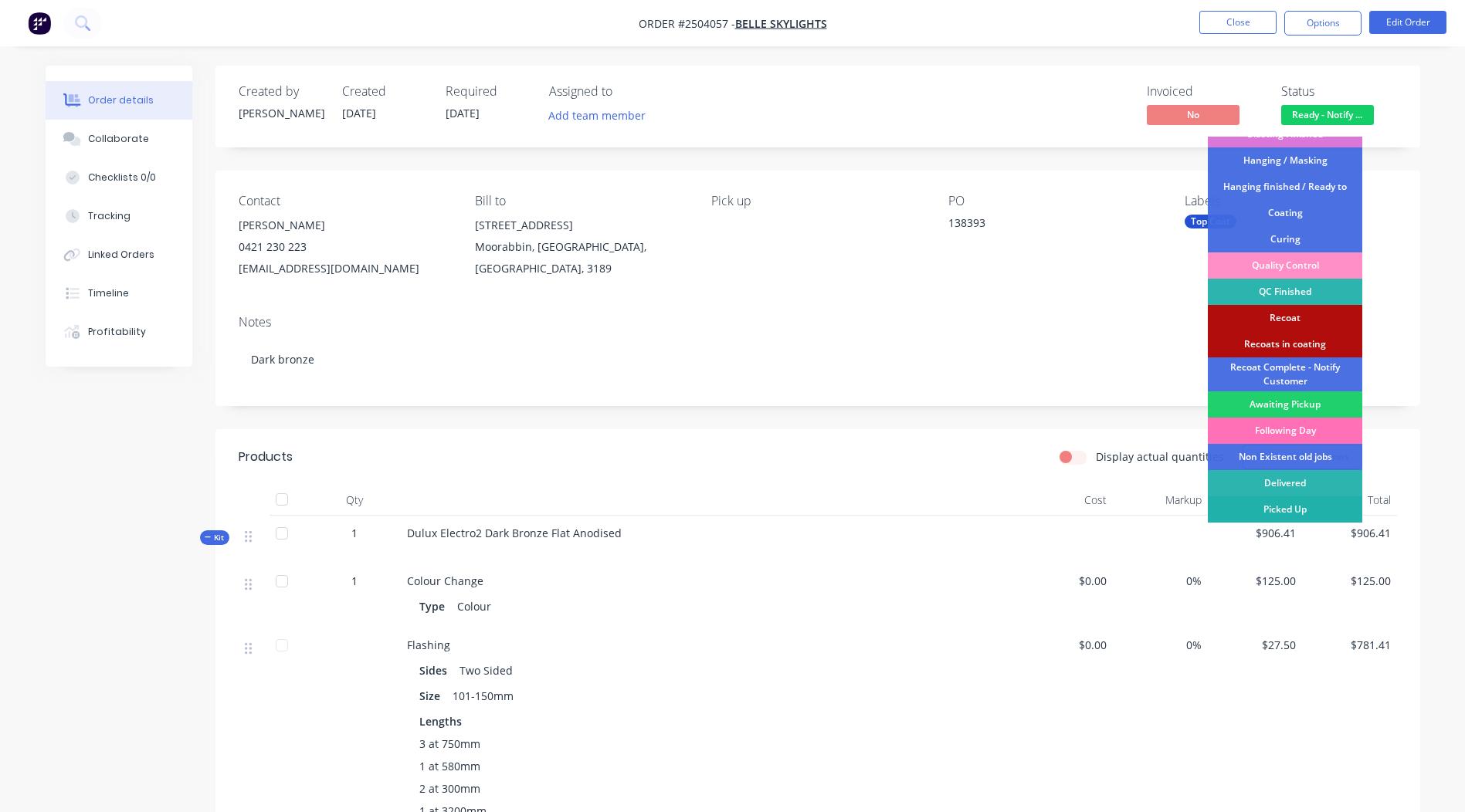
click at [1291, 508] on div "Picked Up" at bounding box center [1285, 510] width 155 height 26
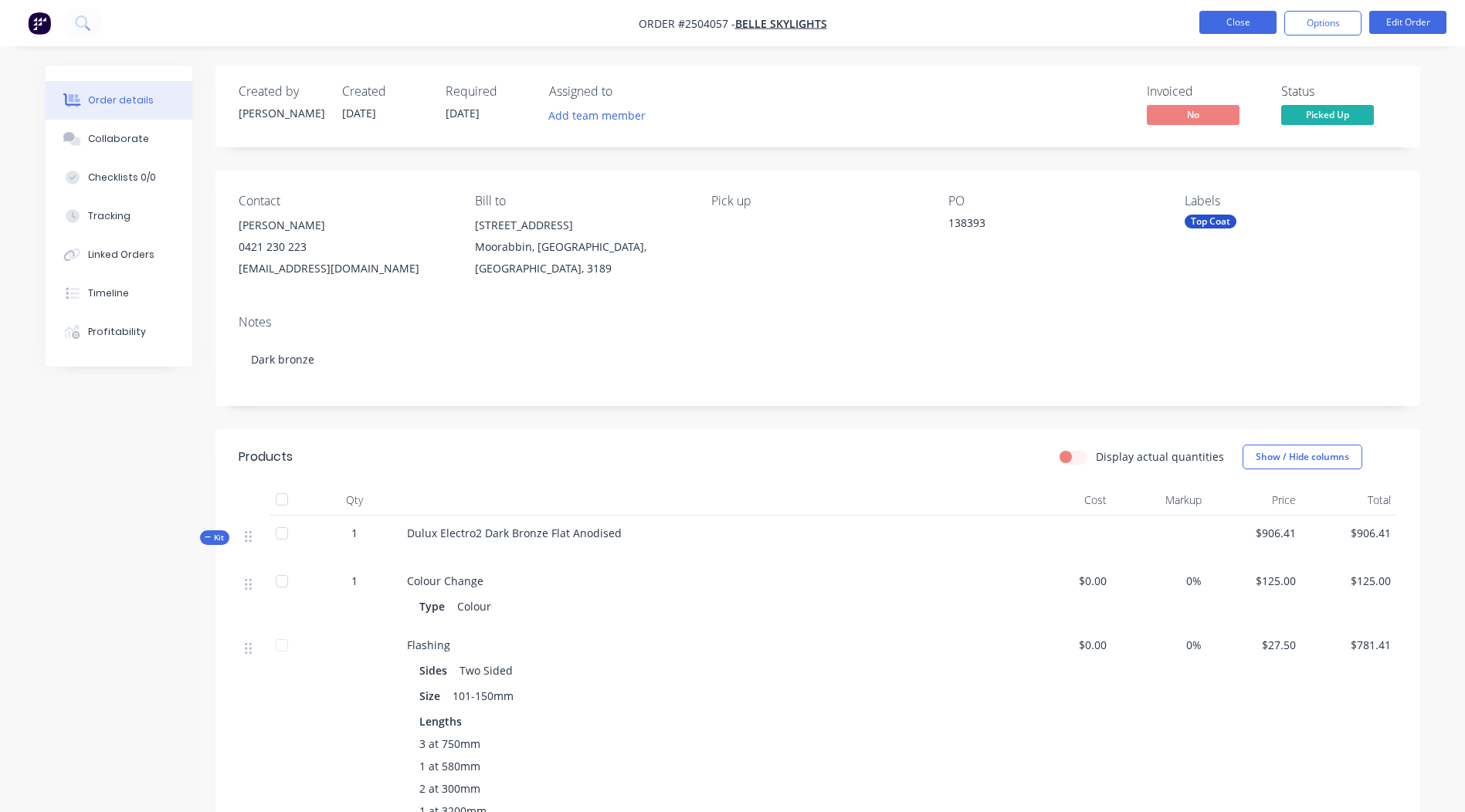
click at [1241, 26] on button "Close" at bounding box center [1238, 23] width 77 height 23
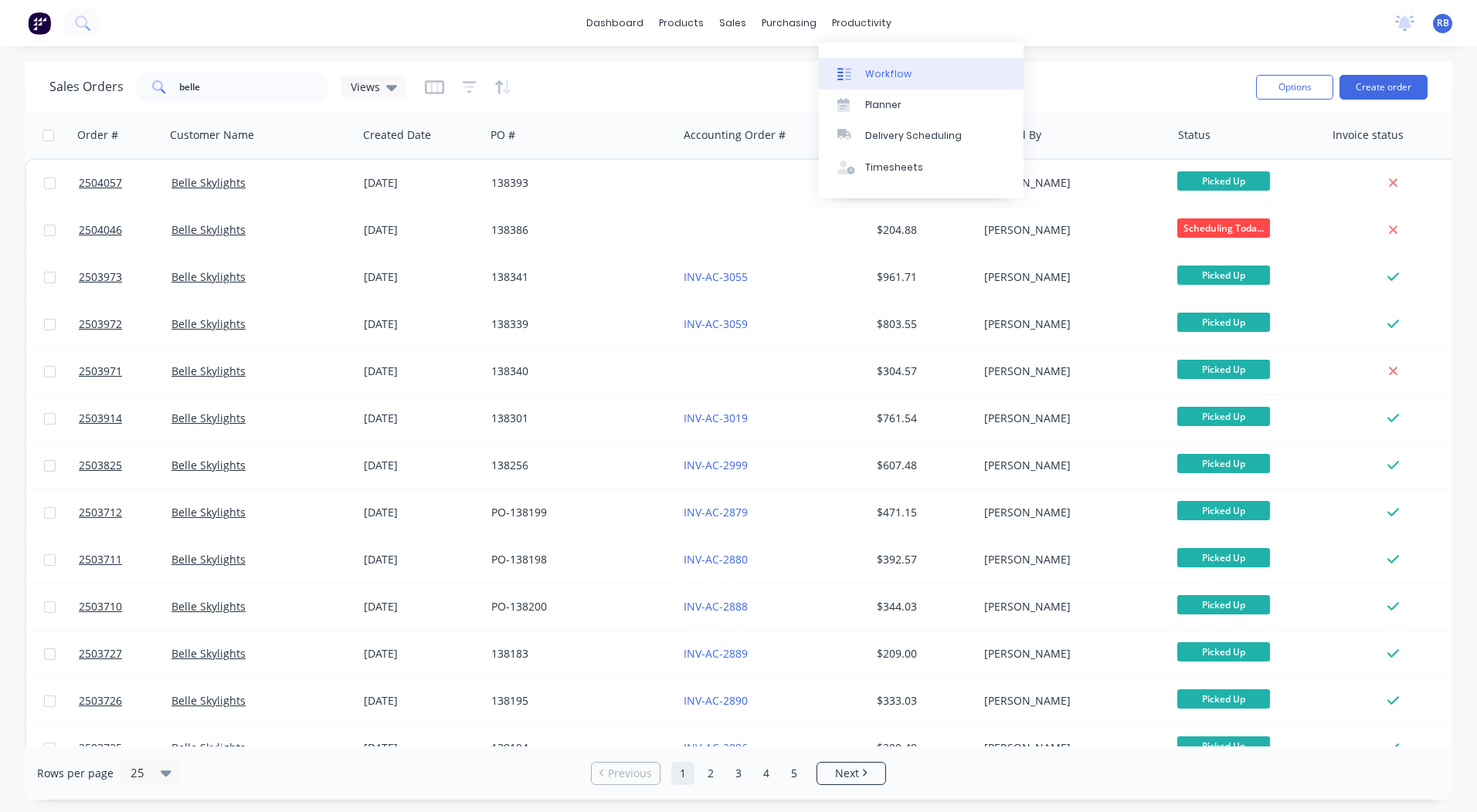
click at [861, 72] on link "Workflow" at bounding box center [921, 73] width 204 height 31
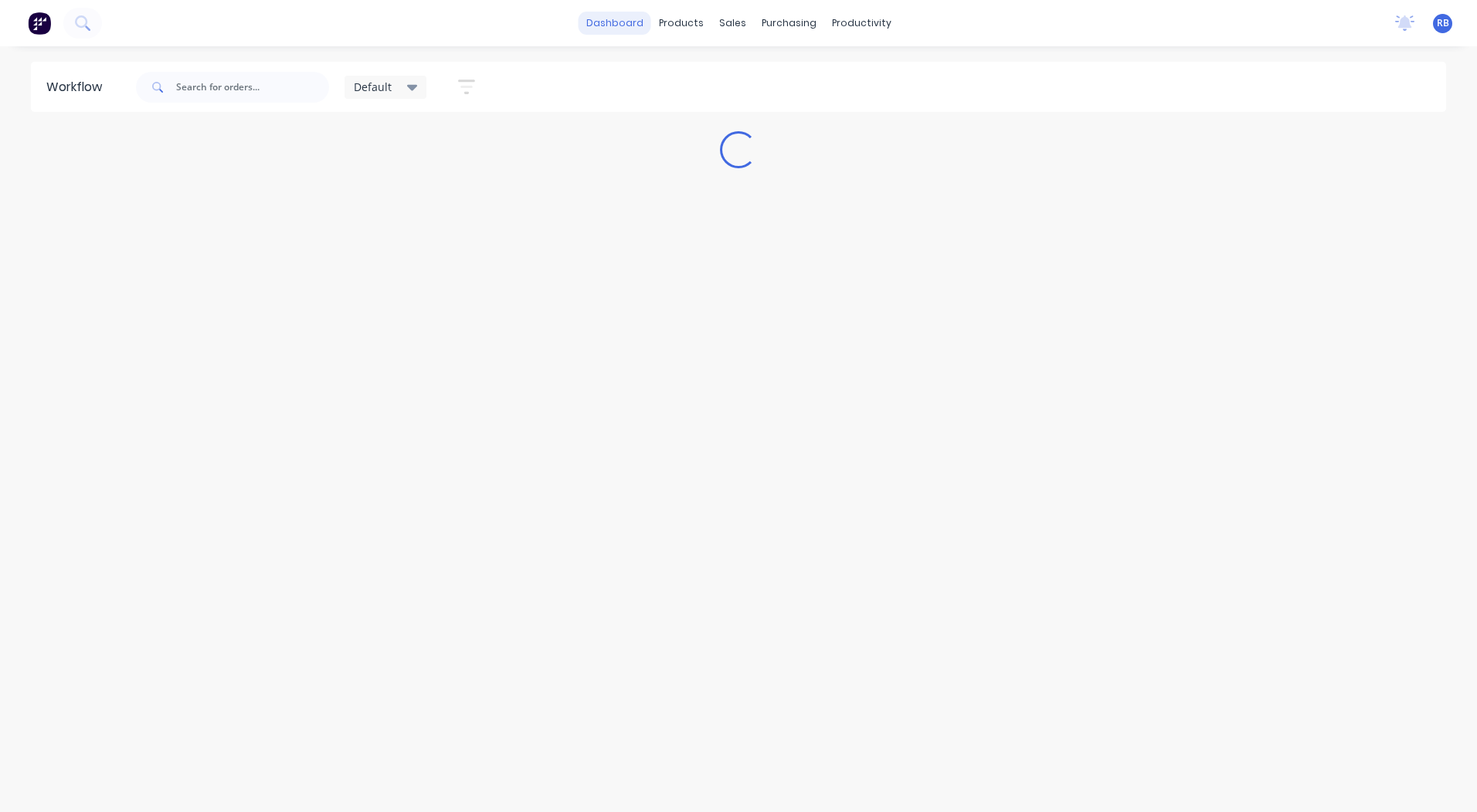
click at [633, 24] on link "dashboard" at bounding box center [614, 23] width 72 height 23
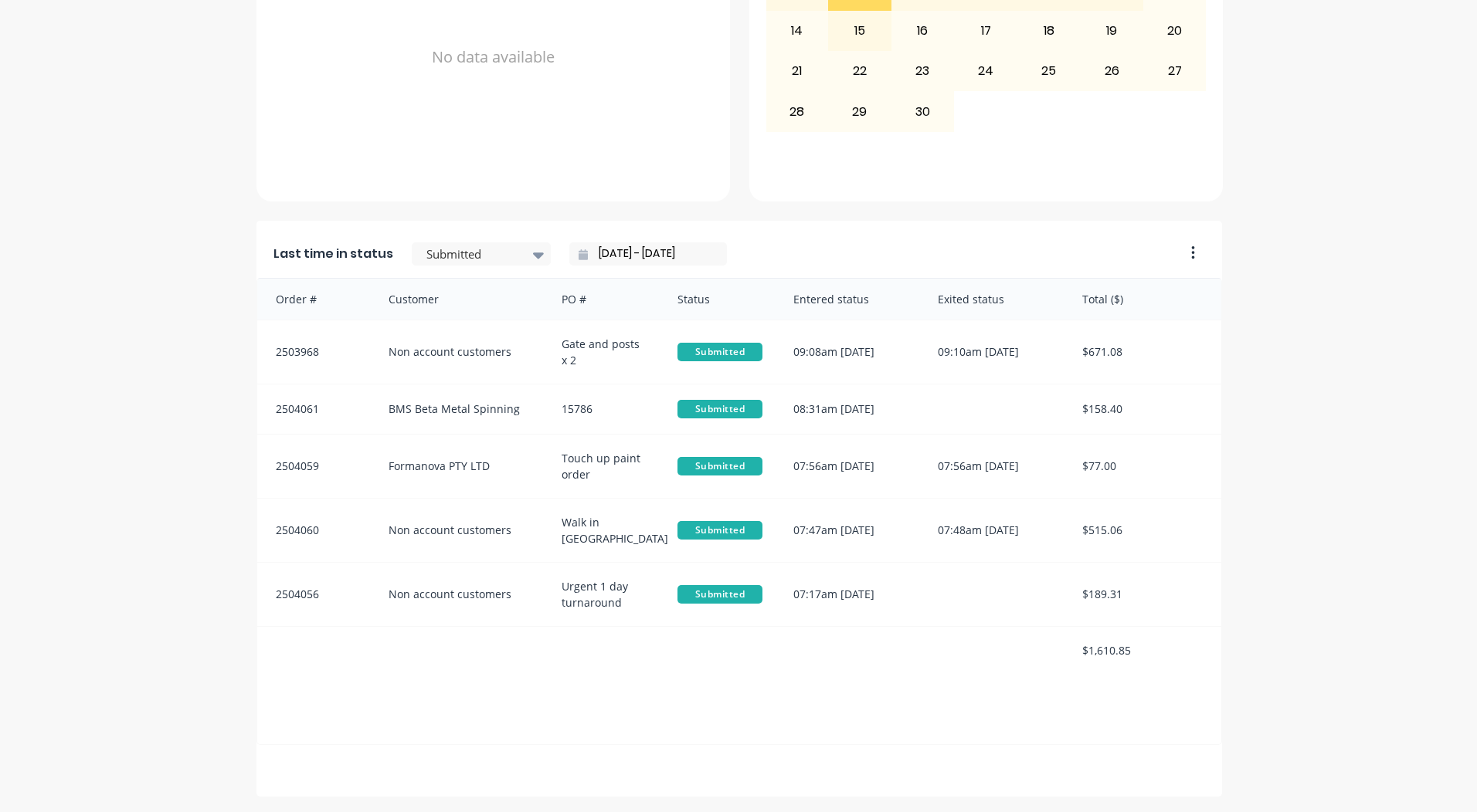
scroll to position [667, 0]
click at [471, 241] on div "Last time in status Submitted [DATE] - [DATE]" at bounding box center [715, 249] width 917 height 57
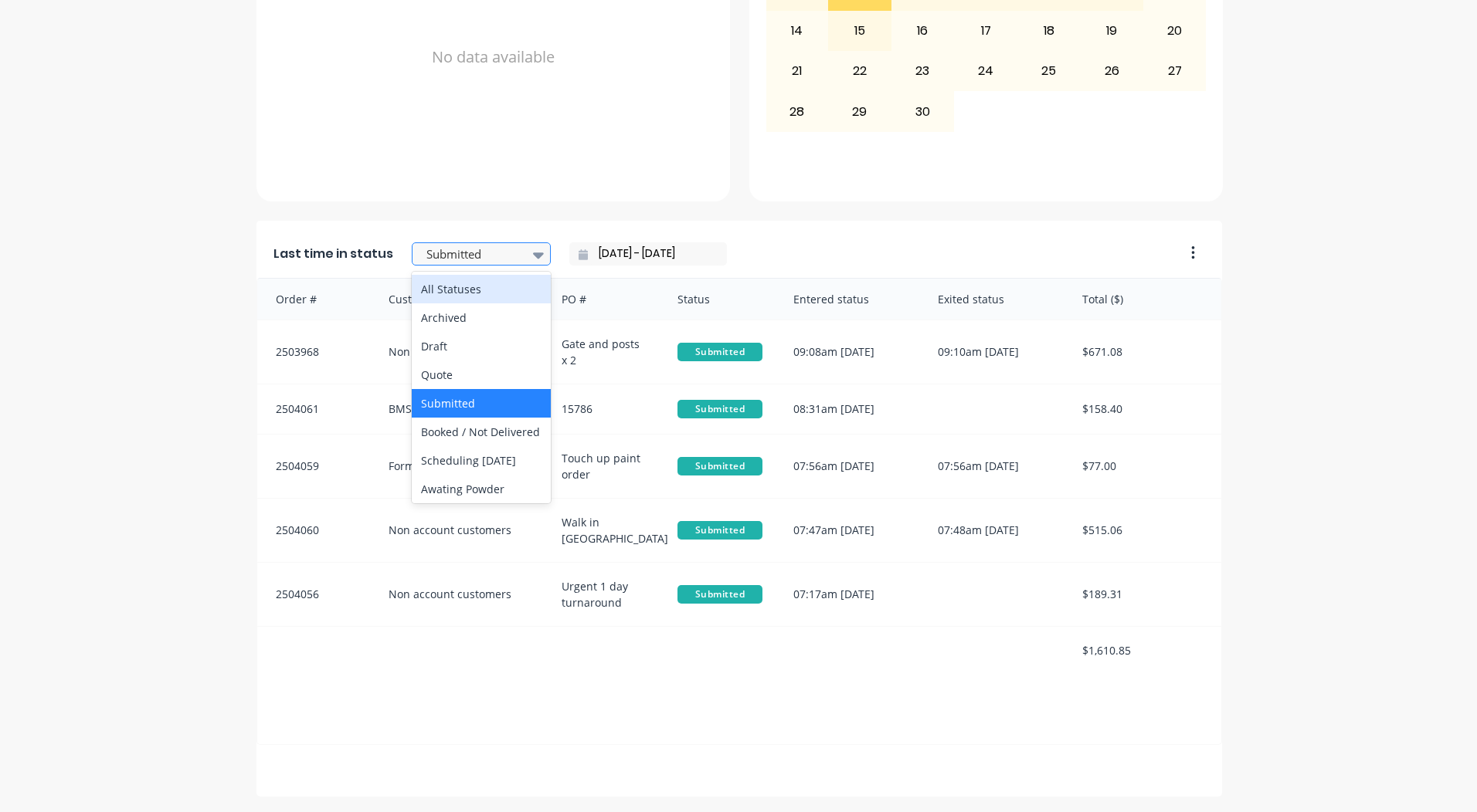
click at [475, 261] on div at bounding box center [474, 254] width 98 height 20
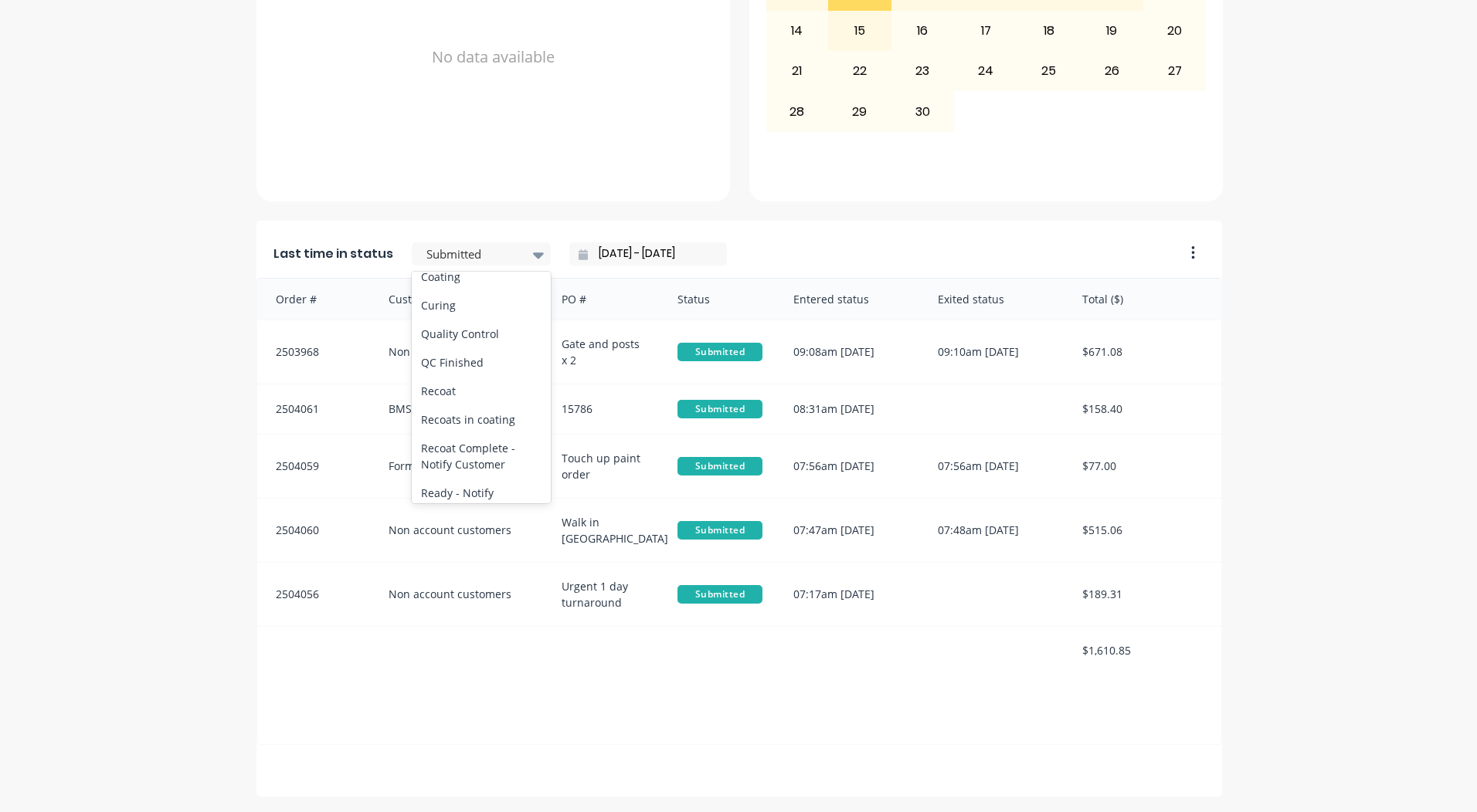
scroll to position [493, 0]
click at [436, 385] on div "Coating" at bounding box center [481, 371] width 139 height 28
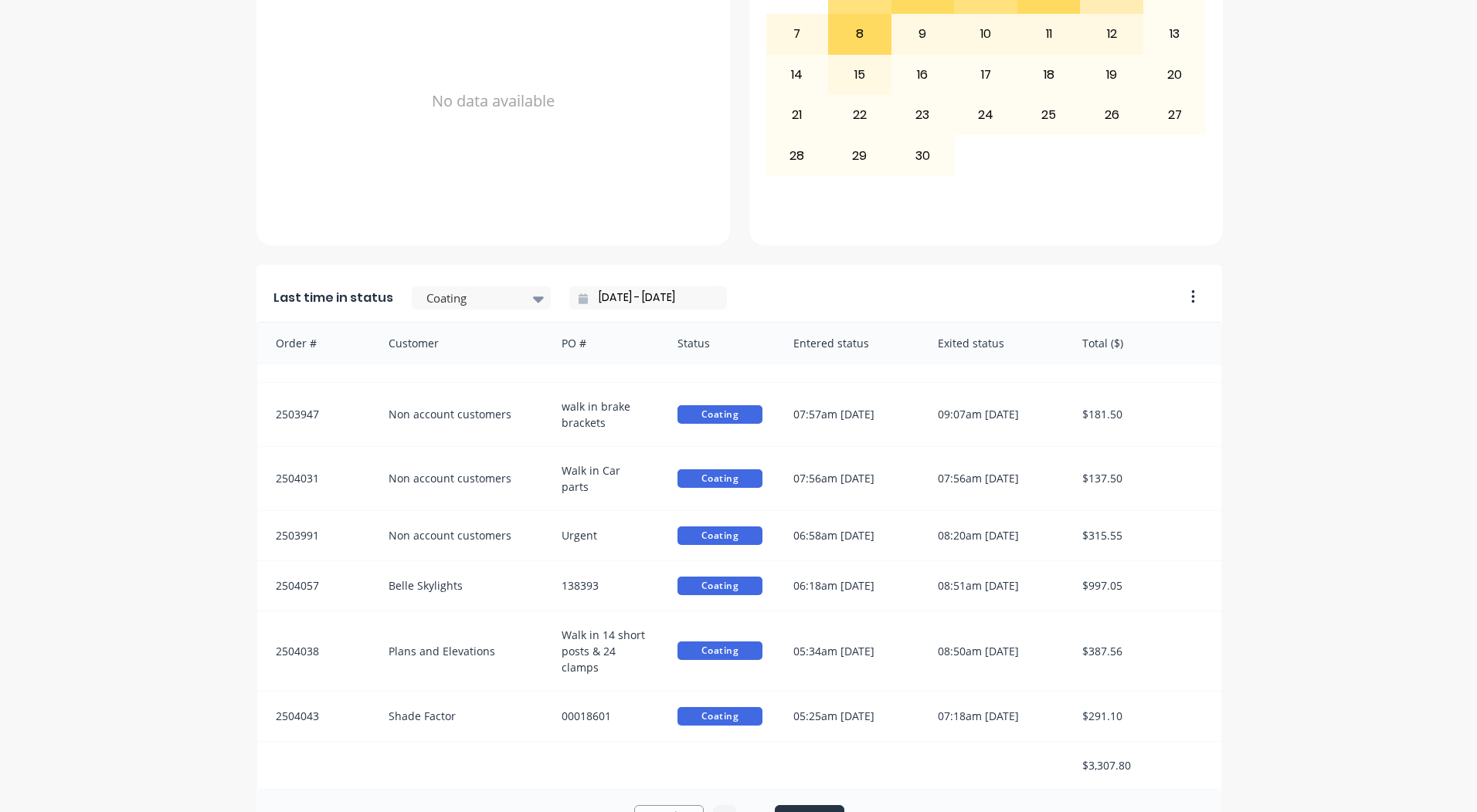
scroll to position [667, 0]
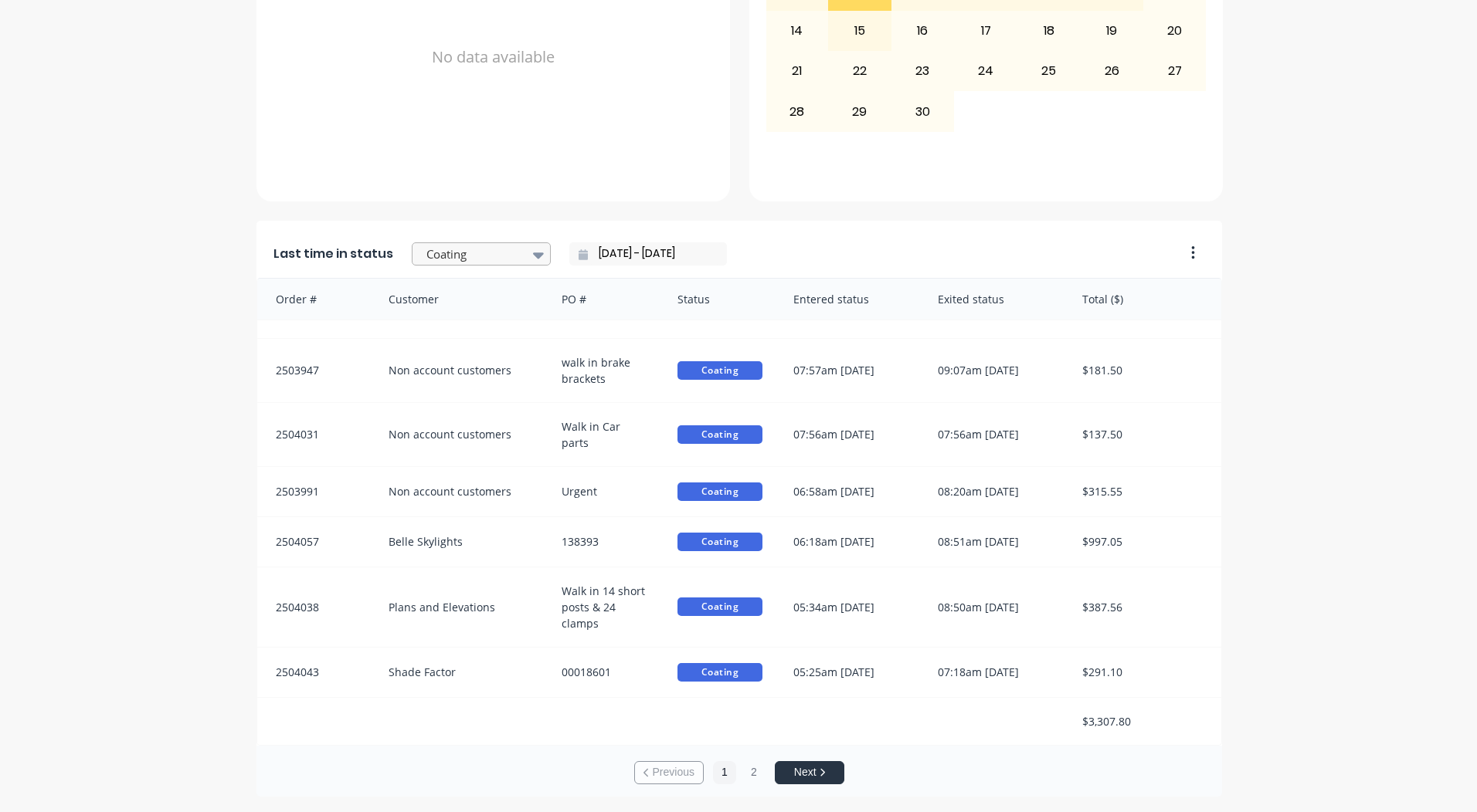
click at [504, 248] on div at bounding box center [474, 254] width 98 height 20
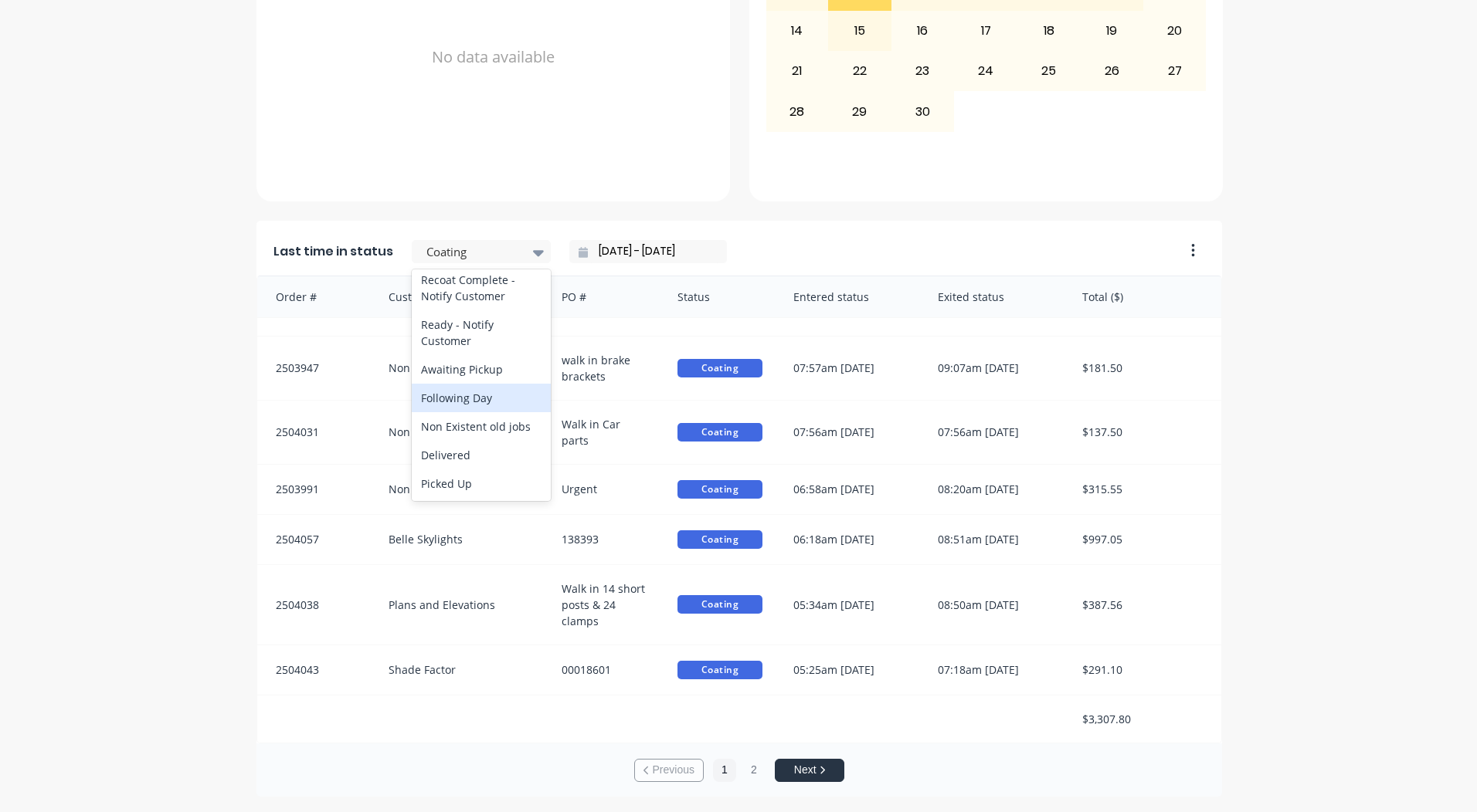
scroll to position [3, 0]
click at [461, 342] on div "Ready - Notify Customer" at bounding box center [481, 332] width 139 height 45
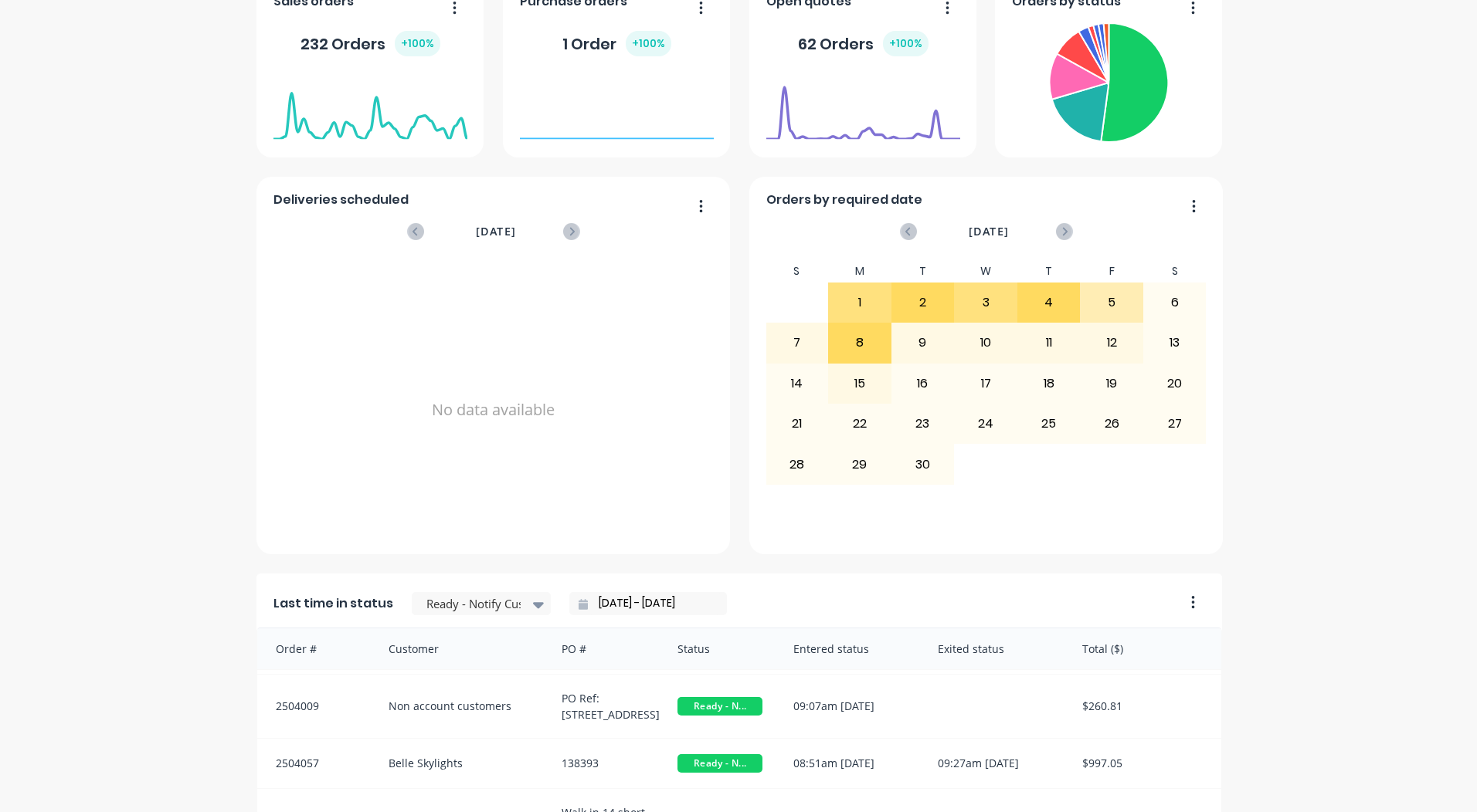
scroll to position [0, 0]
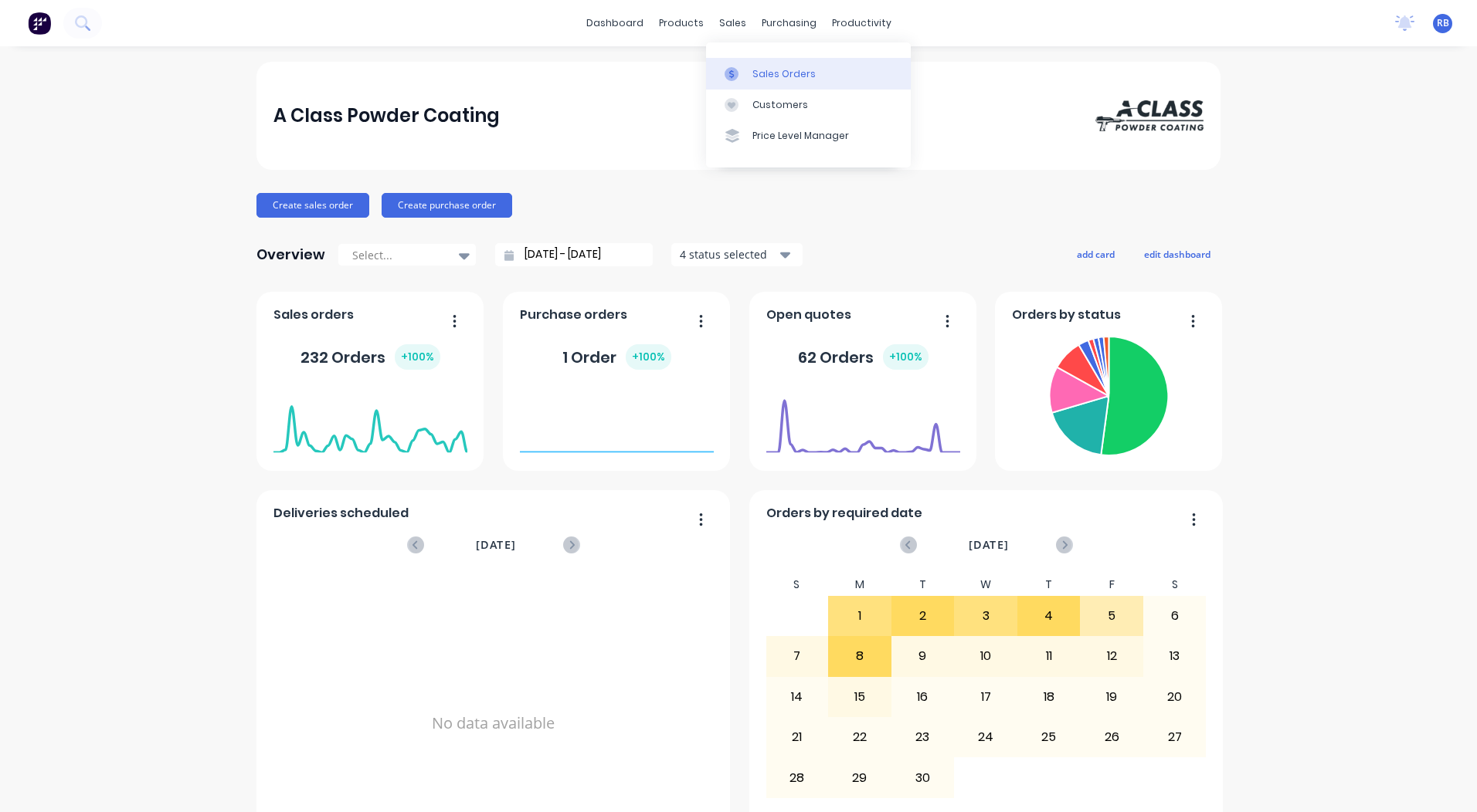
click at [739, 72] on div at bounding box center [736, 74] width 23 height 14
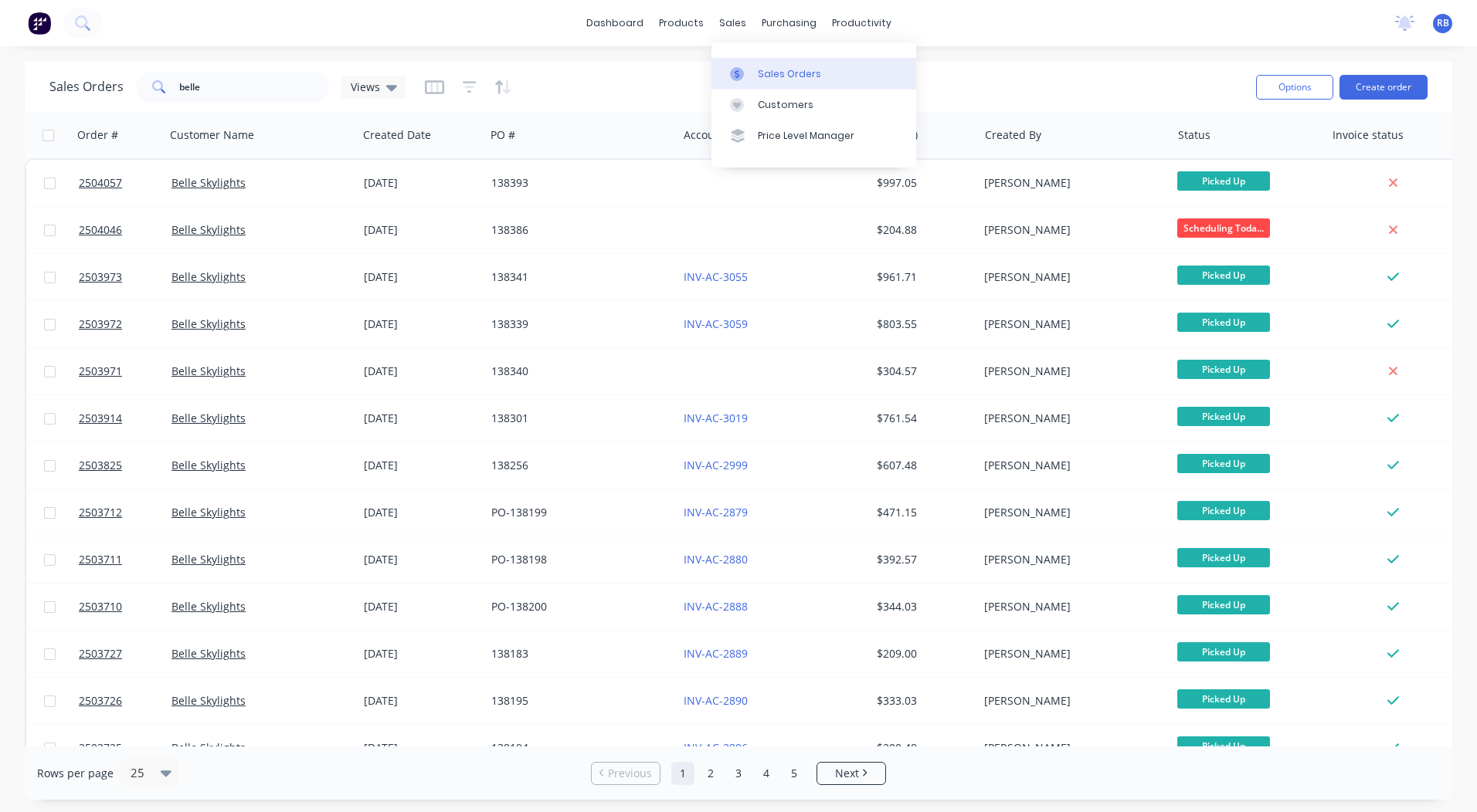
click at [758, 68] on div "Sales Orders" at bounding box center [790, 74] width 64 height 14
click at [634, 55] on div "dashboard products sales purchasing productivity dashboard products Product Cat…" at bounding box center [738, 406] width 1477 height 812
click at [599, 26] on link "dashboard" at bounding box center [614, 23] width 72 height 23
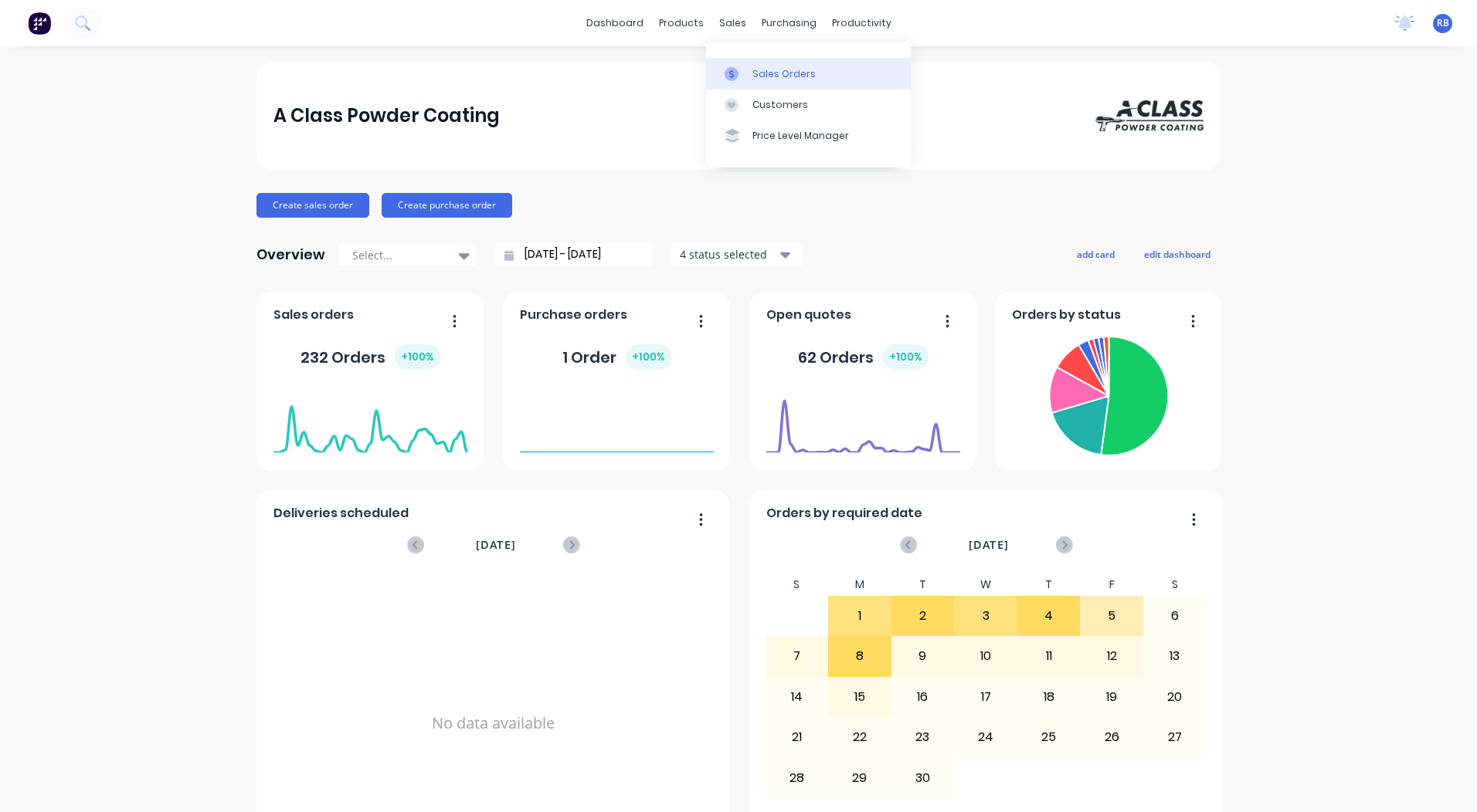
click at [782, 77] on div "Sales Orders" at bounding box center [784, 74] width 64 height 14
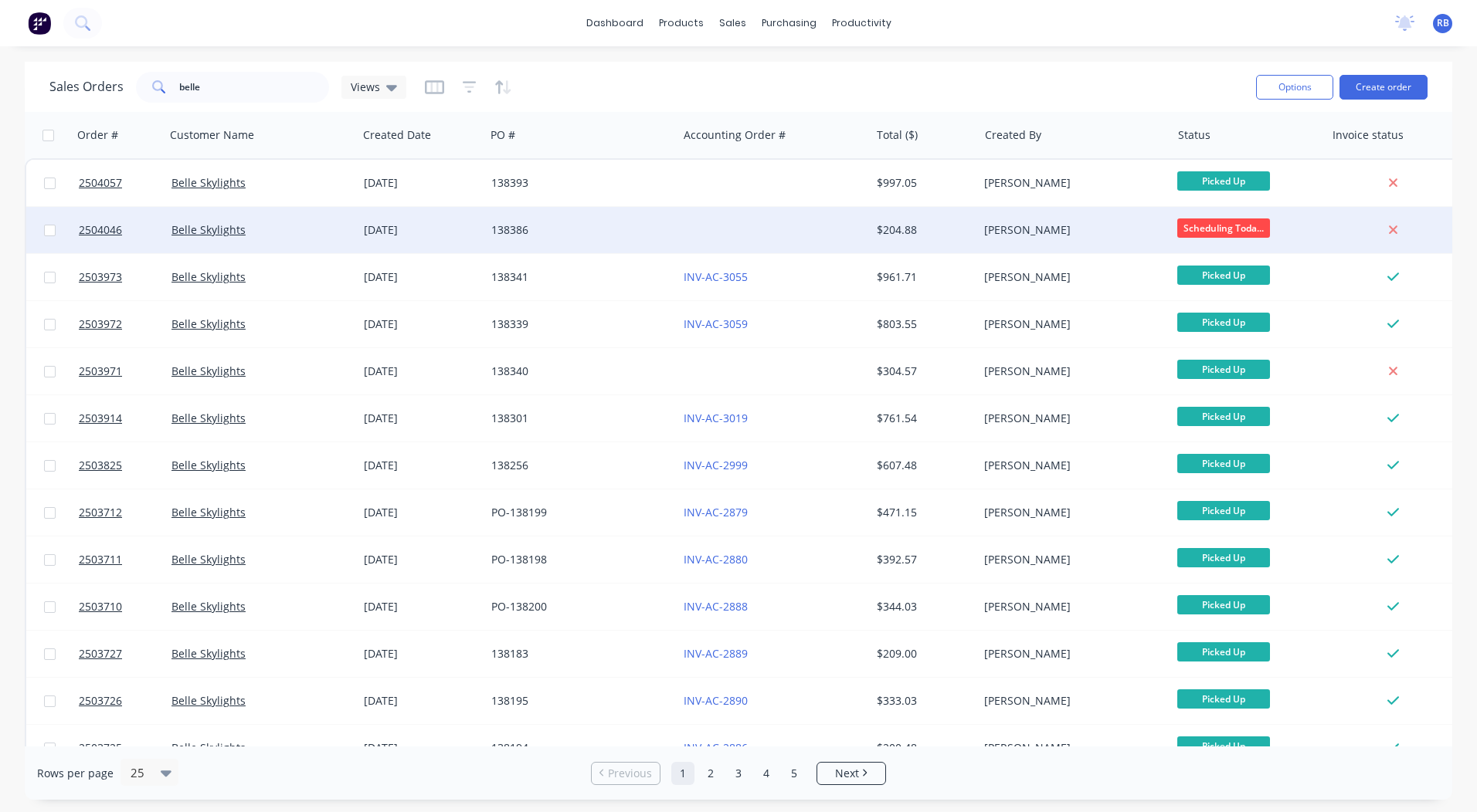
click at [612, 221] on div "138386" at bounding box center [580, 230] width 192 height 46
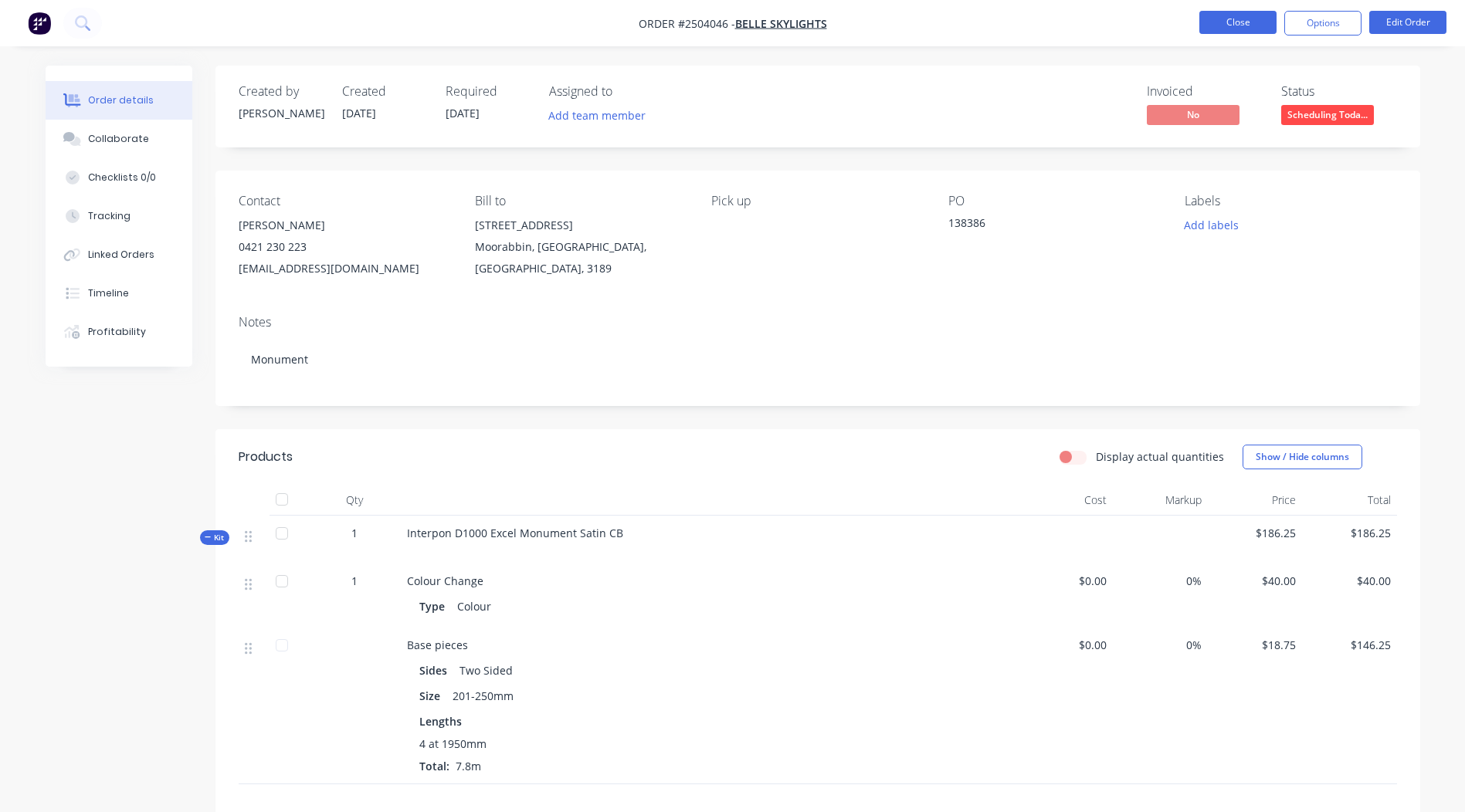
click at [1242, 21] on button "Close" at bounding box center [1238, 23] width 77 height 23
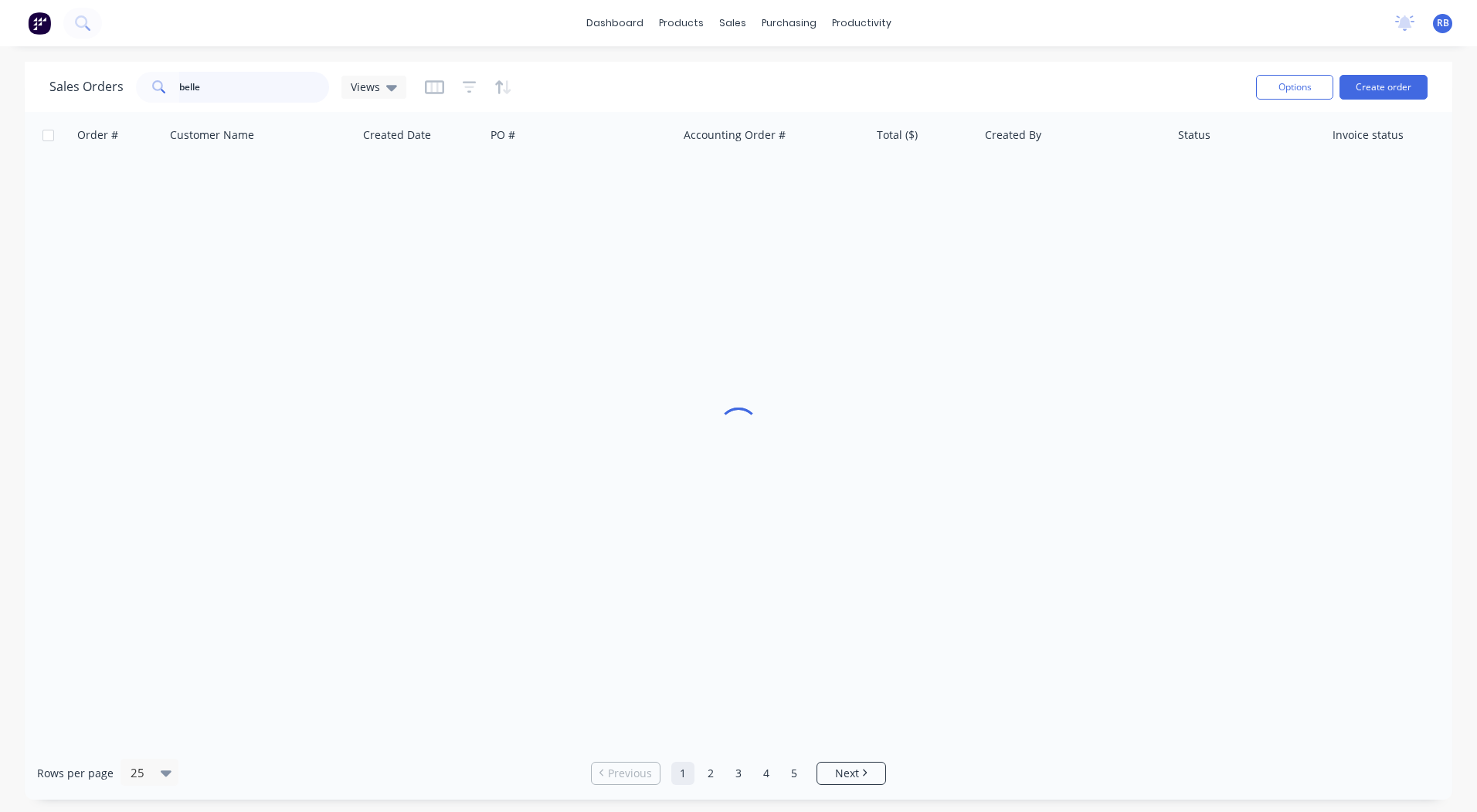
click at [0, 110] on html "dashboard products sales purchasing productivity dashboard products Product Cat…" at bounding box center [738, 406] width 1477 height 812
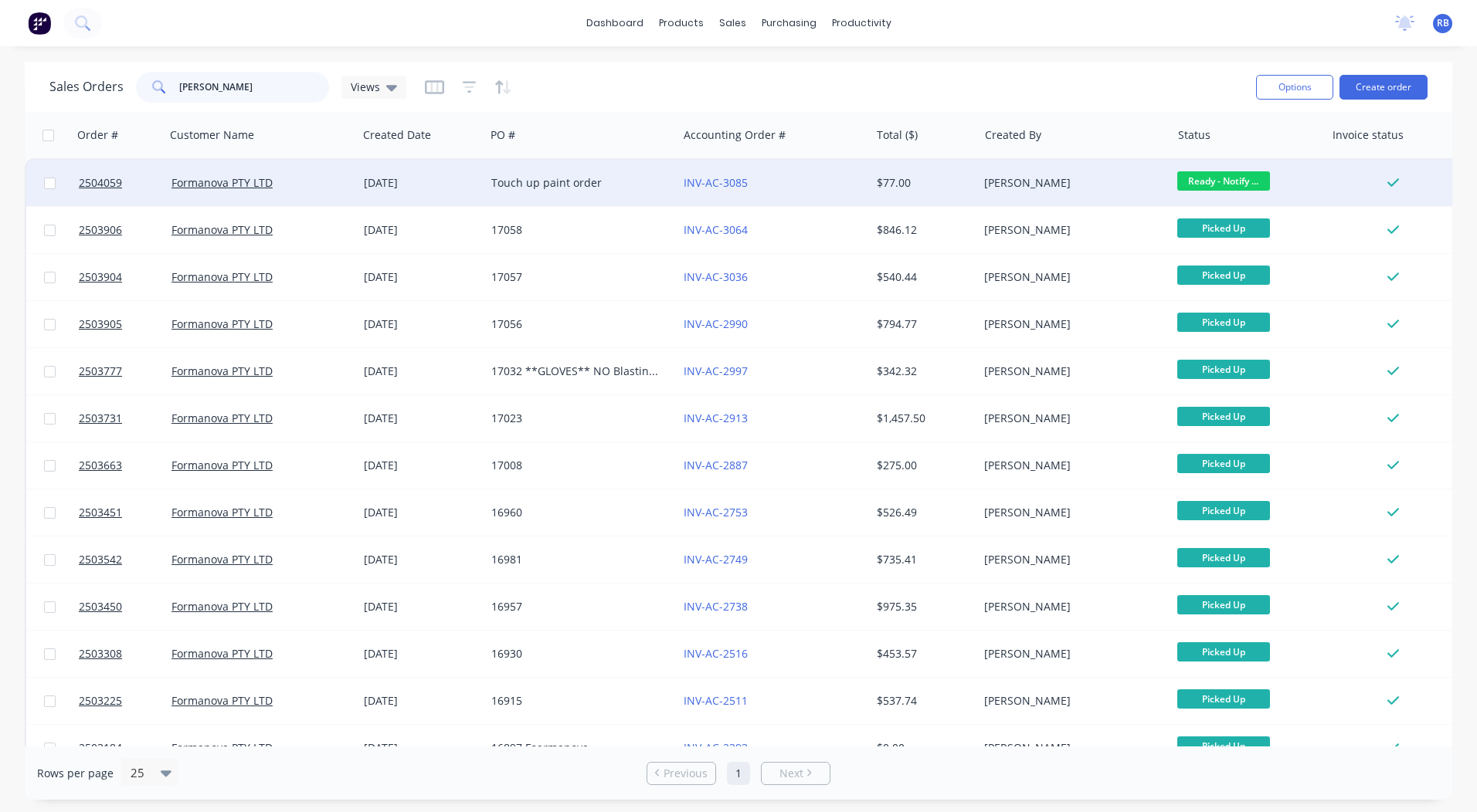
type input "[PERSON_NAME]"
click at [1195, 182] on span "Ready - Notify ..." at bounding box center [1223, 181] width 93 height 20
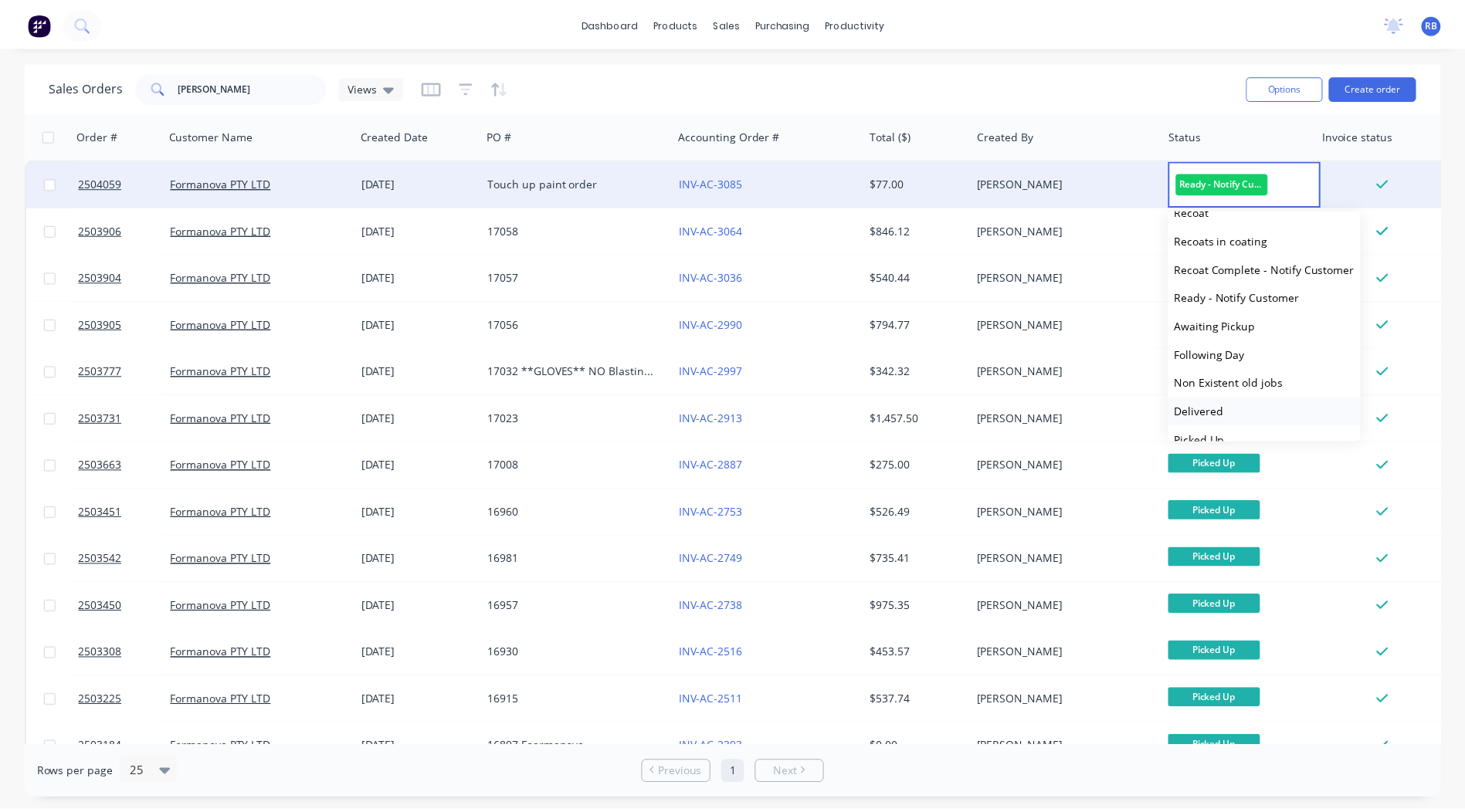
scroll to position [580, 0]
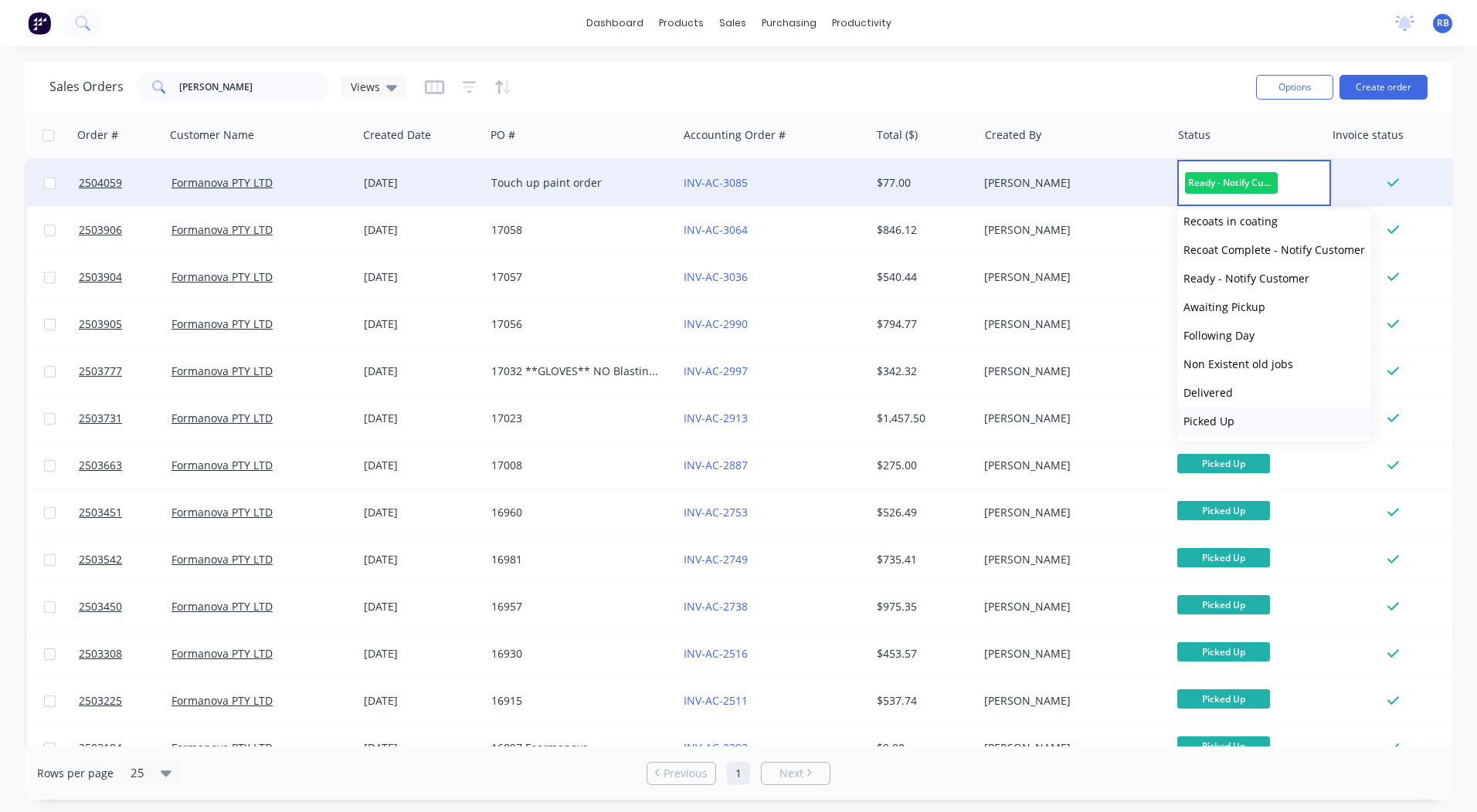
click at [1228, 423] on span "Picked Up" at bounding box center [1209, 421] width 51 height 15
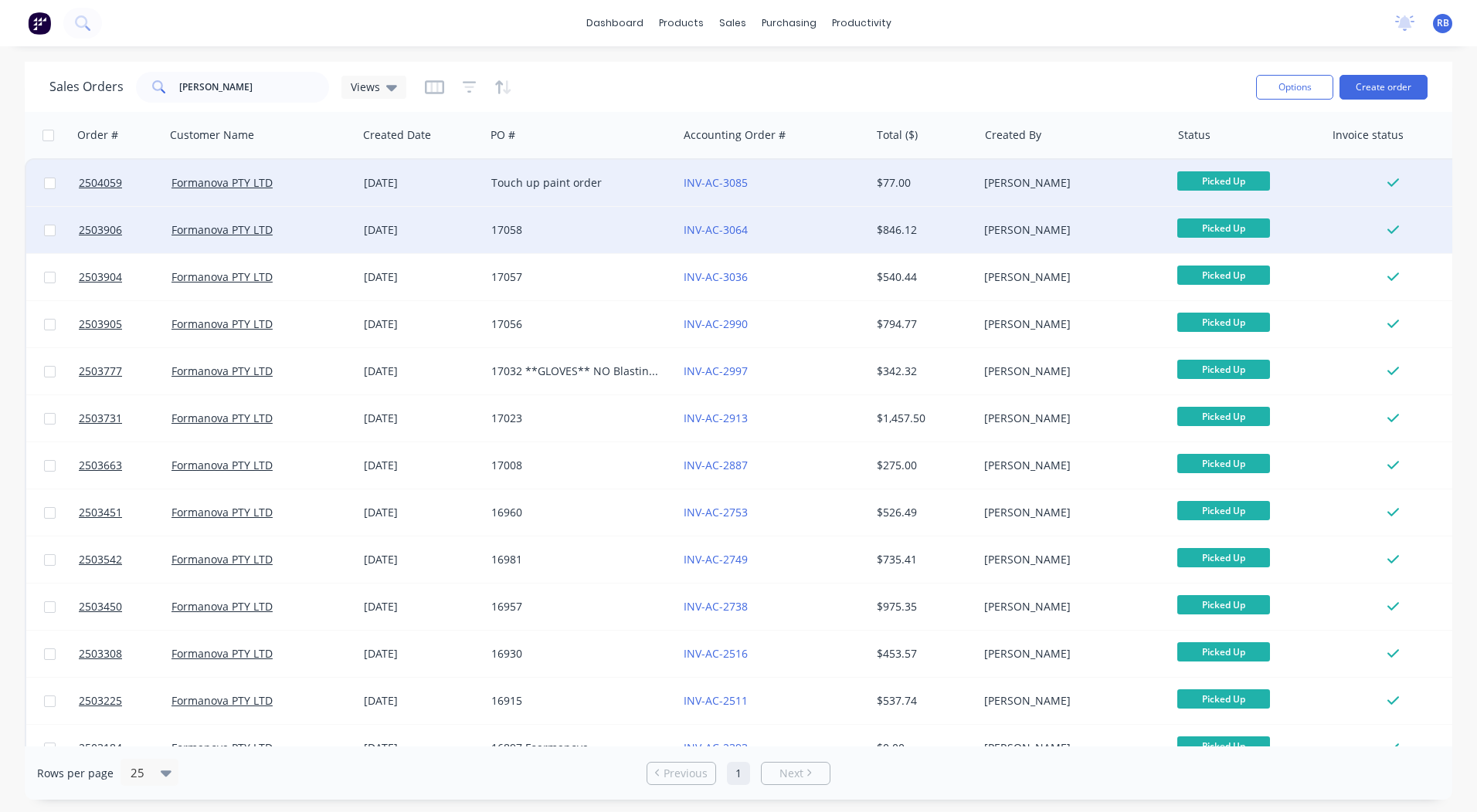
click at [1040, 234] on div "[PERSON_NAME]" at bounding box center [1069, 230] width 172 height 15
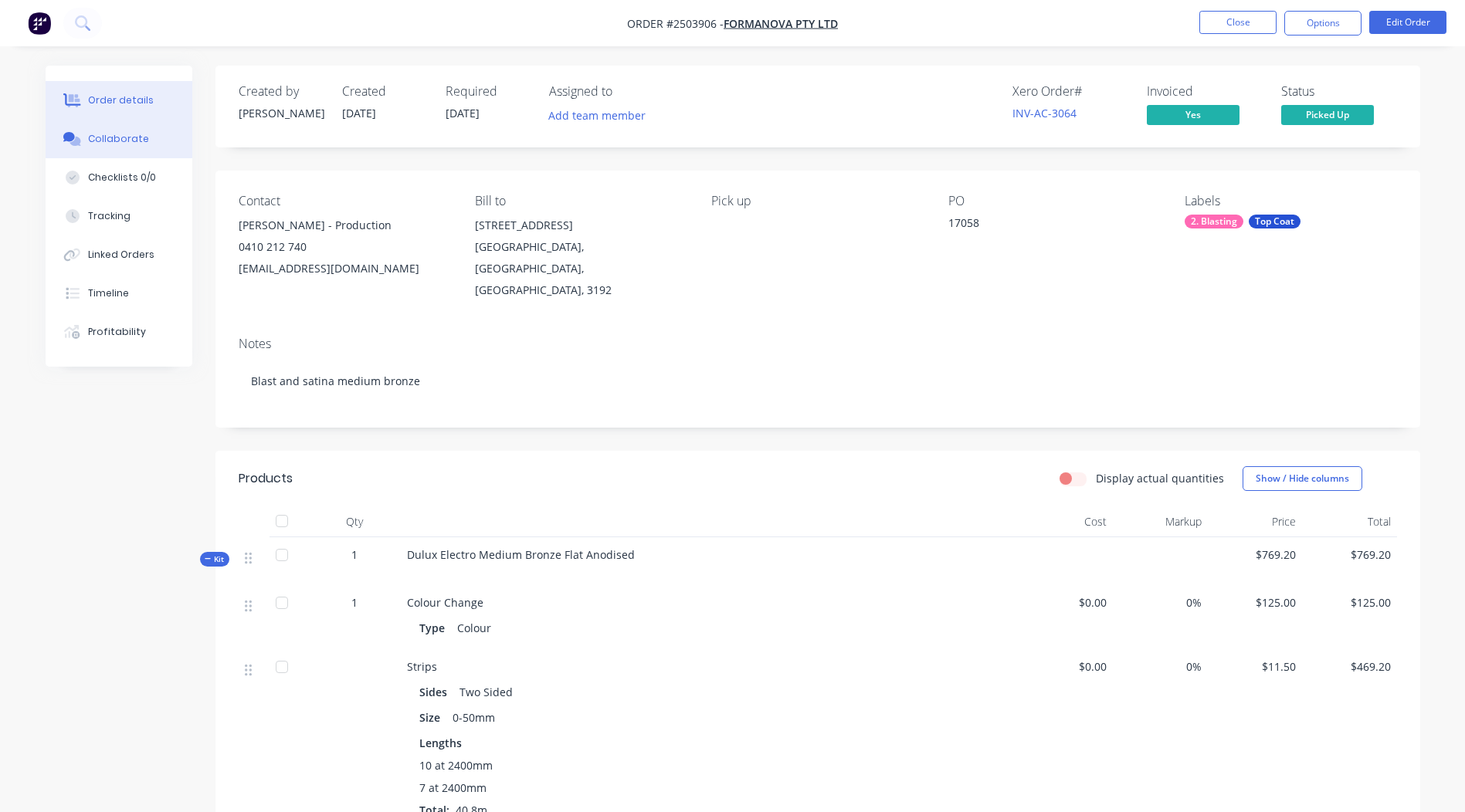
click at [113, 147] on button "Collaborate" at bounding box center [119, 139] width 146 height 38
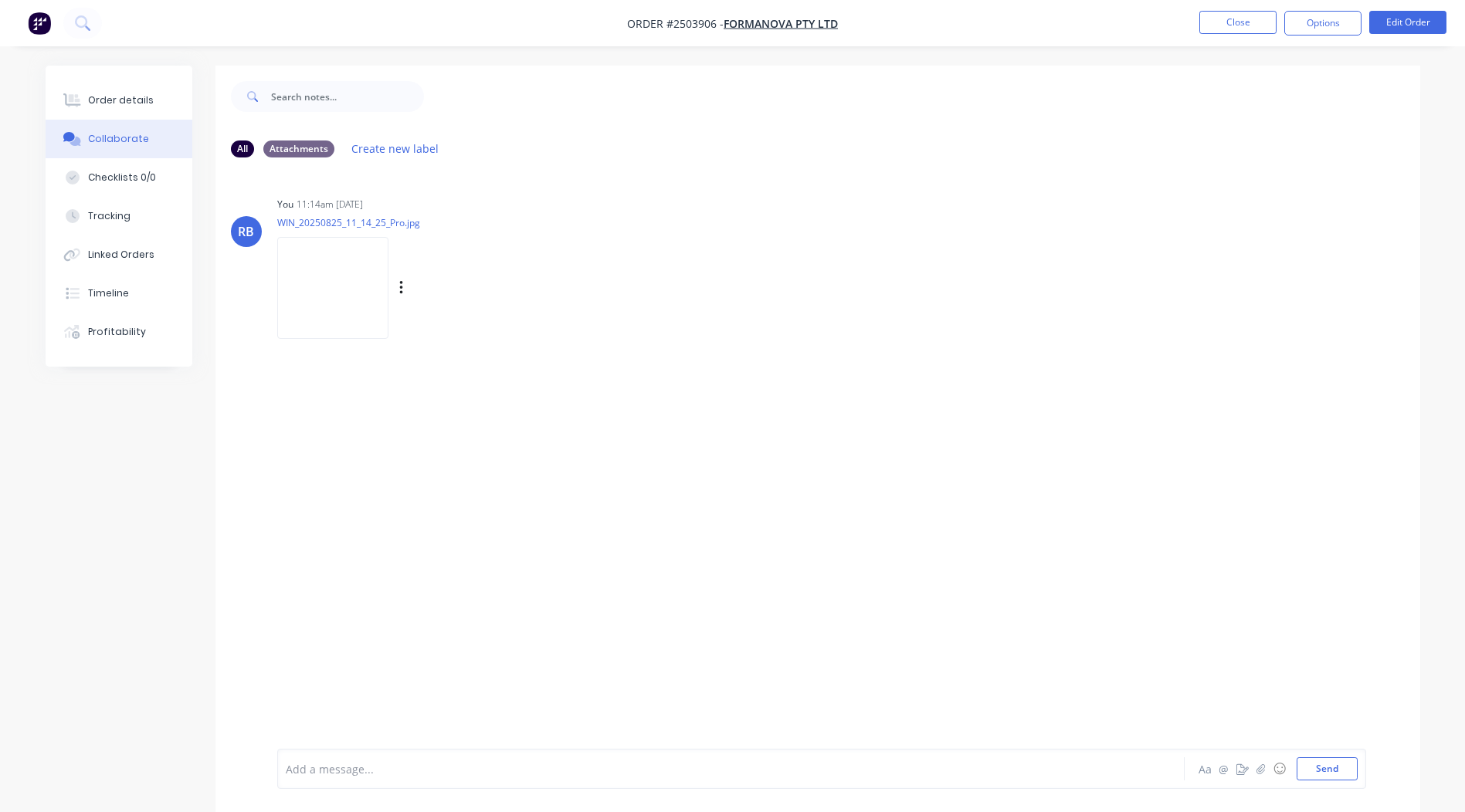
click at [346, 282] on img at bounding box center [333, 288] width 112 height 101
click at [132, 107] on button "Order details" at bounding box center [119, 99] width 146 height 38
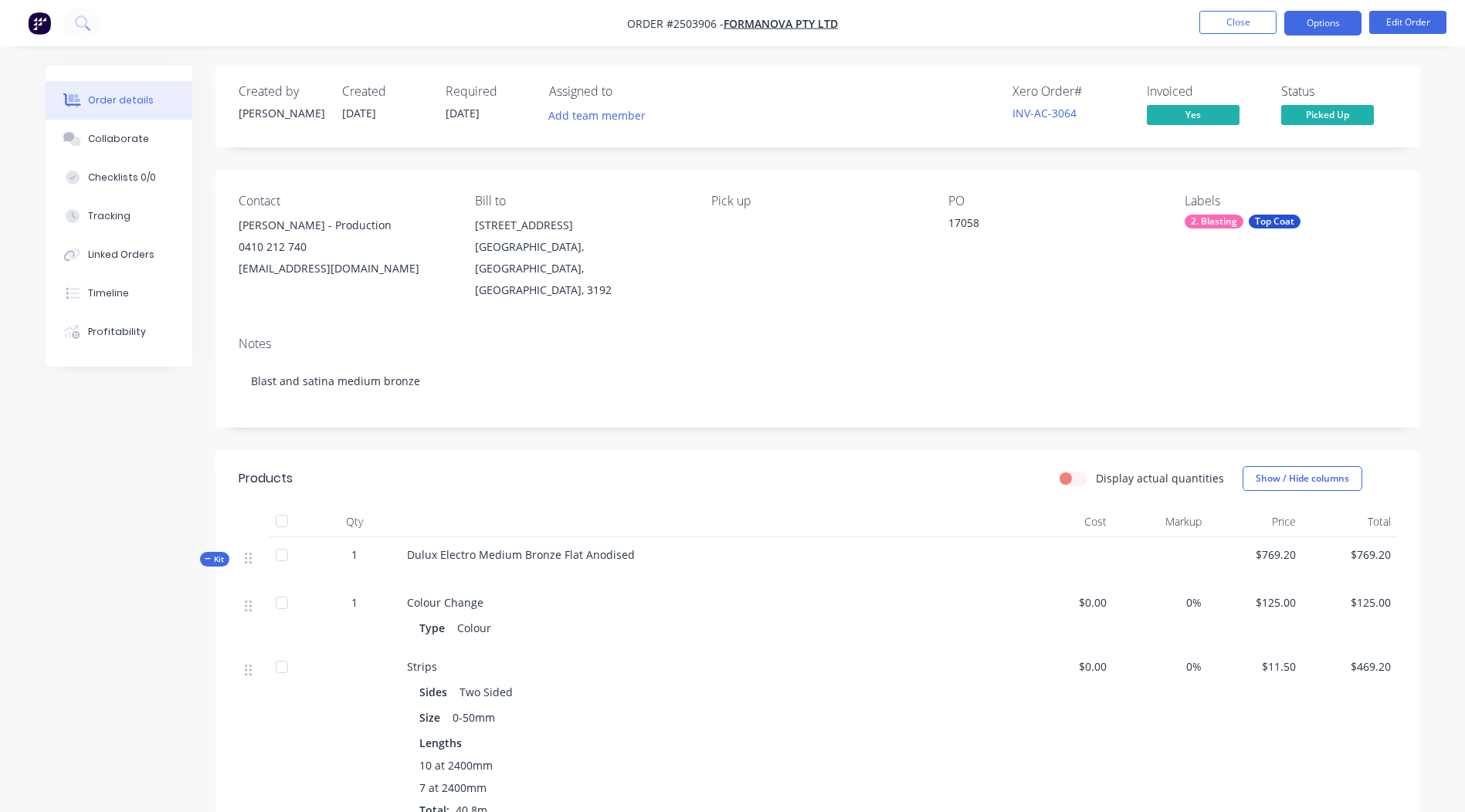
click at [1329, 21] on button "Options" at bounding box center [1323, 23] width 77 height 24
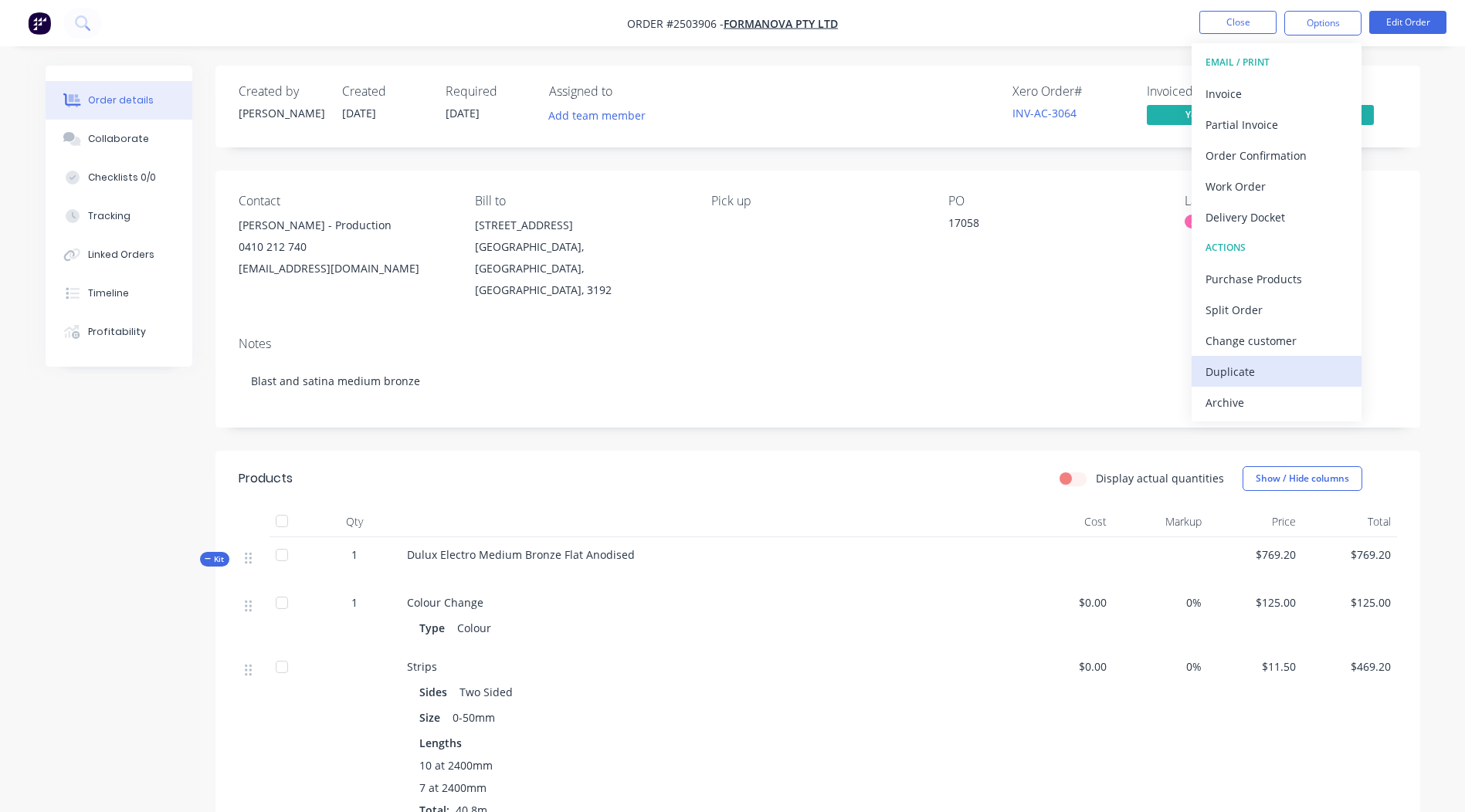
click at [1238, 370] on div "Duplicate" at bounding box center [1277, 372] width 143 height 23
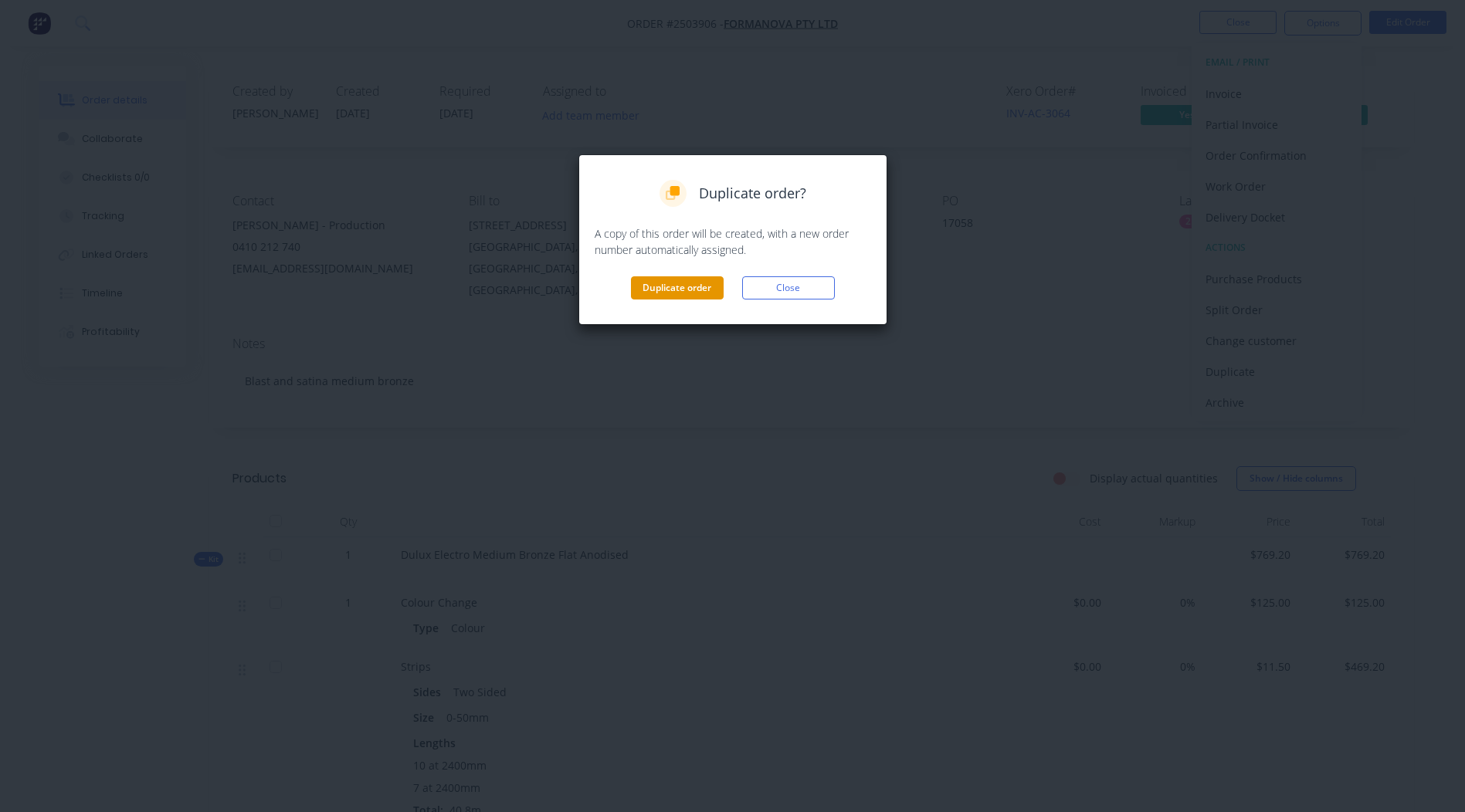
click at [672, 278] on button "Duplicate order" at bounding box center [677, 288] width 93 height 23
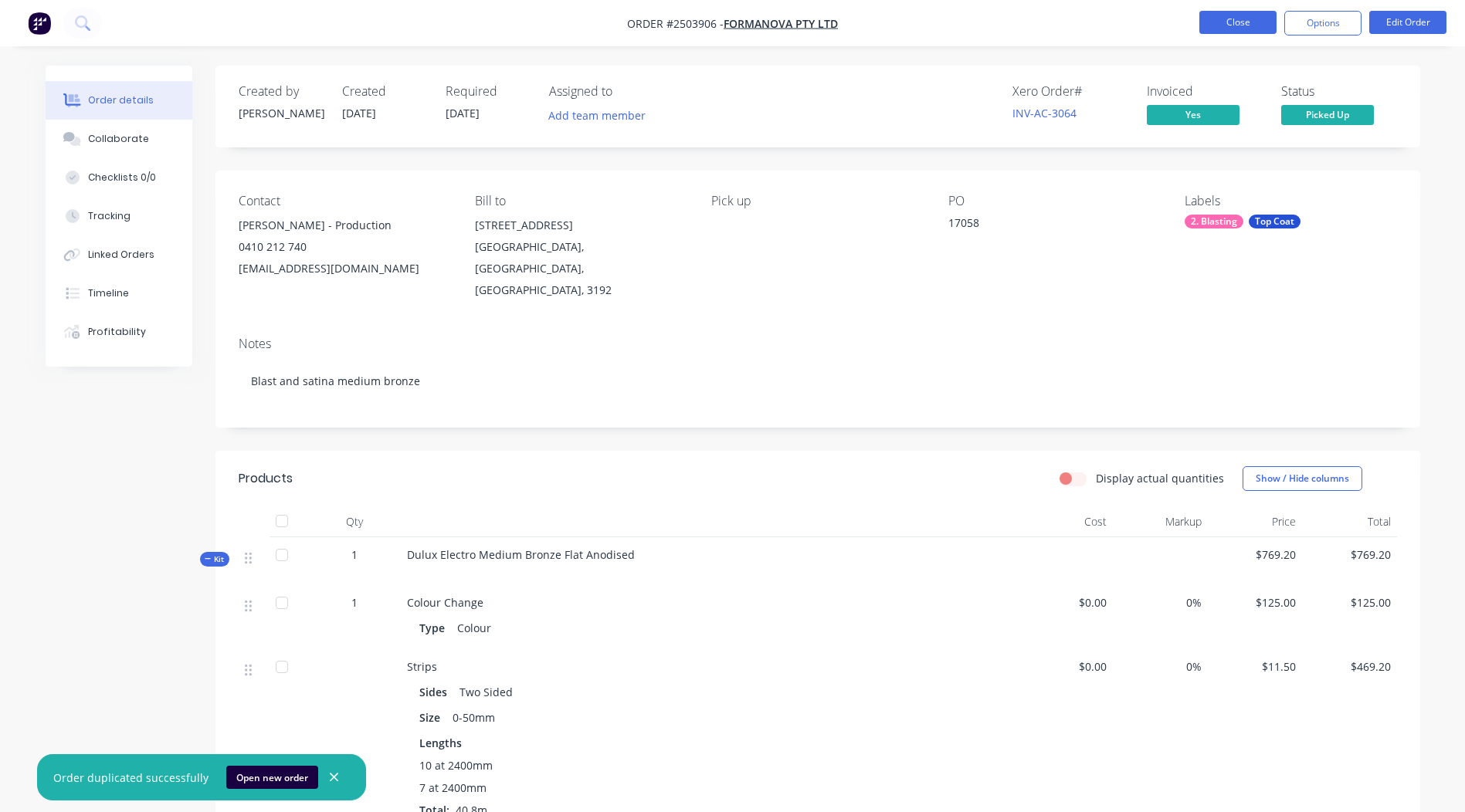
click at [1219, 15] on button "Close" at bounding box center [1238, 23] width 77 height 23
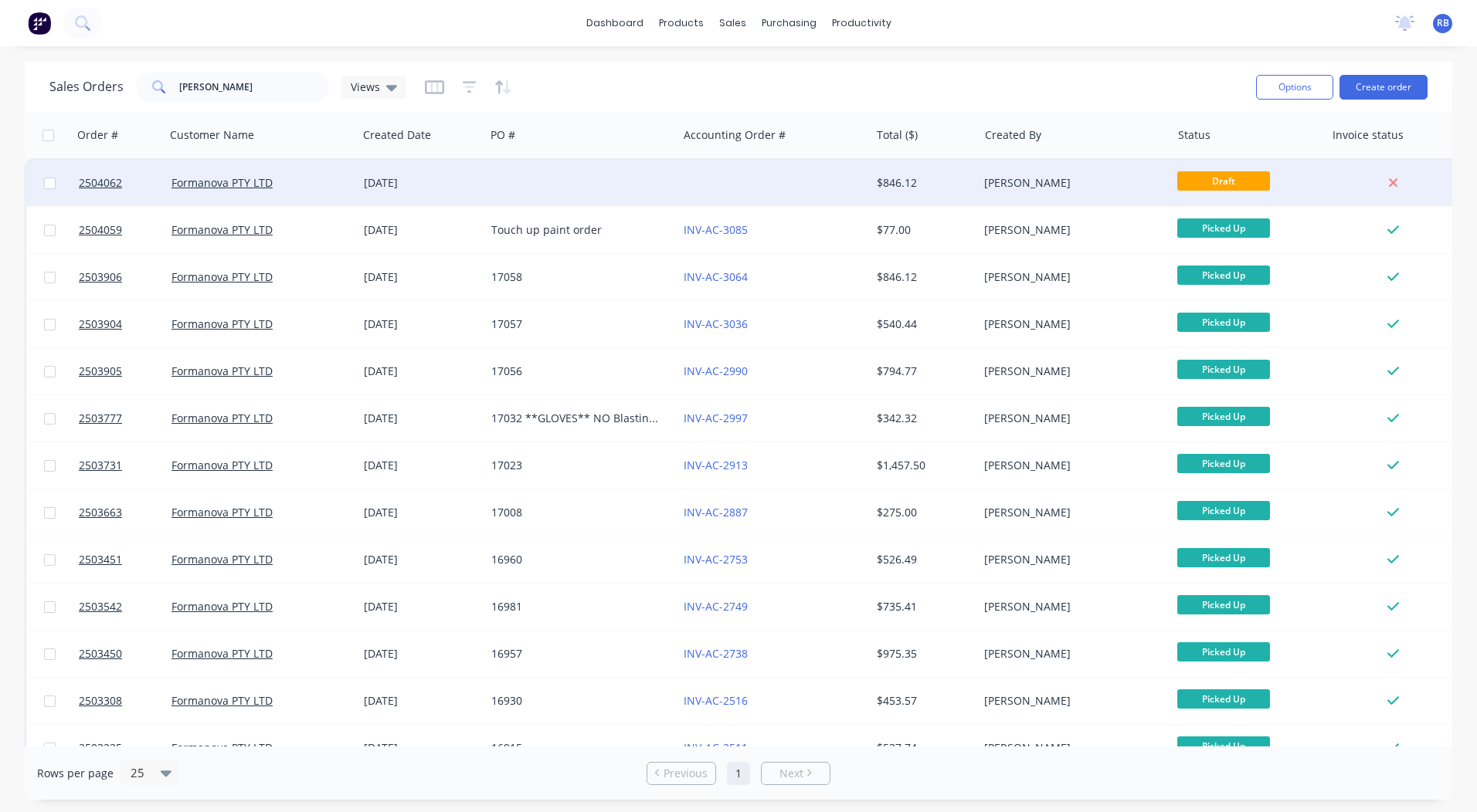
click at [601, 186] on div at bounding box center [580, 182] width 192 height 46
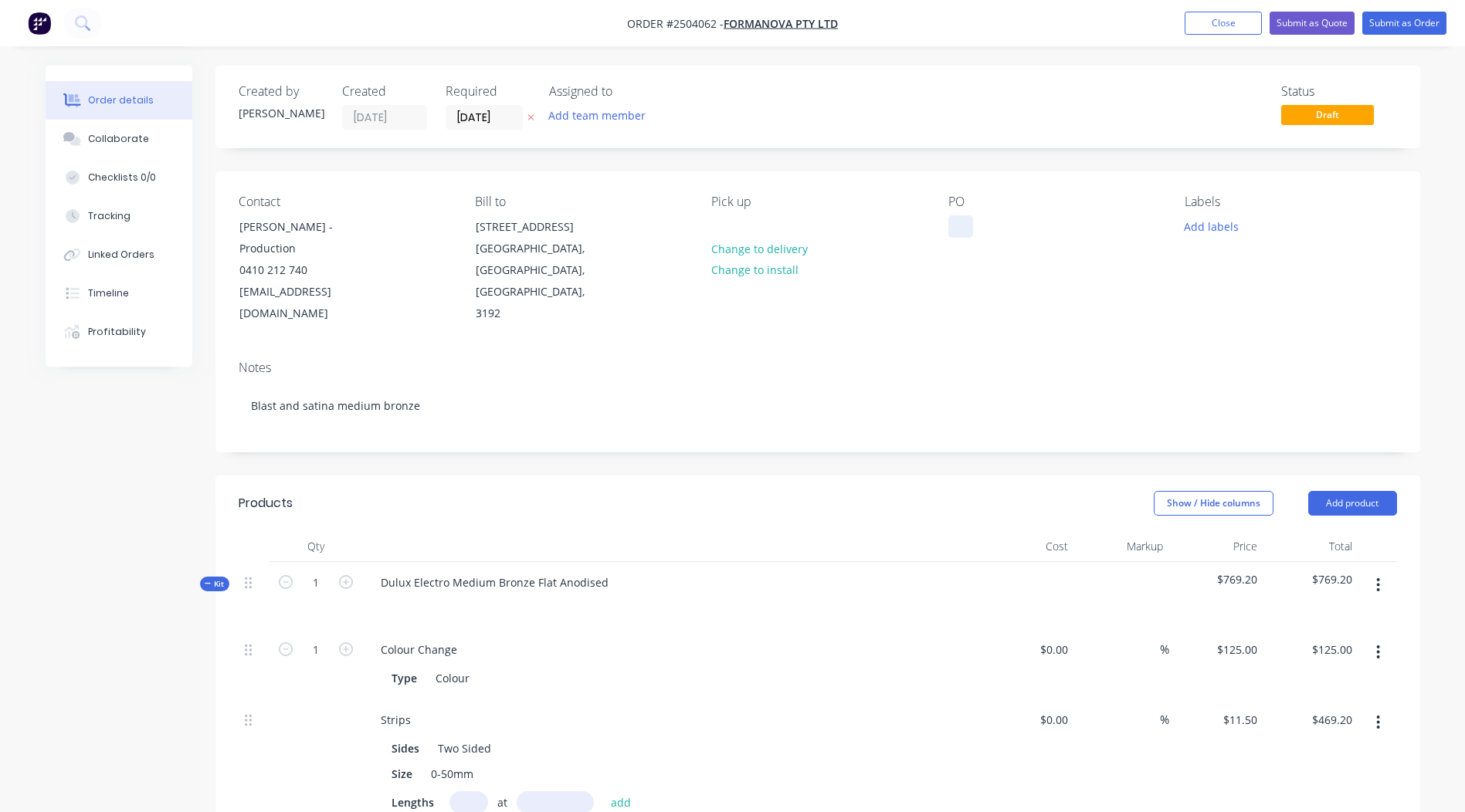
click at [960, 225] on div at bounding box center [960, 227] width 24 height 23
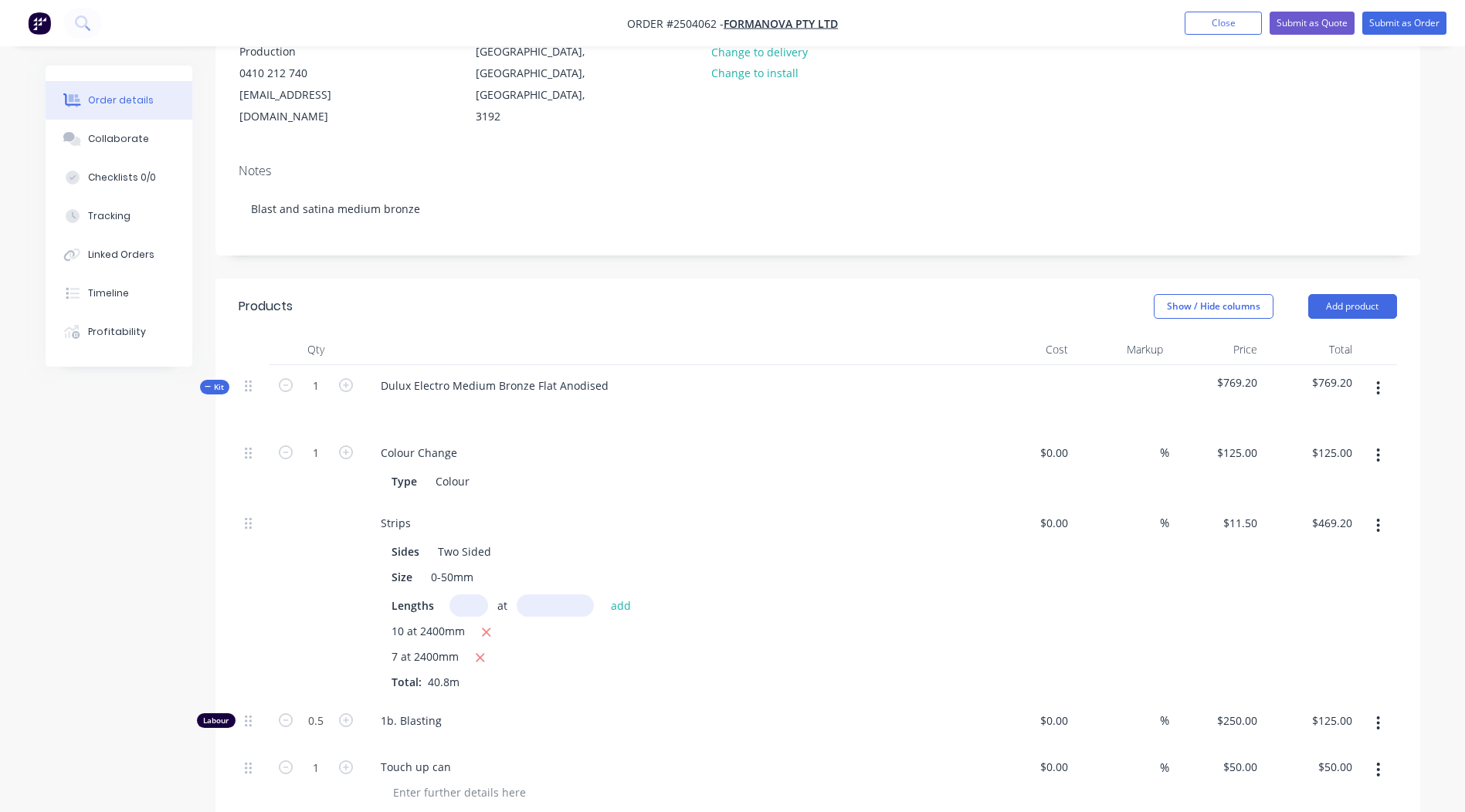
scroll to position [386, 0]
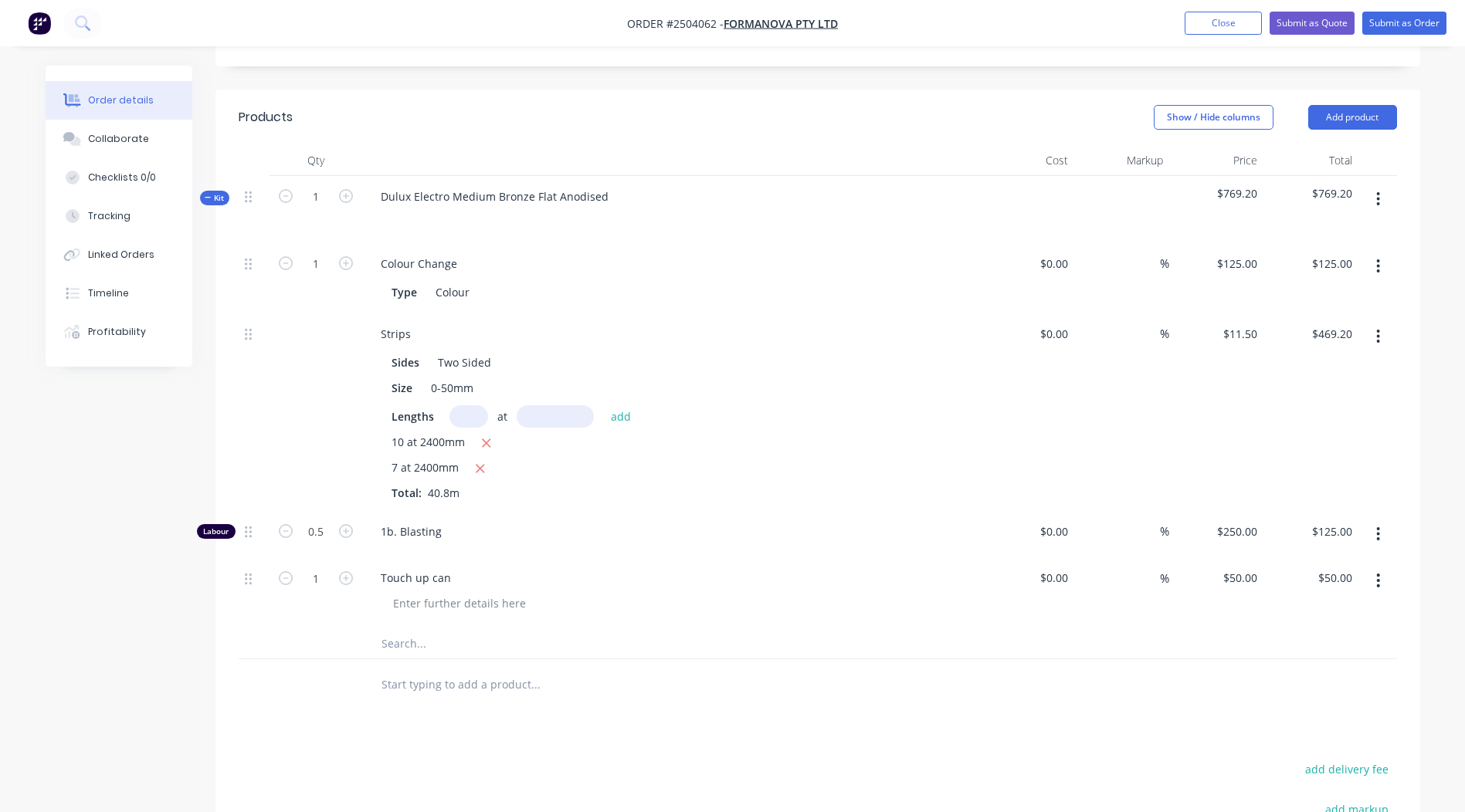
click at [461, 405] on input "text" at bounding box center [468, 416] width 38 height 23
type input "6"
click at [546, 405] on input "text" at bounding box center [555, 416] width 77 height 23
type input "2400"
click at [603, 405] on button "add" at bounding box center [621, 415] width 37 height 21
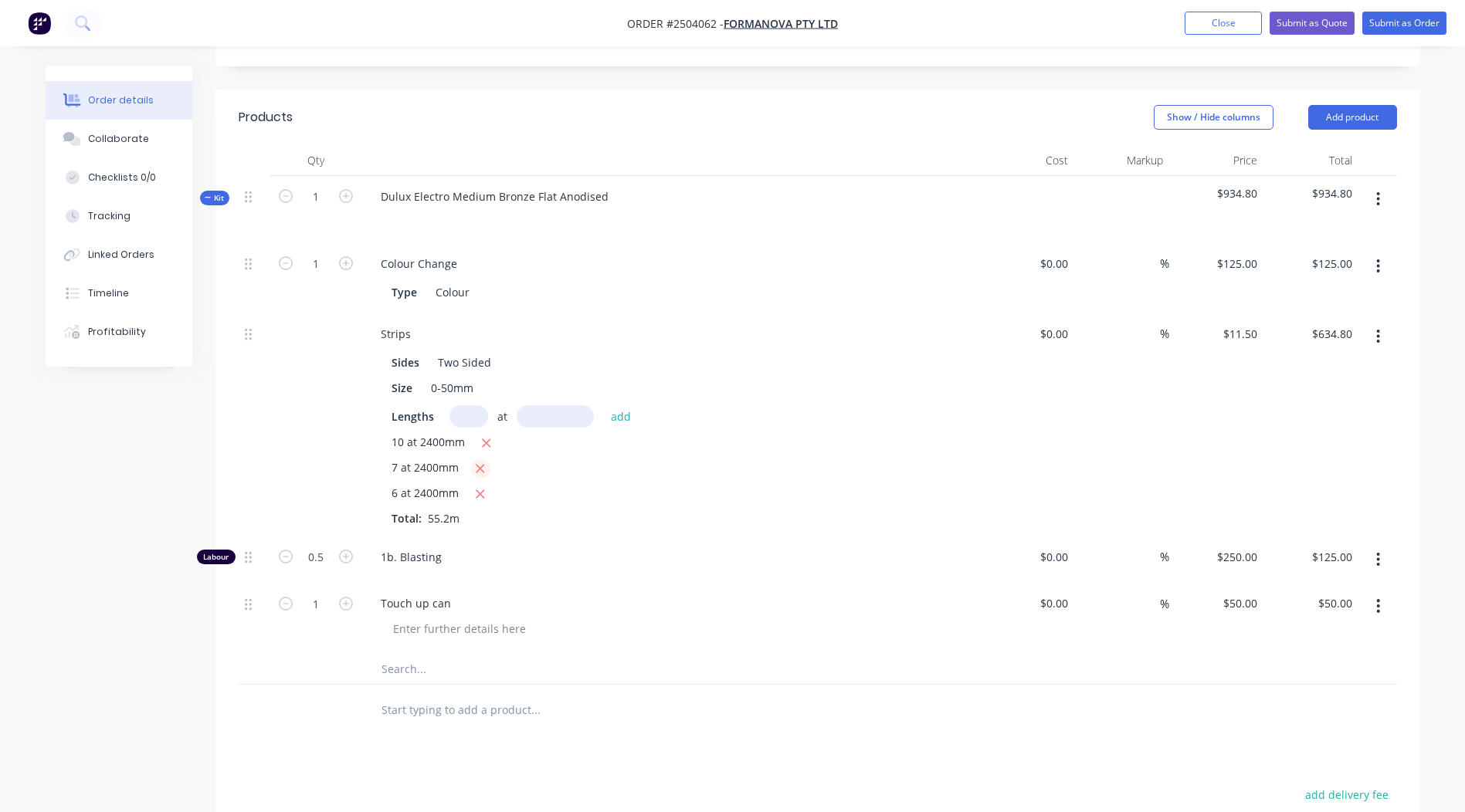
click at [480, 465] on icon "button" at bounding box center [480, 469] width 8 height 8
type input "$441.60"
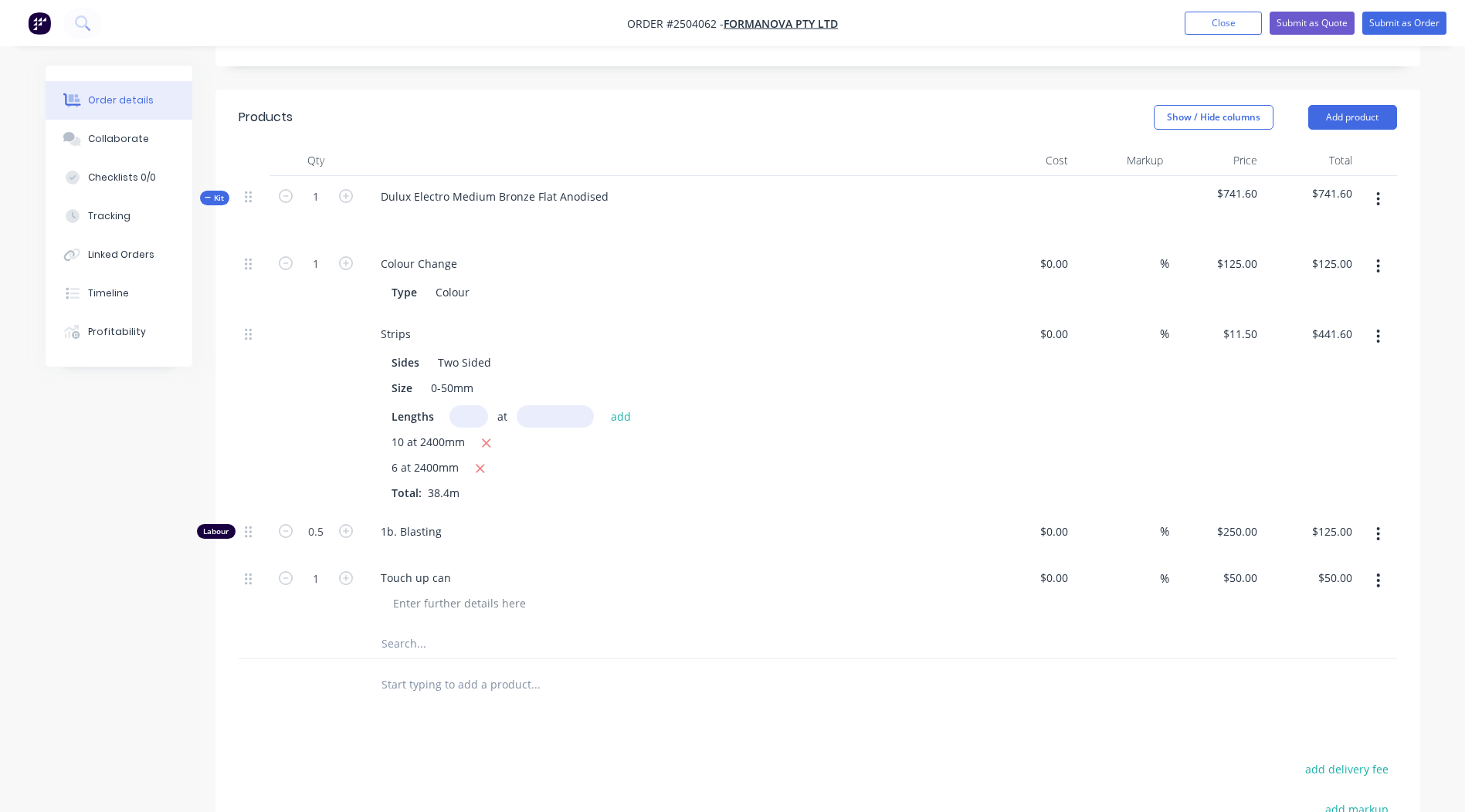
click at [463, 405] on input "text" at bounding box center [468, 416] width 38 height 23
type input "5"
click at [564, 405] on input "text" at bounding box center [555, 416] width 77 height 23
type input "2400"
click at [603, 405] on button "add" at bounding box center [621, 415] width 37 height 21
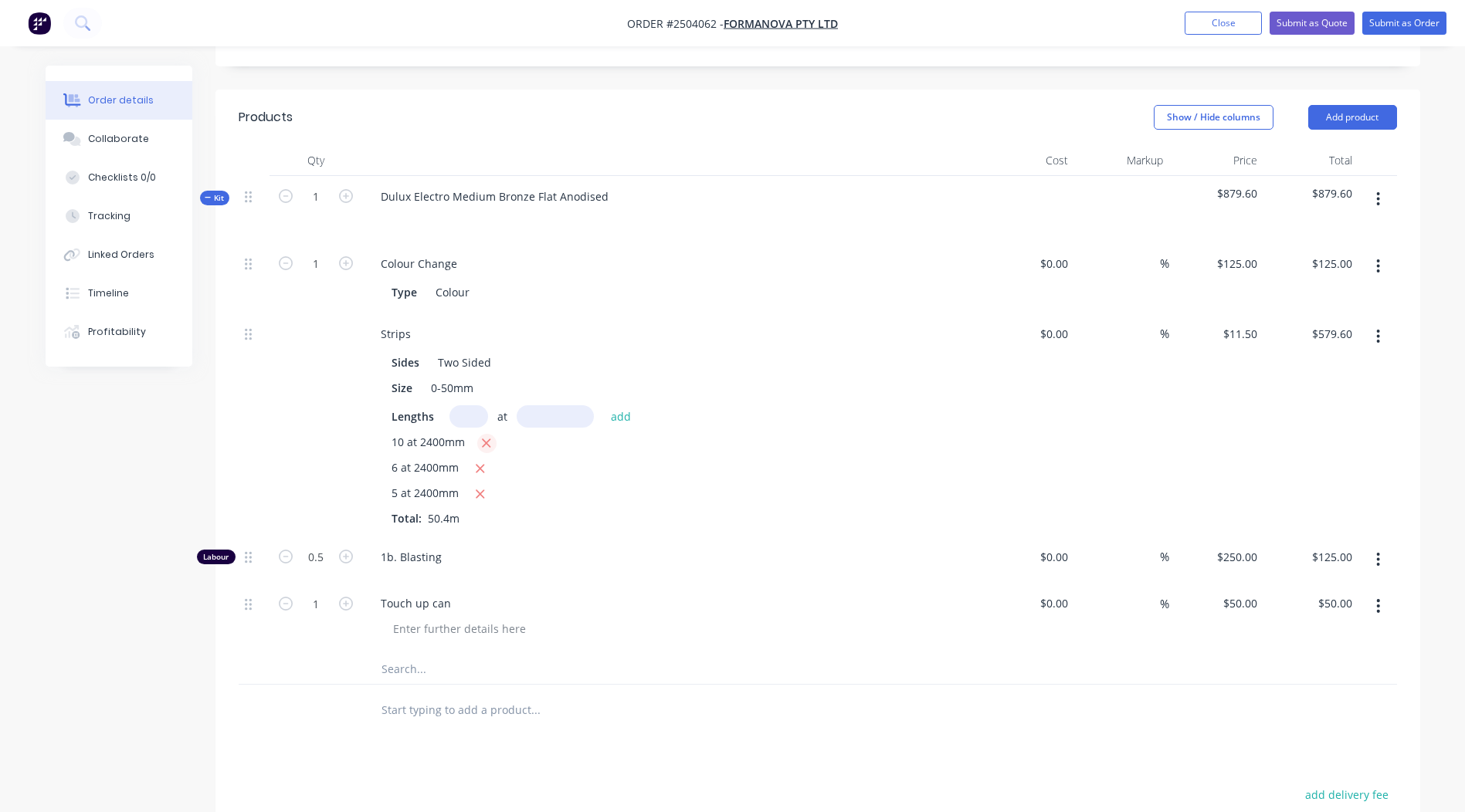
click at [479, 434] on button "button" at bounding box center [487, 444] width 20 height 20
type input "$303.60"
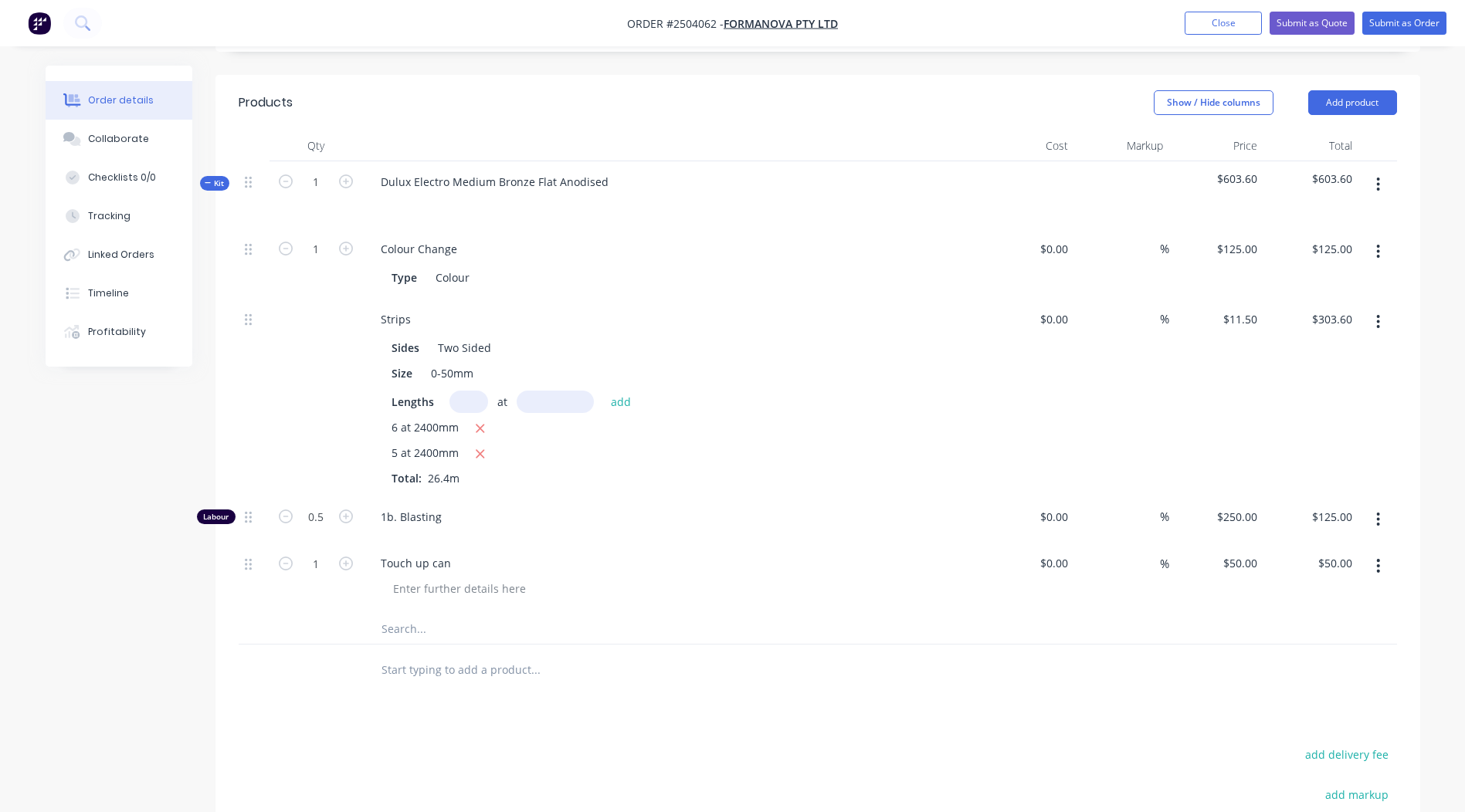
scroll to position [414, 0]
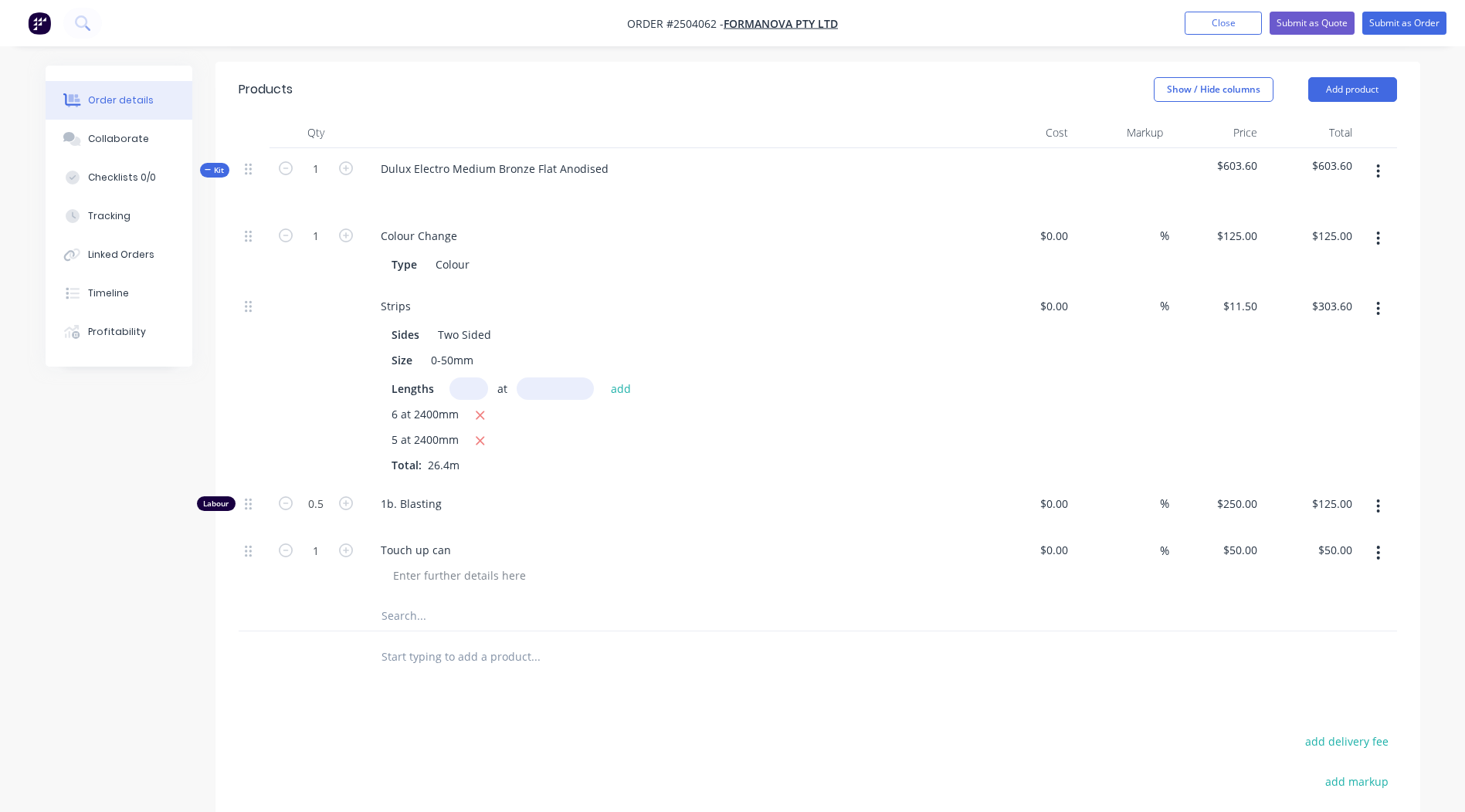
click at [1389, 492] on button "button" at bounding box center [1378, 506] width 37 height 28
click at [1329, 597] on div "Delete" at bounding box center [1323, 609] width 119 height 23
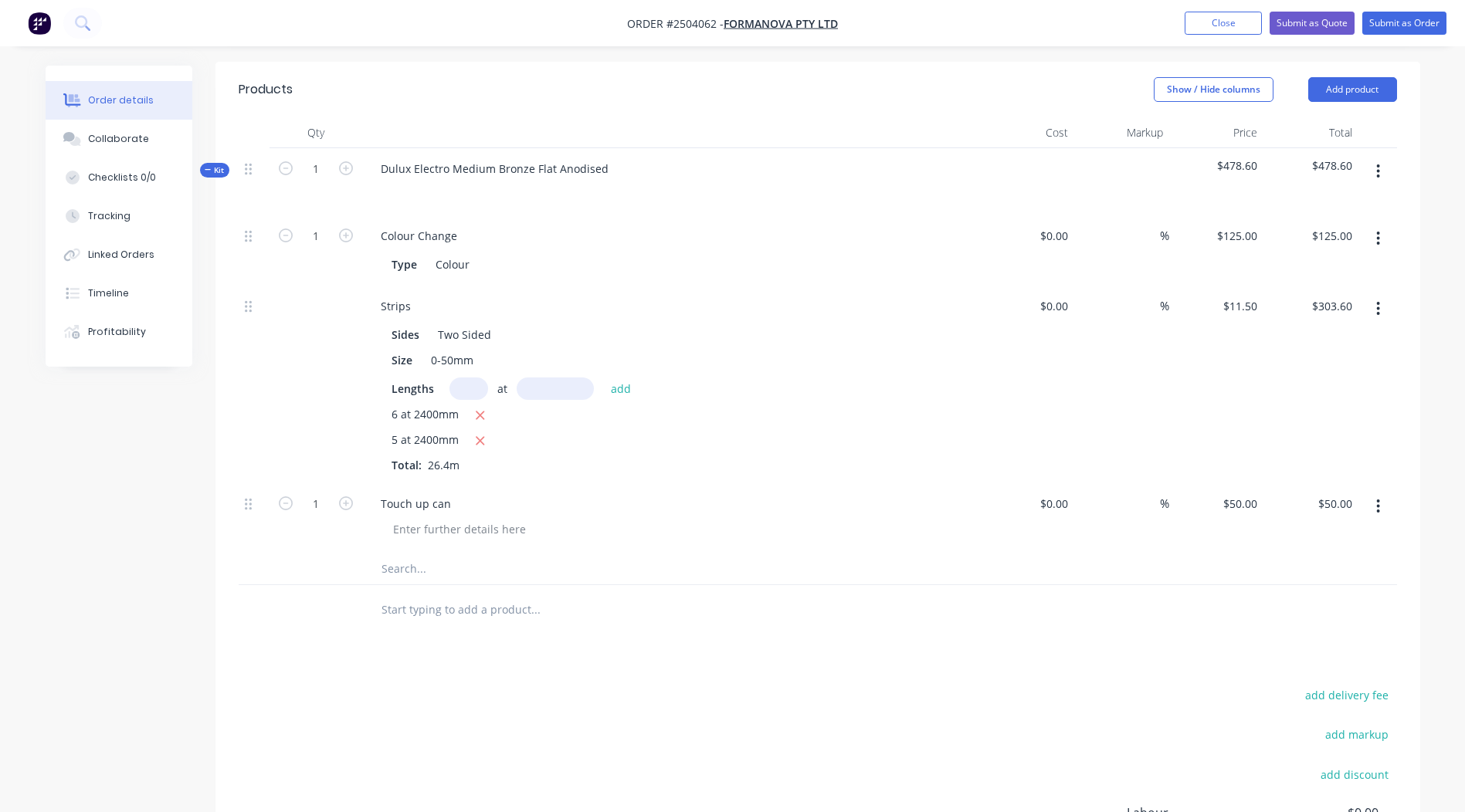
click at [1376, 492] on button "button" at bounding box center [1378, 506] width 37 height 28
click at [1351, 594] on button "Delete" at bounding box center [1323, 609] width 146 height 31
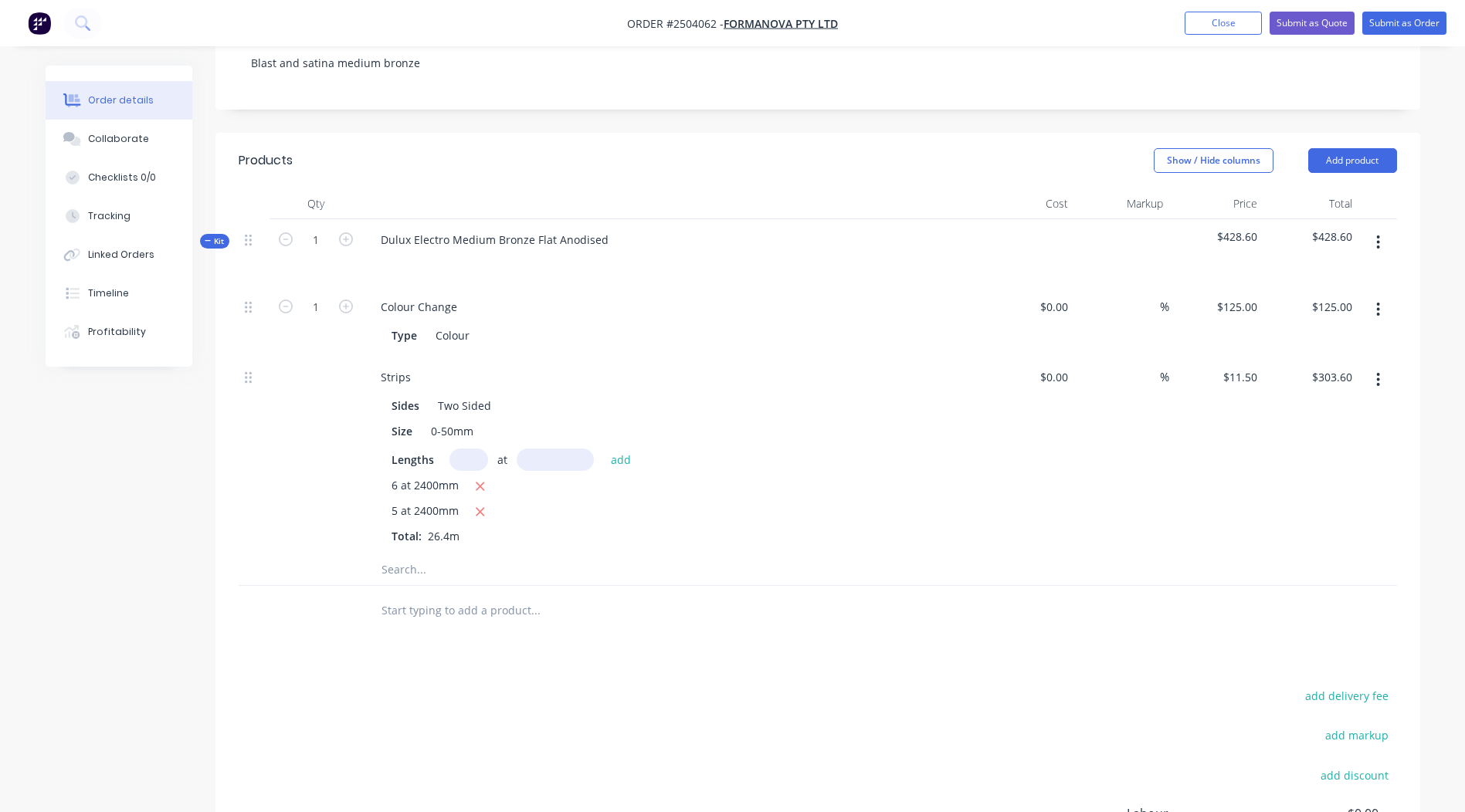
scroll to position [293, 0]
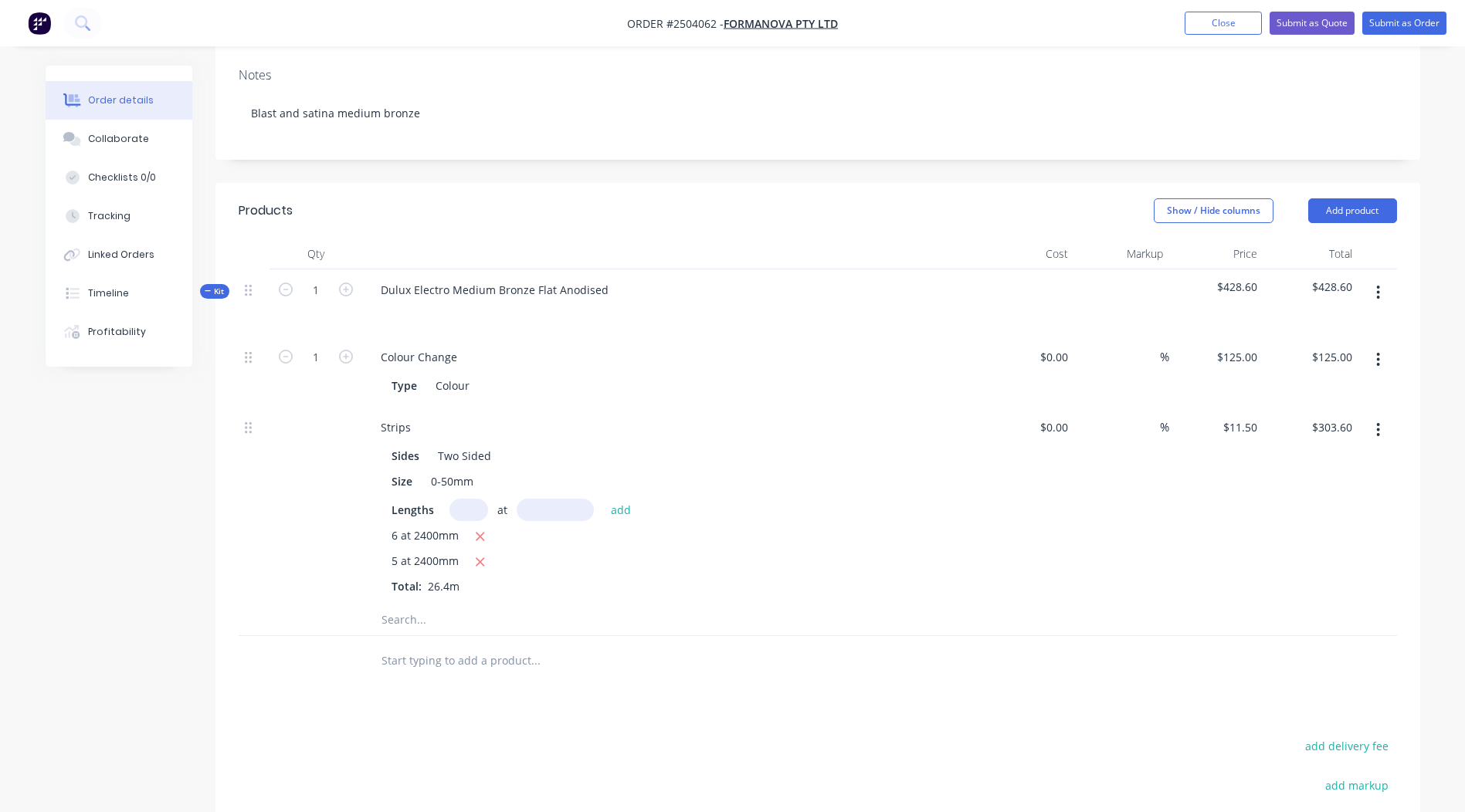
click at [1379, 286] on icon "button" at bounding box center [1378, 293] width 3 height 14
click at [1443, 253] on div "Order details Collaborate Checklists 0/0 Tracking Linked Orders Timeline Profit…" at bounding box center [732, 394] width 1465 height 1373
click at [1347, 199] on button "Add product" at bounding box center [1352, 211] width 89 height 24
click at [1337, 238] on div "Product catalogue" at bounding box center [1323, 249] width 119 height 23
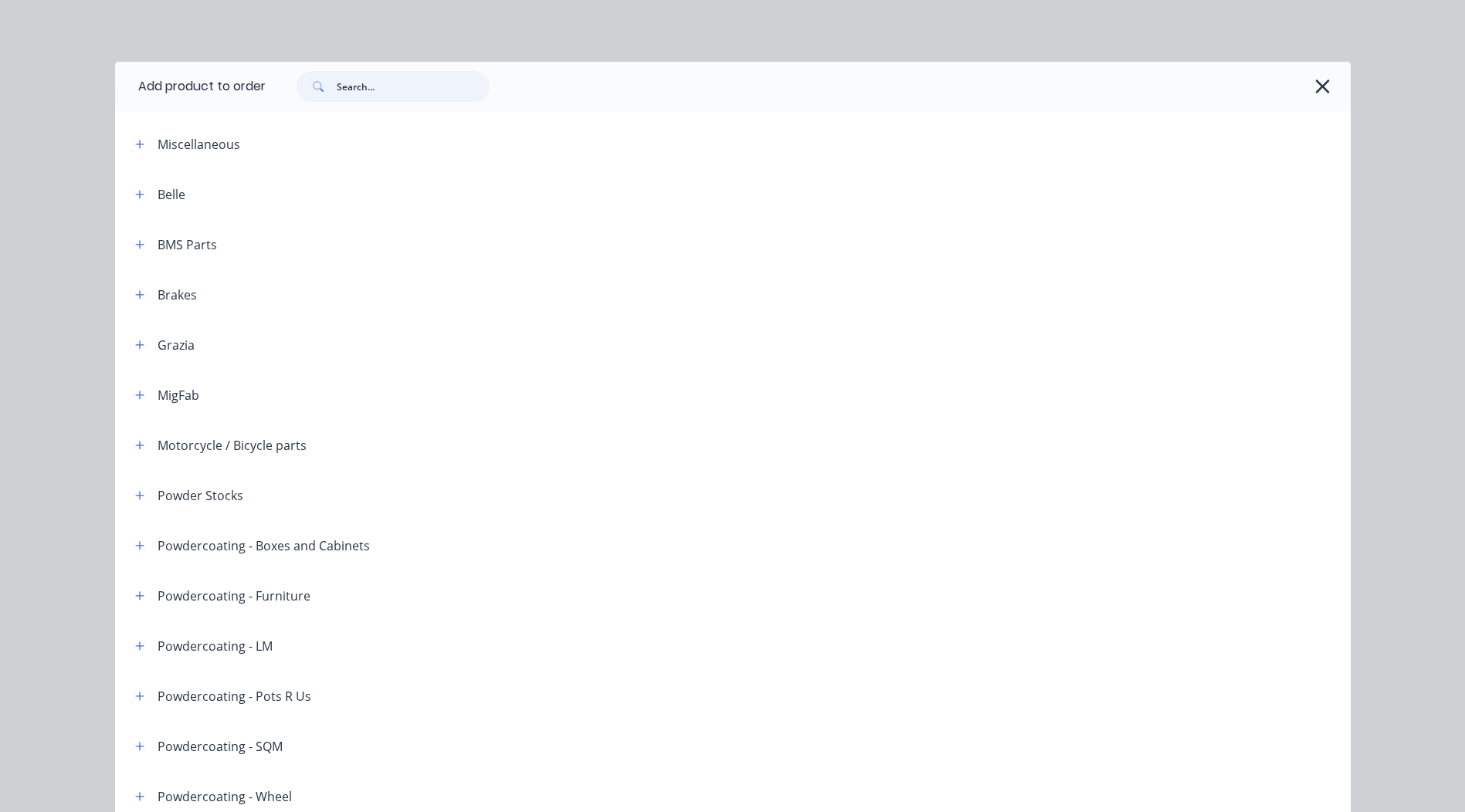
click at [361, 84] on input "text" at bounding box center [413, 86] width 153 height 31
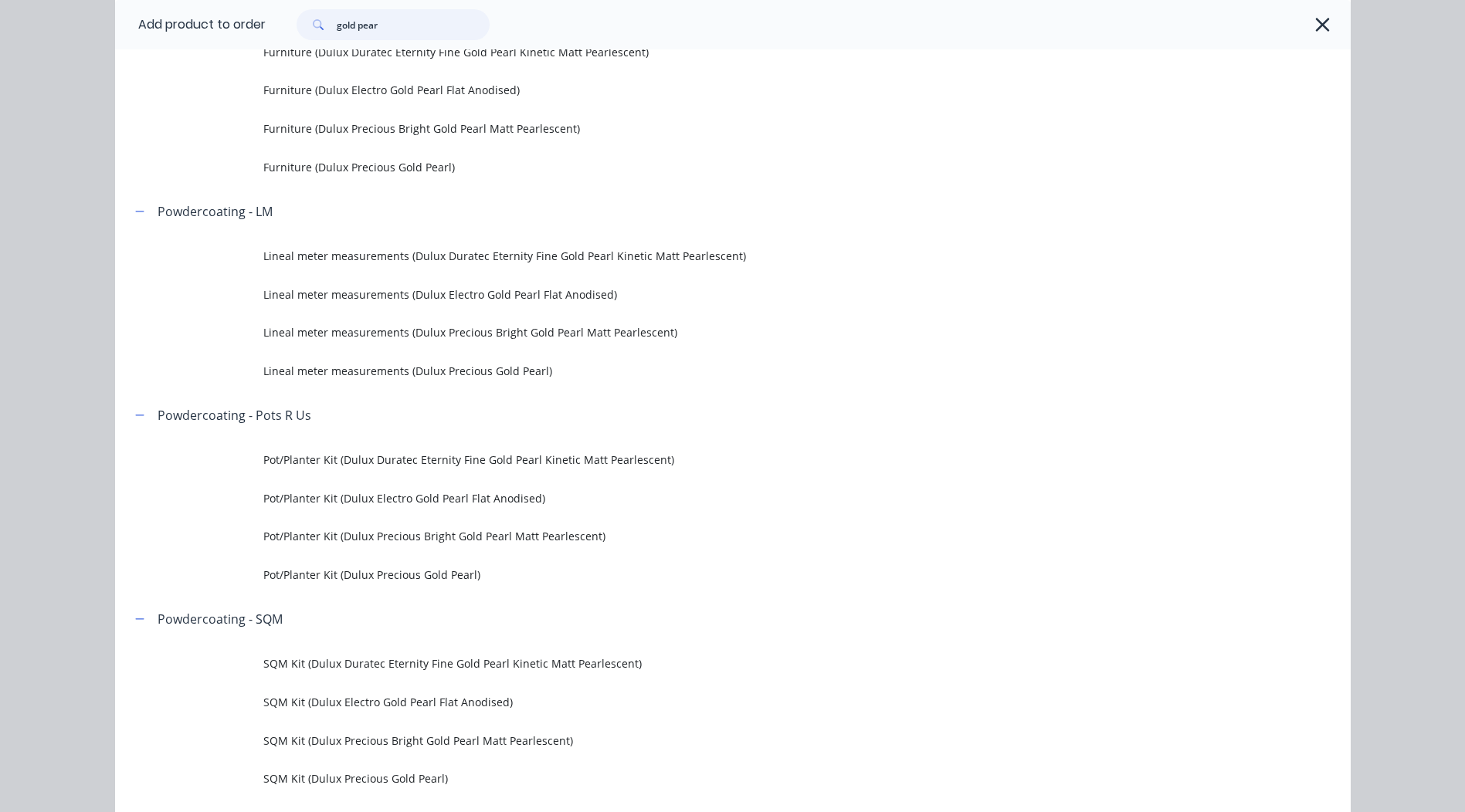
scroll to position [463, 0]
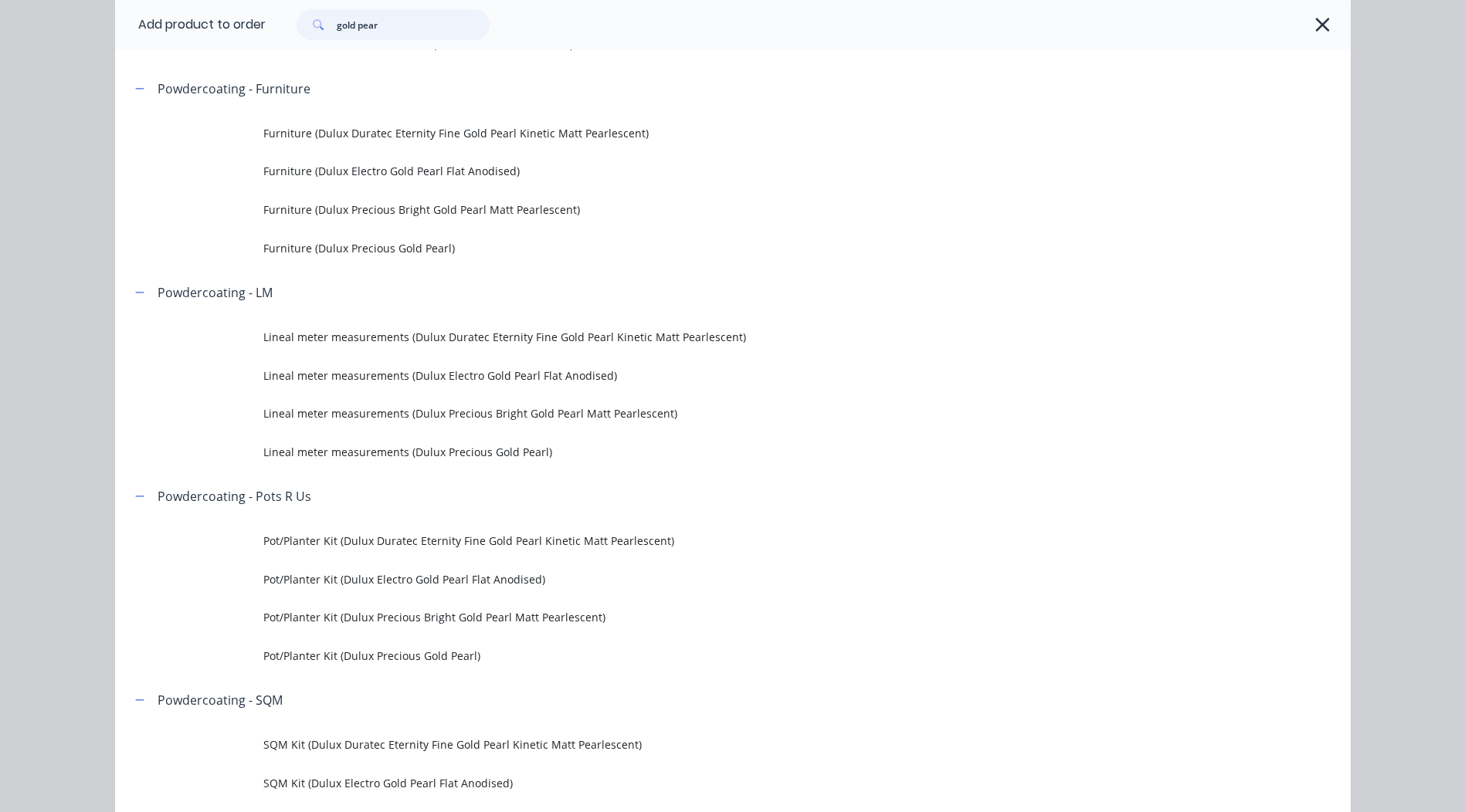
type input "gold pear"
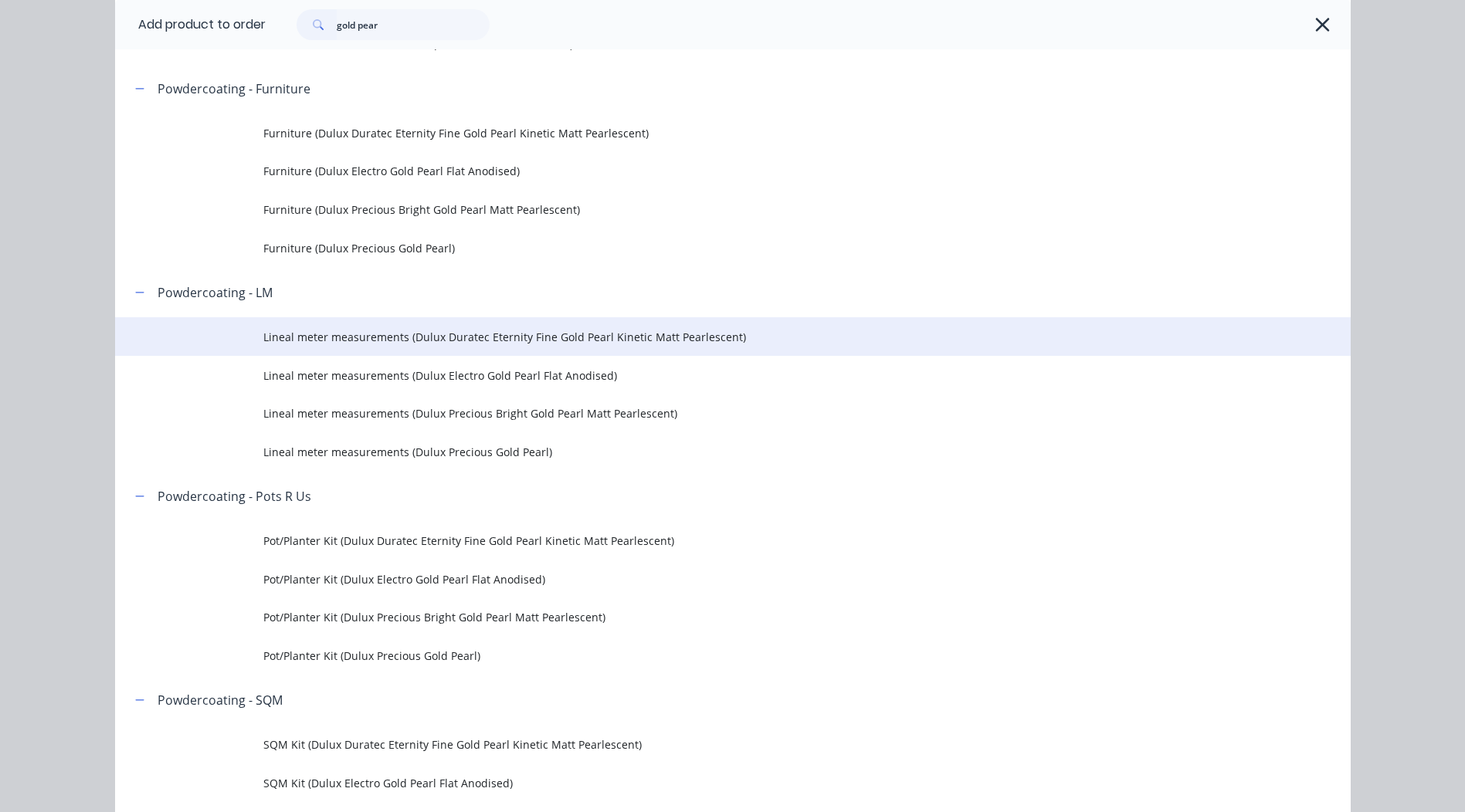
click at [465, 336] on span "Lineal meter measurements (Dulux Duratec Eternity Fine Gold Pearl Kinetic Matt …" at bounding box center [698, 337] width 869 height 16
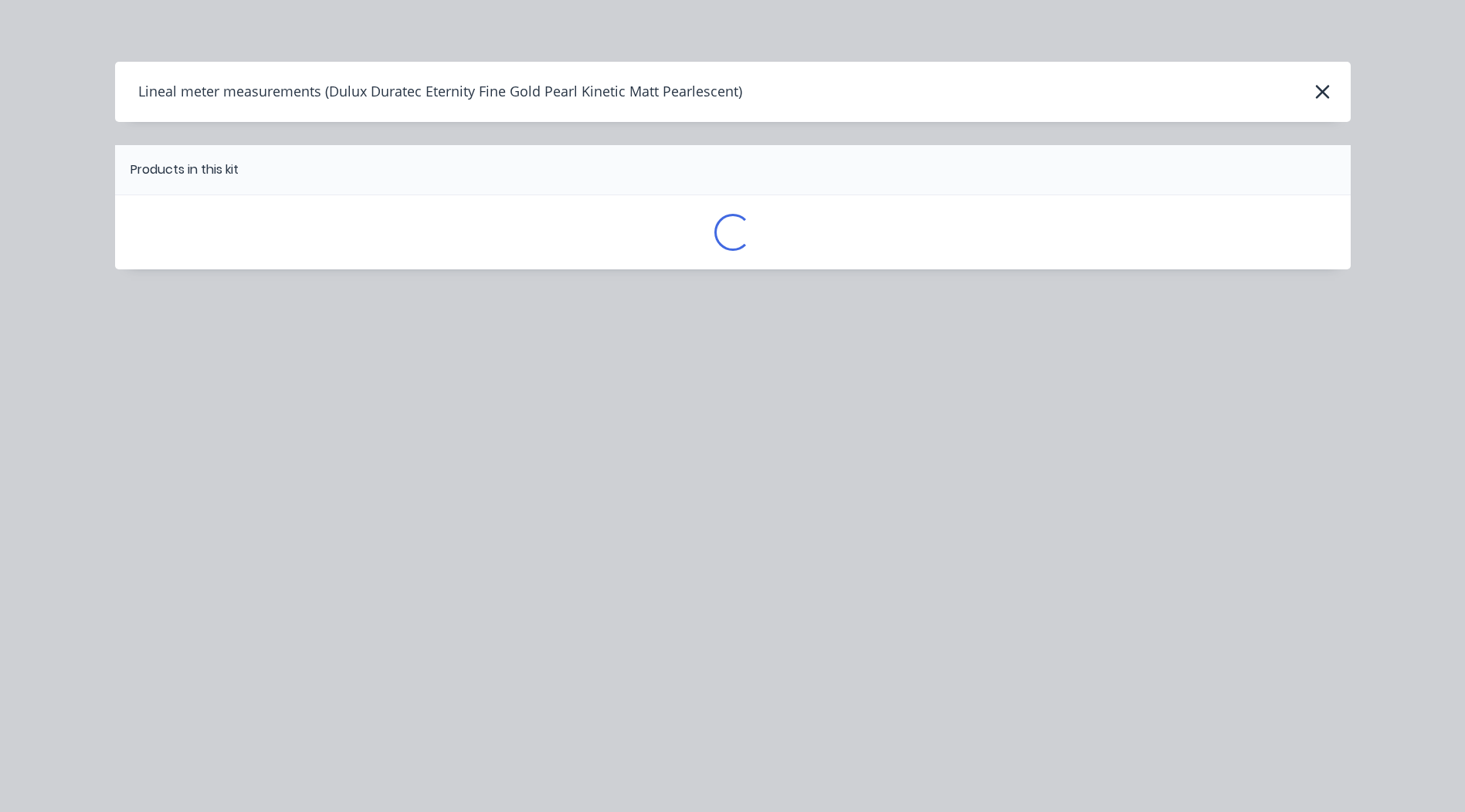
scroll to position [0, 0]
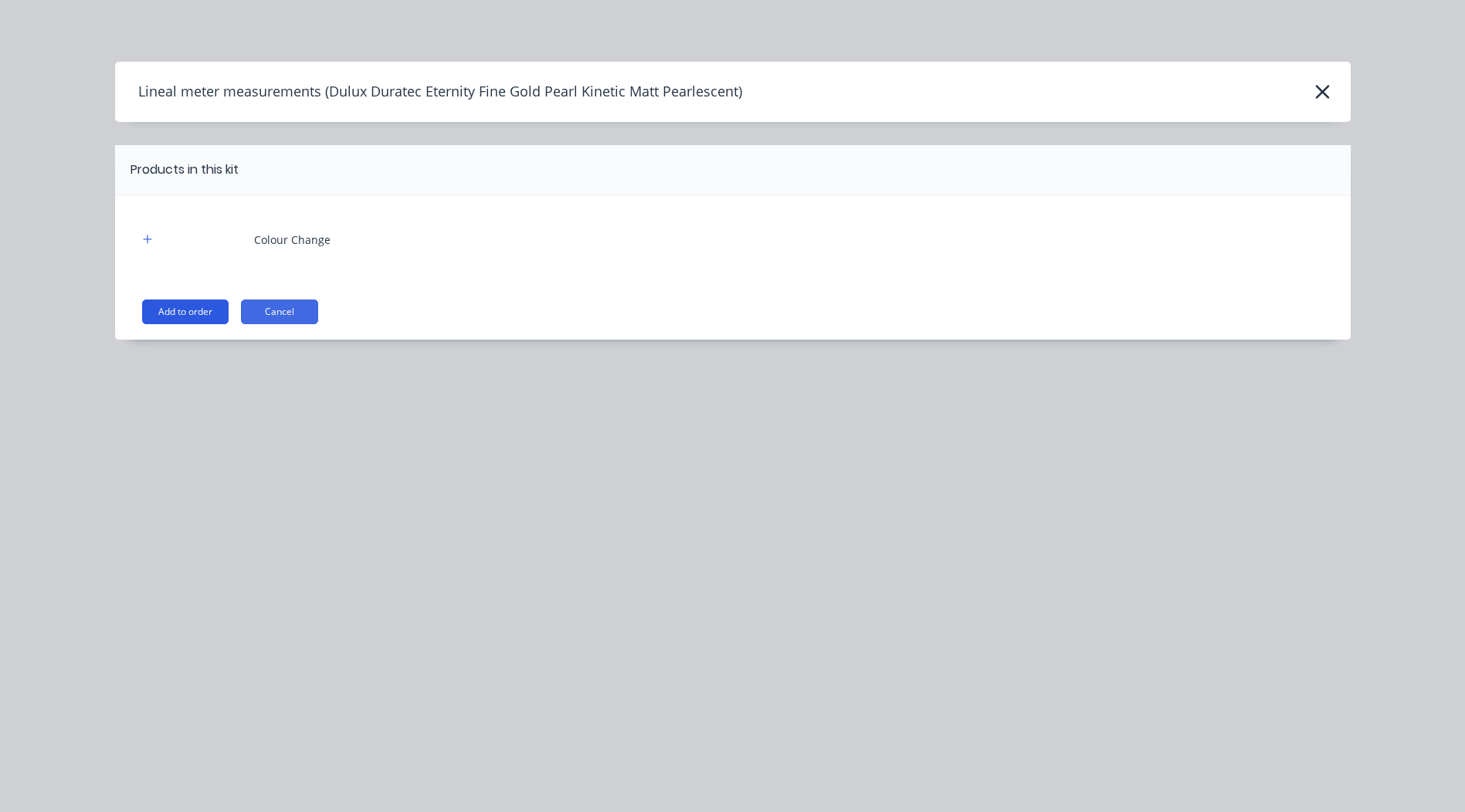
click at [175, 318] on button "Add to order" at bounding box center [186, 312] width 86 height 24
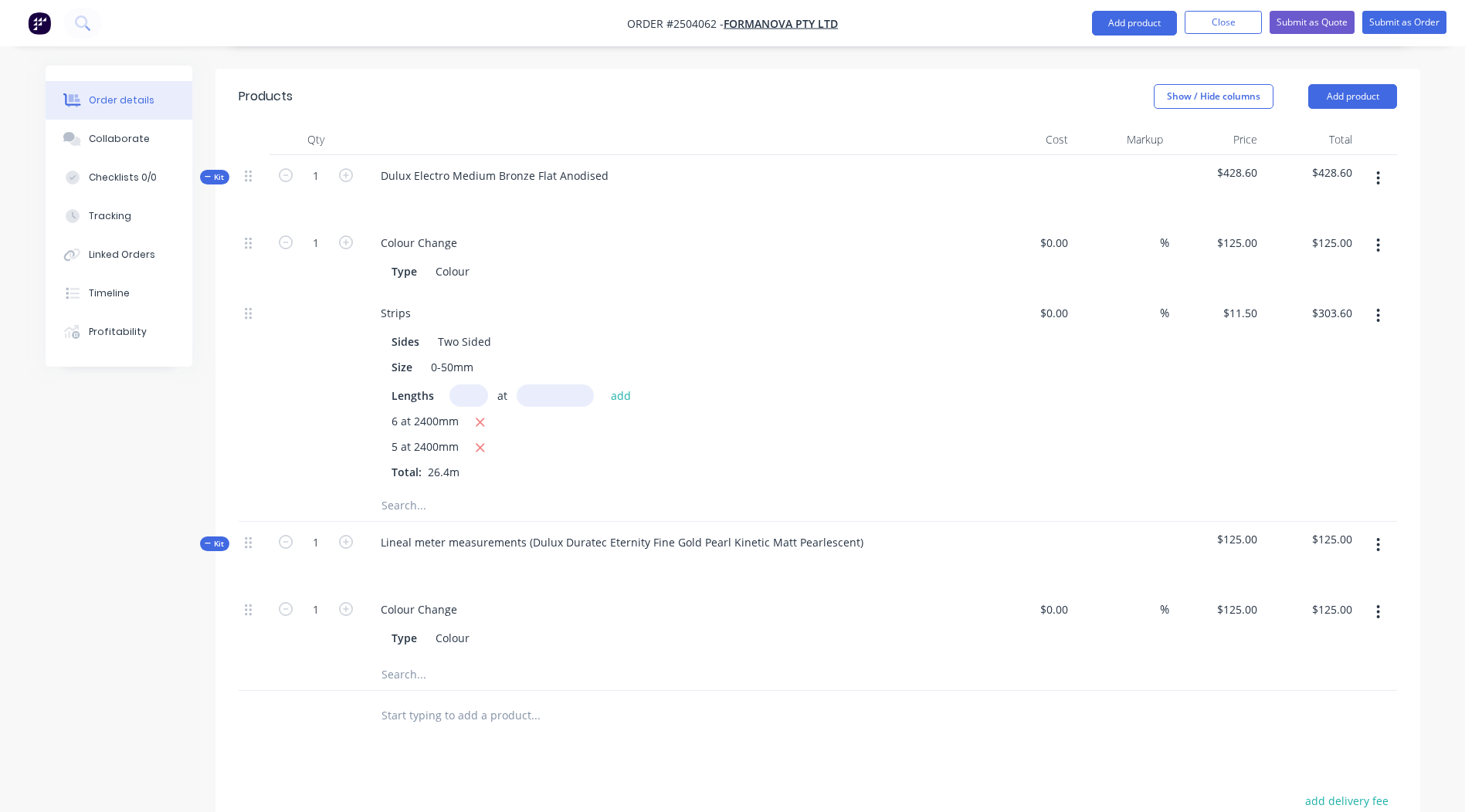
scroll to position [524, 0]
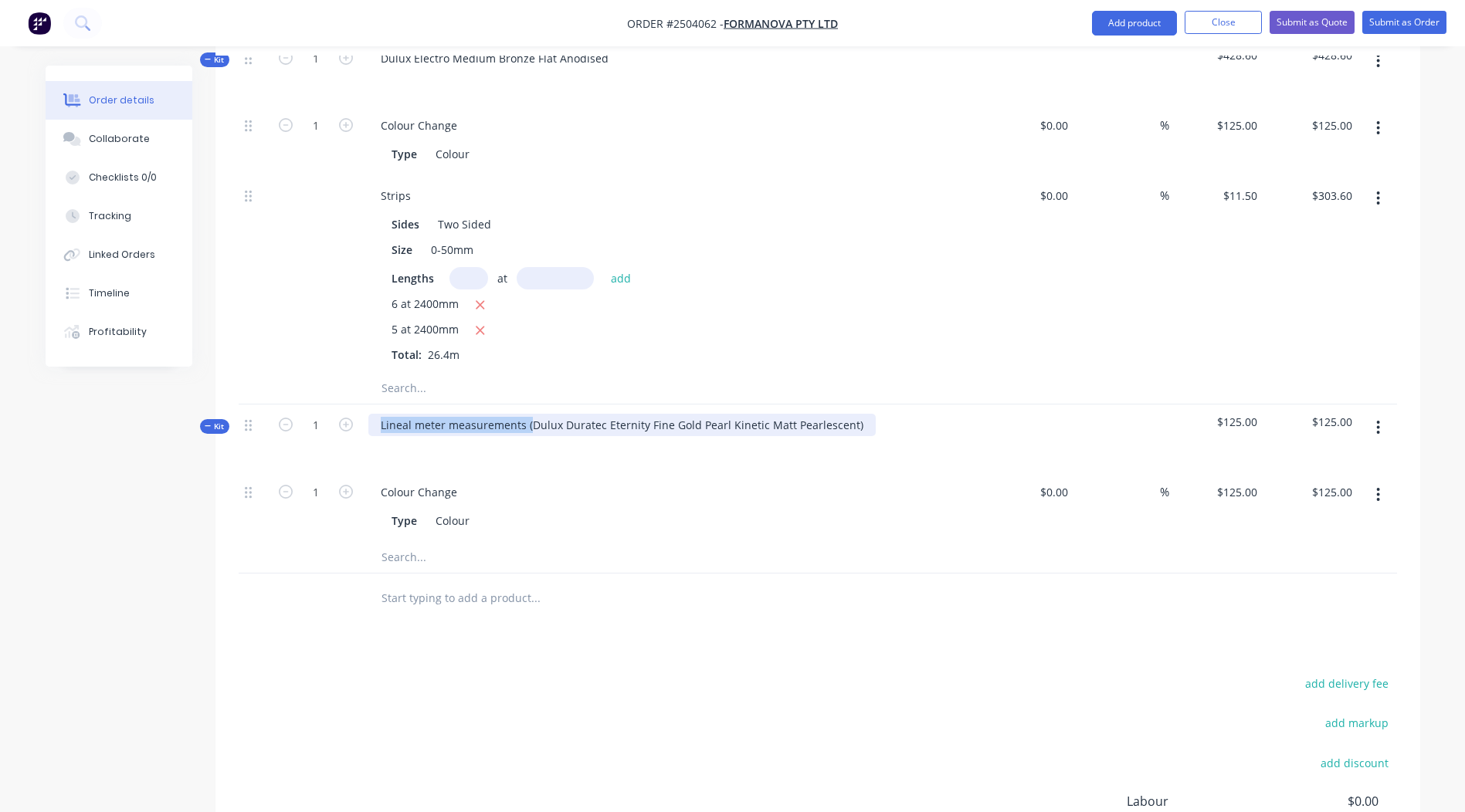
drag, startPoint x: 529, startPoint y: 400, endPoint x: -3, endPoint y: 459, distance: 535.3
click at [0, 459] on html "Order #2504062 - Formanova PTY LTD Add product Close Submit as Quote Submit as …" at bounding box center [732, 247] width 1465 height 1542
click at [710, 414] on div "Dulux Duratec Eternity Fine Gold Pearl Kinetic Matt Pearlescent)" at bounding box center [546, 425] width 355 height 23
drag, startPoint x: 710, startPoint y: 406, endPoint x: 36, endPoint y: 397, distance: 674.1
click at [36, 397] on div "Order details Collaborate Checklists 0/0 Tracking Linked Orders Timeline Profit…" at bounding box center [732, 279] width 1406 height 1477
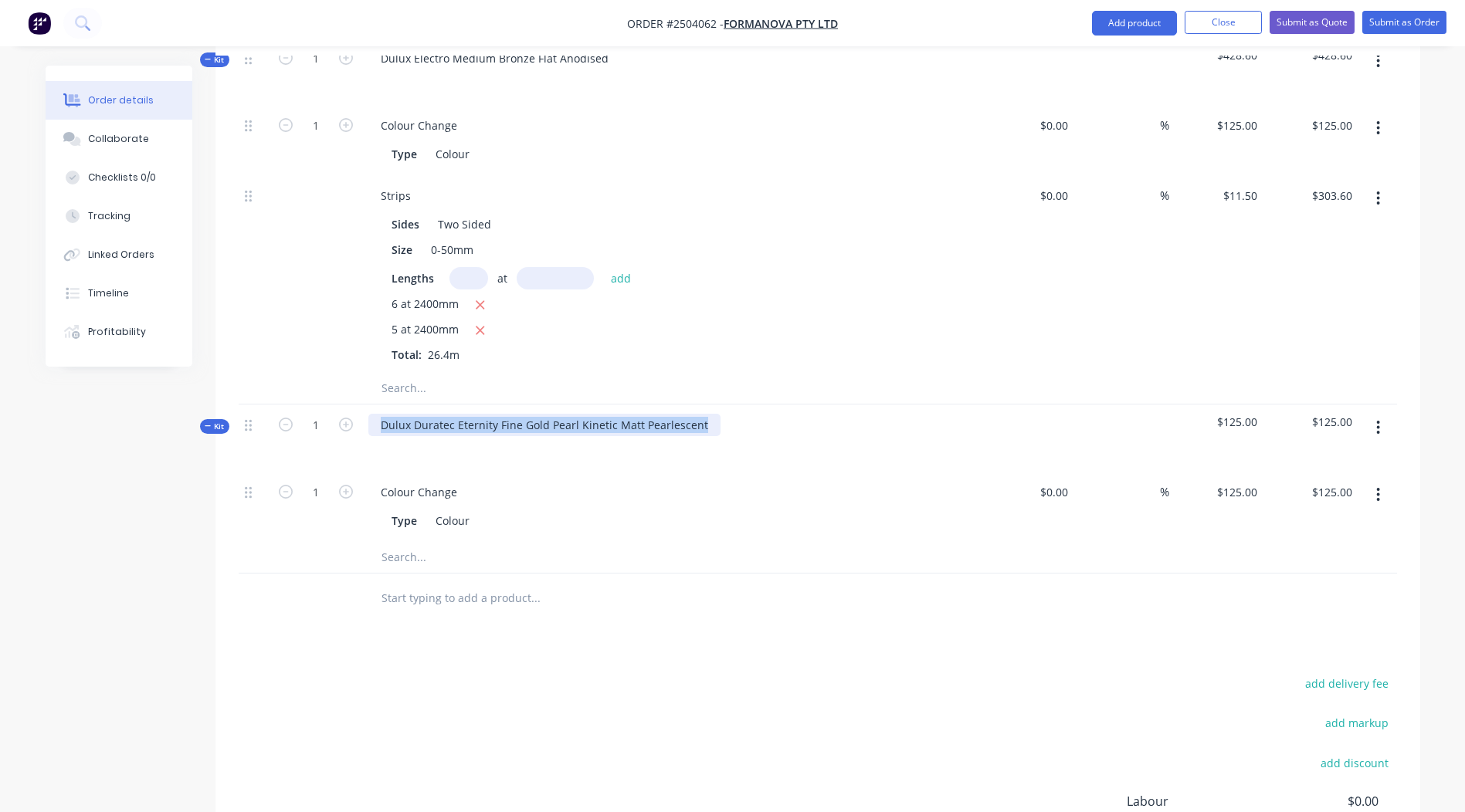
copy div "Dulux Duratec Eternity Fine Gold Pearl Kinetic Matt Pearlescent"
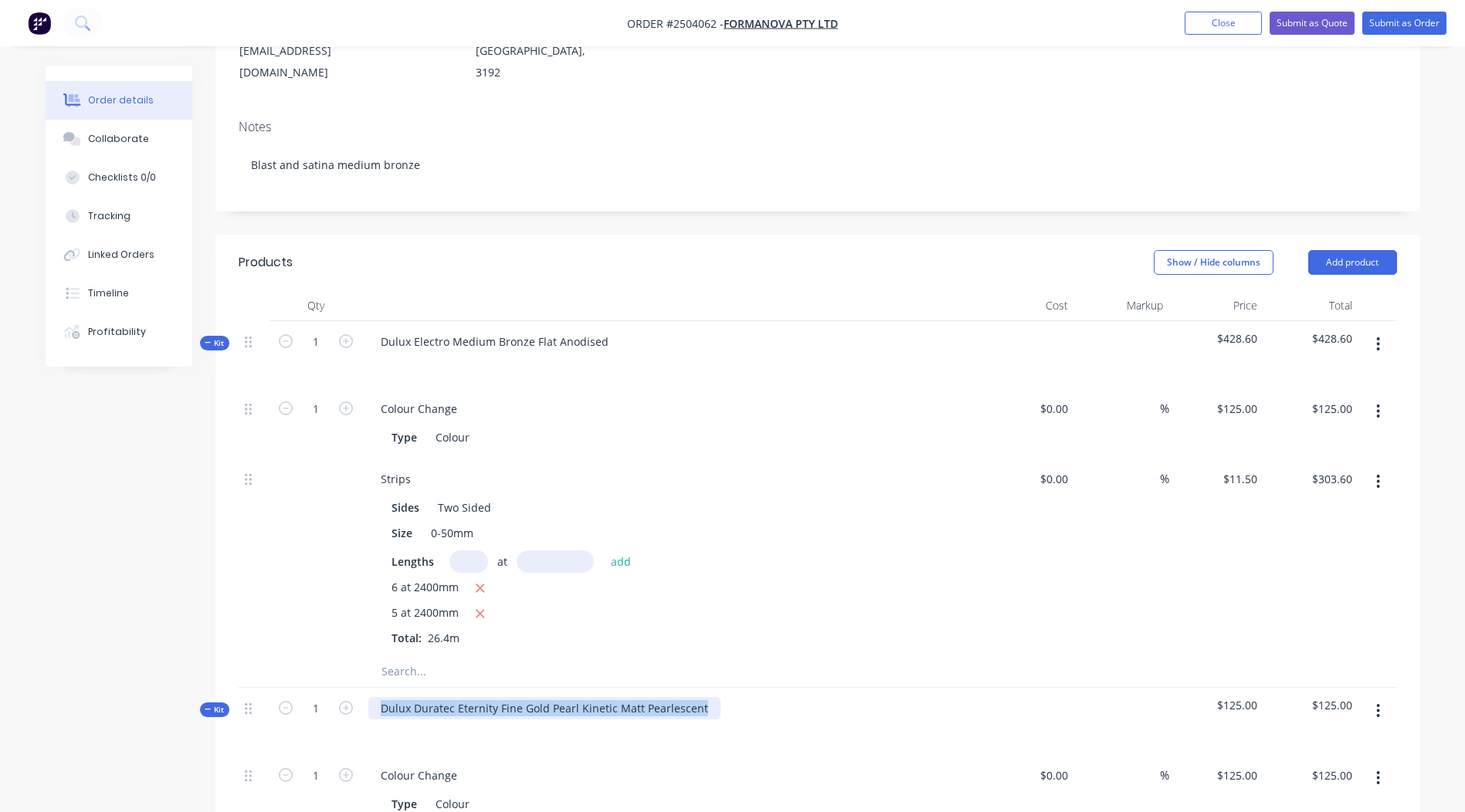
scroll to position [138, 0]
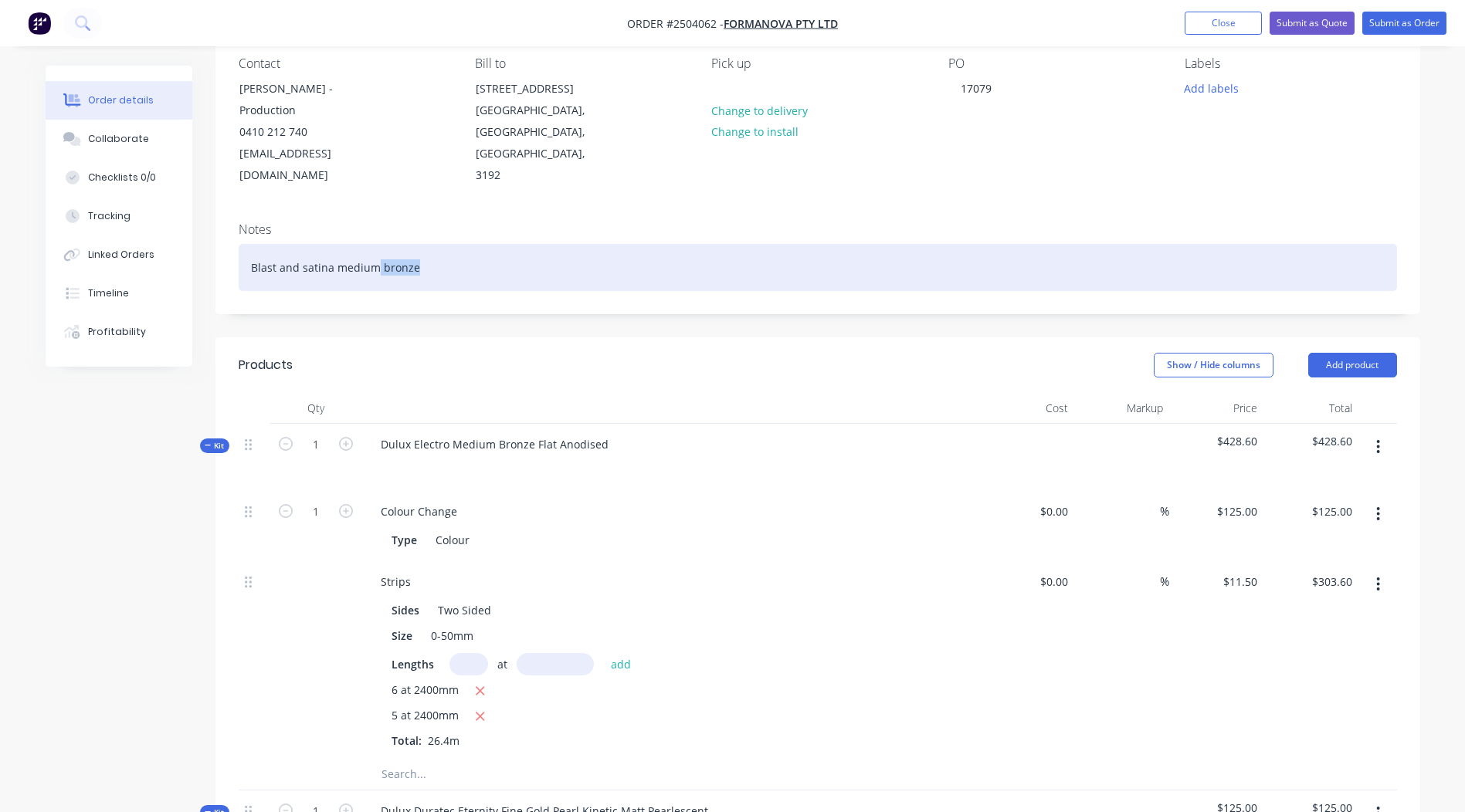
drag, startPoint x: 430, startPoint y: 239, endPoint x: 0, endPoint y: 247, distance: 430.1
click at [0, 247] on html "Order #2504062 - Formanova PTY LTD Add product Close Submit as Quote Submit as …" at bounding box center [732, 633] width 1465 height 1542
paste div
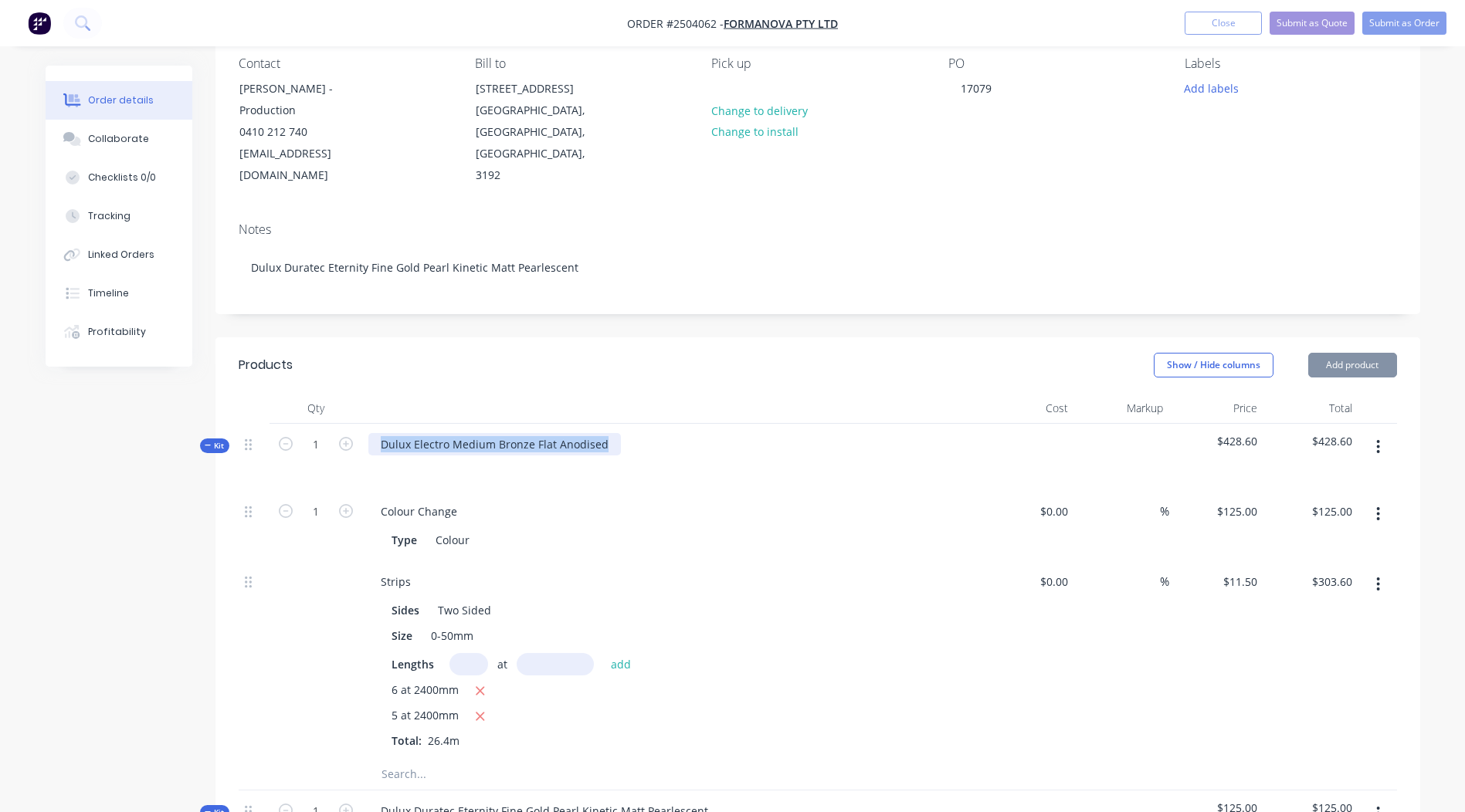
drag, startPoint x: 611, startPoint y: 423, endPoint x: 51, endPoint y: 422, distance: 560.0
click at [59, 422] on div "Created by [PERSON_NAME] Created [DATE] Required [DATE] Assigned to Add team me…" at bounding box center [733, 666] width 1375 height 1477
paste div
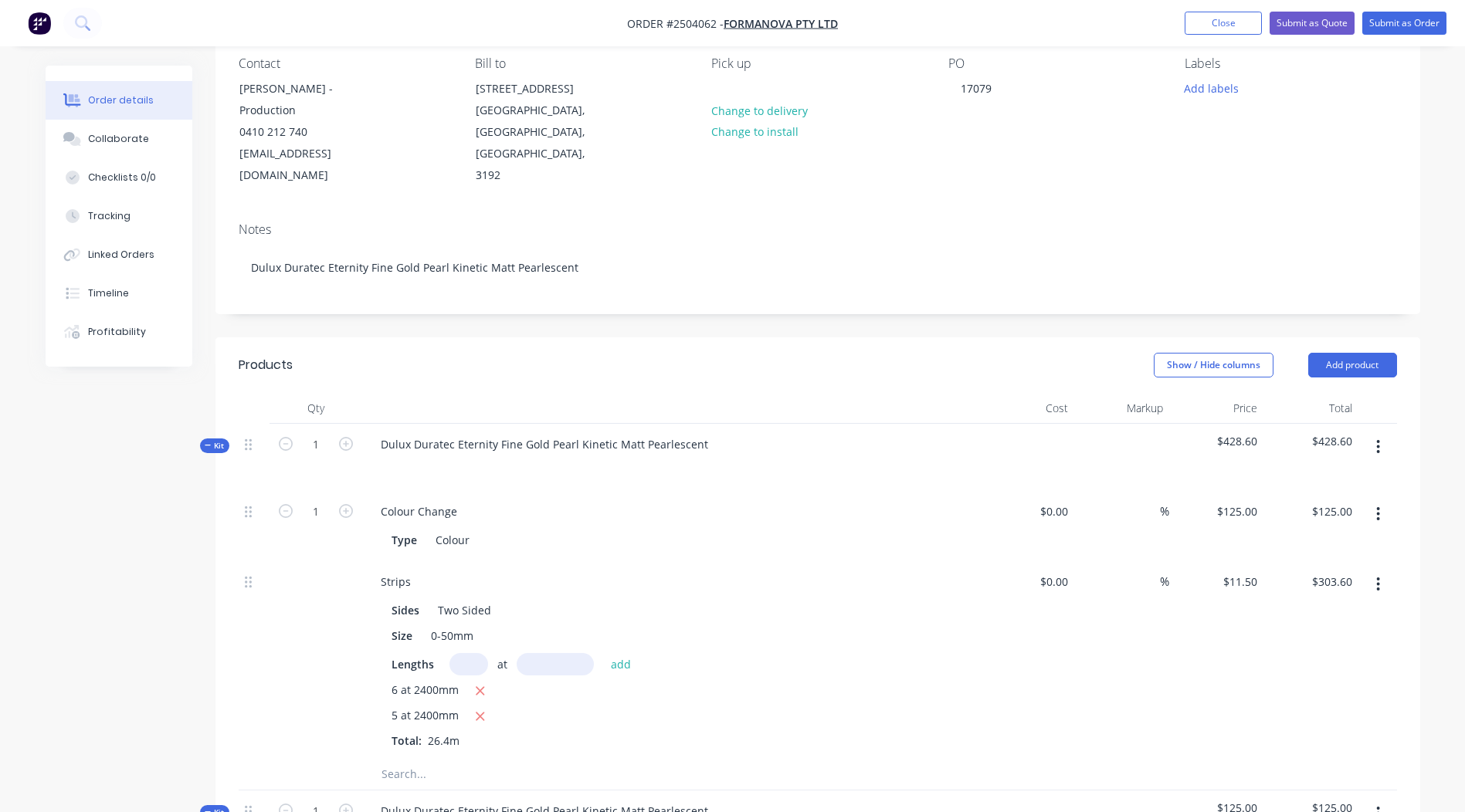
click at [647, 353] on div "Show / Hide columns Add product" at bounding box center [940, 365] width 913 height 24
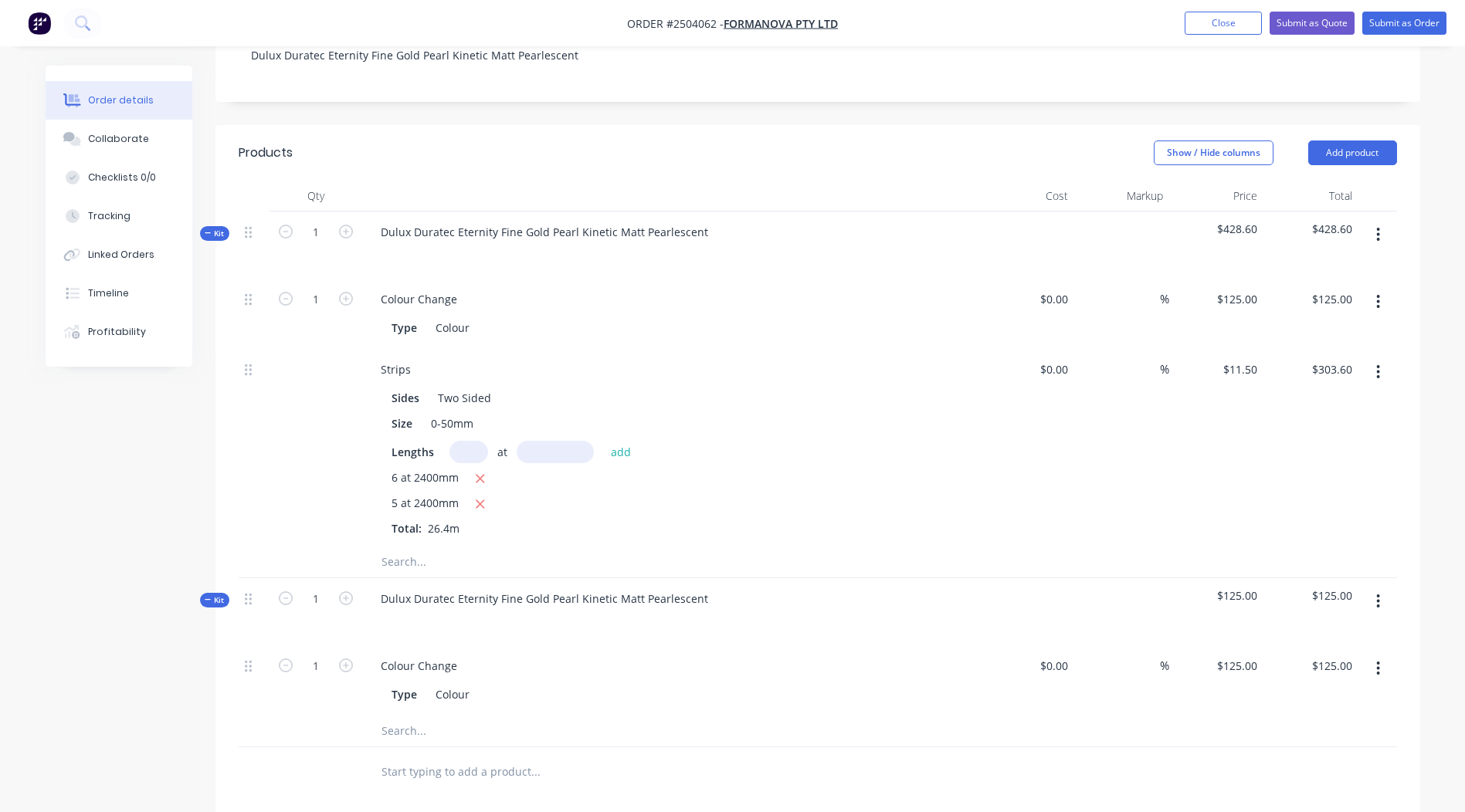
scroll to position [428, 0]
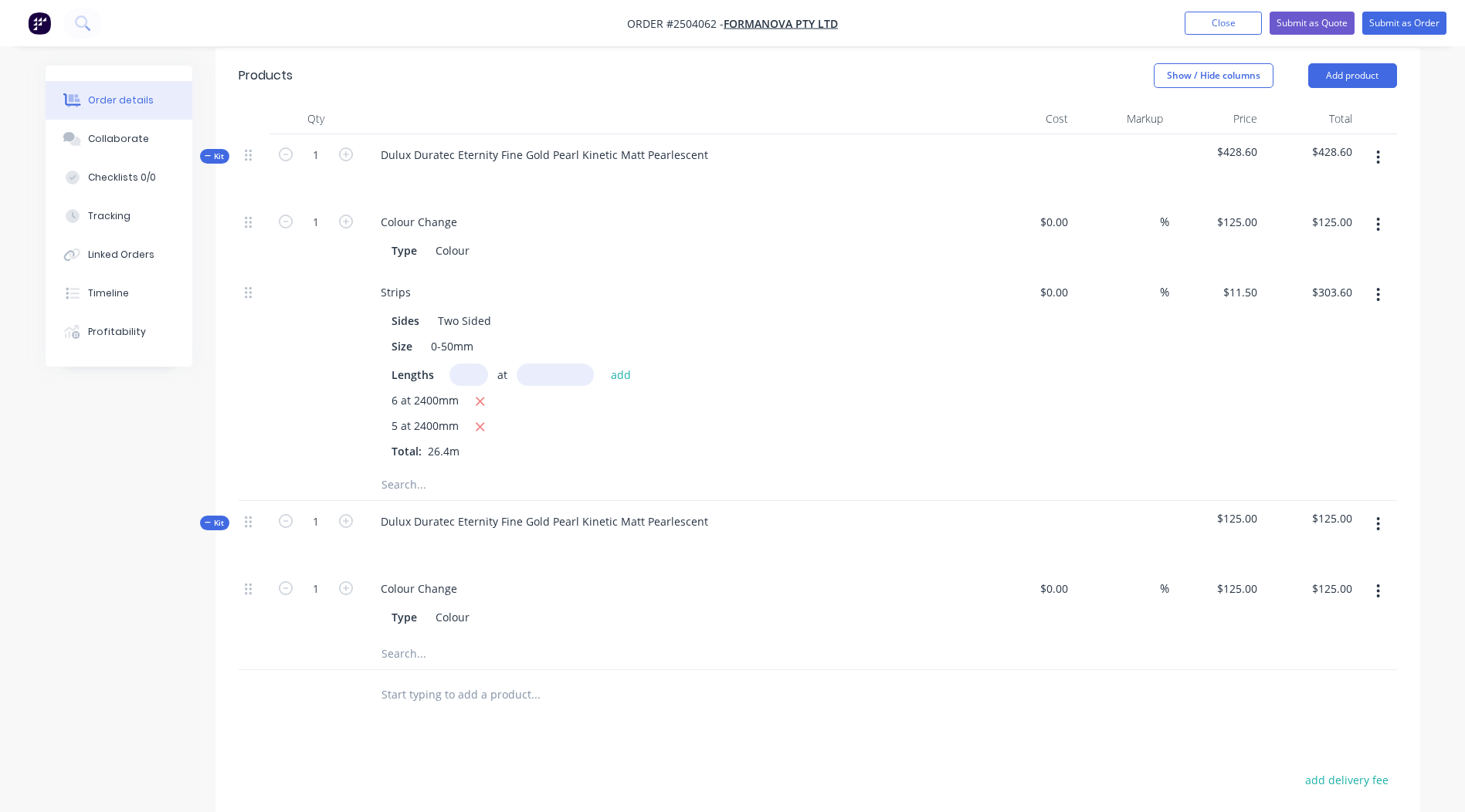
click at [1387, 510] on button "button" at bounding box center [1378, 524] width 37 height 28
click at [1338, 554] on div "Add product to kit" at bounding box center [1323, 565] width 119 height 23
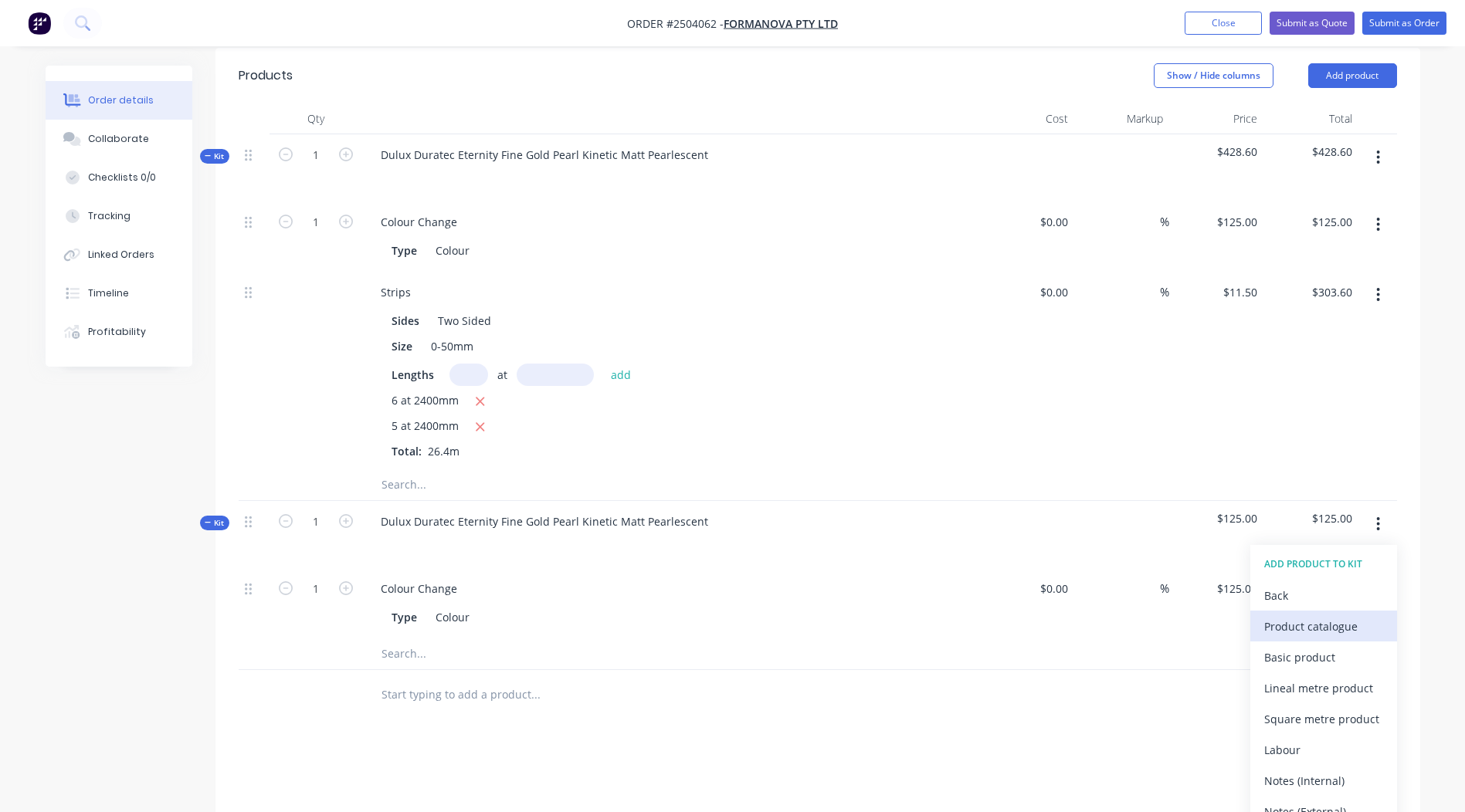
click at [1324, 615] on div "Product catalogue" at bounding box center [1323, 626] width 119 height 23
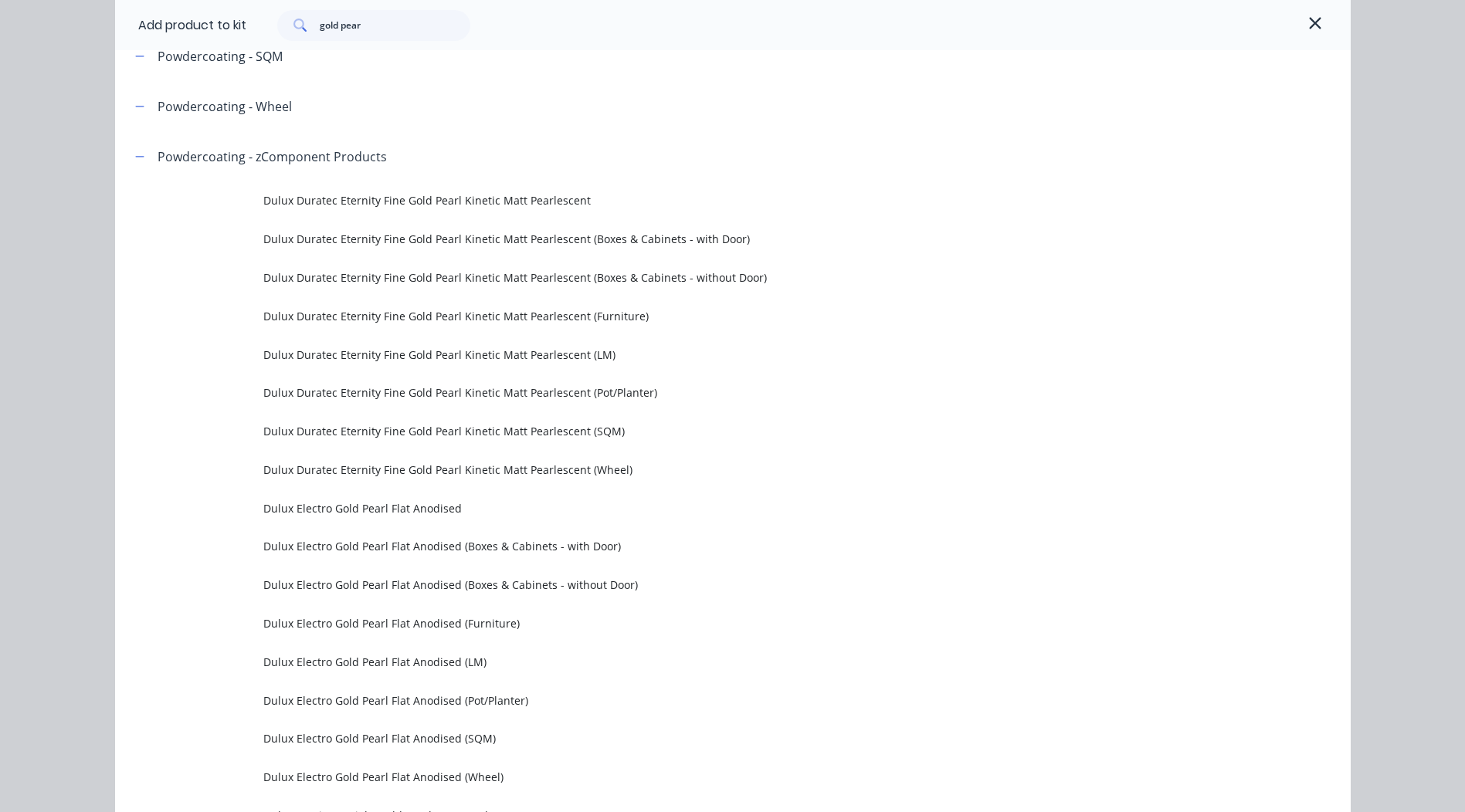
scroll to position [312, 0]
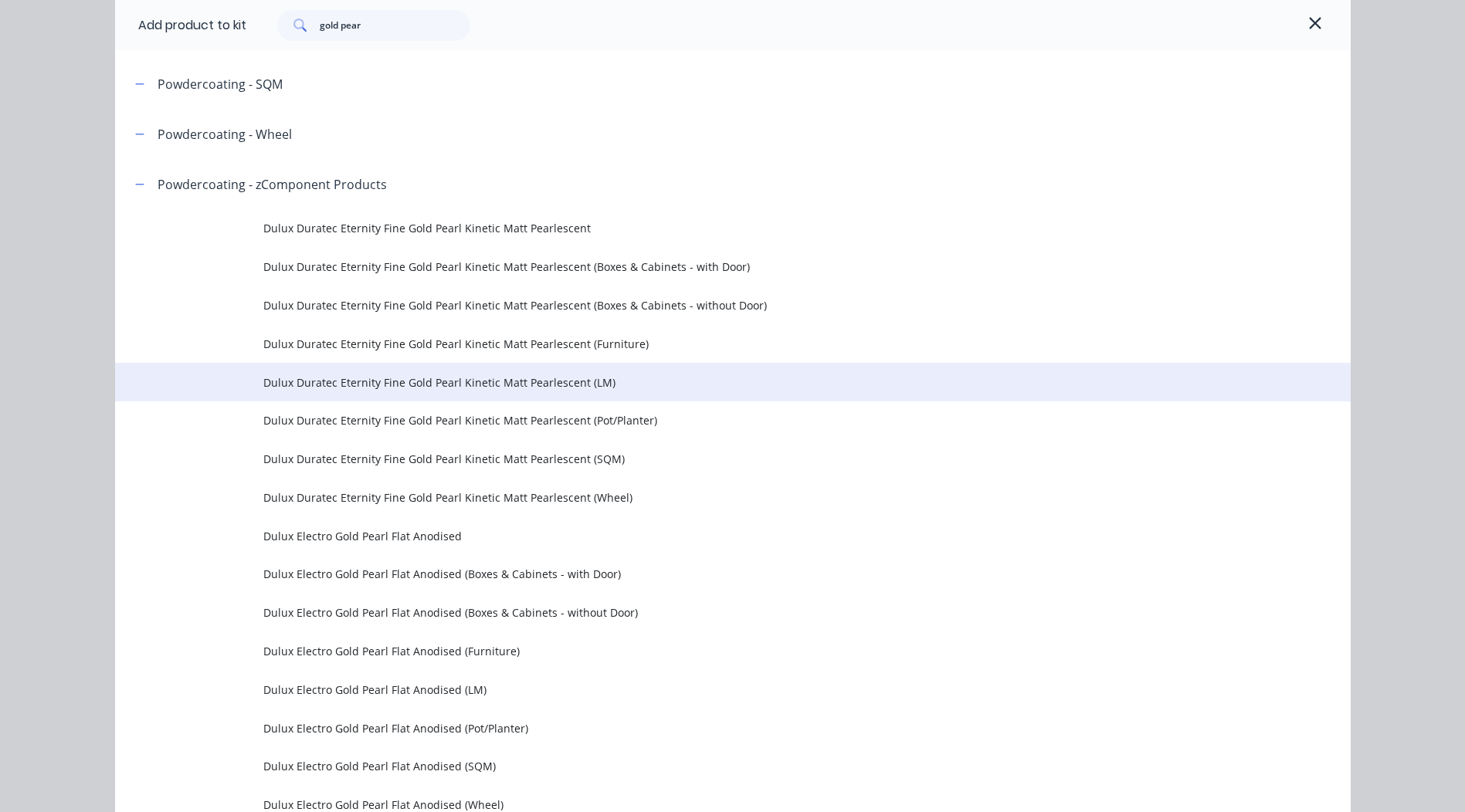
click at [528, 389] on span "Dulux Duratec Eternity Fine Gold Pearl Kinetic Matt Pearlescent (LM)" at bounding box center [698, 382] width 869 height 16
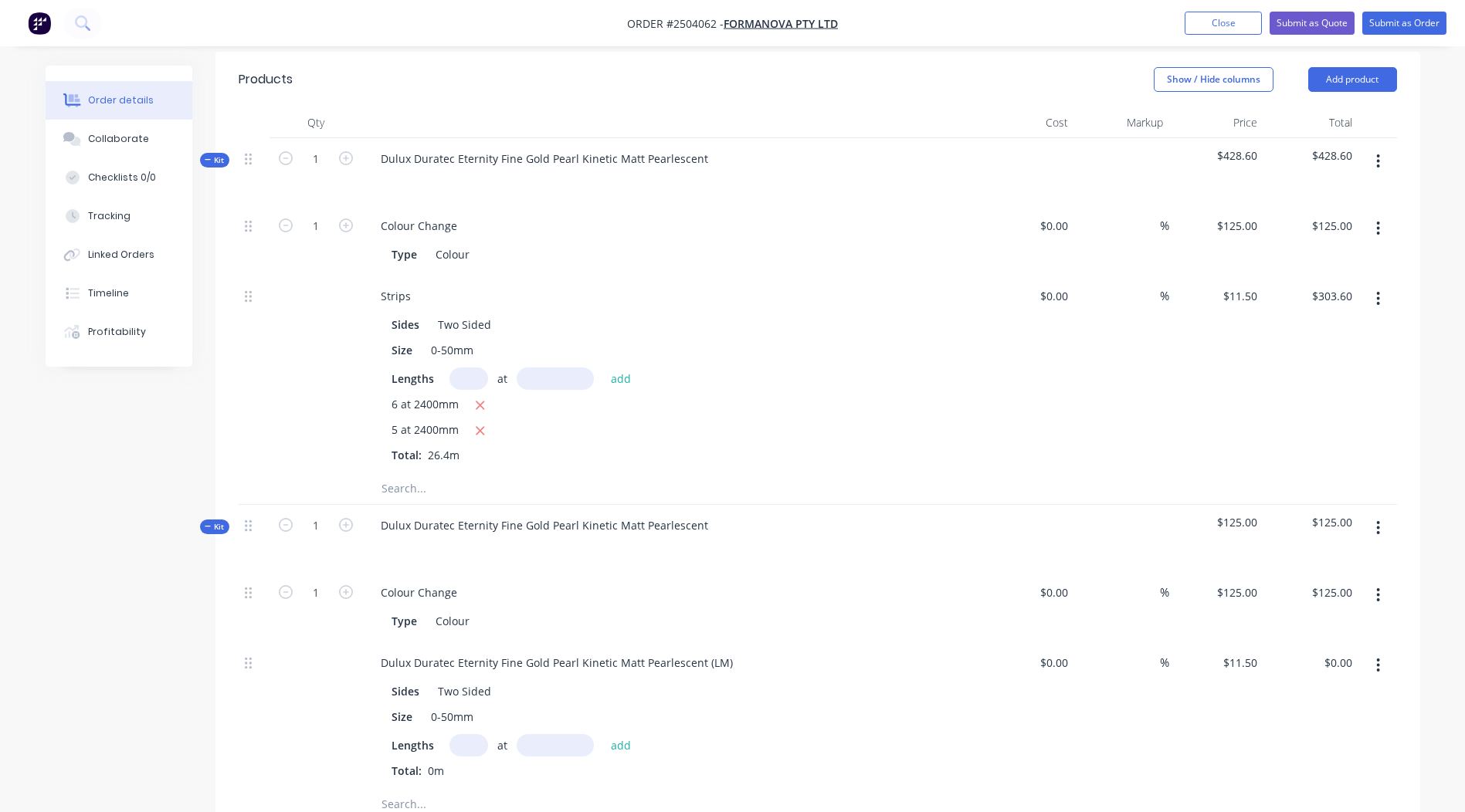
scroll to position [421, 0]
click at [1371, 518] on button "button" at bounding box center [1378, 532] width 37 height 28
click at [1326, 654] on div "Delete" at bounding box center [1323, 665] width 119 height 23
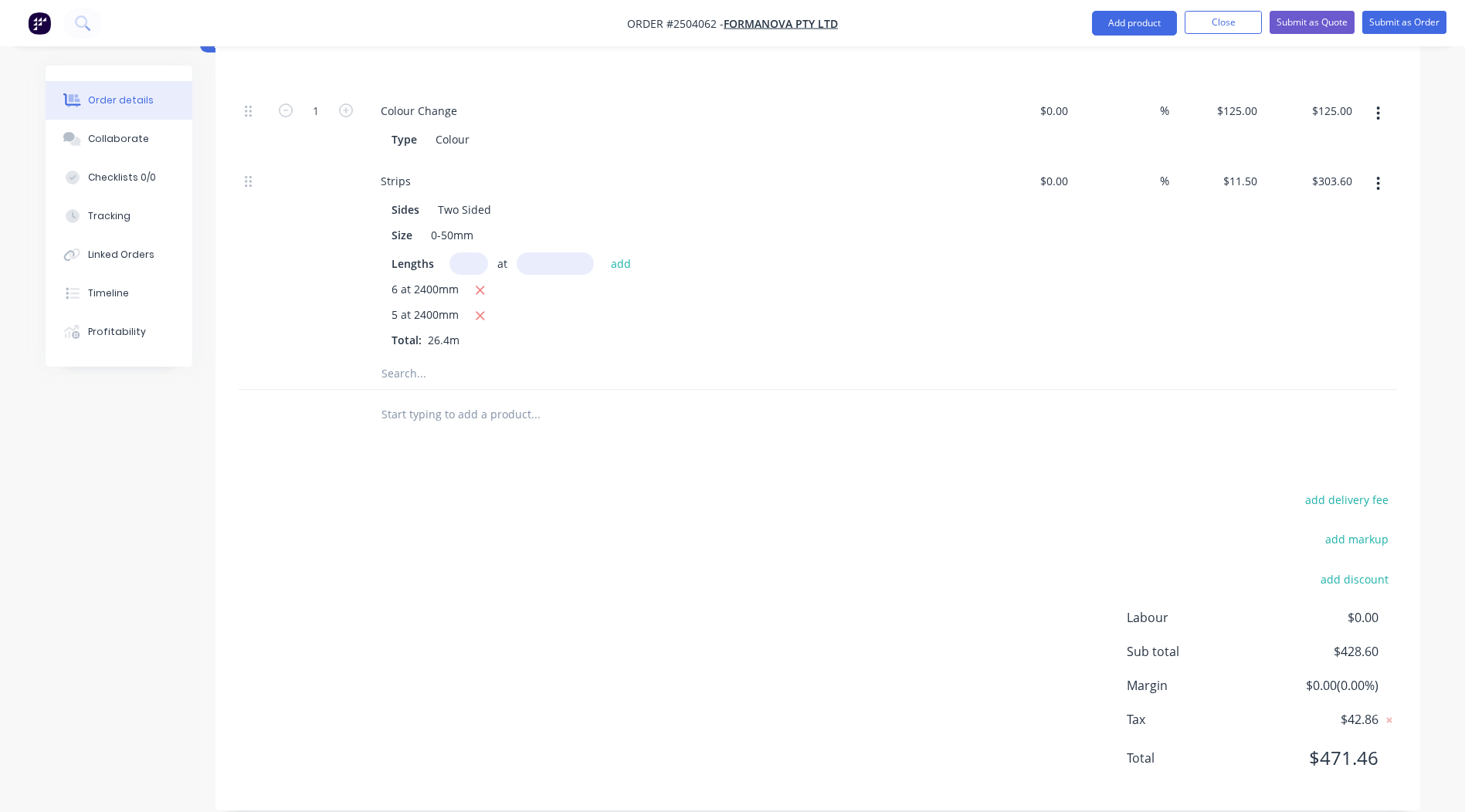
scroll to position [0, 0]
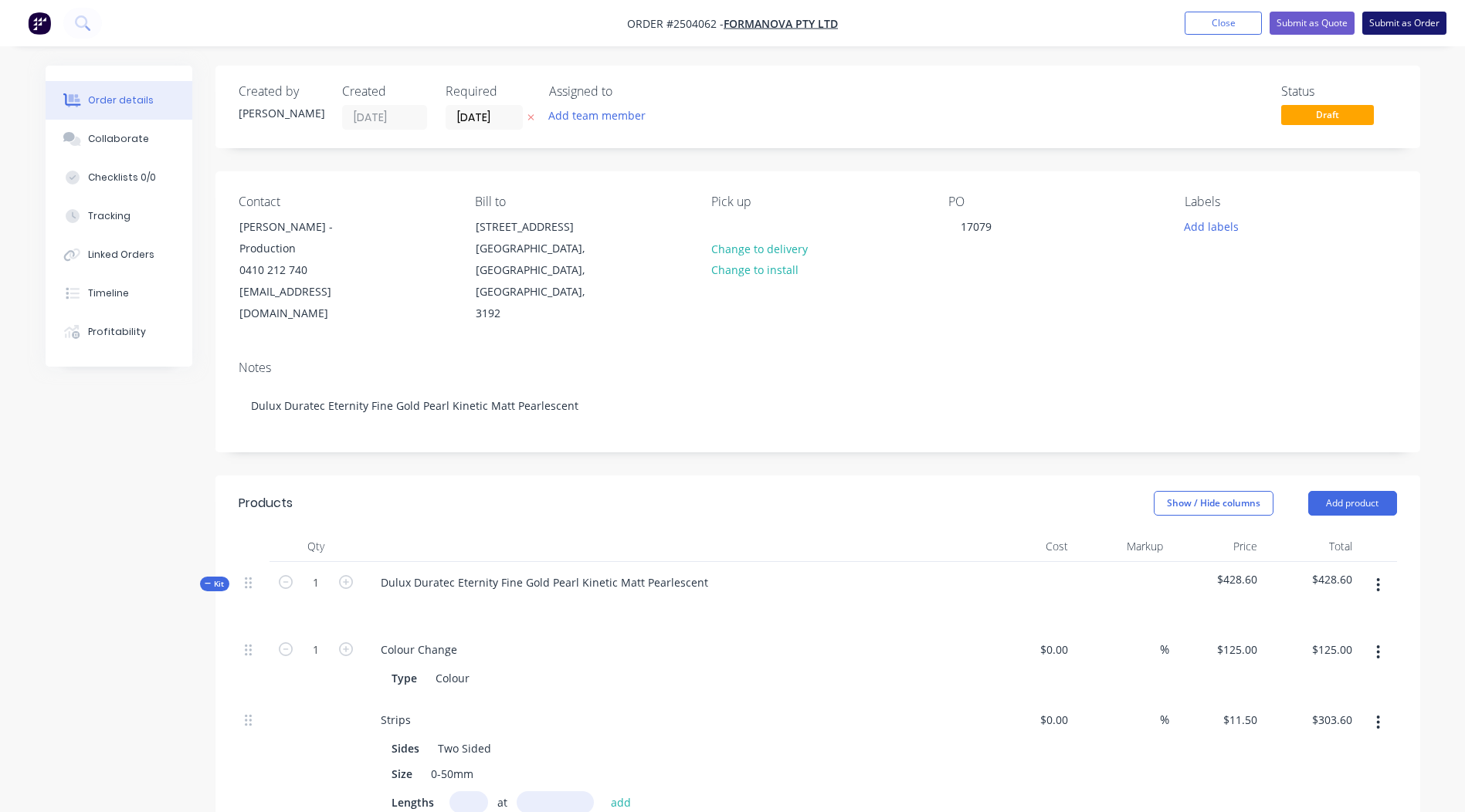
click at [1400, 25] on button "Submit as Order" at bounding box center [1405, 23] width 84 height 23
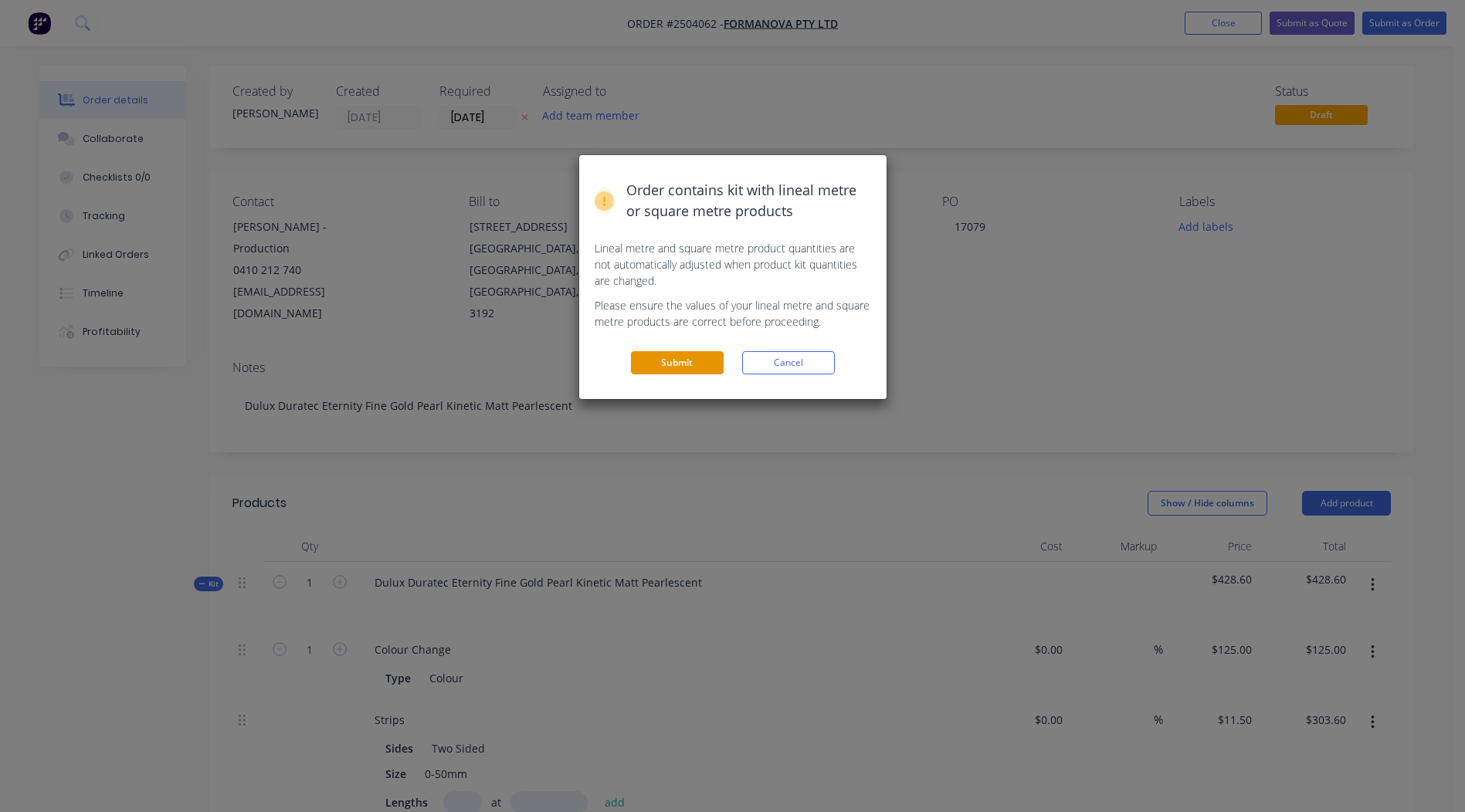
click at [691, 358] on button "Submit" at bounding box center [677, 363] width 93 height 23
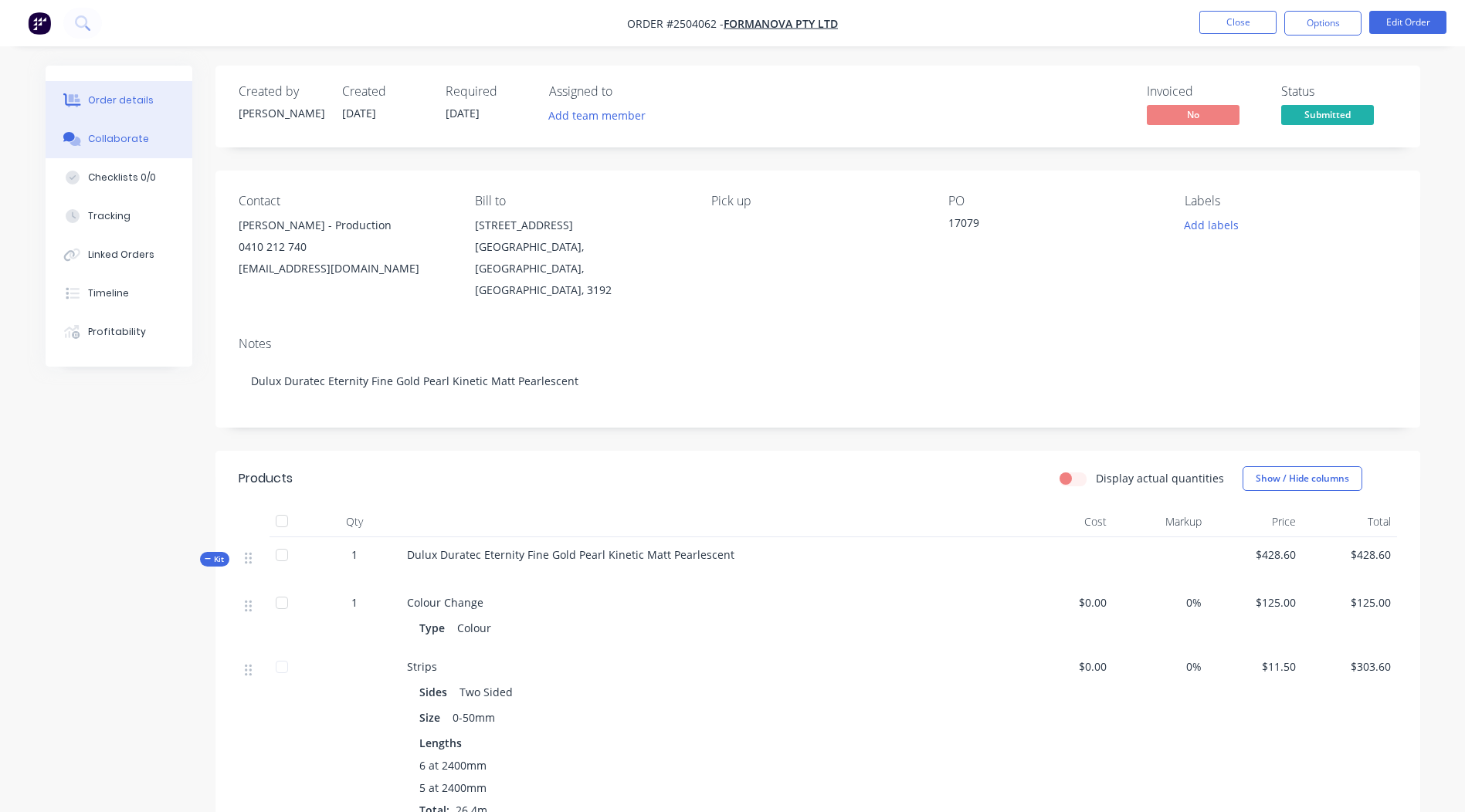
click at [96, 129] on button "Collaborate" at bounding box center [119, 139] width 146 height 38
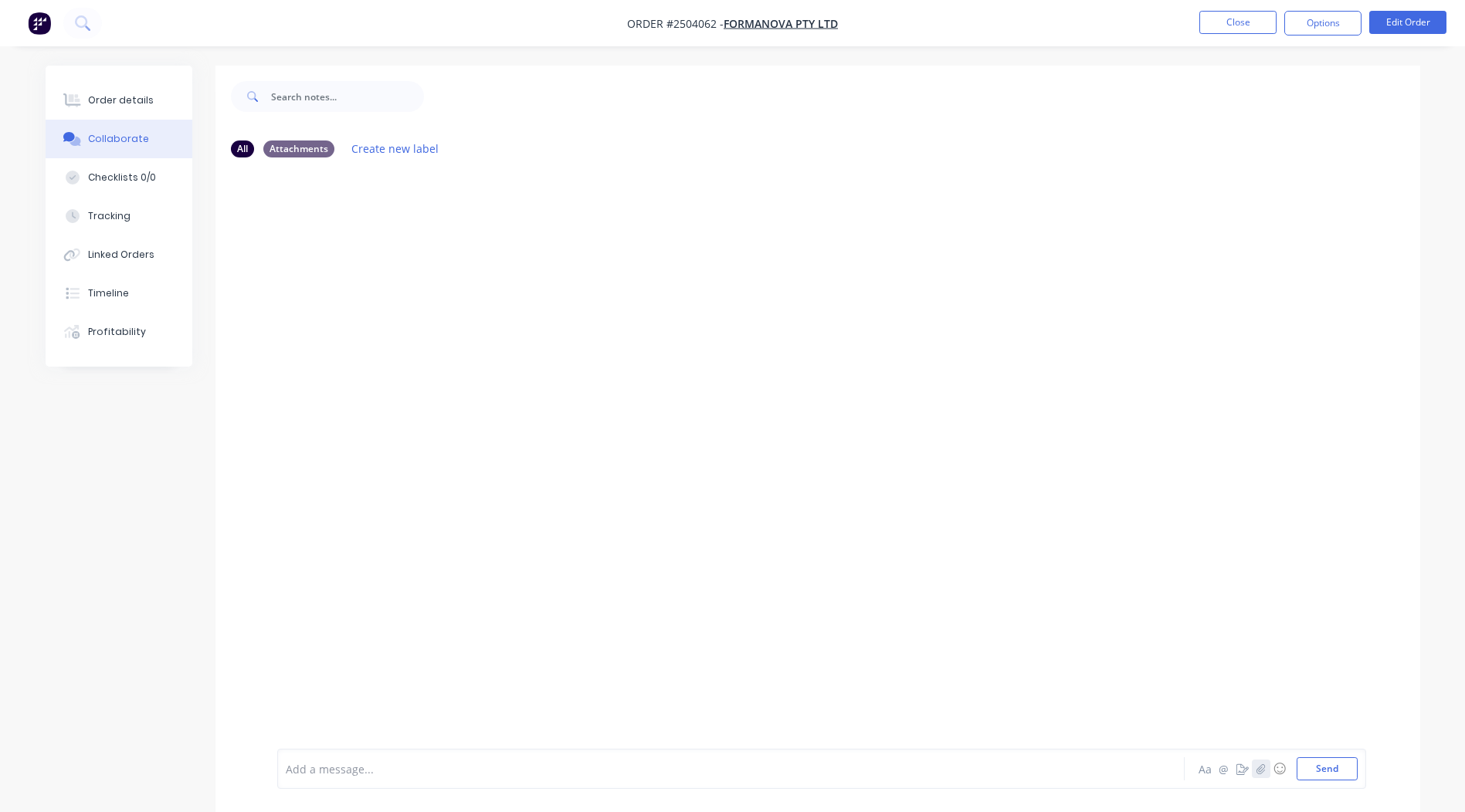
click at [1267, 772] on button "button" at bounding box center [1261, 769] width 19 height 19
click at [1330, 760] on button "Send" at bounding box center [1327, 769] width 61 height 23
click at [1232, 25] on button "Close" at bounding box center [1238, 23] width 77 height 23
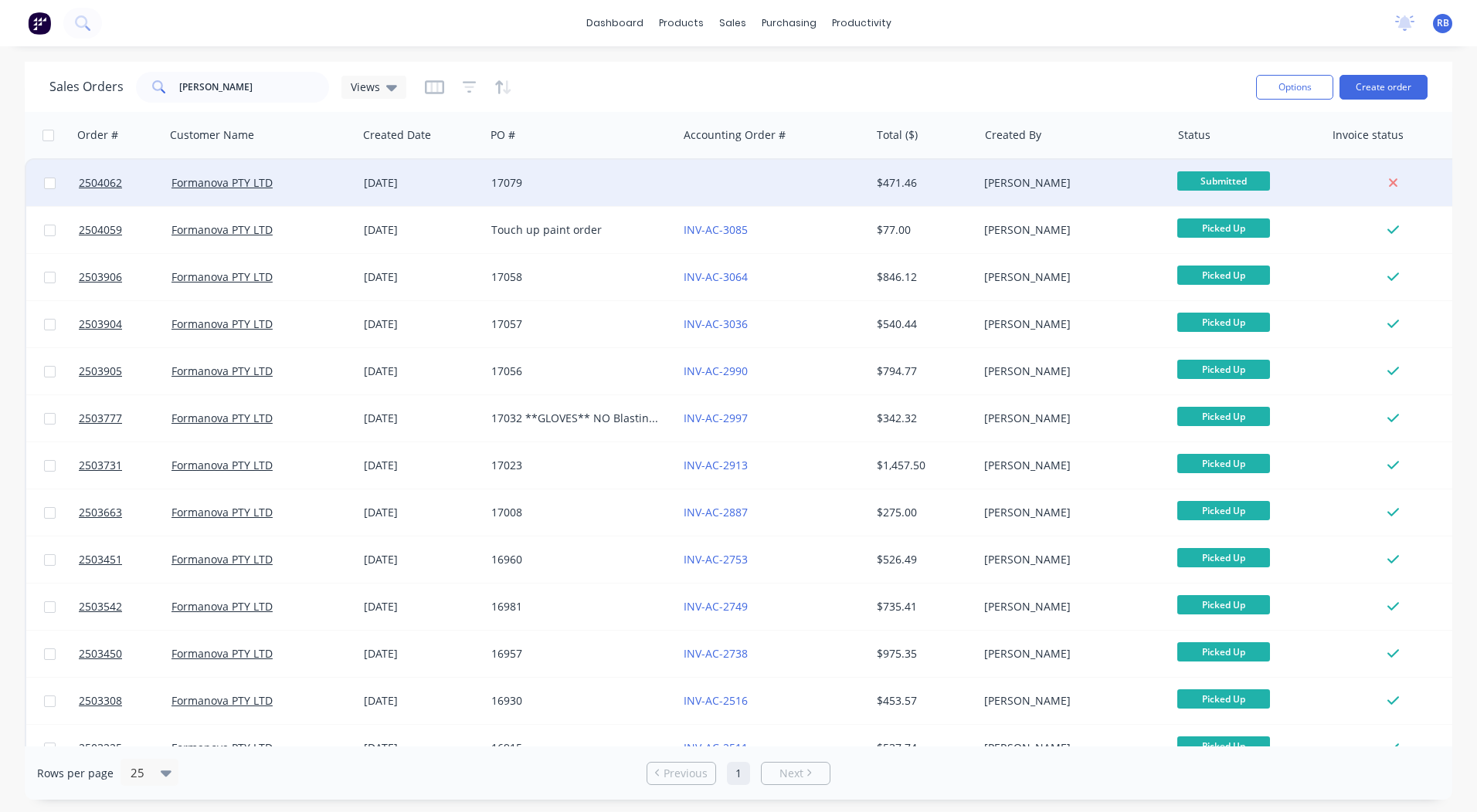
click at [632, 179] on div "17079" at bounding box center [577, 183] width 172 height 15
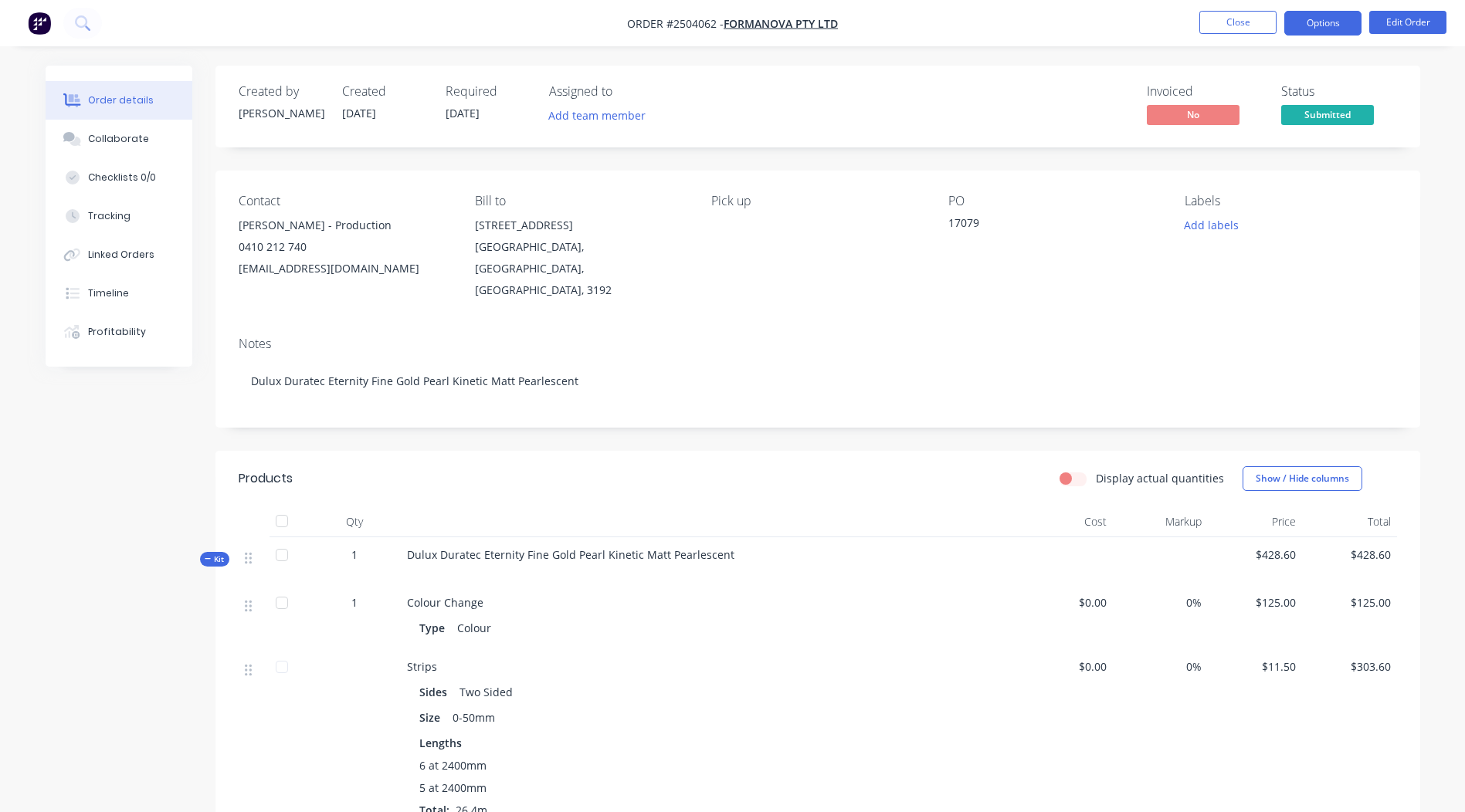
click at [1310, 11] on button "Options" at bounding box center [1323, 23] width 77 height 24
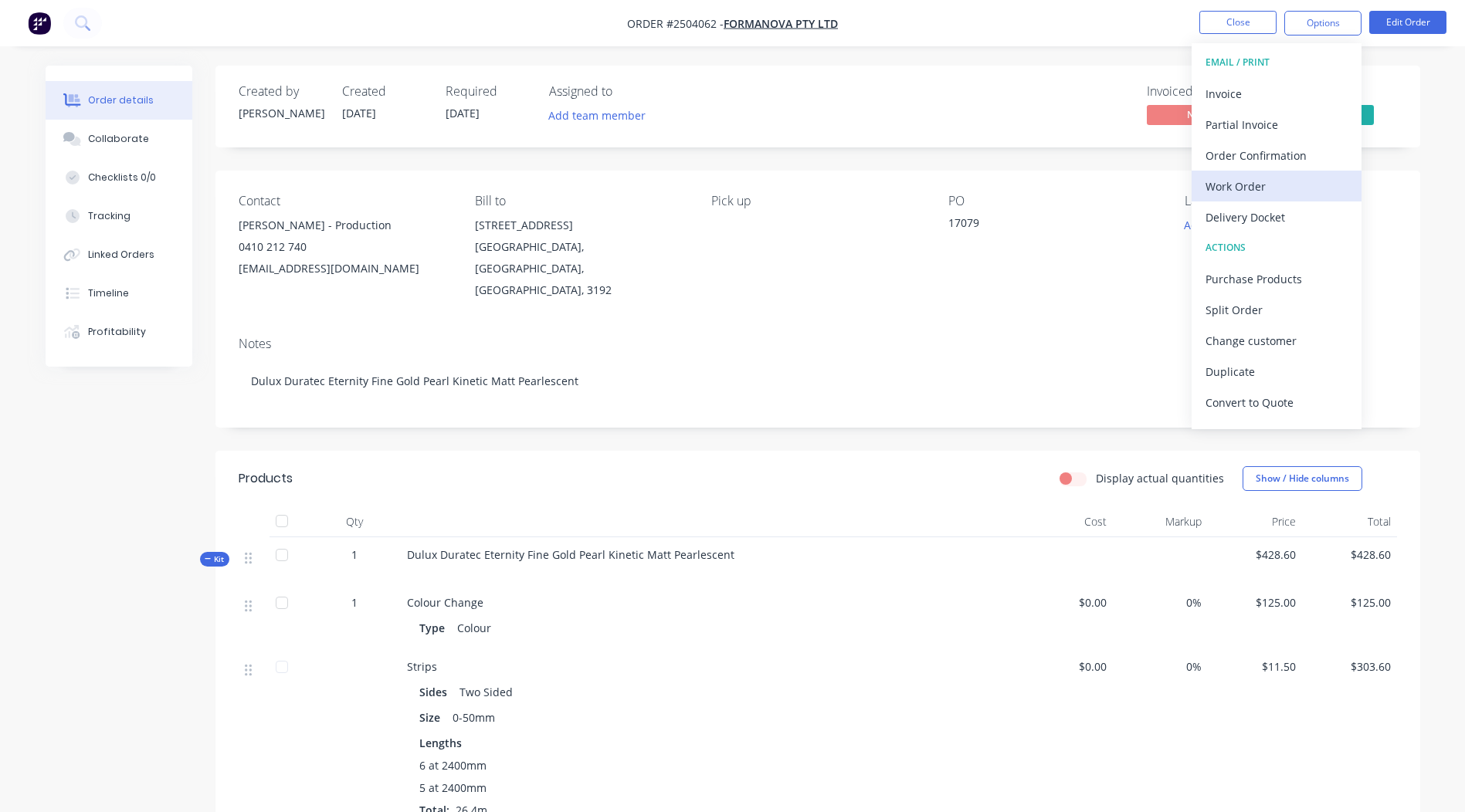
click at [1248, 197] on div "Work Order" at bounding box center [1277, 187] width 143 height 23
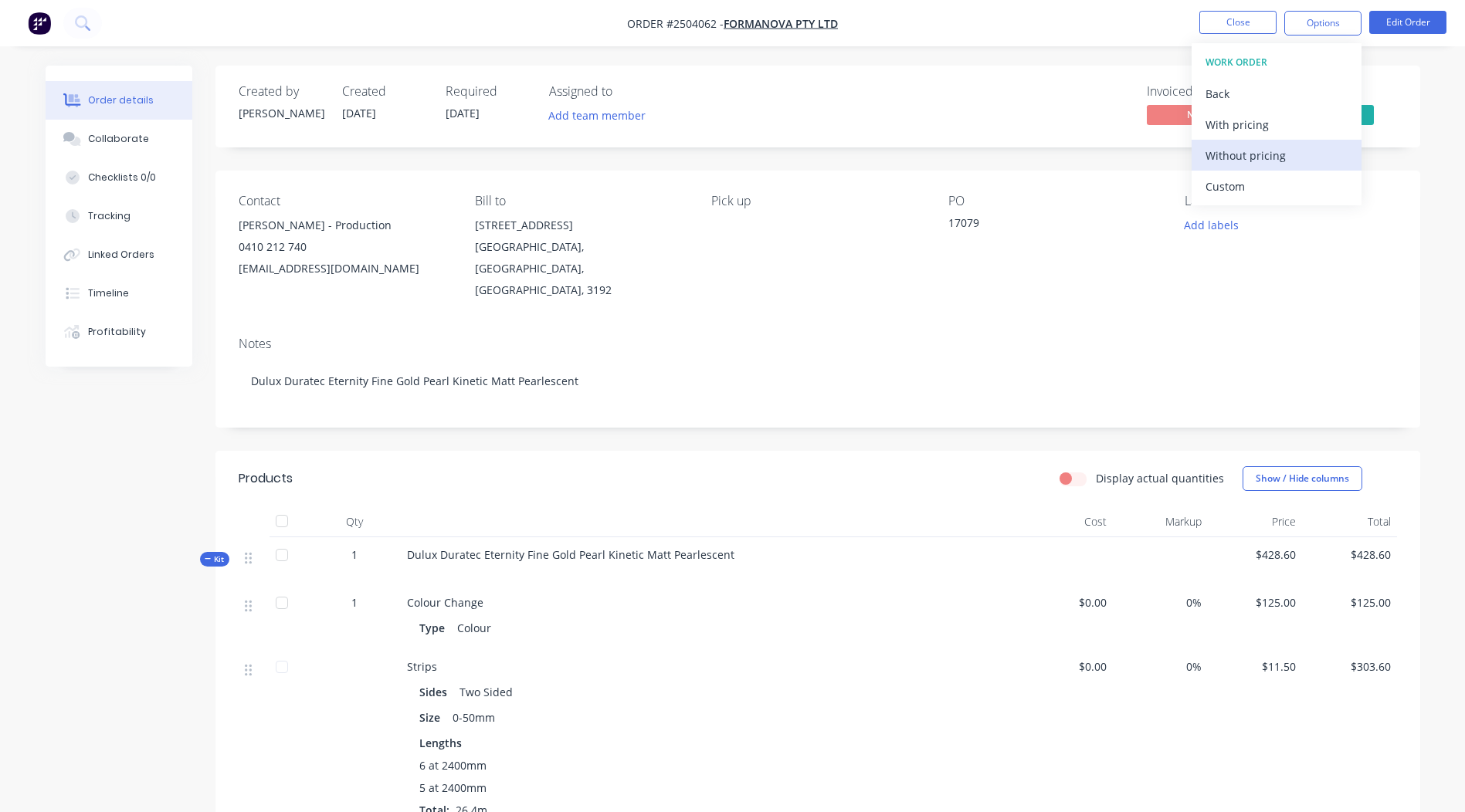
click at [1256, 162] on div "Without pricing" at bounding box center [1277, 156] width 143 height 23
click at [1440, 260] on div "Order details Collaborate Checklists 0/0 Tracking Linked Orders Timeline Profit…" at bounding box center [732, 551] width 1465 height 1104
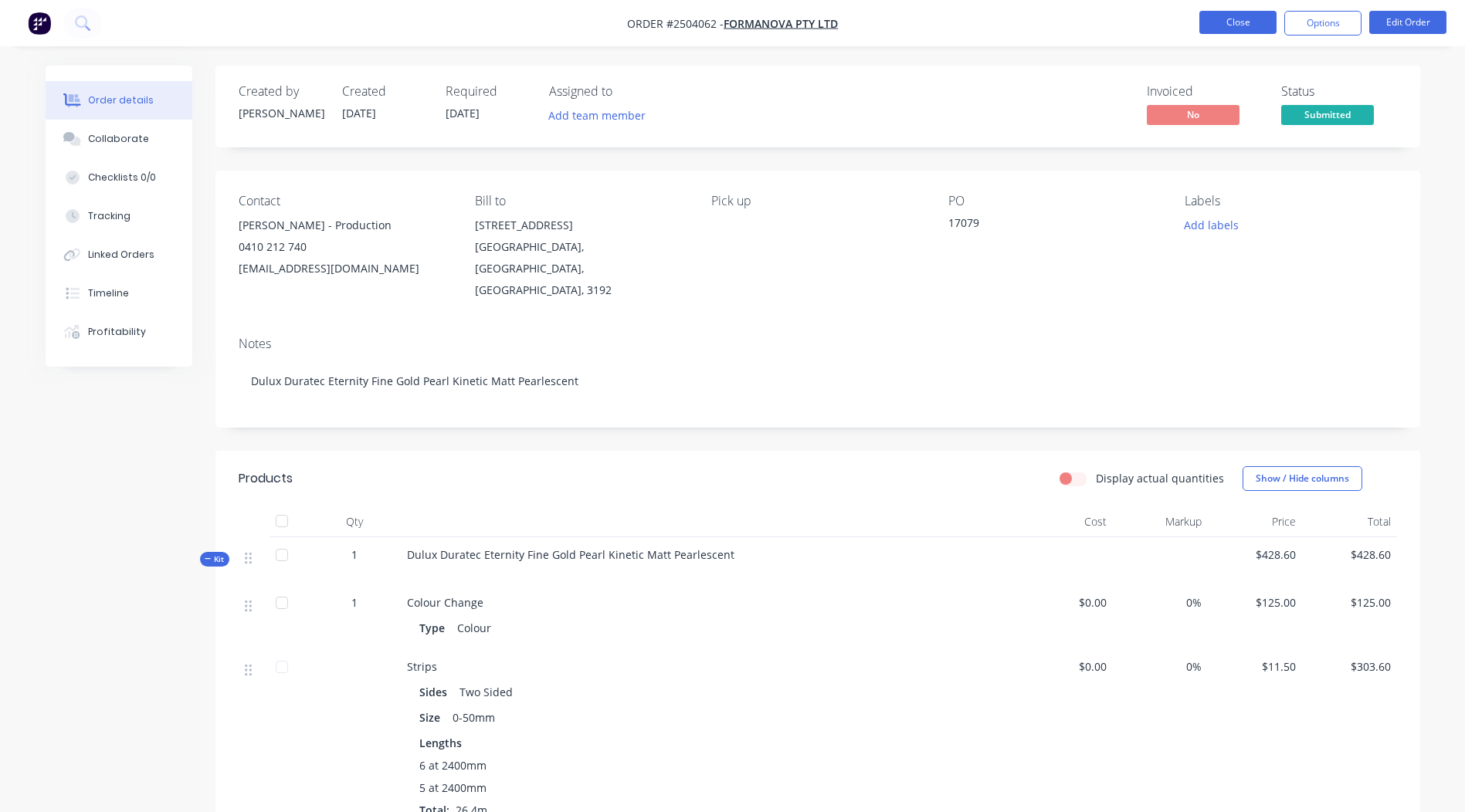
click at [1255, 33] on button "Close" at bounding box center [1238, 23] width 77 height 23
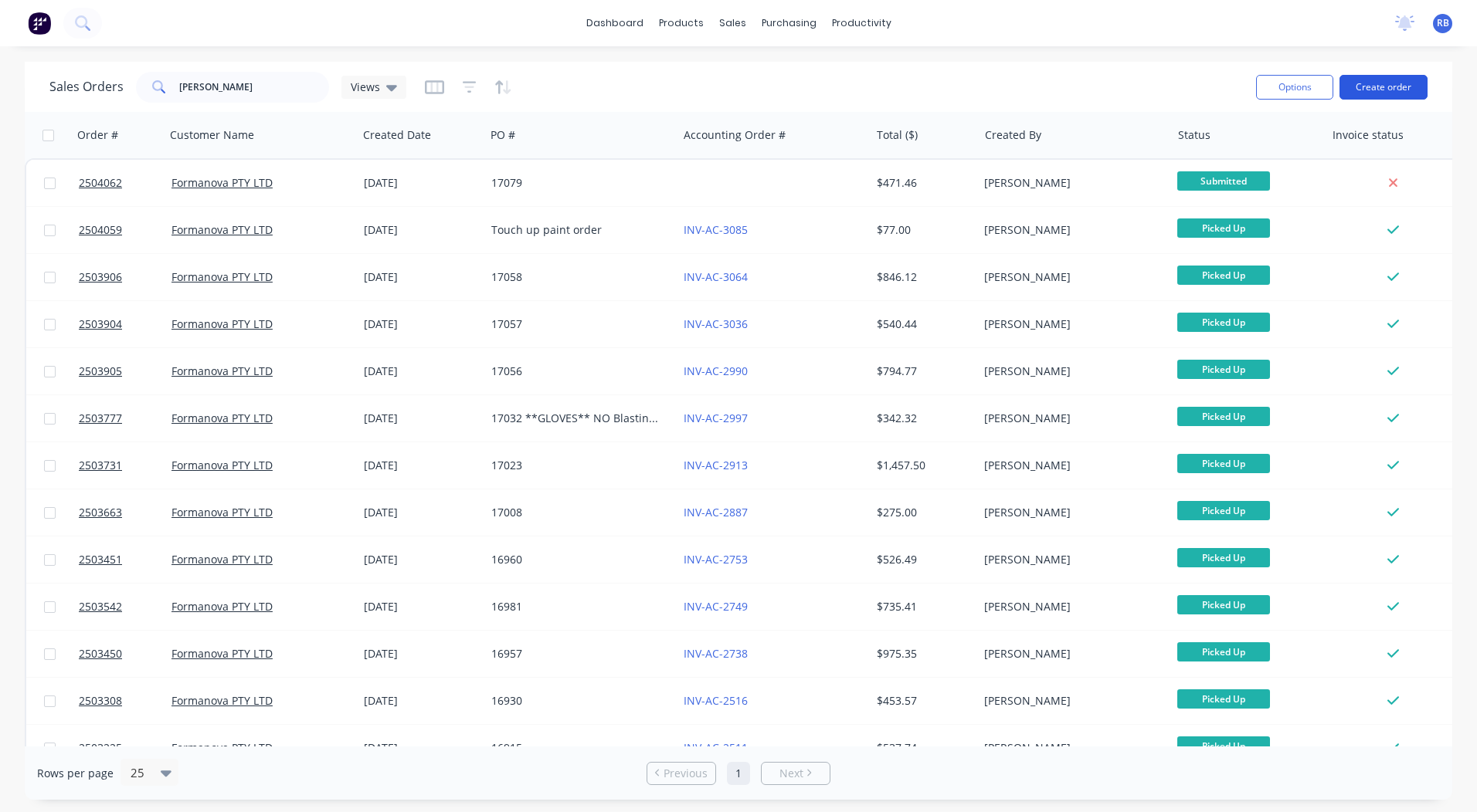
click at [1367, 89] on button "Create order" at bounding box center [1383, 87] width 88 height 24
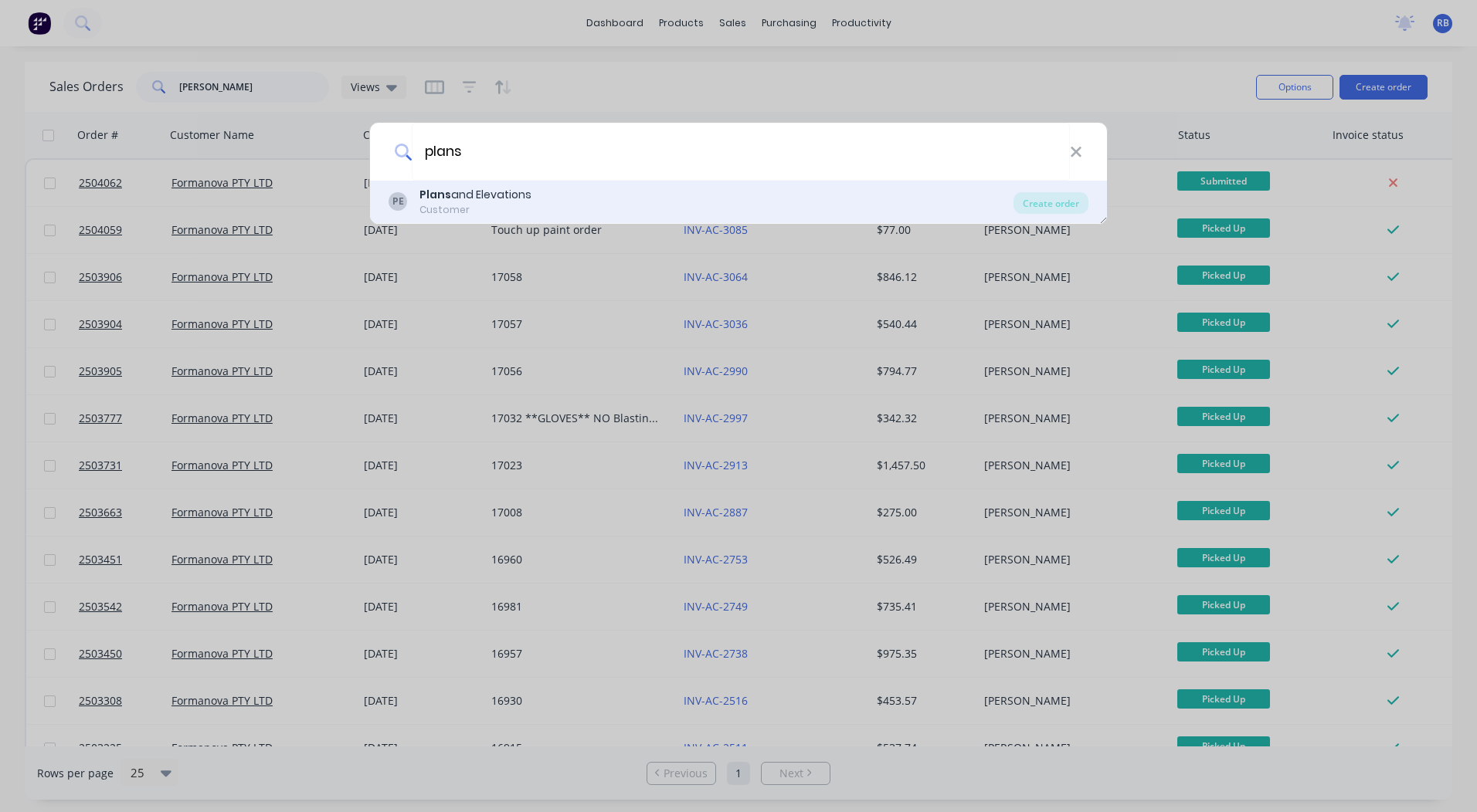
type input "plans"
click at [465, 205] on div "Customer" at bounding box center [475, 210] width 112 height 14
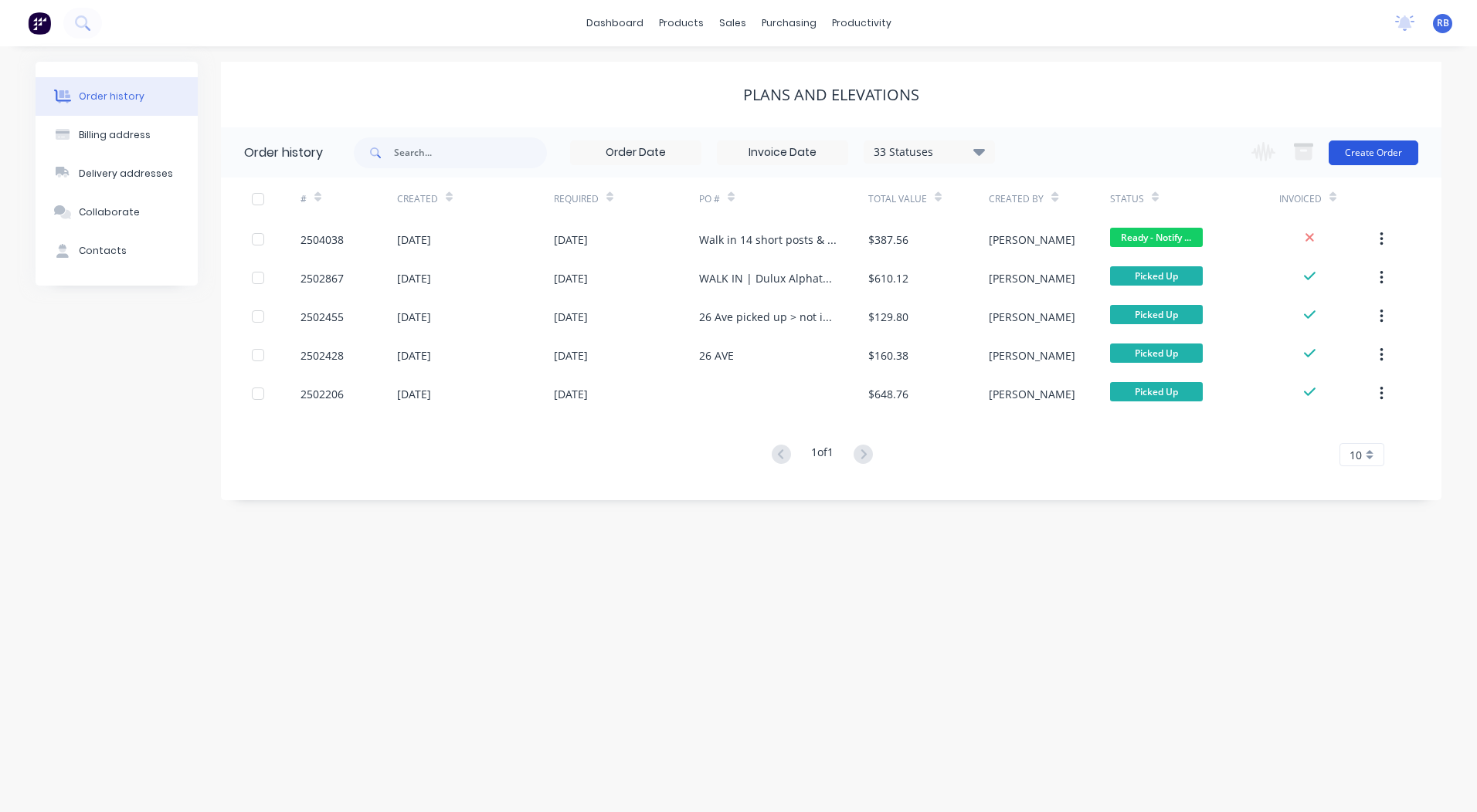
click at [1362, 153] on button "Create Order" at bounding box center [1374, 153] width 90 height 24
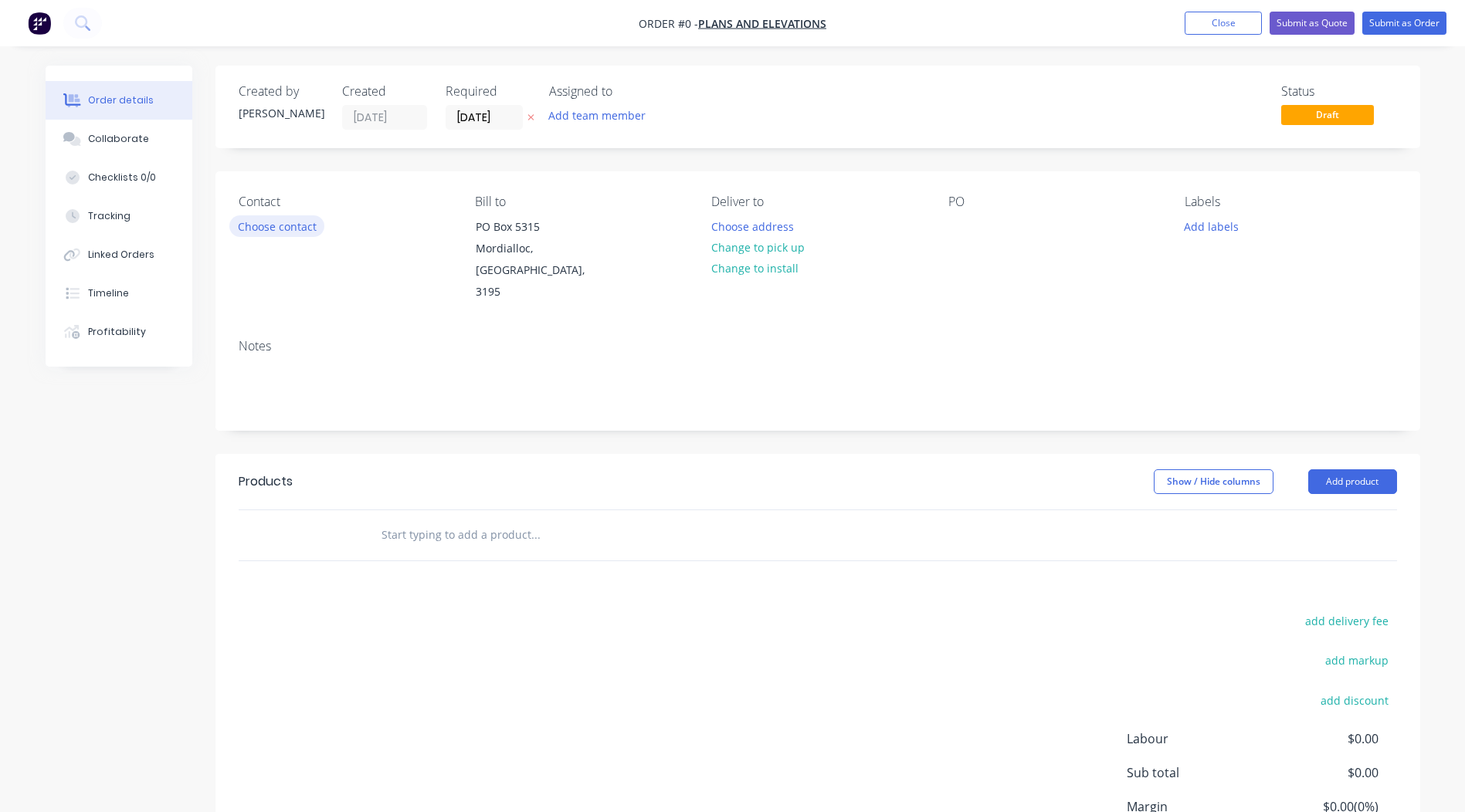
click at [257, 221] on button "Choose contact" at bounding box center [277, 226] width 95 height 21
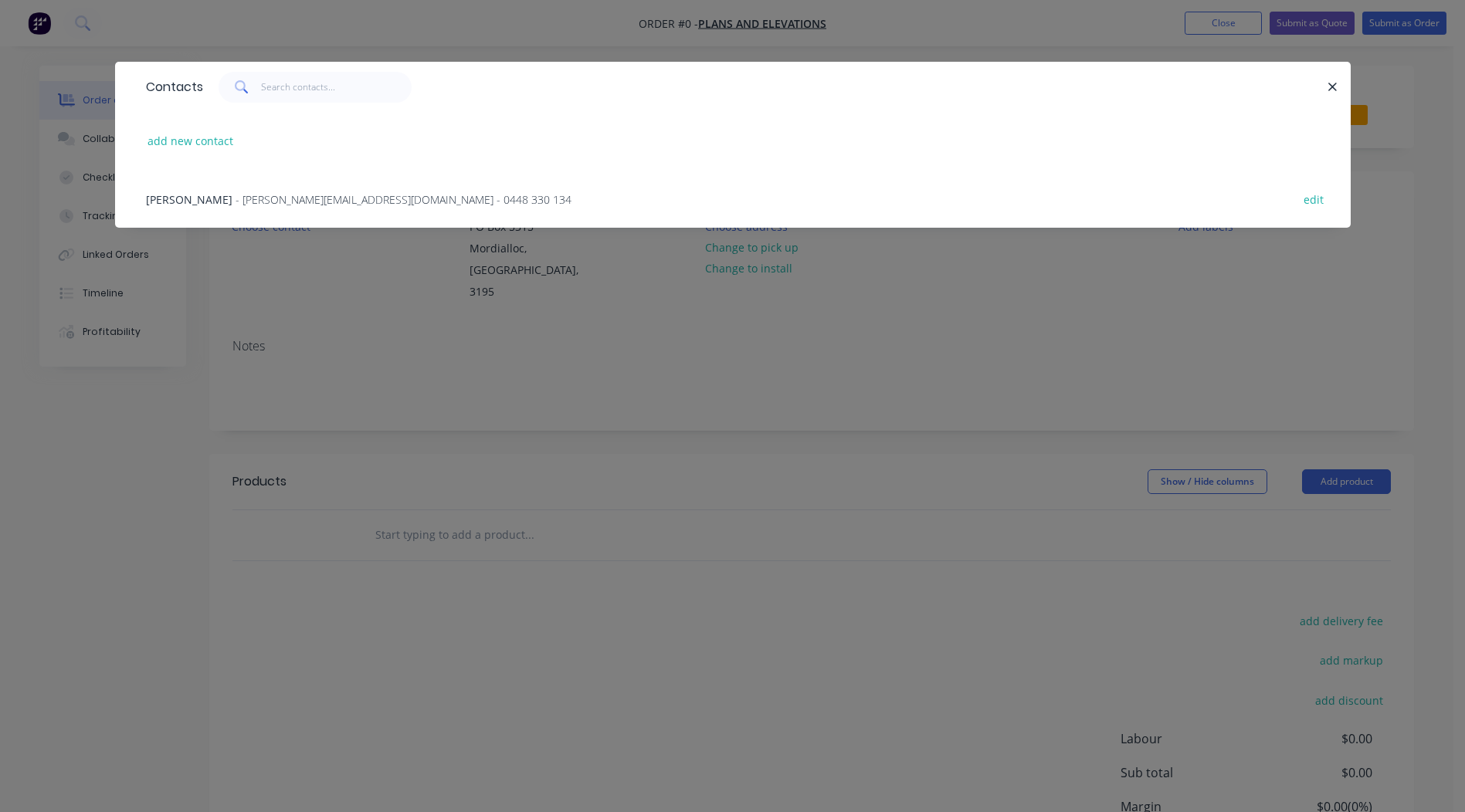
click at [210, 191] on div "Paresh - [EMAIL_ADDRESS][DOMAIN_NAME] - 0448 330 134" at bounding box center [359, 199] width 426 height 16
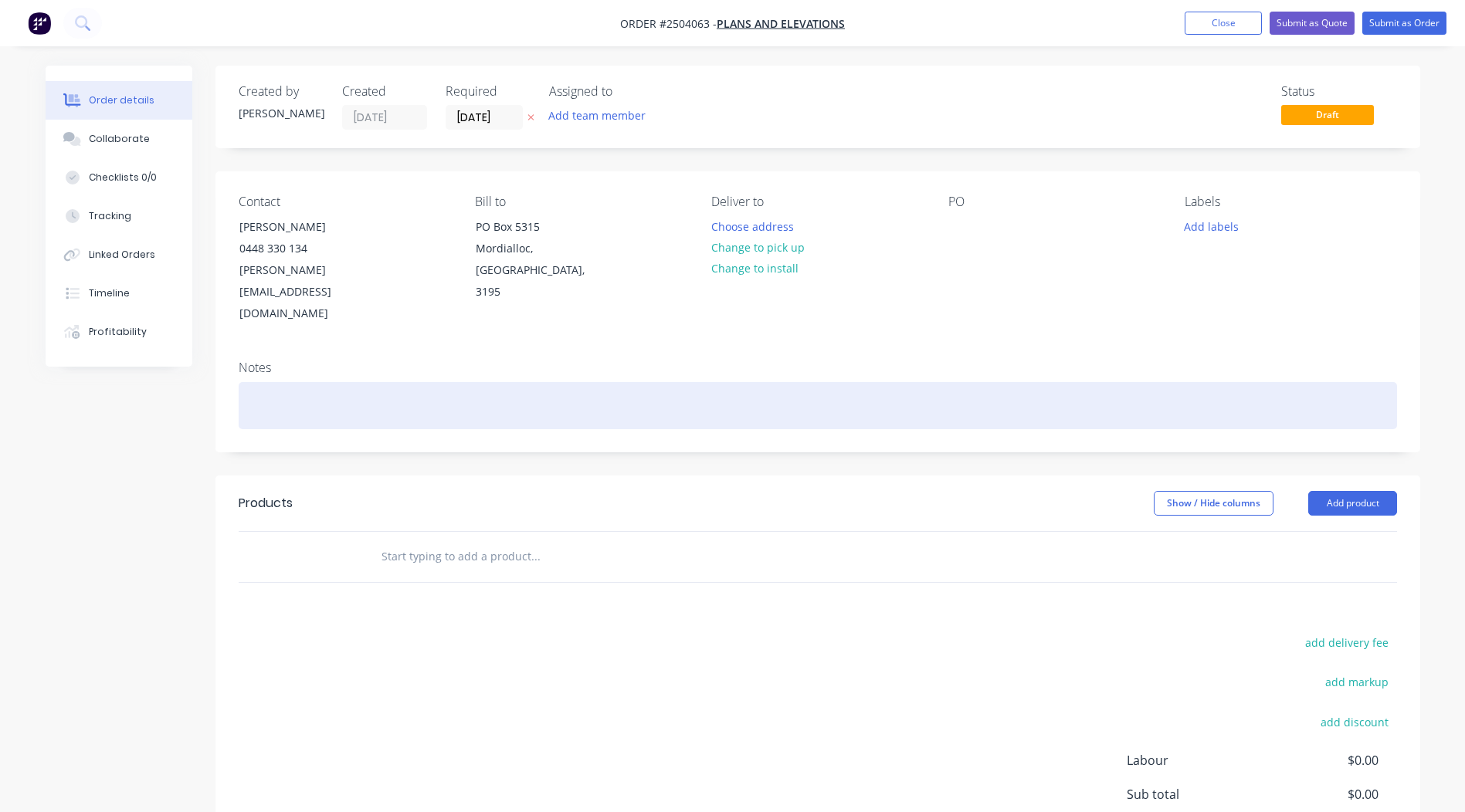
click at [294, 383] on div at bounding box center [817, 406] width 1158 height 47
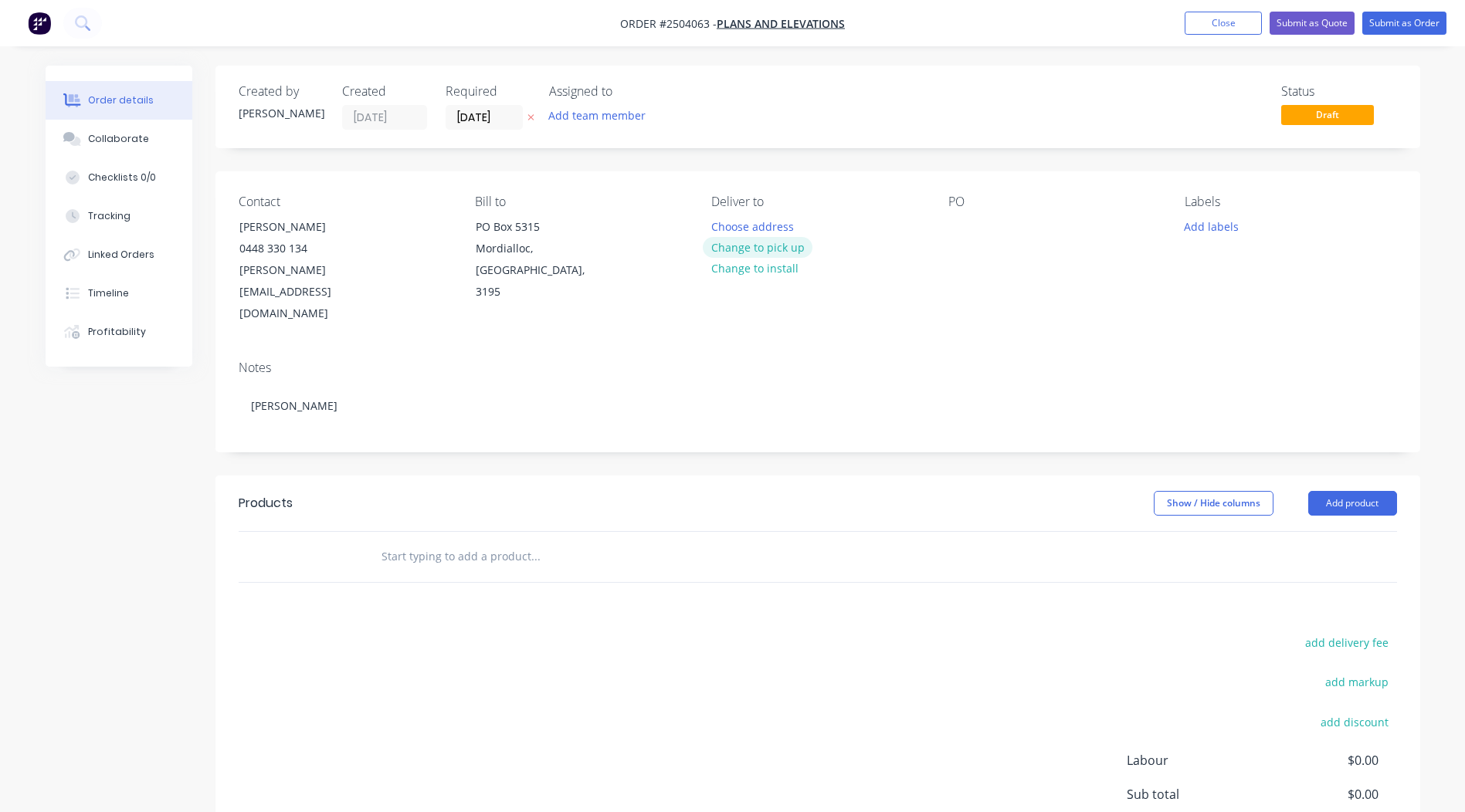
click at [763, 243] on button "Change to pick up" at bounding box center [757, 248] width 110 height 21
click at [962, 227] on div at bounding box center [960, 227] width 24 height 23
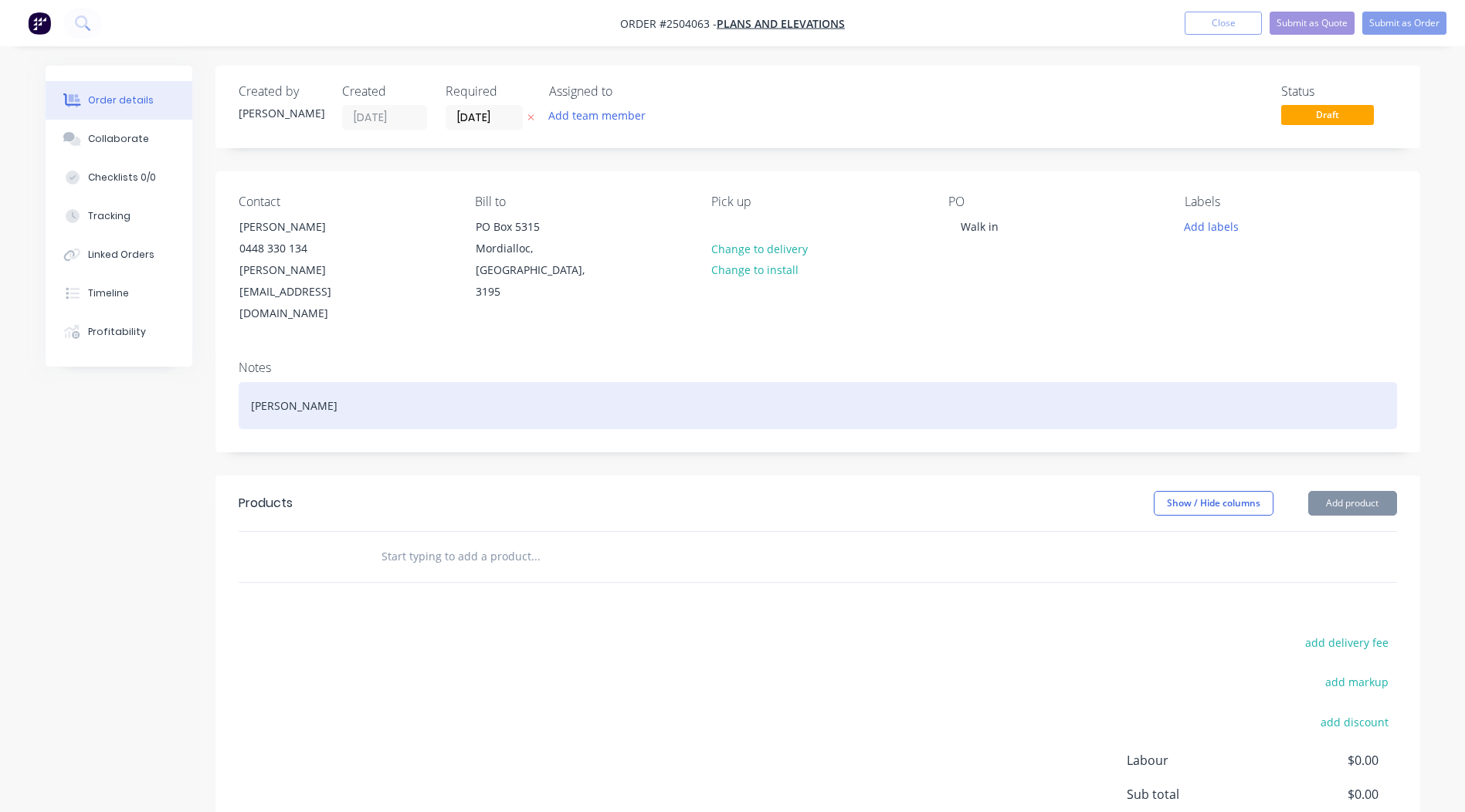
click at [373, 383] on div "[PERSON_NAME]" at bounding box center [817, 406] width 1158 height 47
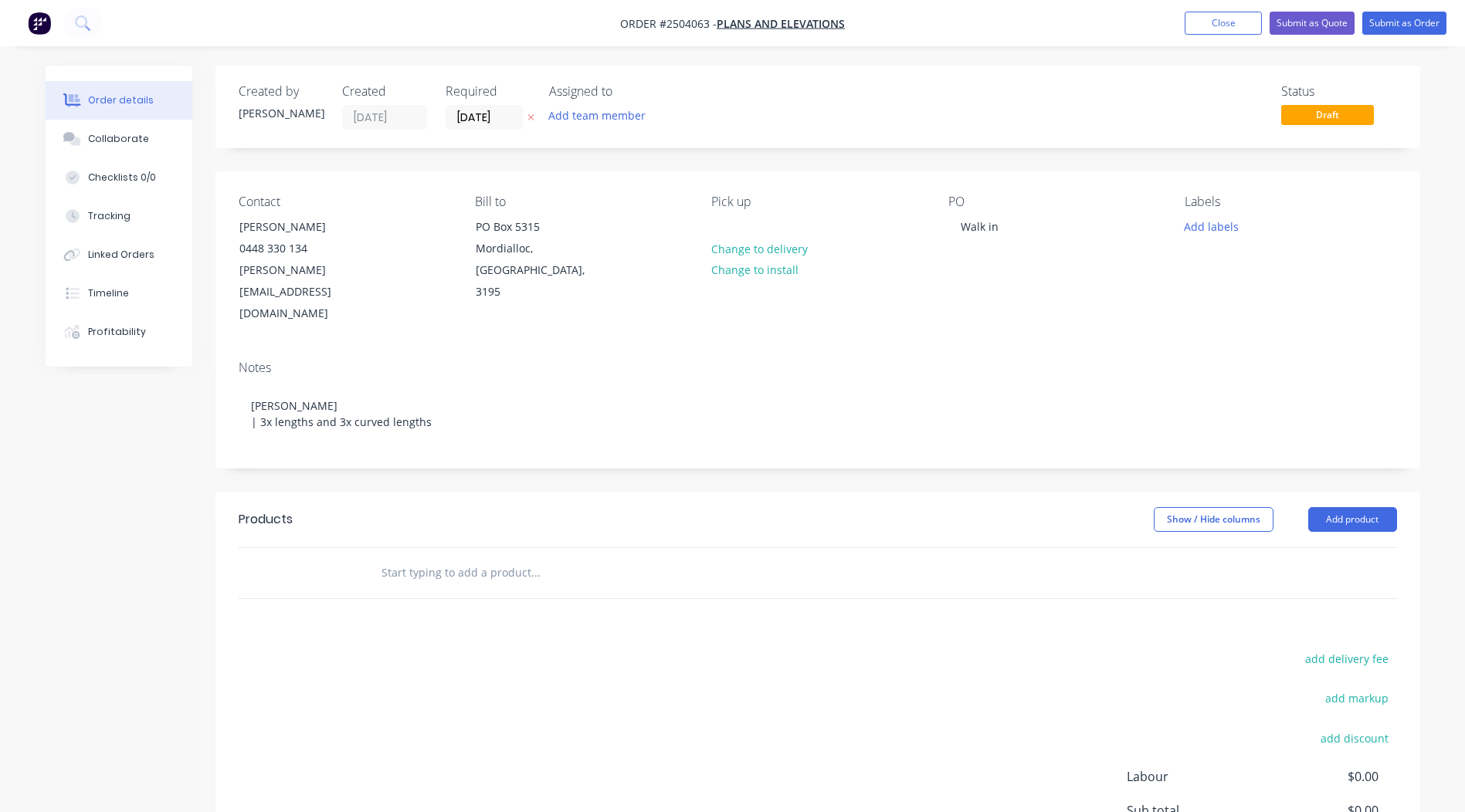
click at [374, 348] on div "Notes [PERSON_NAME] | 3x lengths and 3x curved lengths" at bounding box center [818, 408] width 1205 height 120
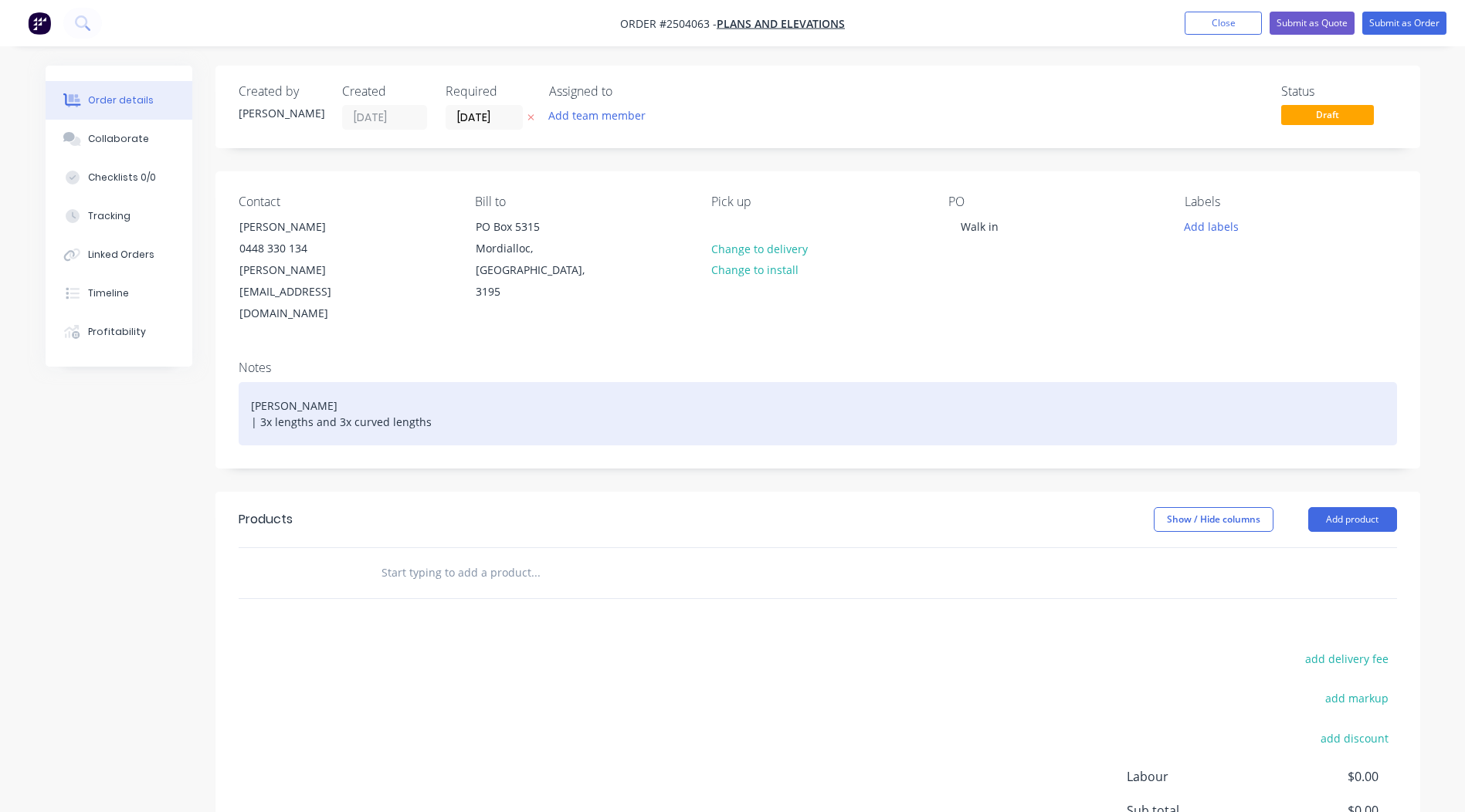
click at [514, 386] on div "[PERSON_NAME] | 3x lengths and 3x curved lengths" at bounding box center [817, 414] width 1158 height 64
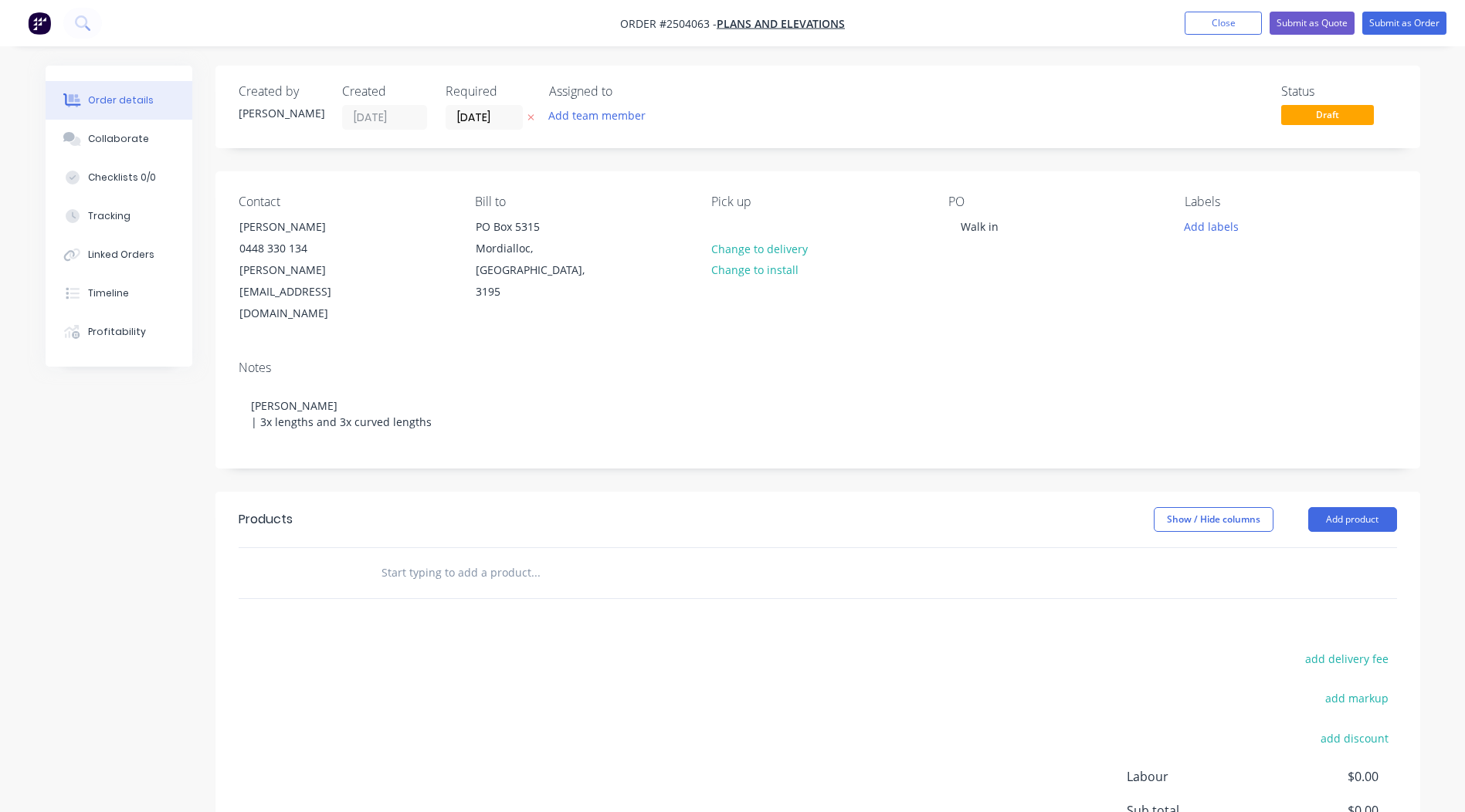
click at [817, 298] on div "Contact [PERSON_NAME] [PHONE_NUMBER] [PERSON_NAME][EMAIL_ADDRESS][DOMAIN_NAME] …" at bounding box center [818, 260] width 1205 height 177
click at [1046, 217] on div "PO Walk in" at bounding box center [1054, 260] width 212 height 130
click at [1004, 227] on div "Walk in" at bounding box center [979, 227] width 63 height 23
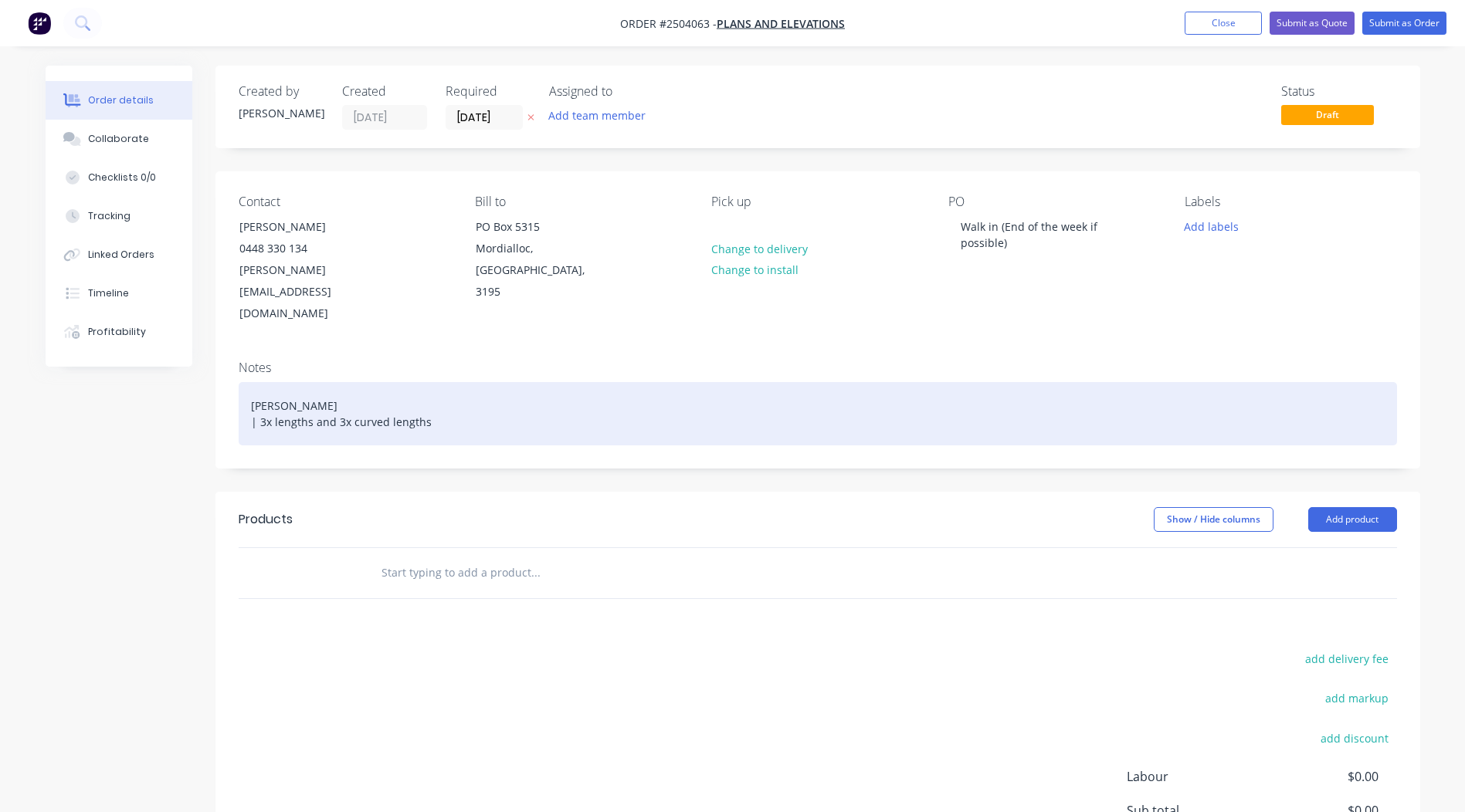
click at [1219, 383] on div "[PERSON_NAME] | 3x lengths and 3x curved lengths" at bounding box center [817, 414] width 1158 height 64
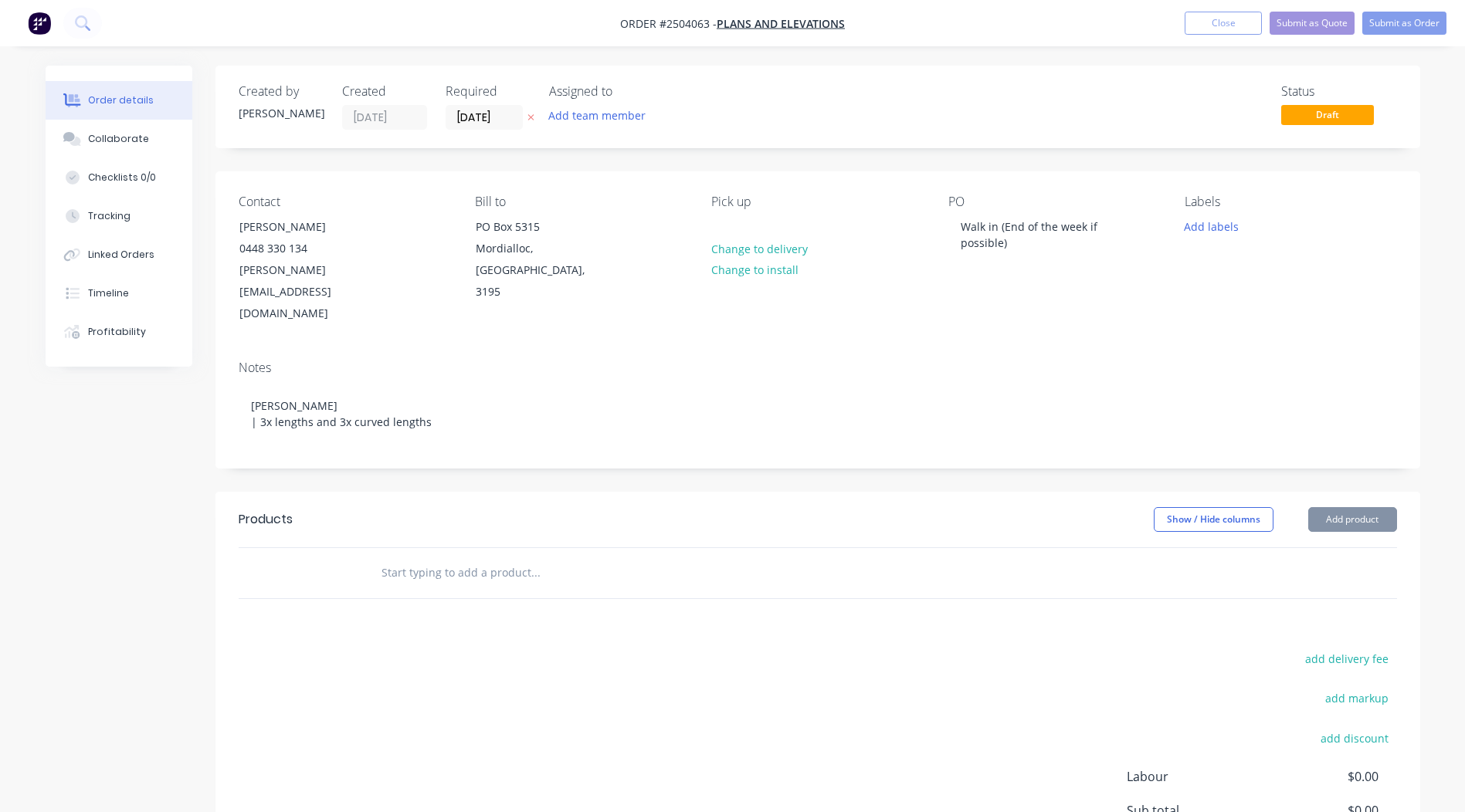
drag, startPoint x: 1116, startPoint y: 300, endPoint x: 1107, endPoint y: 297, distance: 9.5
click at [1119, 297] on div "Contact [PERSON_NAME] [PHONE_NUMBER] [PERSON_NAME][EMAIL_ADDRESS][DOMAIN_NAME] …" at bounding box center [818, 260] width 1205 height 177
click at [1332, 265] on div "Labels Add labels" at bounding box center [1291, 260] width 212 height 130
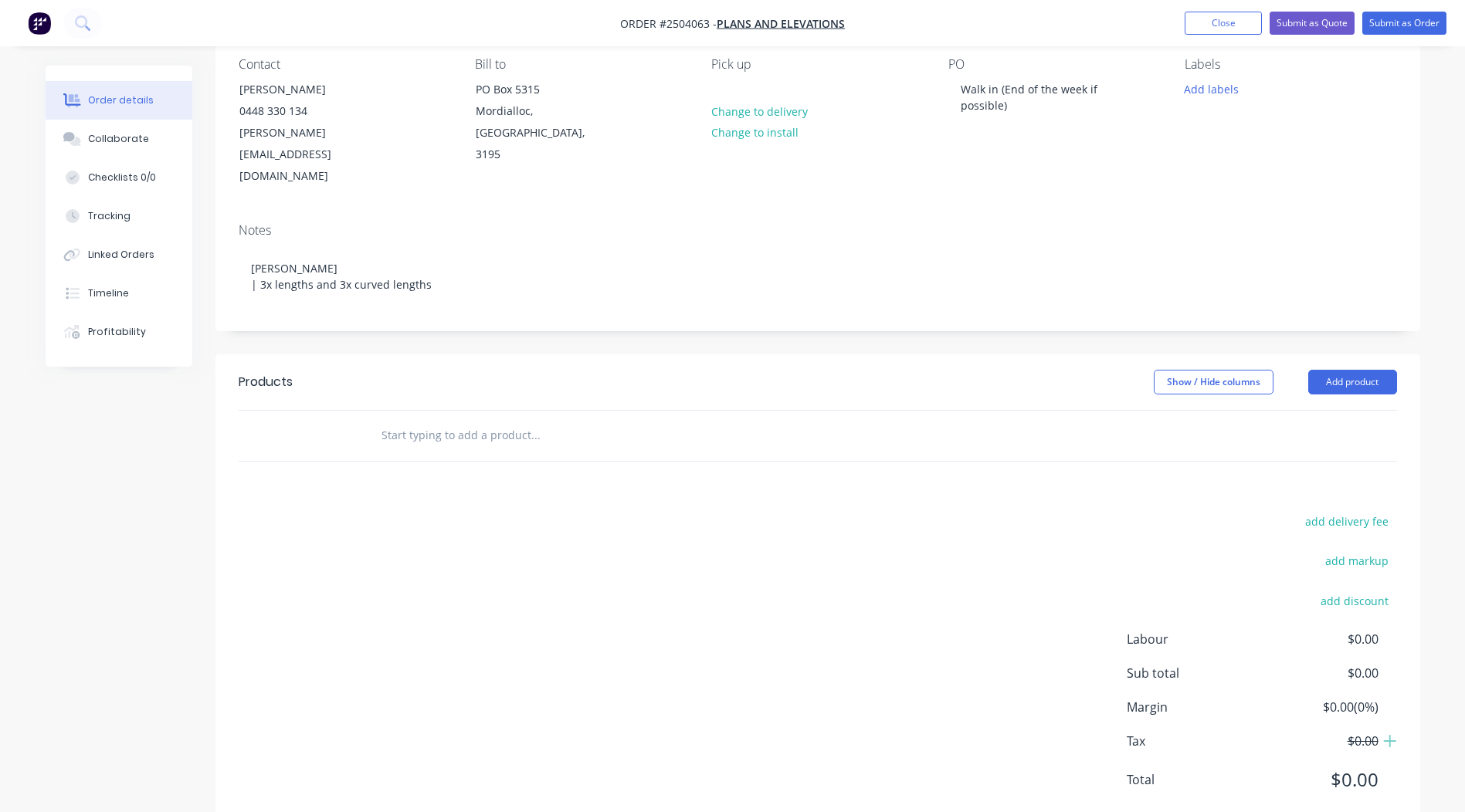
scroll to position [37, 0]
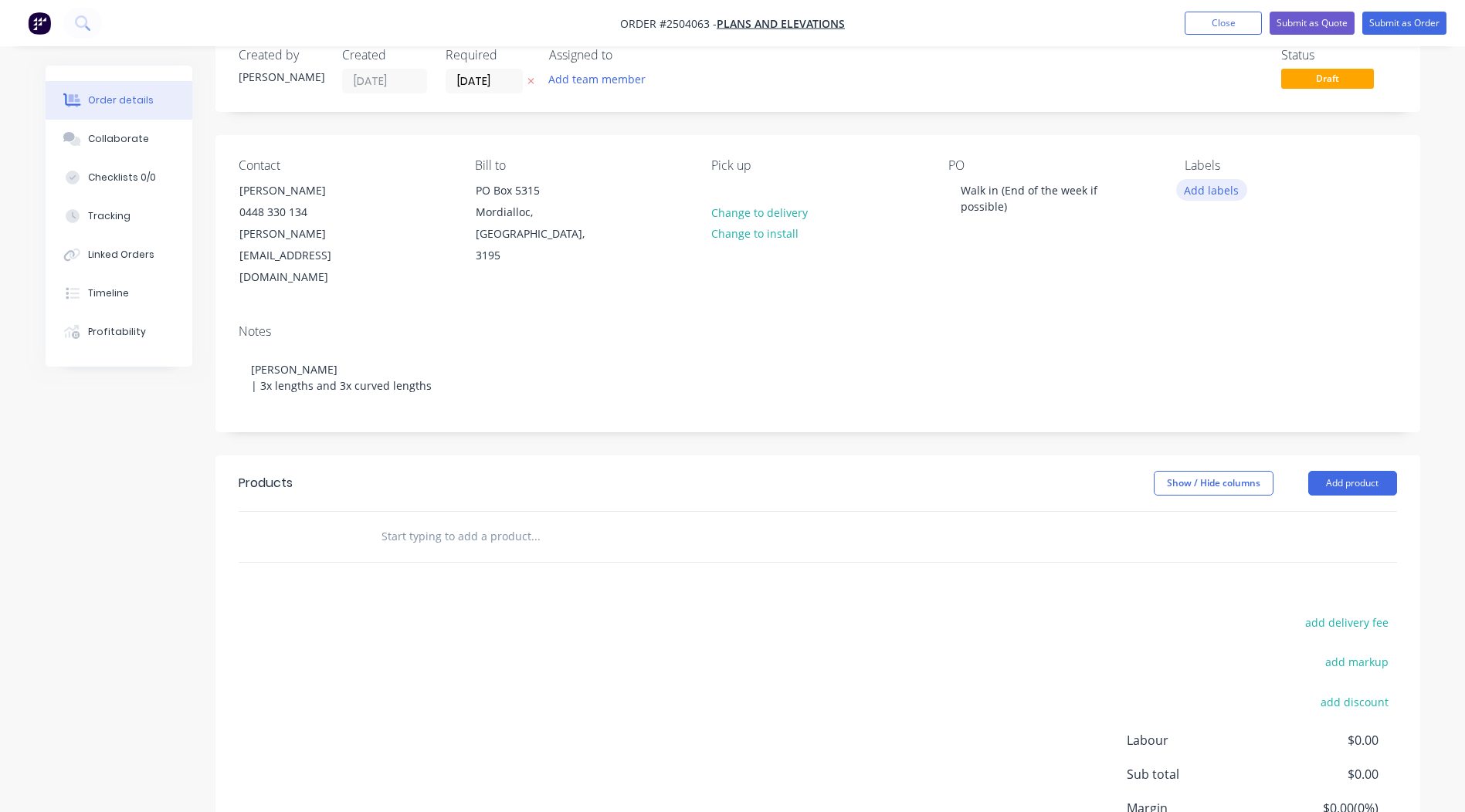
click at [1207, 186] on button "Add labels" at bounding box center [1212, 189] width 71 height 21
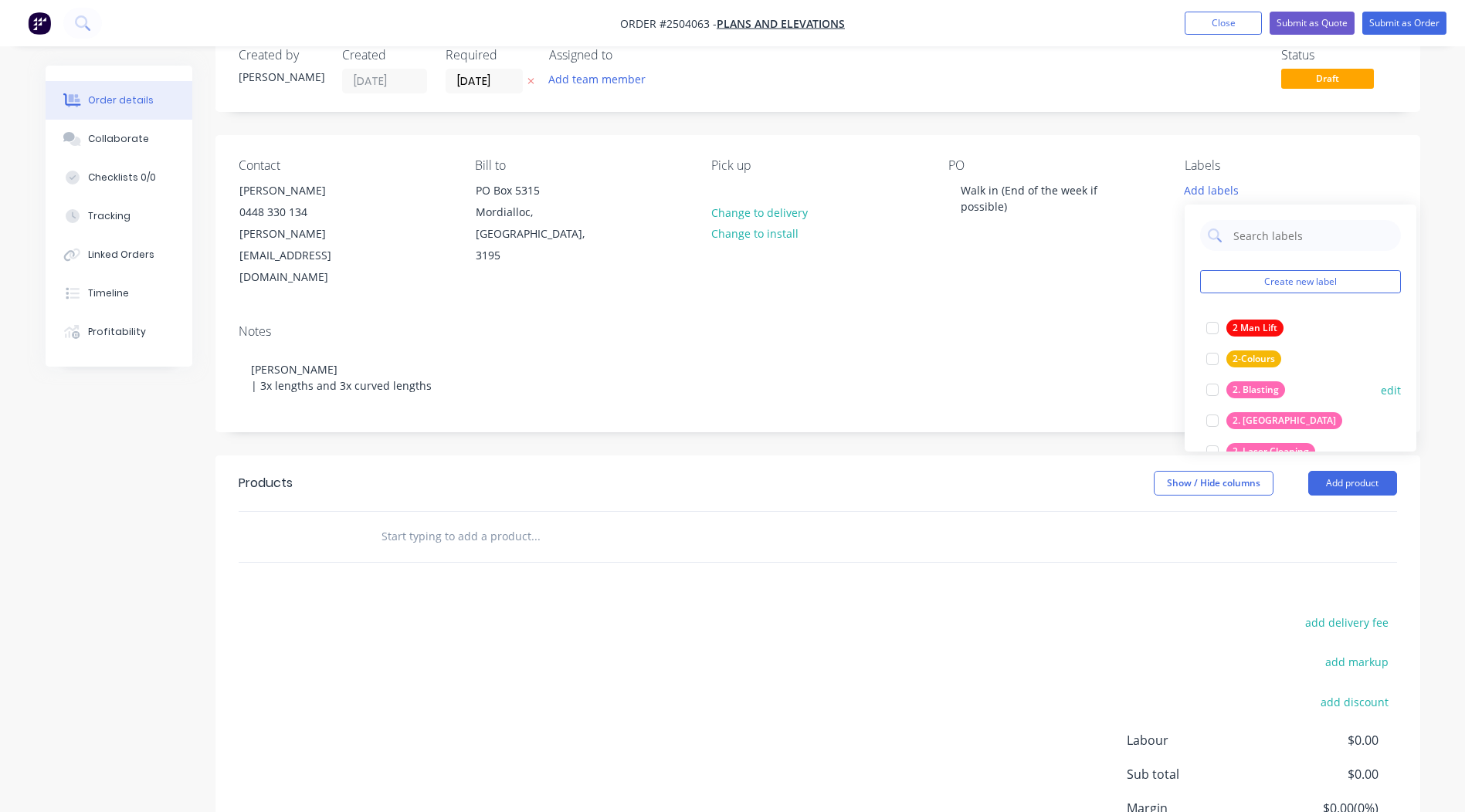
click at [1250, 396] on div "2. Blasting" at bounding box center [1256, 390] width 59 height 17
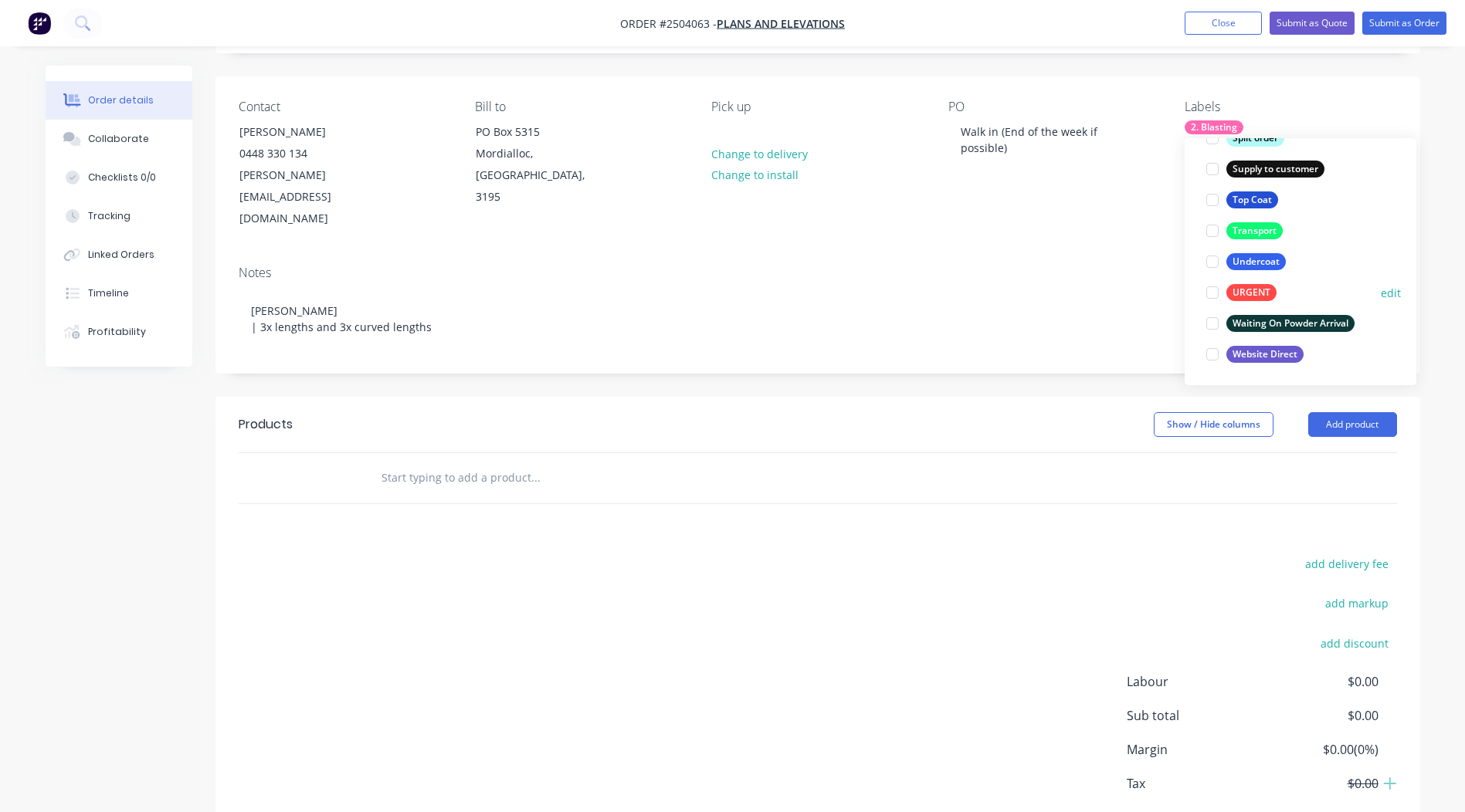
scroll to position [154, 0]
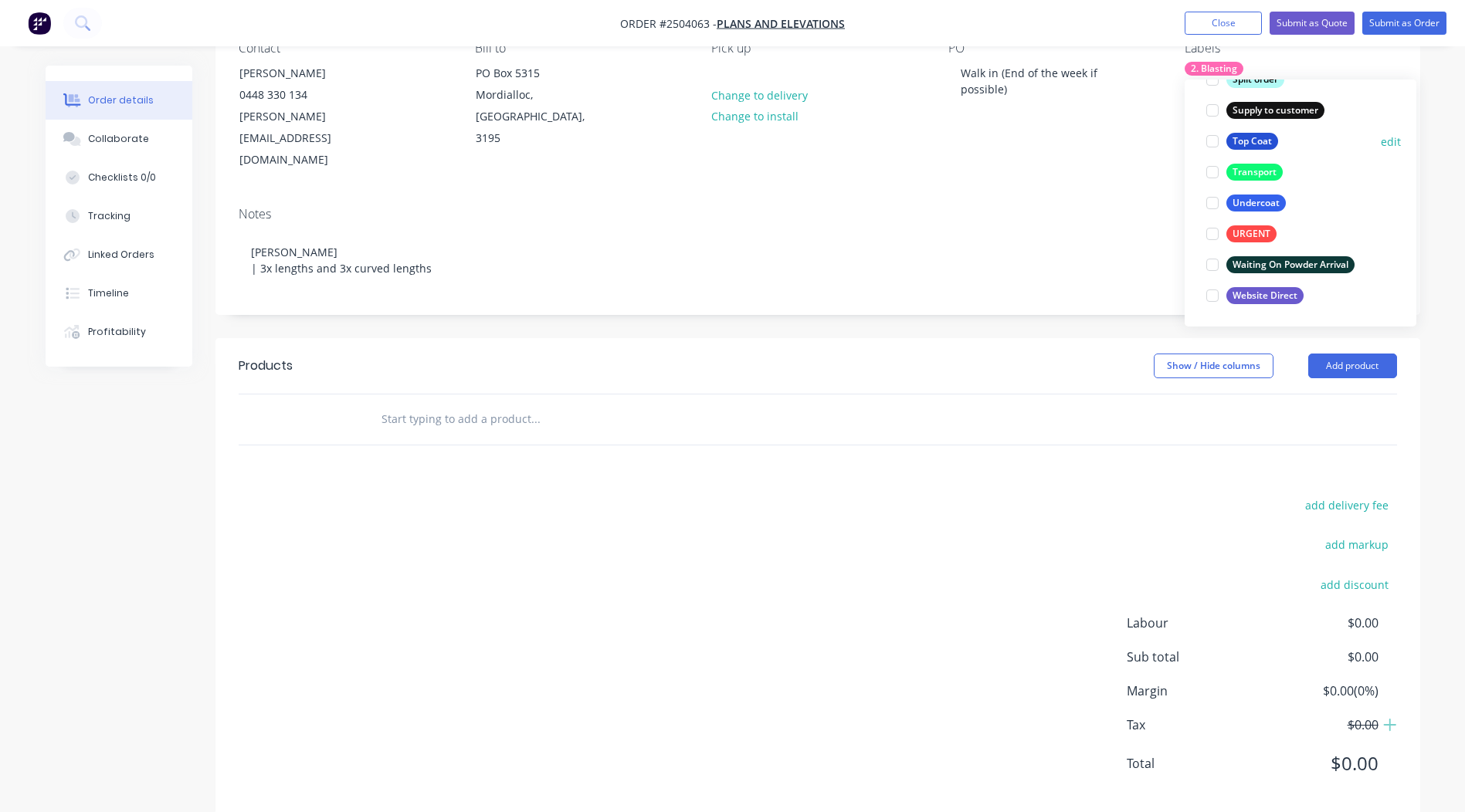
click at [1257, 143] on div "Top Coat" at bounding box center [1252, 142] width 52 height 17
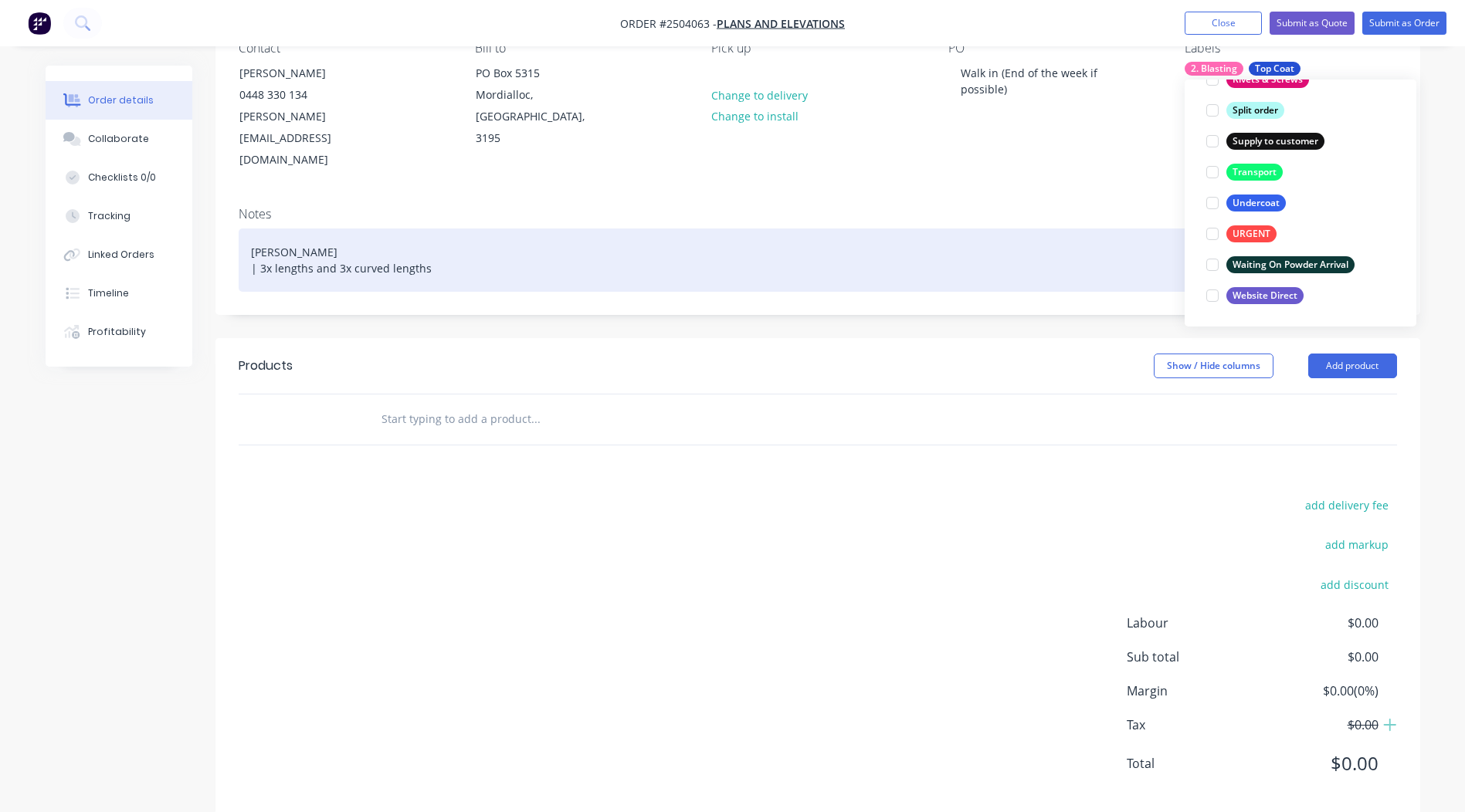
scroll to position [93, 0]
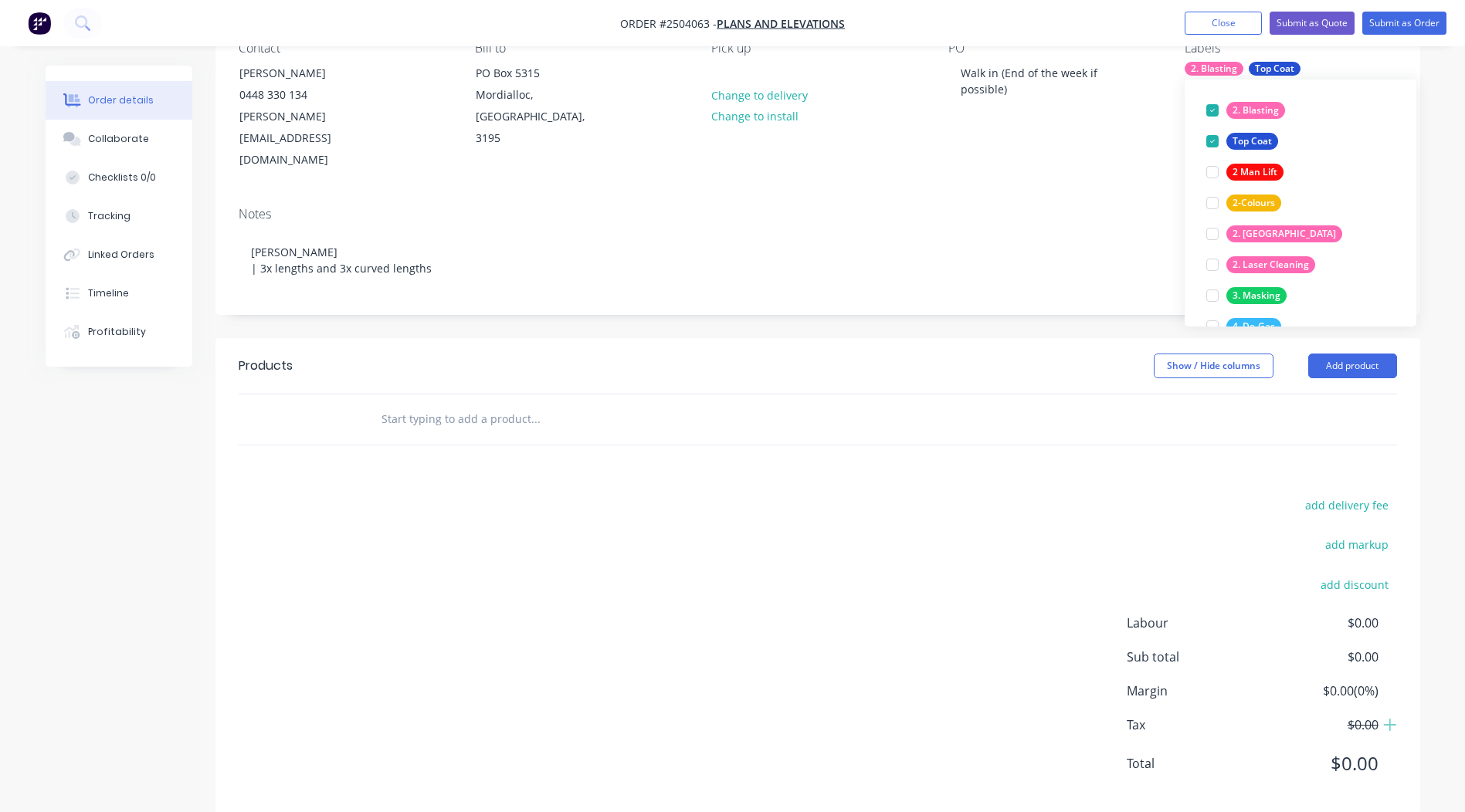
click at [835, 207] on div "Notes" at bounding box center [817, 215] width 1158 height 15
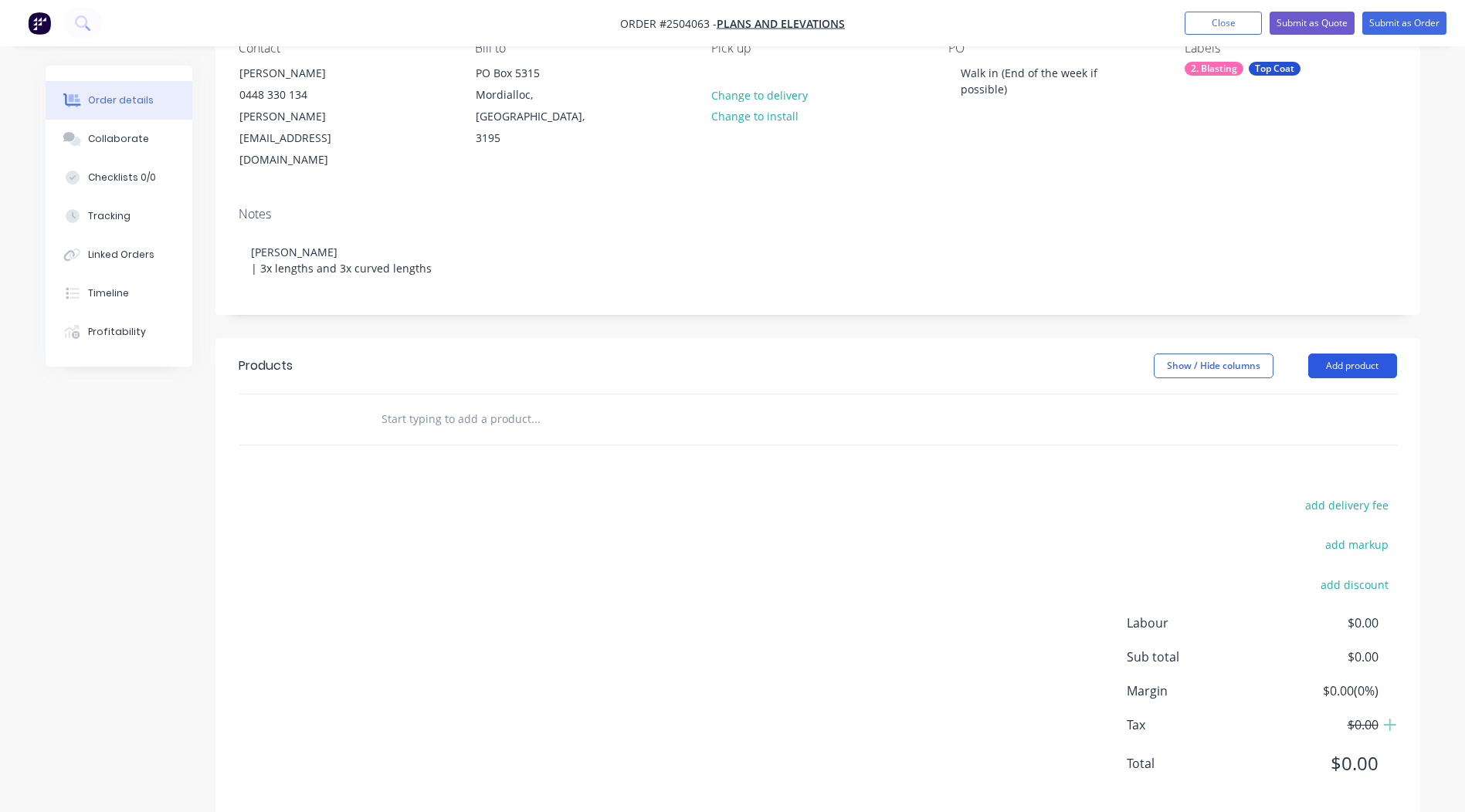
click at [1352, 353] on button "Add product" at bounding box center [1352, 366] width 89 height 24
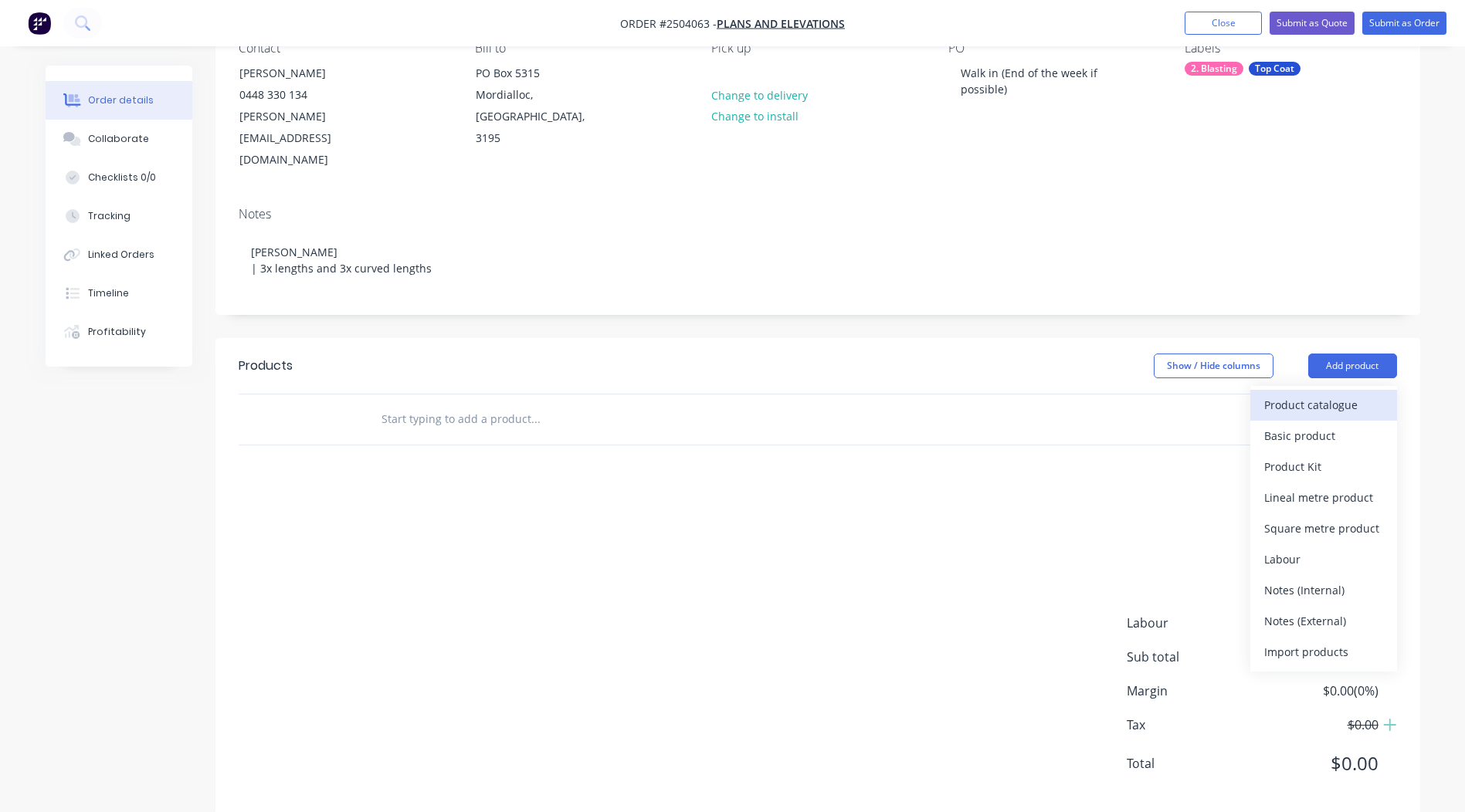
click at [1318, 394] on div "Product catalogue" at bounding box center [1323, 405] width 119 height 23
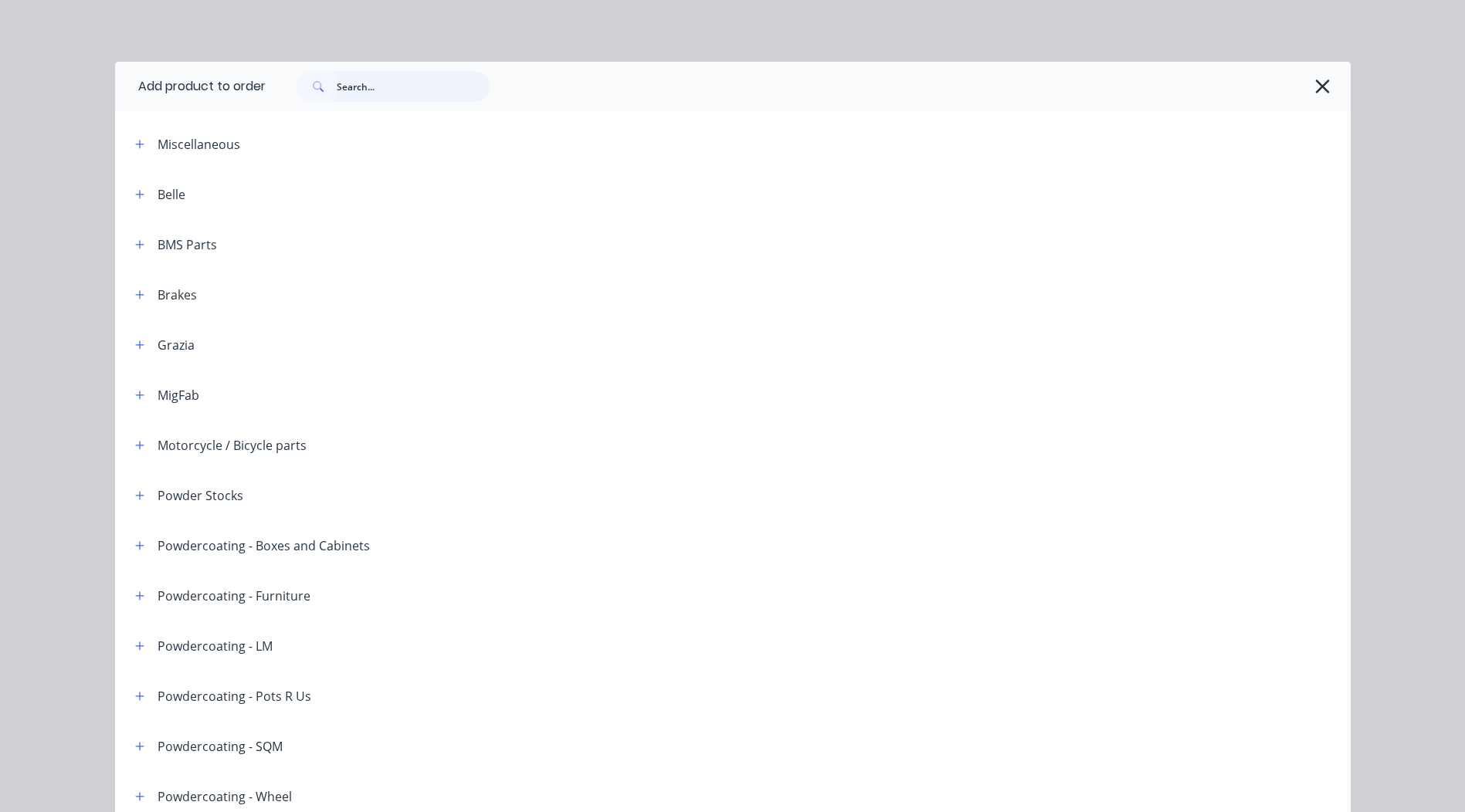
click at [374, 81] on input "text" at bounding box center [413, 86] width 153 height 31
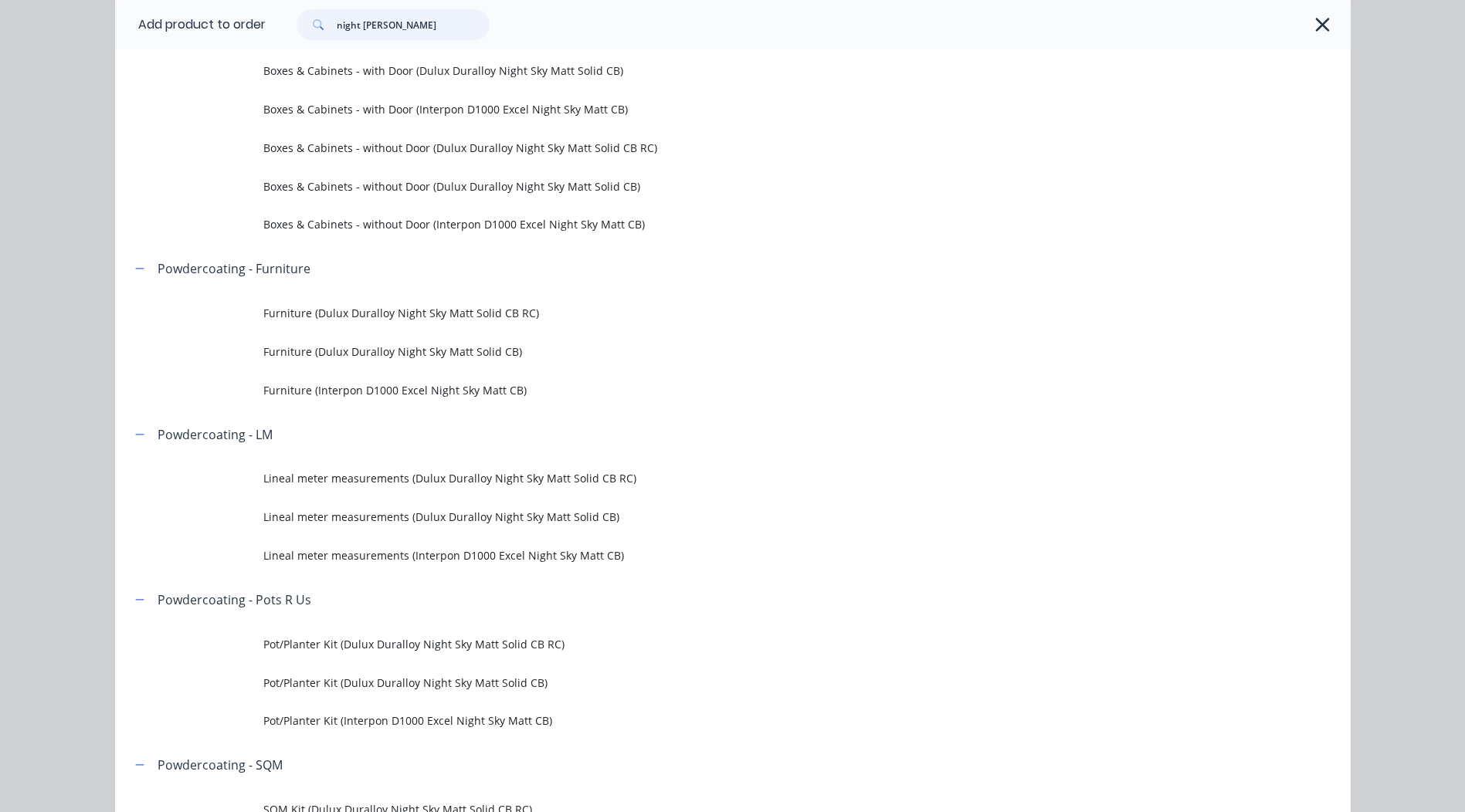
scroll to position [232, 0]
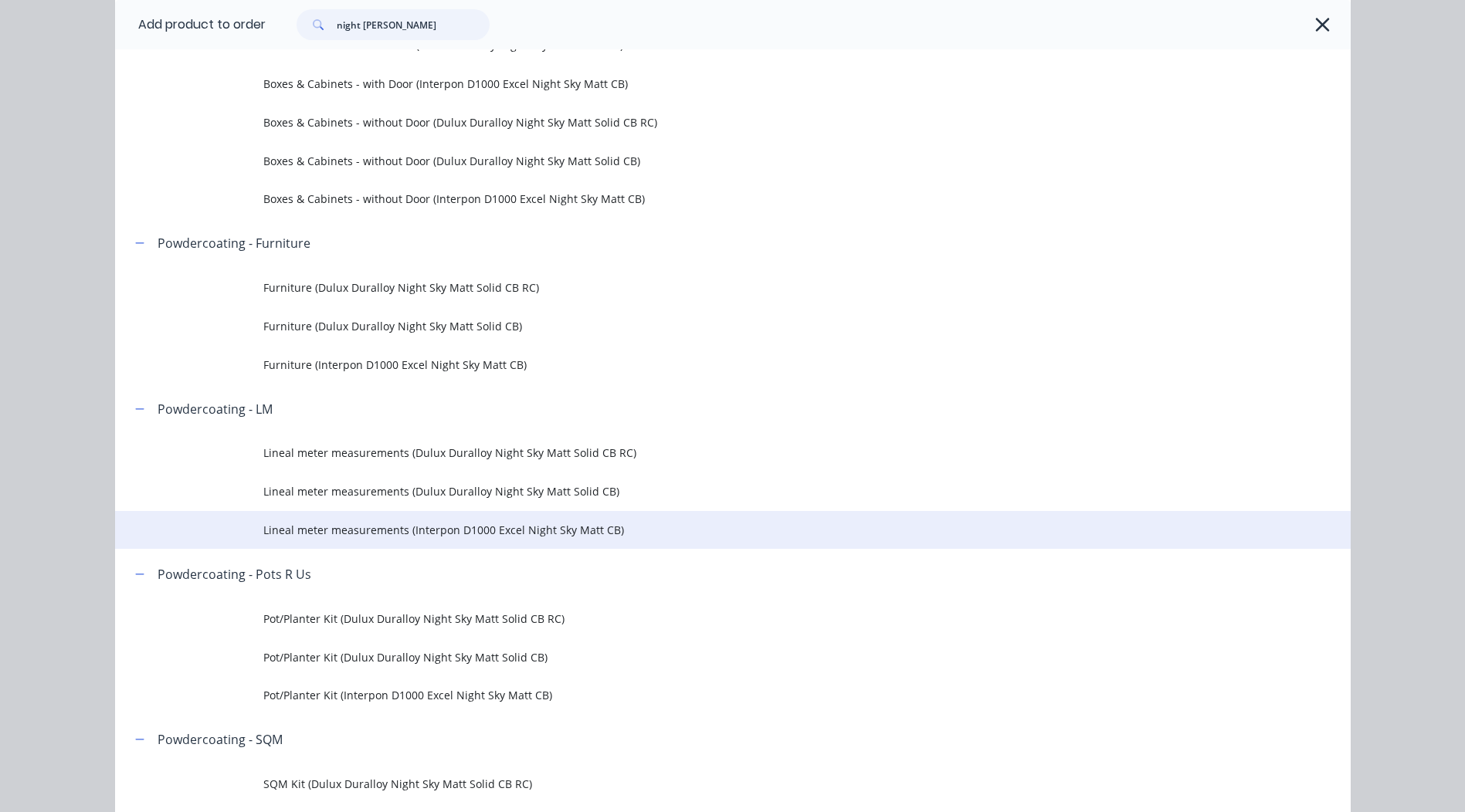
type input "night [PERSON_NAME]"
click at [512, 532] on span "Lineal meter measurements (Interpon D1000 Excel Night Sky Matt CB)" at bounding box center [698, 530] width 869 height 16
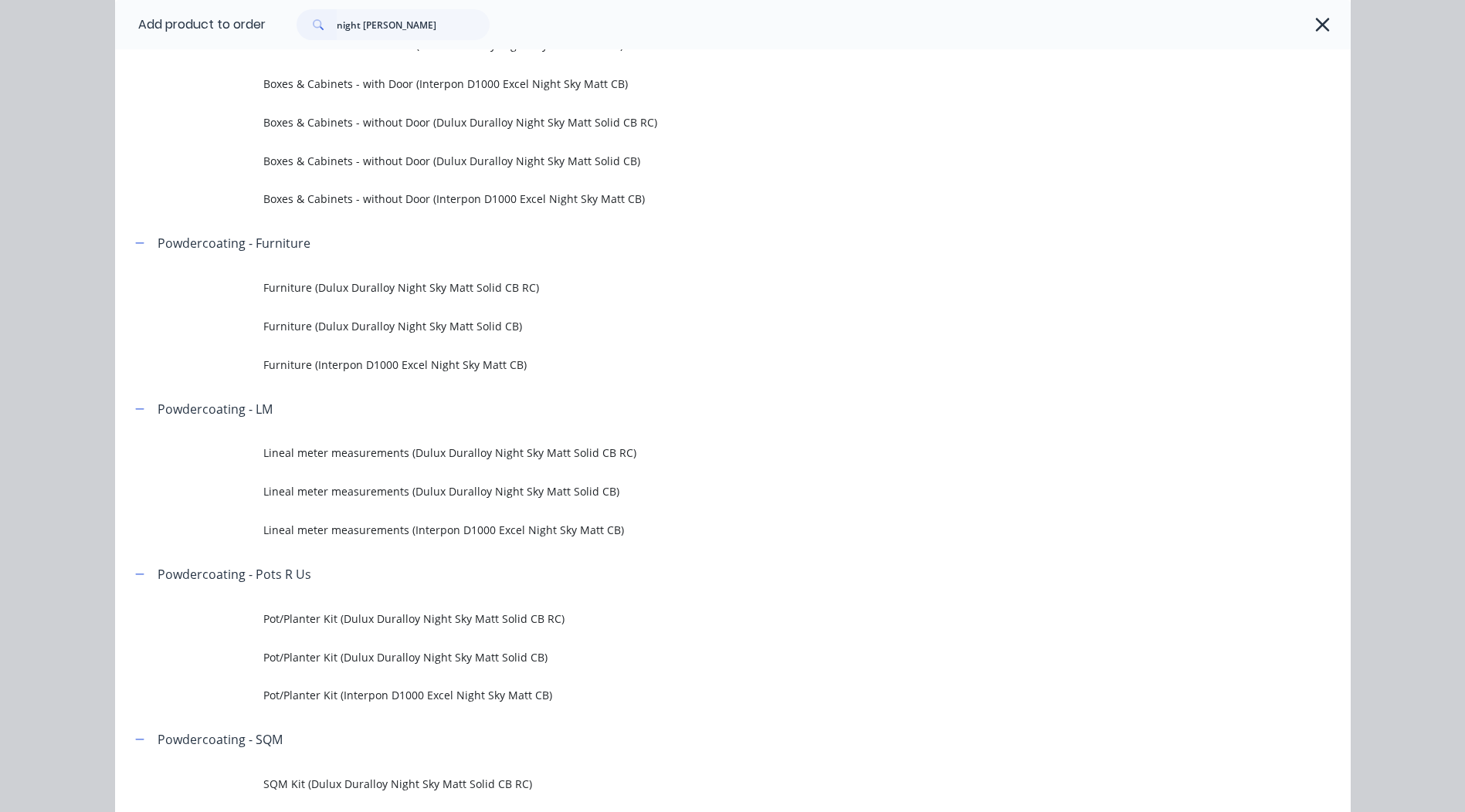
scroll to position [0, 0]
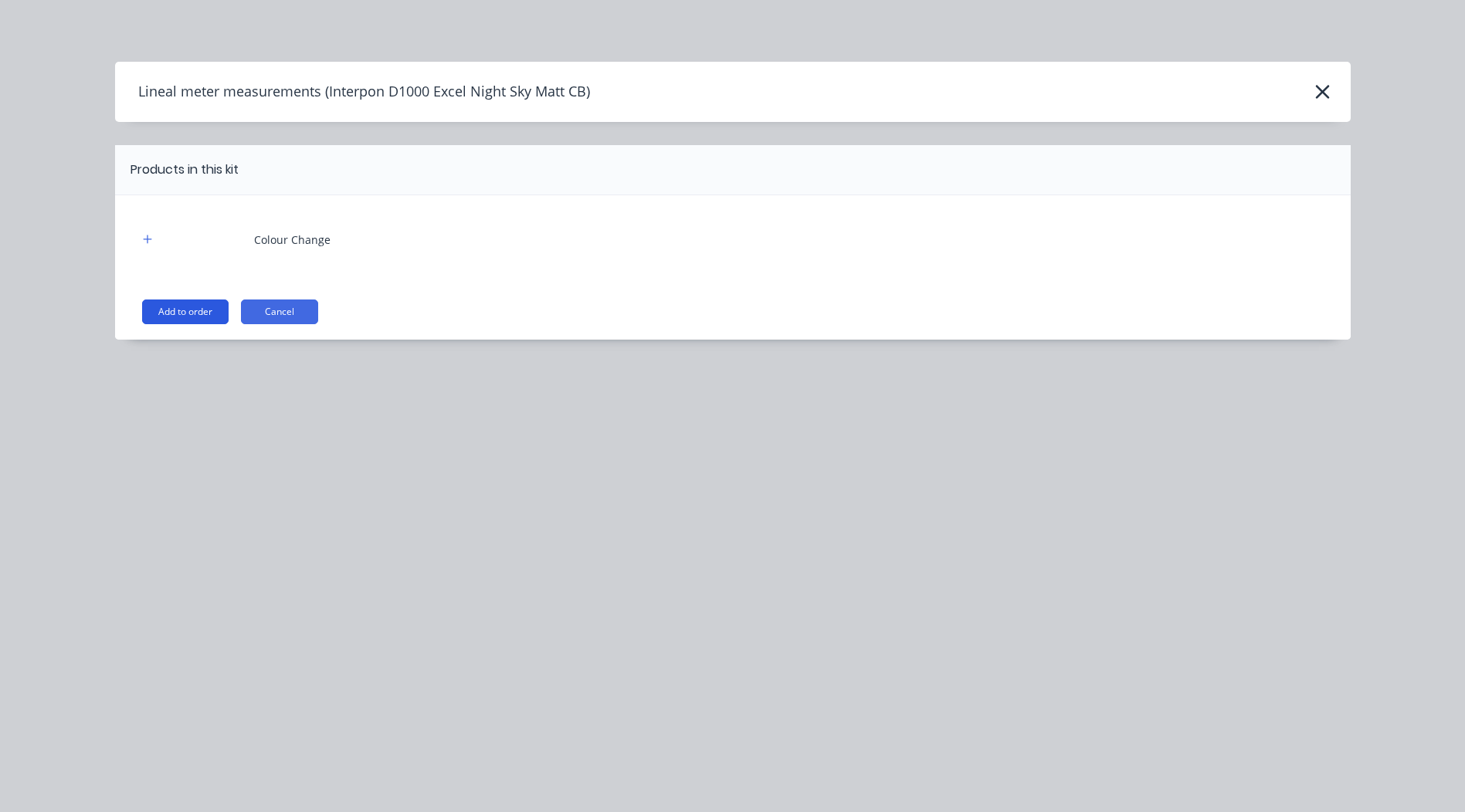
click at [219, 304] on button "Add to order" at bounding box center [186, 312] width 86 height 24
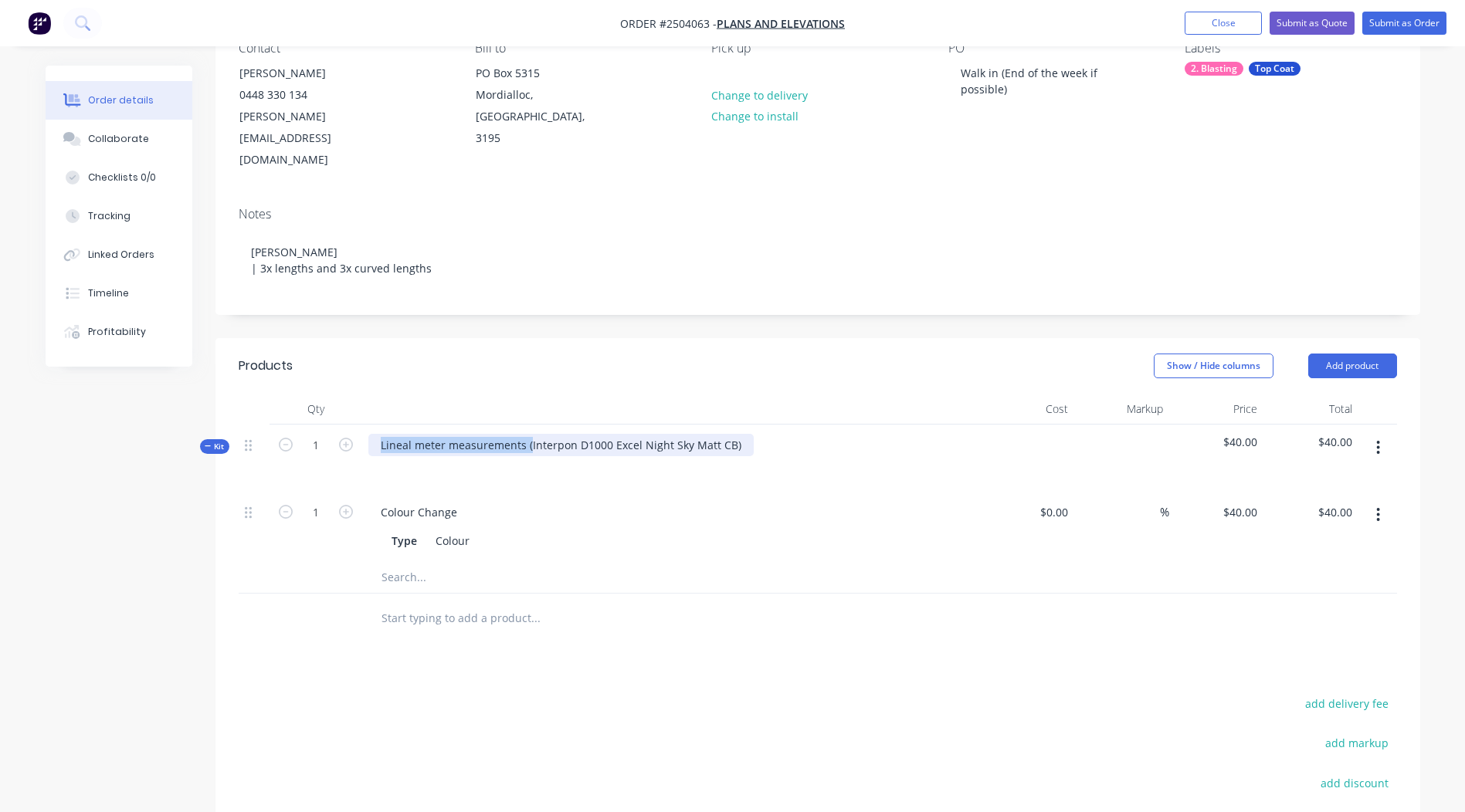
drag, startPoint x: 528, startPoint y: 415, endPoint x: 2, endPoint y: 536, distance: 539.7
click at [2, 536] on div "Order details Collaborate Checklists 0/0 Tracking Linked Orders Timeline Profit…" at bounding box center [732, 442] width 1465 height 1192
click at [594, 434] on div "Interpon D1000 Excel Night Sky Matt CB)" at bounding box center [485, 445] width 234 height 23
click at [684, 353] on div "Show / Hide columns Add product" at bounding box center [940, 366] width 913 height 24
click at [1382, 434] on button "button" at bounding box center [1378, 448] width 37 height 28
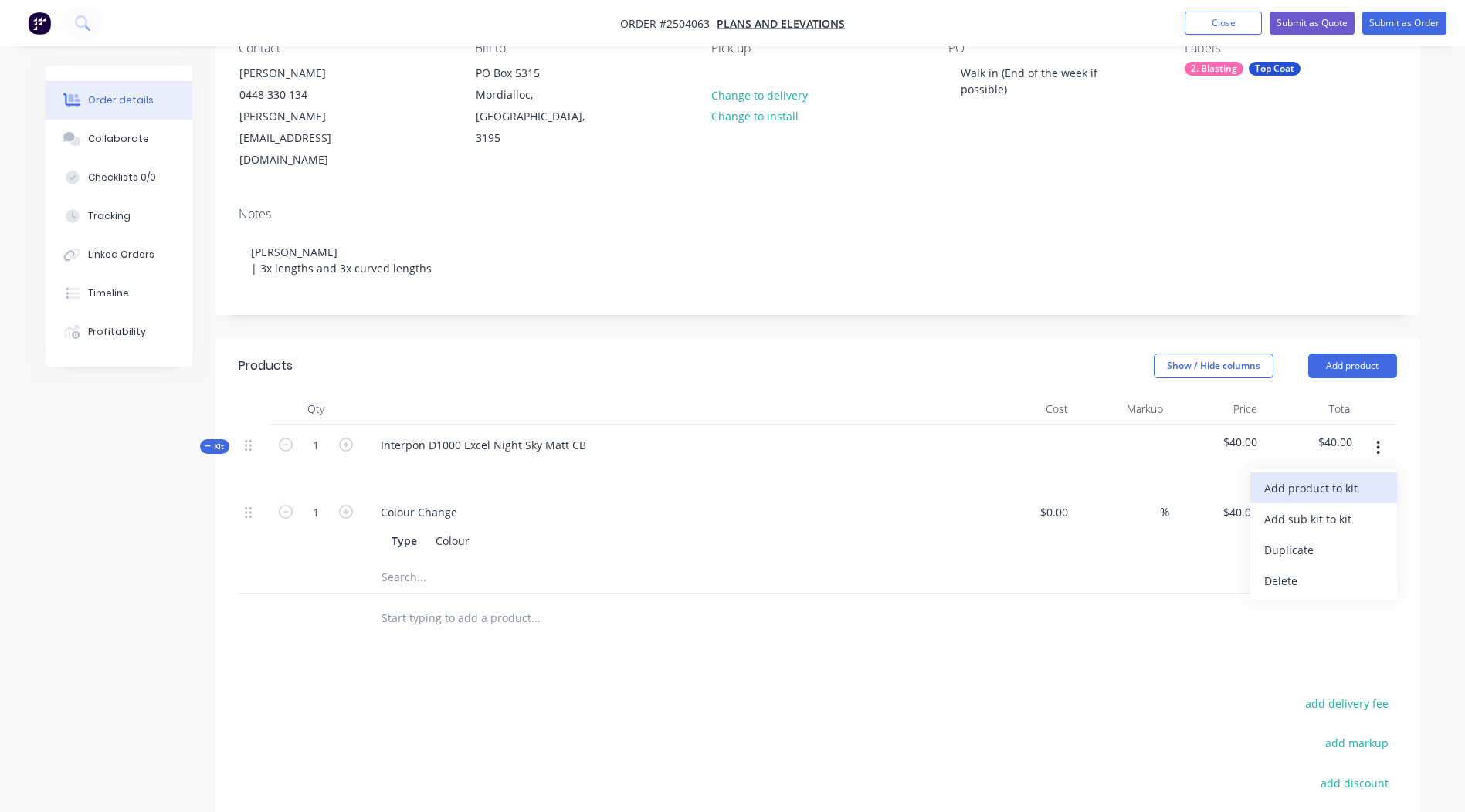
click at [1335, 477] on div "Add product to kit" at bounding box center [1323, 489] width 119 height 23
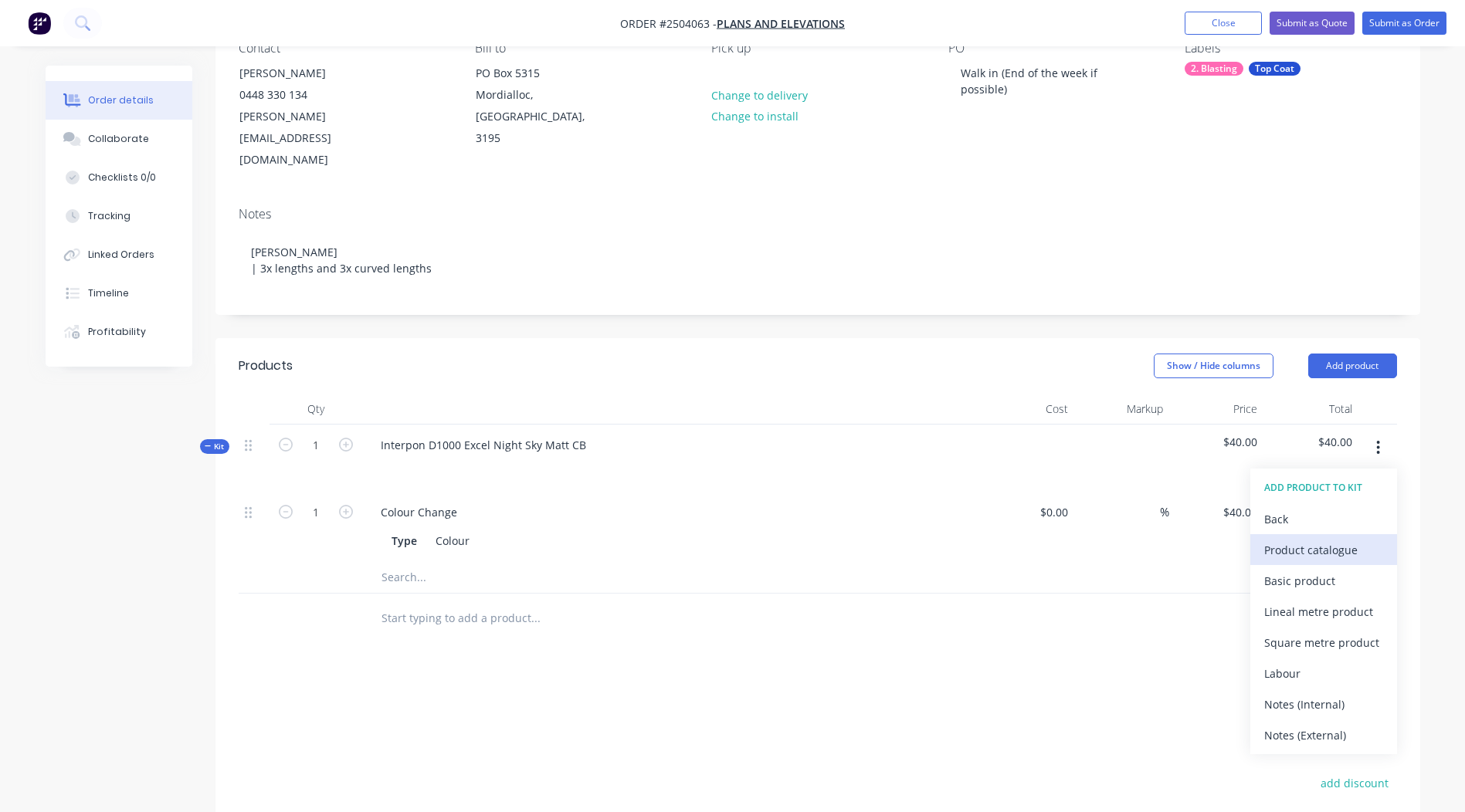
click at [1312, 539] on div "Product catalogue" at bounding box center [1323, 550] width 119 height 23
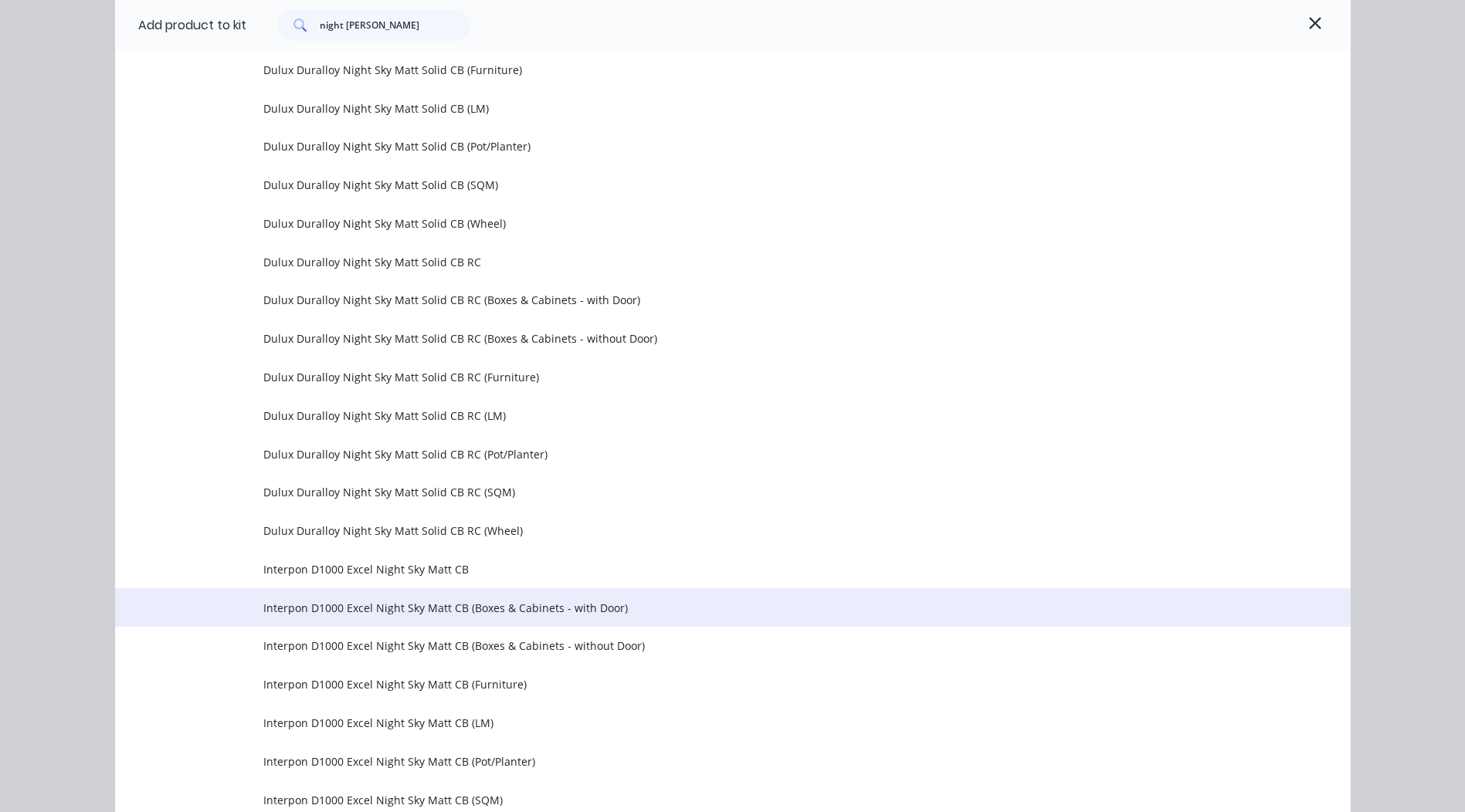
scroll to position [699, 0]
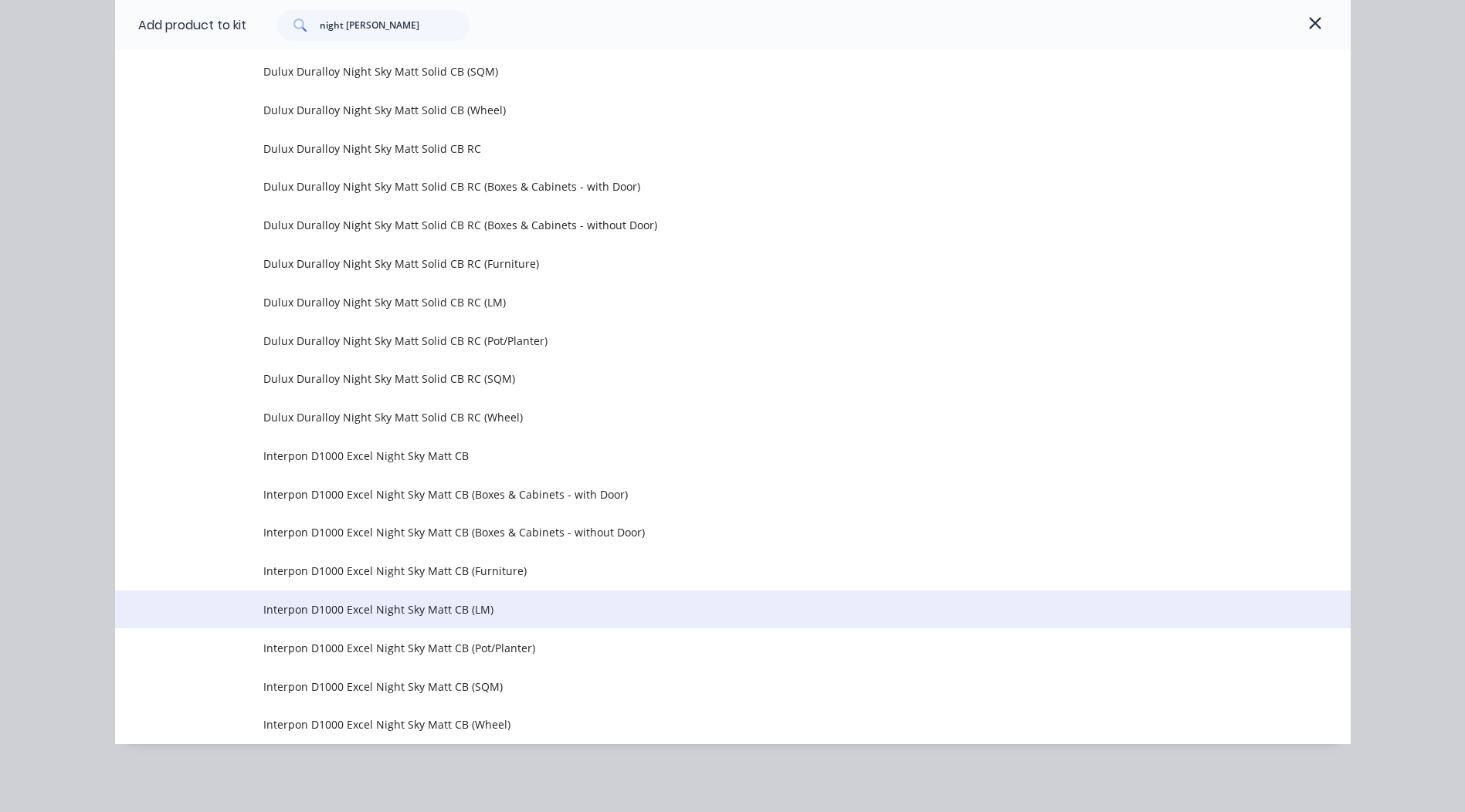
click at [473, 596] on td "Interpon D1000 Excel Night Sky Matt CB (LM)" at bounding box center [808, 609] width 1088 height 38
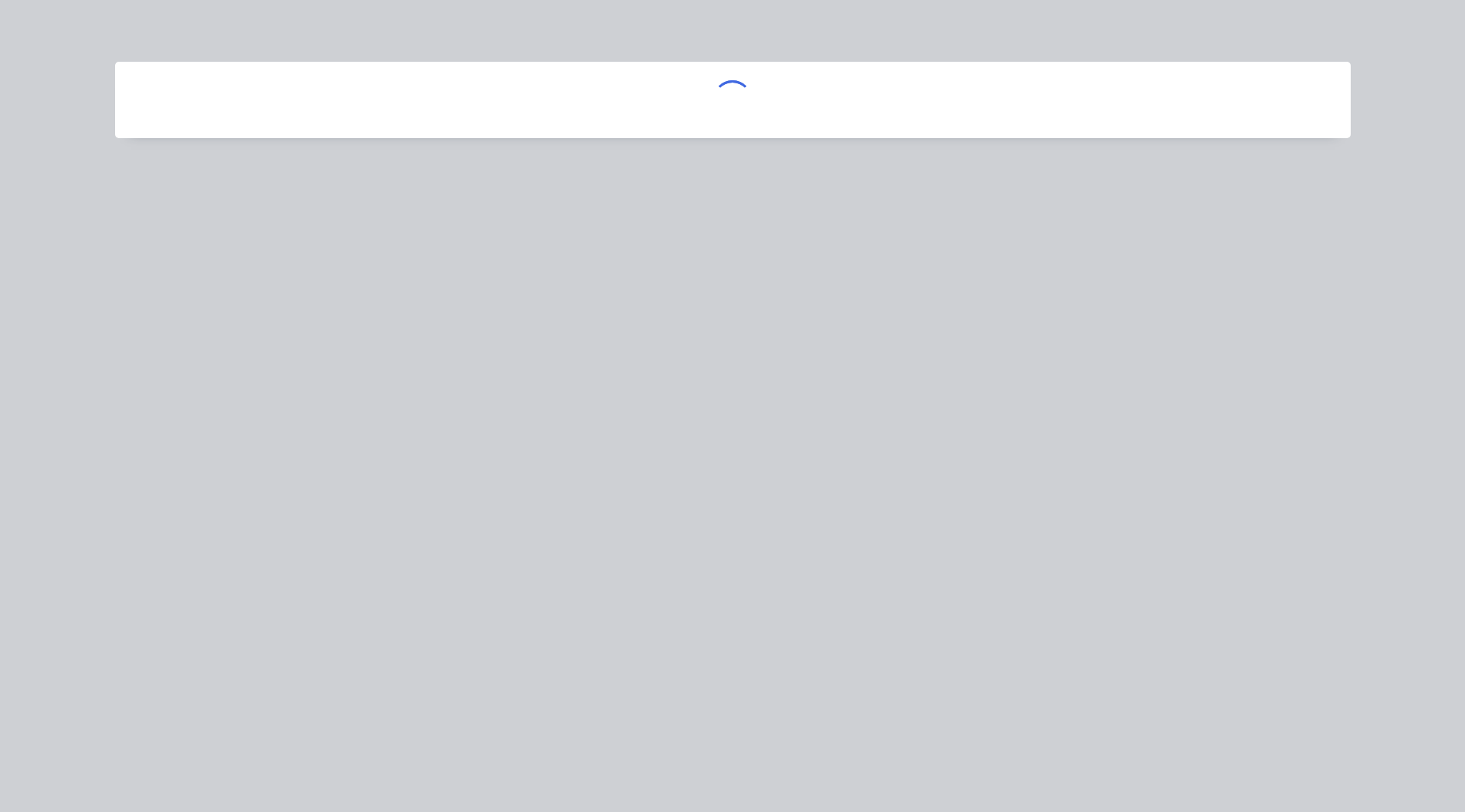
scroll to position [0, 0]
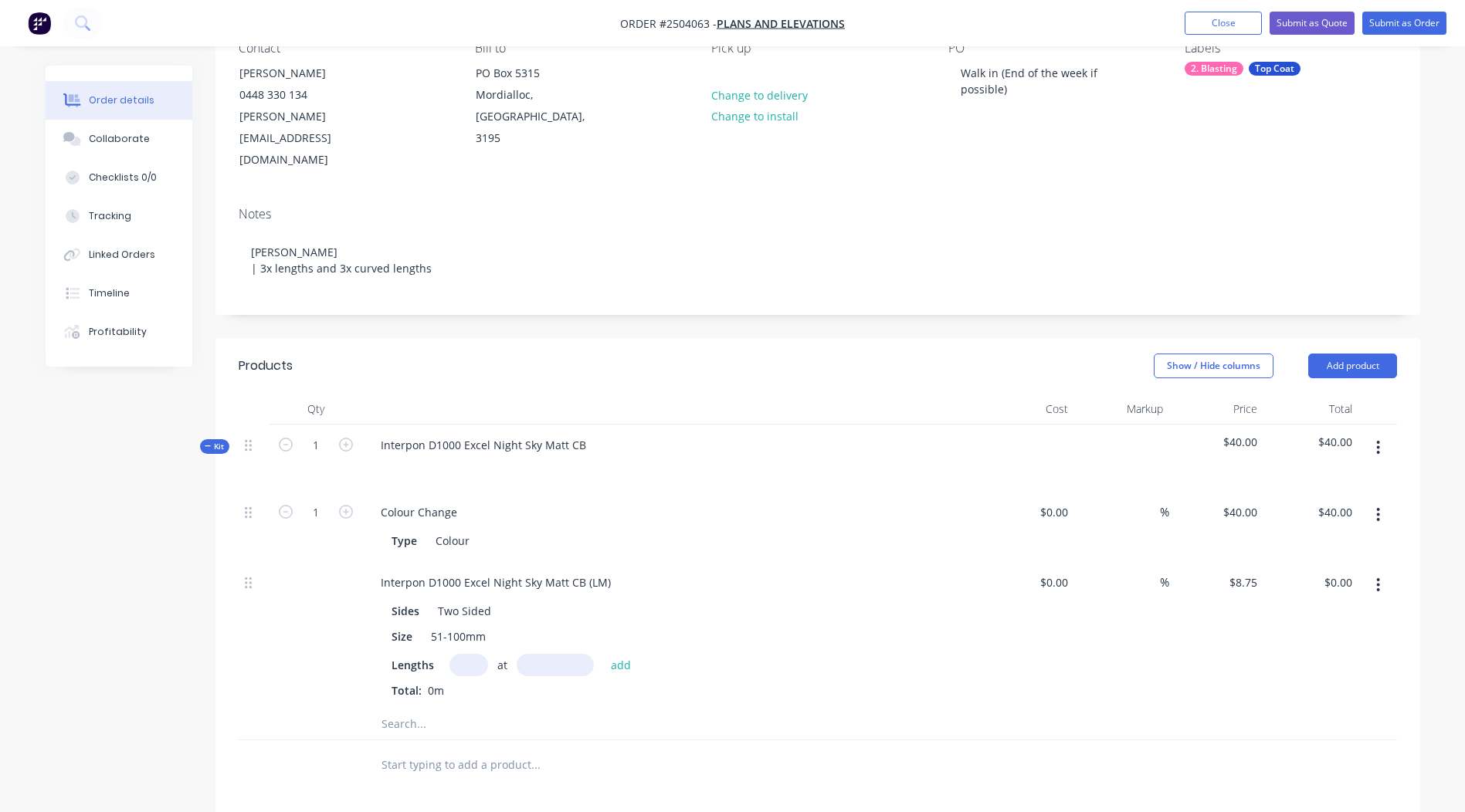
click at [452, 654] on input "text" at bounding box center [468, 666] width 38 height 23
type input "3"
click at [532, 654] on input "text" at bounding box center [555, 666] width 77 height 23
type input "2950"
click at [603, 654] on button "add" at bounding box center [621, 665] width 37 height 21
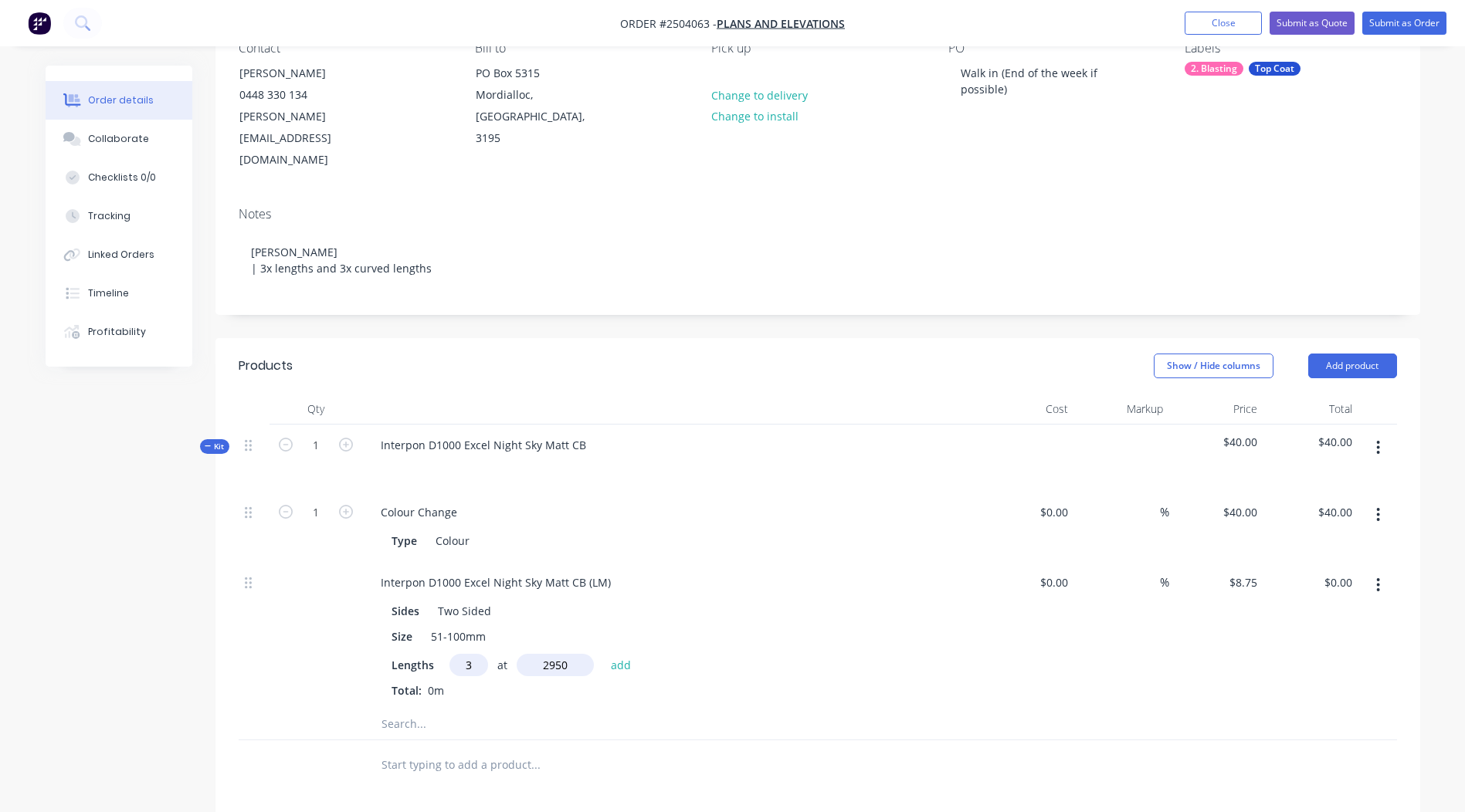
type input "$77.44"
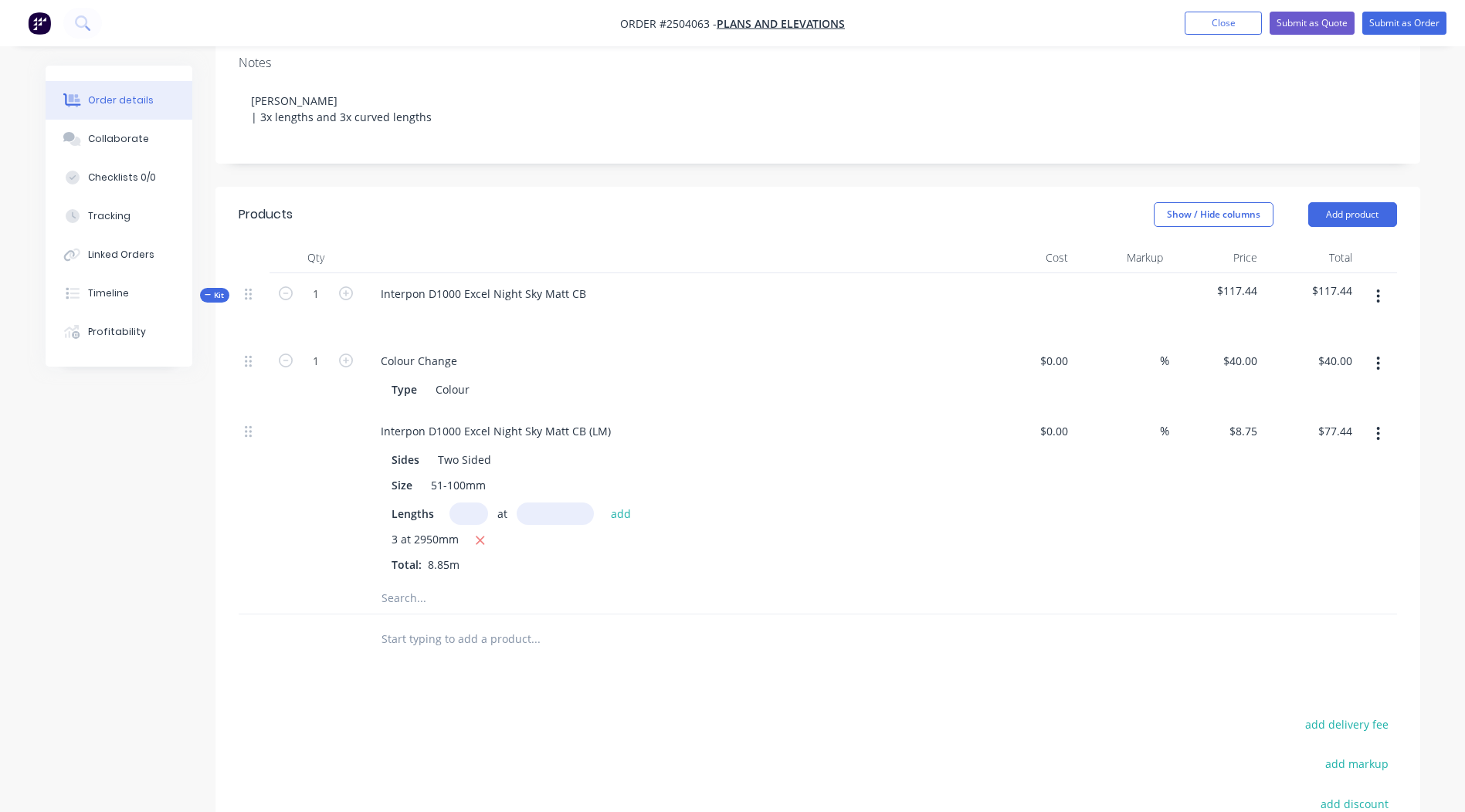
scroll to position [491, 0]
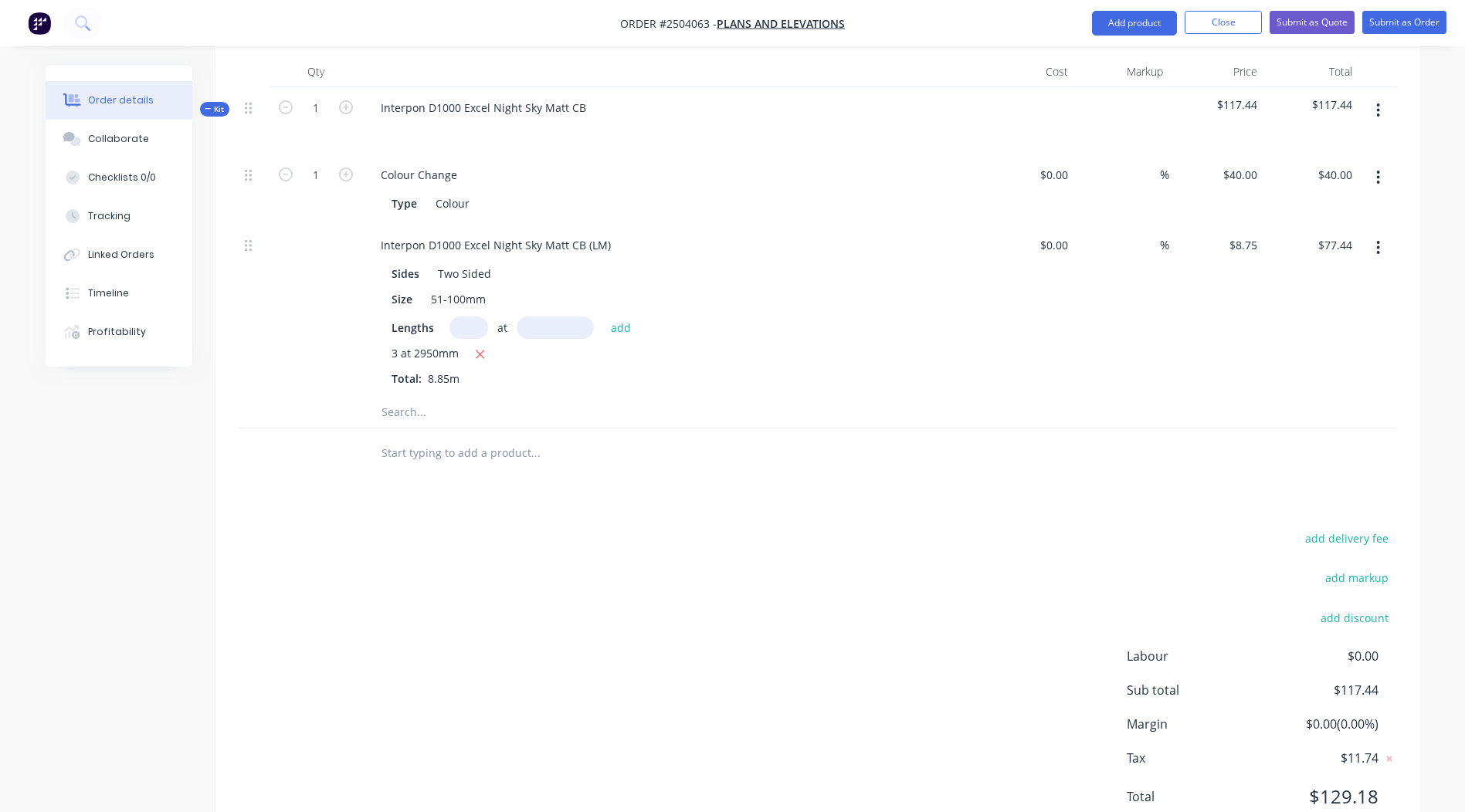
click at [819, 534] on div "add delivery fee add markup add discount Labour $0.00 Sub total $117.44 Margin …" at bounding box center [817, 677] width 1158 height 298
drag, startPoint x: 615, startPoint y: 223, endPoint x: 0, endPoint y: 156, distance: 618.6
click at [0, 156] on html "Order #2504063 - Plans and Elevations Add product Close Submit as Quote Submit …" at bounding box center [732, 190] width 1465 height 1363
click at [751, 635] on div "add delivery fee add markup add discount Labour $0.00 Sub total $117.44 Margin …" at bounding box center [817, 677] width 1158 height 298
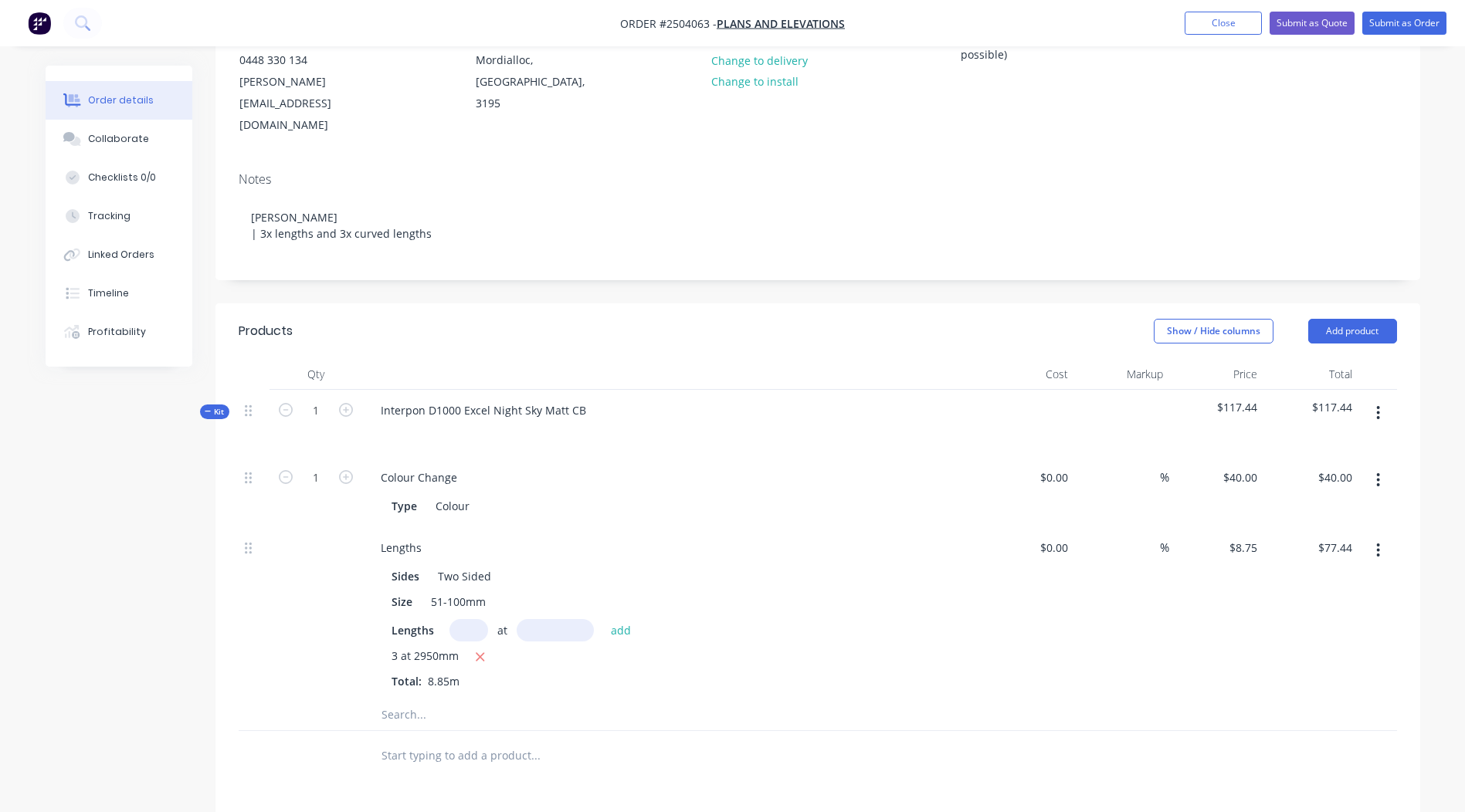
scroll to position [190, 0]
click at [1389, 397] on button "button" at bounding box center [1378, 411] width 37 height 28
click at [1342, 440] on div "Add product to kit" at bounding box center [1323, 451] width 119 height 23
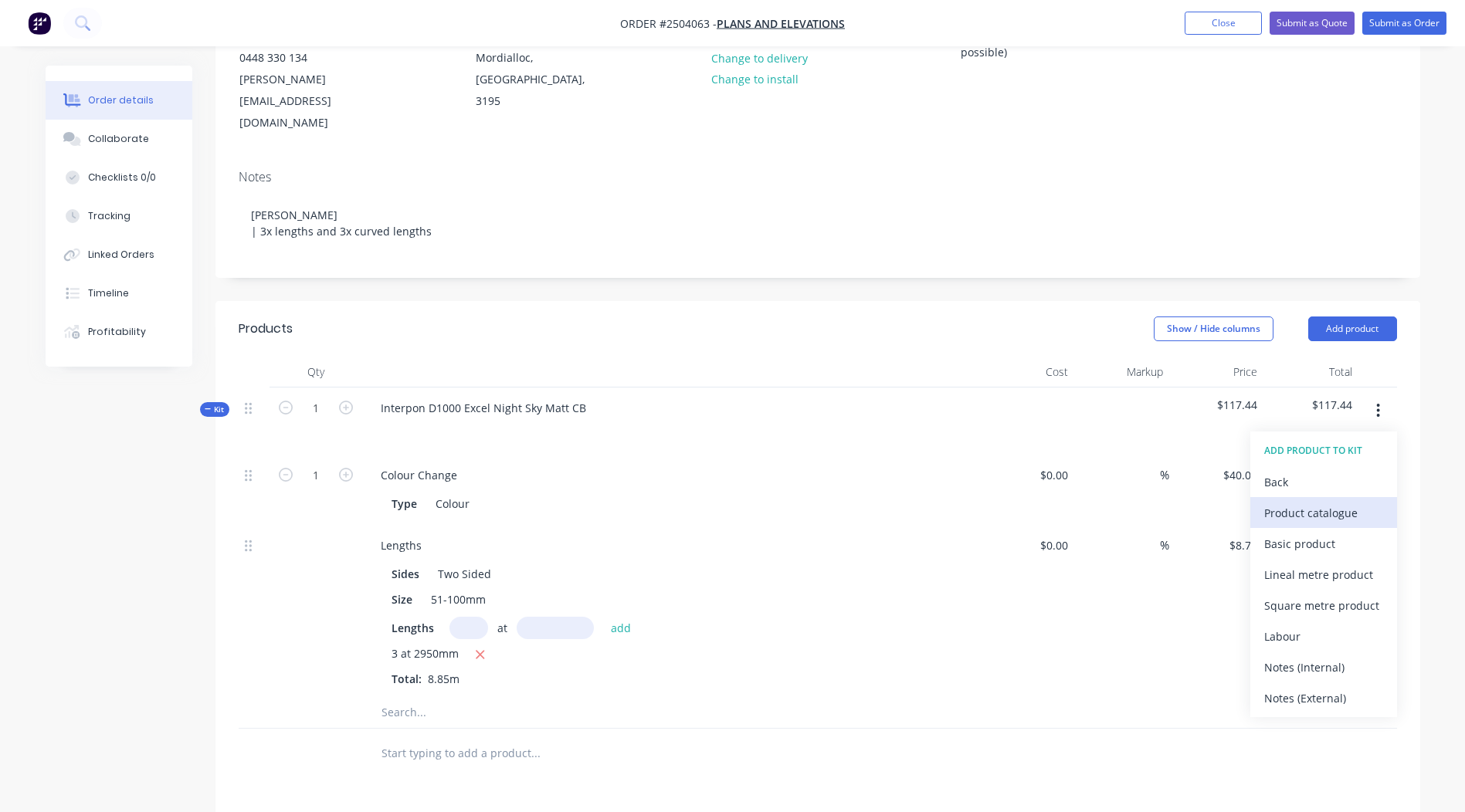
click at [1320, 502] on div "Product catalogue" at bounding box center [1323, 513] width 119 height 23
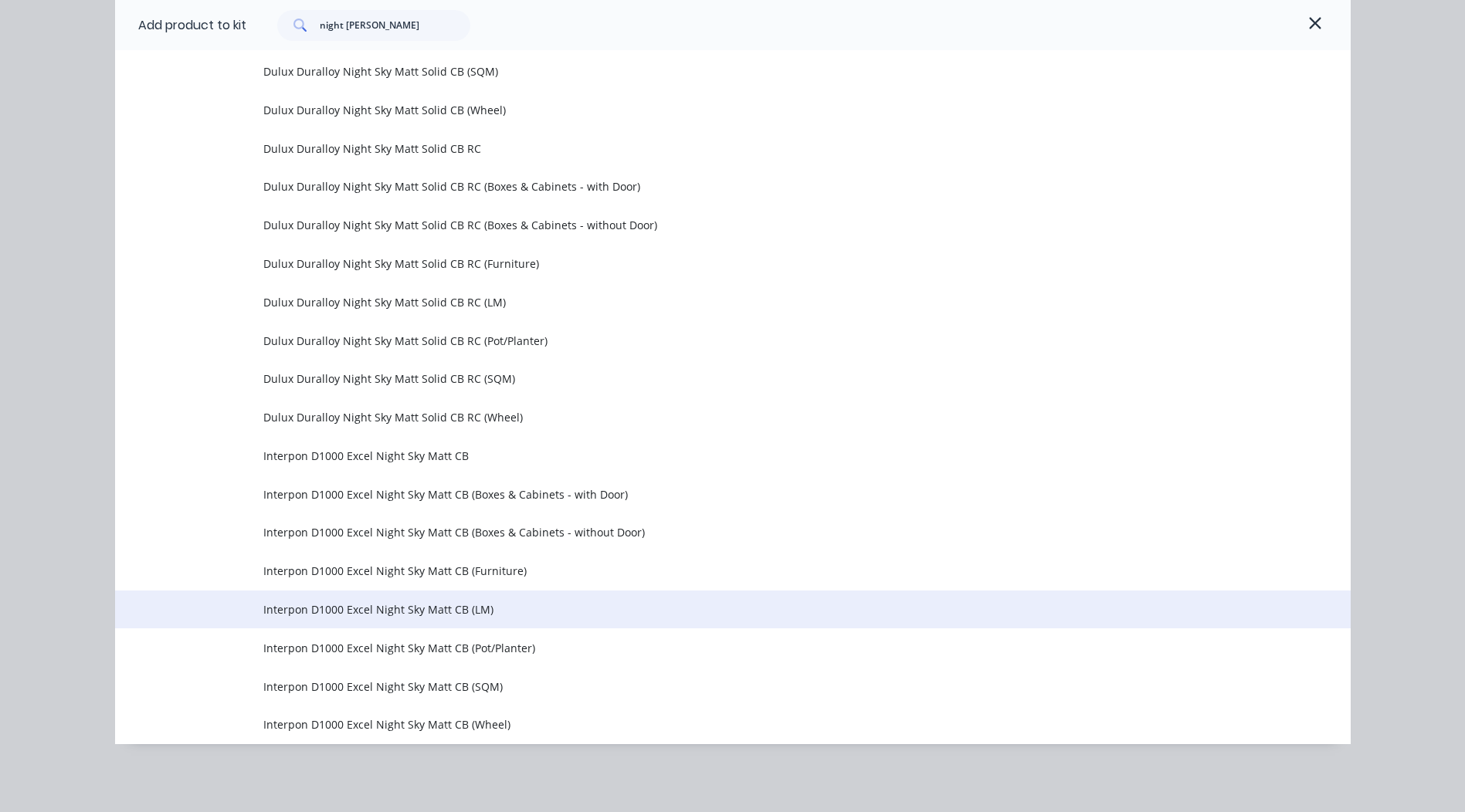
scroll to position [546, 0]
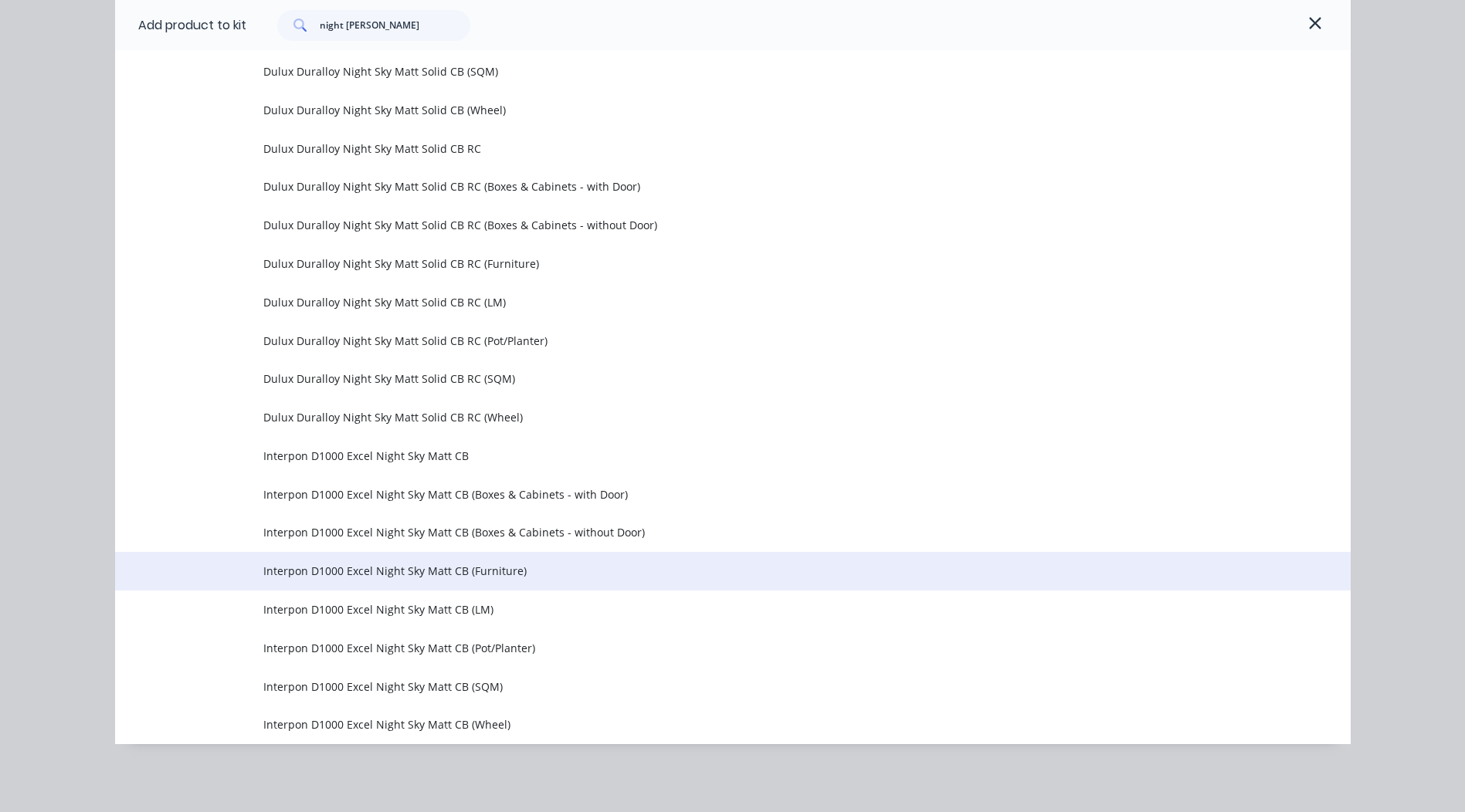
click at [506, 563] on span "Interpon D1000 Excel Night Sky Matt CB (Furniture)" at bounding box center [698, 570] width 869 height 16
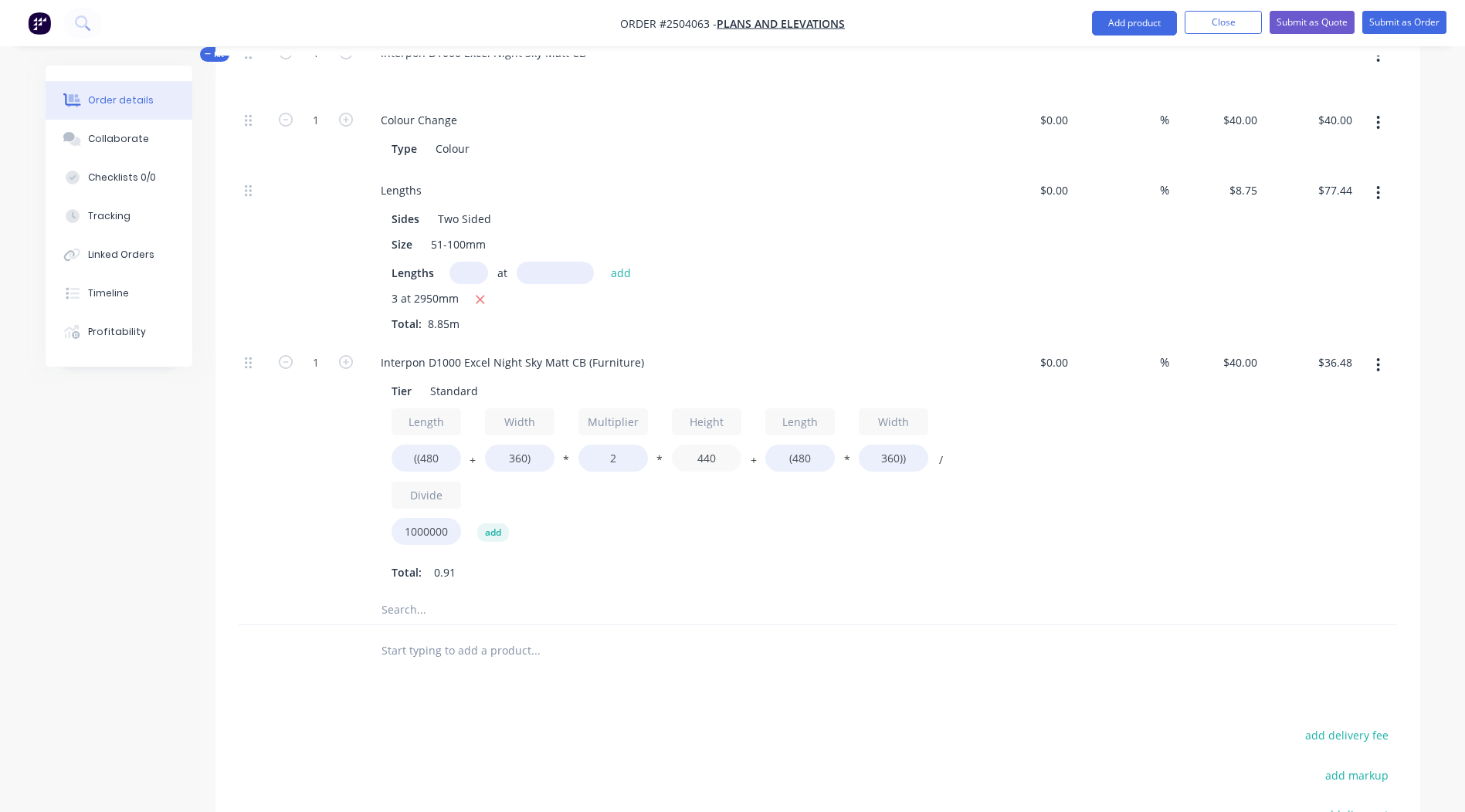
drag, startPoint x: 722, startPoint y: 429, endPoint x: 628, endPoint y: 453, distance: 97.0
click at [628, 453] on div "Length ((480 + Width 360) * Multiplier 2 * Height 440 + Length (480 * Width 360…" at bounding box center [672, 480] width 559 height 143
type input "50"
type input "$10.27"
click at [906, 659] on div "Products Show / Hide columns Add product Qty Cost Markup Price Total Kit 1 Inte…" at bounding box center [818, 496] width 1205 height 1101
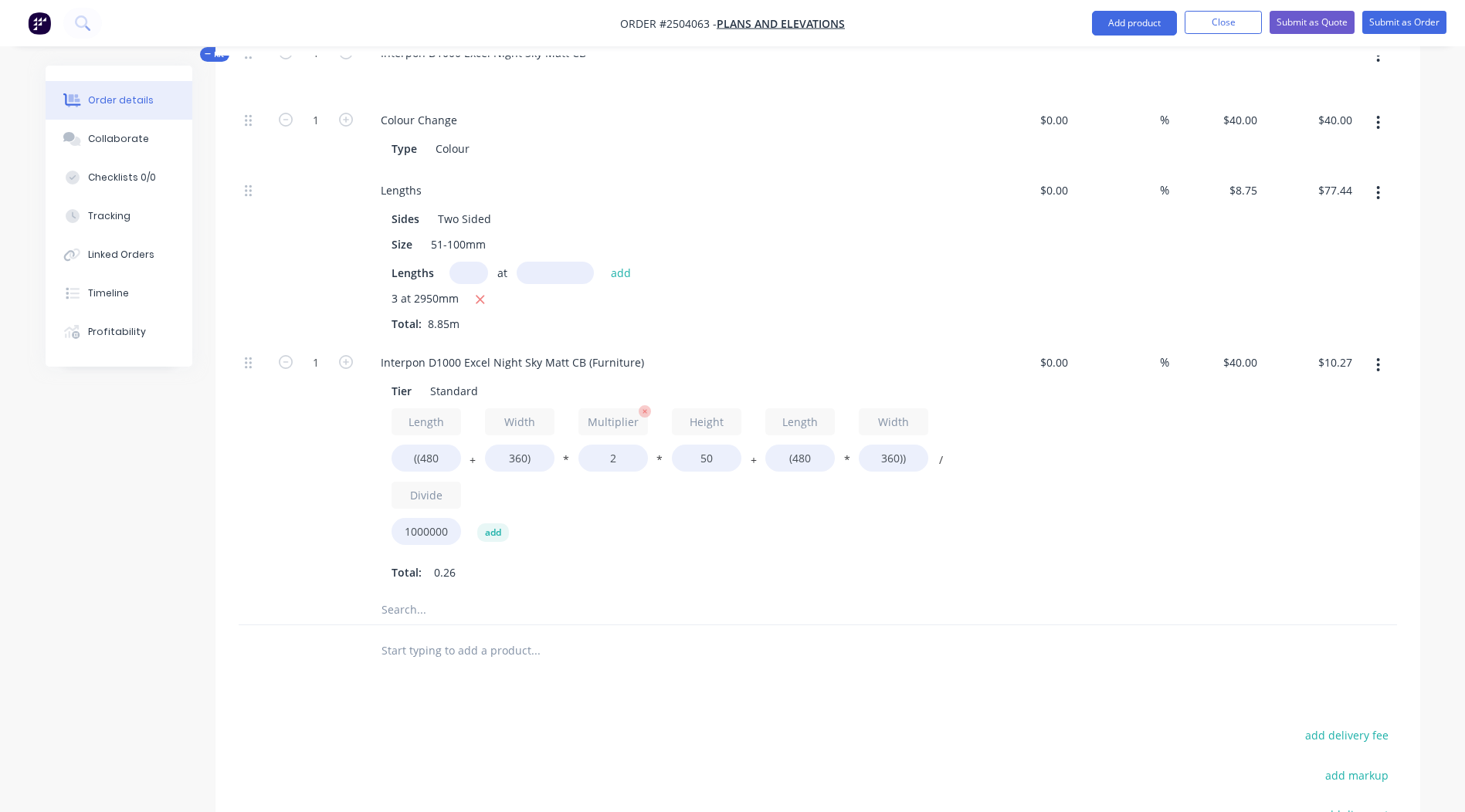
drag, startPoint x: 742, startPoint y: 434, endPoint x: 618, endPoint y: 439, distance: 124.1
click at [618, 439] on div "Length ((480 + Width 360) * Multiplier 2 * Height 50 + Length (480 * Width 360)…" at bounding box center [672, 480] width 559 height 143
click at [715, 444] on input "50" at bounding box center [707, 458] width 69 height 27
drag, startPoint x: 717, startPoint y: 429, endPoint x: 650, endPoint y: 436, distance: 67.4
click at [650, 436] on div "Length ((480 + Width 360) * Multiplier 2 * Height 50 + Length (480 * Width 360)…" at bounding box center [672, 480] width 559 height 143
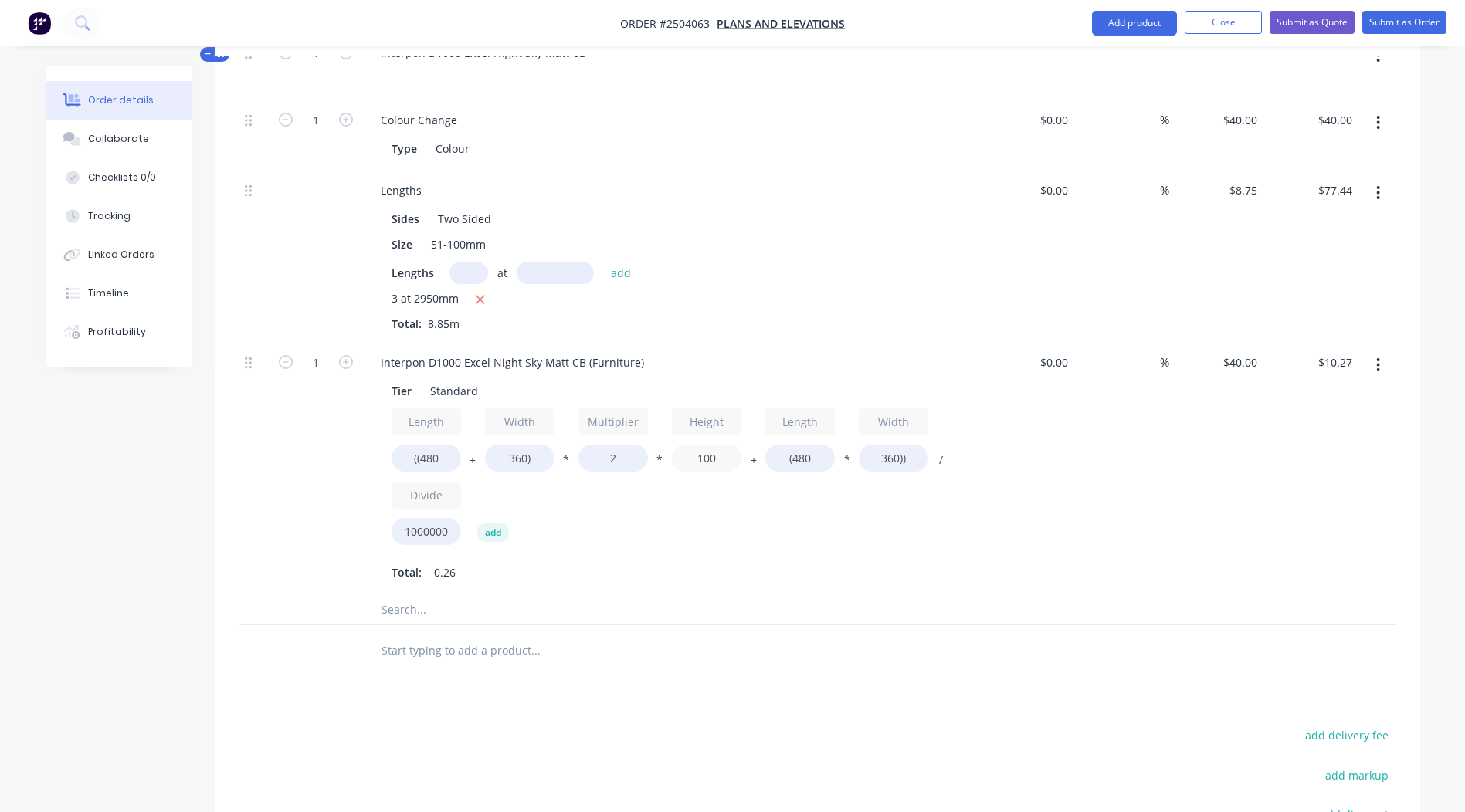
type input "100"
type input "$13.63"
click at [812, 684] on div "Products Show / Hide columns Add product Qty Cost Markup Price Total Kit 1 Inte…" at bounding box center [818, 496] width 1205 height 1101
click at [431, 444] on input "((480" at bounding box center [427, 458] width 69 height 27
type input "((4500"
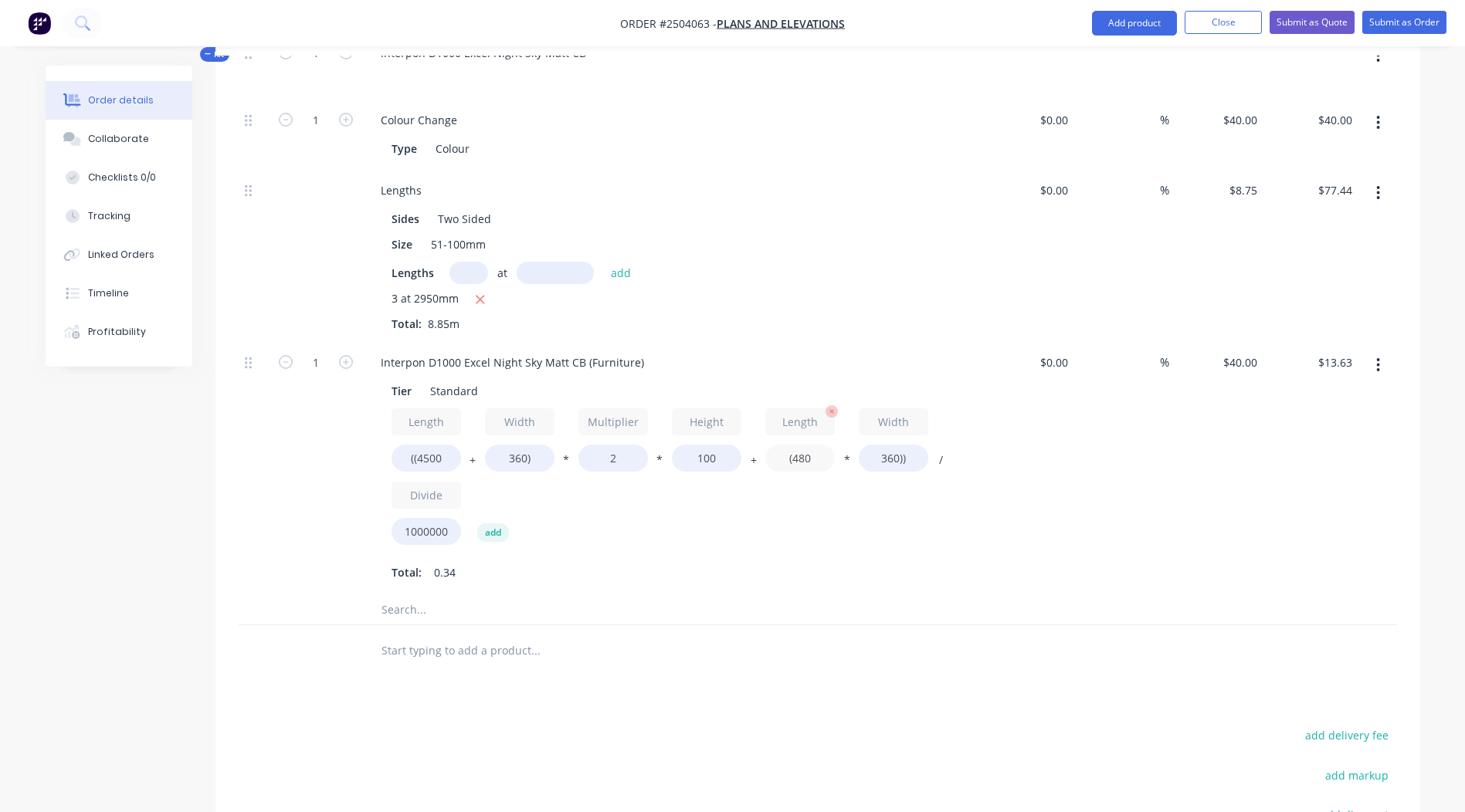
type input "$45.79"
click at [807, 444] on input "(480" at bounding box center [800, 458] width 69 height 27
type input "(4500"
click at [1084, 654] on div "Products Show / Hide columns Add product Qty Cost Markup Price Total Kit 1 Inte…" at bounding box center [818, 496] width 1205 height 1101
type input "$103.68"
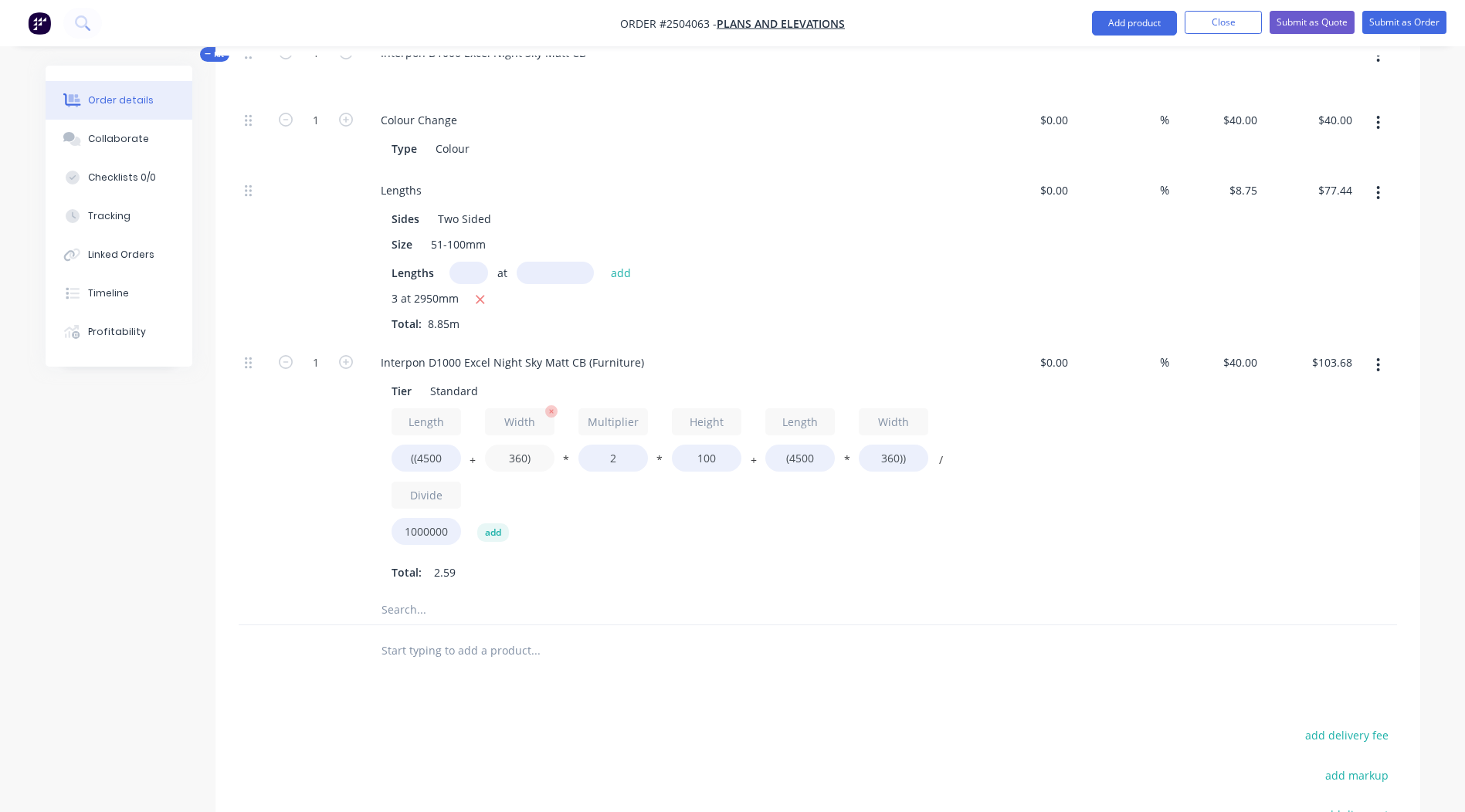
drag, startPoint x: 524, startPoint y: 430, endPoint x: 536, endPoint y: 429, distance: 12.0
click at [524, 444] on input "360)" at bounding box center [520, 458] width 69 height 27
type input "1100)"
type input "$109.60"
click at [910, 561] on div "Total: 2.59" at bounding box center [672, 572] width 559 height 23
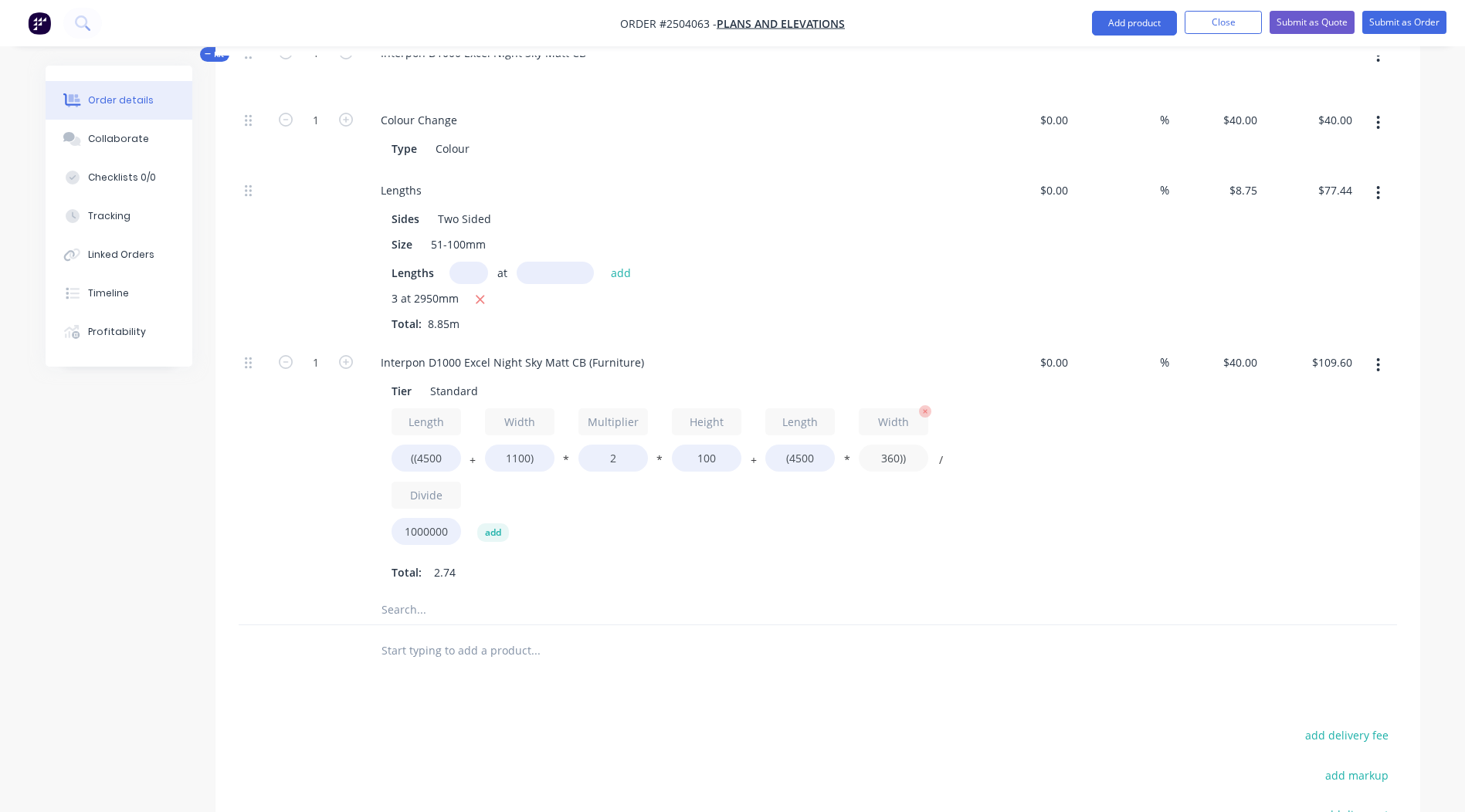
click at [896, 444] on input "360))" at bounding box center [894, 458] width 69 height 27
type input "1100))"
type input "$242.80"
click at [1146, 594] on div at bounding box center [817, 609] width 1158 height 32
click at [347, 355] on icon "button" at bounding box center [346, 362] width 14 height 14
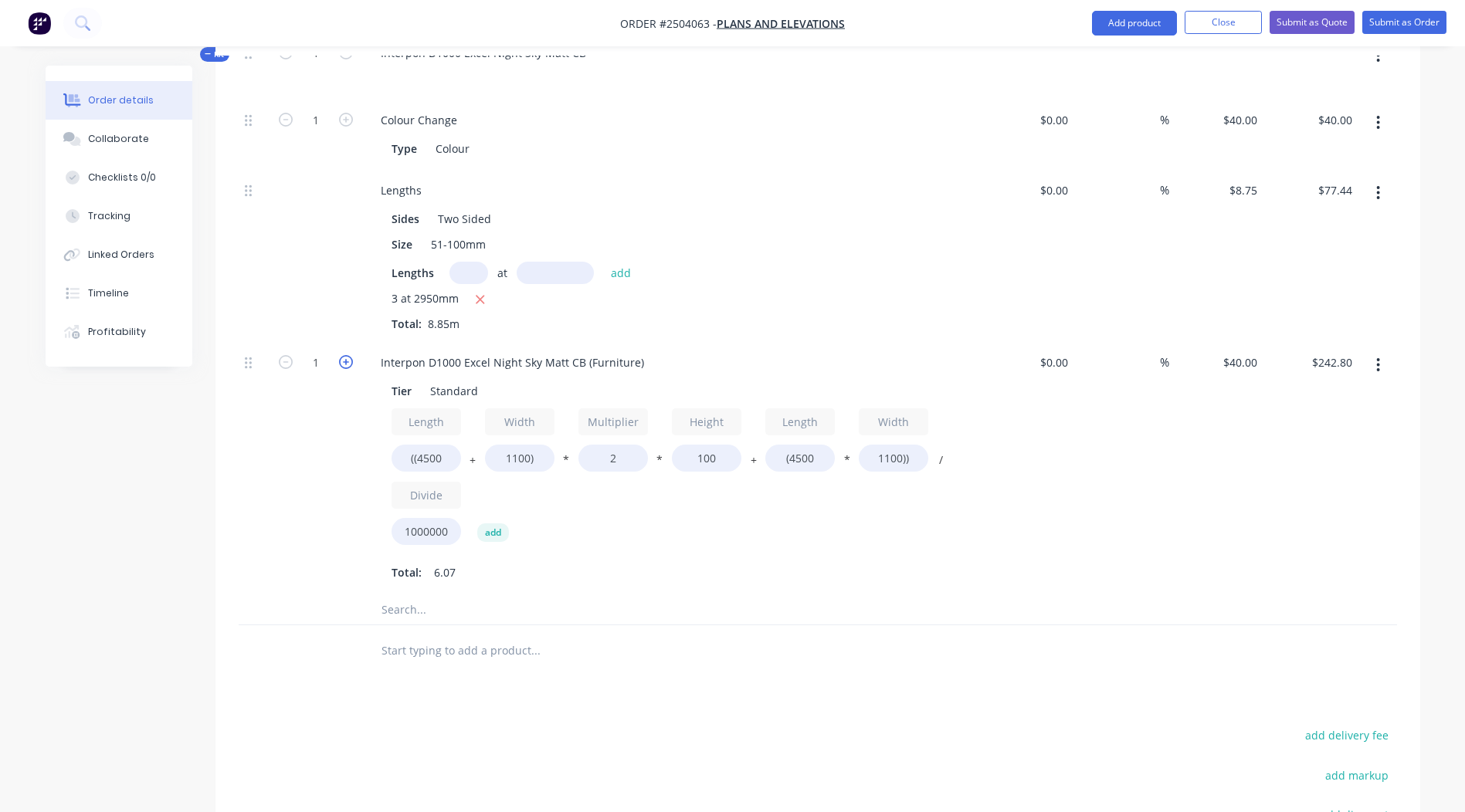
type input "2"
type input "$485.60"
click at [347, 355] on icon "button" at bounding box center [346, 362] width 14 height 14
type input "3"
type input "$728.40"
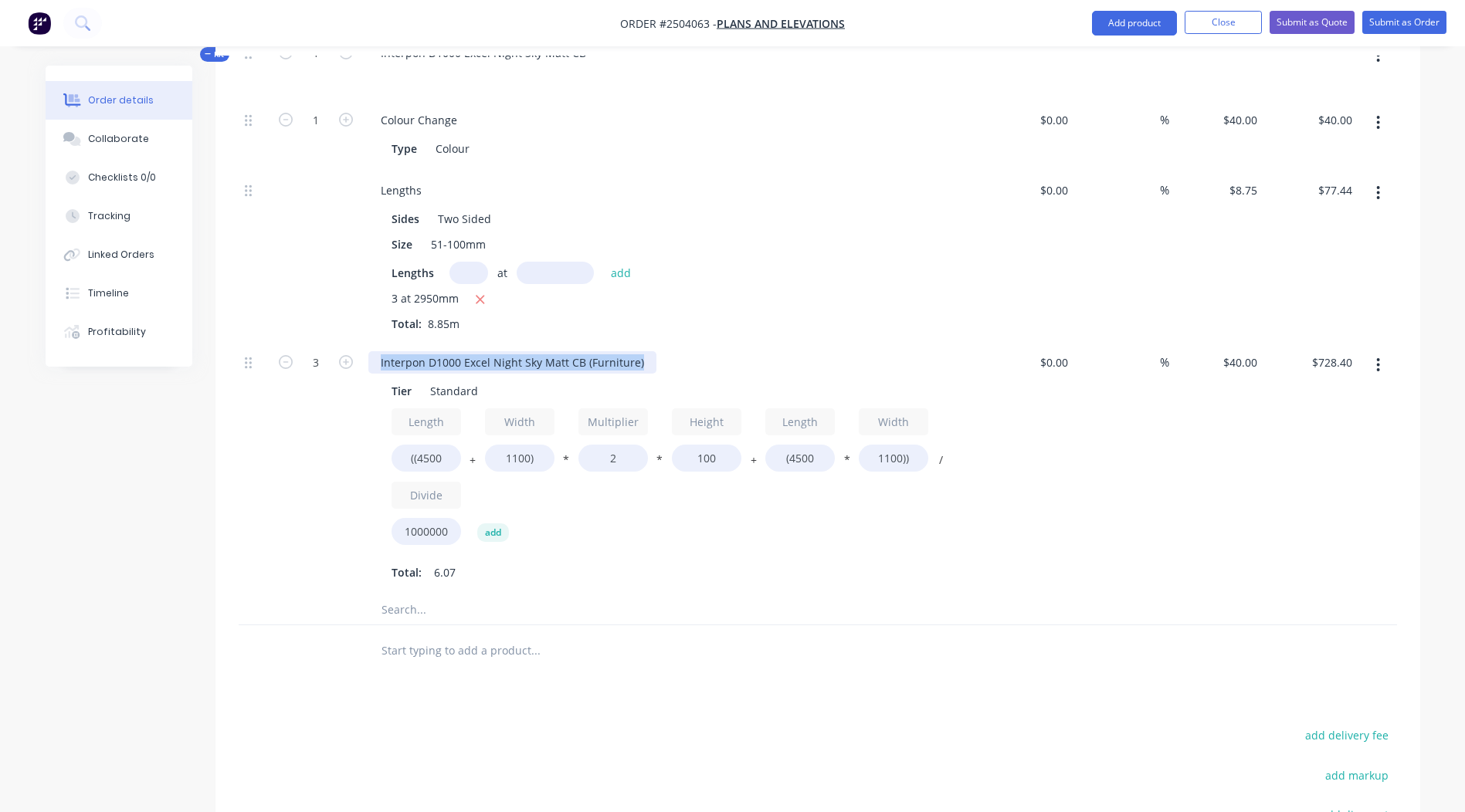
drag, startPoint x: 646, startPoint y: 340, endPoint x: 0, endPoint y: 364, distance: 646.4
click at [0, 354] on html "Order #2504063 - Plans and Elevations Add product Close Submit as Quote Submit …" at bounding box center [732, 262] width 1465 height 1616
click at [1286, 472] on div "$728.40 $728.40" at bounding box center [1310, 468] width 95 height 252
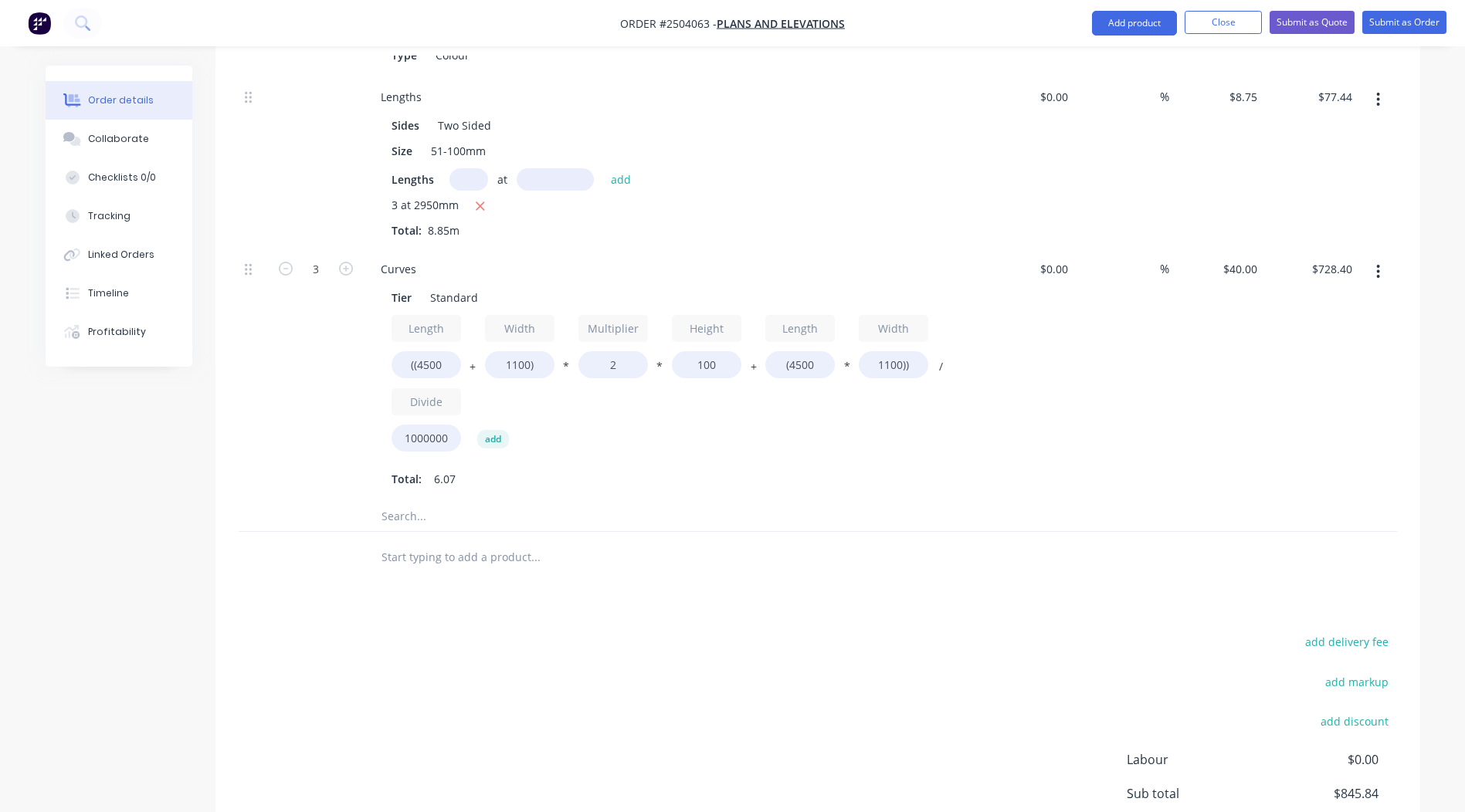
scroll to position [631, 0]
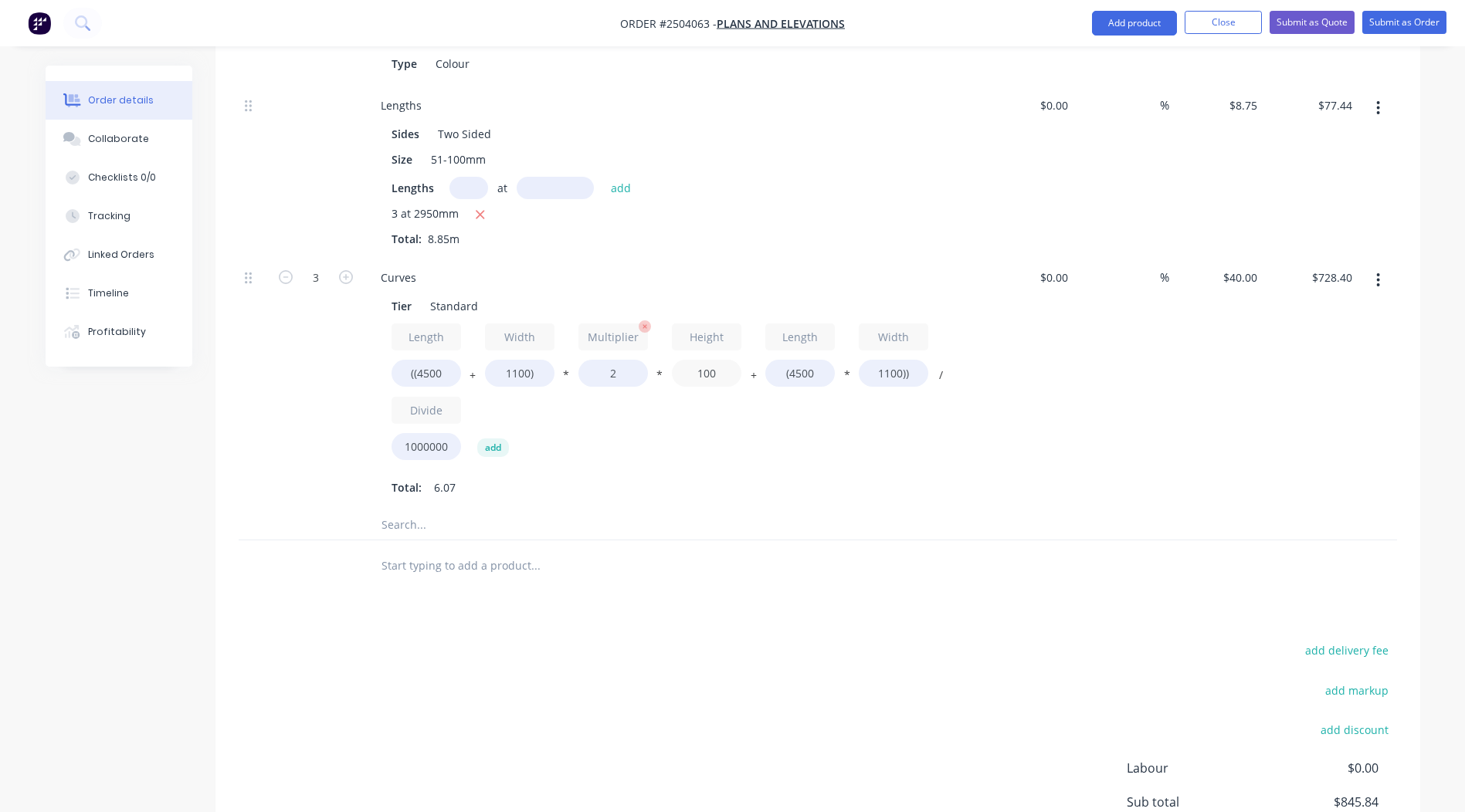
drag, startPoint x: 720, startPoint y: 348, endPoint x: 585, endPoint y: 353, distance: 135.1
click at [620, 350] on div "Length ((4500 + Width 1100) * Multiplier 2 * Height 100 + Length (4500 * Width …" at bounding box center [672, 395] width 559 height 143
type input "50"
type input "$661.20"
click at [926, 640] on div "add delivery fee add markup add discount Labour $0.00 Sub total $845.84 Margin …" at bounding box center [817, 789] width 1158 height 298
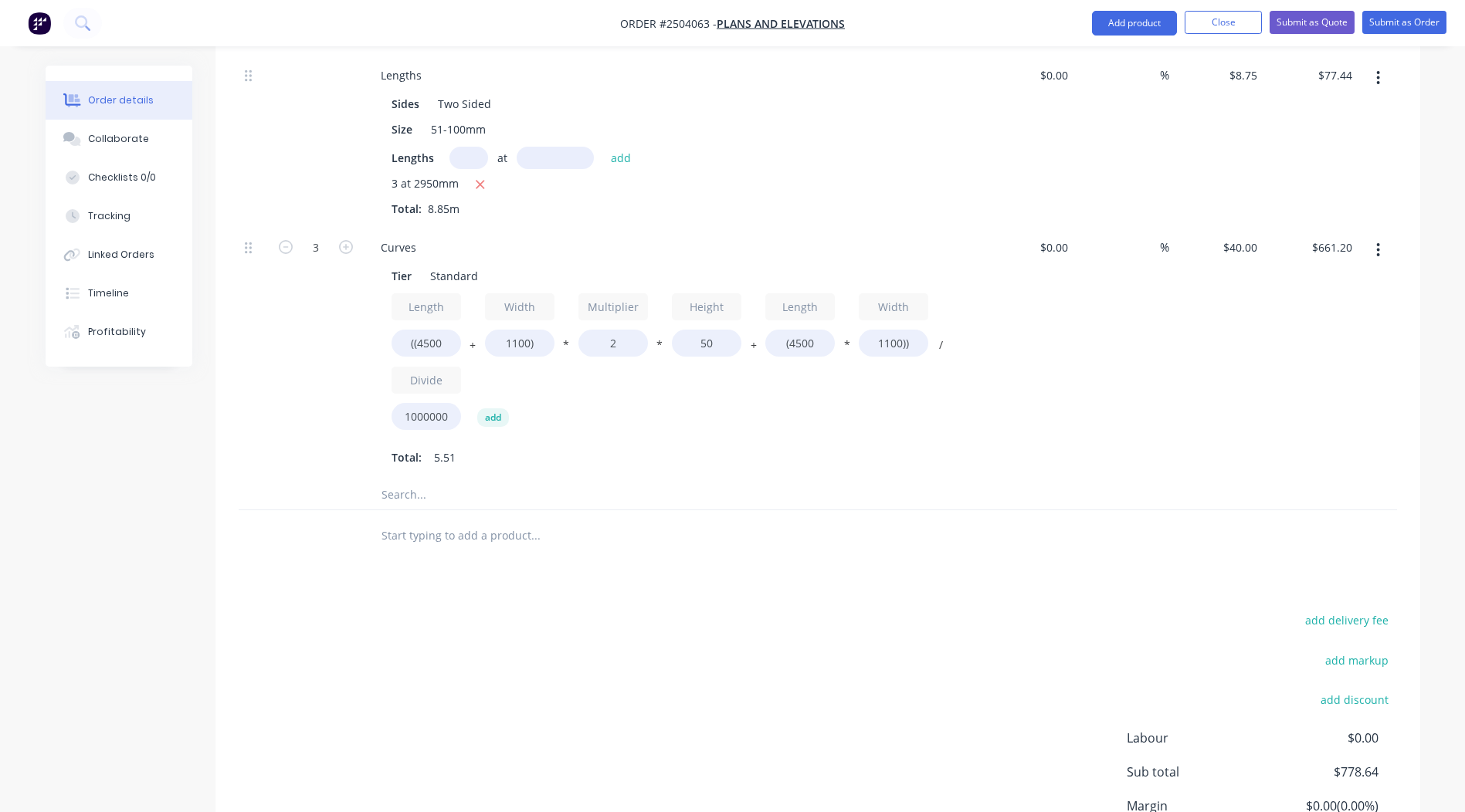
scroll to position [525, 0]
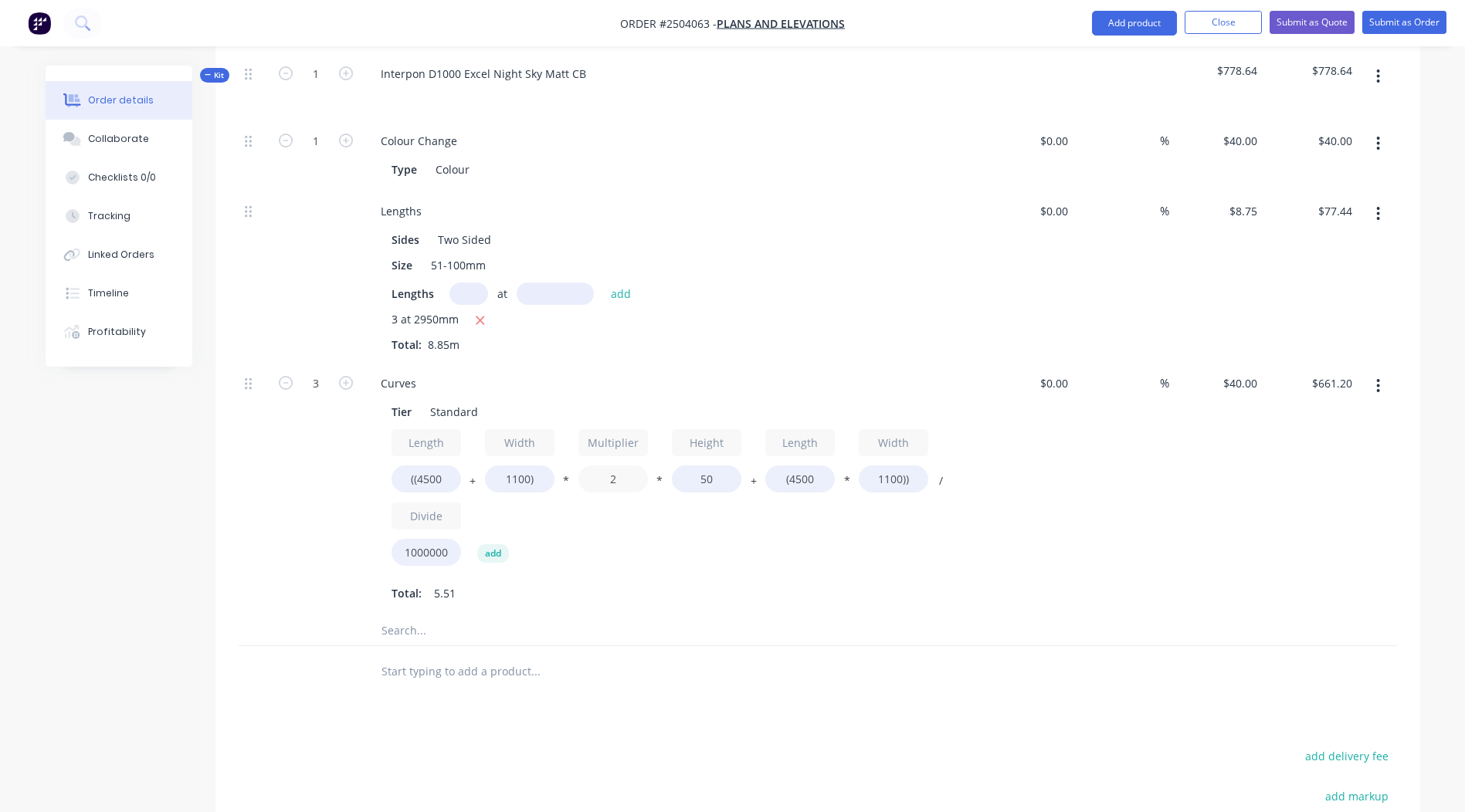
drag, startPoint x: 617, startPoint y: 451, endPoint x: 445, endPoint y: 471, distance: 173.2
click at [449, 471] on div "Length ((4500 + Width 1100) * Multiplier 2 * Height 50 + Length (4500 * Width 1…" at bounding box center [672, 501] width 559 height 143
type input "1.5"
type input "$644.40"
click at [1132, 646] on div at bounding box center [817, 671] width 1158 height 51
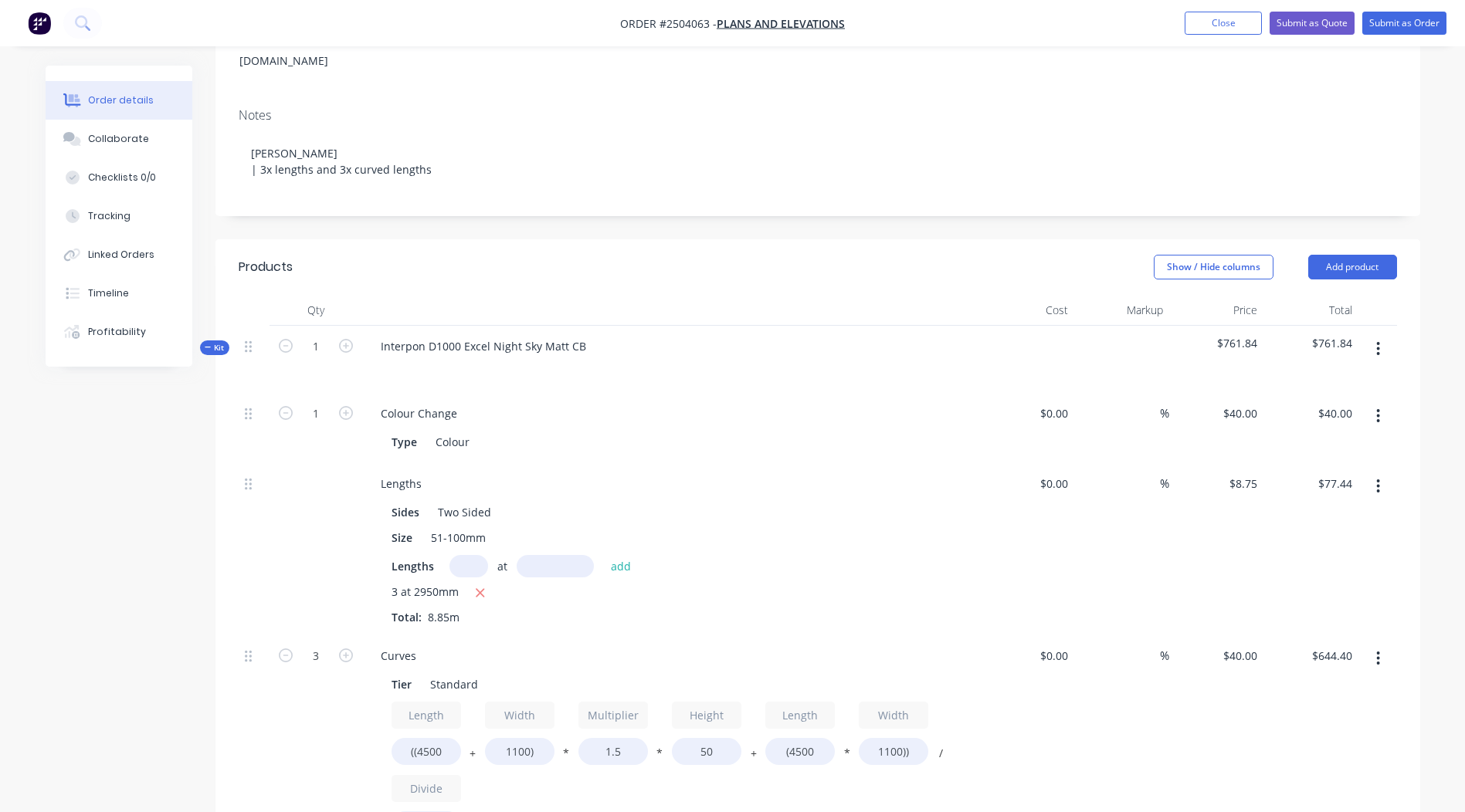
scroll to position [261, 0]
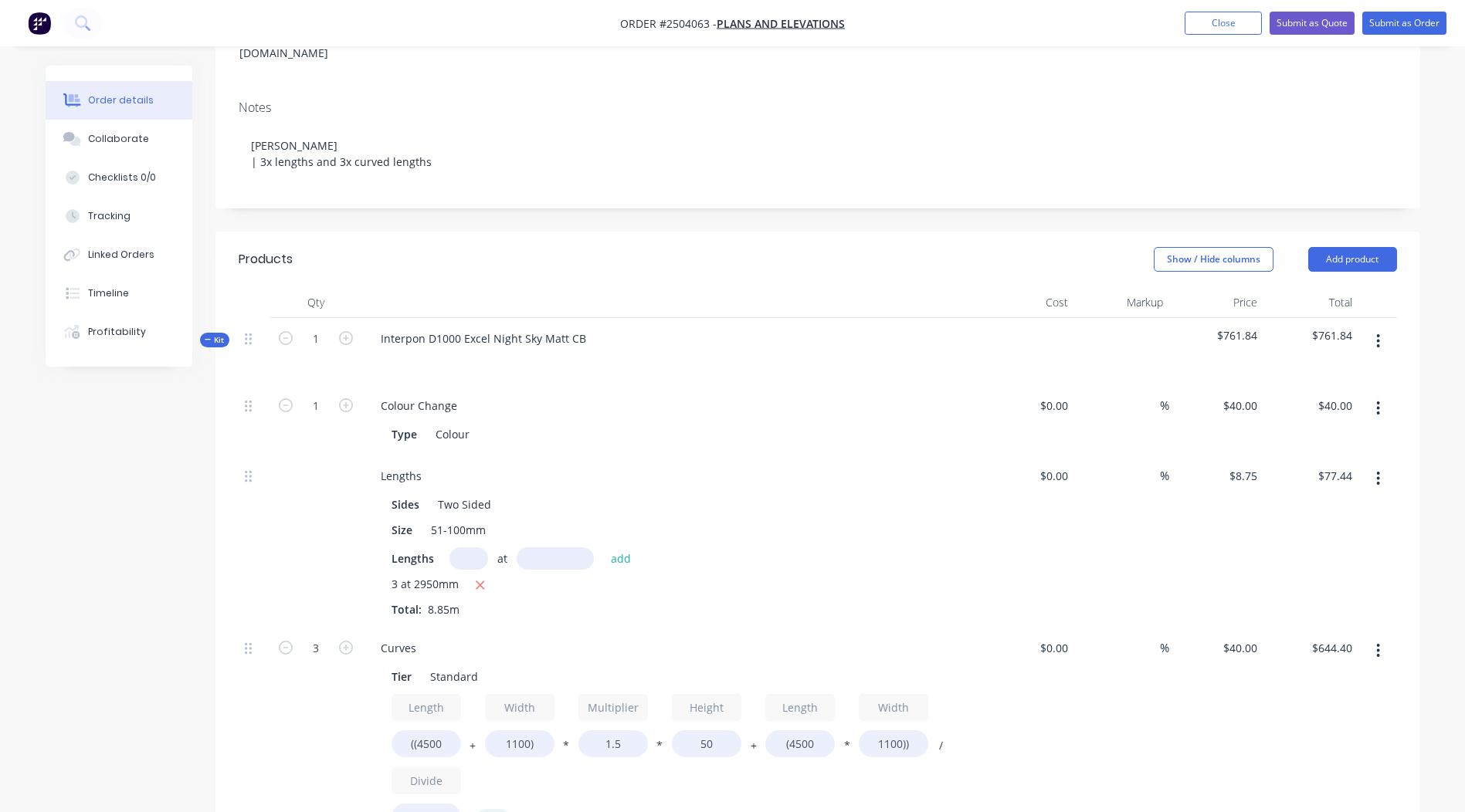
click at [1368, 327] on button "button" at bounding box center [1378, 341] width 37 height 28
click at [1340, 370] on div "Add product to kit" at bounding box center [1323, 382] width 119 height 23
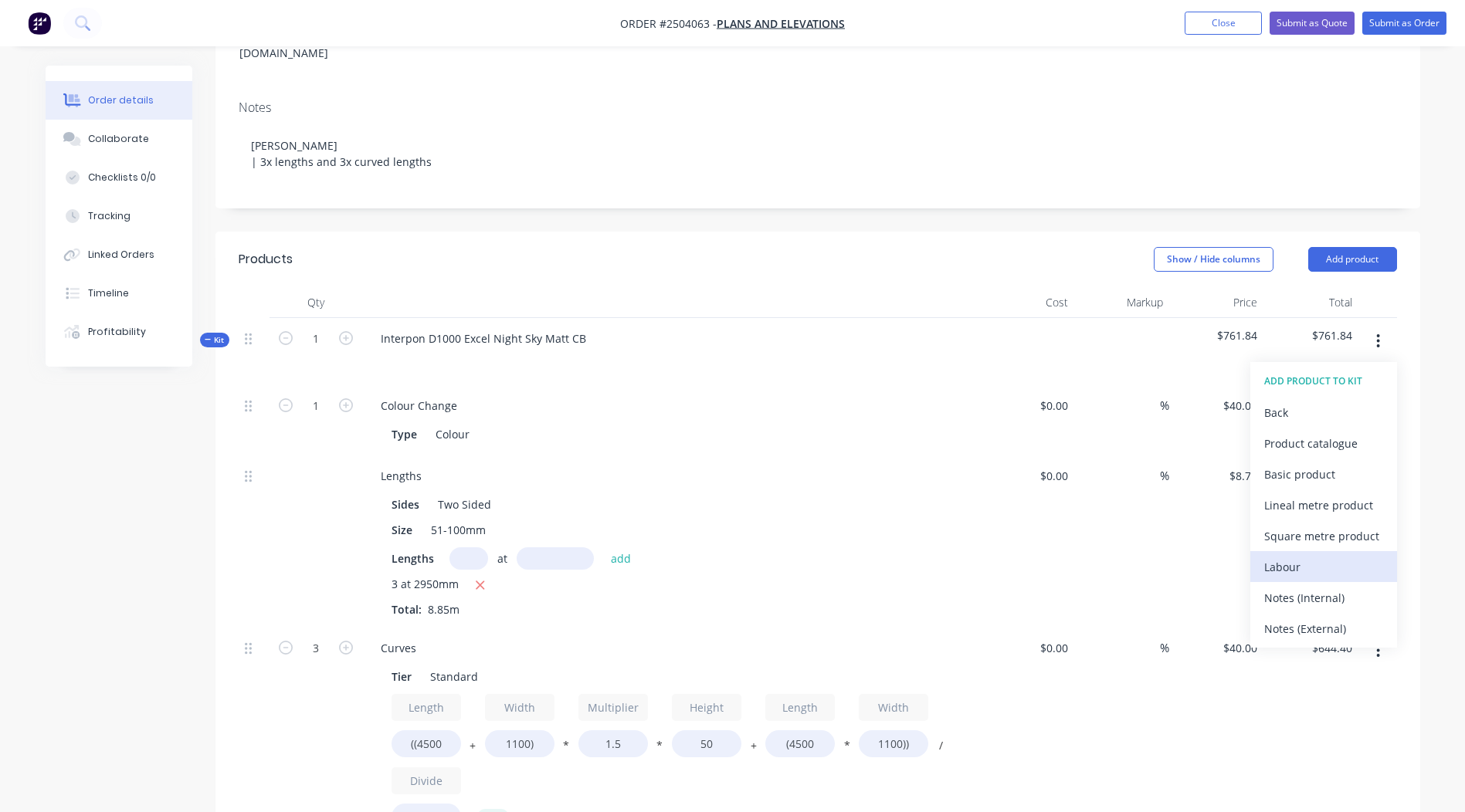
click at [1306, 556] on div "Labour" at bounding box center [1323, 567] width 119 height 23
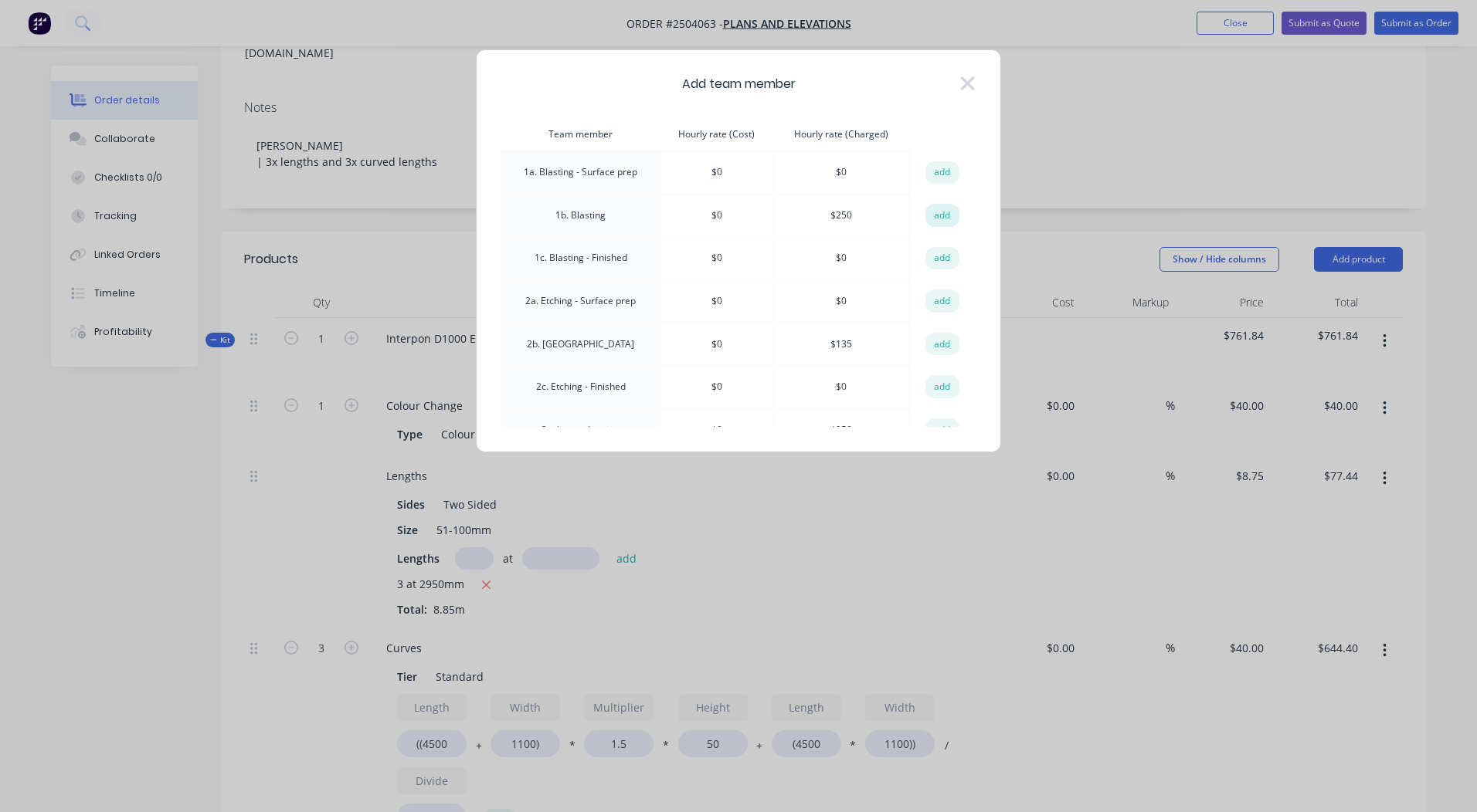
click at [927, 208] on button "add" at bounding box center [942, 215] width 34 height 23
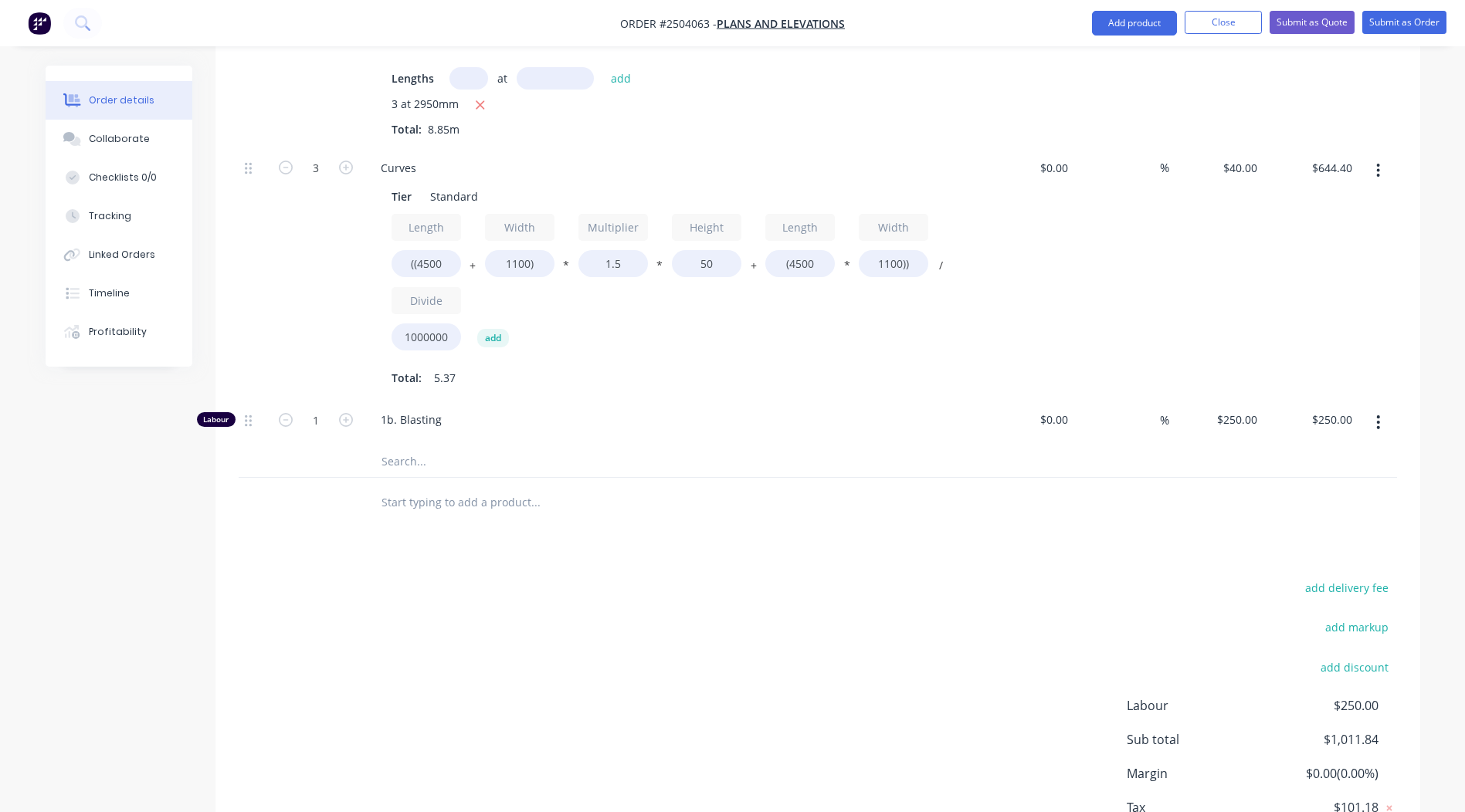
scroll to position [823, 0]
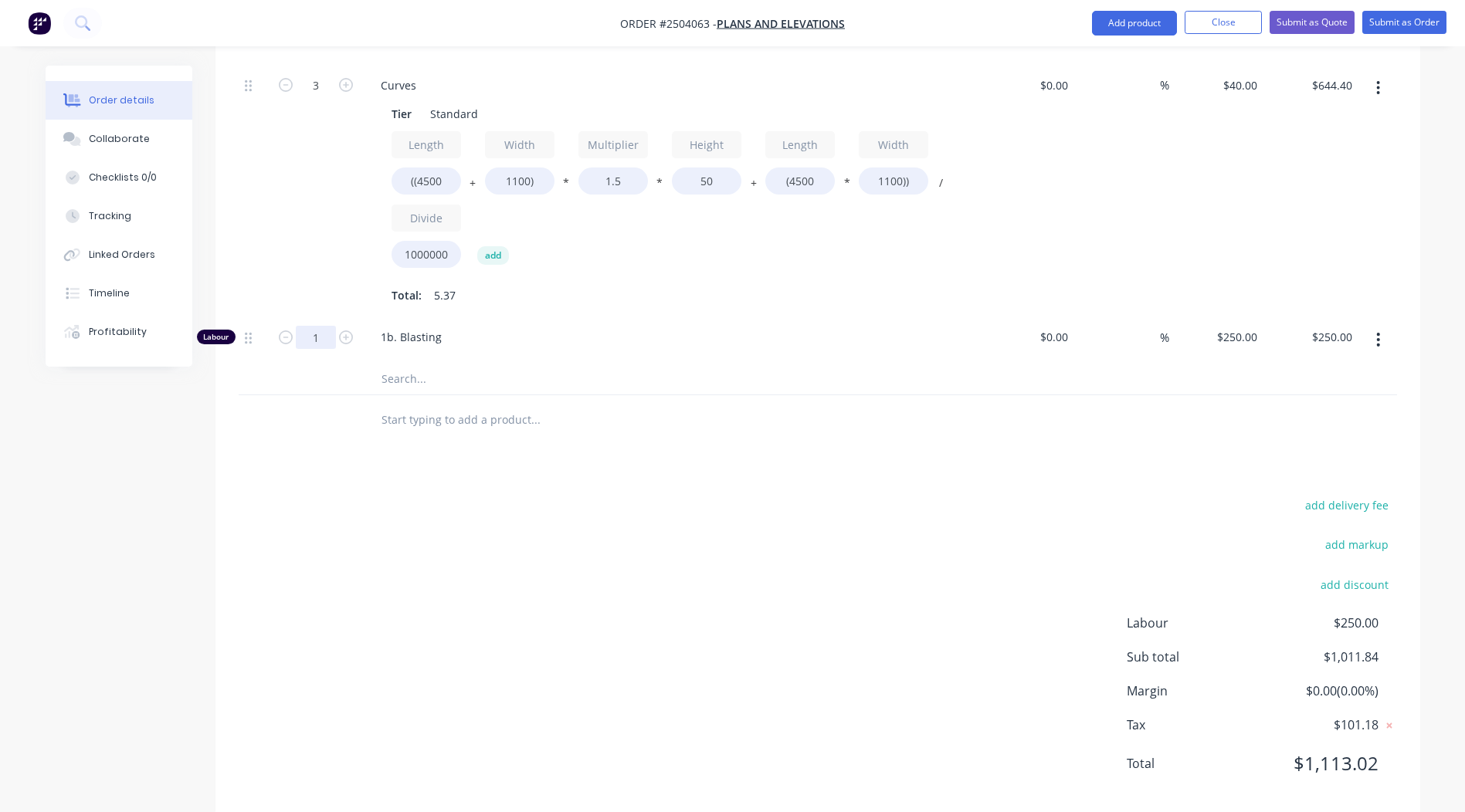
click at [315, 326] on input "1" at bounding box center [315, 338] width 40 height 23
type input "0.75"
type input "$187.50"
click at [740, 637] on div "add delivery fee add markup add discount Labour $250.00 Sub total $1,011.84 Mar…" at bounding box center [817, 644] width 1158 height 298
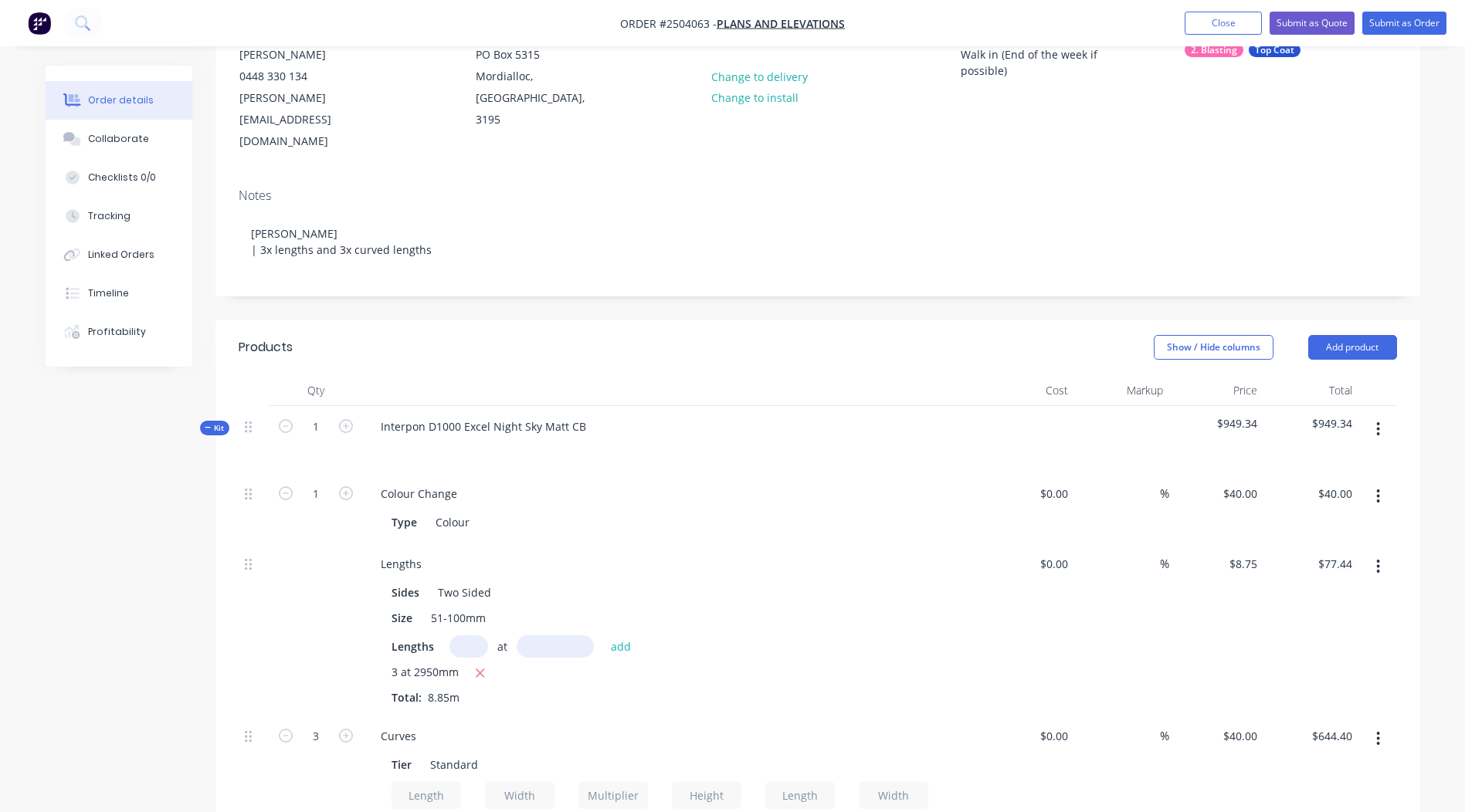
scroll to position [98, 0]
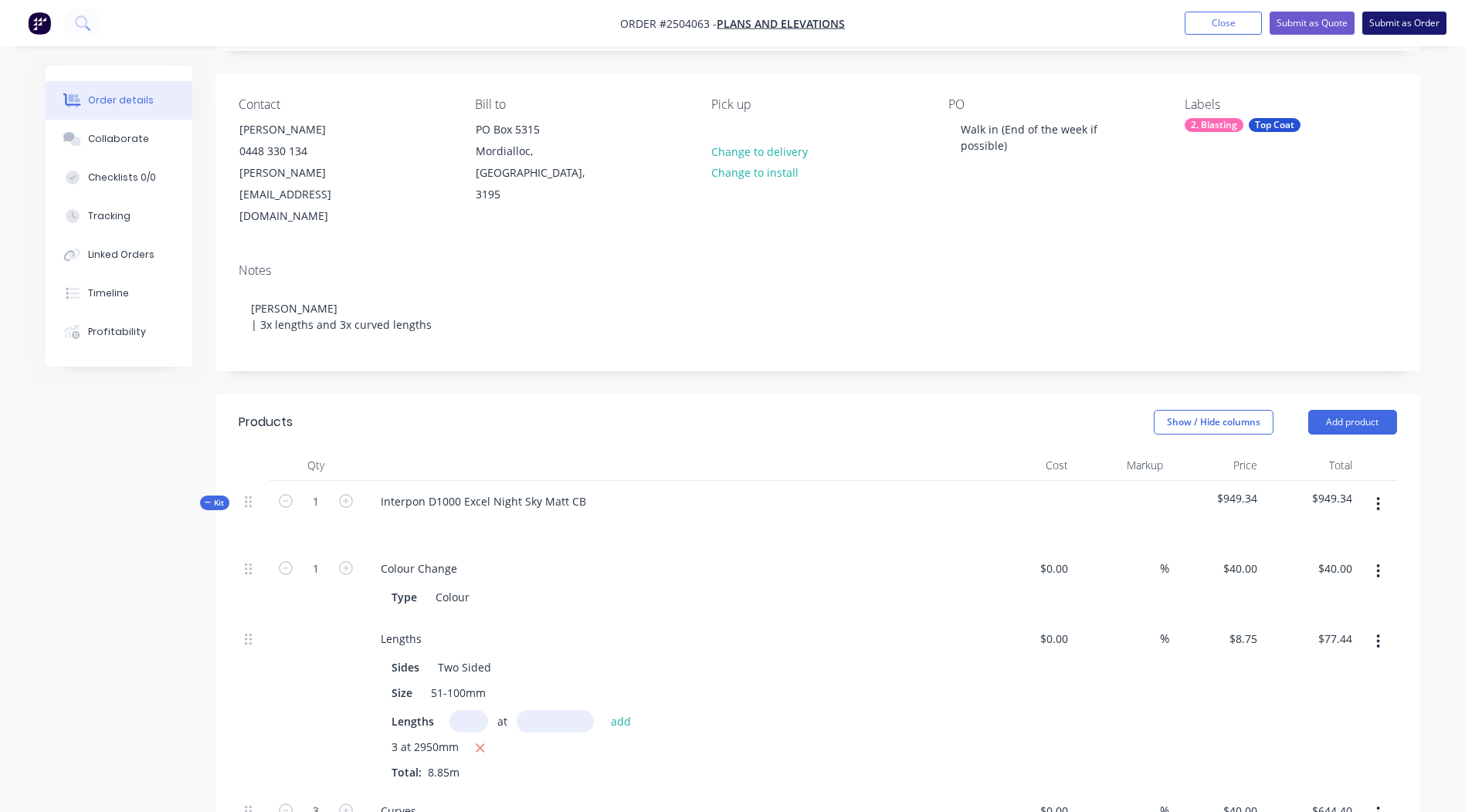
click at [1393, 15] on button "Submit as Order" at bounding box center [1405, 23] width 84 height 23
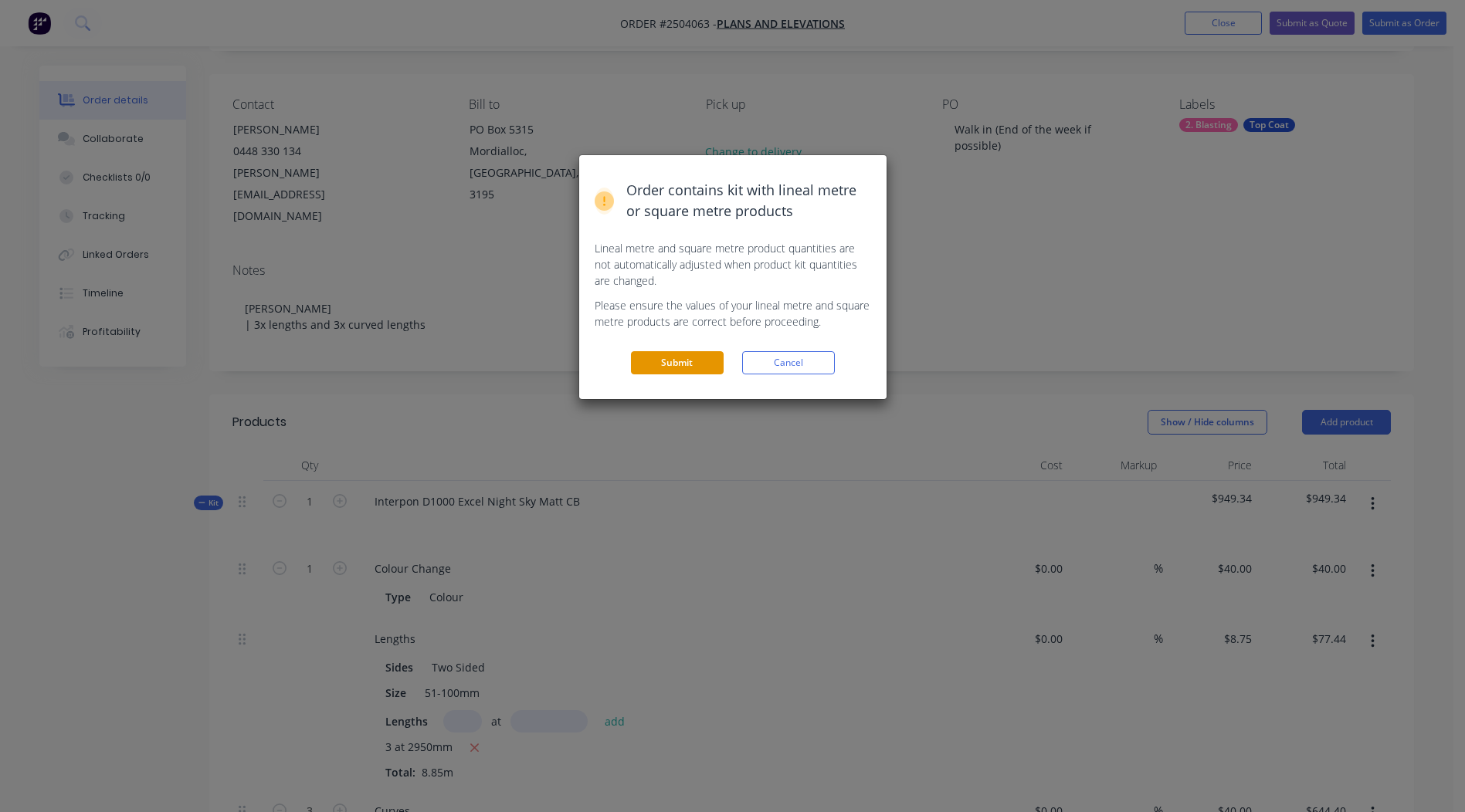
click at [675, 363] on button "Submit" at bounding box center [677, 363] width 93 height 23
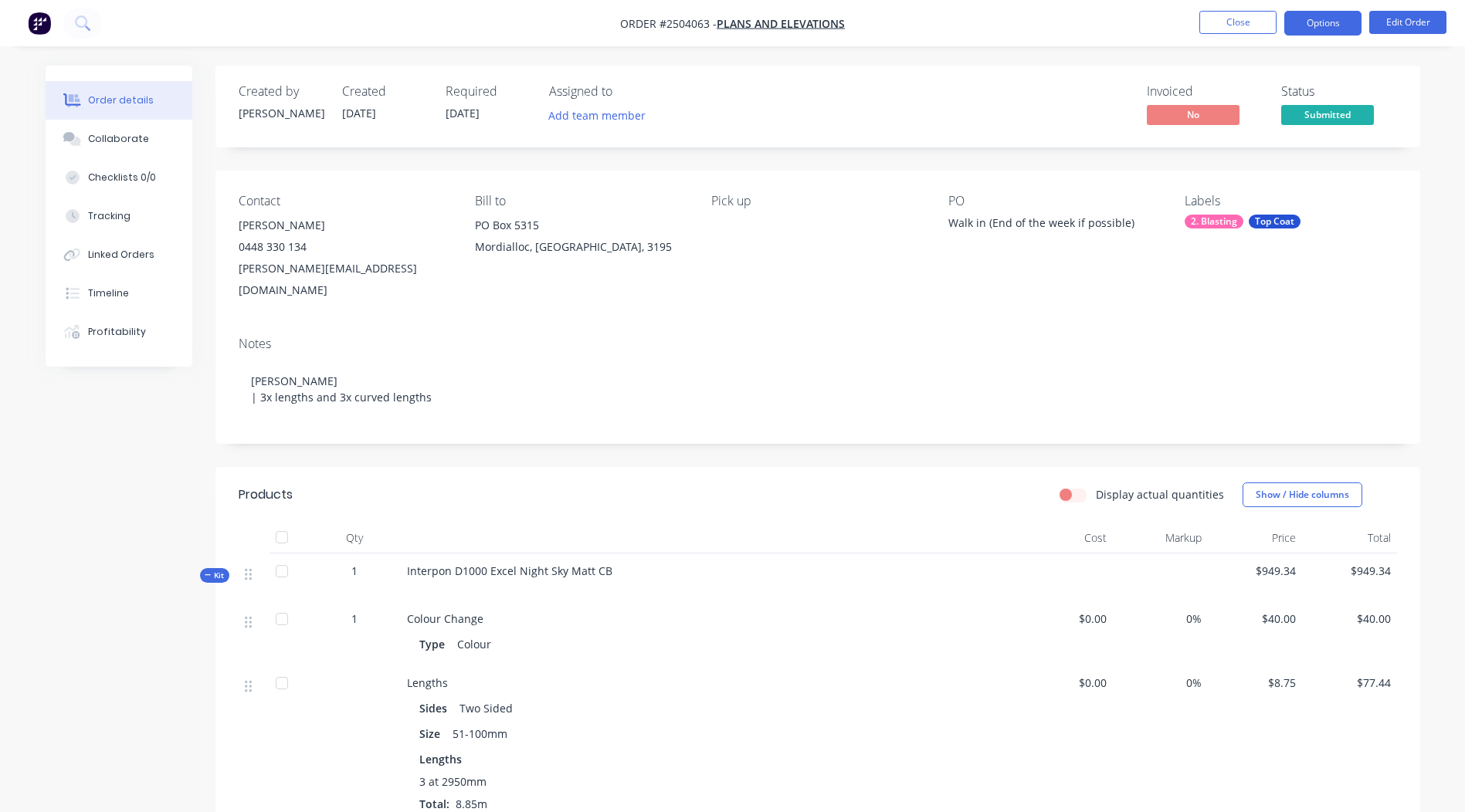
click at [1315, 22] on button "Options" at bounding box center [1323, 23] width 77 height 24
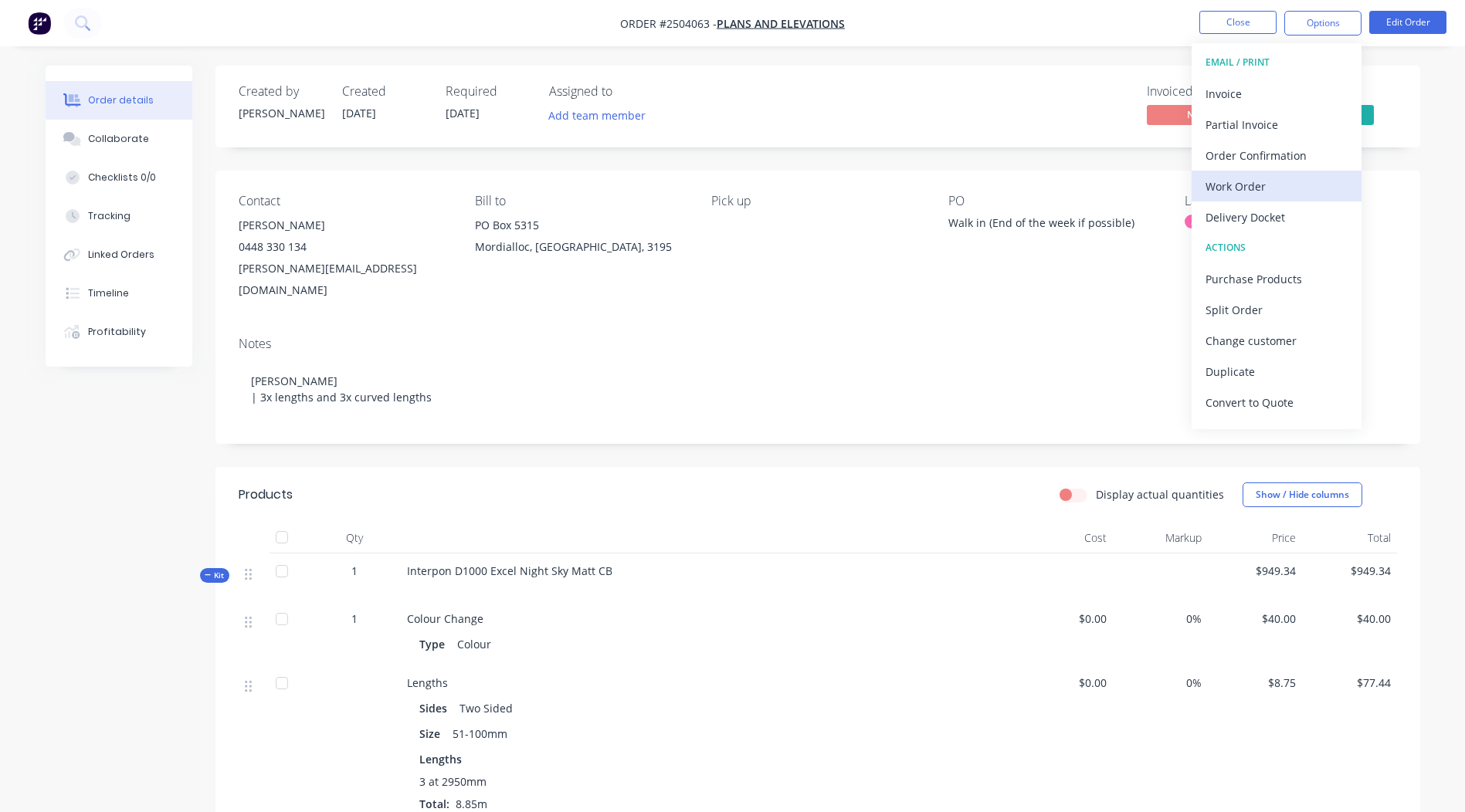
click at [1261, 190] on div "Work Order" at bounding box center [1277, 187] width 143 height 23
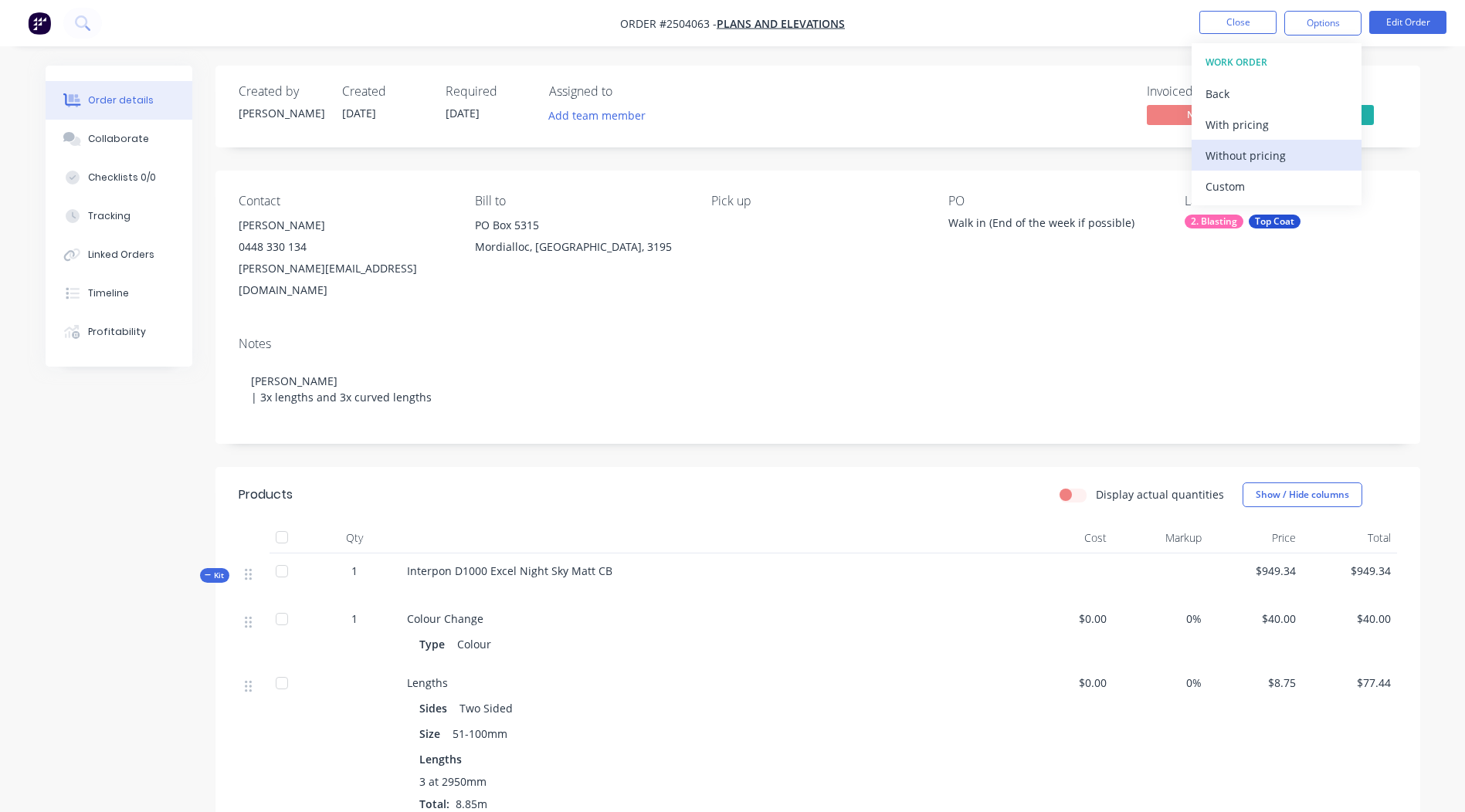
click at [1280, 162] on div "Without pricing" at bounding box center [1277, 156] width 143 height 23
click at [752, 467] on header "Products Display actual quantities Show / Hide columns" at bounding box center [818, 494] width 1205 height 55
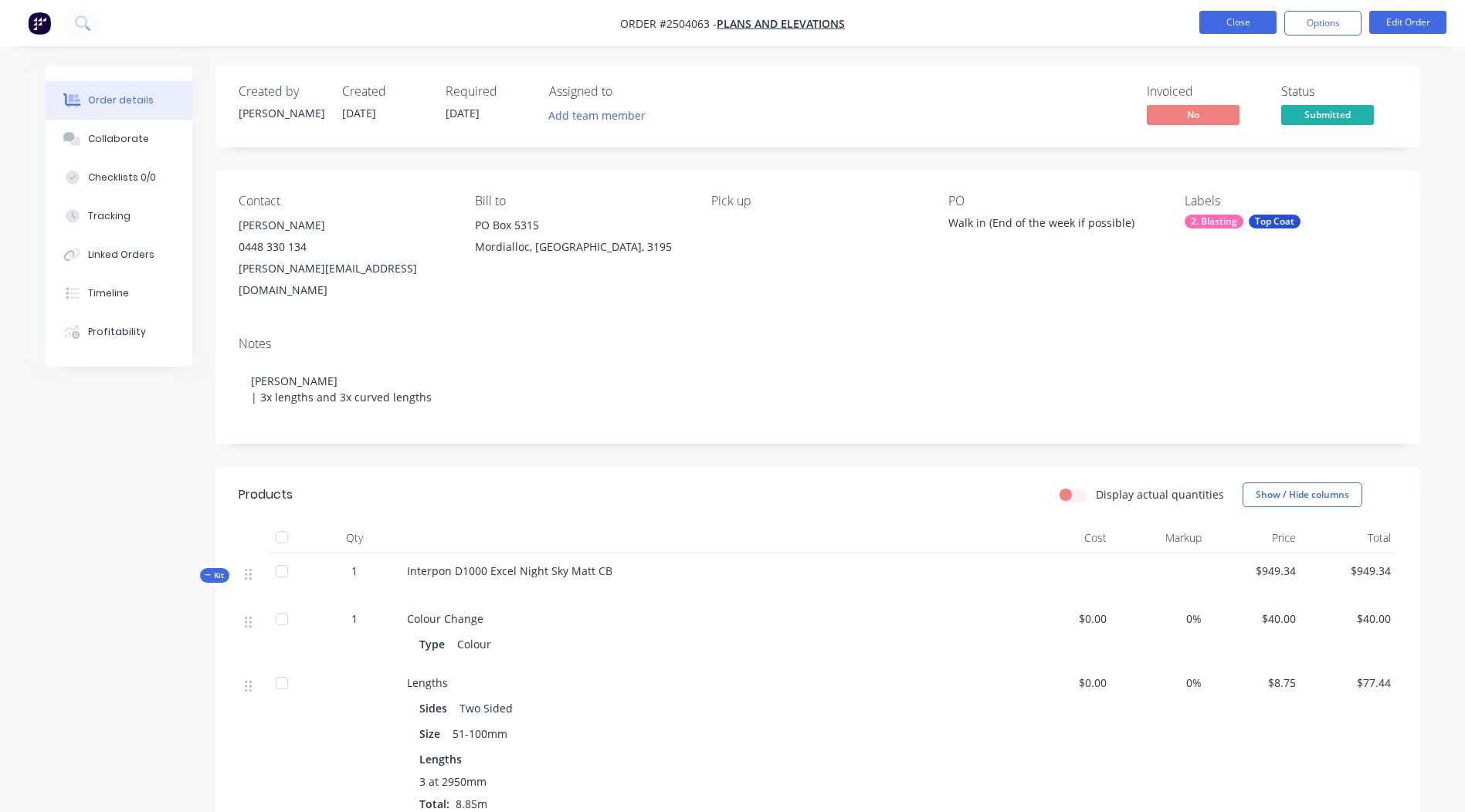
click at [1244, 18] on button "Close" at bounding box center [1238, 23] width 77 height 23
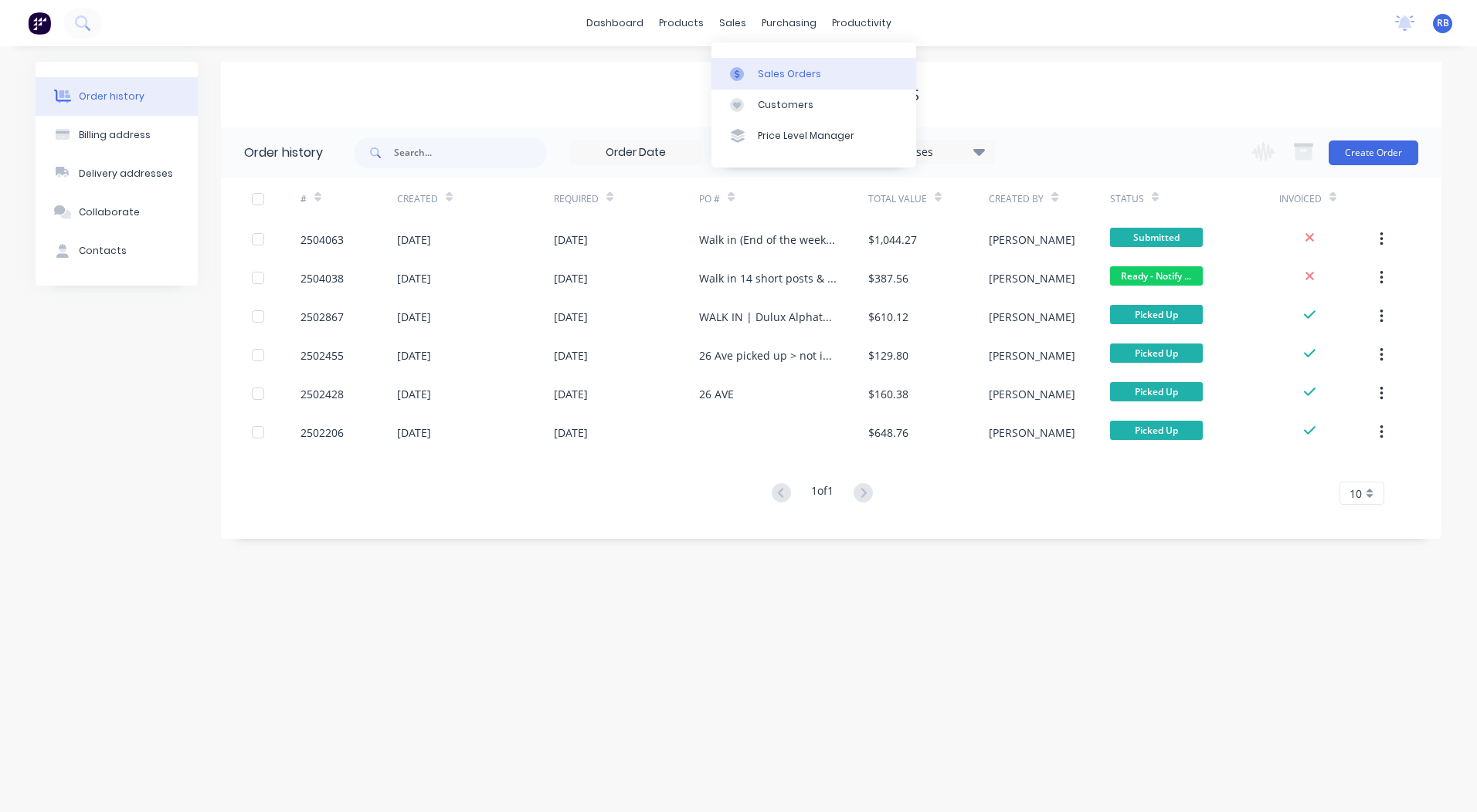
click at [759, 70] on div "Sales Orders" at bounding box center [790, 74] width 64 height 14
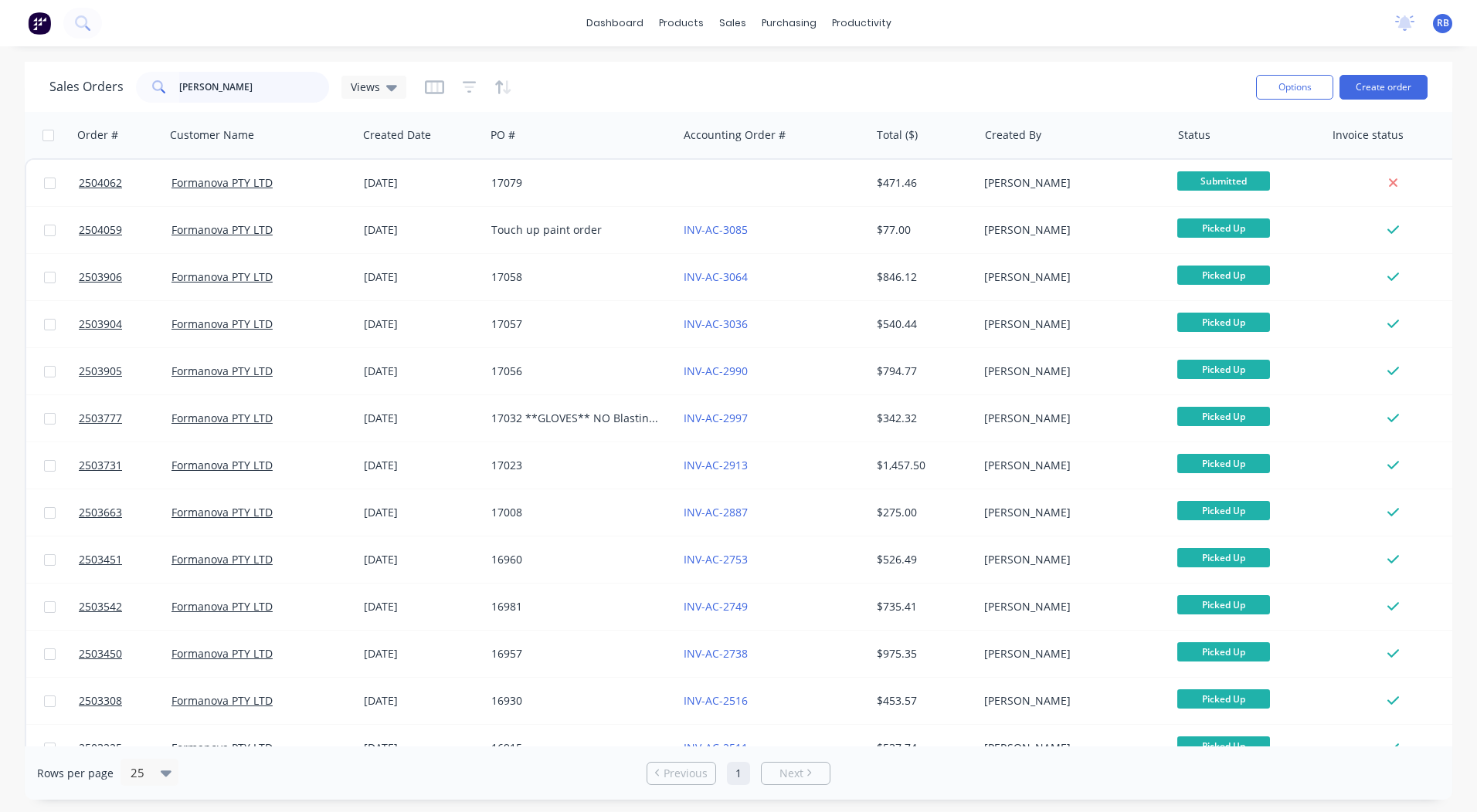
drag, startPoint x: 275, startPoint y: 94, endPoint x: 0, endPoint y: 66, distance: 276.4
click at [0, 84] on html "dashboard products sales purchasing productivity dashboard products Product Cat…" at bounding box center [738, 406] width 1477 height 812
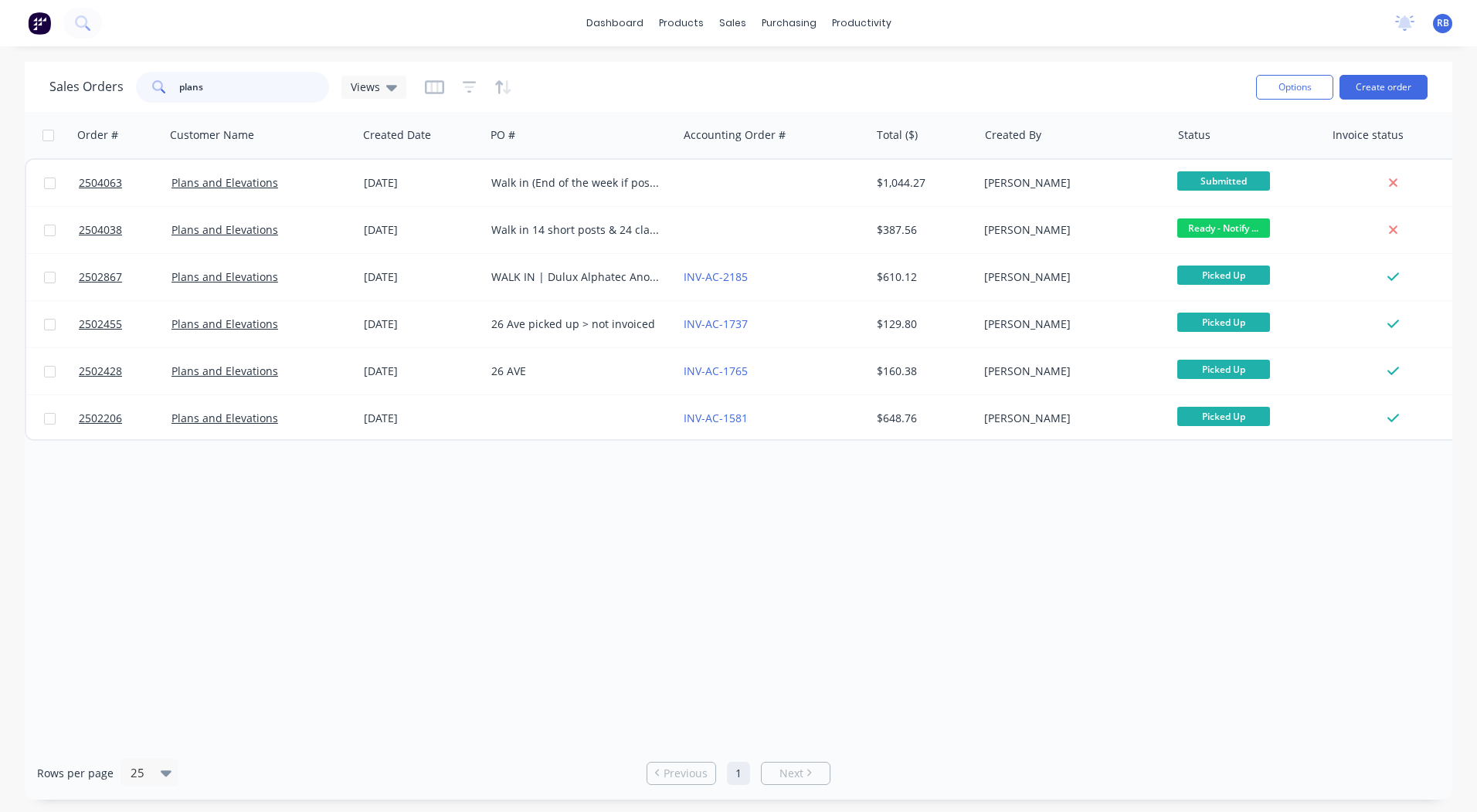
drag, startPoint x: 264, startPoint y: 87, endPoint x: 0, endPoint y: 68, distance: 264.7
click at [0, 77] on html "dashboard products sales purchasing productivity dashboard products Product Cat…" at bounding box center [738, 406] width 1477 height 812
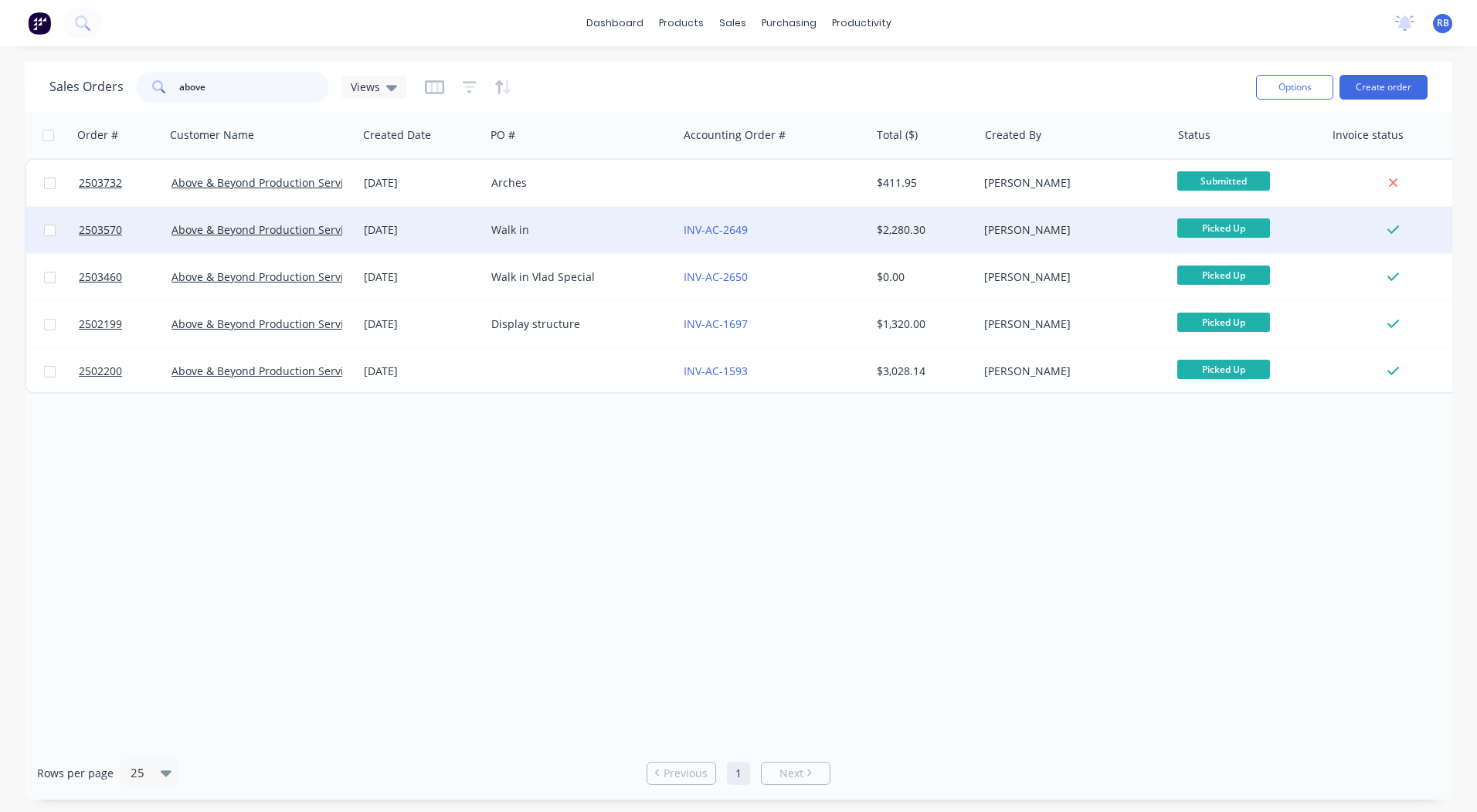
type input "above"
click at [496, 216] on div "Walk in" at bounding box center [580, 230] width 192 height 46
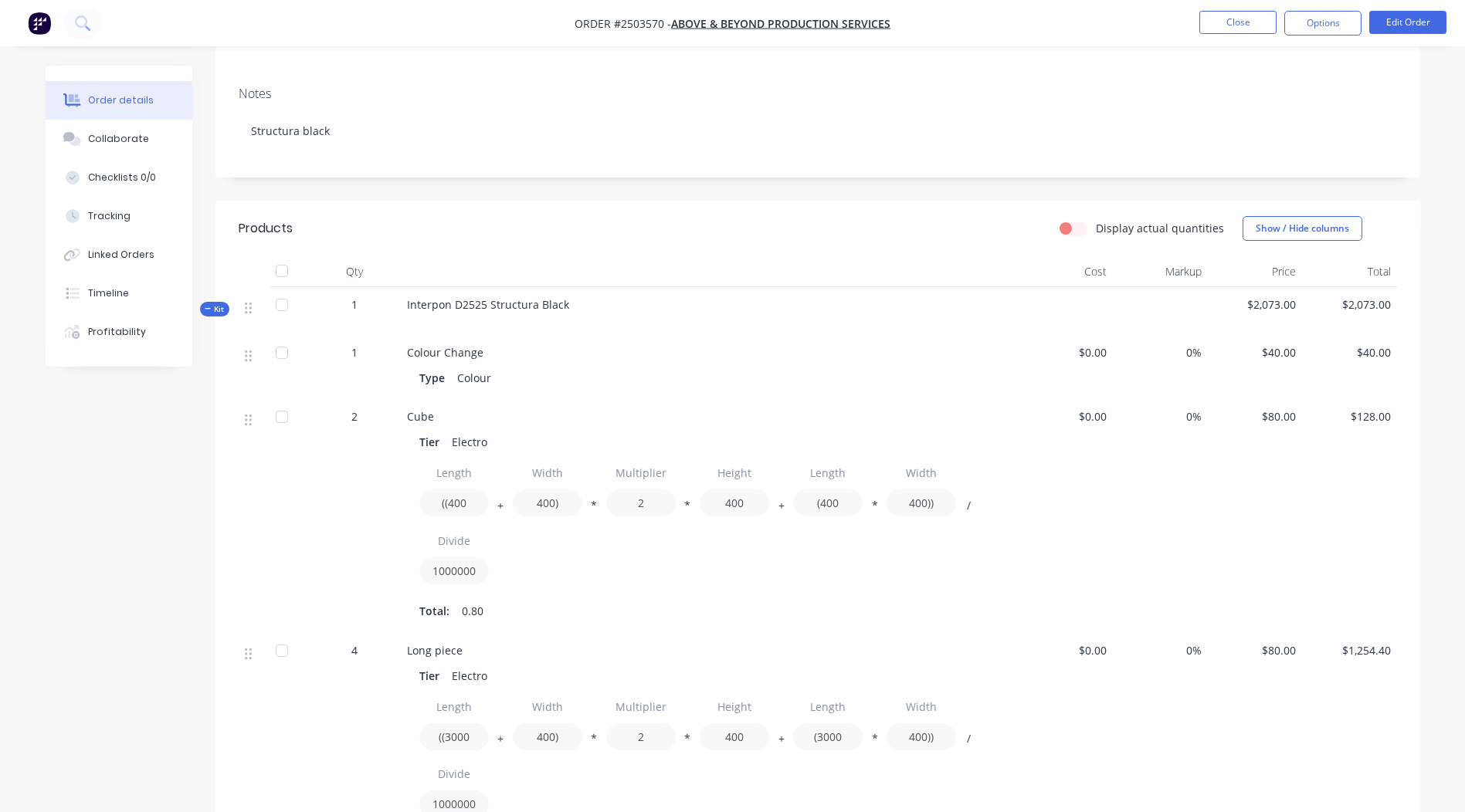
scroll to position [77, 0]
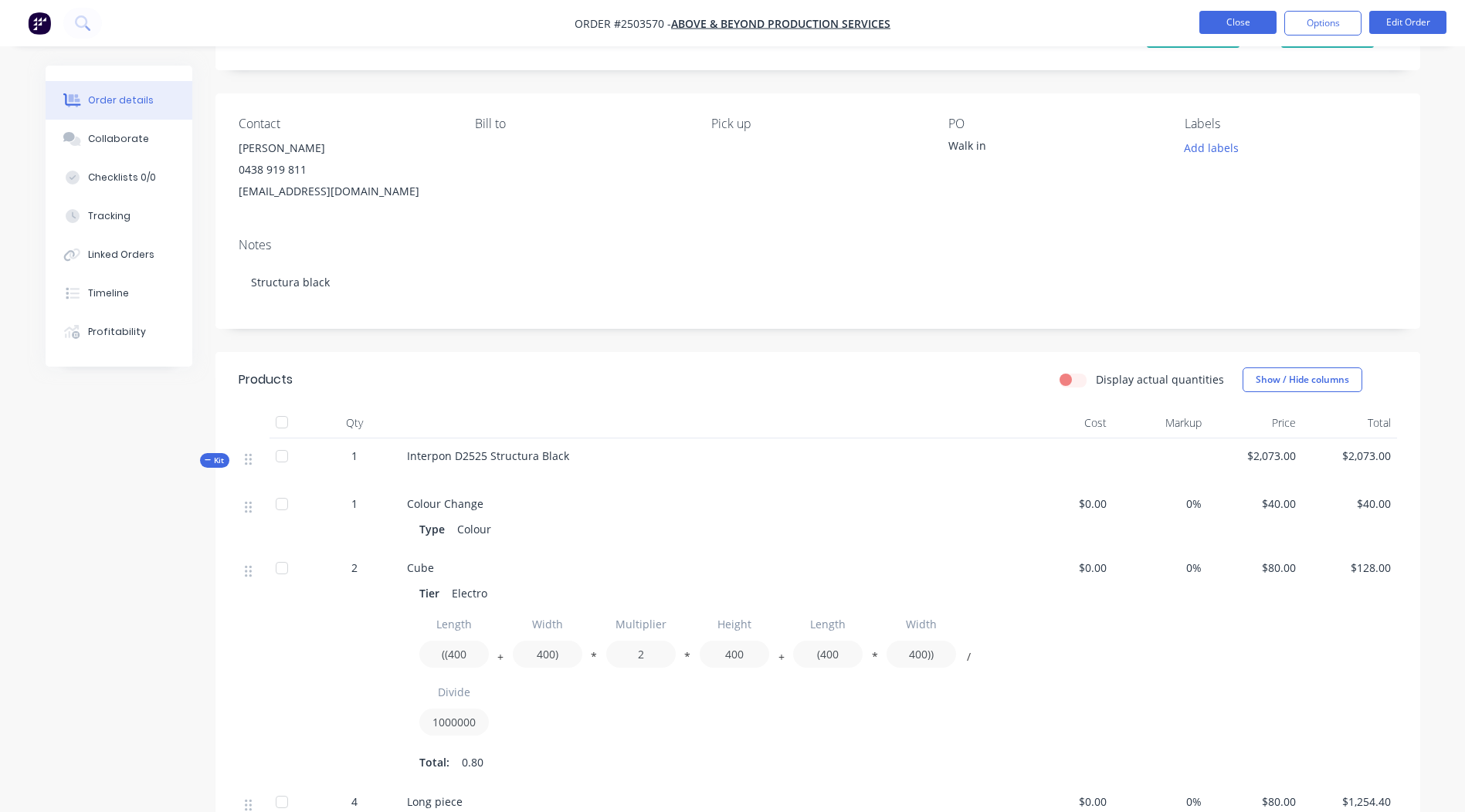
click at [1235, 28] on button "Close" at bounding box center [1238, 23] width 77 height 23
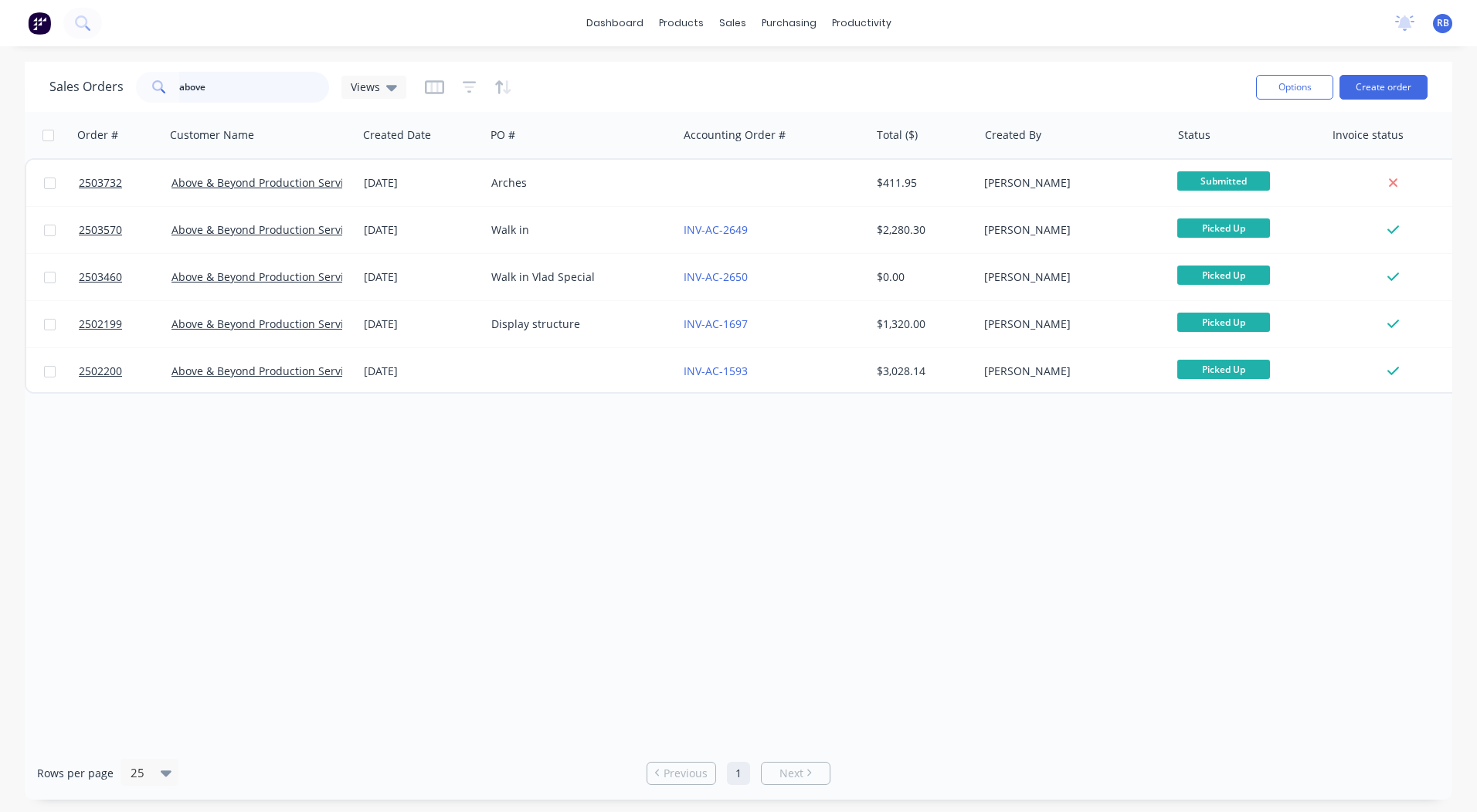
click at [0, 90] on html "dashboard products sales purchasing productivity dashboard products Product Cat…" at bounding box center [738, 406] width 1477 height 812
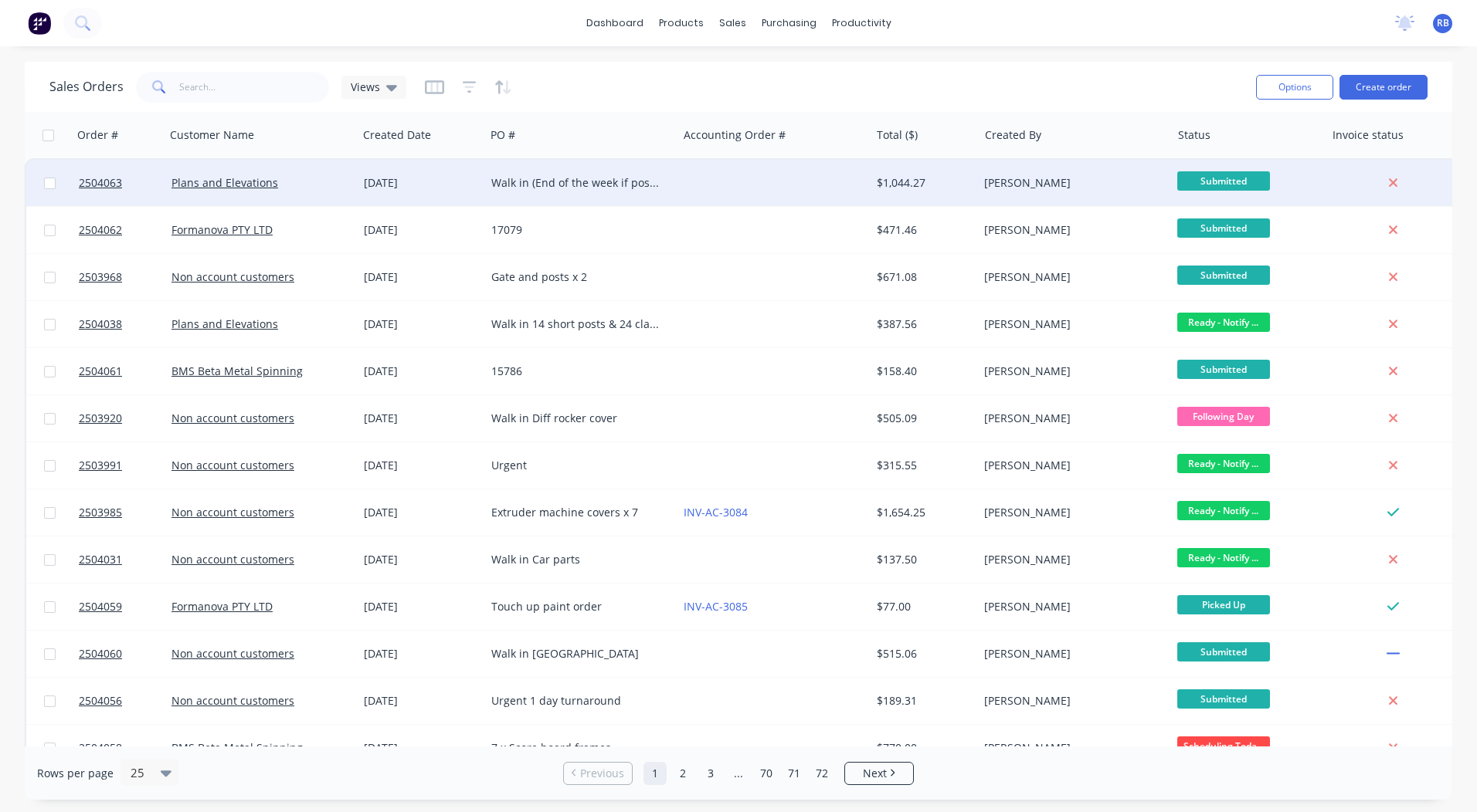
click at [608, 175] on div "Walk in (End of the week if possible)" at bounding box center [577, 183] width 172 height 15
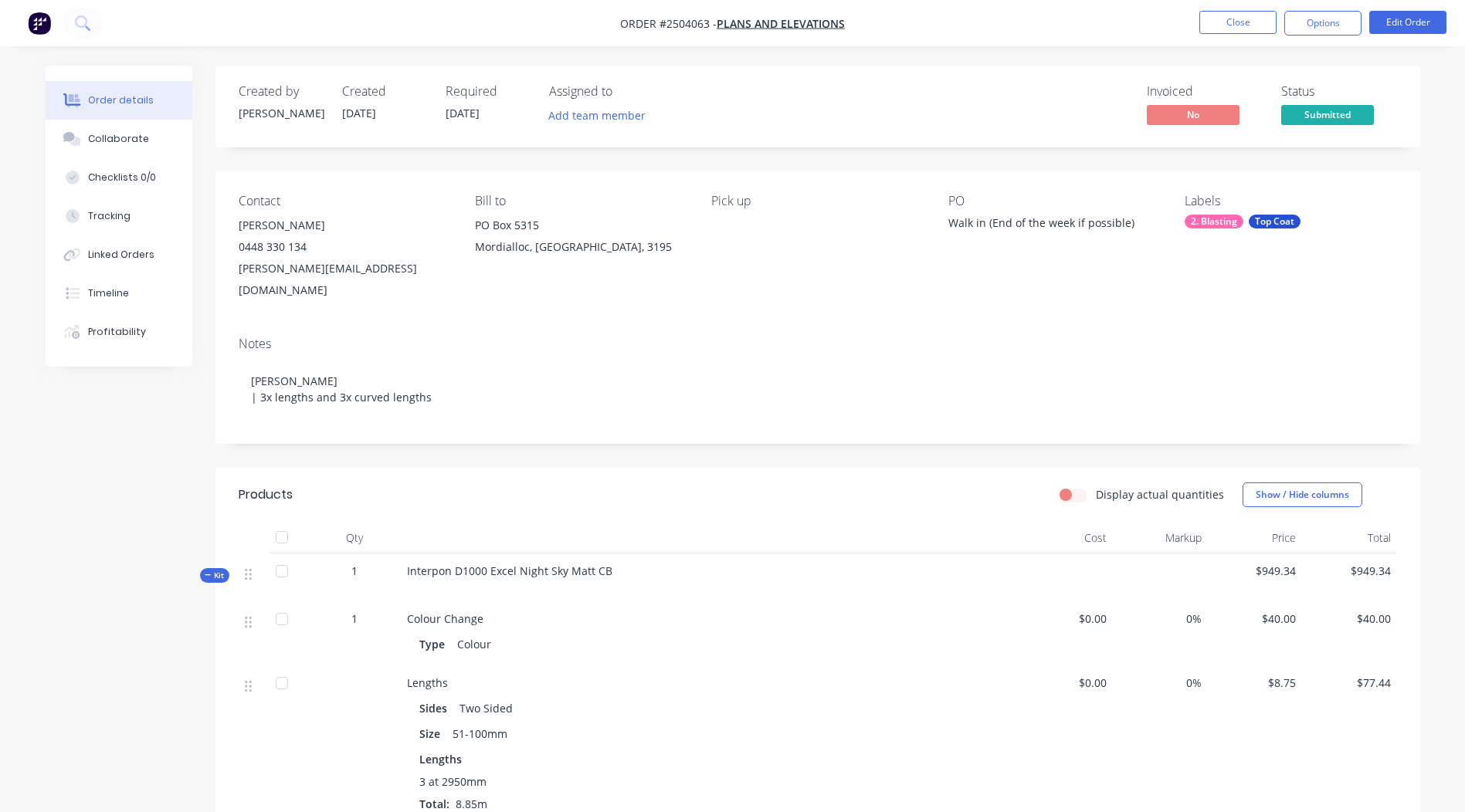
click at [1330, 4] on nav "Order #2504063 - Plans and Elevations Close Options Edit Order" at bounding box center [732, 23] width 1465 height 46
click at [1324, 13] on button "Options" at bounding box center [1323, 23] width 77 height 24
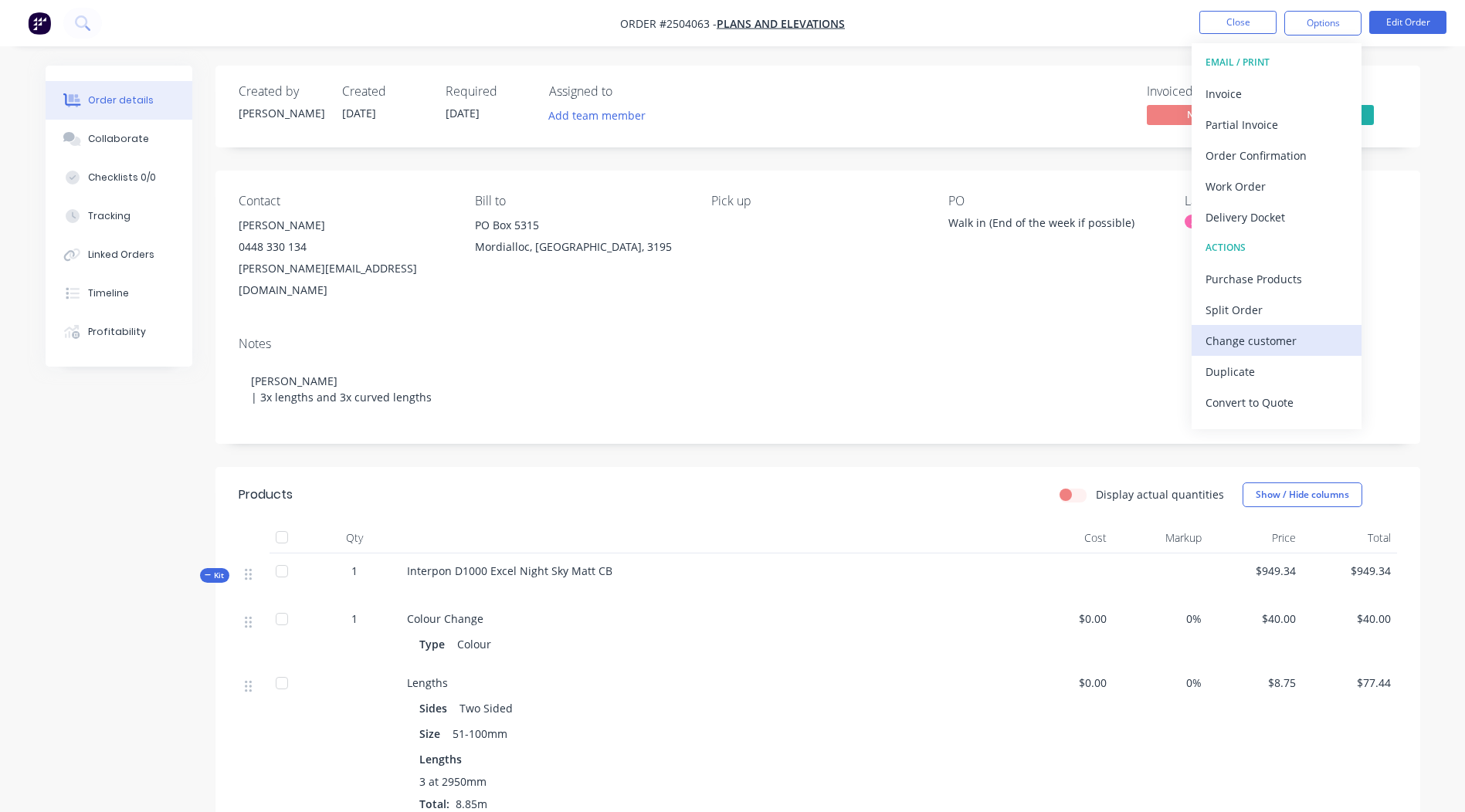
click at [1263, 349] on div "Change customer" at bounding box center [1277, 341] width 143 height 23
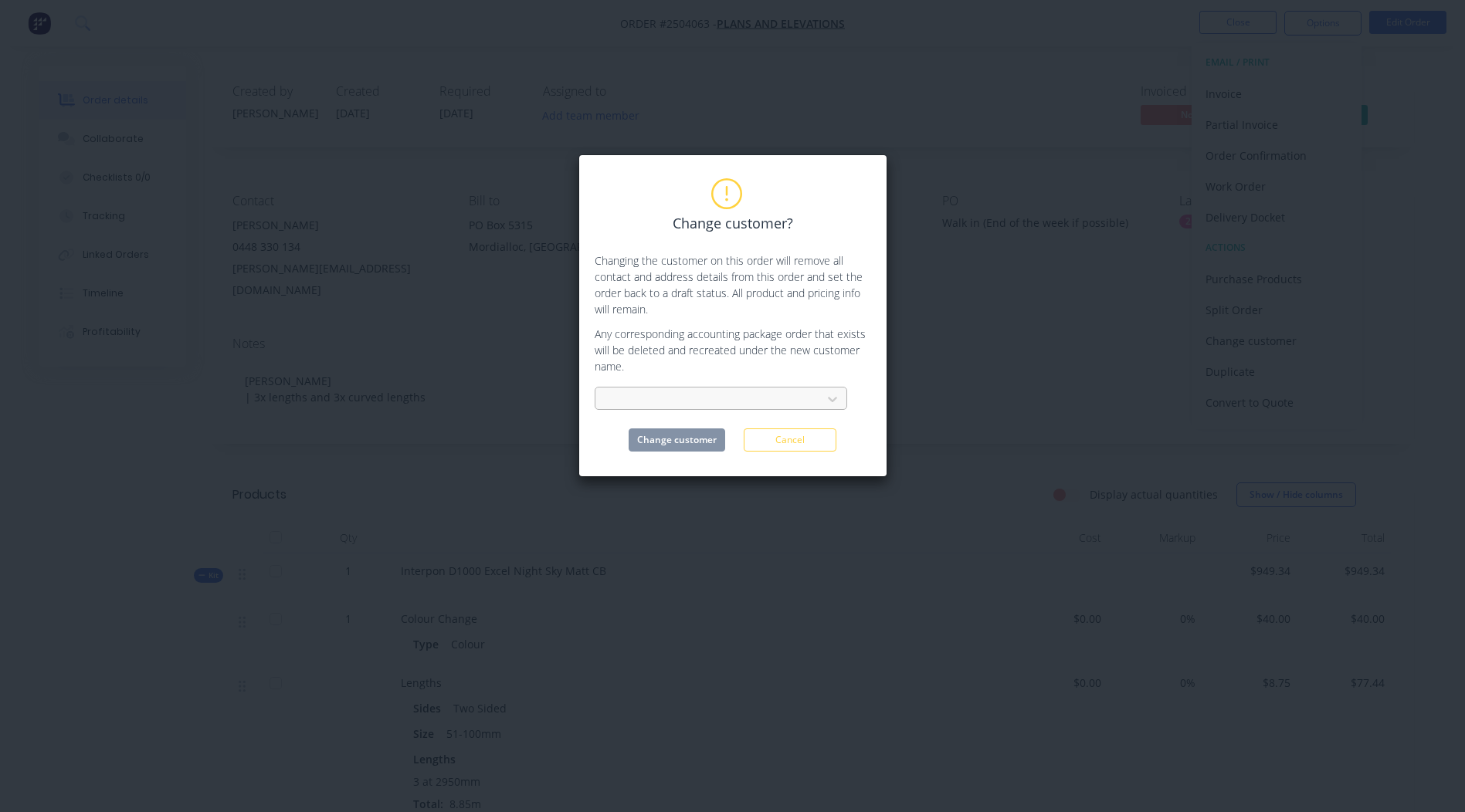
click at [714, 402] on div at bounding box center [711, 399] width 206 height 20
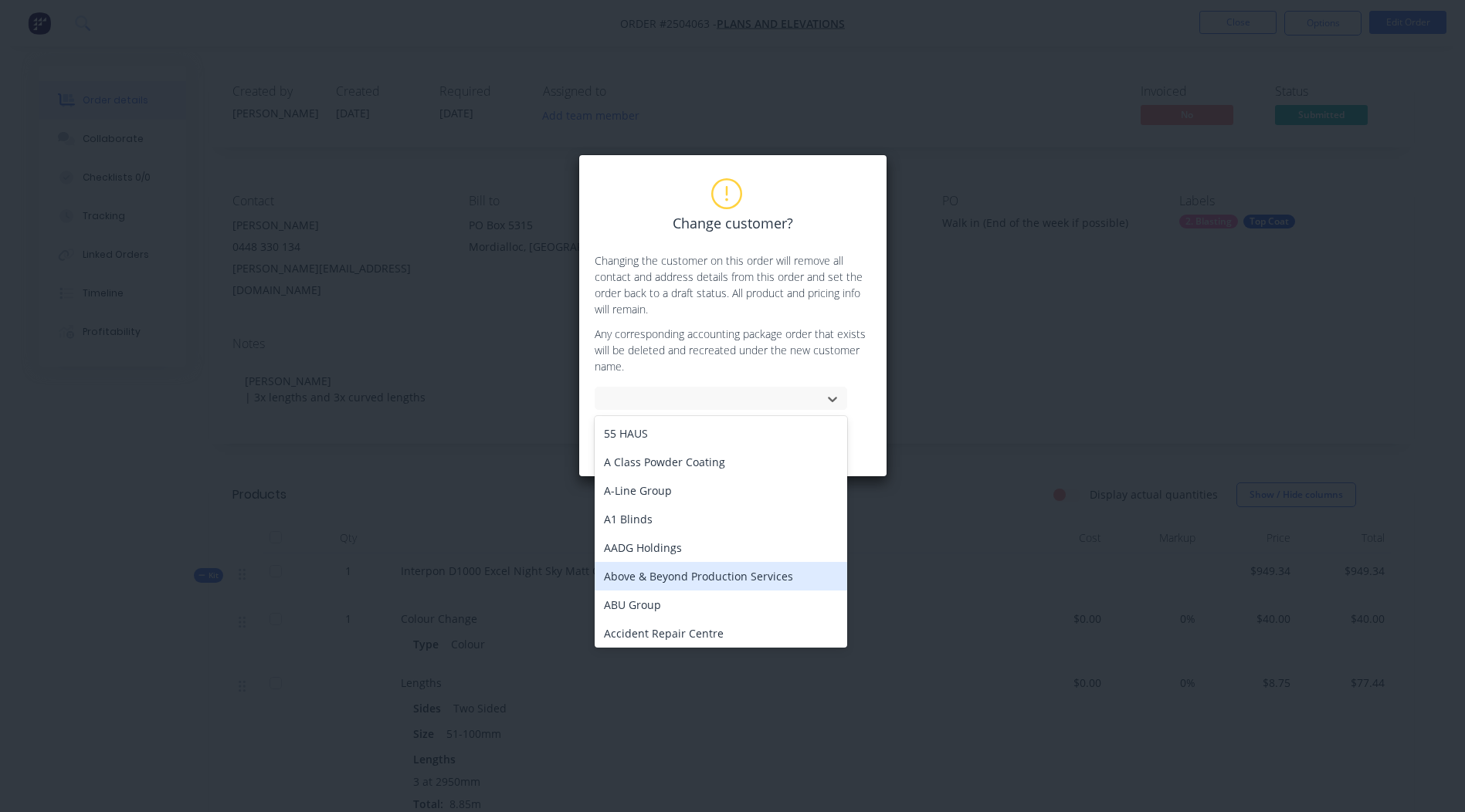
click at [684, 576] on div "Above & Beyond Production Services" at bounding box center [720, 577] width 252 height 28
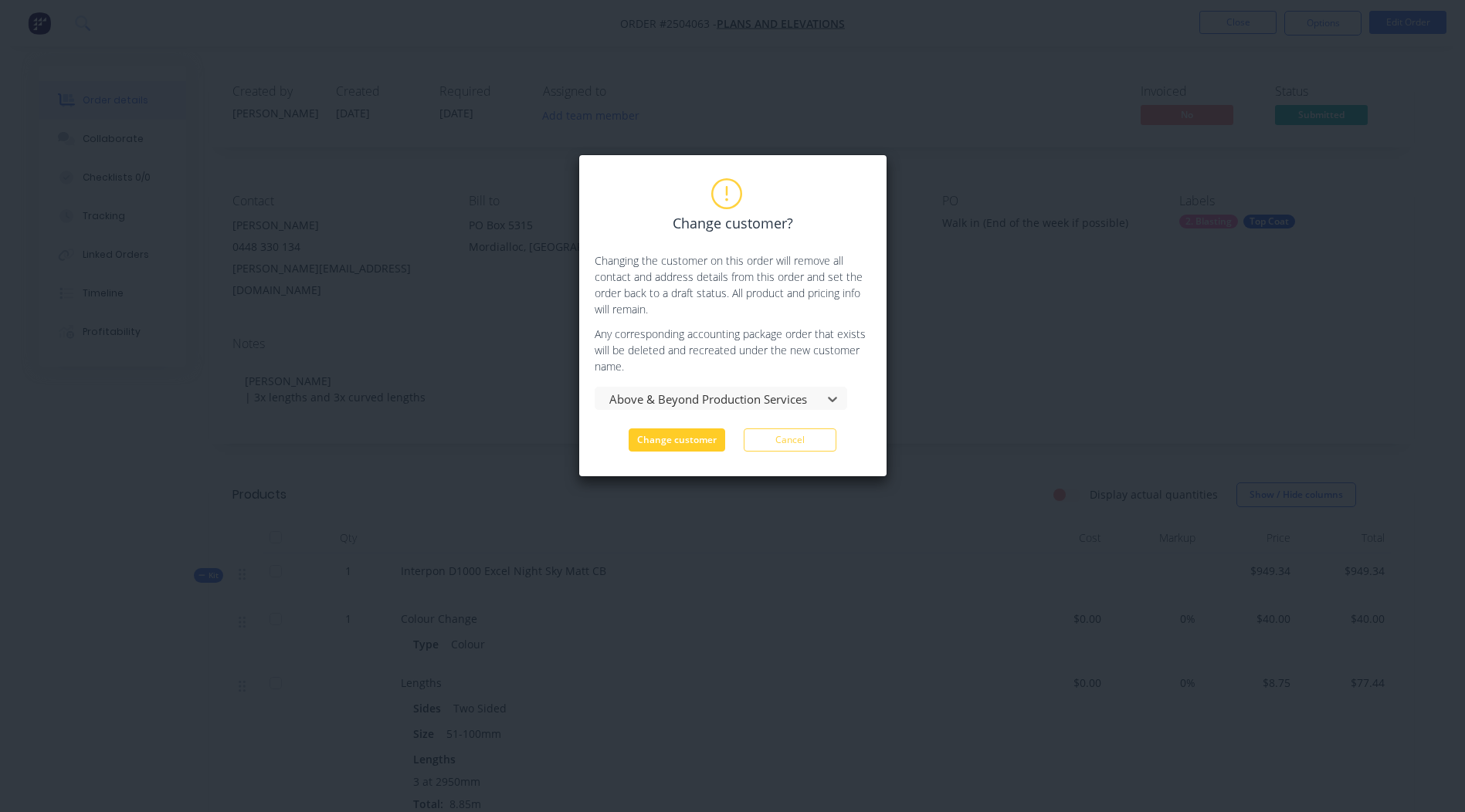
click at [681, 436] on button "Change customer" at bounding box center [676, 440] width 97 height 23
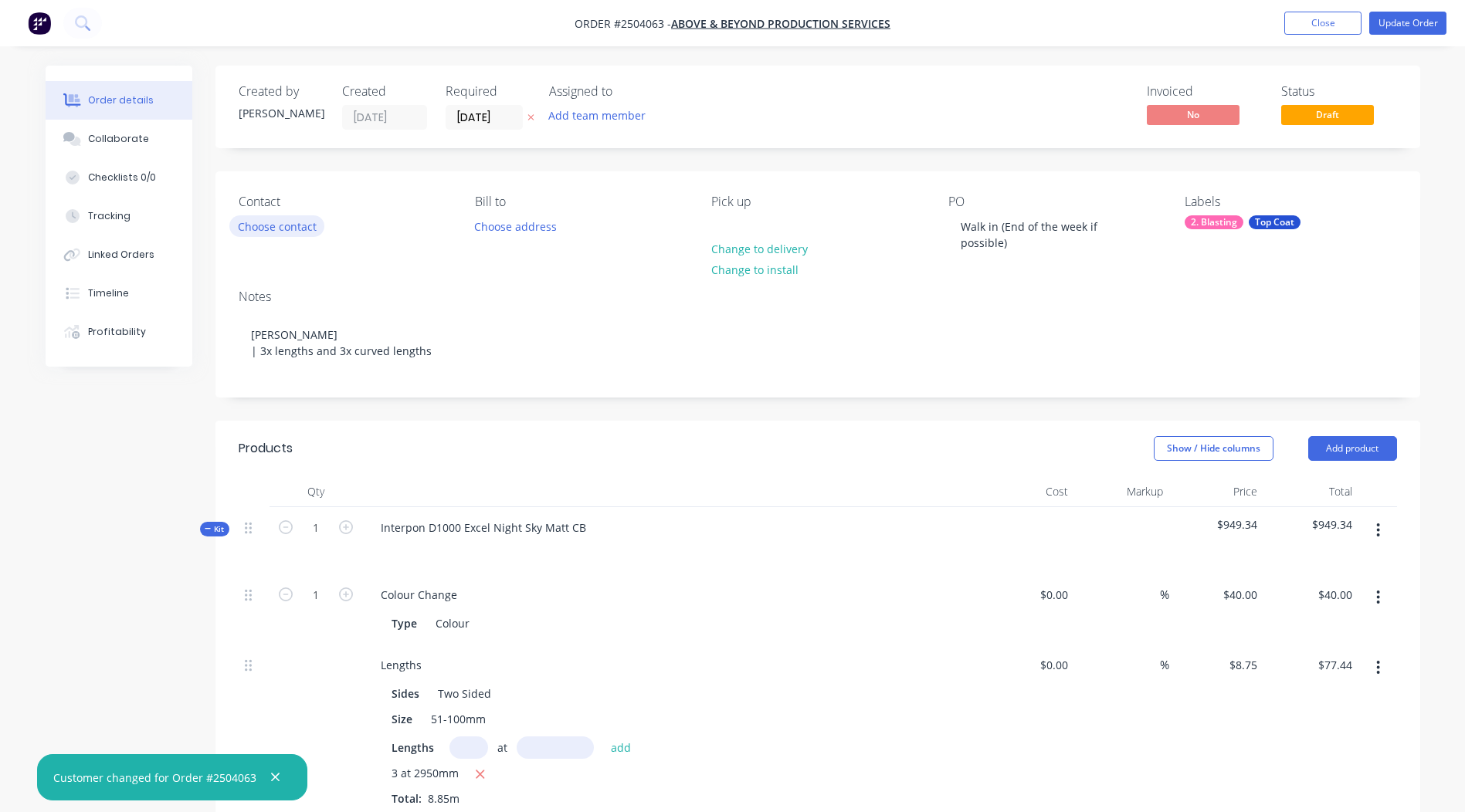
click at [265, 225] on button "Choose contact" at bounding box center [277, 226] width 95 height 21
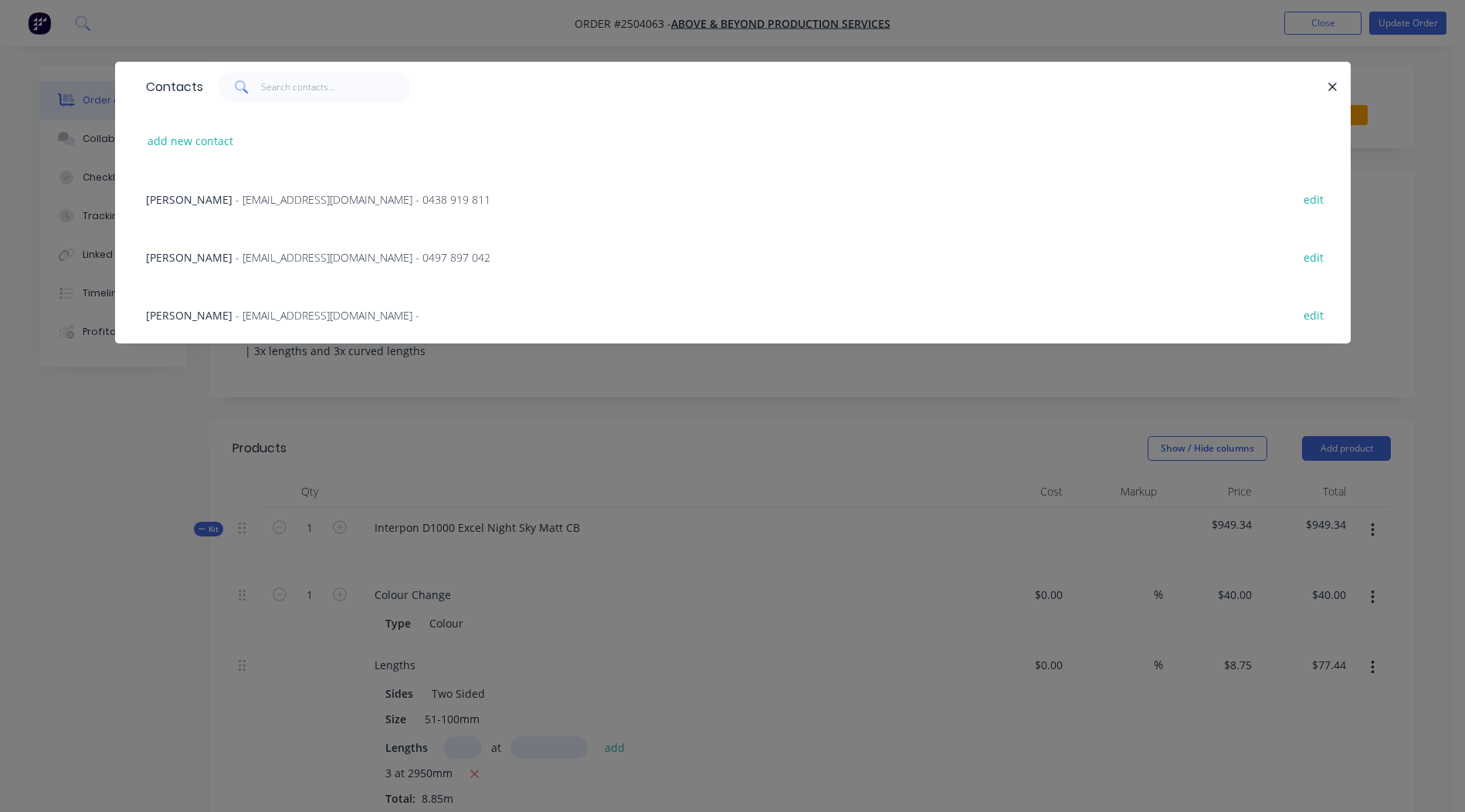
click at [231, 197] on span "[PERSON_NAME]" at bounding box center [189, 200] width 86 height 15
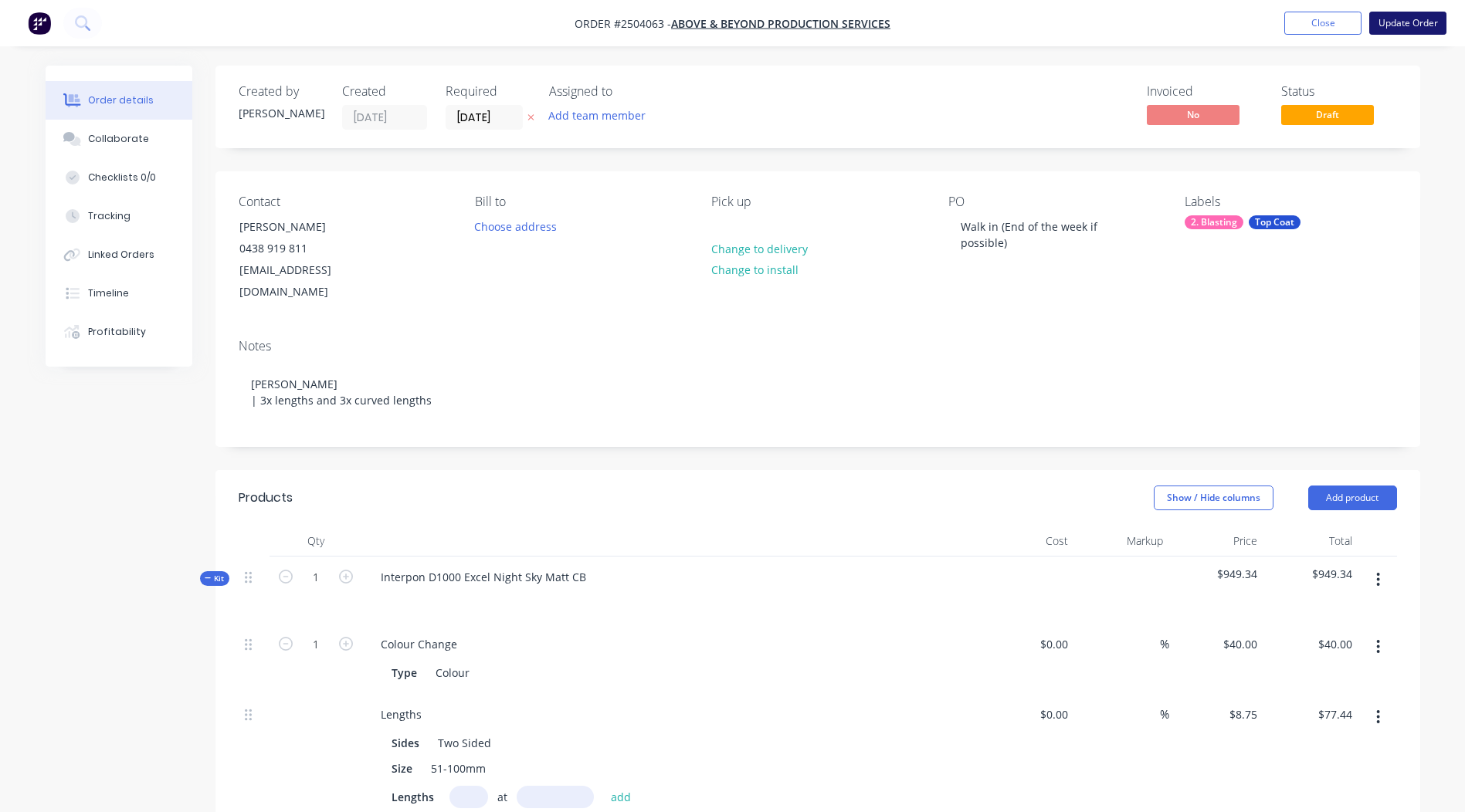
click at [1399, 14] on button "Update Order" at bounding box center [1408, 23] width 77 height 23
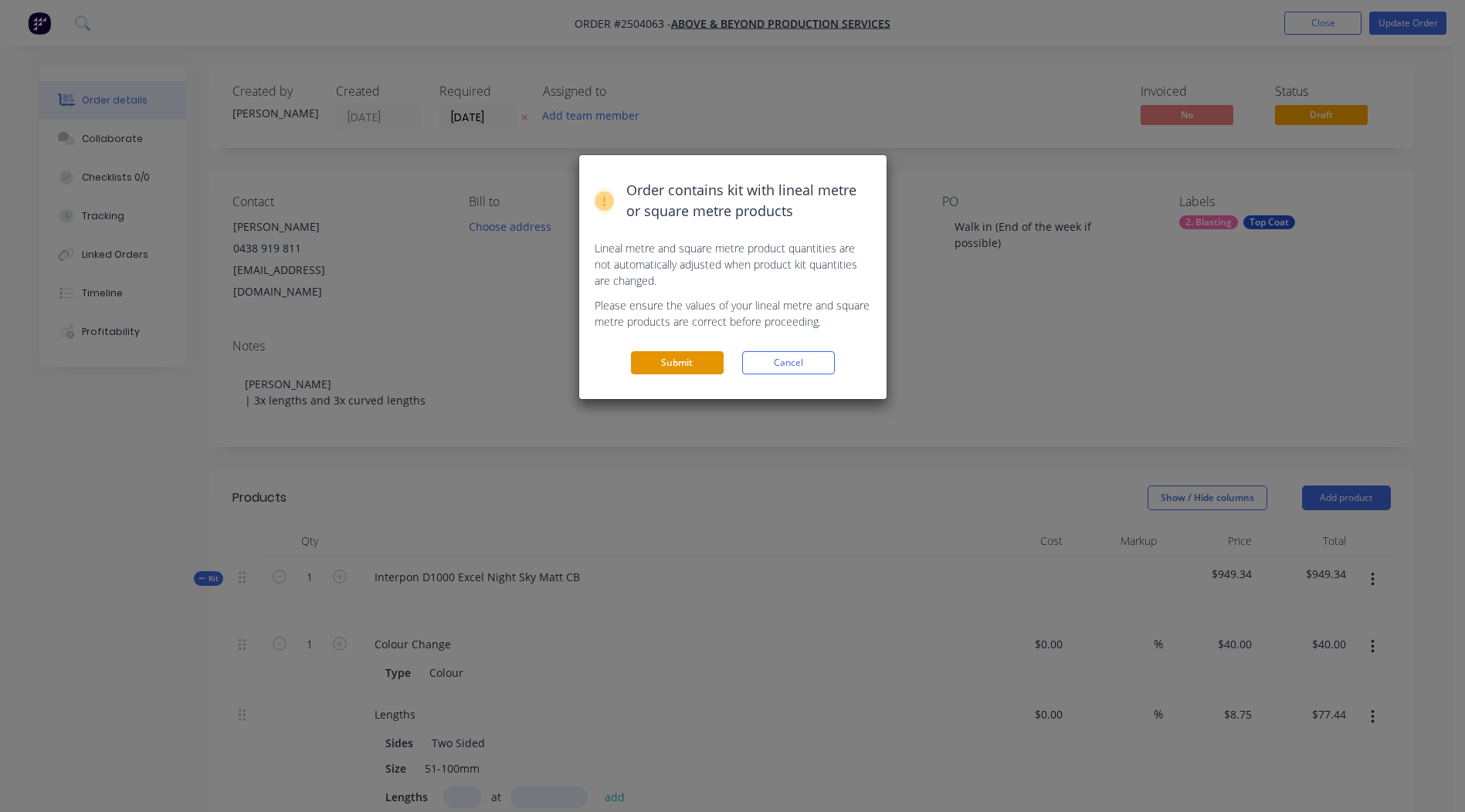
click at [679, 368] on button "Submit" at bounding box center [677, 363] width 93 height 23
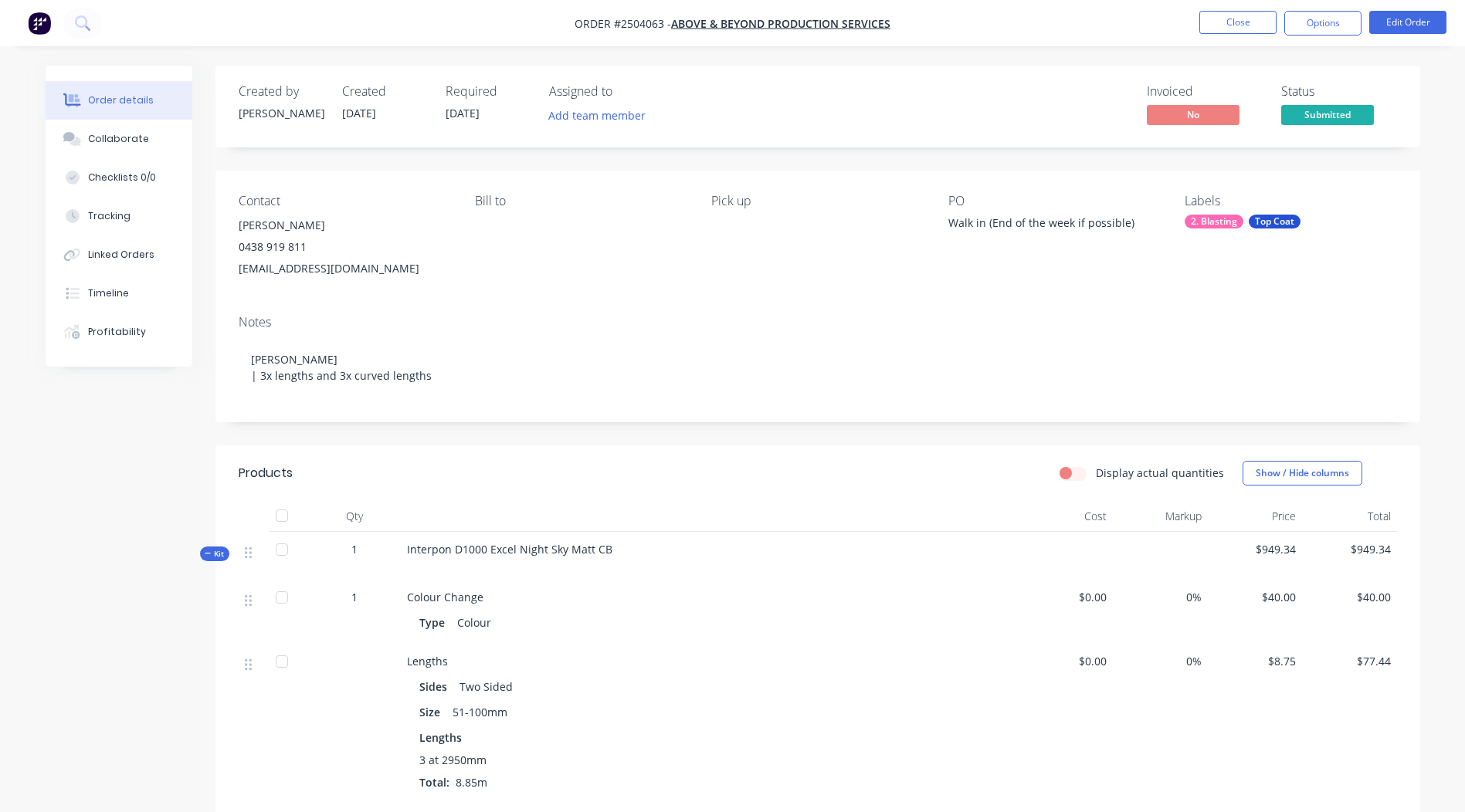
click at [1232, 38] on nav "Order #2504063 - Above & Beyond Production Services Close Options Edit Order" at bounding box center [732, 23] width 1465 height 46
click at [1227, 25] on button "Close" at bounding box center [1238, 23] width 77 height 23
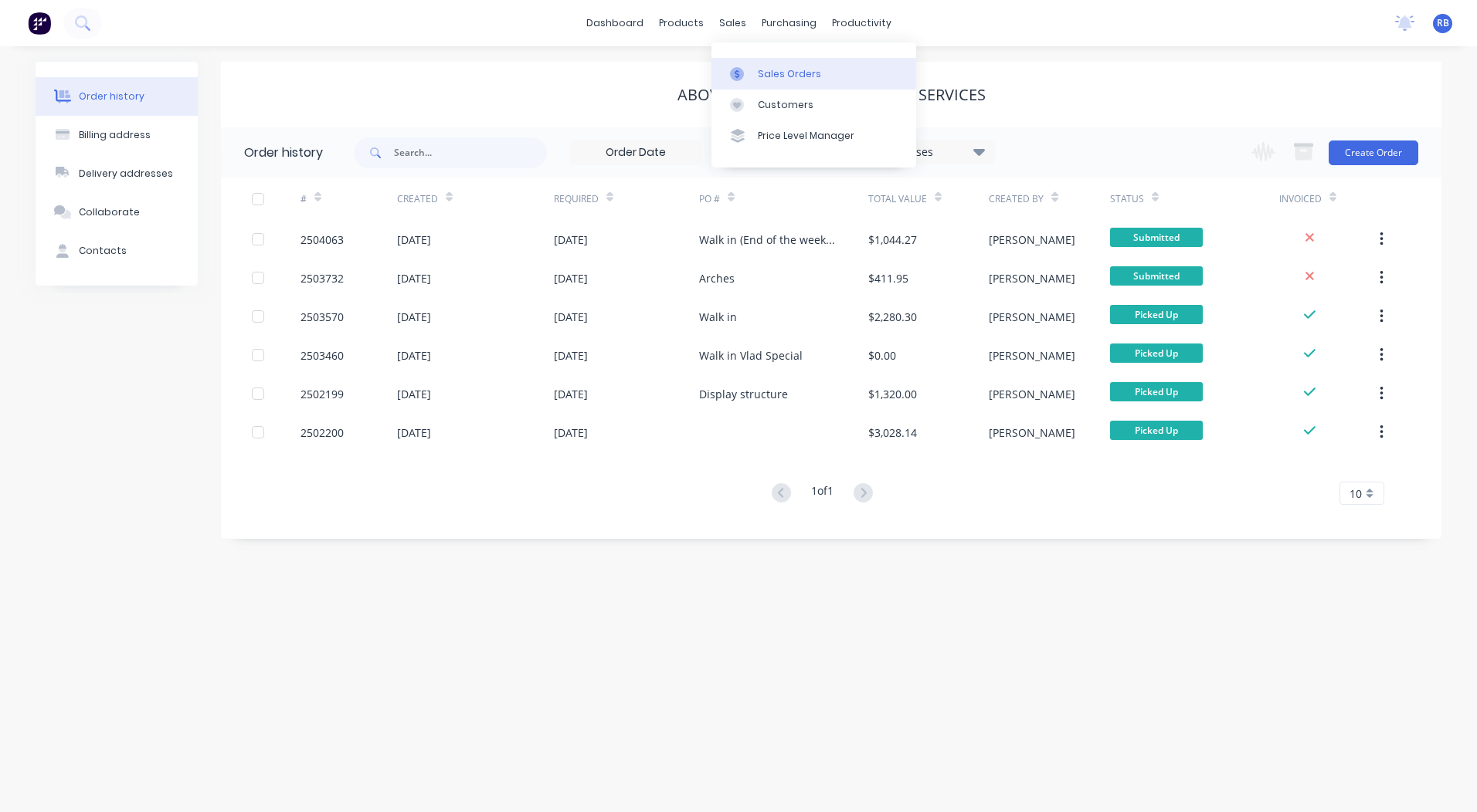
drag, startPoint x: 737, startPoint y: 26, endPoint x: 760, endPoint y: 68, distance: 47.9
click at [760, 68] on div "Sales Orders" at bounding box center [790, 74] width 64 height 14
